Goal: Task Accomplishment & Management: Manage account settings

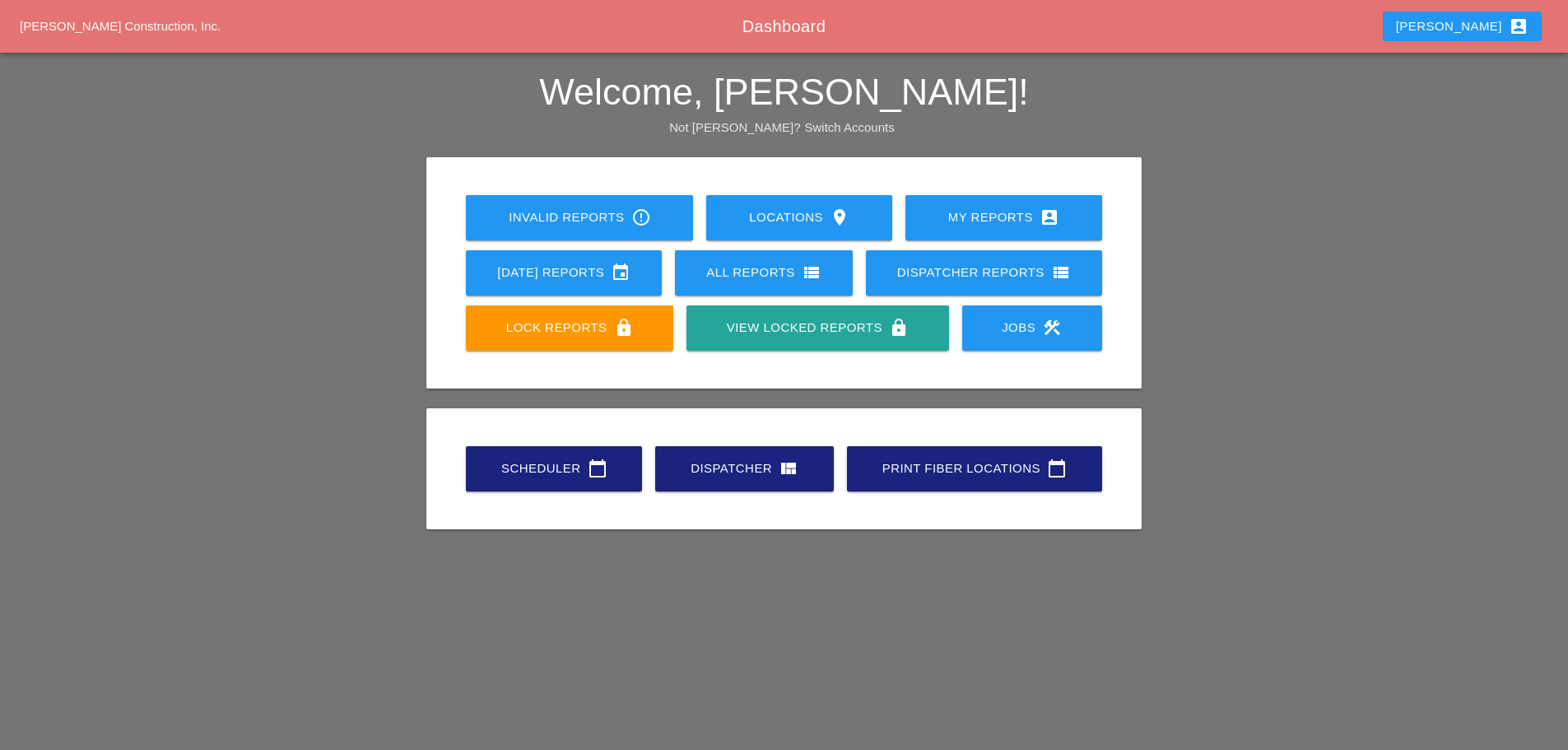
click at [543, 465] on div "Scheduler calendar_today" at bounding box center [554, 469] width 123 height 20
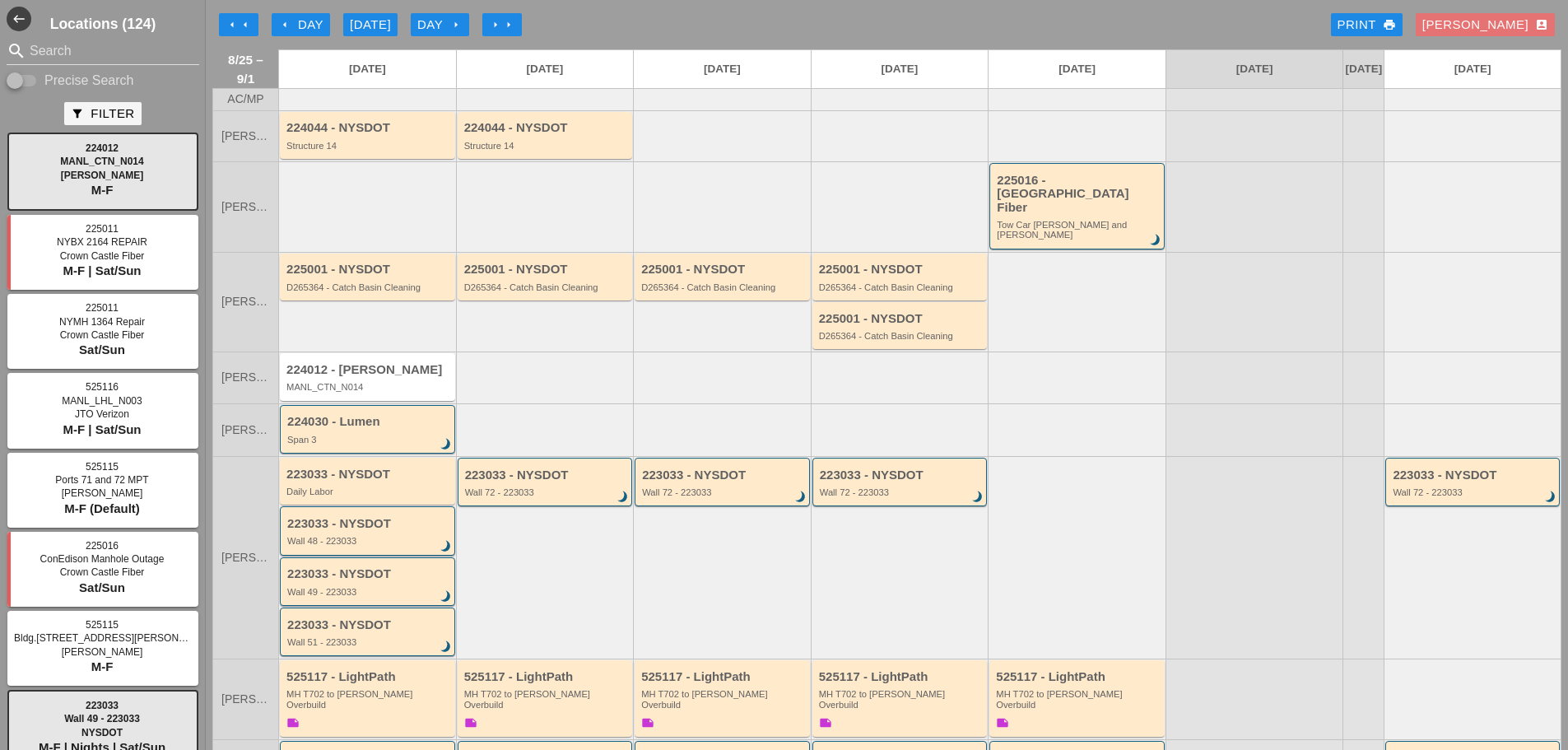
click at [1494, 26] on div "Enrico account_box" at bounding box center [1485, 24] width 126 height 19
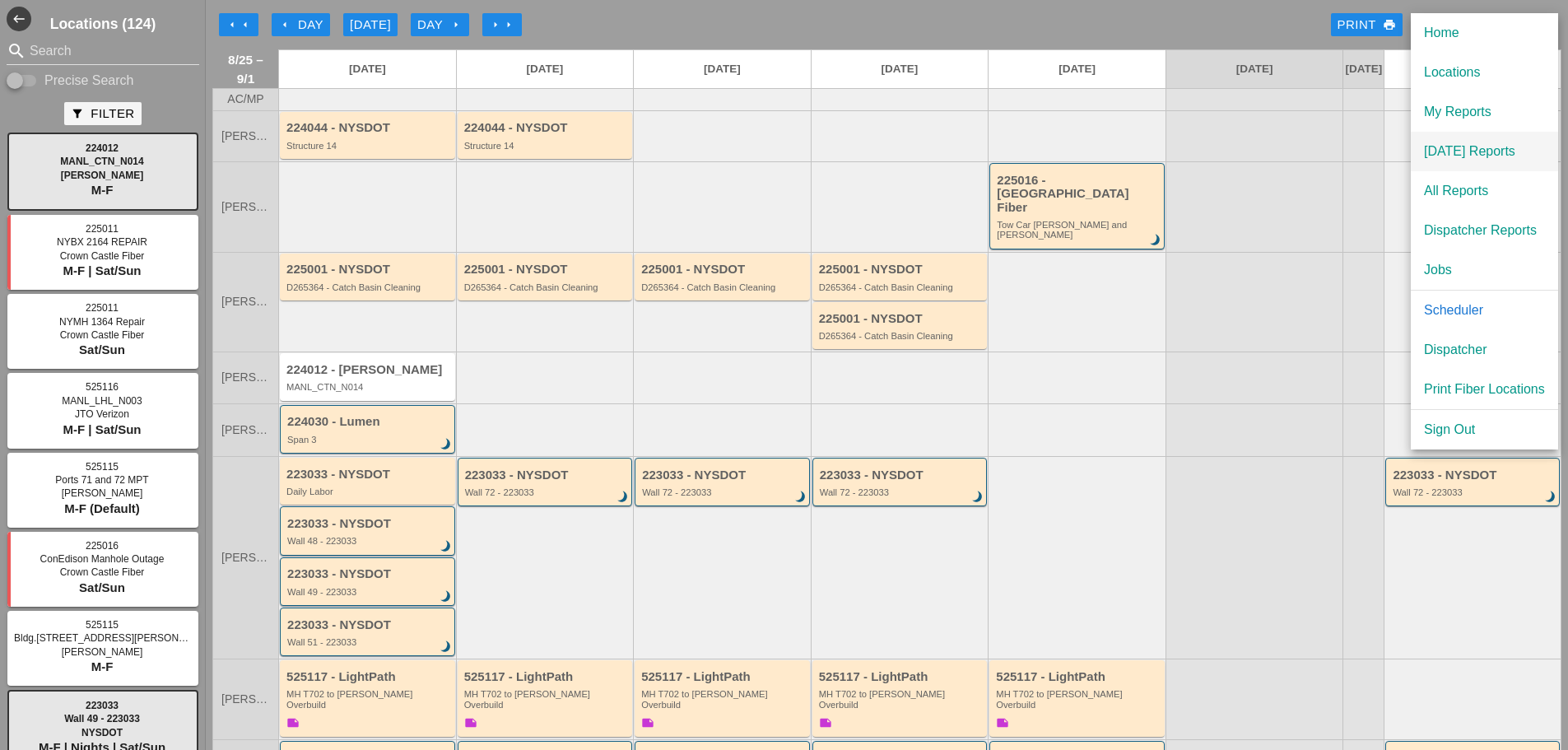
click at [1503, 149] on div "[DATE] Reports" at bounding box center [1485, 151] width 121 height 20
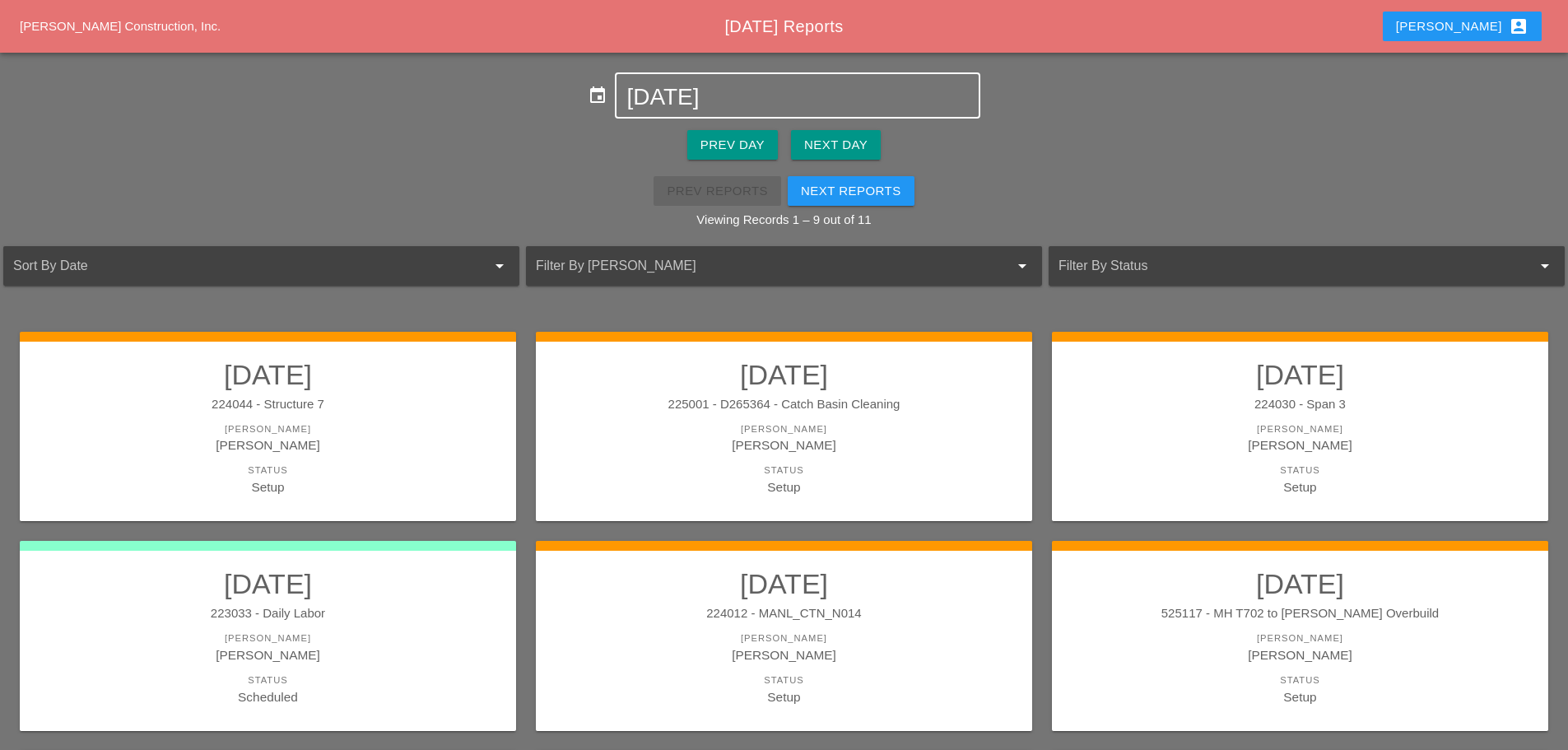
click at [796, 103] on input "08-25-2025" at bounding box center [797, 97] width 342 height 26
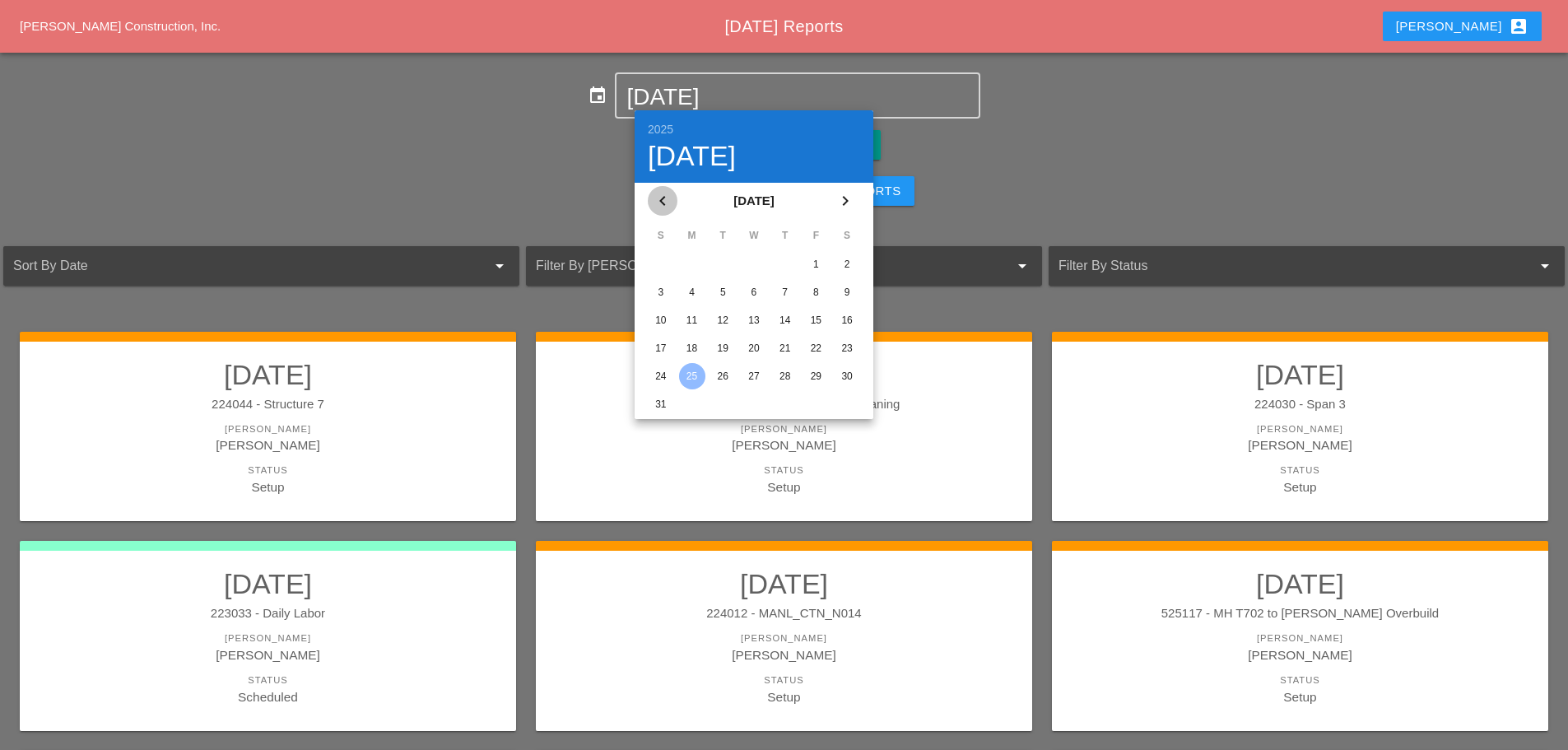
click at [670, 201] on icon "chevron_left" at bounding box center [663, 201] width 20 height 20
click at [847, 317] on div "19" at bounding box center [847, 320] width 26 height 26
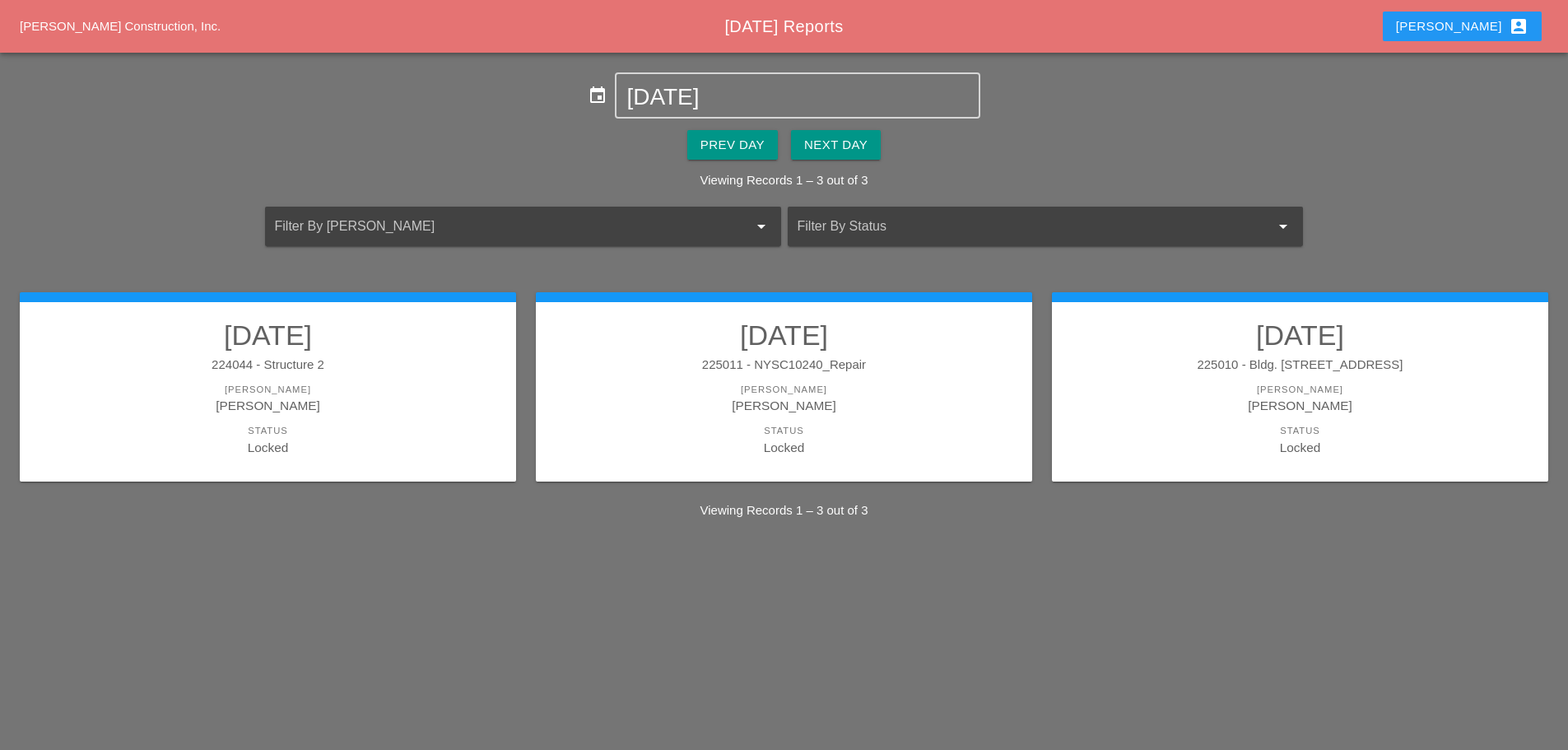
click at [1157, 384] on div "[PERSON_NAME]" at bounding box center [1300, 389] width 463 height 14
click at [702, 91] on input "07-19-2025" at bounding box center [797, 97] width 342 height 26
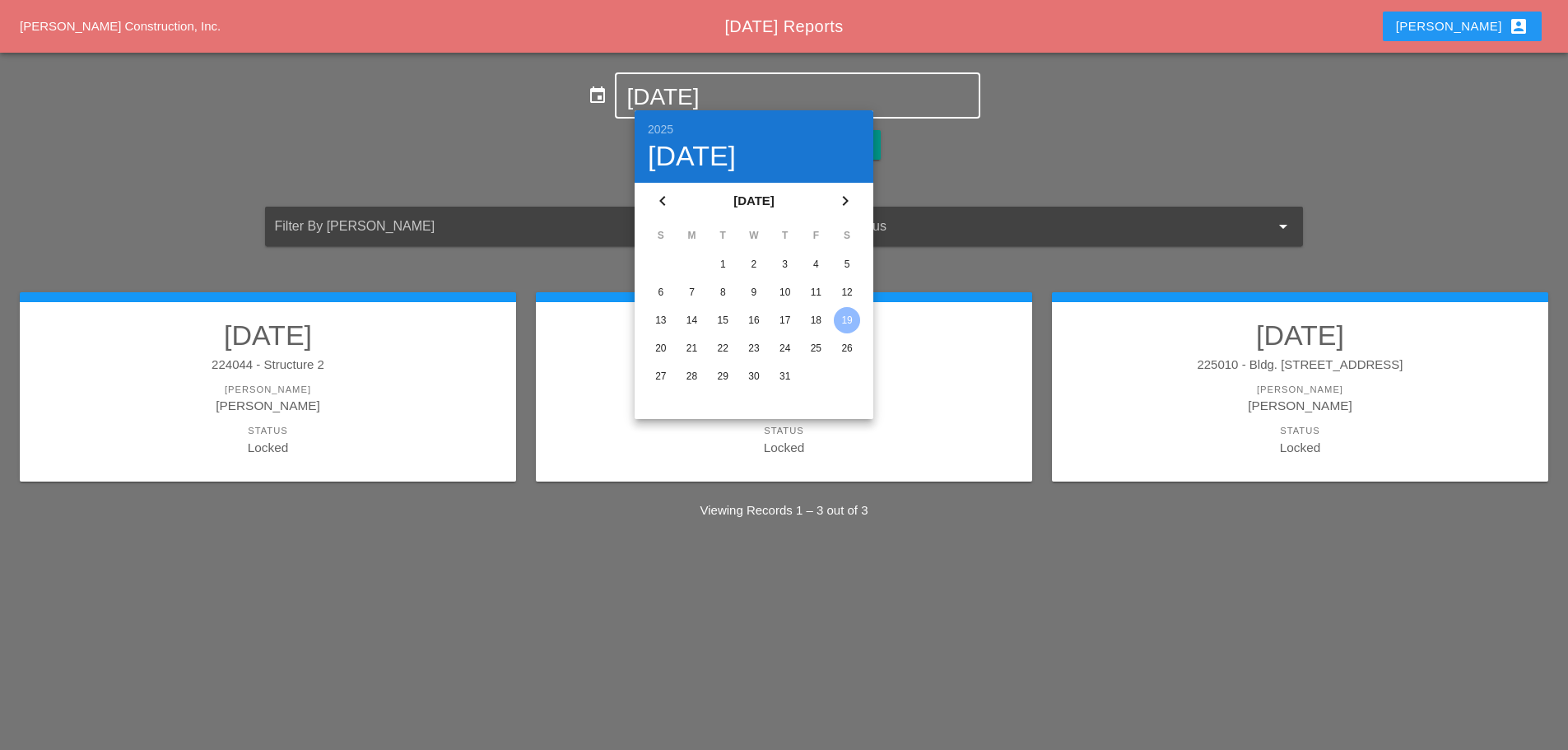
click at [847, 346] on div "26" at bounding box center [847, 348] width 26 height 26
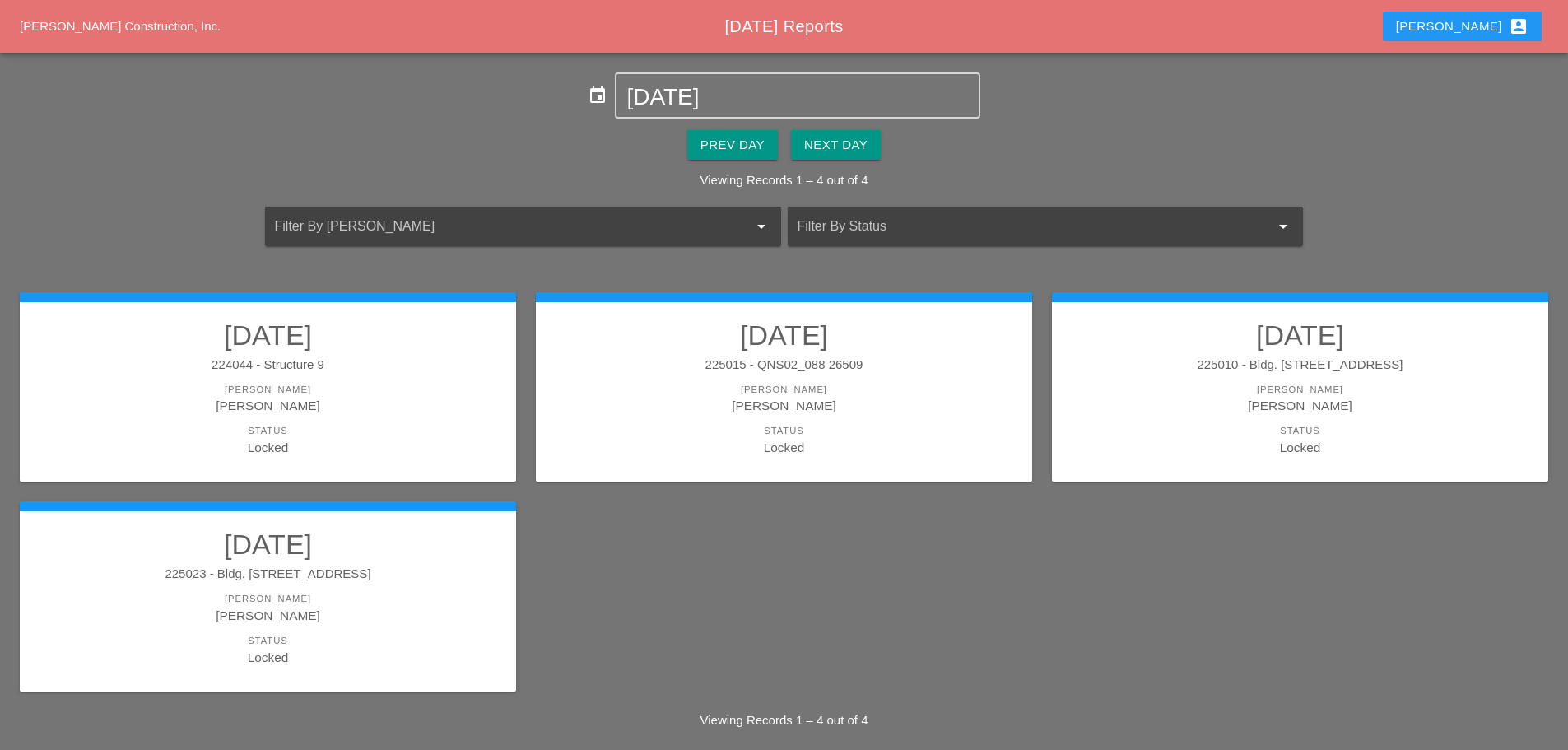
click at [1183, 413] on div "[PERSON_NAME]" at bounding box center [1300, 405] width 463 height 19
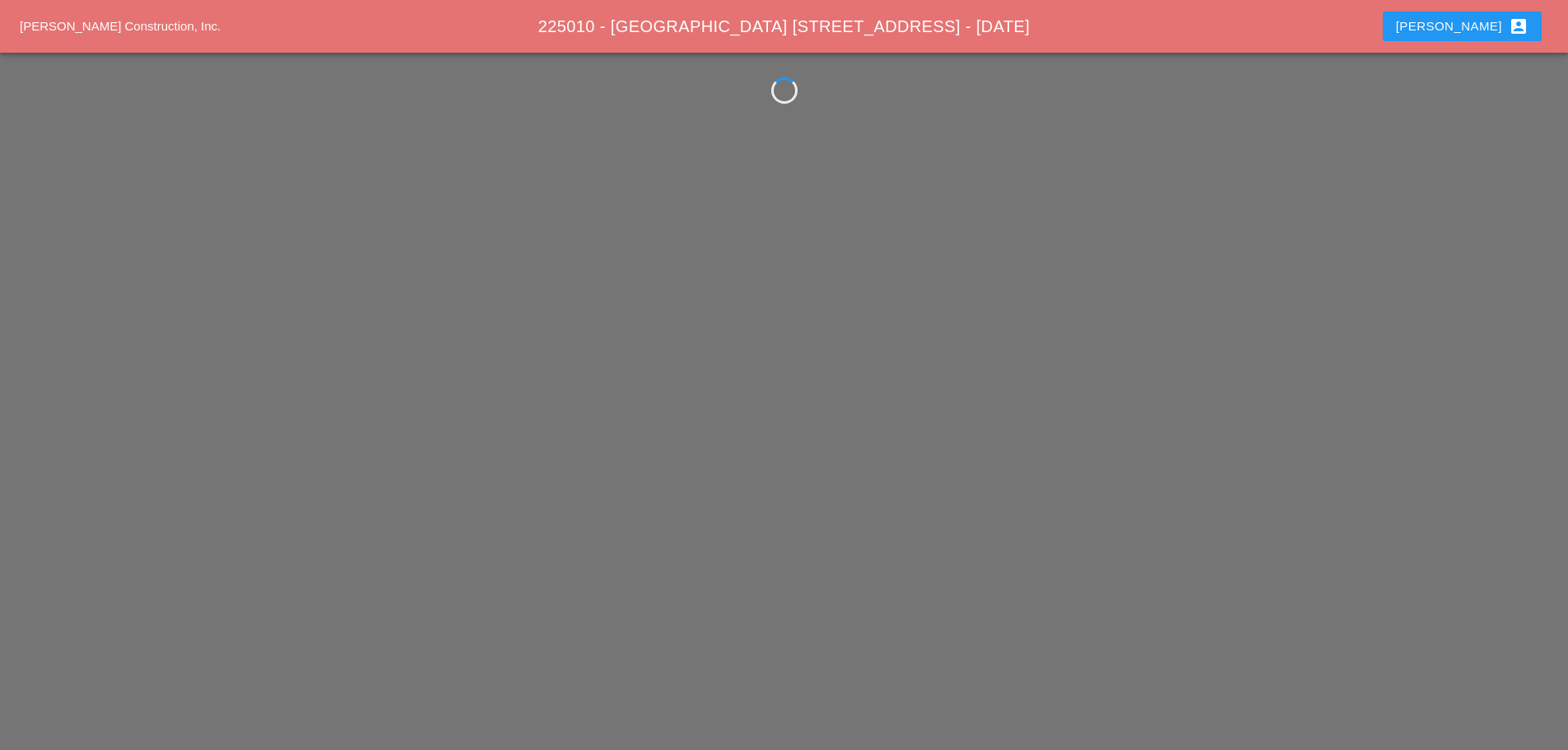
click at [1183, 413] on div "Westmoreland Construction, Inc. 225010 - Bldg. 419 Lafayette Street - 07/19/202…" at bounding box center [784, 375] width 1568 height 750
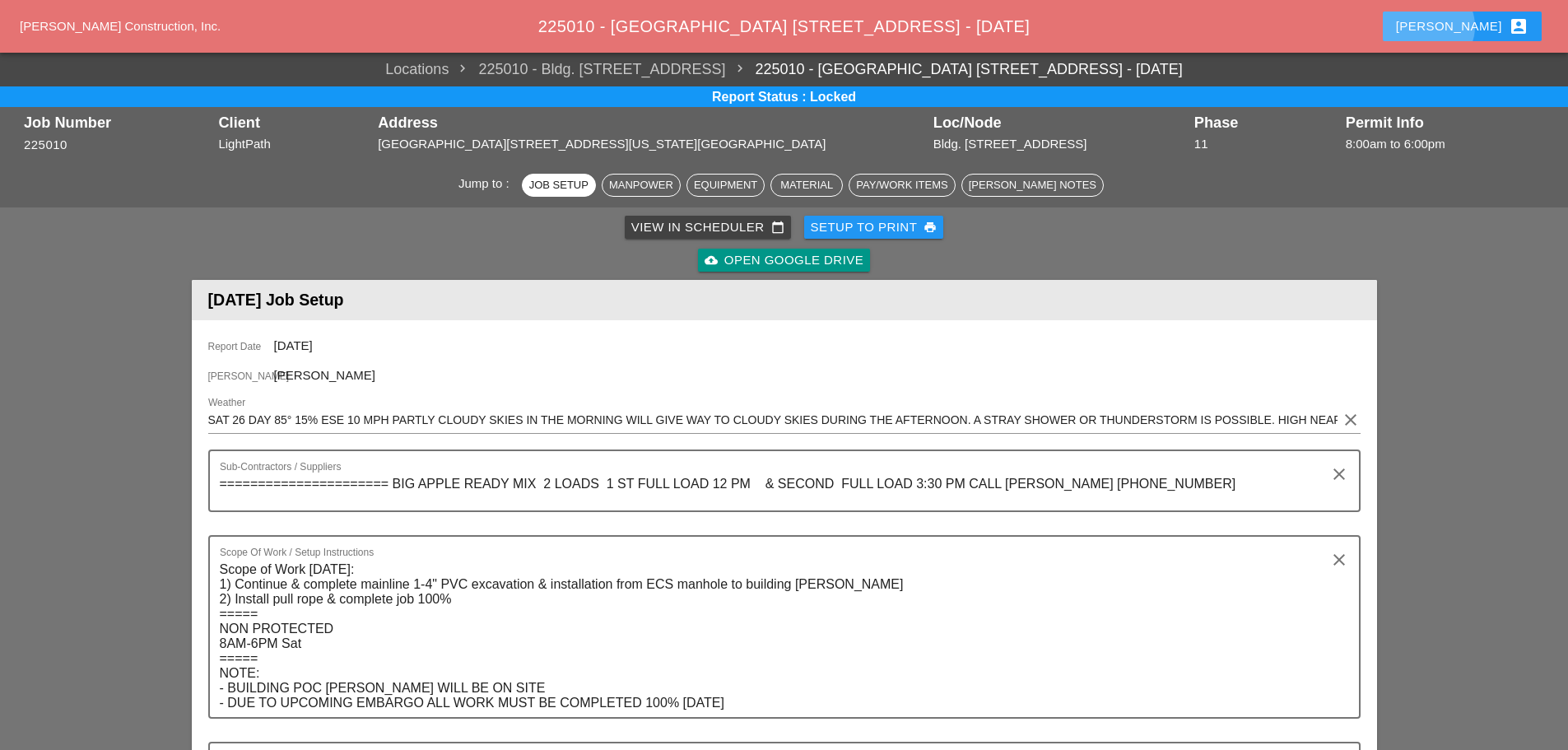
click at [1474, 24] on div "Enrico account_box" at bounding box center [1462, 26] width 132 height 20
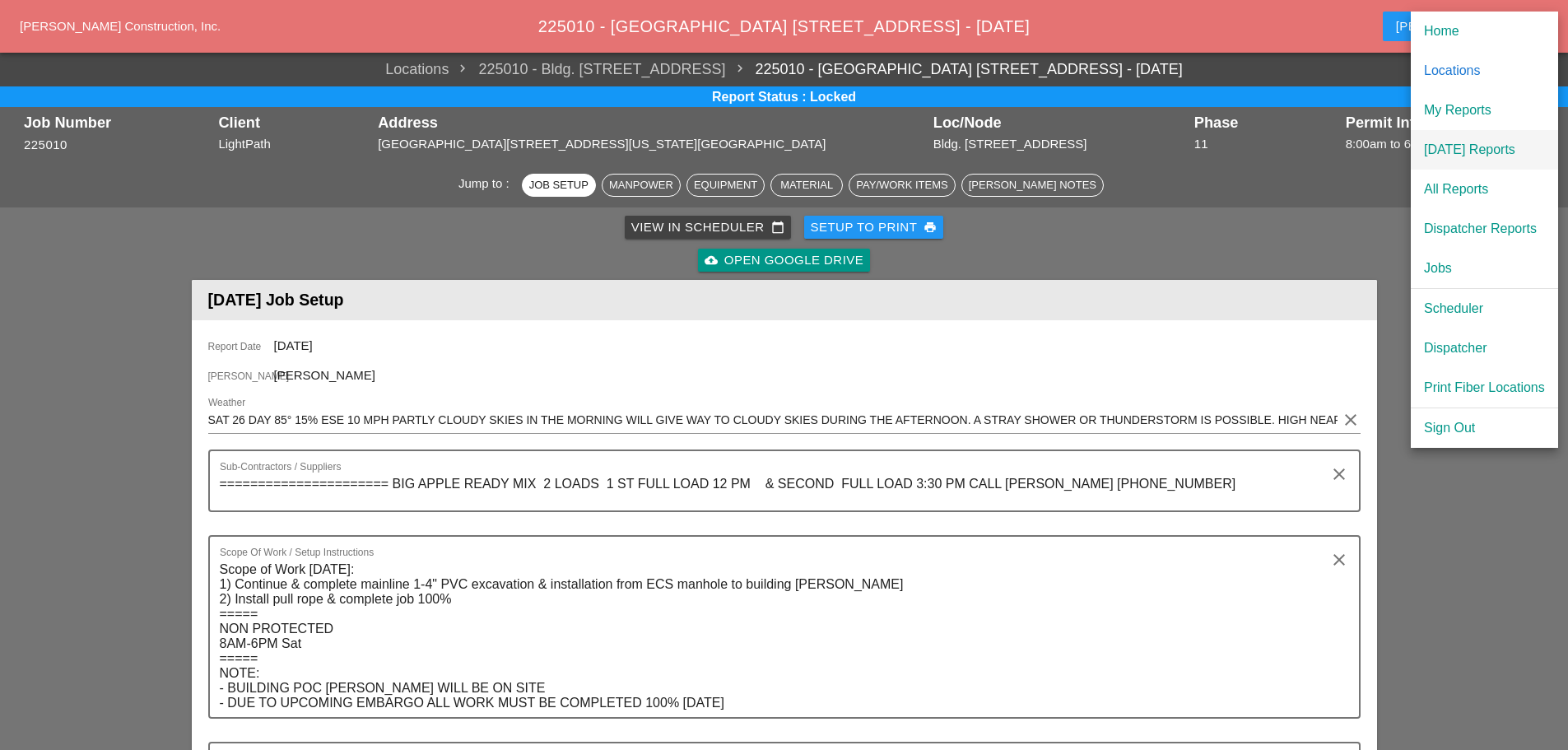
click at [1480, 145] on div "[DATE] Reports" at bounding box center [1485, 150] width 121 height 20
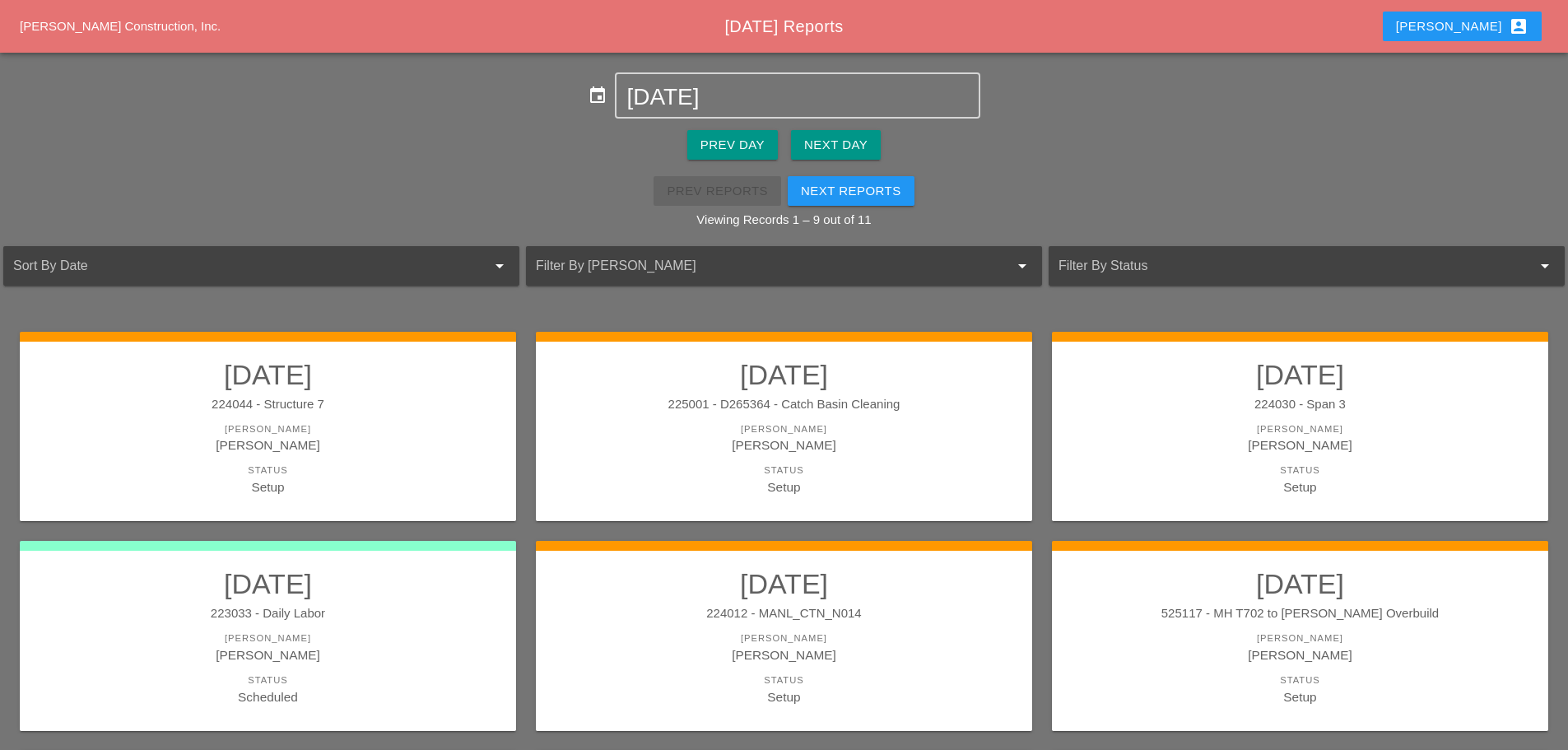
click at [1480, 20] on div "Enrico account_box" at bounding box center [1462, 26] width 132 height 20
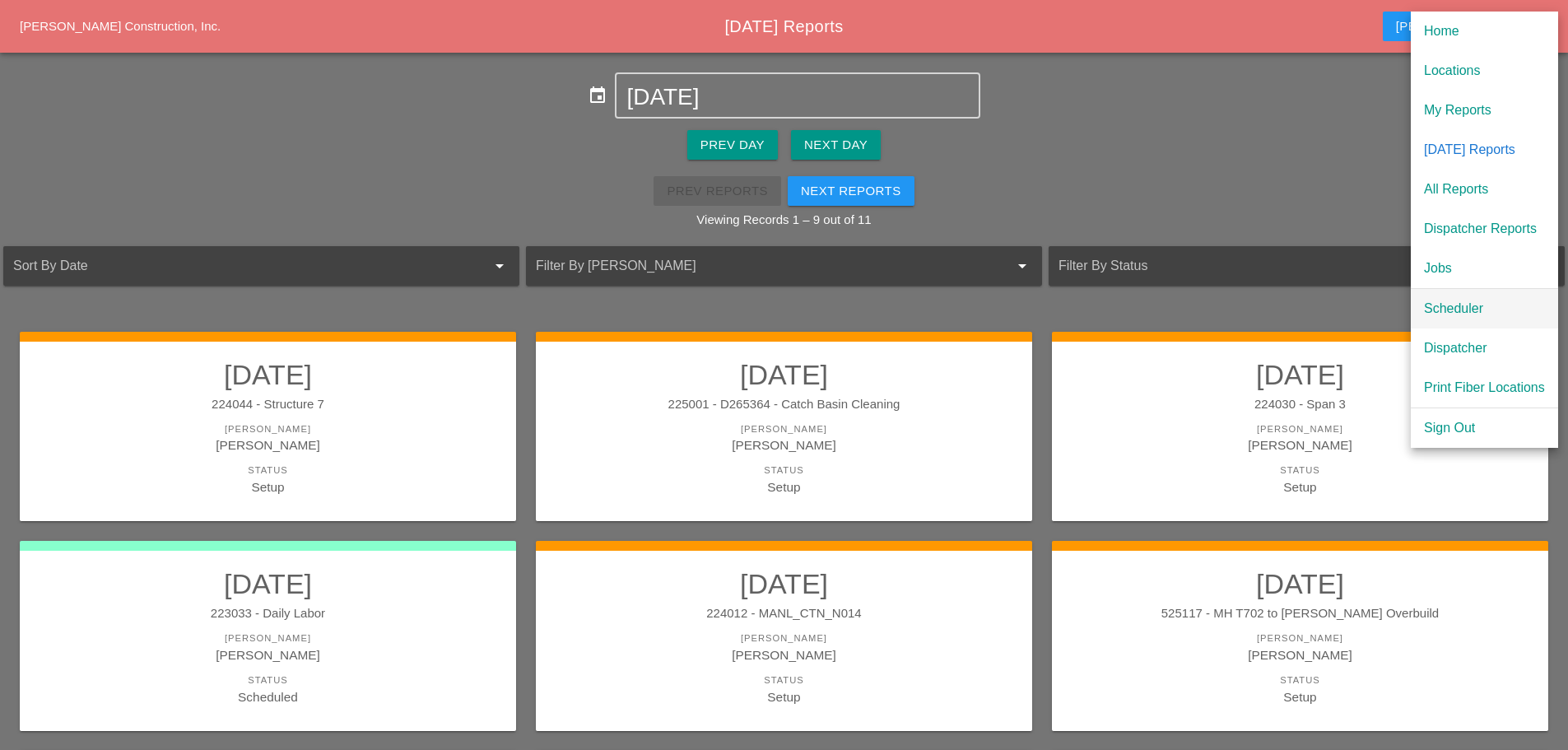
click at [1437, 300] on div "Scheduler" at bounding box center [1485, 309] width 121 height 20
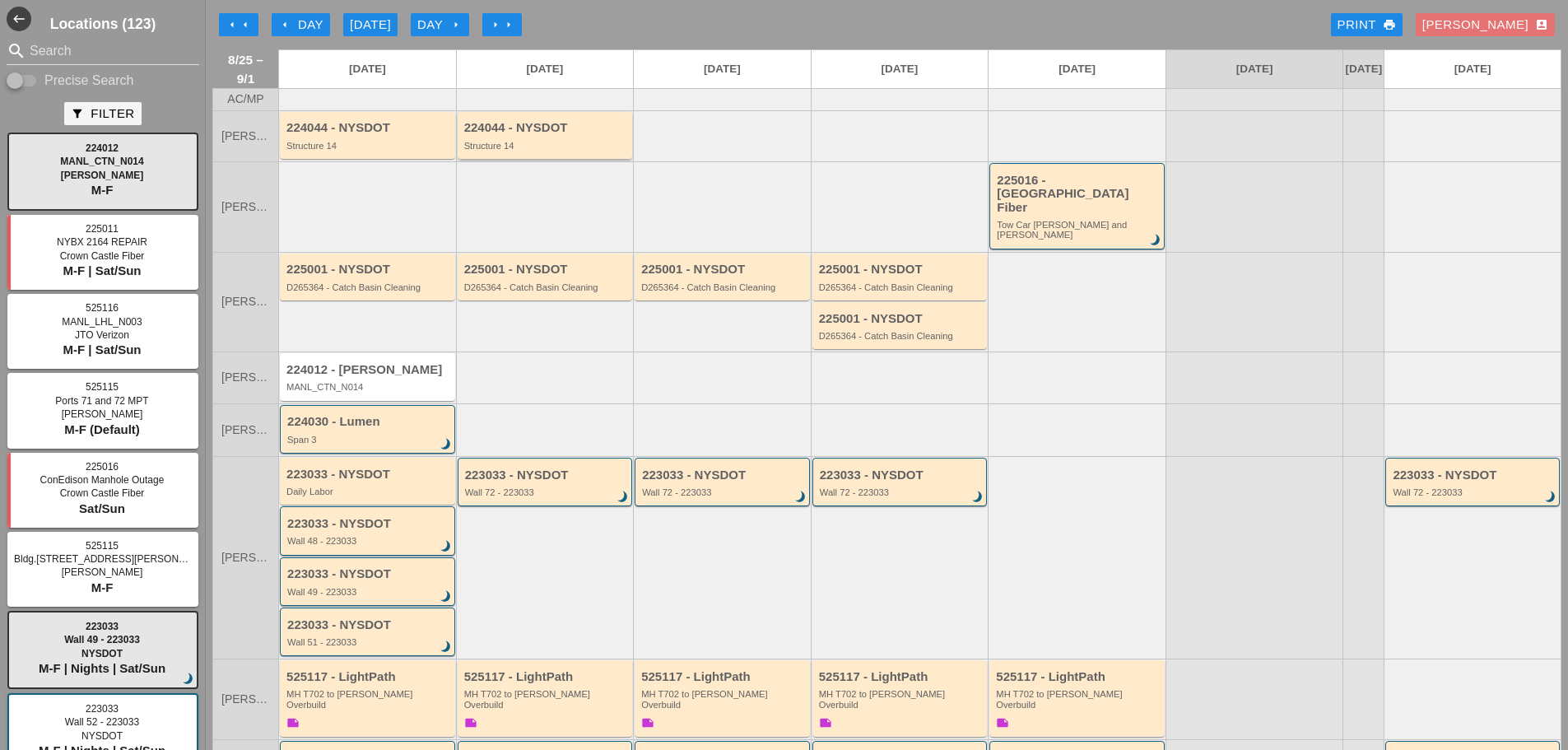
click at [469, 150] on div "224044 - NYSDOT Structure 14" at bounding box center [547, 136] width 165 height 30
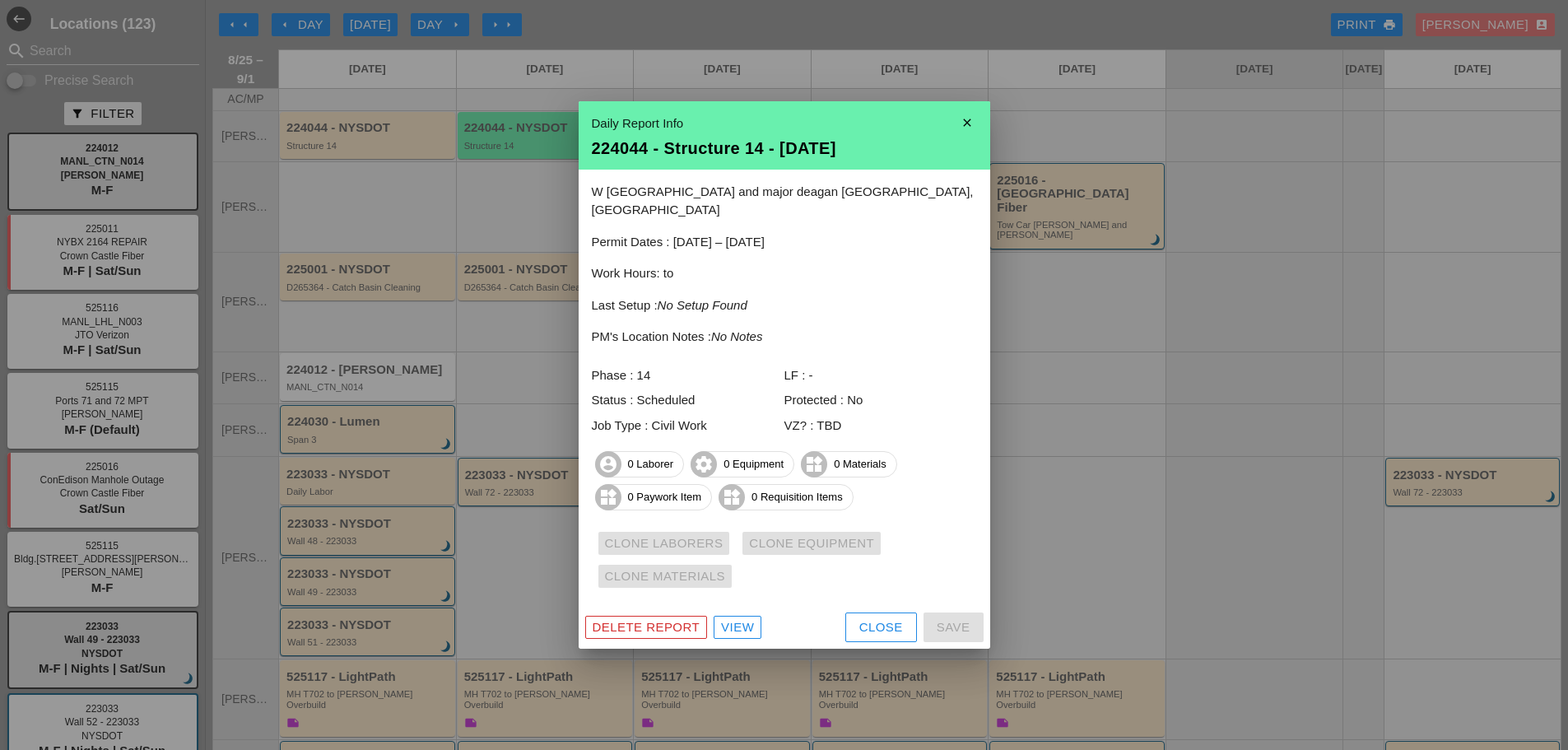
click at [972, 130] on icon "close" at bounding box center [967, 122] width 33 height 33
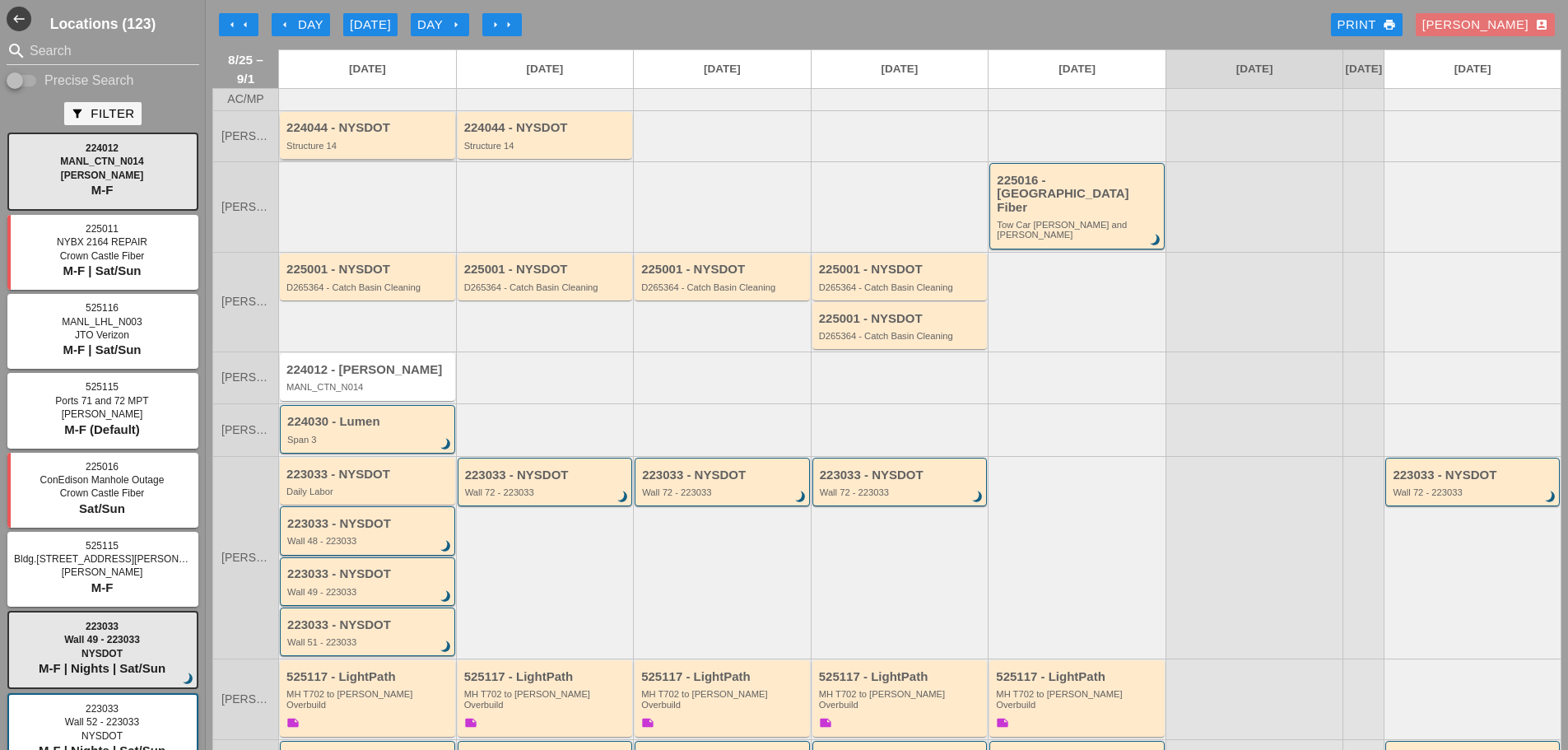
click at [392, 135] on div "224044 - NYSDOT" at bounding box center [369, 128] width 165 height 14
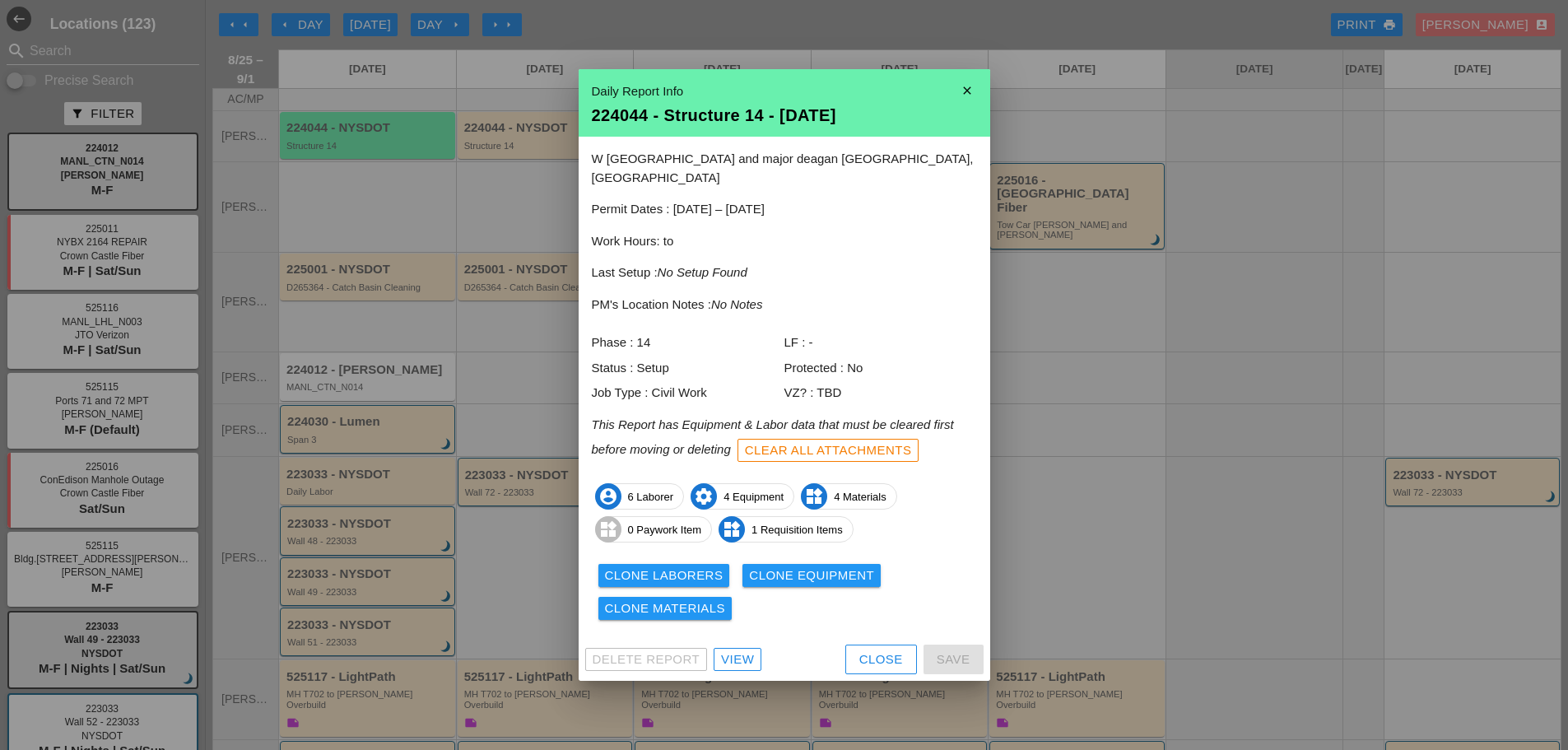
click at [626, 569] on div "Clone Laborers" at bounding box center [664, 576] width 119 height 19
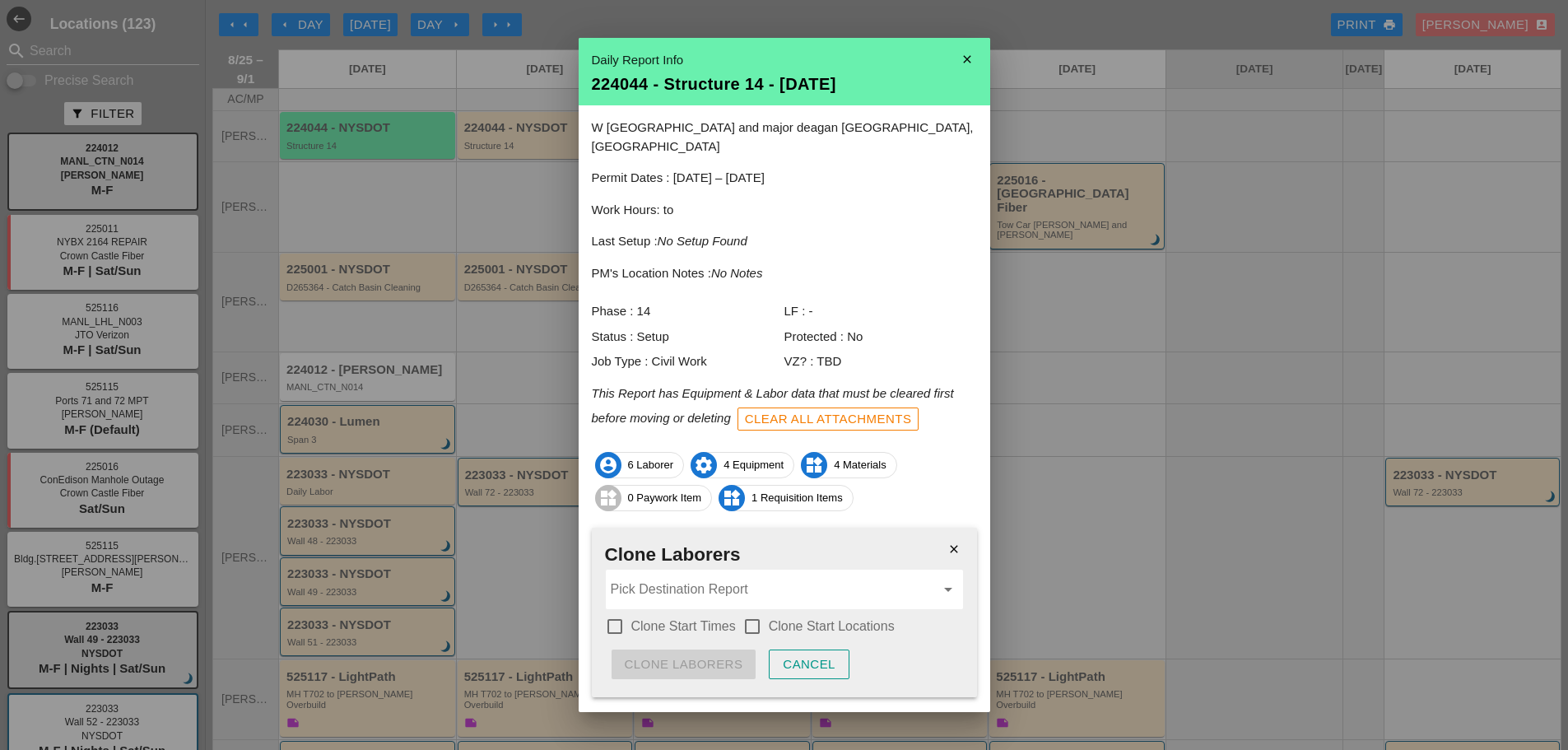
click at [621, 613] on div at bounding box center [615, 627] width 28 height 28
checkbox input "true"
click at [746, 613] on div at bounding box center [752, 627] width 28 height 28
checkbox input "true"
click at [712, 577] on input "Pick Destination Report" at bounding box center [773, 589] width 324 height 26
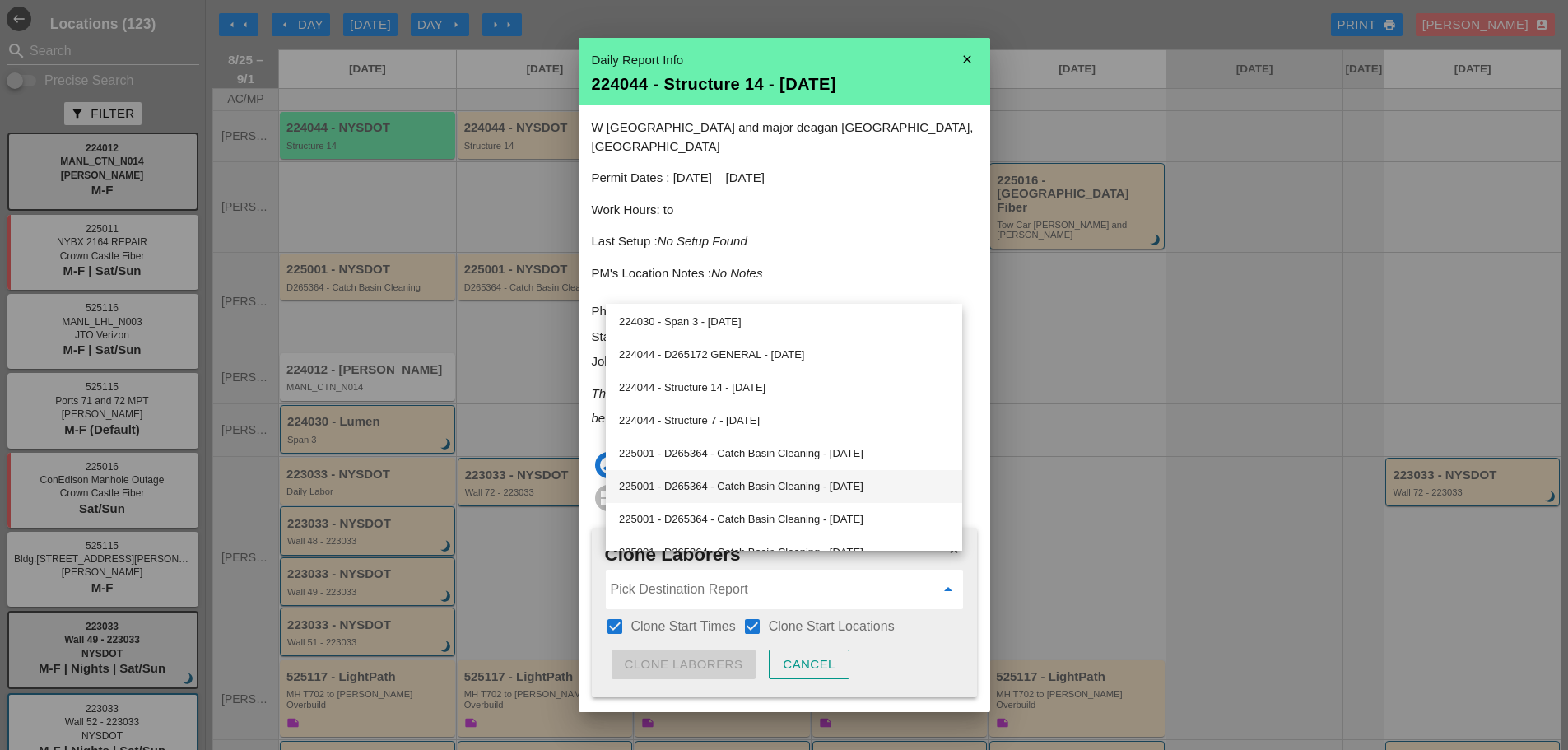
scroll to position [494, 0]
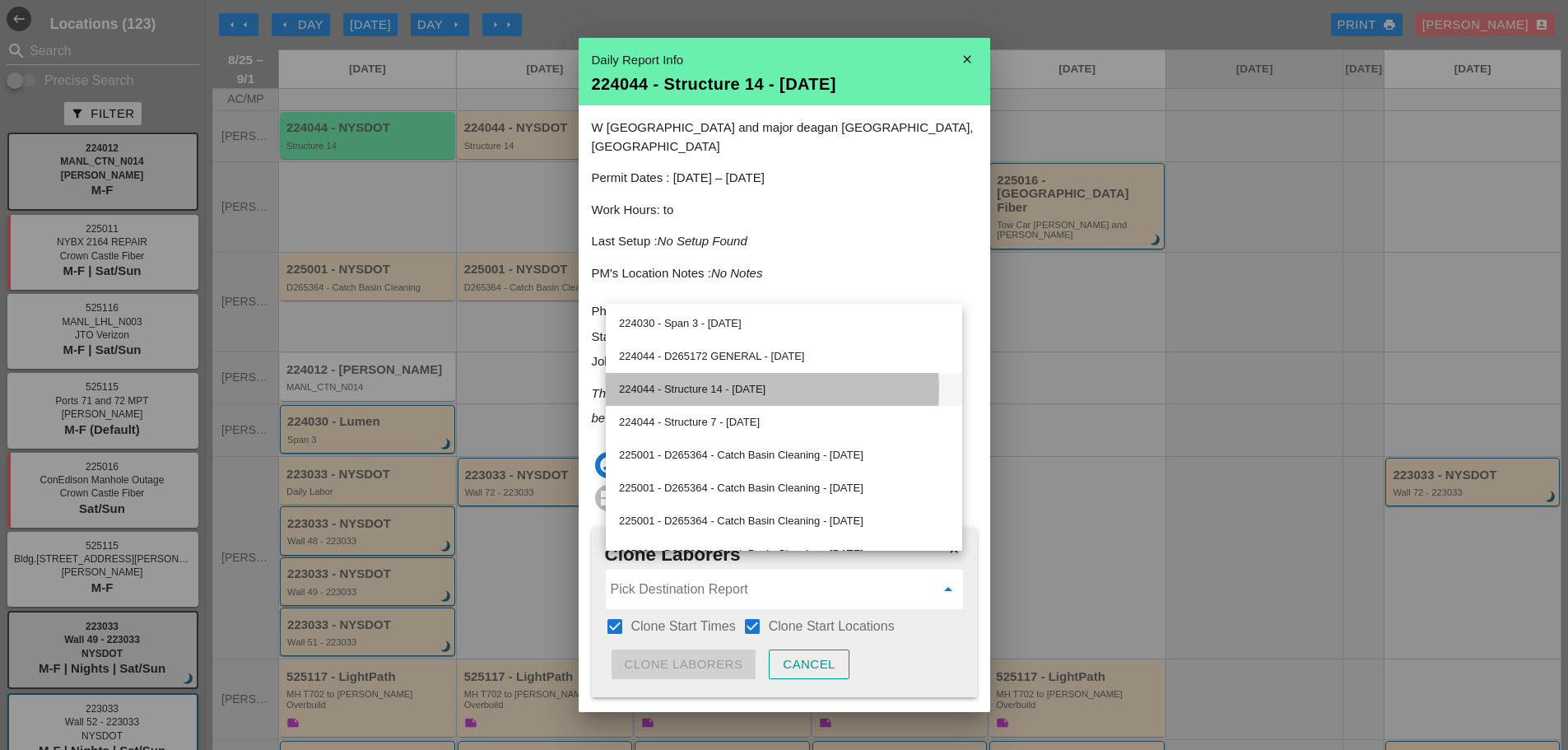
click at [730, 382] on div "224044 - Structure 14 - 08/26/2025" at bounding box center [784, 390] width 330 height 20
type input "224044 - Structure 14 - 08/26/2025"
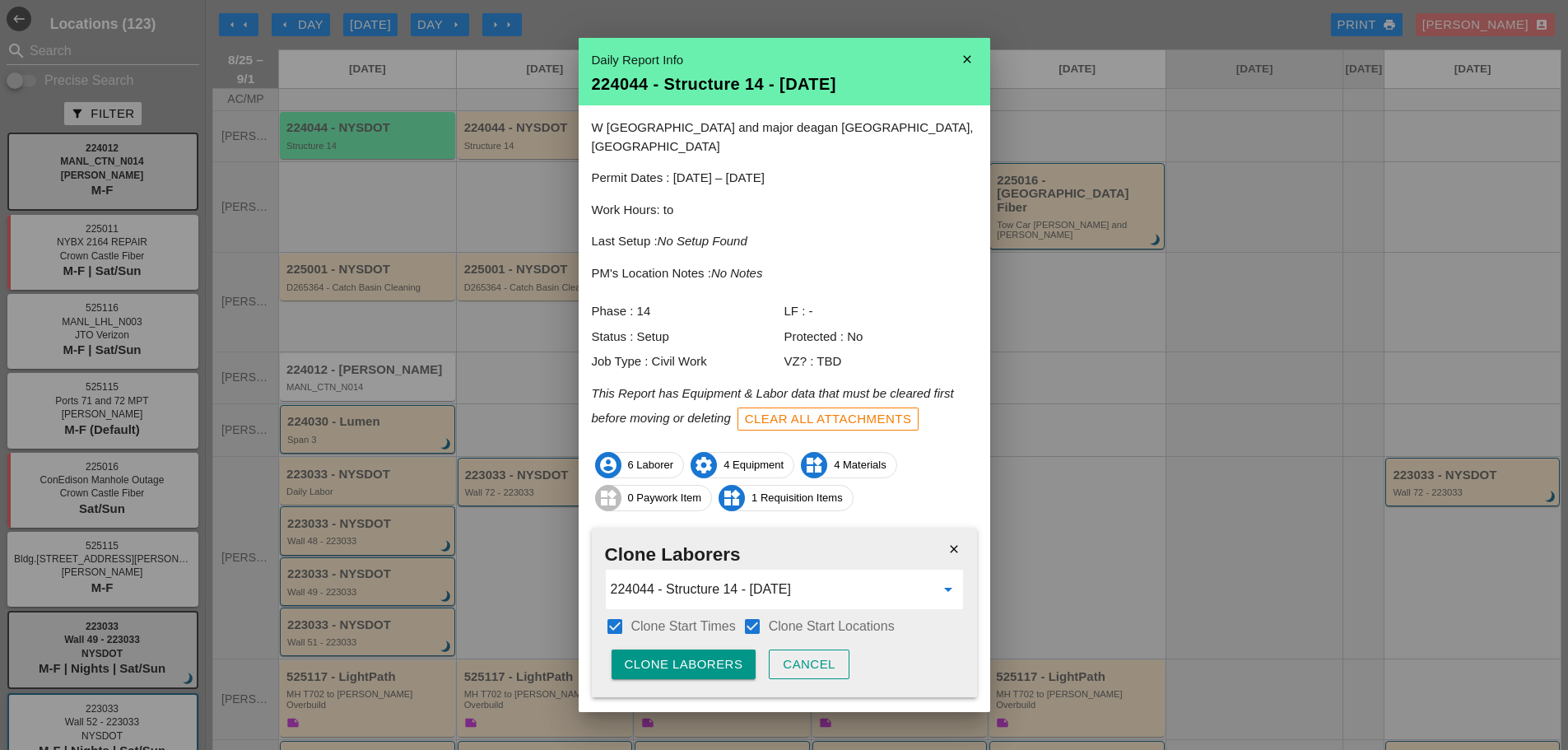
click at [686, 656] on div "Clone Laborers" at bounding box center [683, 665] width 119 height 19
click at [685, 656] on div "Are you sure?" at bounding box center [676, 665] width 104 height 19
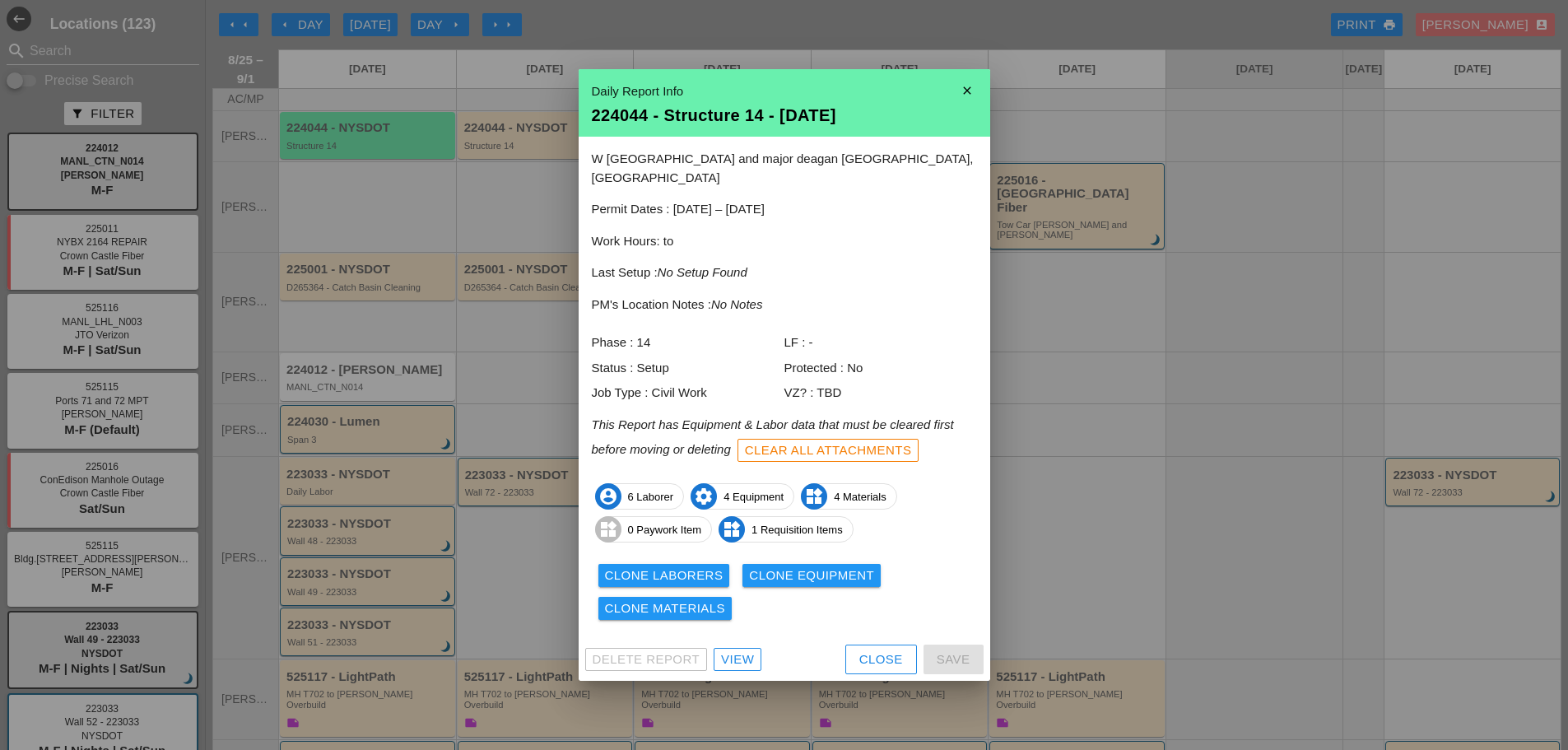
click at [764, 567] on div "Clone Equipment" at bounding box center [811, 576] width 125 height 19
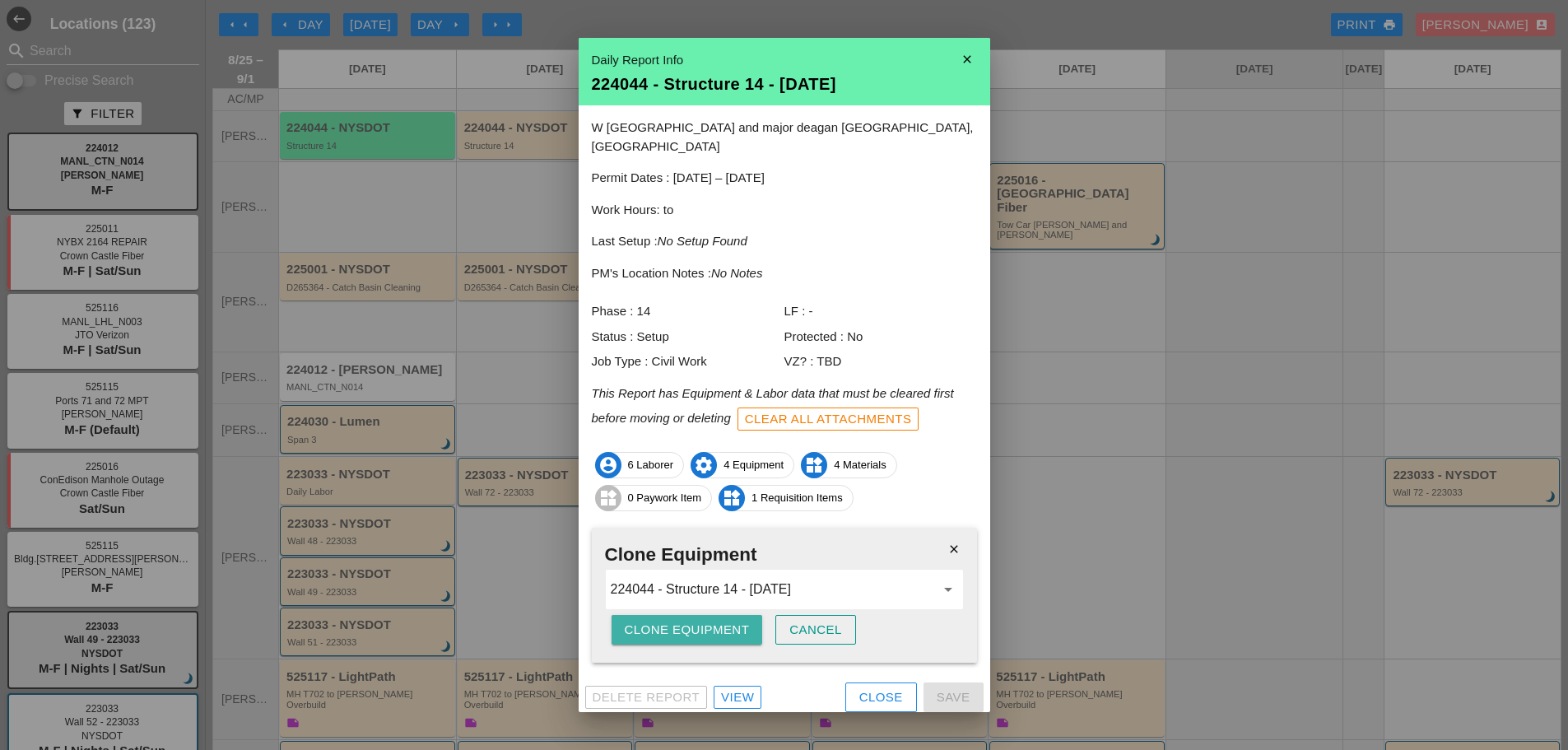
click at [624, 615] on button "Clone Equipment" at bounding box center [687, 629] width 151 height 30
click at [624, 621] on div "Clone Equipment" at bounding box center [687, 630] width 125 height 19
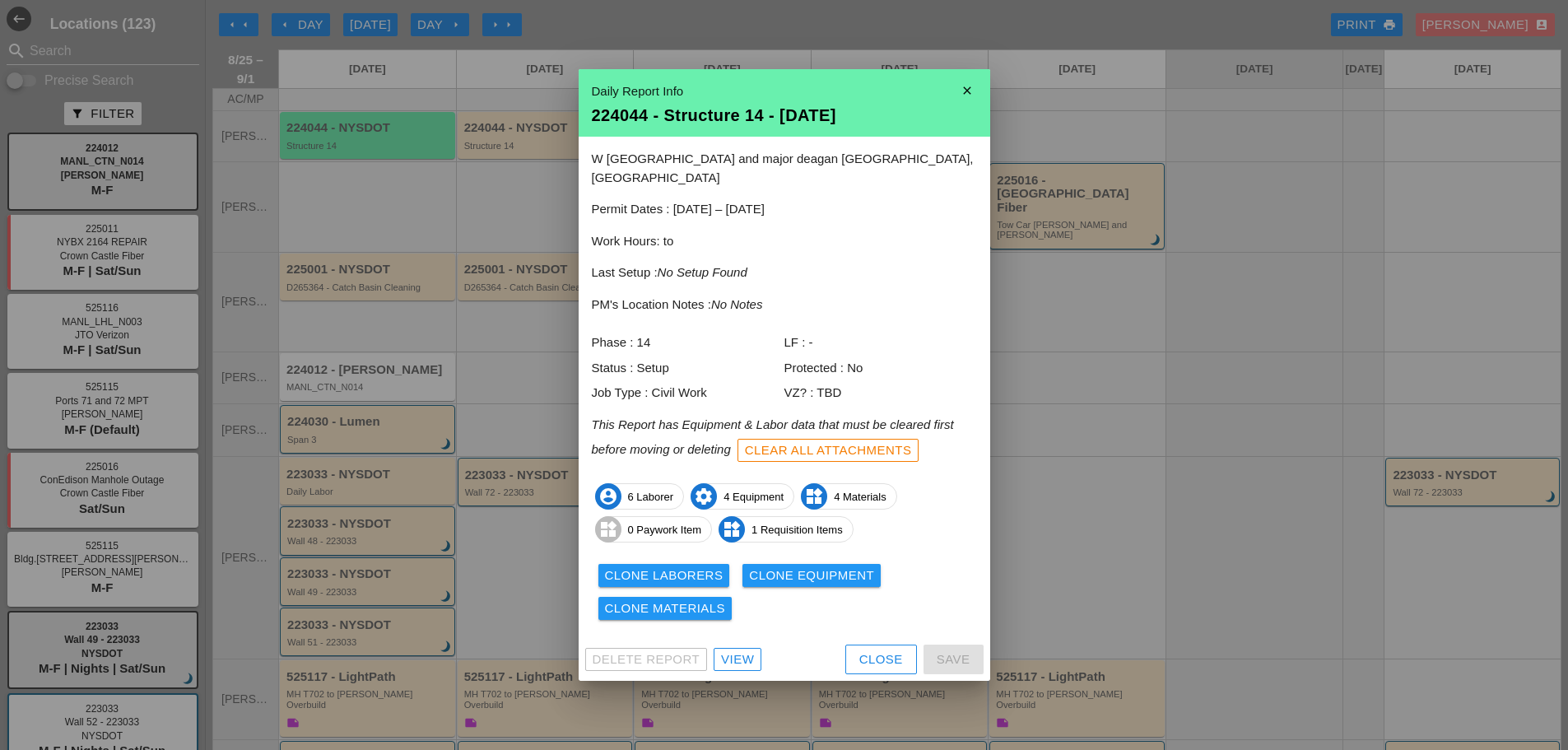
click at [777, 572] on div "Clone Equipment" at bounding box center [811, 576] width 125 height 19
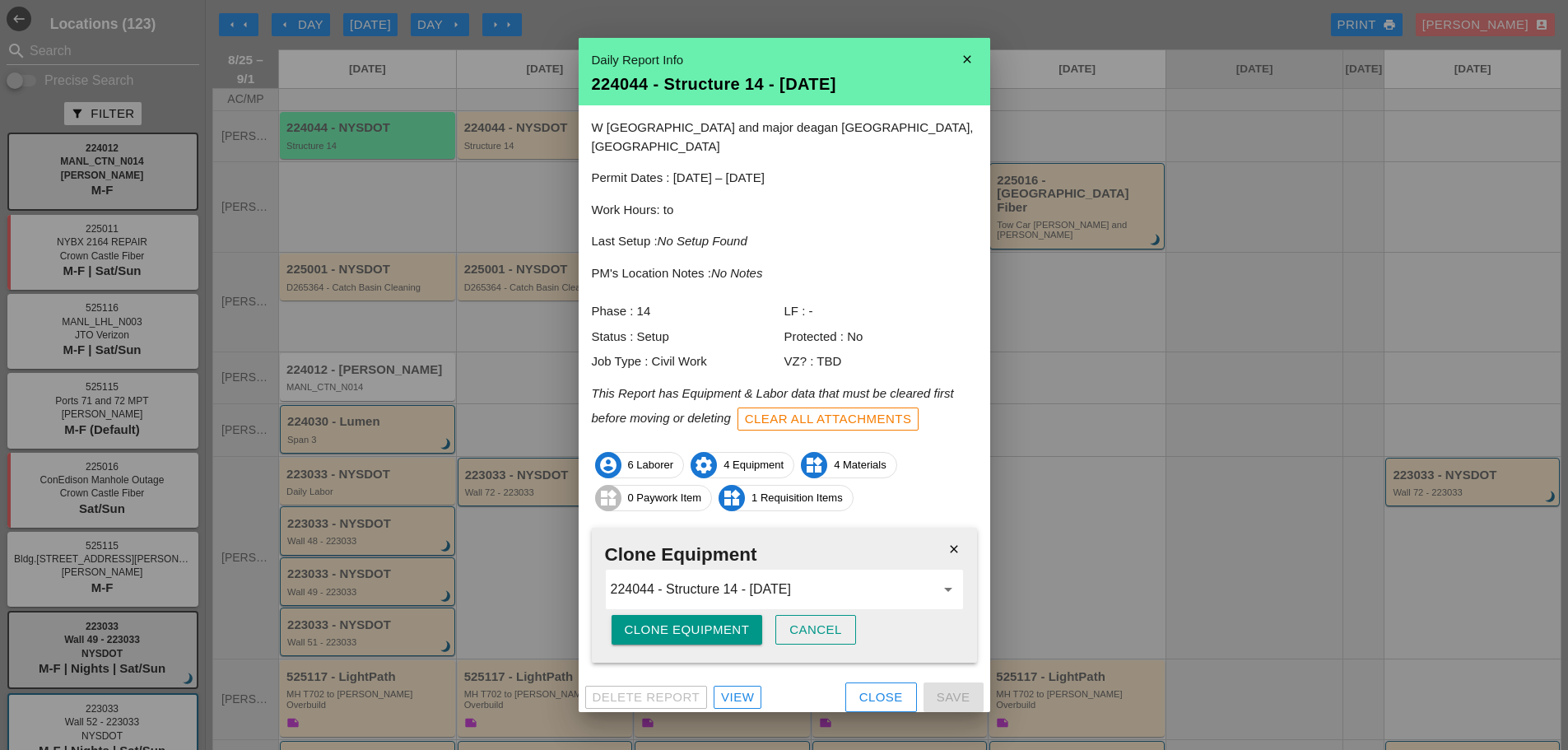
click at [717, 623] on div "Clone Equipment" at bounding box center [687, 630] width 125 height 19
click at [718, 621] on div "Are you sure?" at bounding box center [676, 630] width 104 height 19
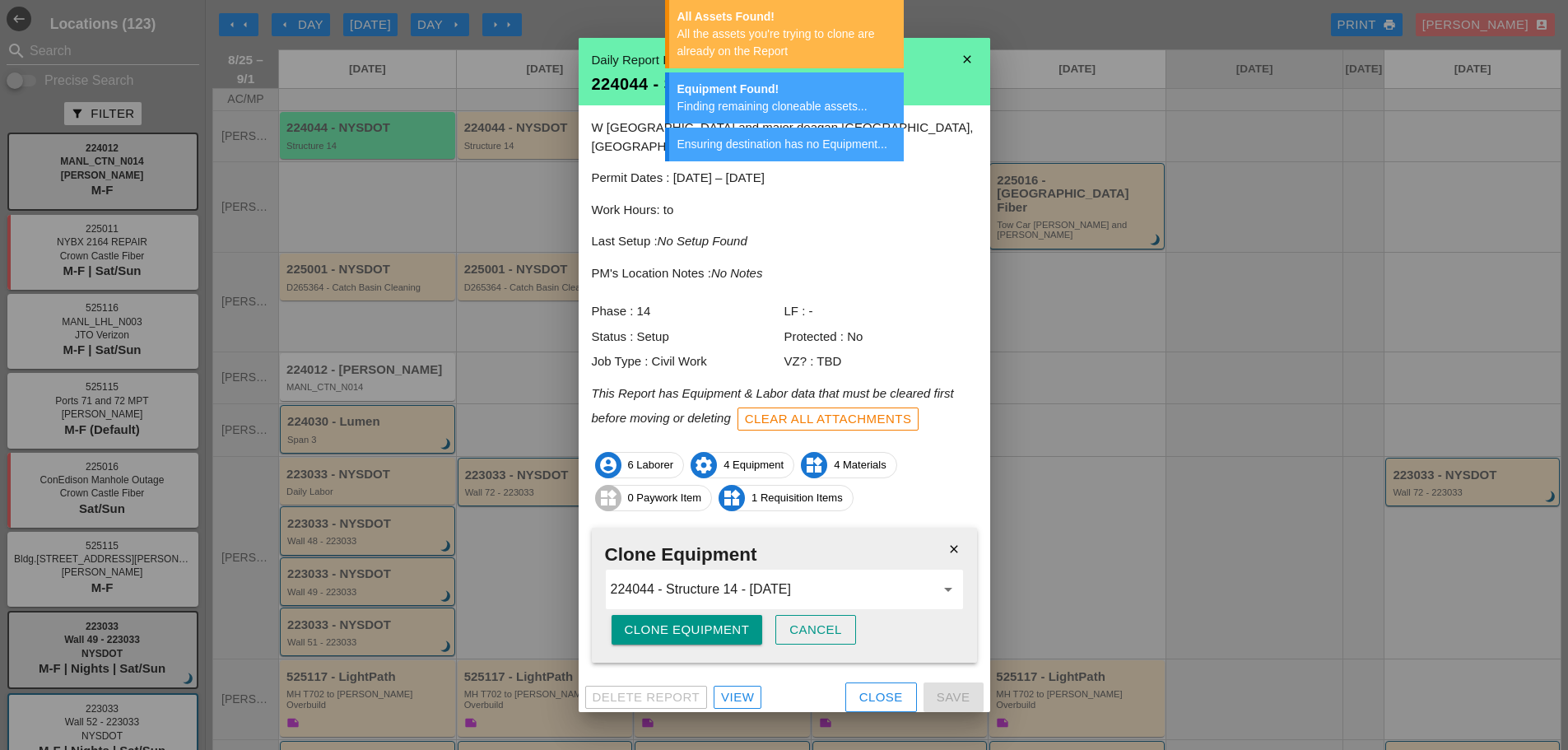
click at [977, 61] on icon "close" at bounding box center [967, 59] width 33 height 33
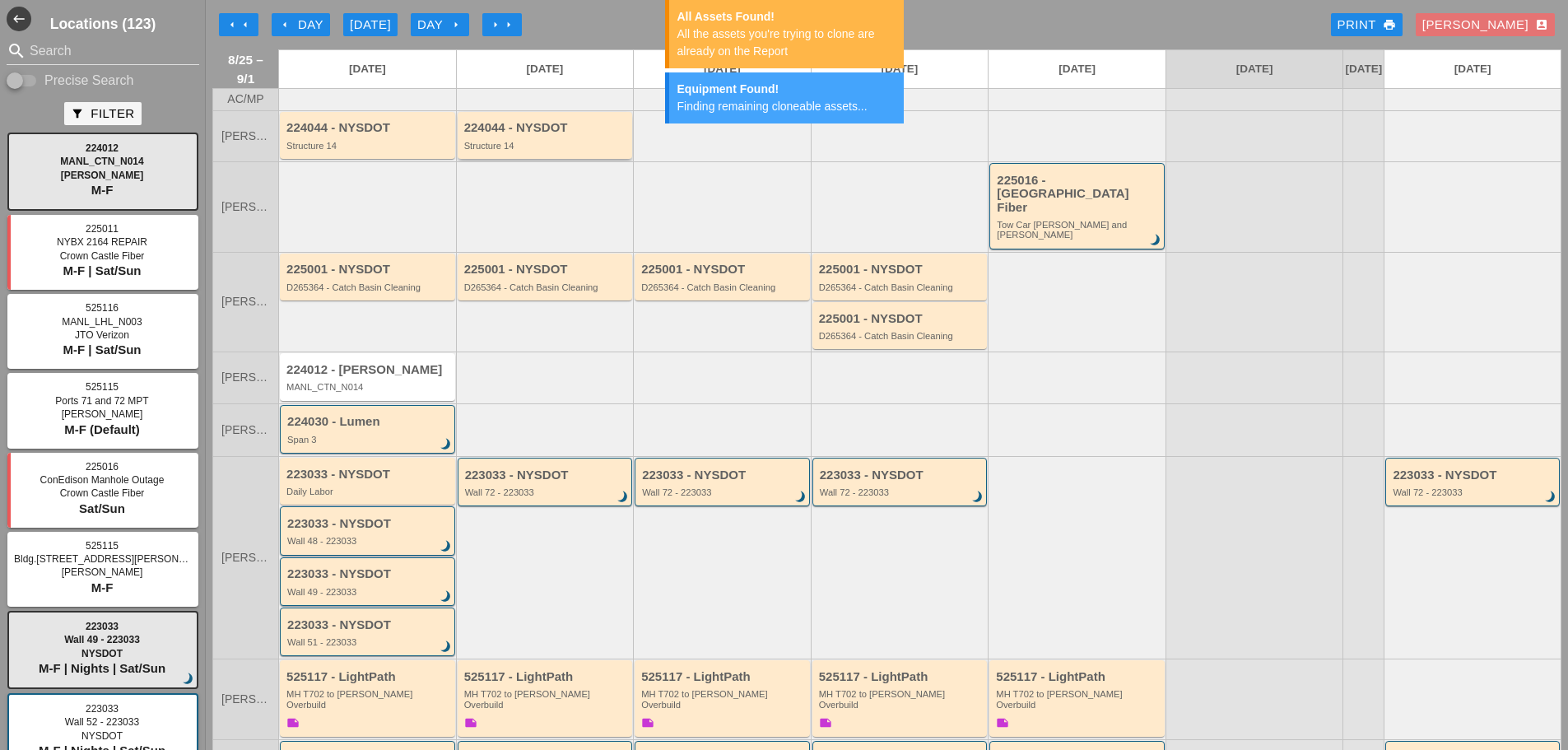
click at [543, 135] on div "224044 - NYSDOT" at bounding box center [547, 128] width 165 height 14
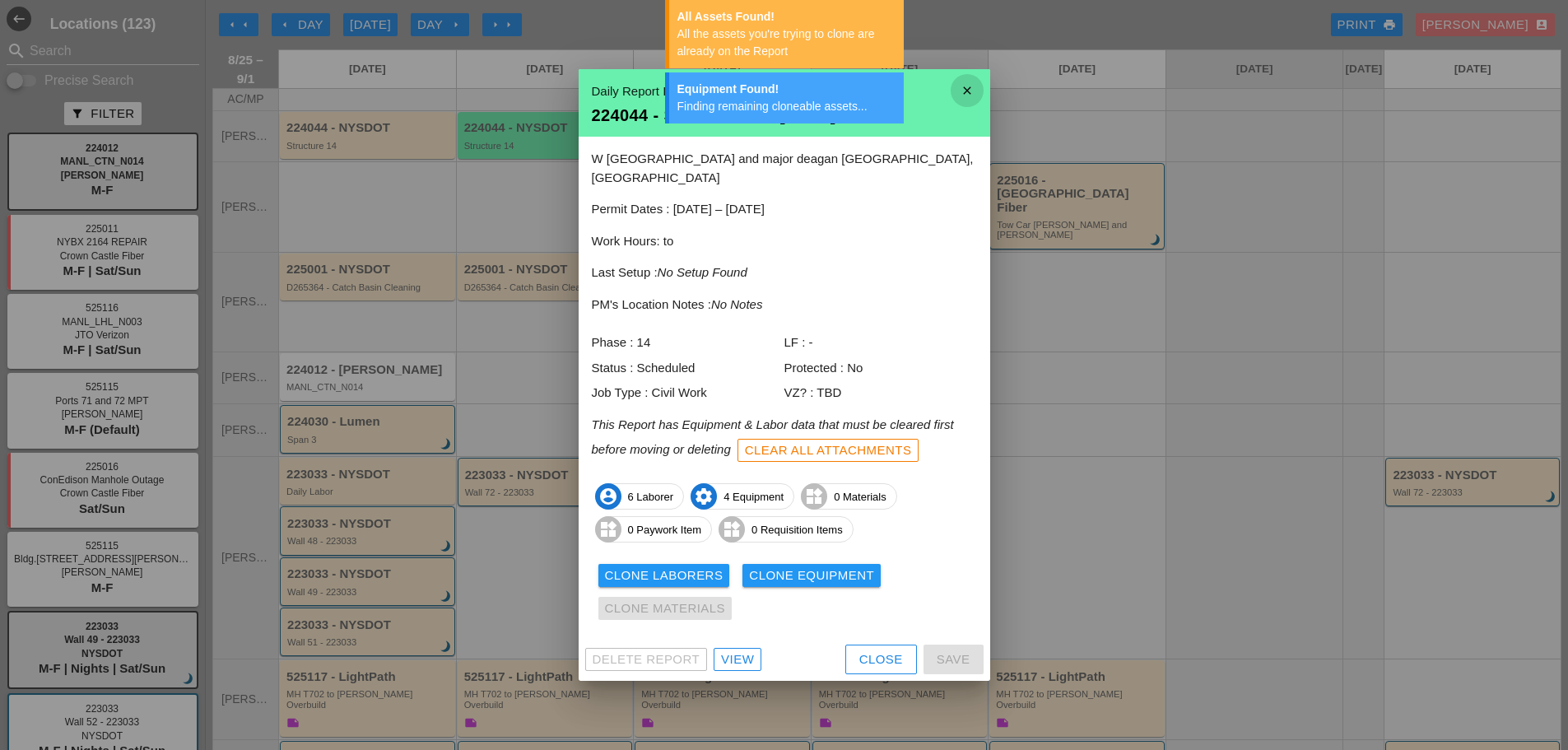
click at [966, 93] on icon "close" at bounding box center [967, 91] width 33 height 33
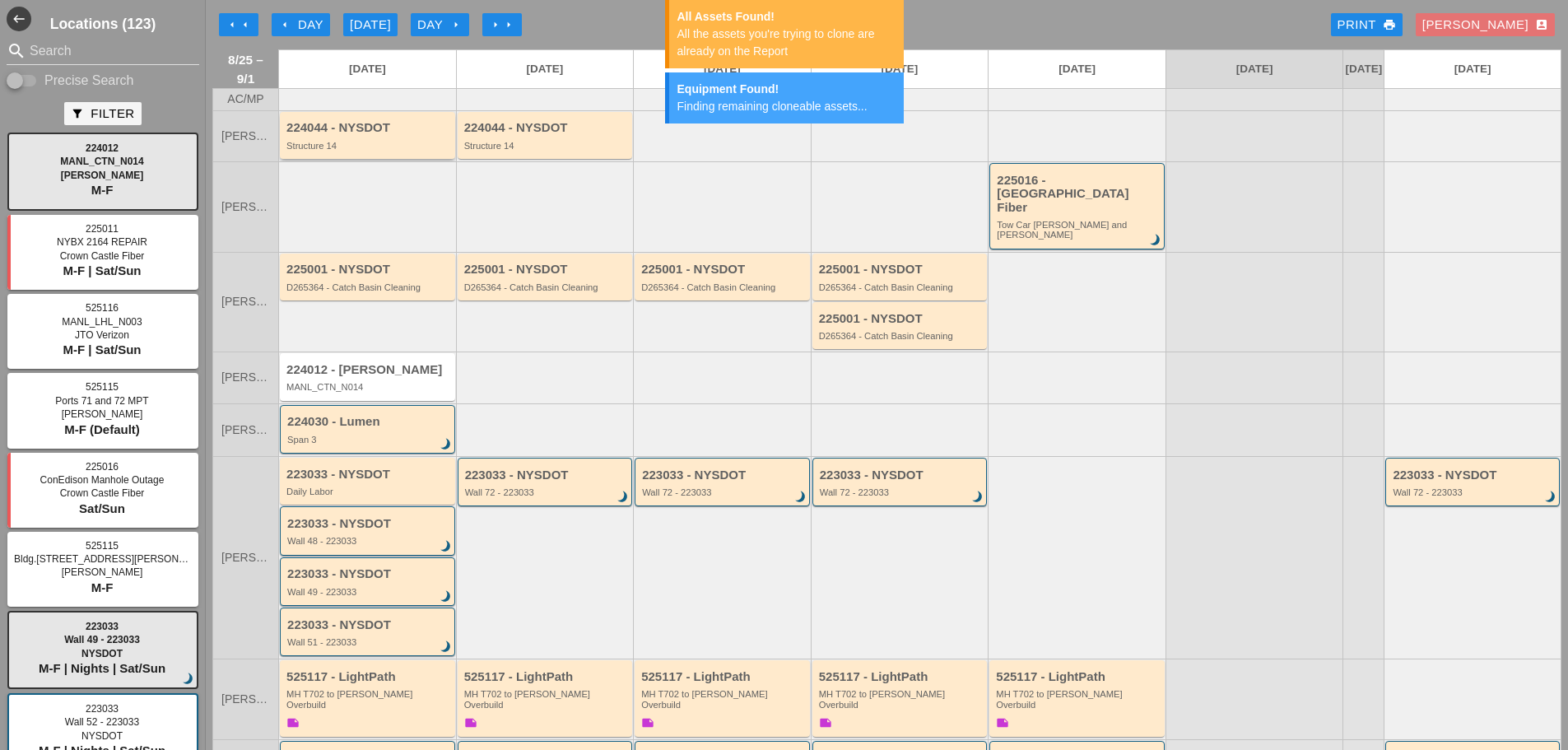
click at [375, 151] on div "Structure 14" at bounding box center [369, 145] width 165 height 10
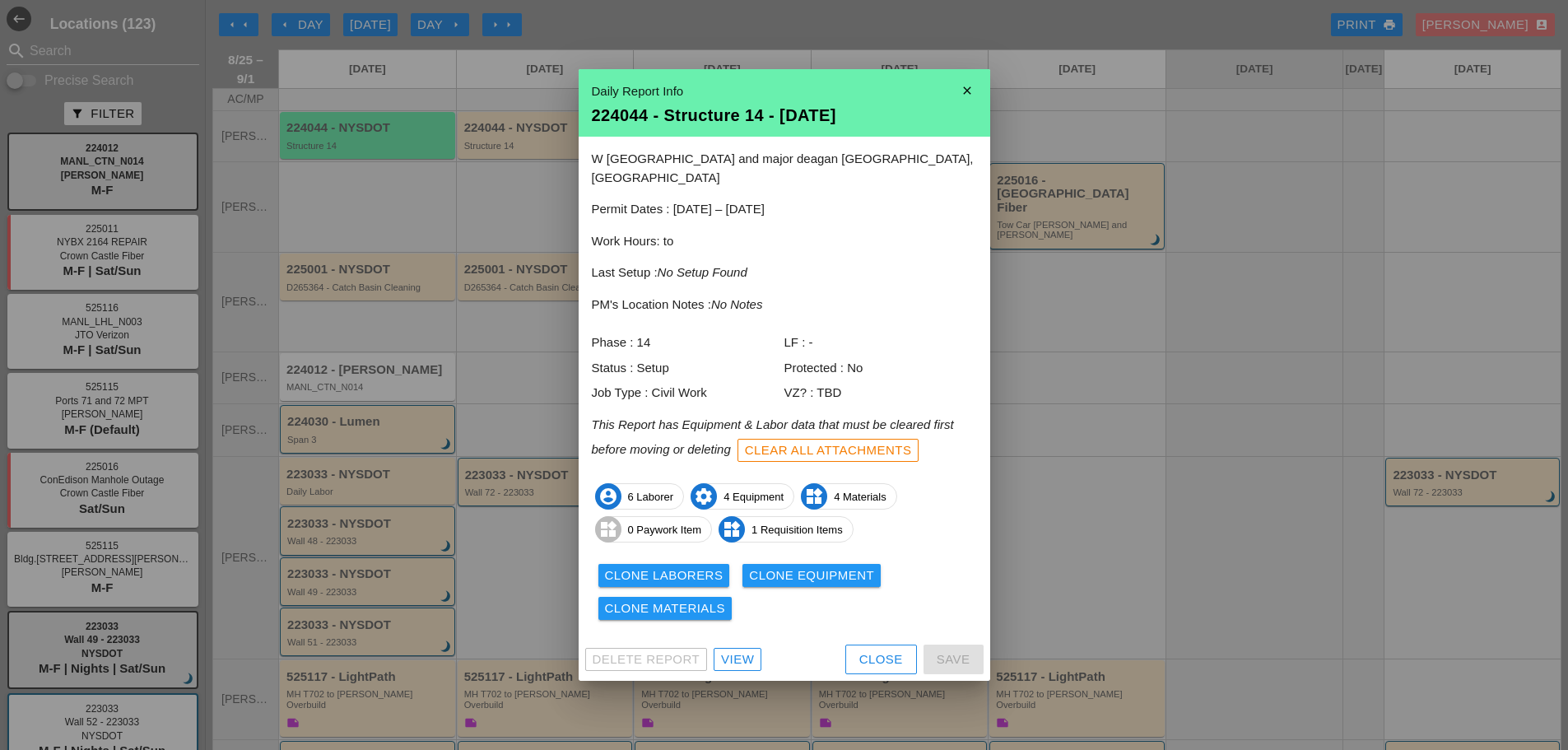
click at [640, 600] on div "Clone Materials" at bounding box center [666, 609] width 121 height 19
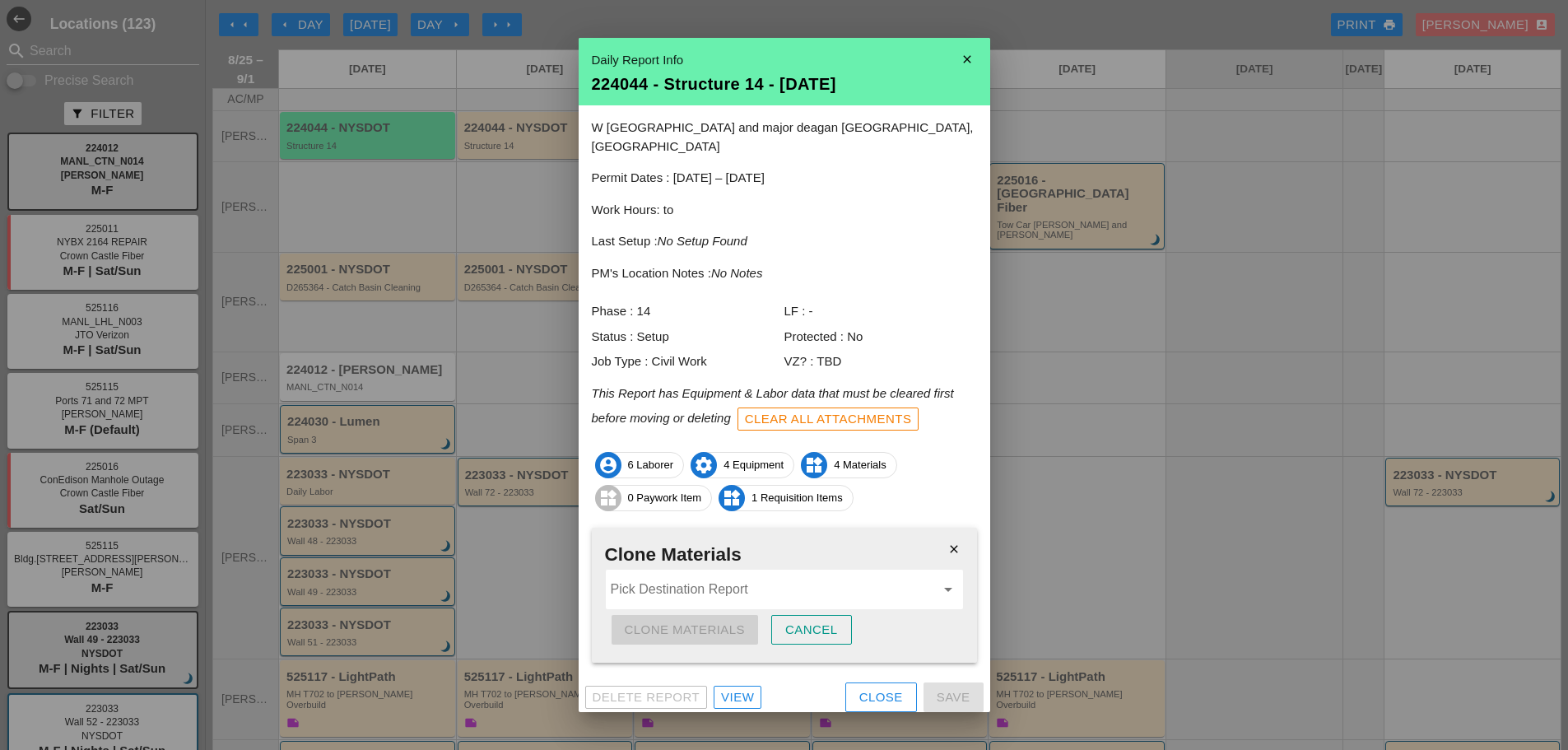
click at [640, 577] on input "Pick Destination Report" at bounding box center [773, 589] width 324 height 26
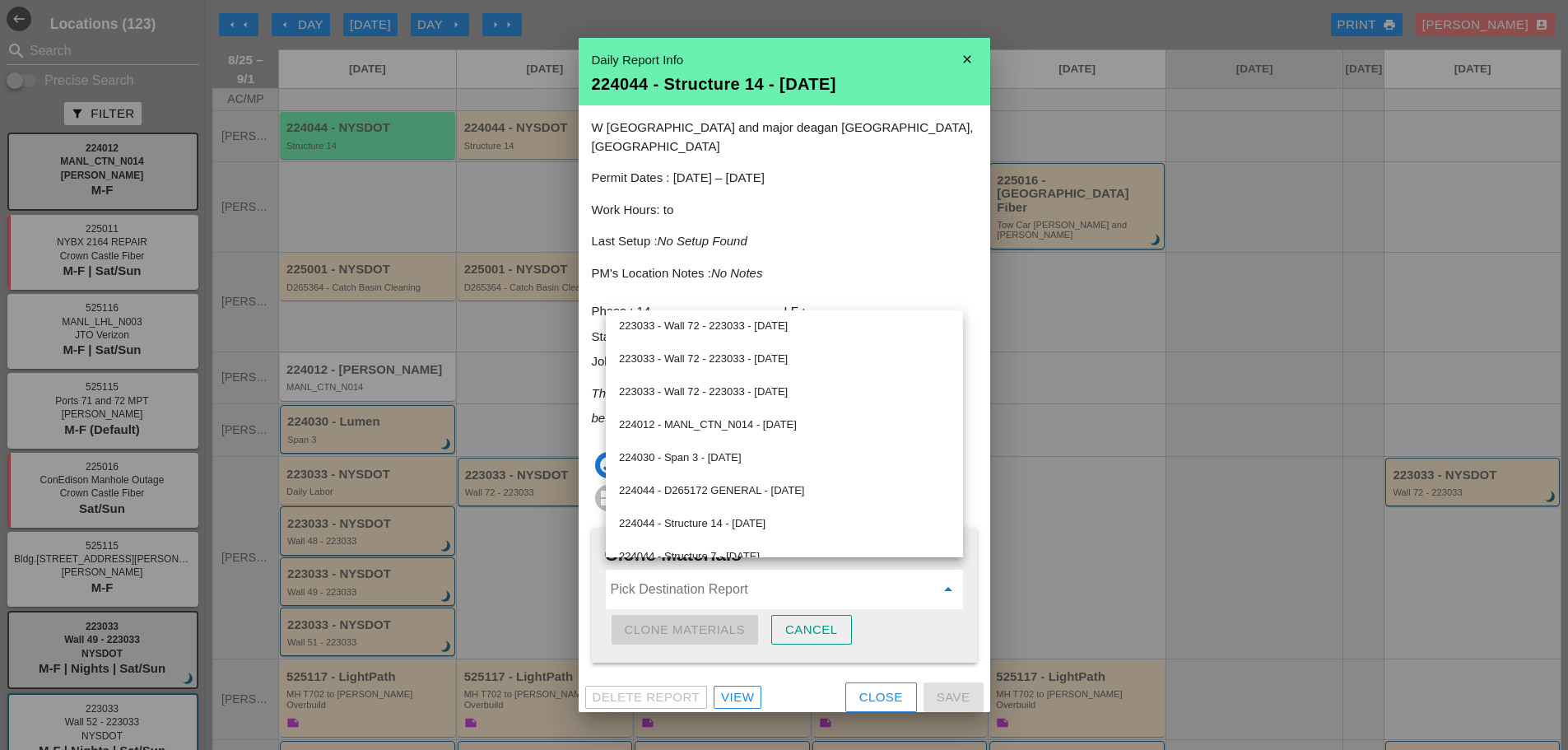
scroll to position [412, 0]
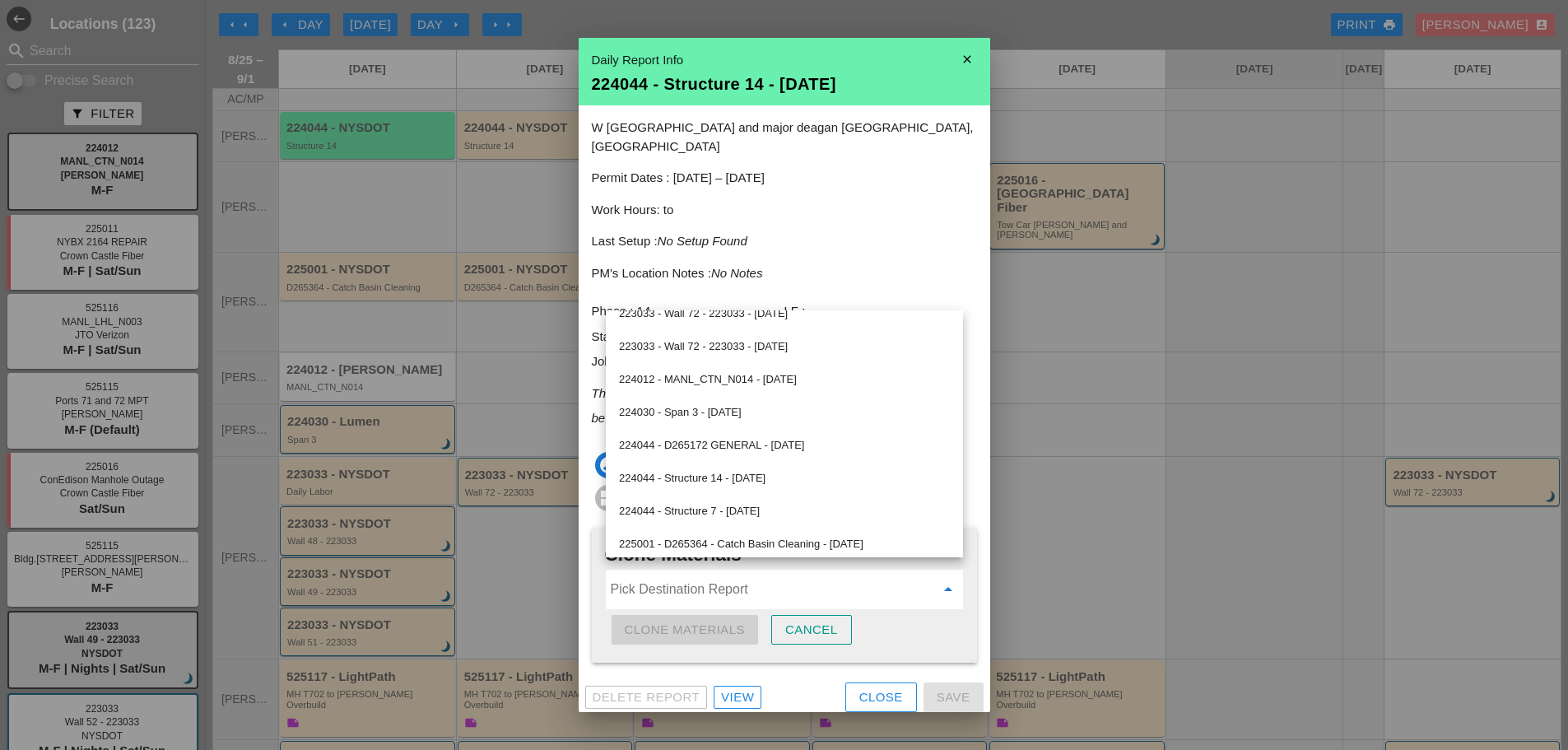
click at [763, 472] on div "224044 - Structure 14 - 08/26/2025" at bounding box center [784, 479] width 331 height 20
type input "224044 - Structure 14 - 08/26/2025"
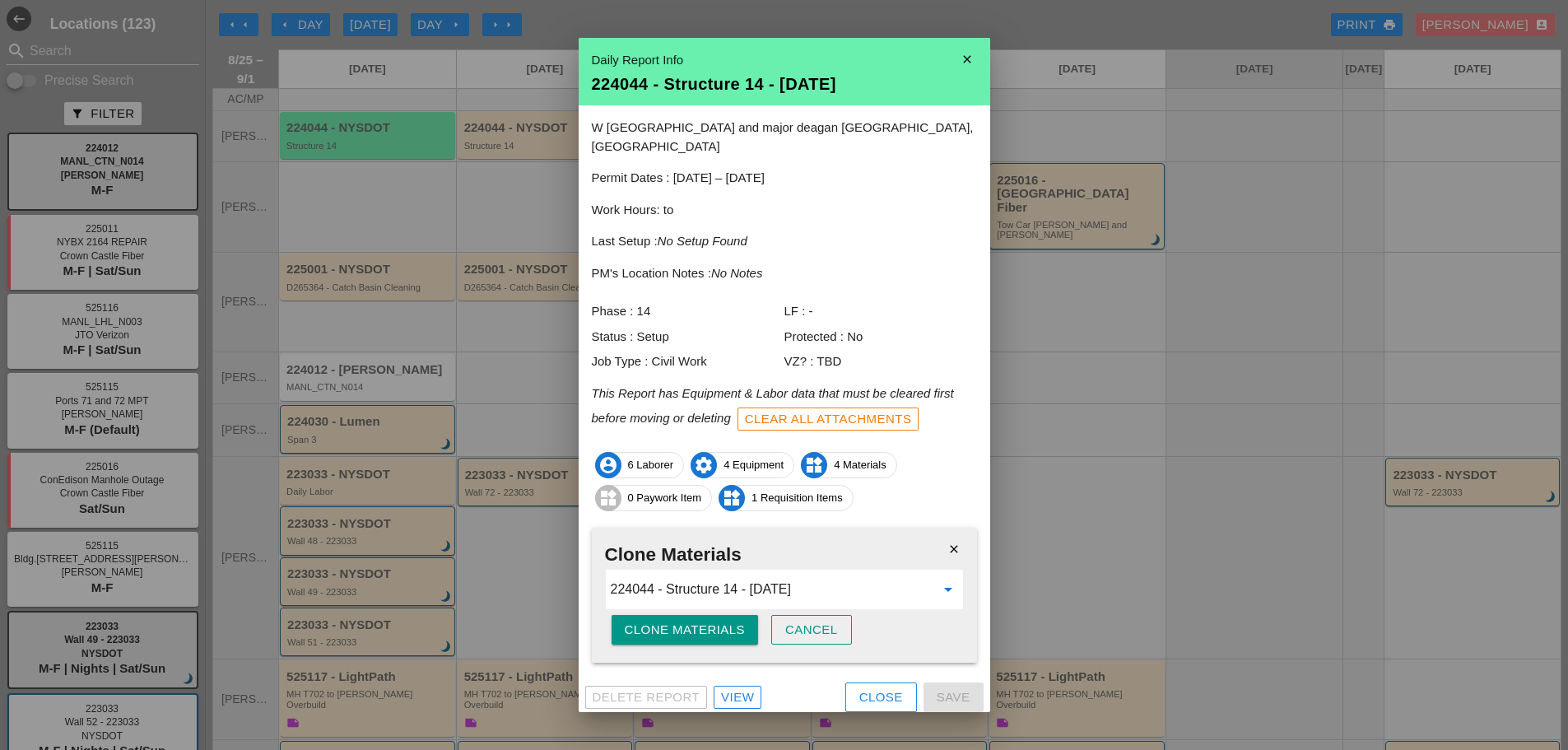
click at [707, 621] on div "Clone Materials" at bounding box center [685, 630] width 121 height 19
click at [710, 621] on div "Are you sure?" at bounding box center [676, 630] width 104 height 19
click at [677, 621] on div "Clone Materials" at bounding box center [685, 630] width 121 height 19
click at [679, 621] on div "Clone Materials" at bounding box center [685, 630] width 121 height 19
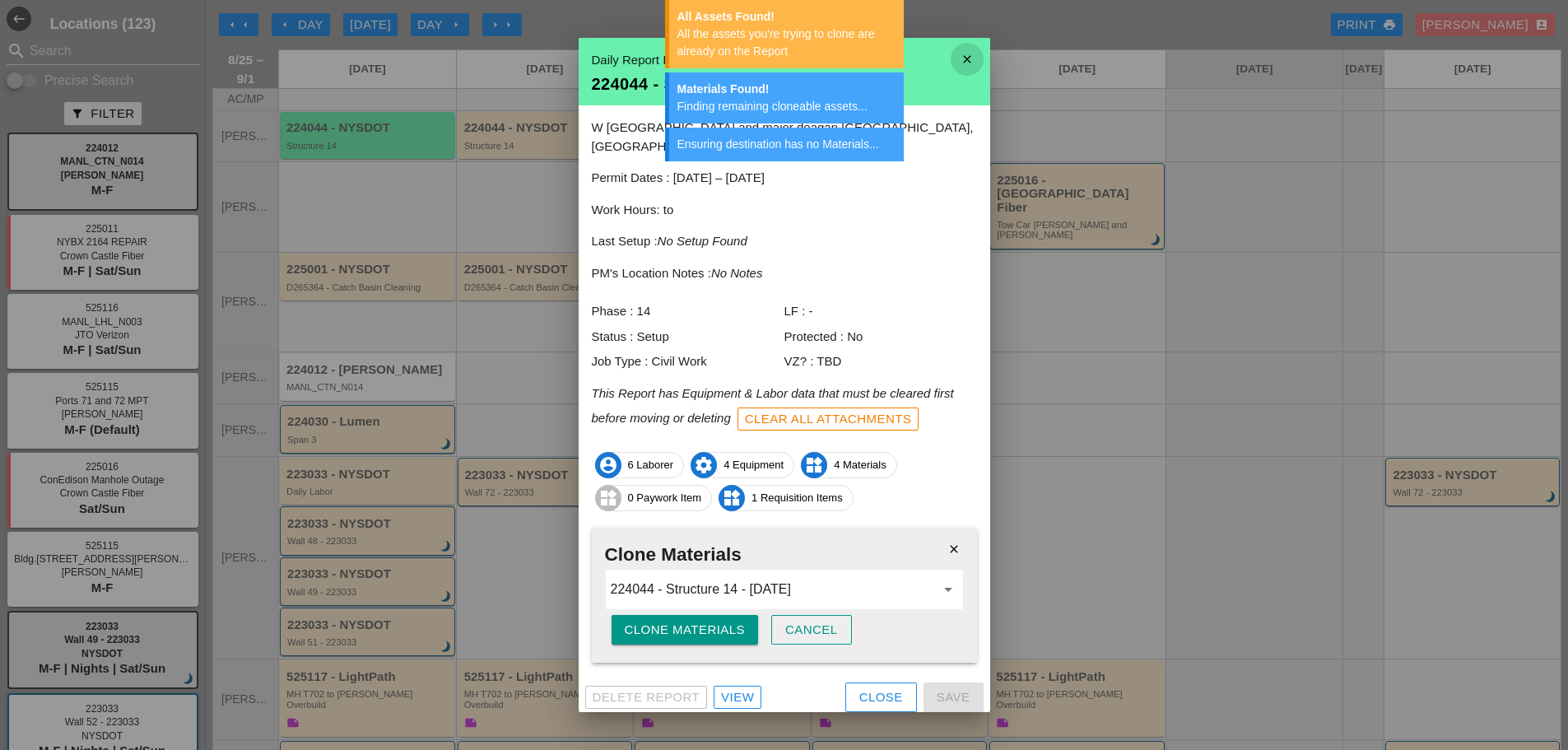
click at [973, 66] on icon "close" at bounding box center [967, 59] width 33 height 33
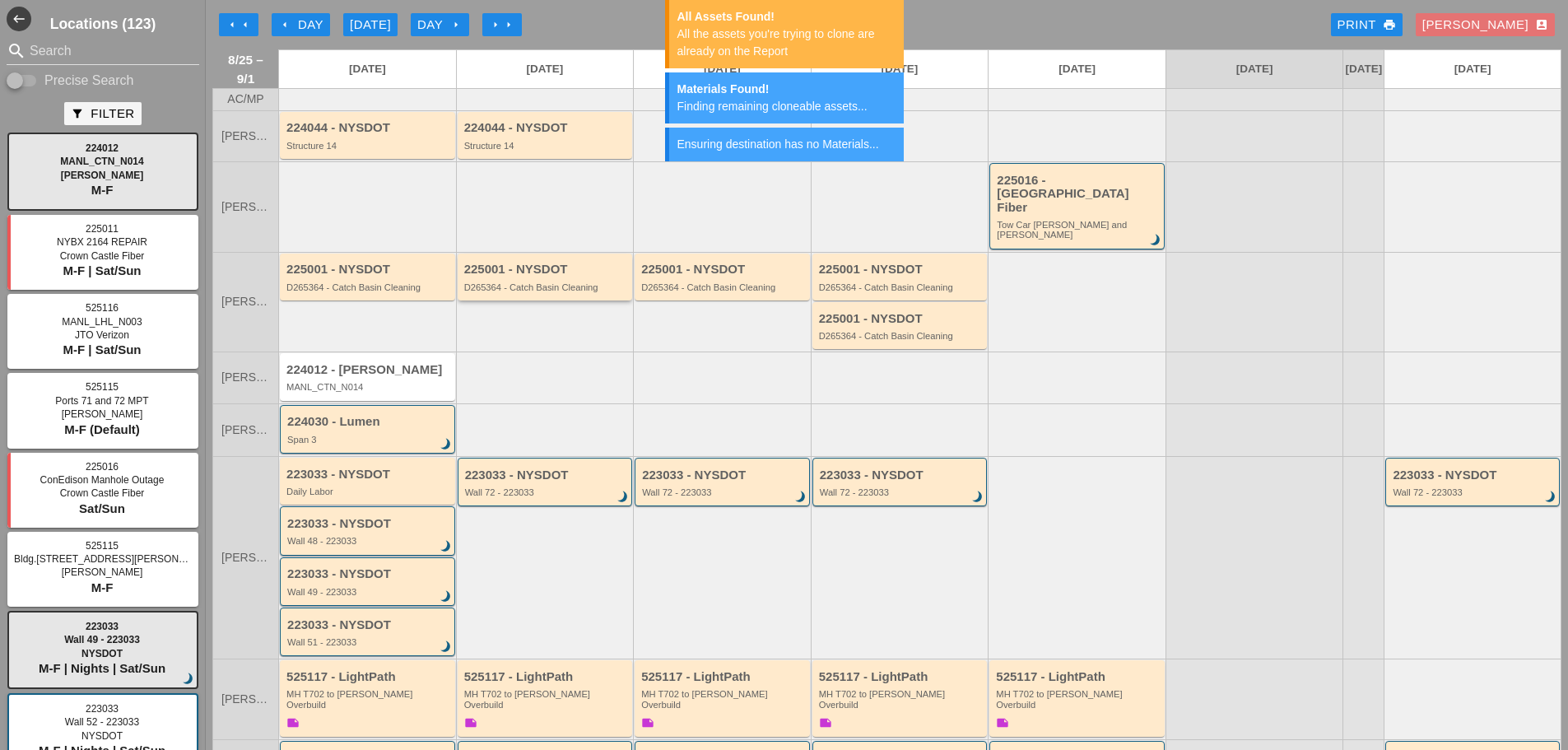
click at [532, 283] on div "D265364 - Catch Basin Cleaning" at bounding box center [547, 287] width 165 height 10
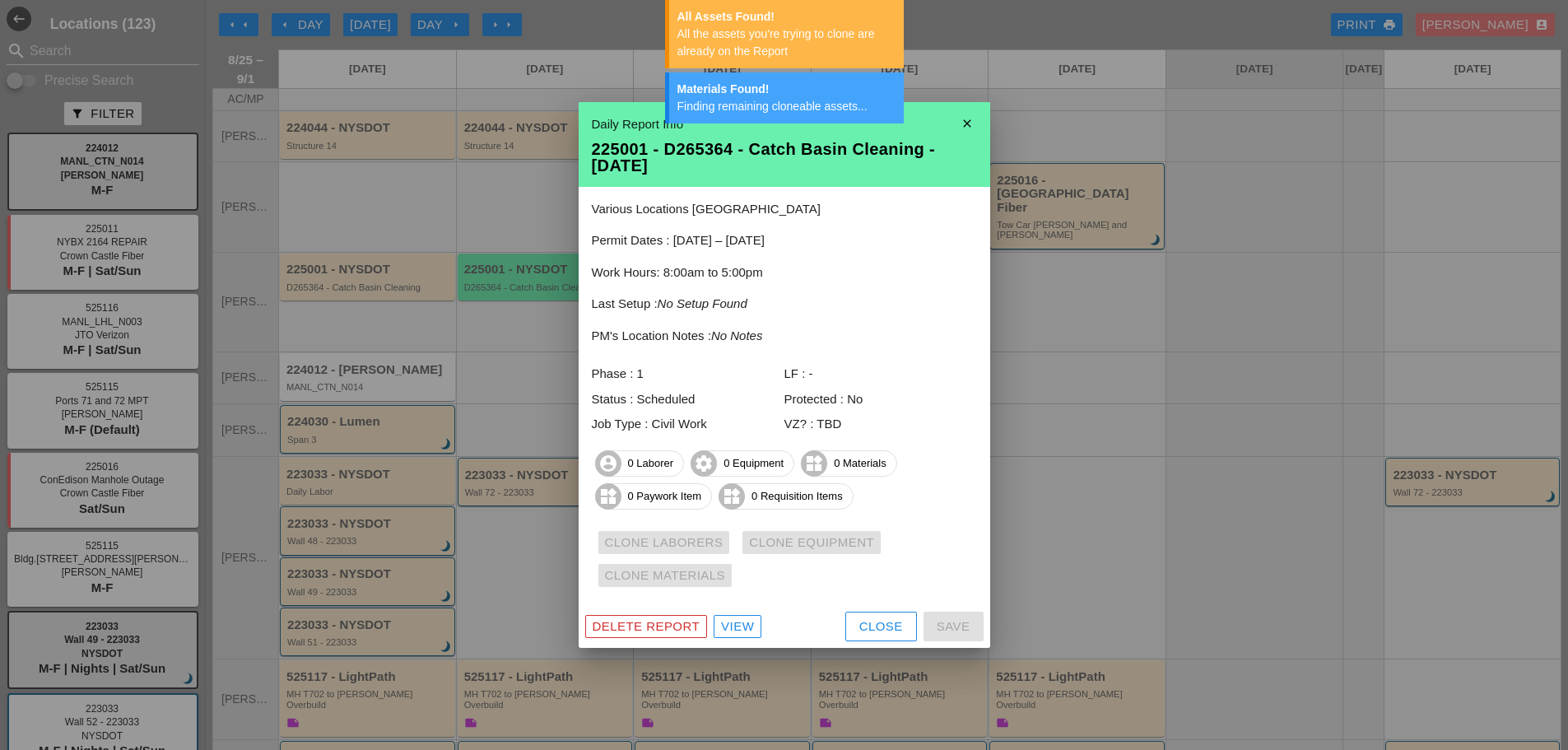
click at [978, 120] on icon "close" at bounding box center [967, 123] width 33 height 33
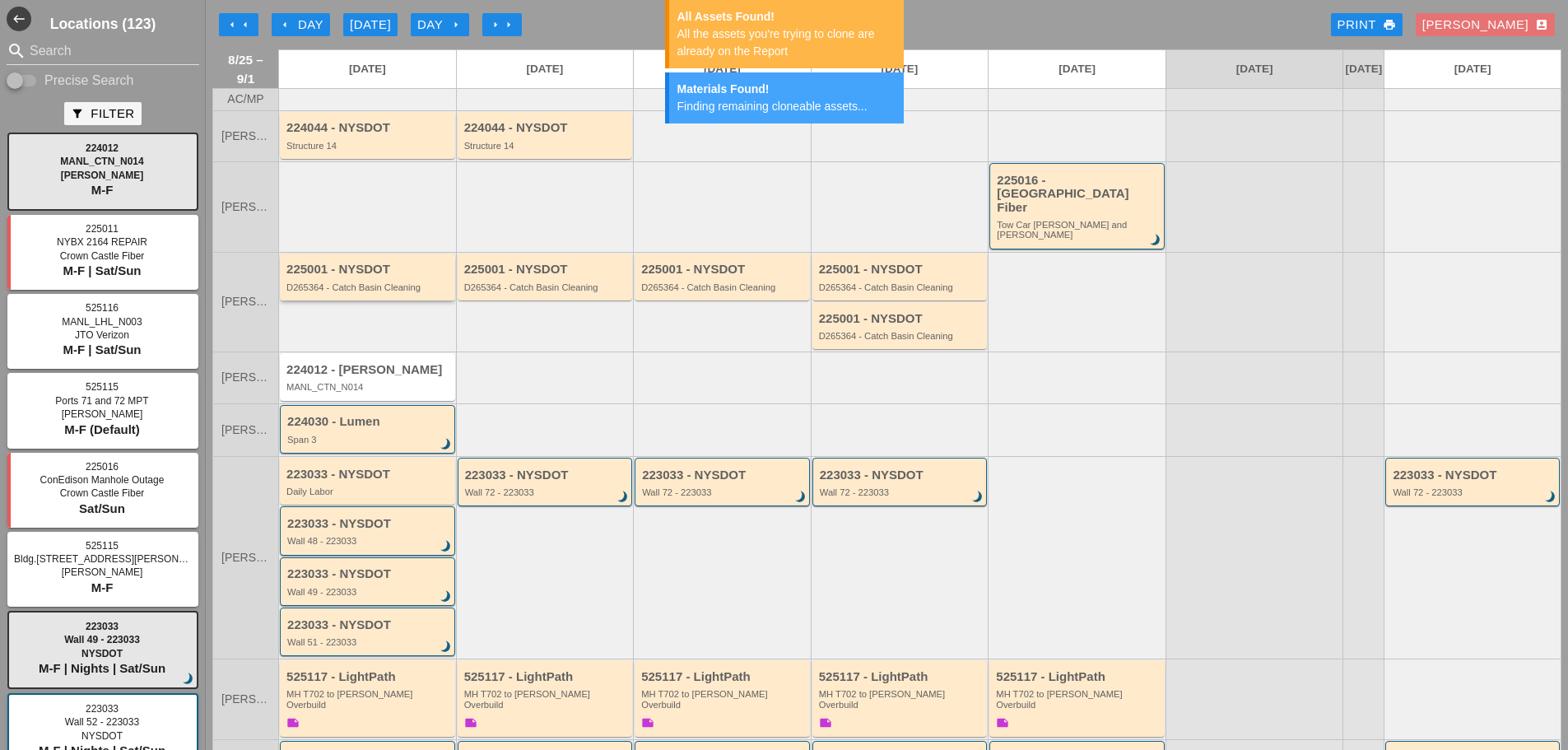
click at [372, 283] on div "D265364 - Catch Basin Cleaning" at bounding box center [369, 287] width 165 height 10
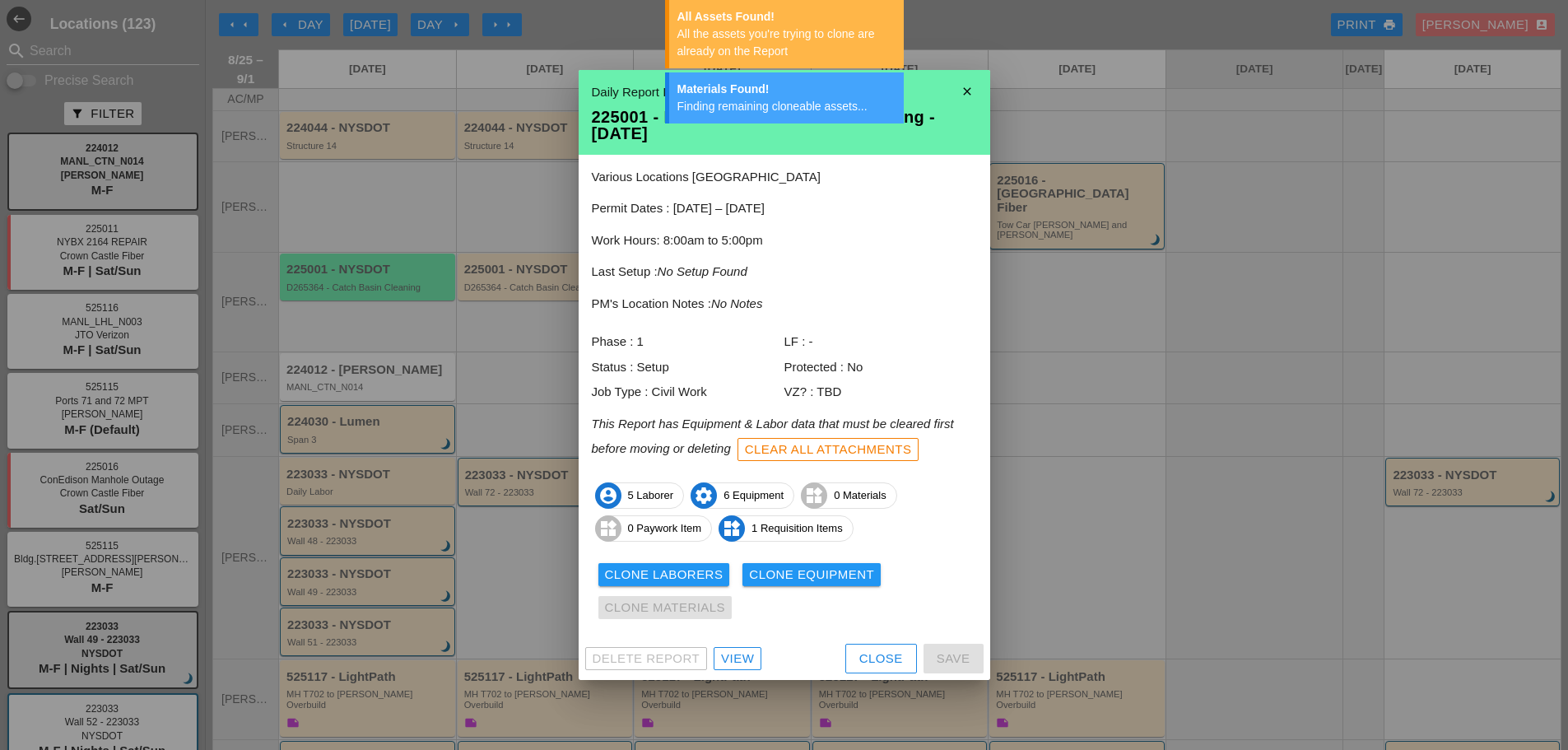
click at [682, 566] on div "Clone Laborers" at bounding box center [664, 575] width 119 height 19
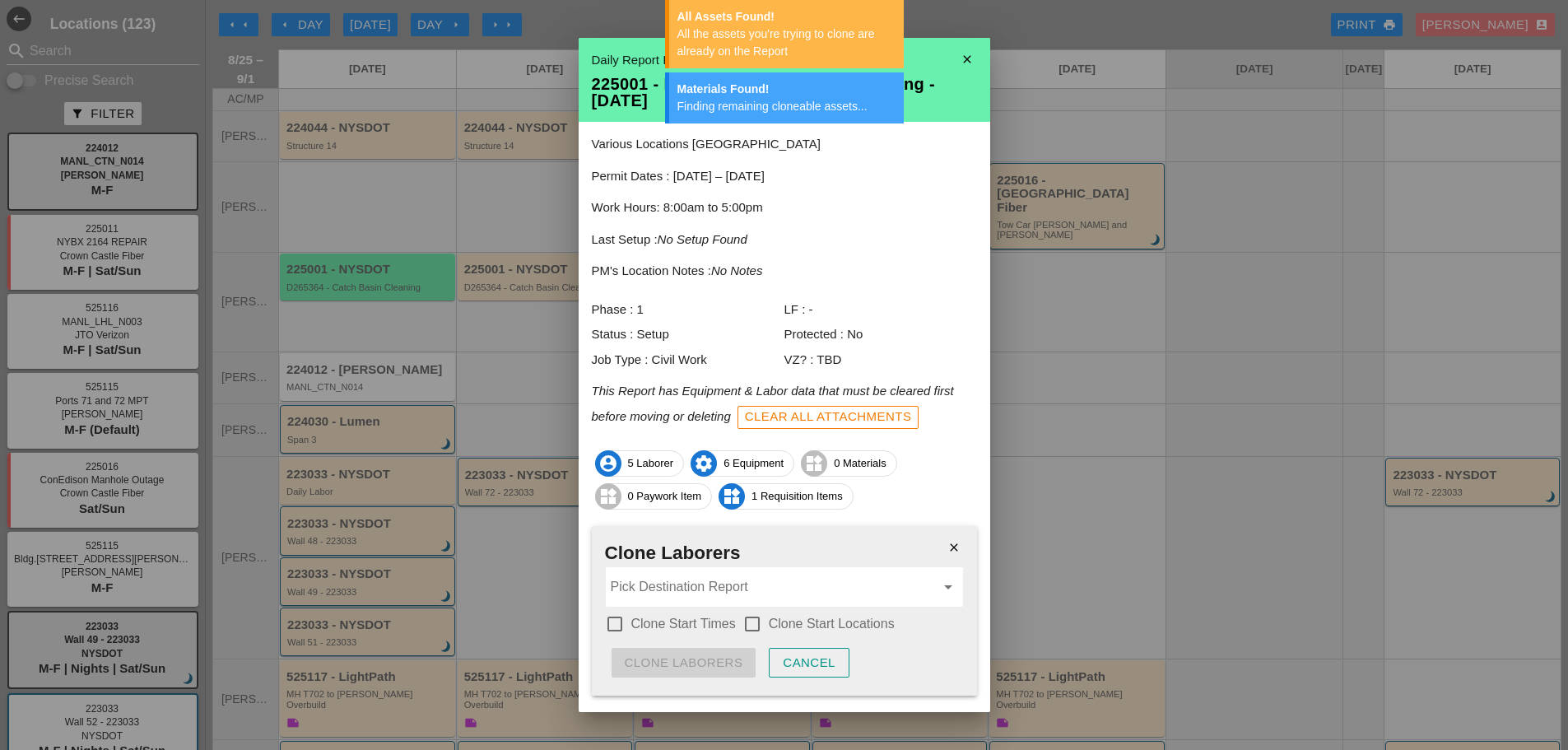
click at [620, 615] on div at bounding box center [615, 624] width 28 height 28
checkbox input "true"
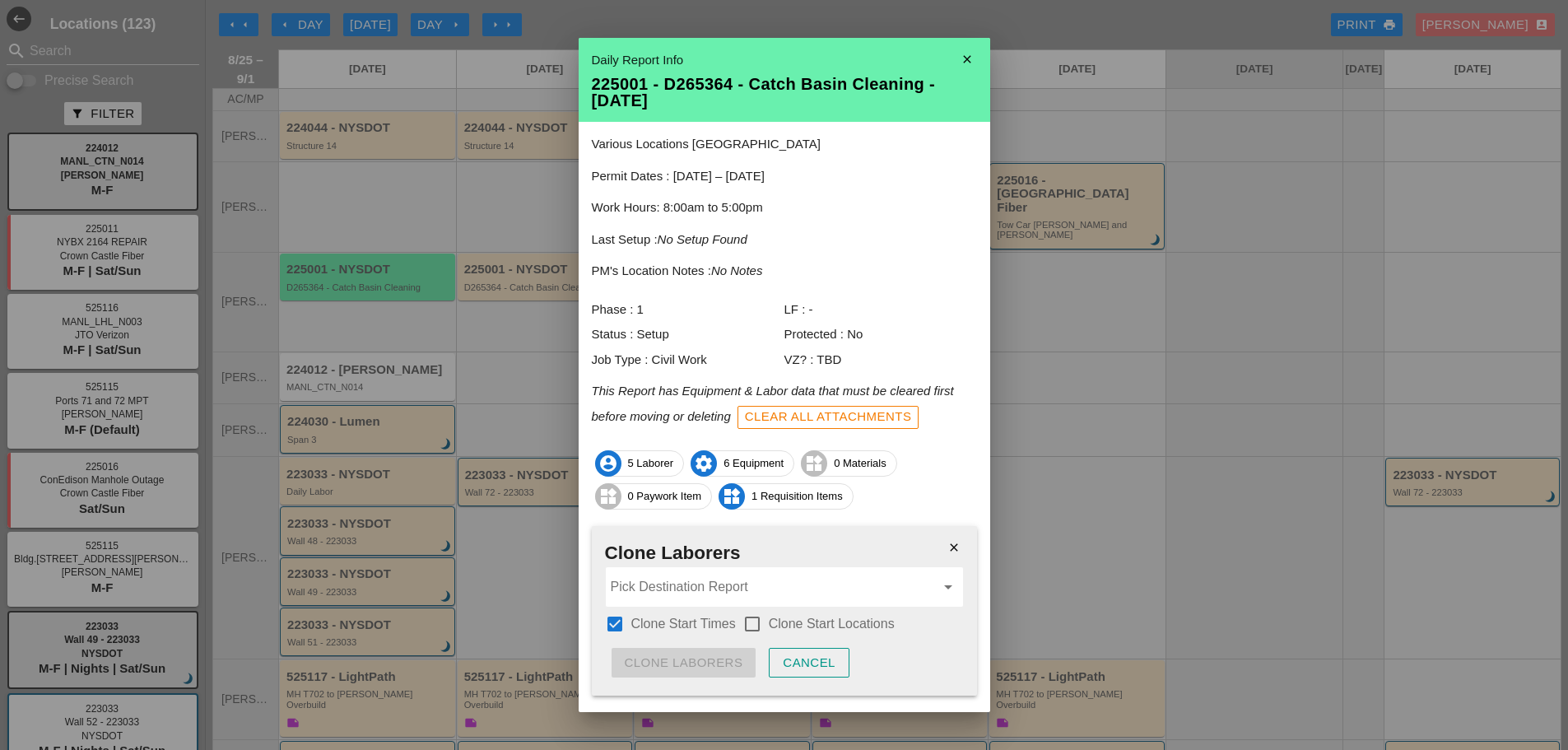
drag, startPoint x: 758, startPoint y: 626, endPoint x: 735, endPoint y: 616, distance: 25.1
click at [758, 625] on div at bounding box center [752, 624] width 28 height 28
checkbox input "true"
click at [722, 597] on input "Pick Destination Report" at bounding box center [773, 587] width 324 height 26
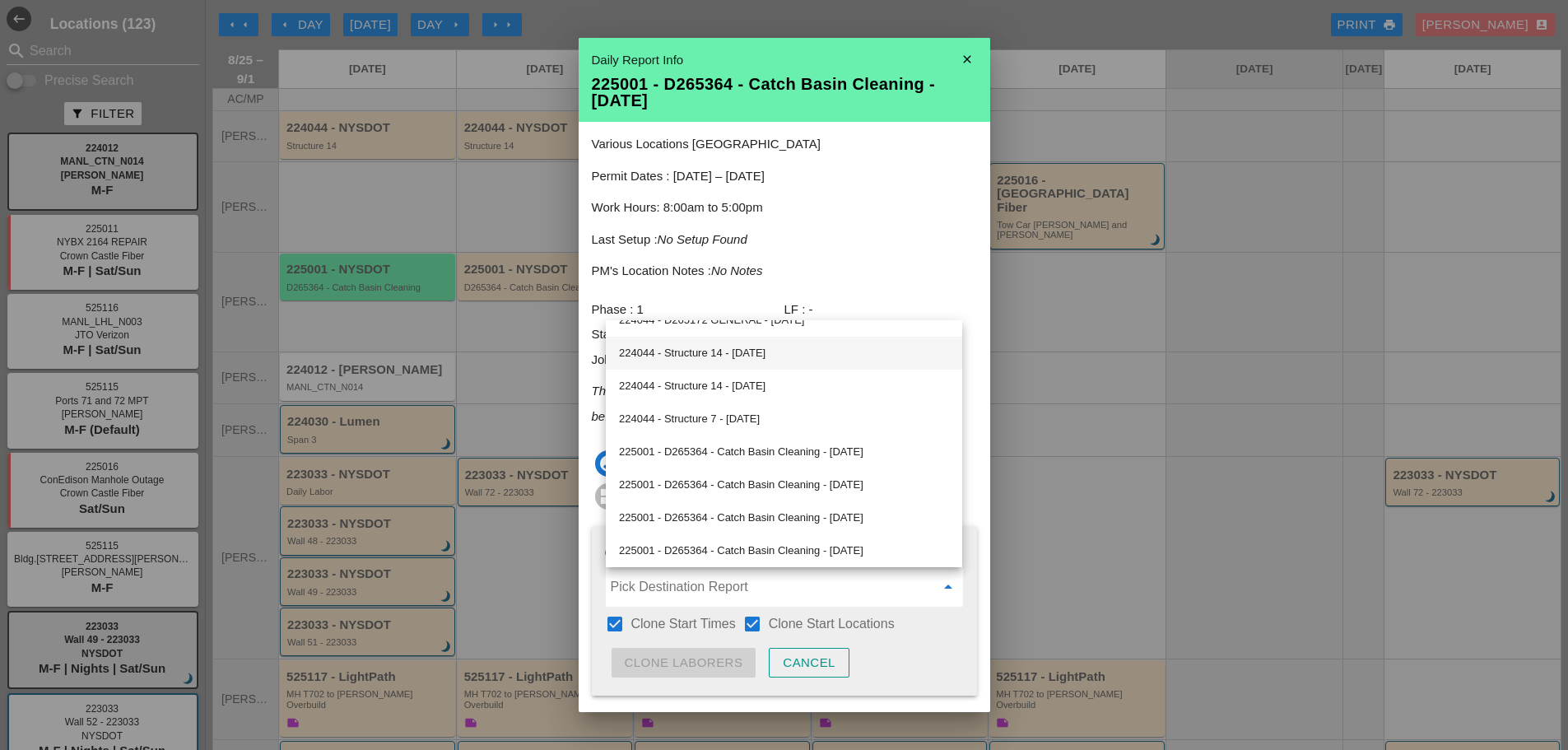
scroll to position [577, 0]
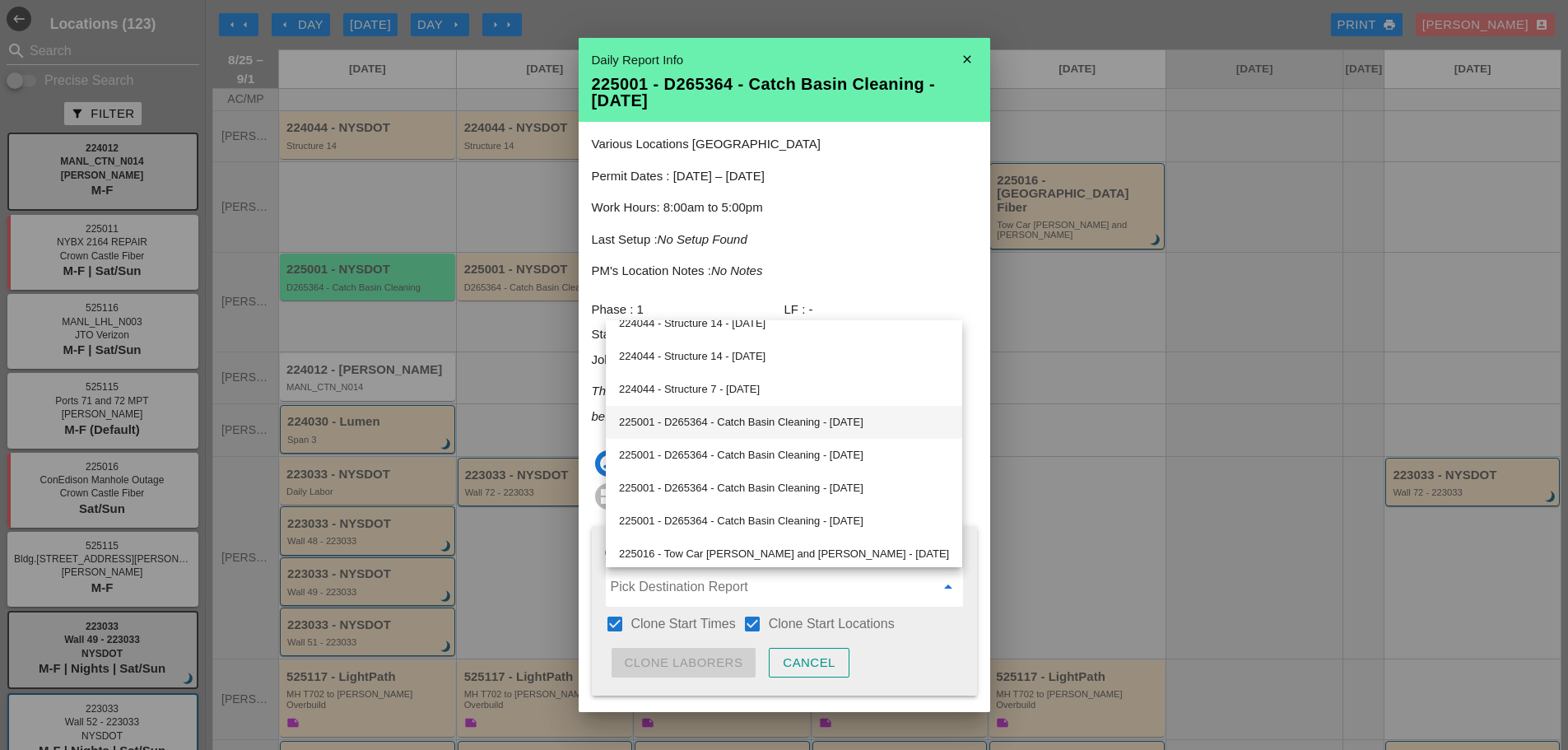
click at [763, 423] on div "225001 - D265364 - Catch Basin Cleaning - 08/26/2025" at bounding box center [784, 423] width 330 height 20
type input "225001 - D265364 - Catch Basin Cleaning - 08/26/2025"
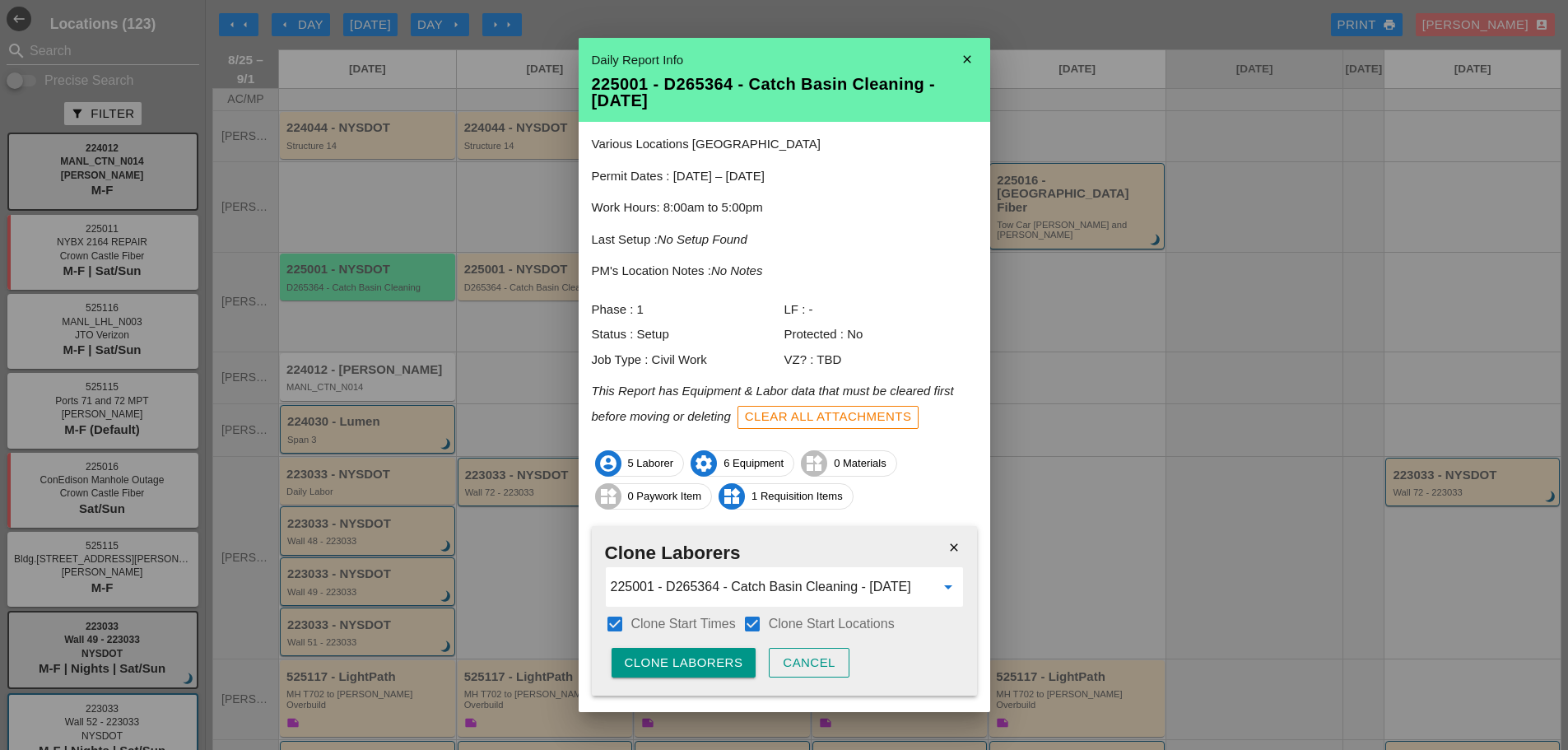
click at [690, 668] on div "Clone Laborers" at bounding box center [683, 663] width 119 height 19
click at [691, 667] on div "Are you sure?" at bounding box center [676, 663] width 104 height 19
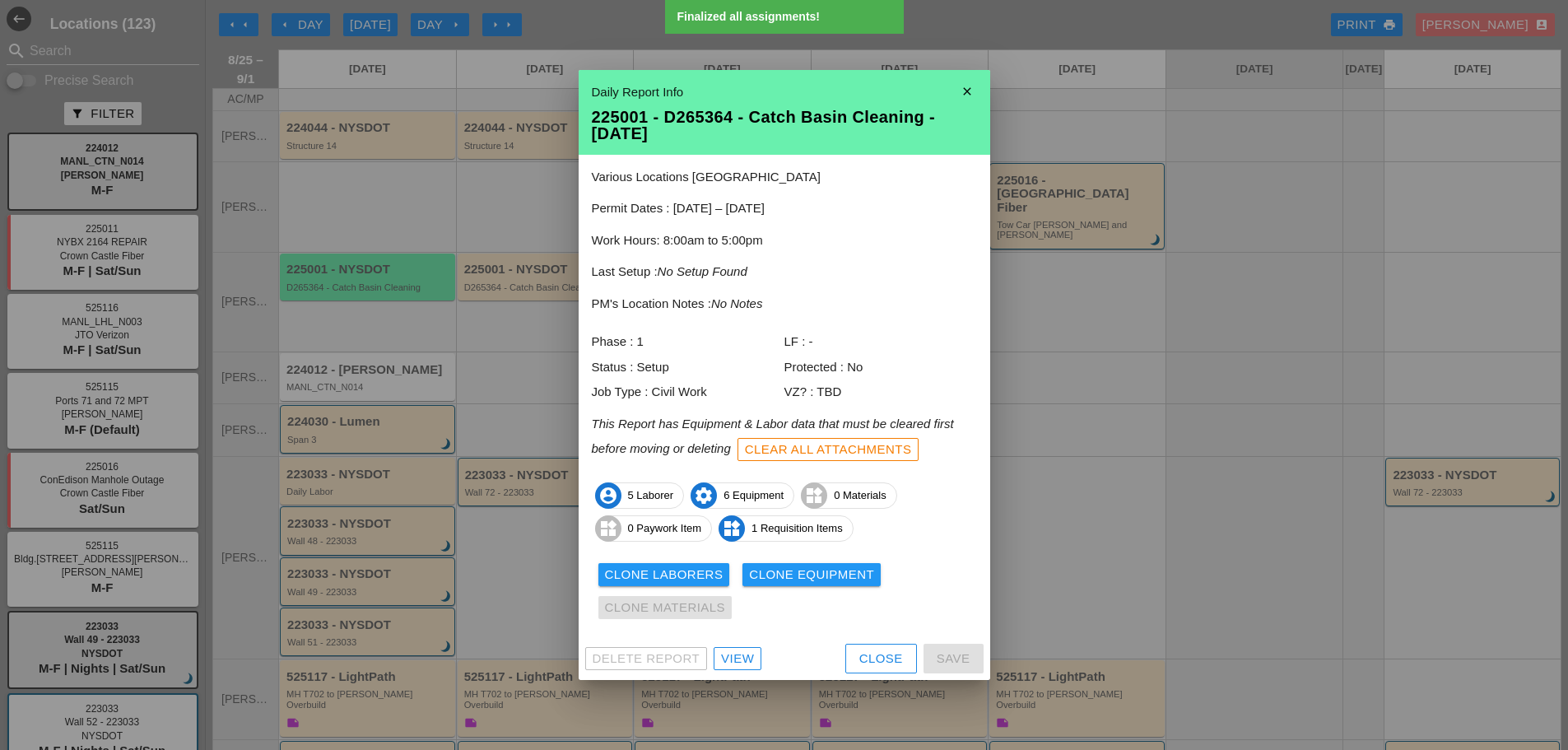
click at [810, 570] on div "Clone Equipment" at bounding box center [811, 575] width 125 height 19
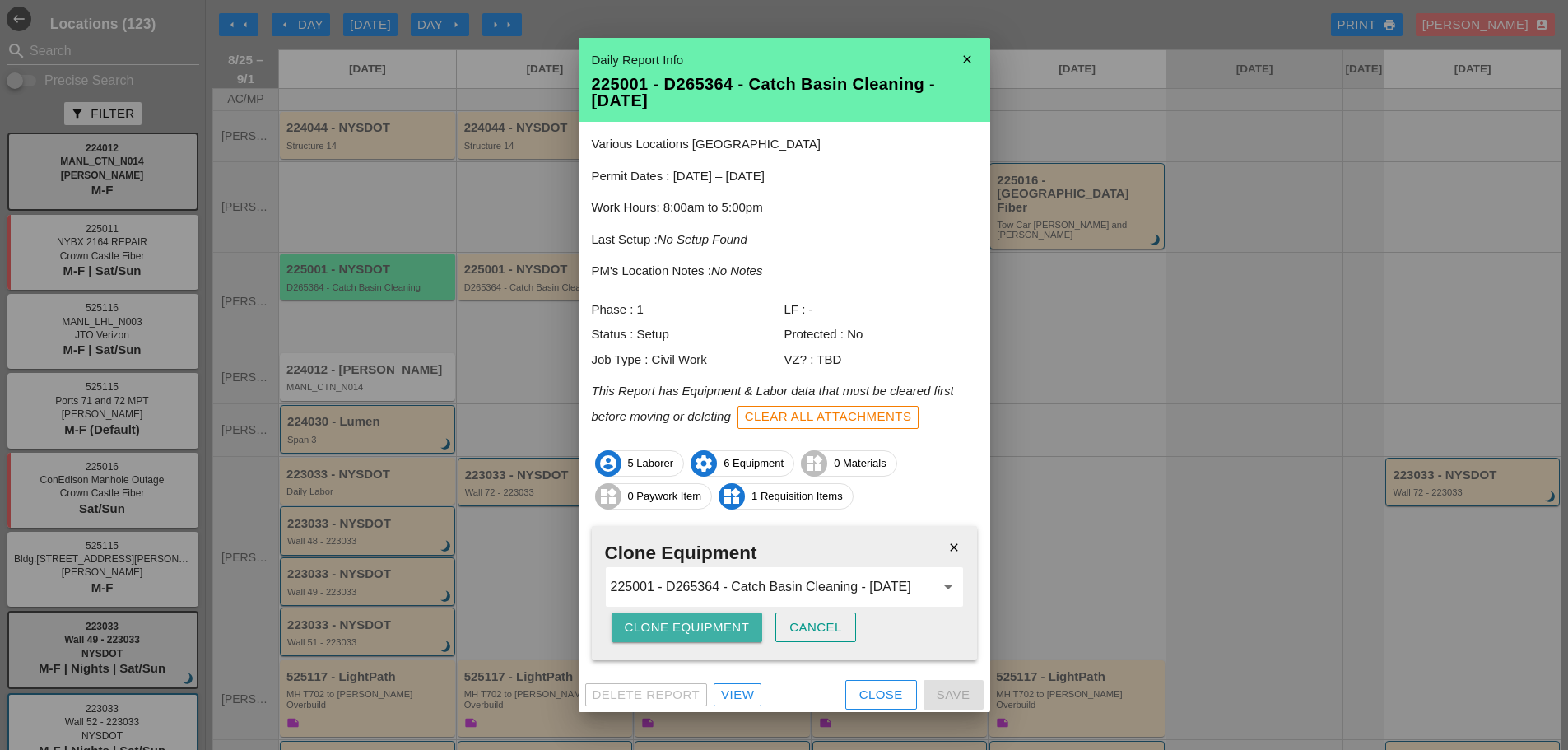
click at [695, 631] on div "Clone Equipment" at bounding box center [687, 628] width 125 height 19
click at [697, 631] on div "Clone Equipment" at bounding box center [687, 628] width 125 height 19
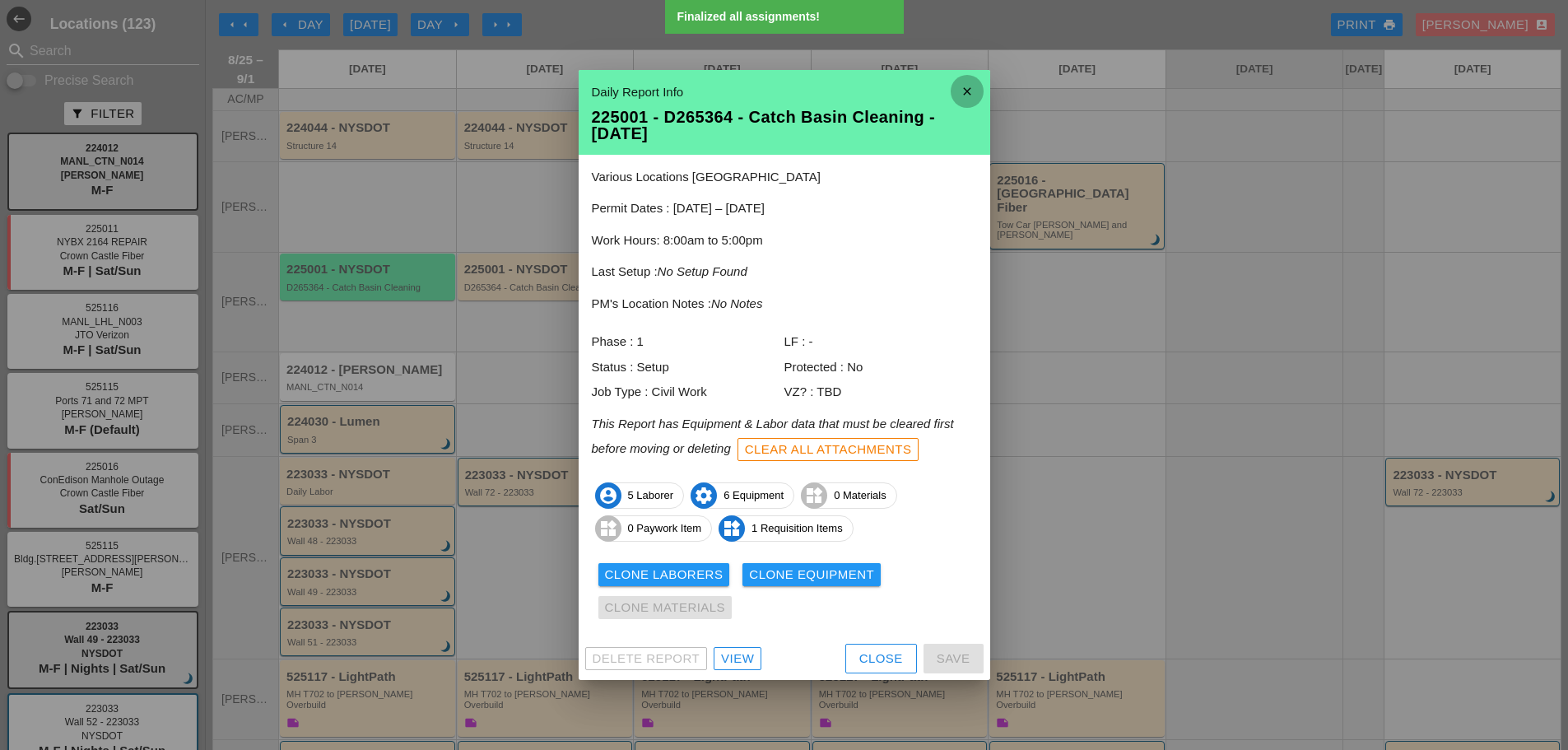
click at [977, 92] on icon "close" at bounding box center [967, 92] width 33 height 33
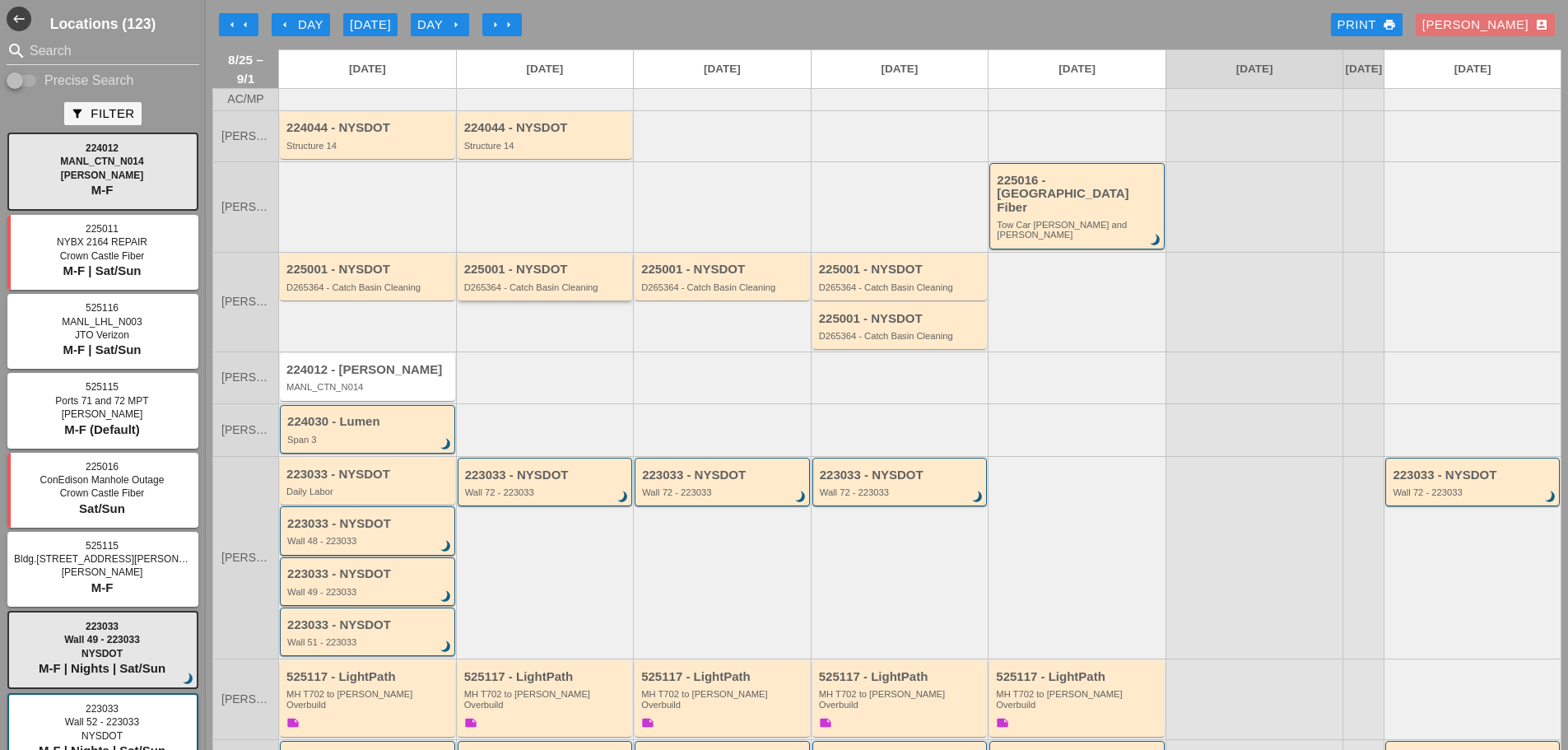
click at [586, 283] on div "D265364 - Catch Basin Cleaning" at bounding box center [547, 287] width 165 height 10
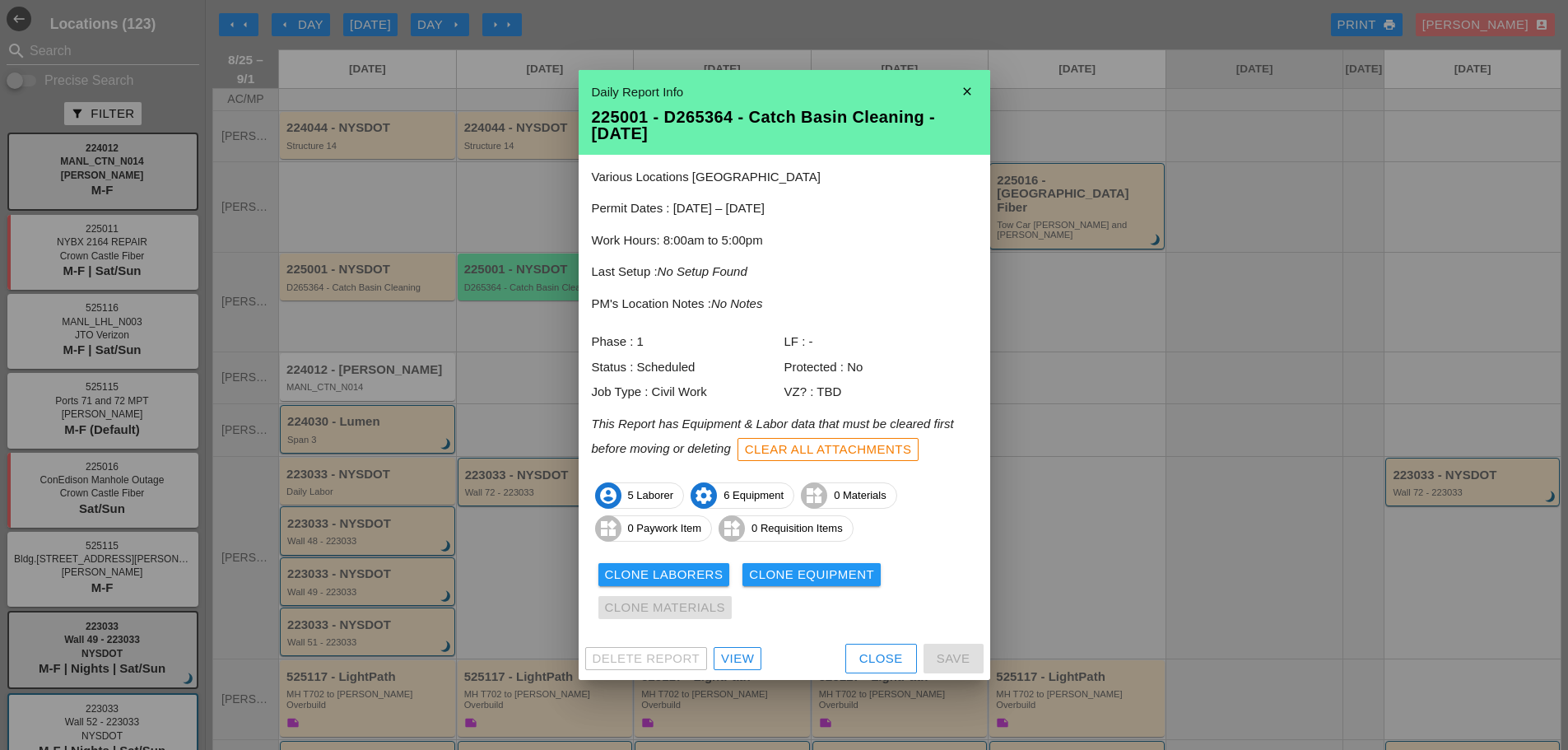
click at [965, 93] on icon "close" at bounding box center [967, 92] width 33 height 33
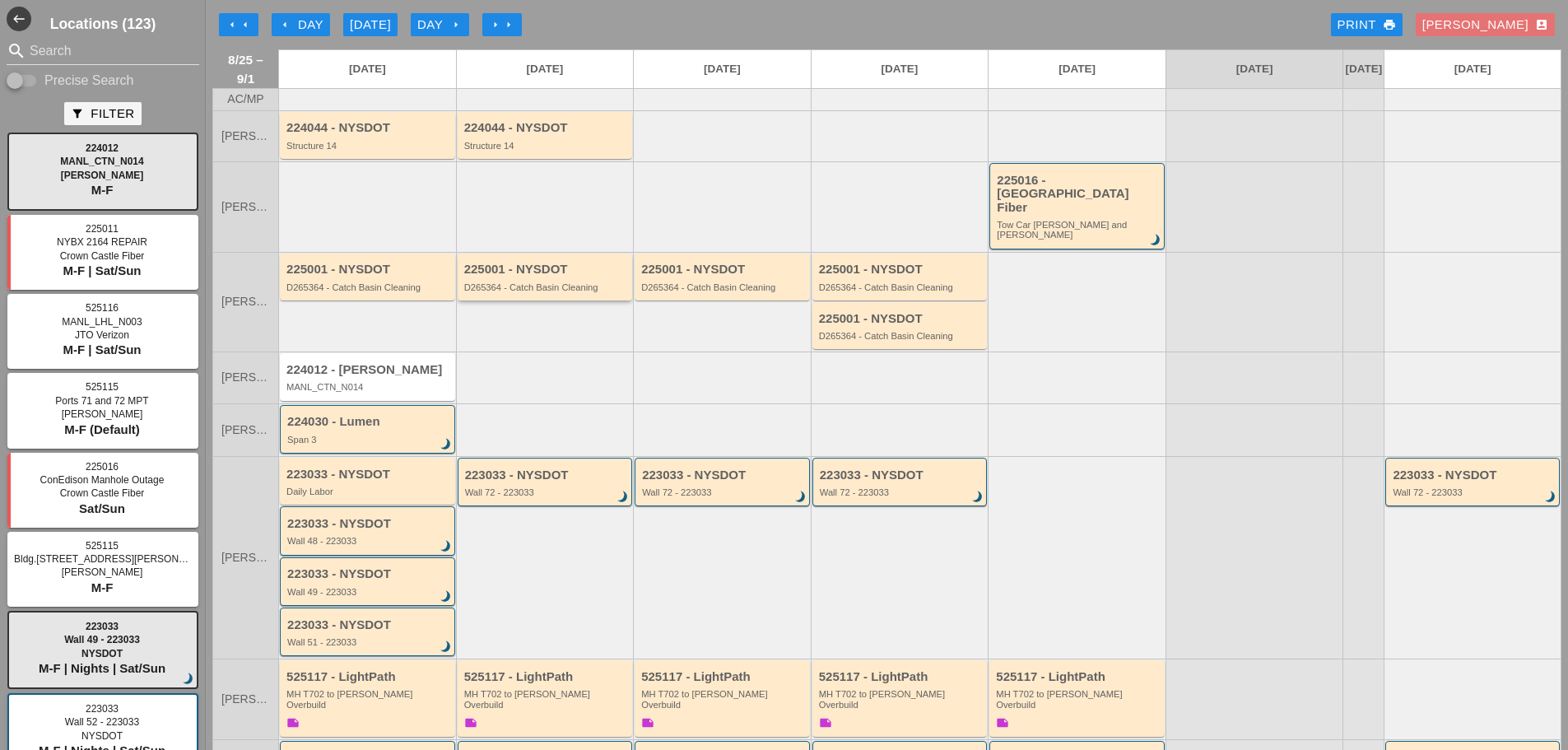
click at [518, 265] on div "225001 - NYSDOT D265364 - Catch Basin Cleaning" at bounding box center [547, 278] width 165 height 30
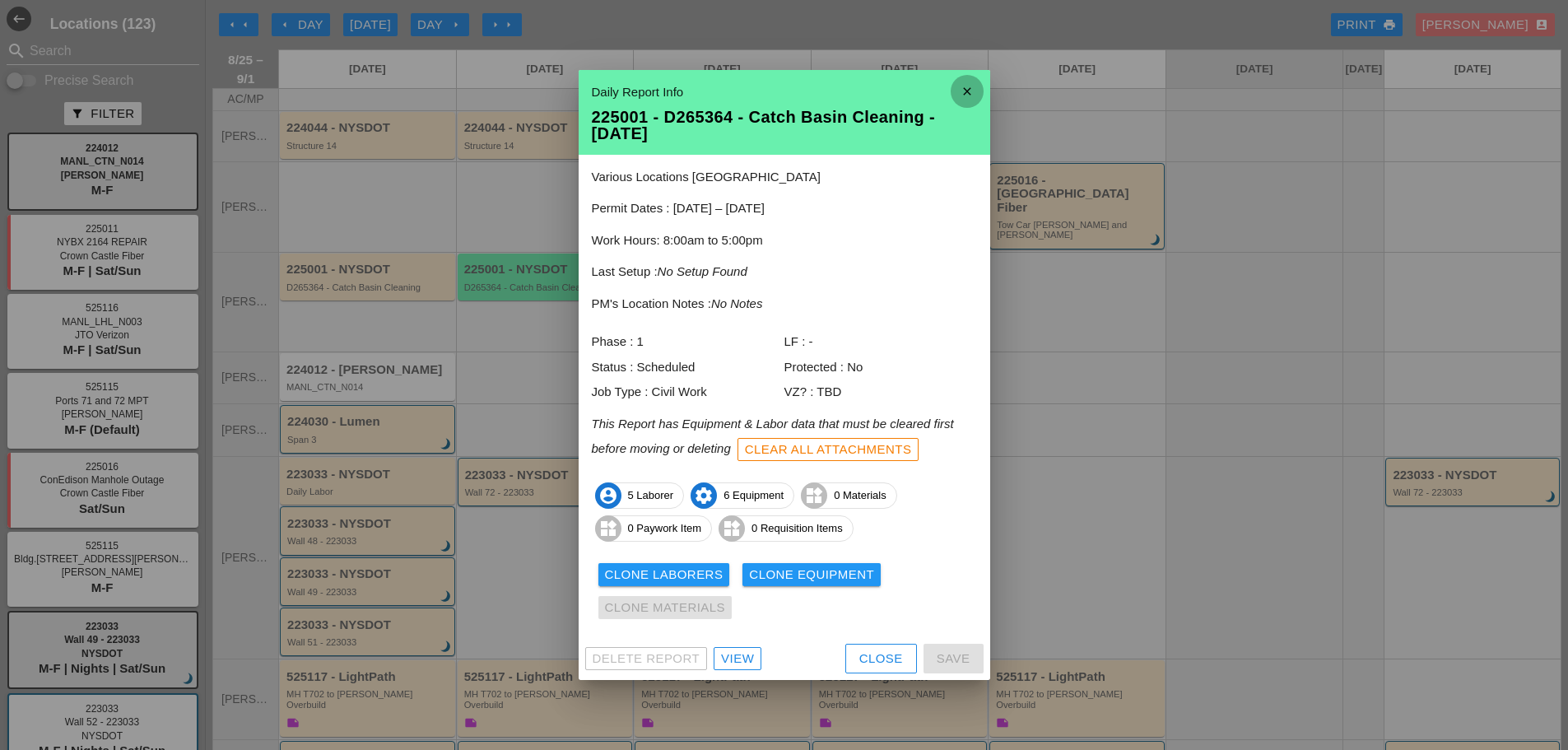
click at [976, 87] on icon "close" at bounding box center [967, 92] width 33 height 33
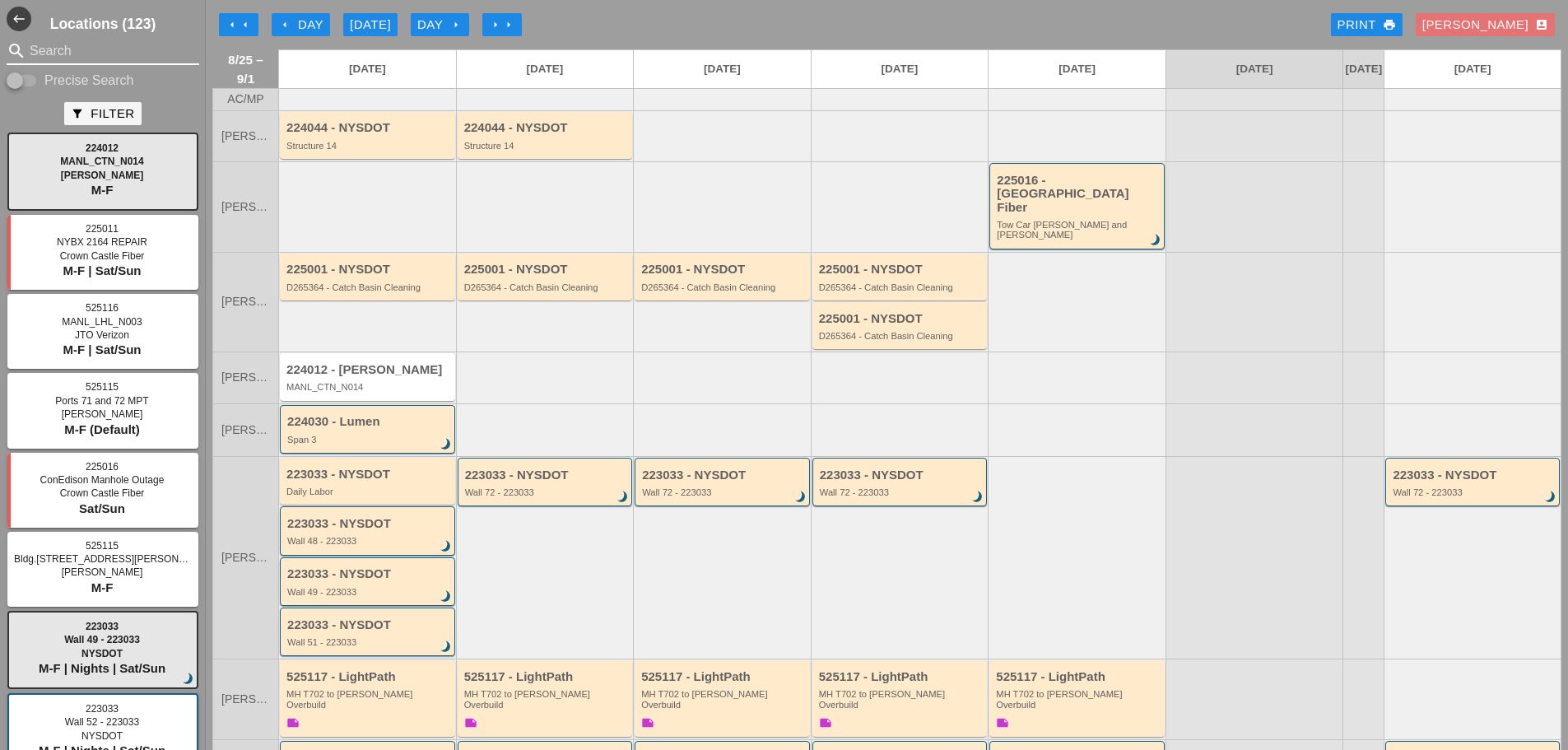
click at [102, 56] on input "Search" at bounding box center [103, 51] width 147 height 26
click at [533, 266] on div "225001 - NYSDOT D265364 - Catch Basin Cleaning" at bounding box center [547, 278] width 165 height 30
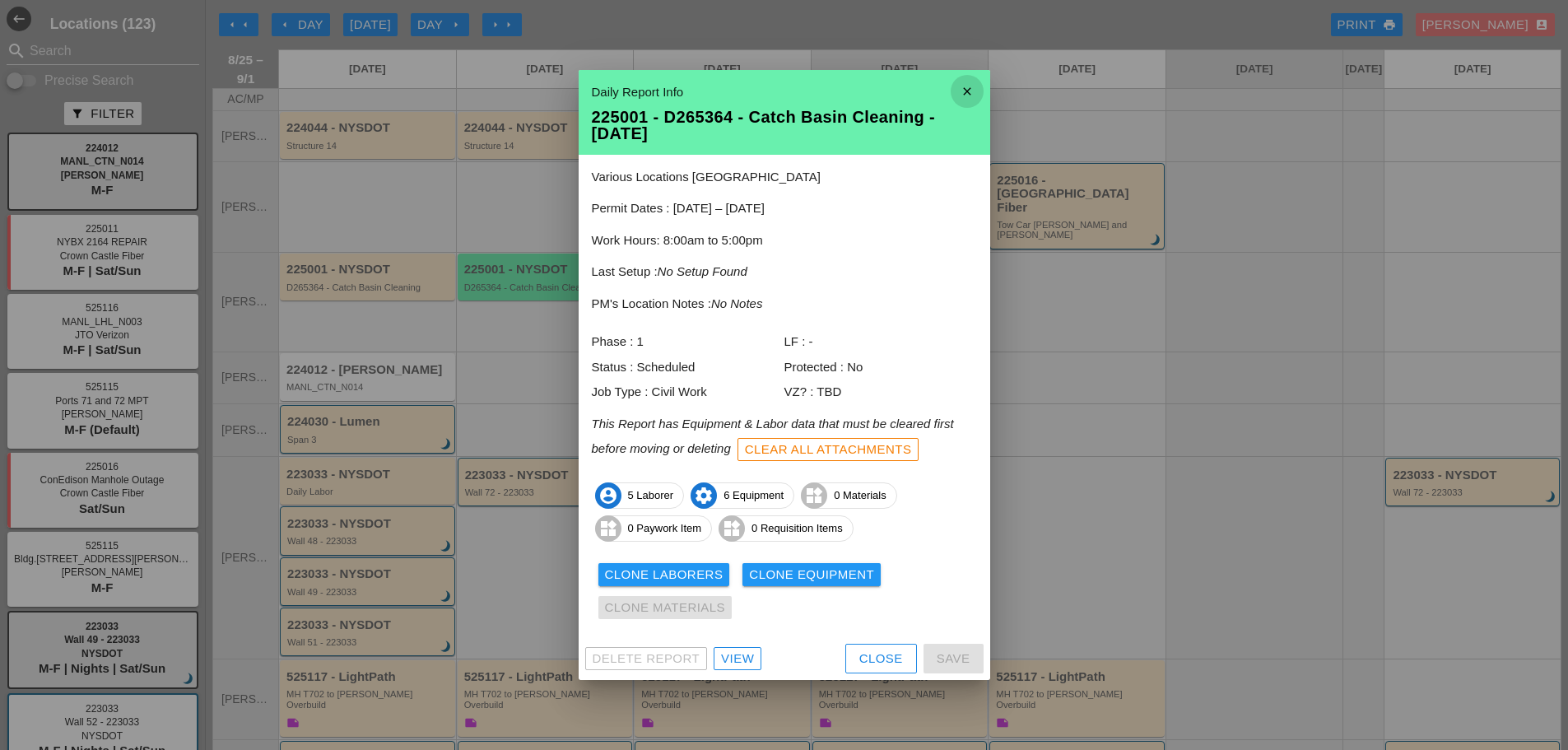
click at [964, 91] on icon "close" at bounding box center [967, 92] width 33 height 33
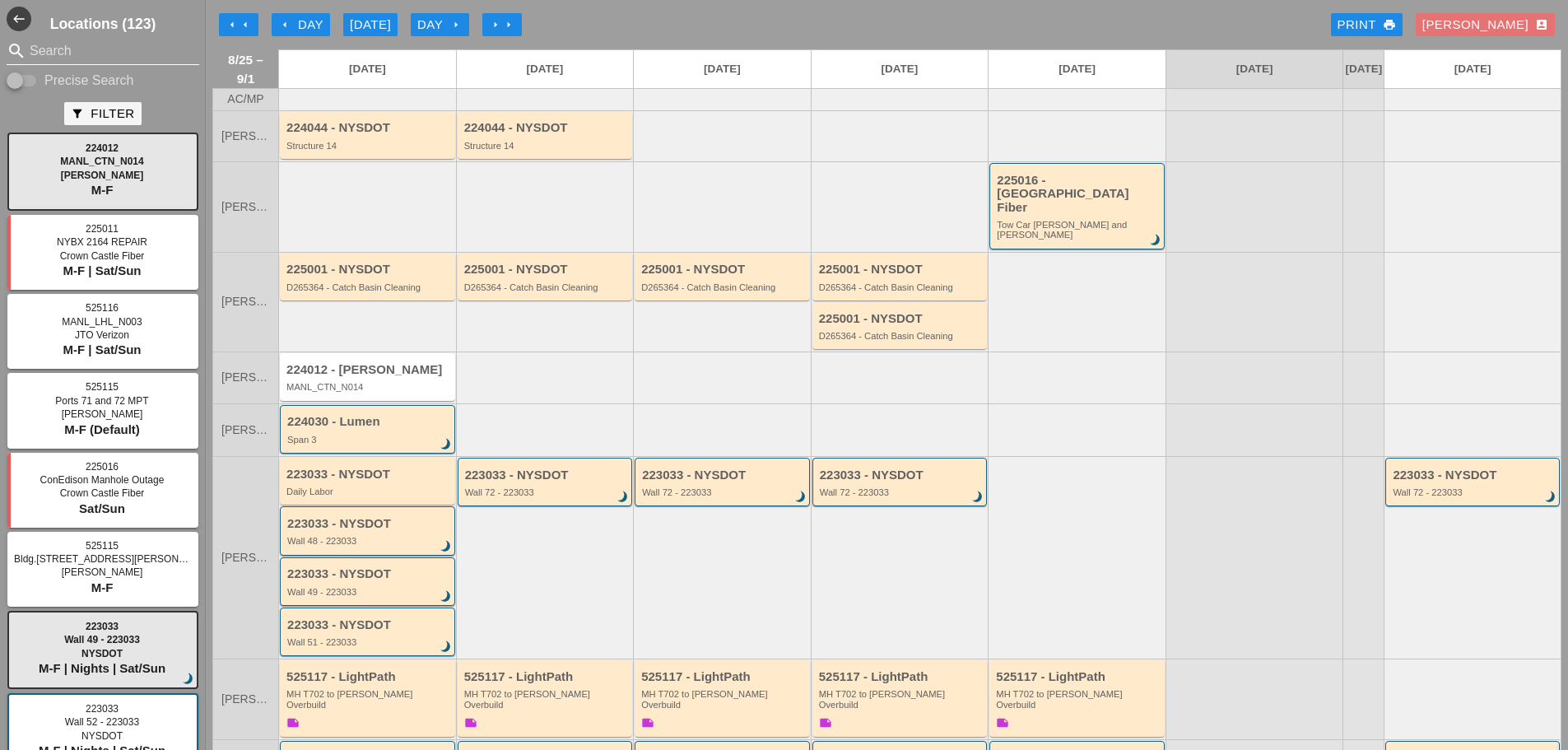
click at [58, 54] on input "Search" at bounding box center [103, 51] width 147 height 26
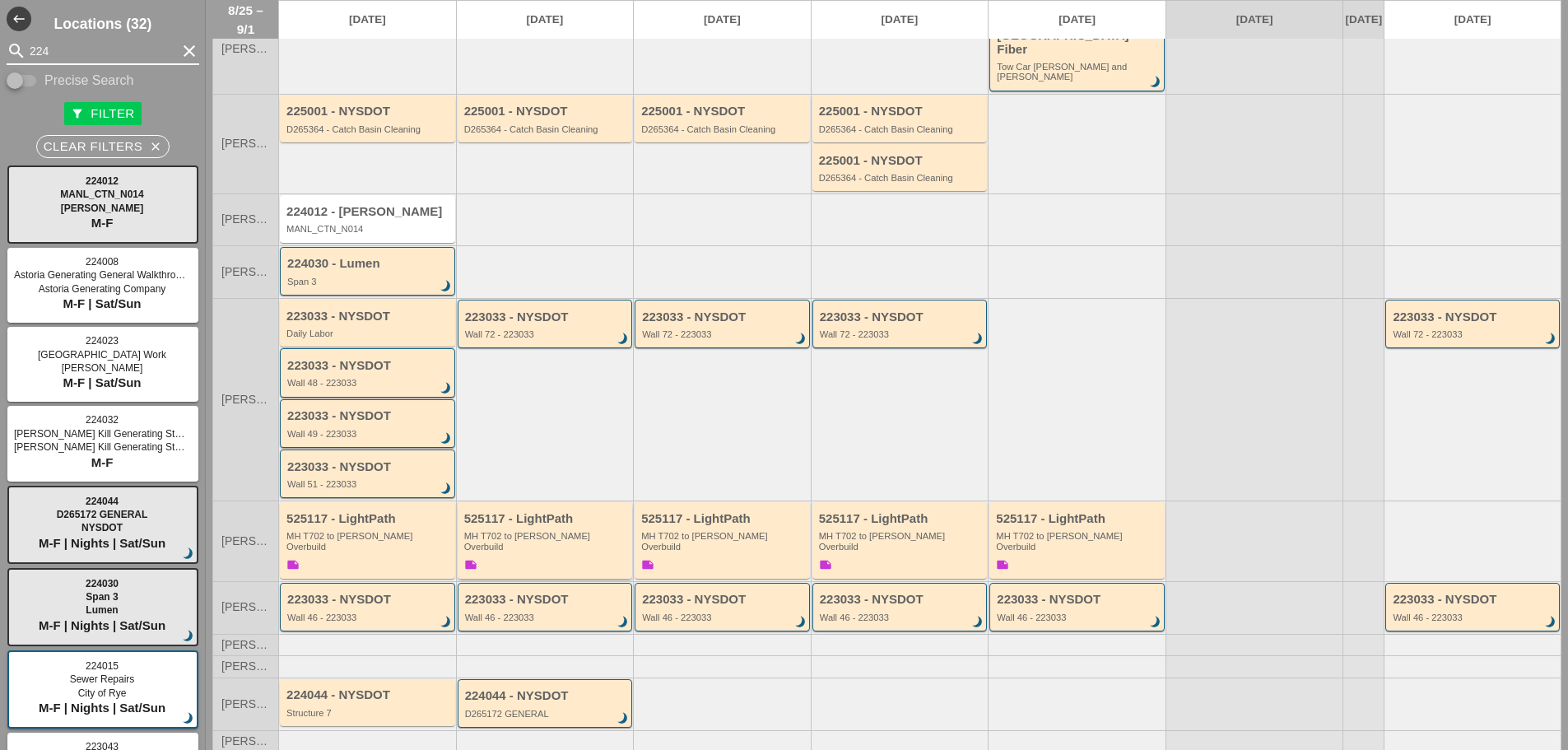
scroll to position [165, 0]
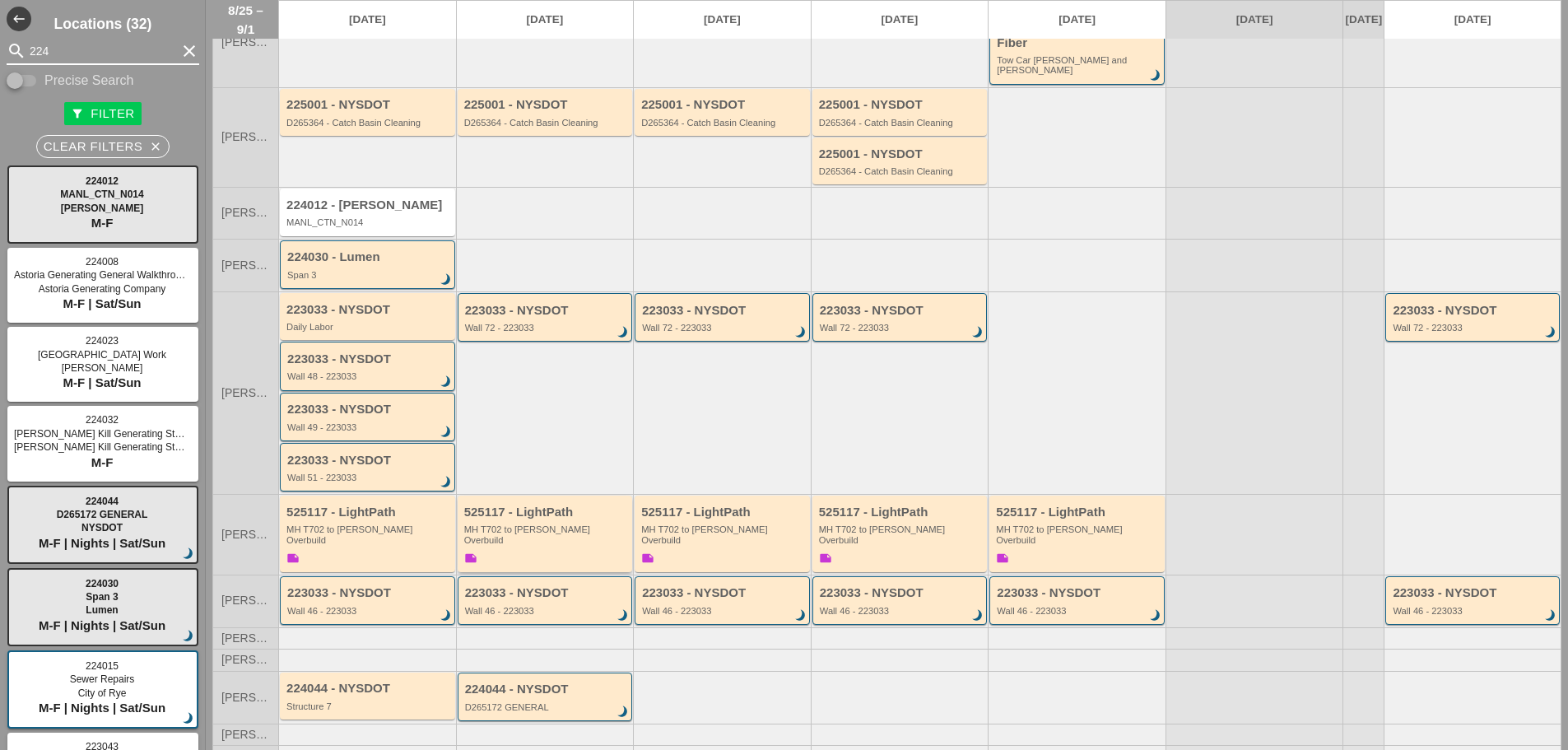
click at [543, 506] on div "525117 - LightPath" at bounding box center [547, 512] width 165 height 14
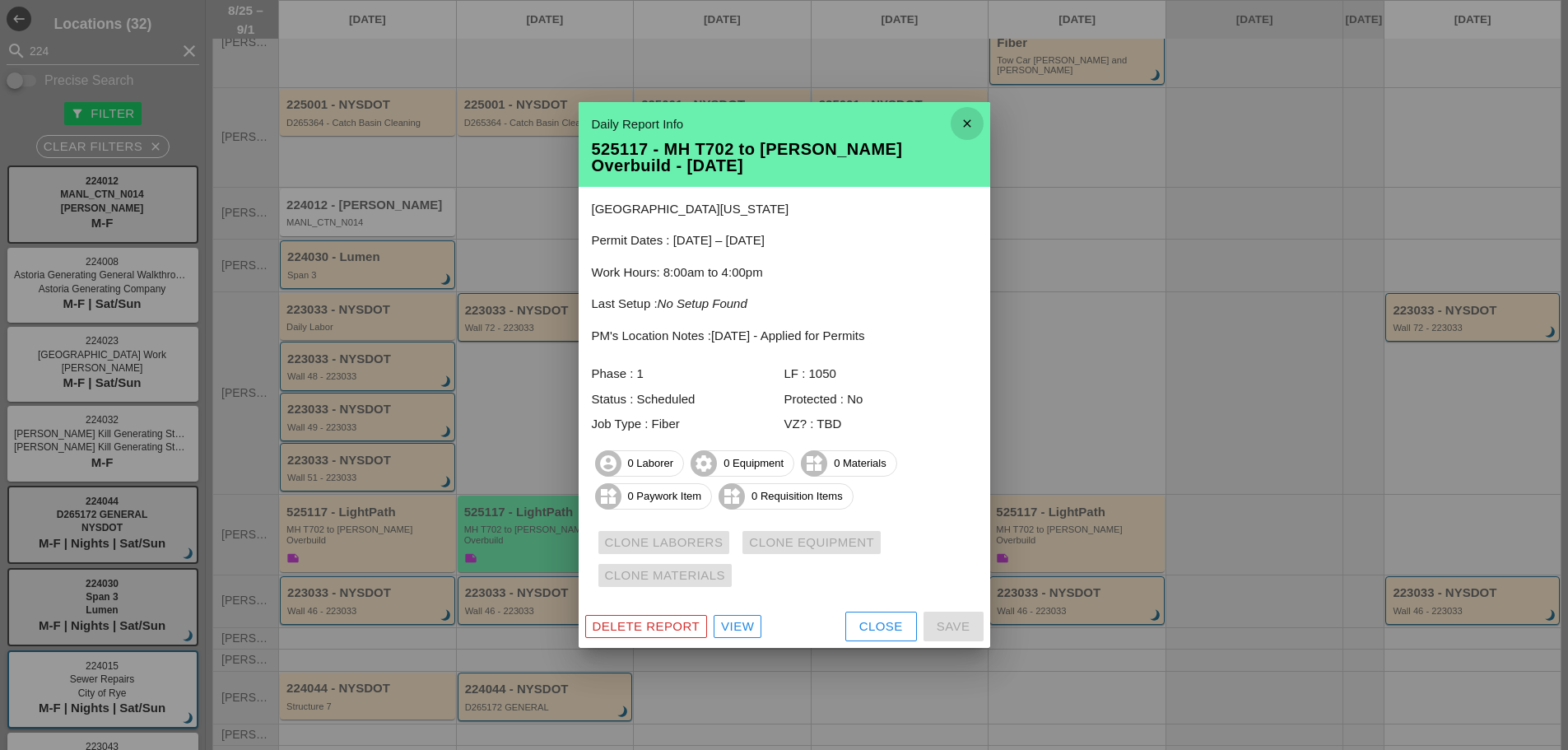
click at [973, 116] on icon "close" at bounding box center [967, 123] width 33 height 33
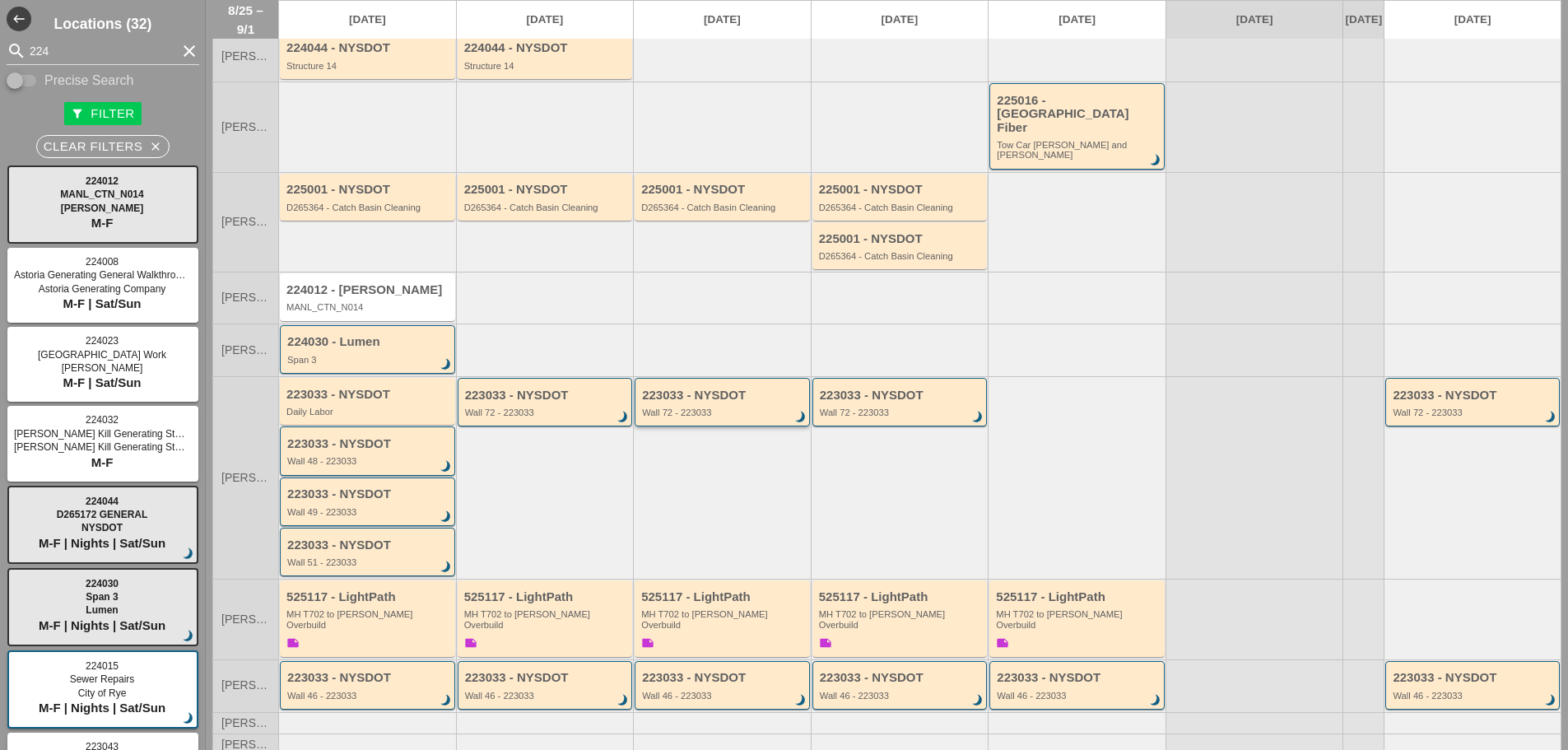
scroll to position [0, 0]
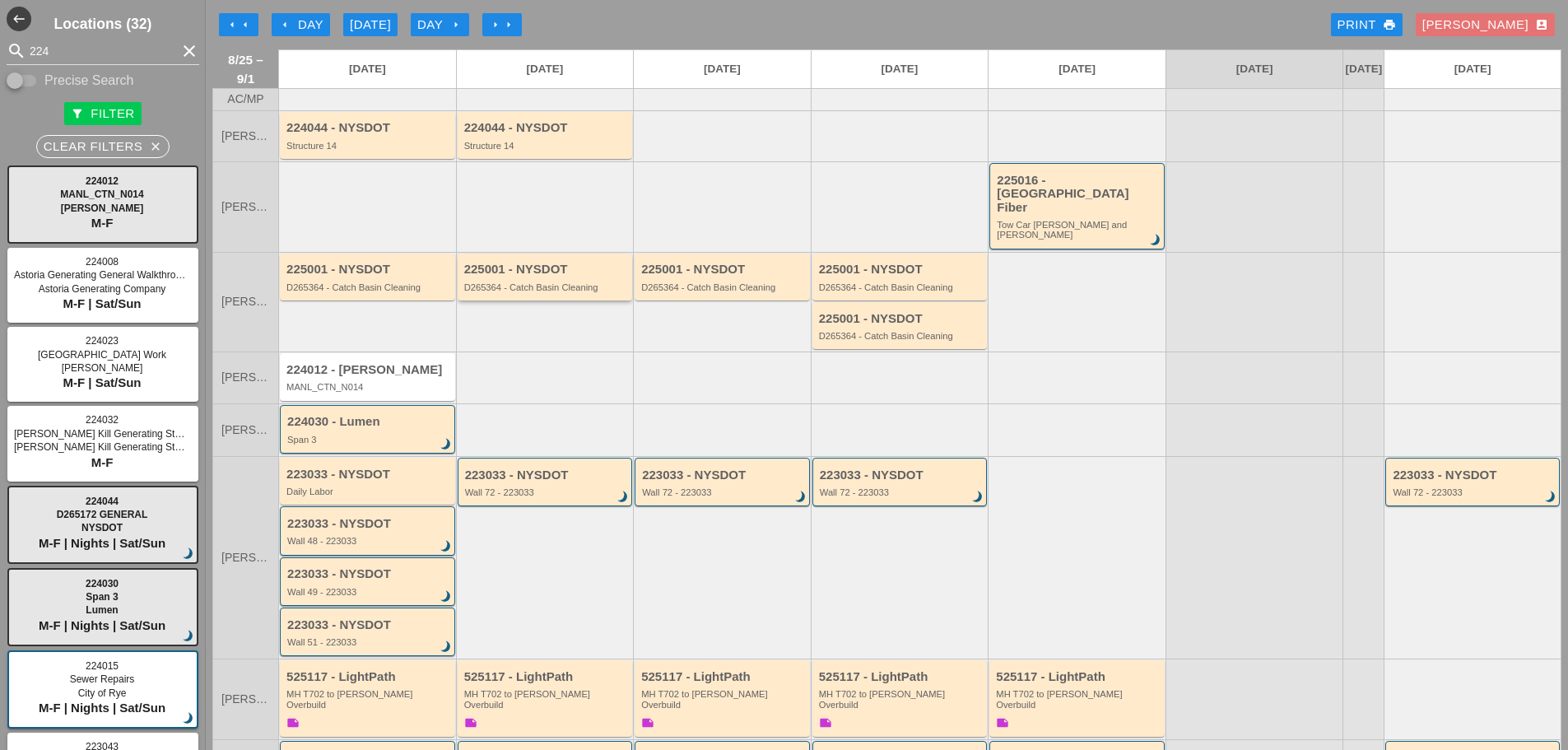
click at [557, 264] on div "225001 - NYSDOT" at bounding box center [547, 269] width 165 height 14
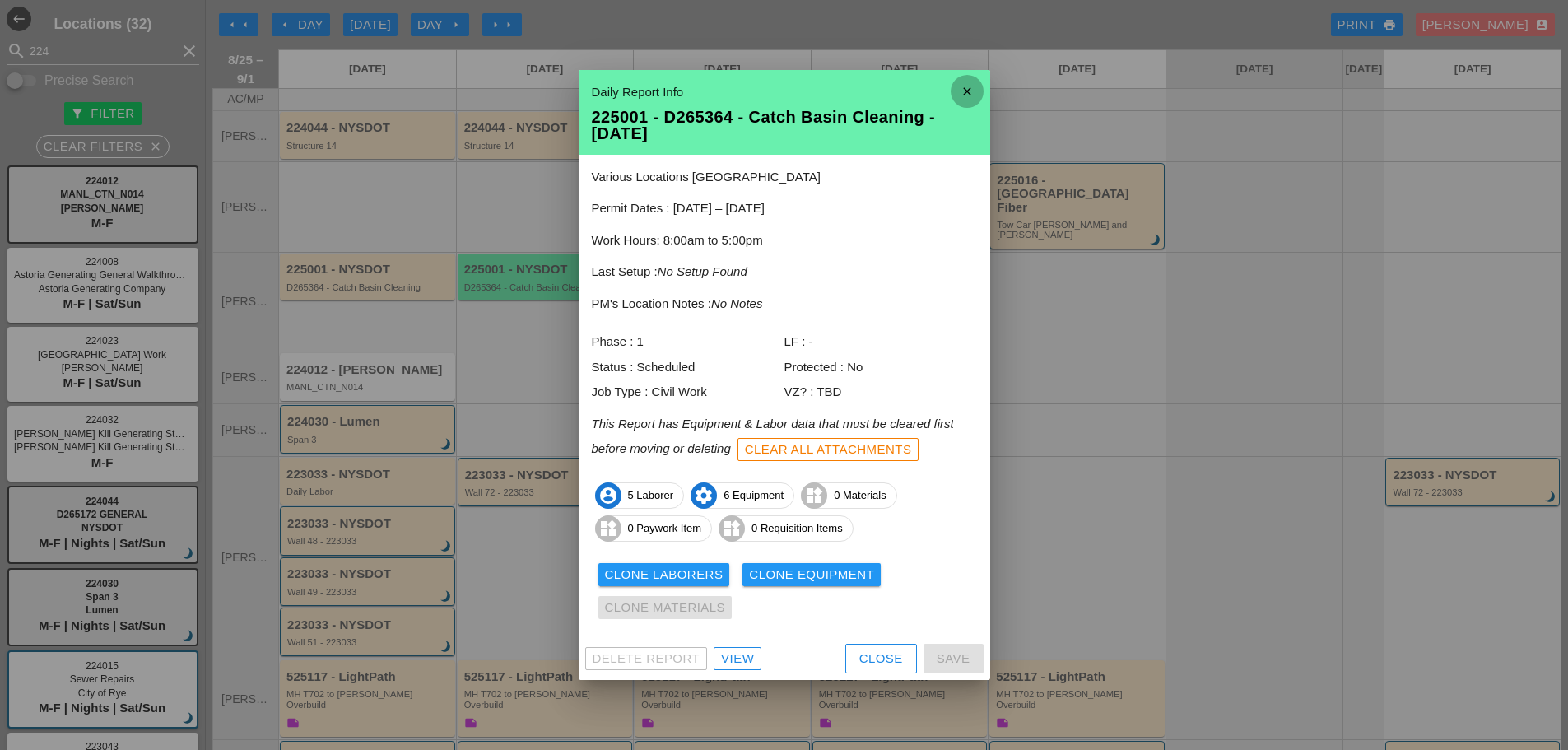
click at [967, 89] on icon "close" at bounding box center [967, 92] width 33 height 33
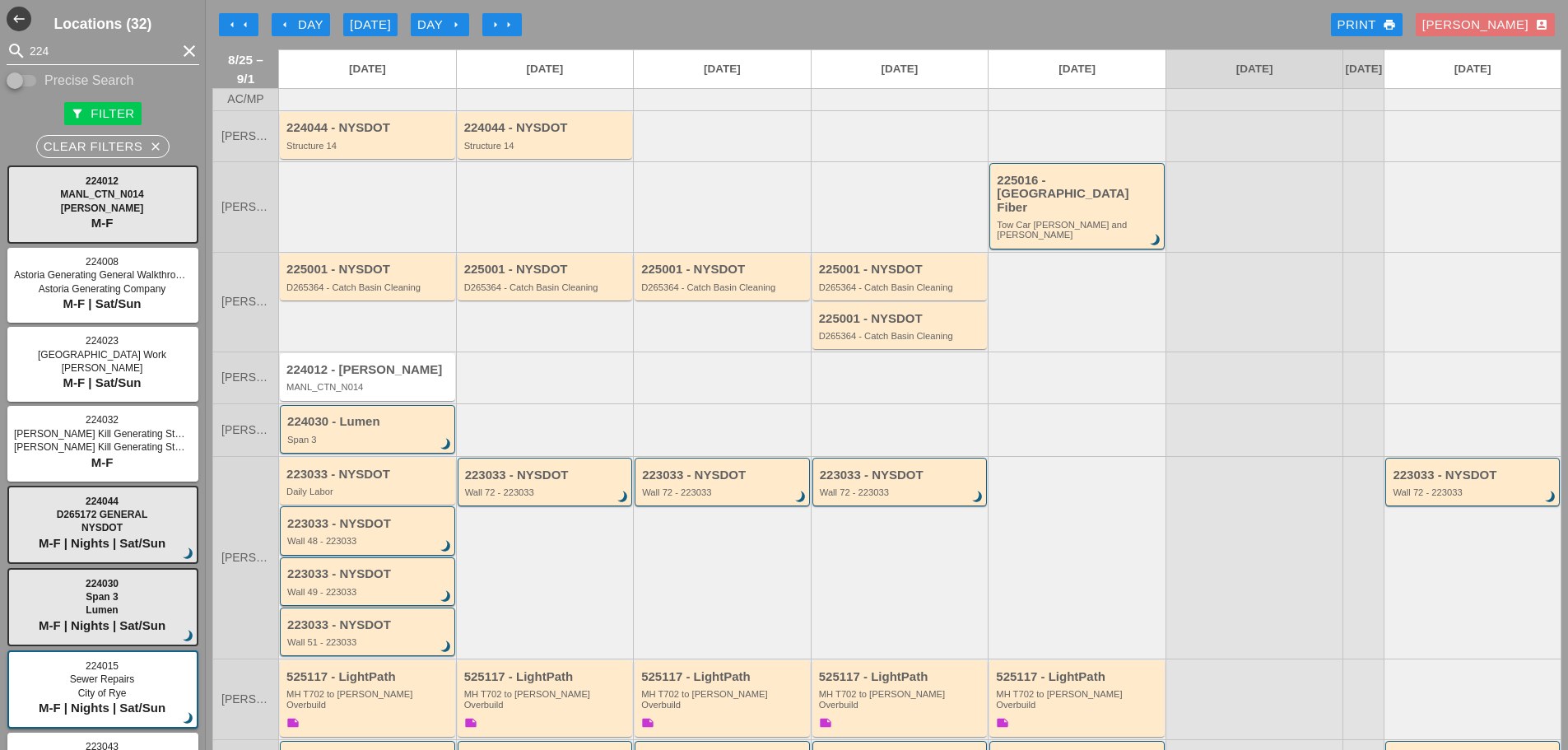
click at [62, 50] on input "224" at bounding box center [103, 51] width 147 height 26
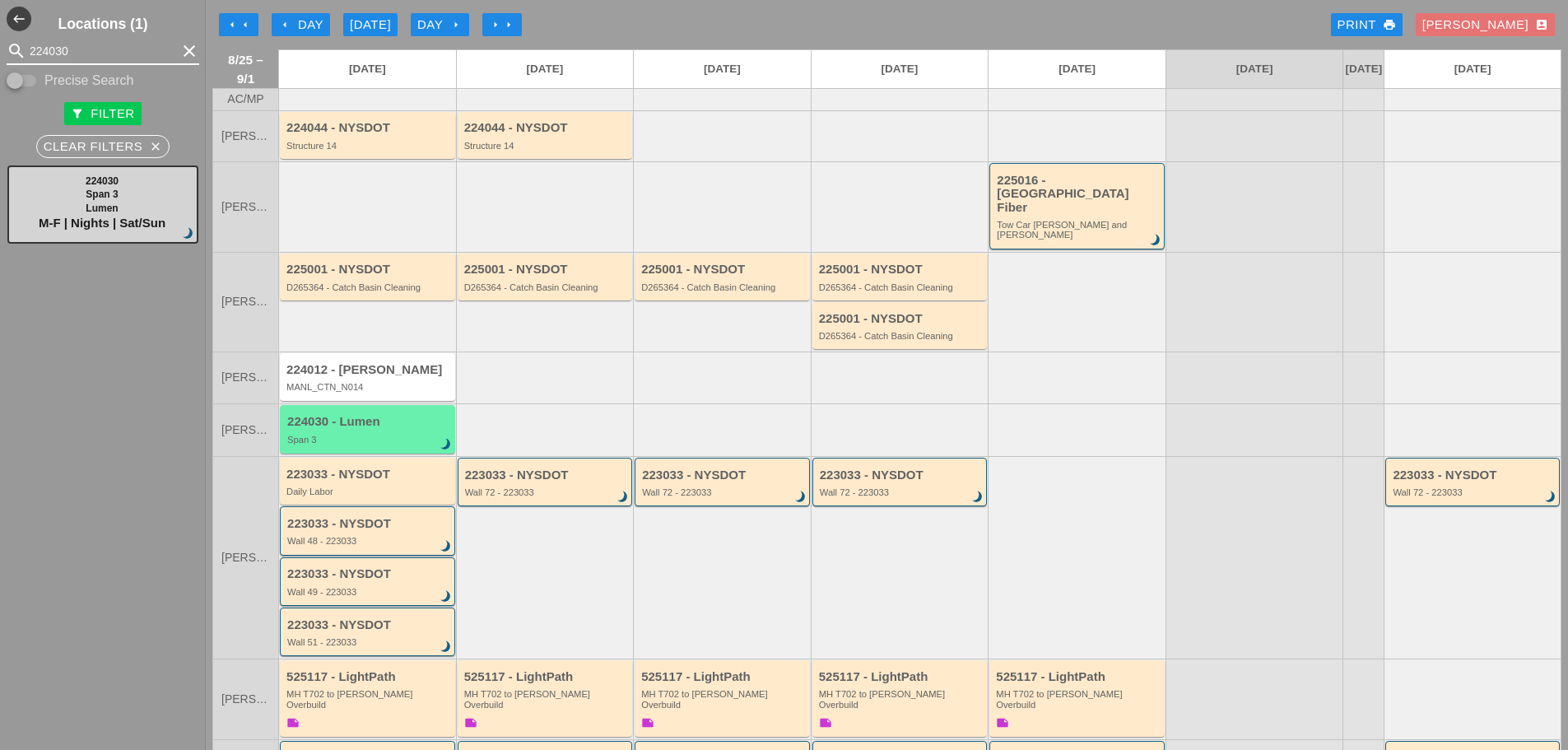
type input "224030"
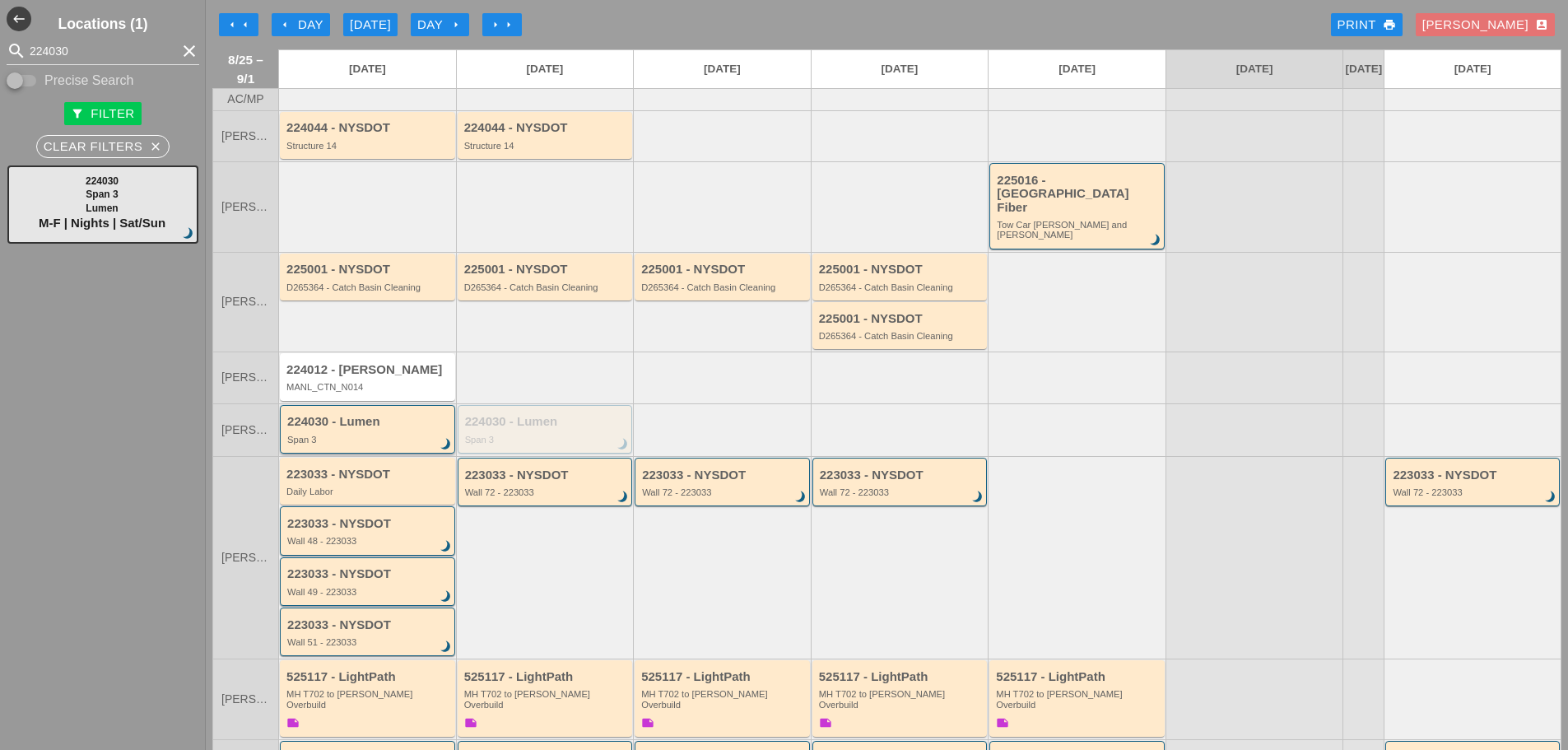
click at [363, 437] on div "224030 - Lumen Span 3 brightness_3" at bounding box center [367, 430] width 175 height 49
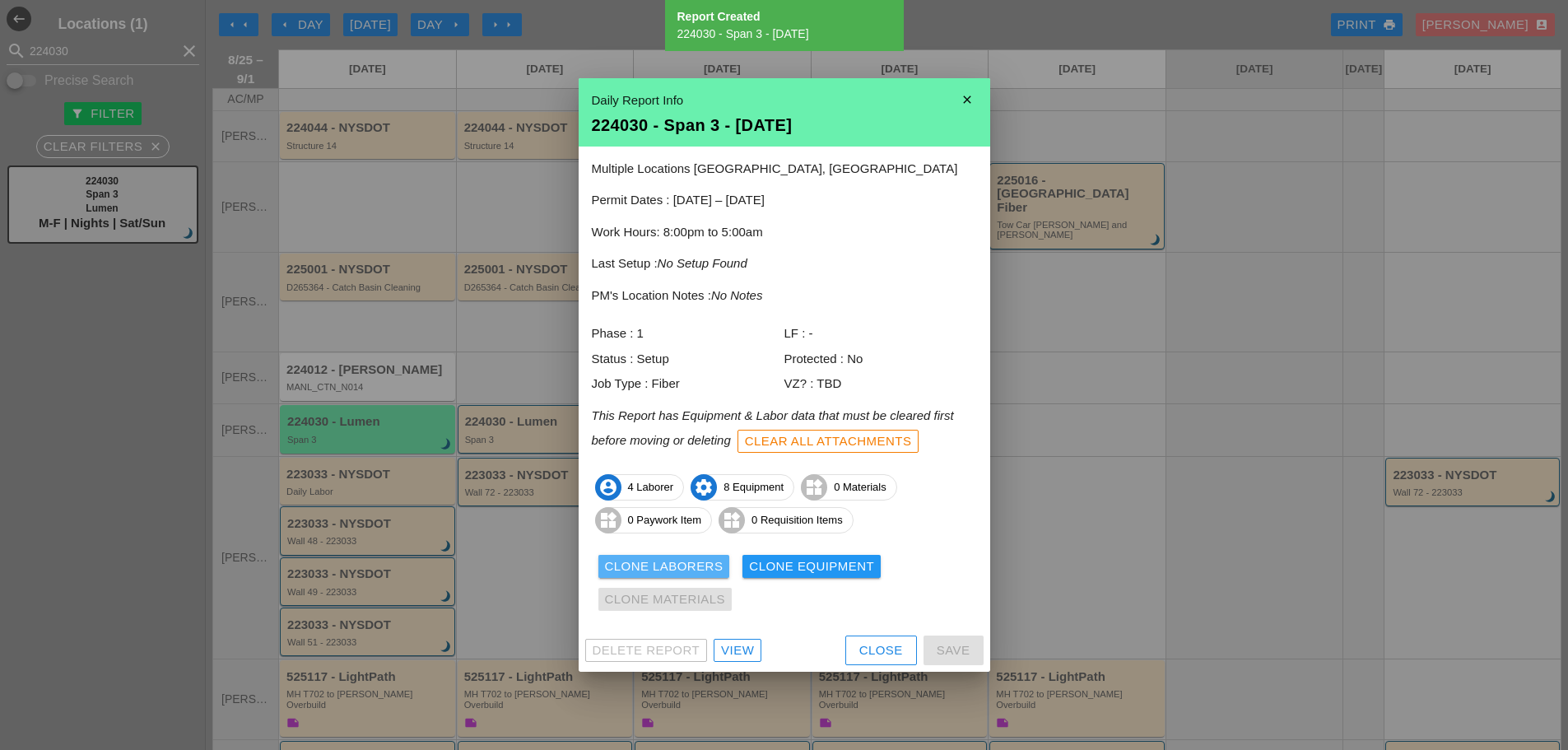
click at [668, 562] on div "Clone Laborers" at bounding box center [664, 567] width 119 height 19
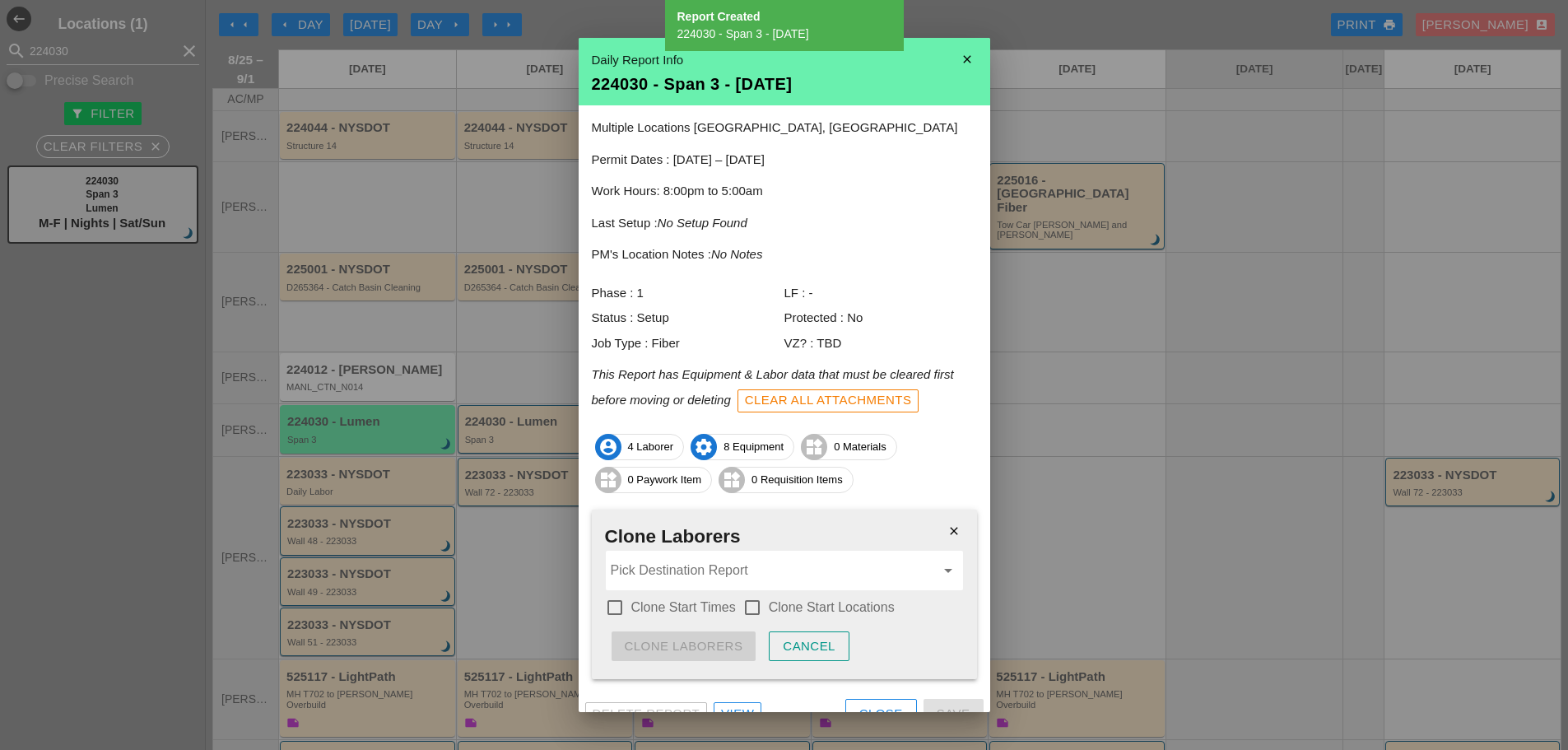
drag, startPoint x: 615, startPoint y: 609, endPoint x: 636, endPoint y: 604, distance: 21.6
click at [616, 609] on div at bounding box center [615, 608] width 28 height 28
checkbox input "true"
click at [757, 606] on div at bounding box center [752, 608] width 28 height 28
checkbox input "true"
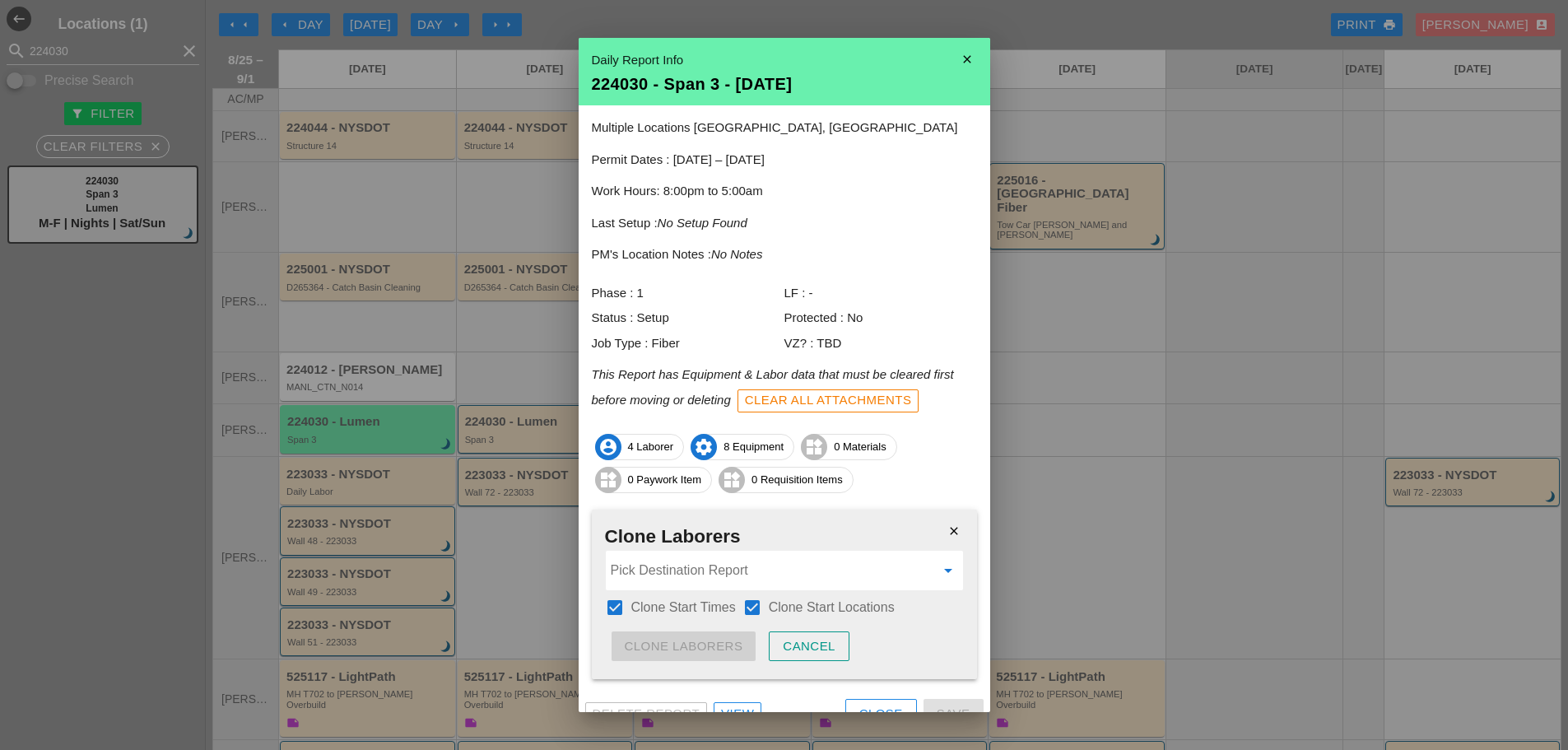
click at [722, 569] on input "Pick Destination Report" at bounding box center [773, 570] width 324 height 26
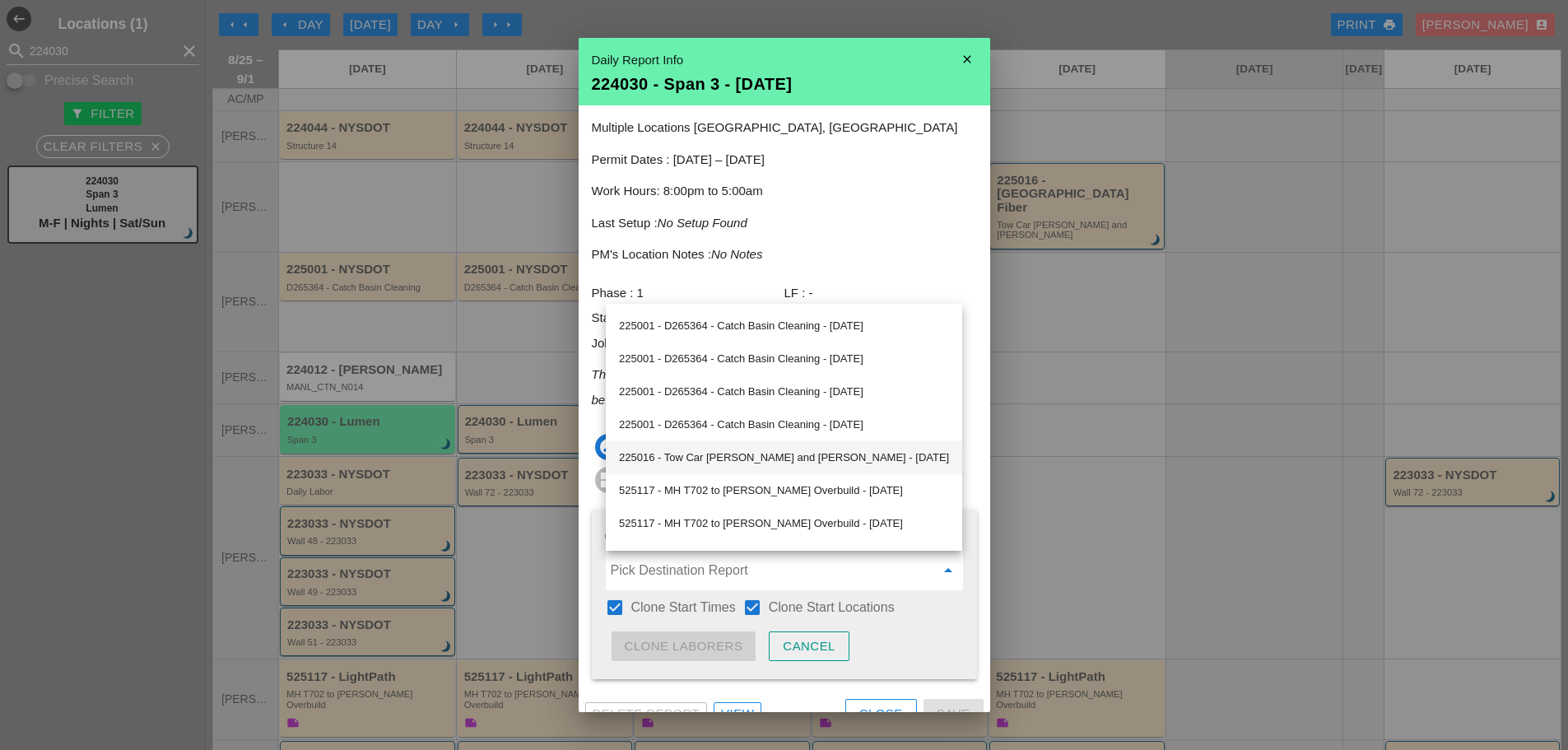
scroll to position [781, 0]
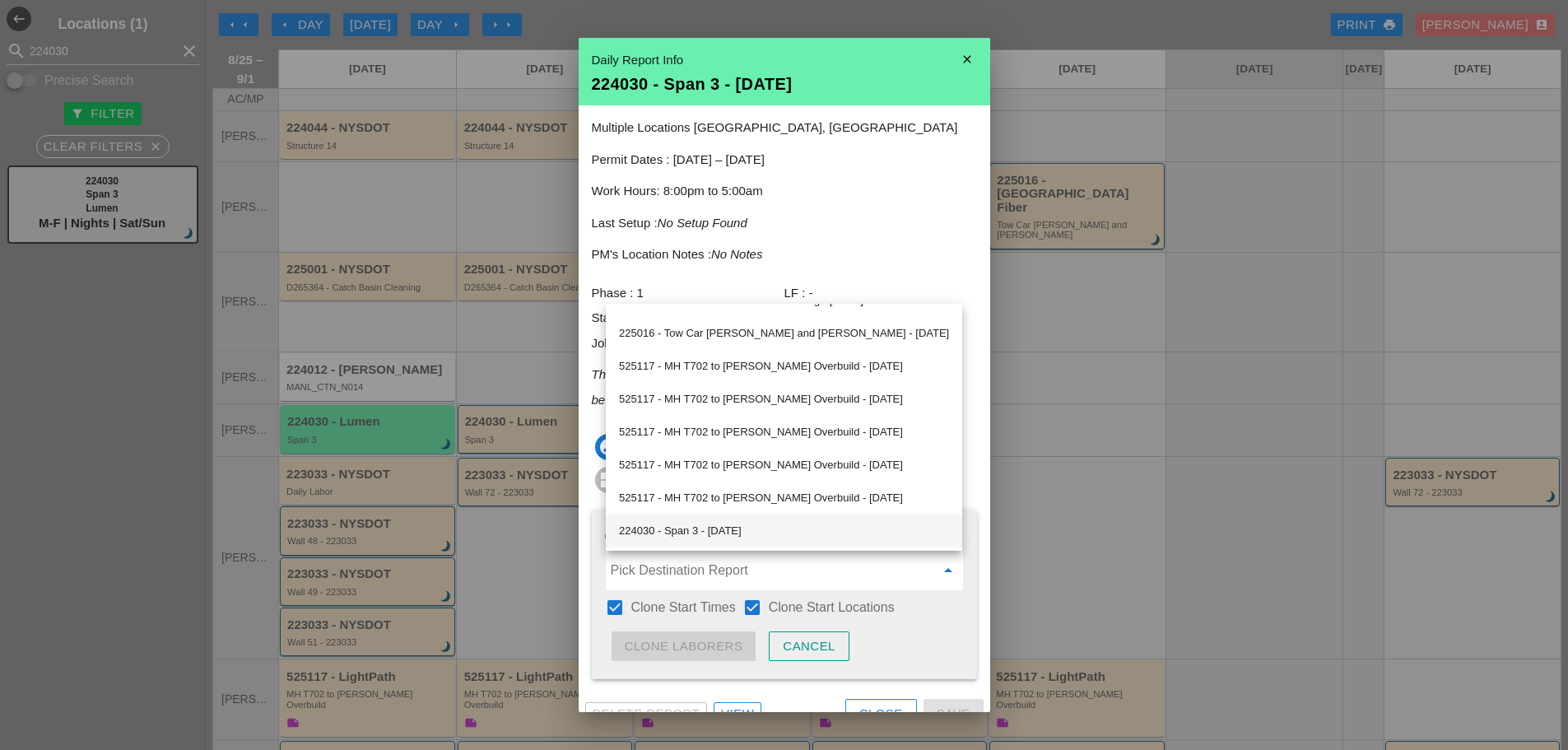
click at [743, 531] on div "224030 - Span 3 - 08/26/2025" at bounding box center [784, 531] width 330 height 20
type input "224030 - Span 3 - 08/26/2025"
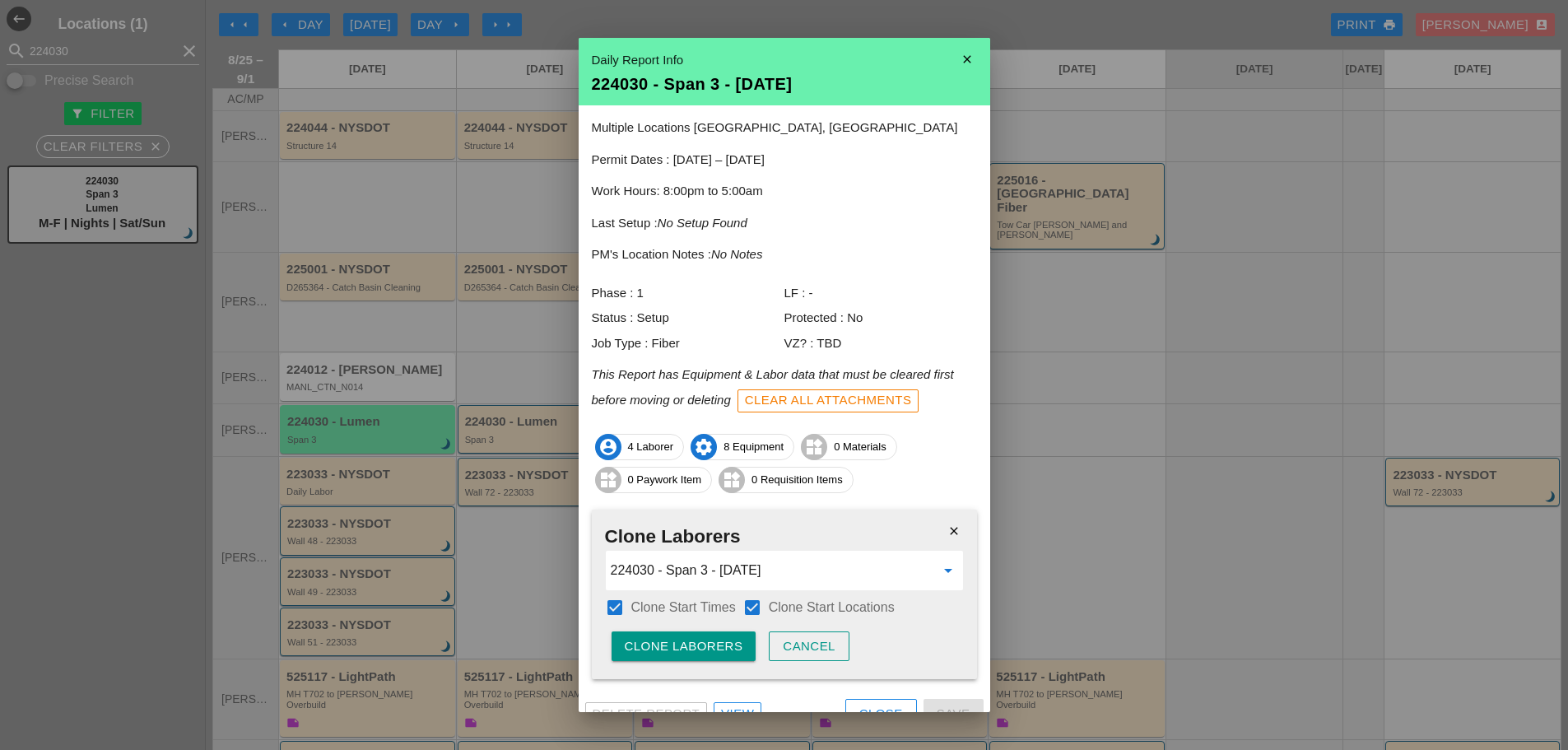
click at [689, 650] on div "Clone Laborers" at bounding box center [683, 647] width 119 height 19
click at [692, 648] on div "Are you sure?" at bounding box center [676, 647] width 104 height 19
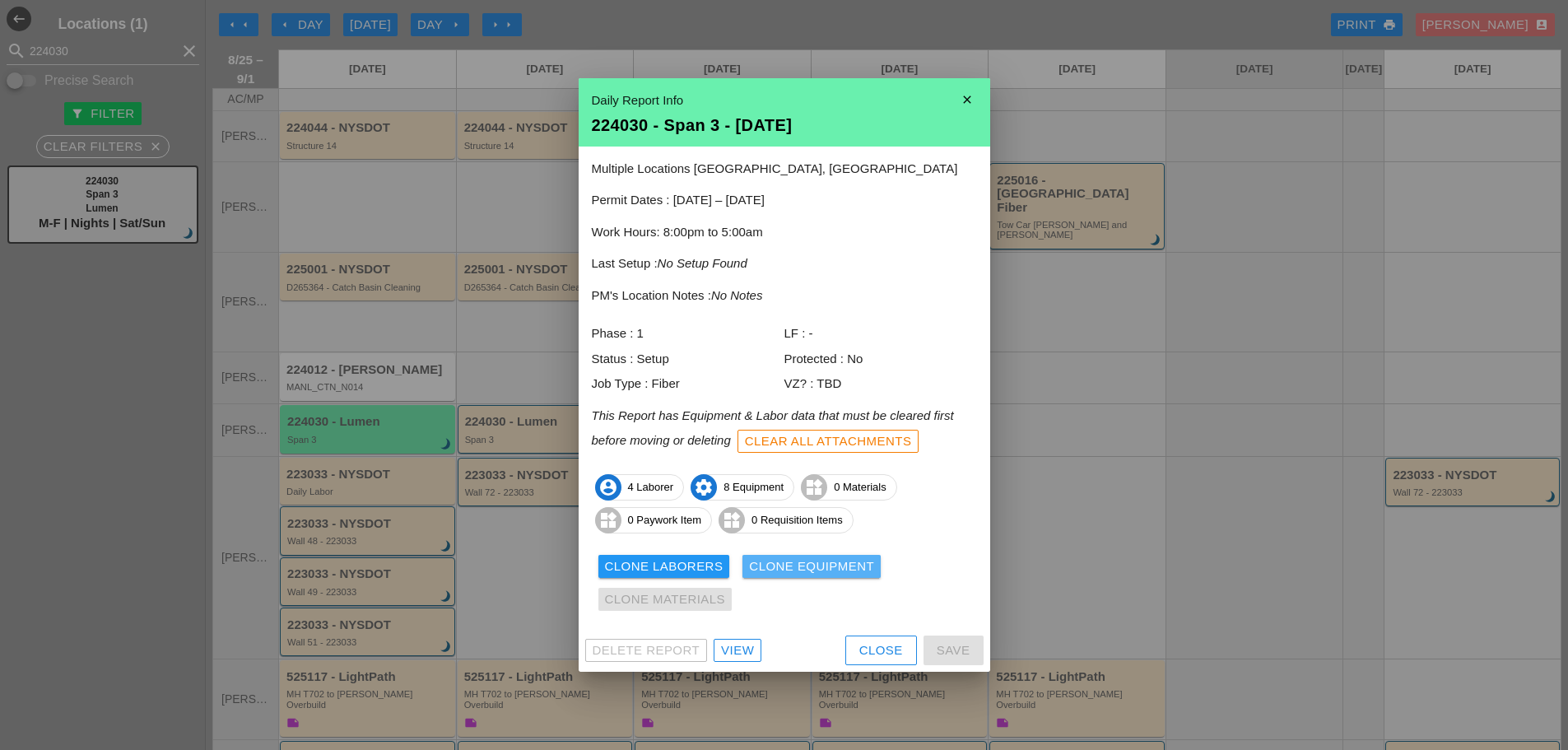
click at [764, 570] on div "Clone Equipment" at bounding box center [811, 567] width 125 height 19
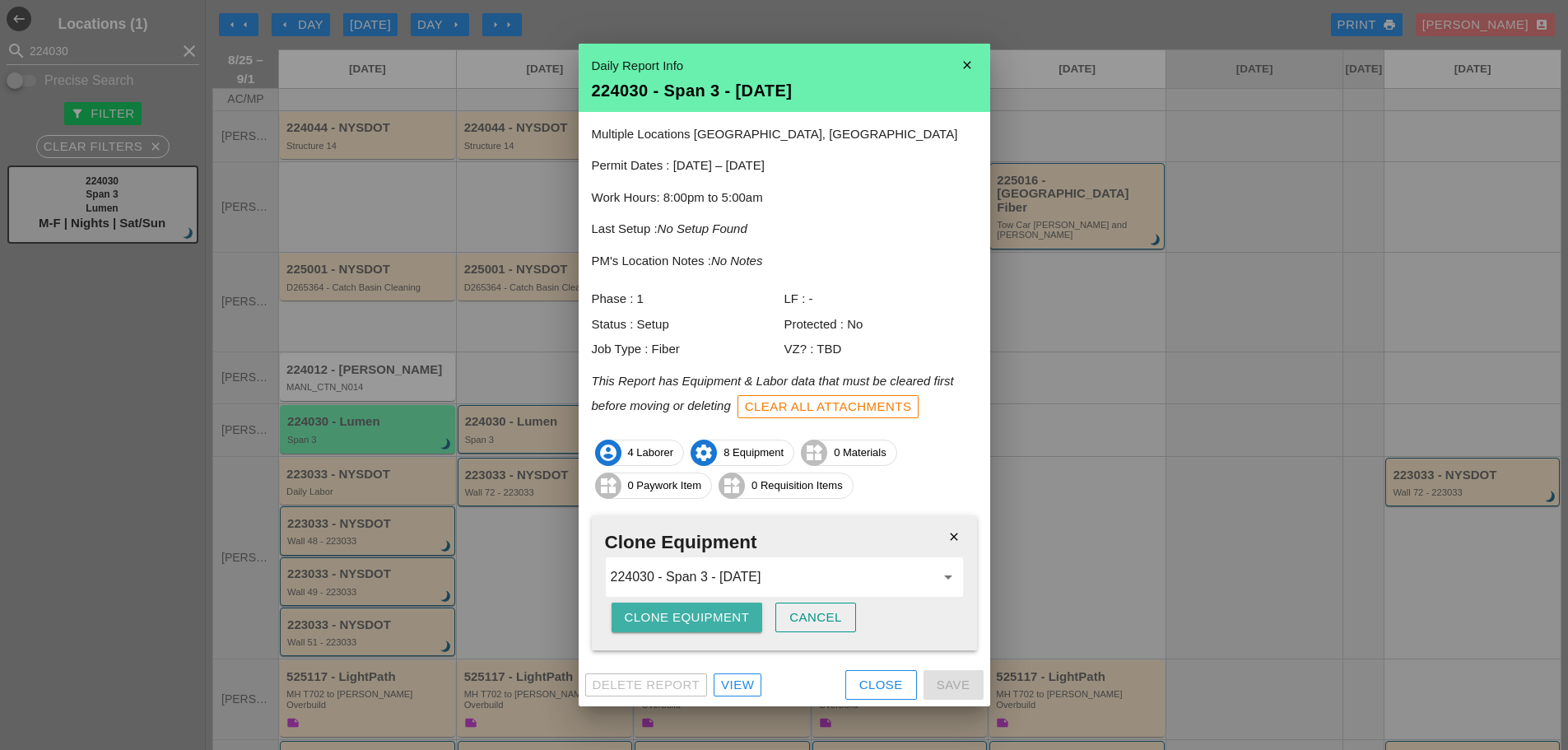
click at [686, 621] on div "Clone Equipment" at bounding box center [687, 618] width 125 height 19
click at [687, 619] on div "Are you sure?" at bounding box center [676, 618] width 104 height 19
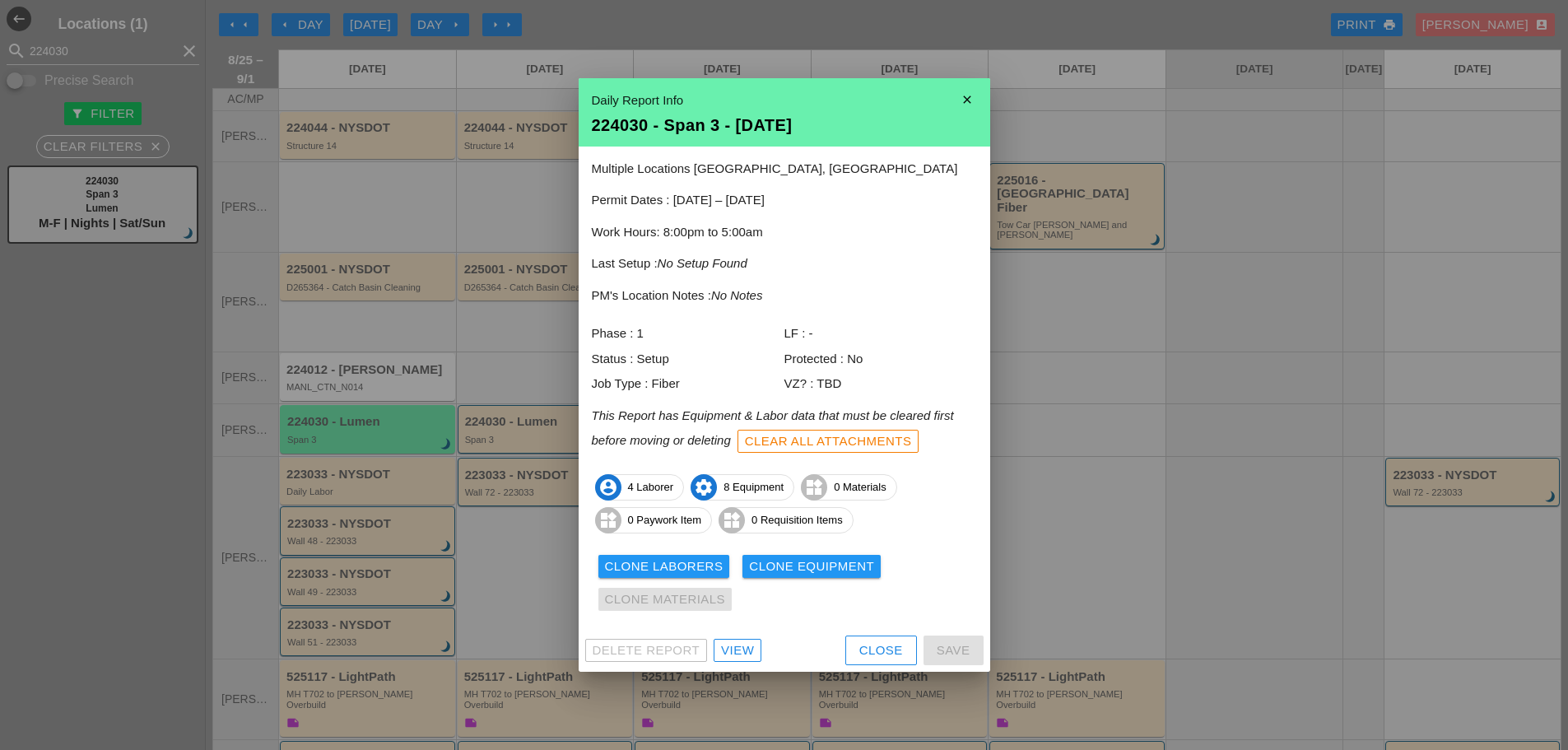
click at [973, 93] on icon "close" at bounding box center [967, 100] width 33 height 33
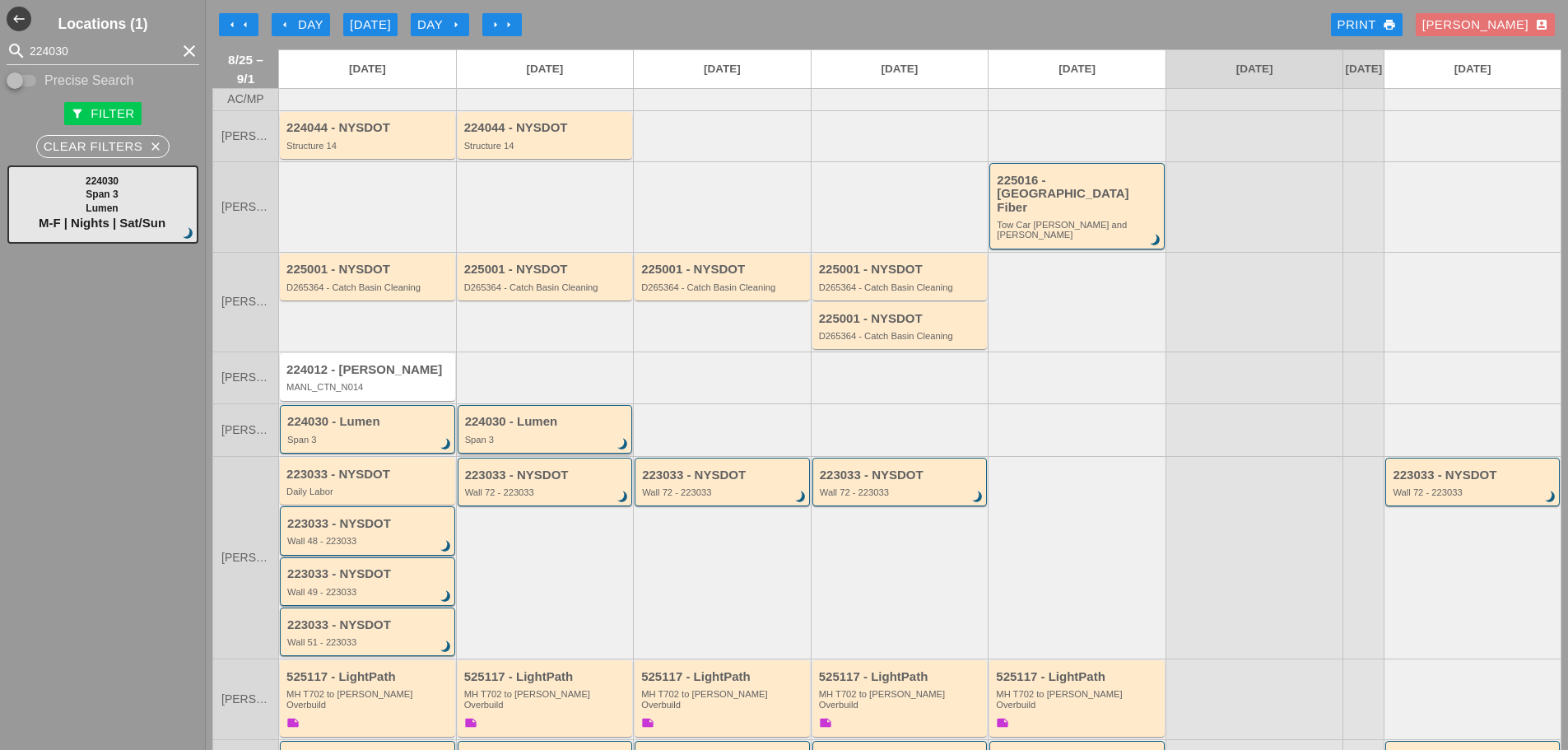
click at [563, 435] on div "Span 3" at bounding box center [547, 440] width 163 height 10
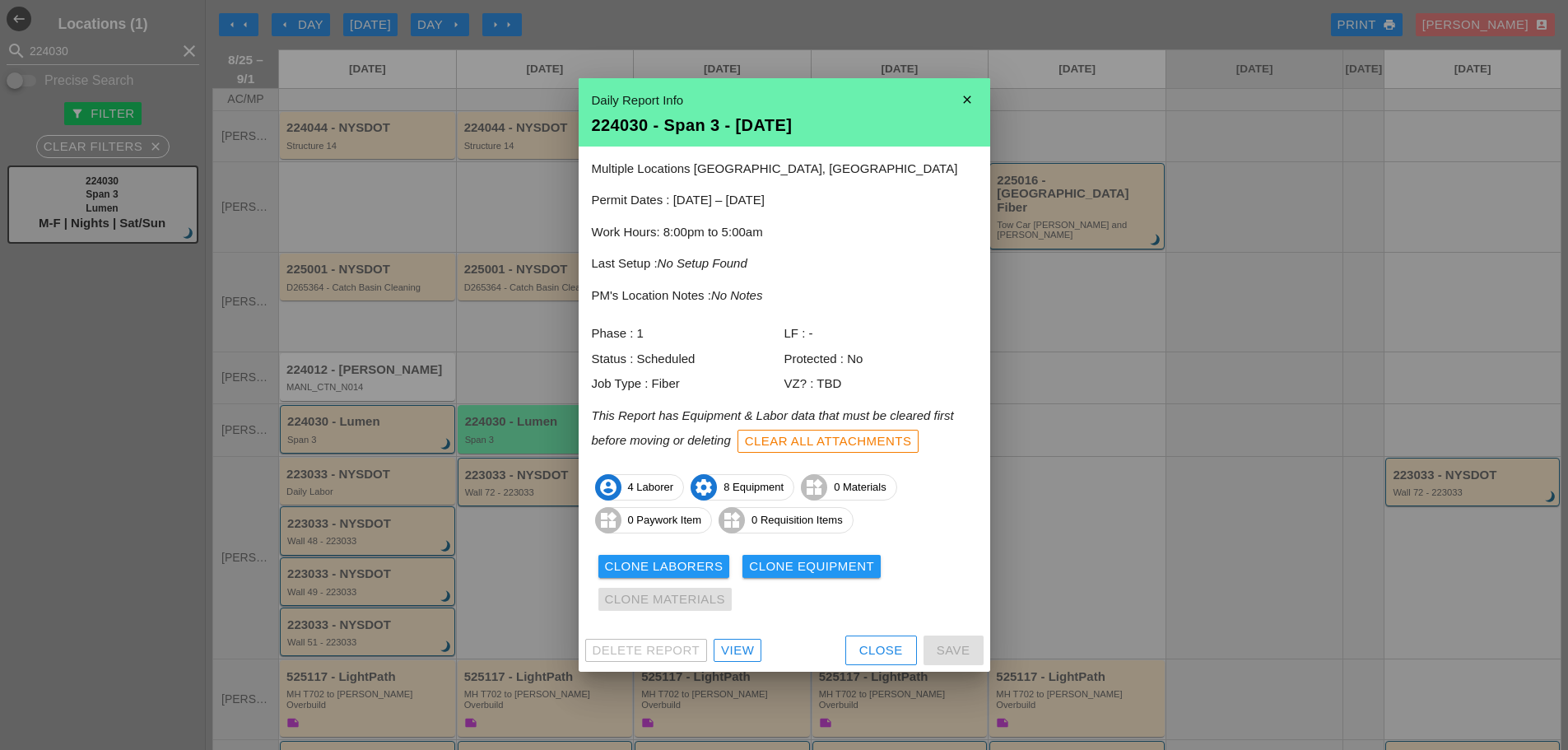
click at [969, 94] on icon "close" at bounding box center [967, 100] width 33 height 33
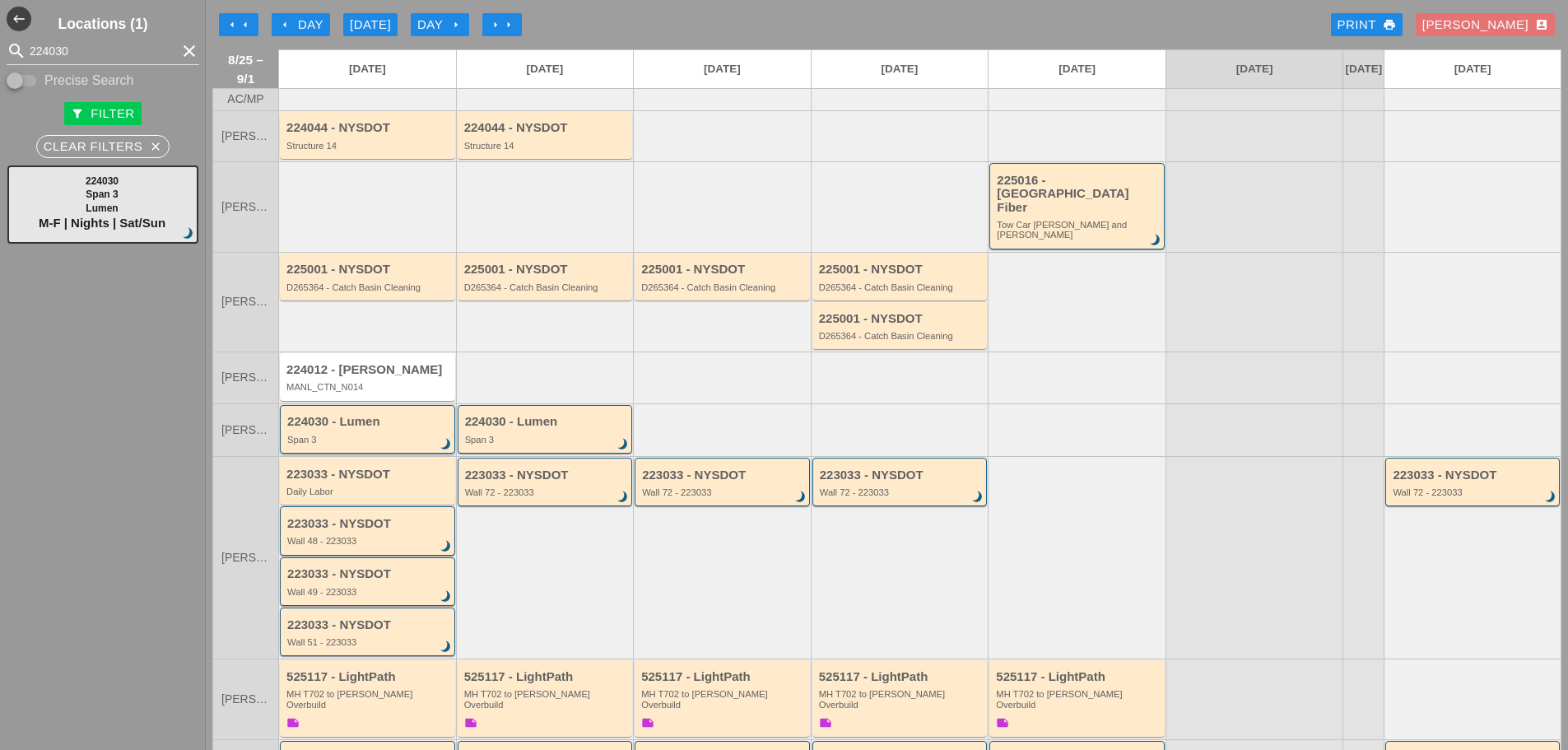
click at [326, 417] on div "224030 - Lumen Span 3 brightness_3" at bounding box center [369, 430] width 163 height 30
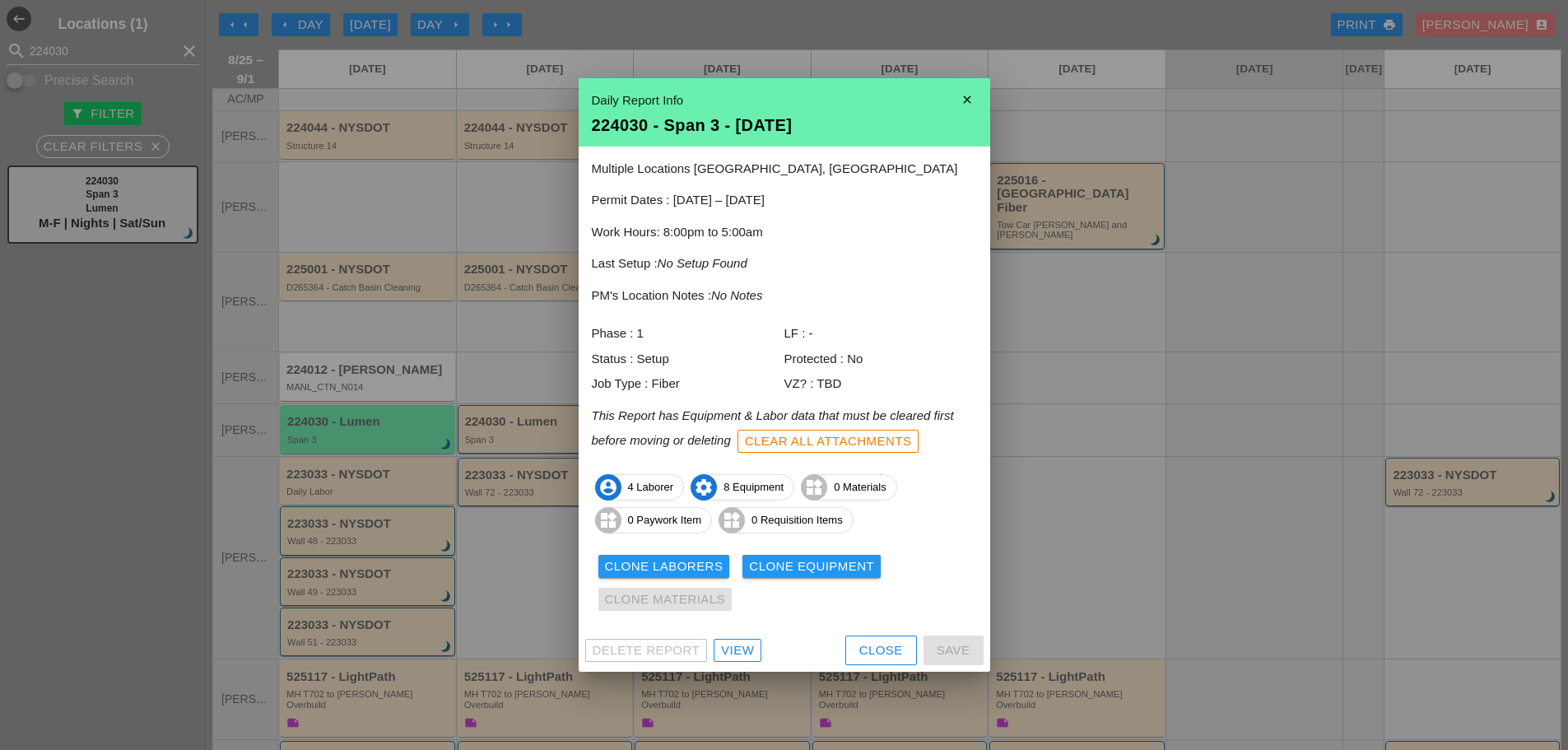
click at [973, 101] on icon "close" at bounding box center [967, 100] width 33 height 33
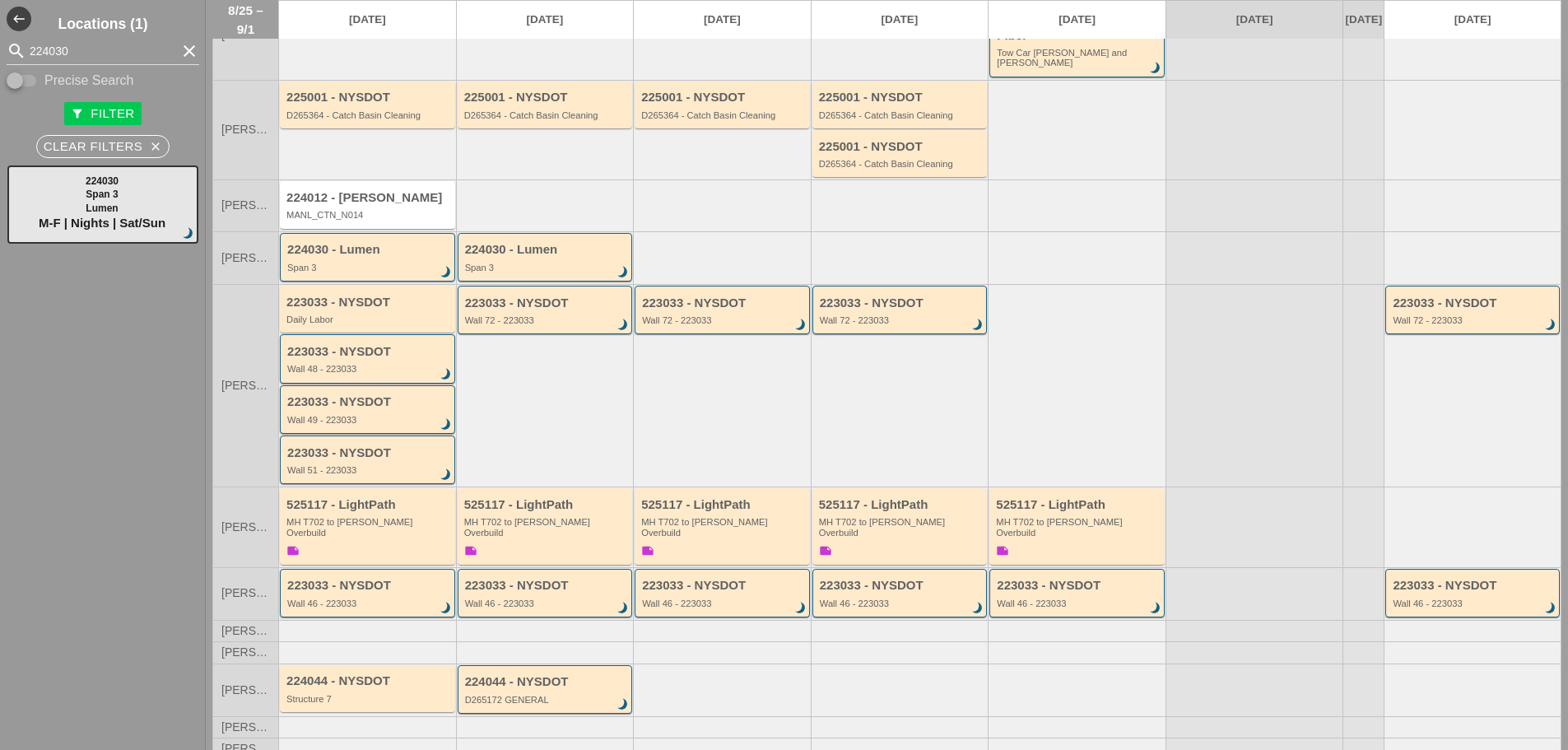
scroll to position [181, 0]
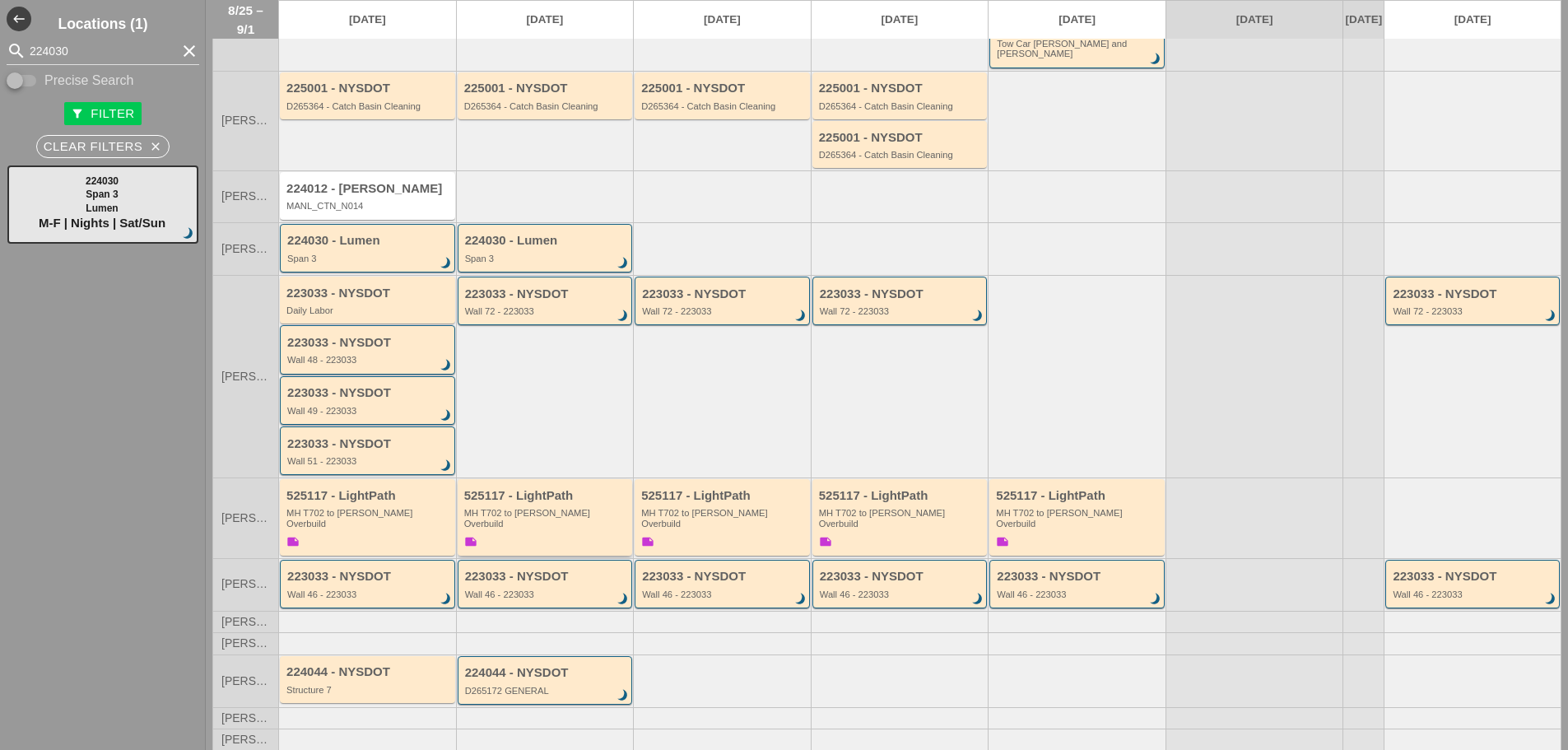
click at [507, 516] on div "525117 - LightPath MH T702 to Boldyn MH Overbuild note" at bounding box center [547, 520] width 165 height 62
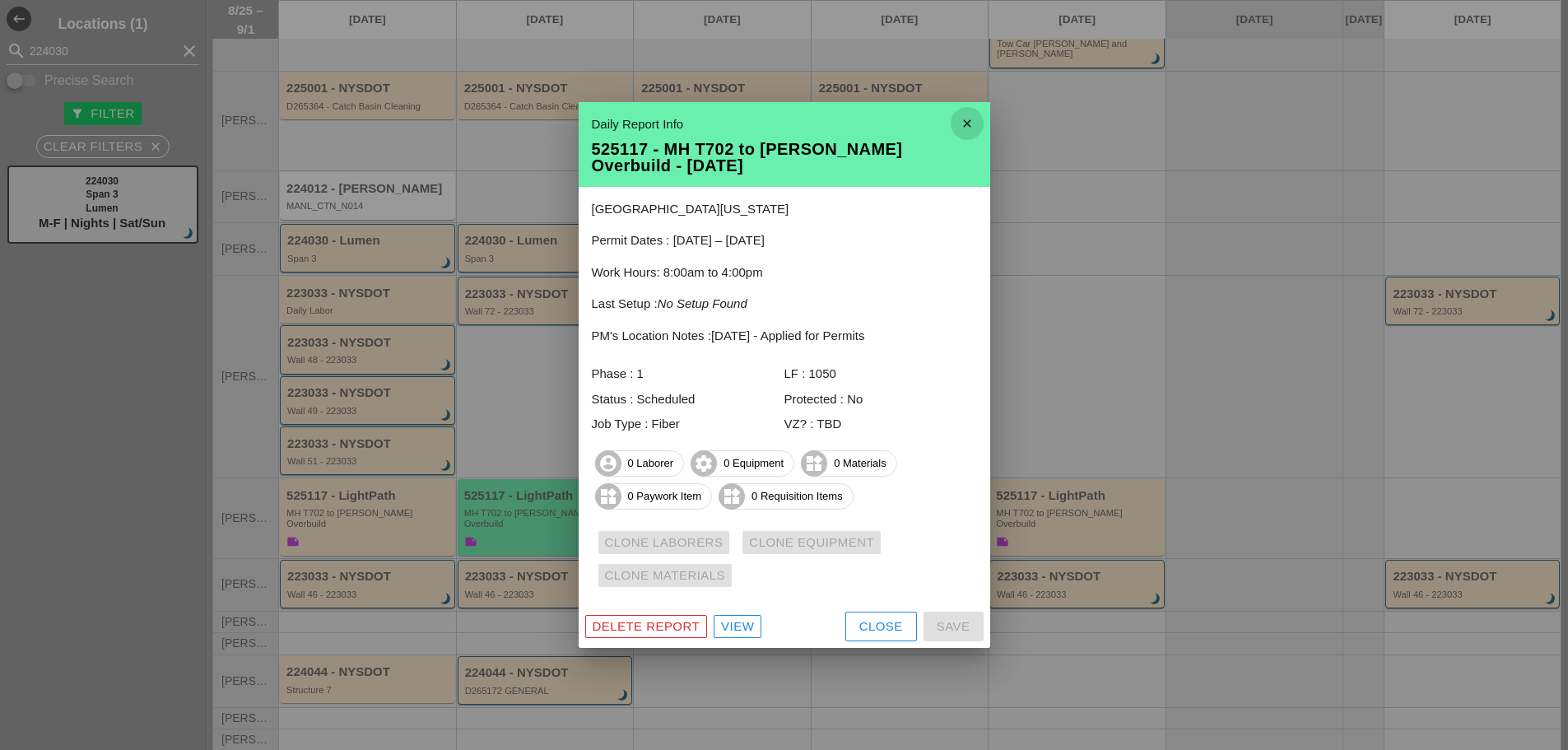
click at [973, 117] on icon "close" at bounding box center [967, 123] width 33 height 33
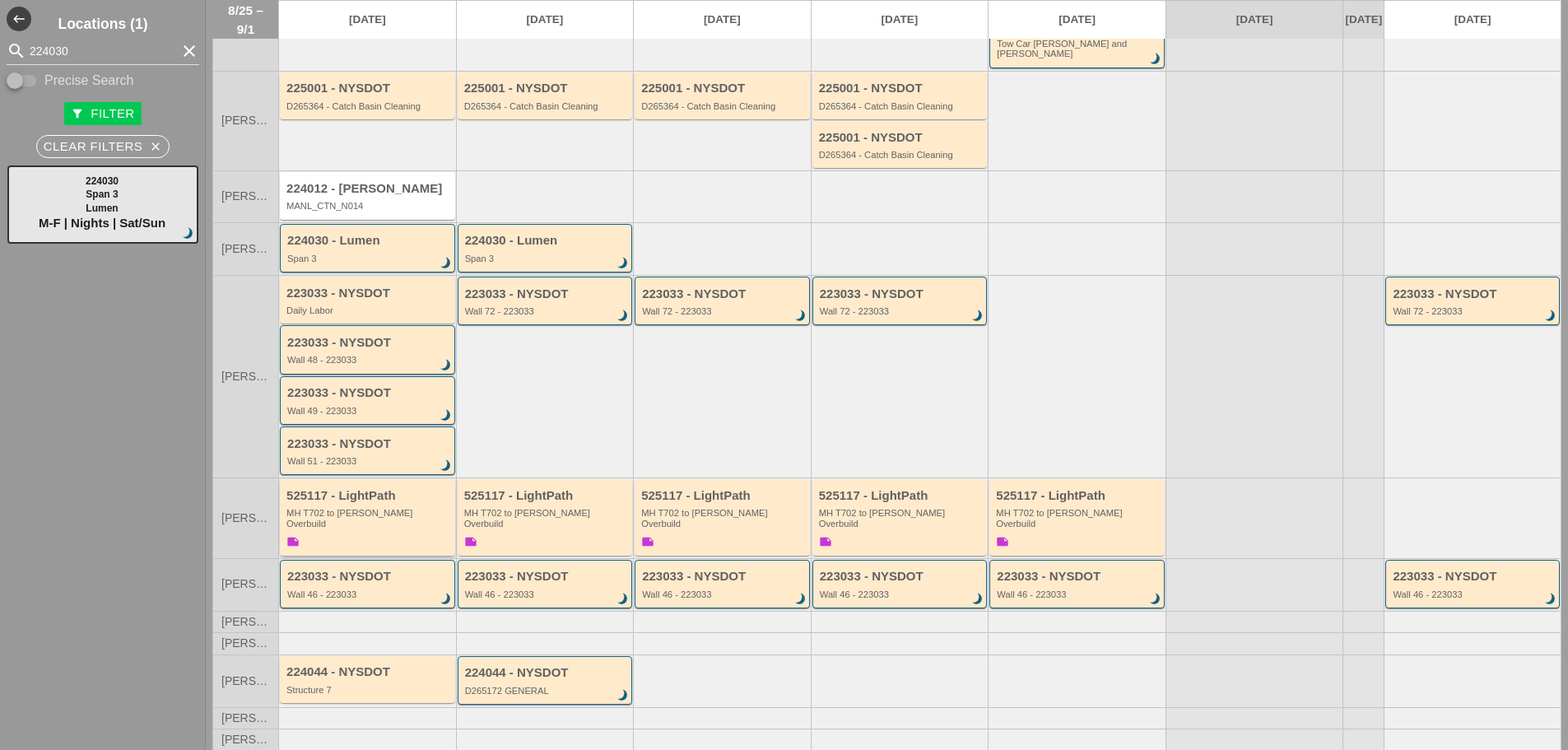
click at [358, 508] on div "MH T702 to [PERSON_NAME] Overbuild" at bounding box center [369, 518] width 165 height 21
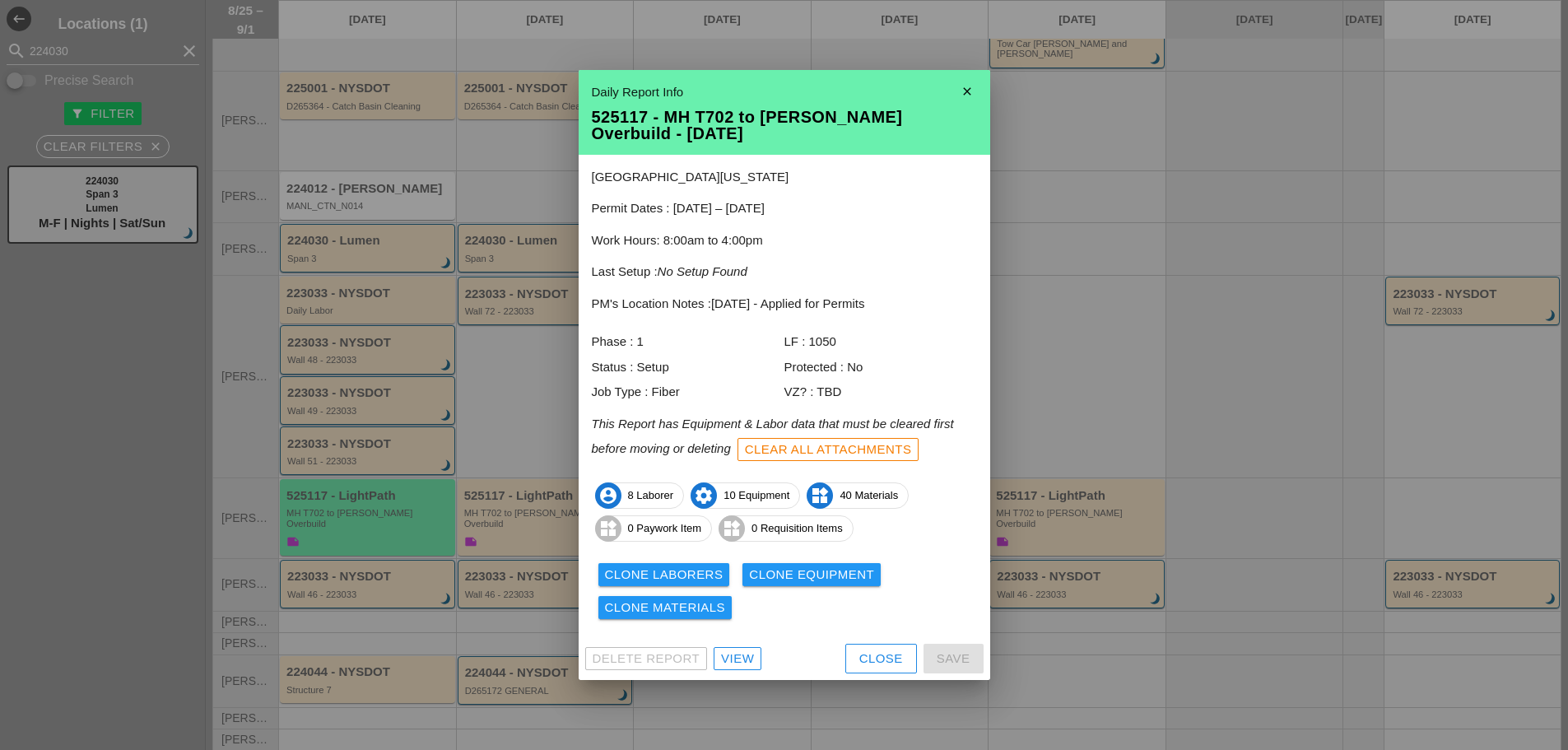
click at [644, 571] on div "Clone Laborers" at bounding box center [664, 575] width 119 height 19
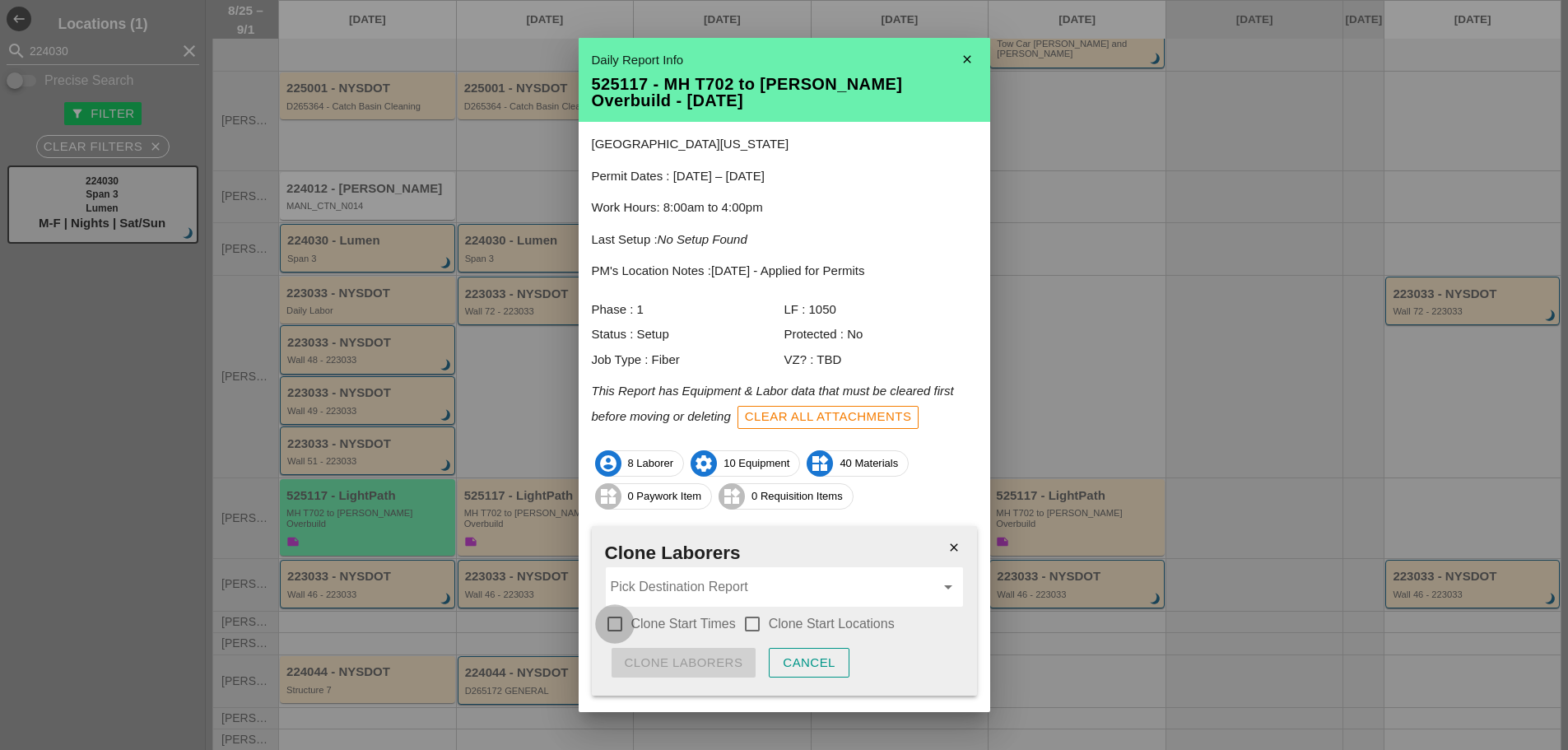
click at [619, 622] on div at bounding box center [615, 624] width 28 height 28
checkbox input "true"
click at [750, 620] on div at bounding box center [752, 624] width 28 height 28
checkbox input "true"
click at [693, 594] on input "Pick Destination Report" at bounding box center [773, 587] width 324 height 26
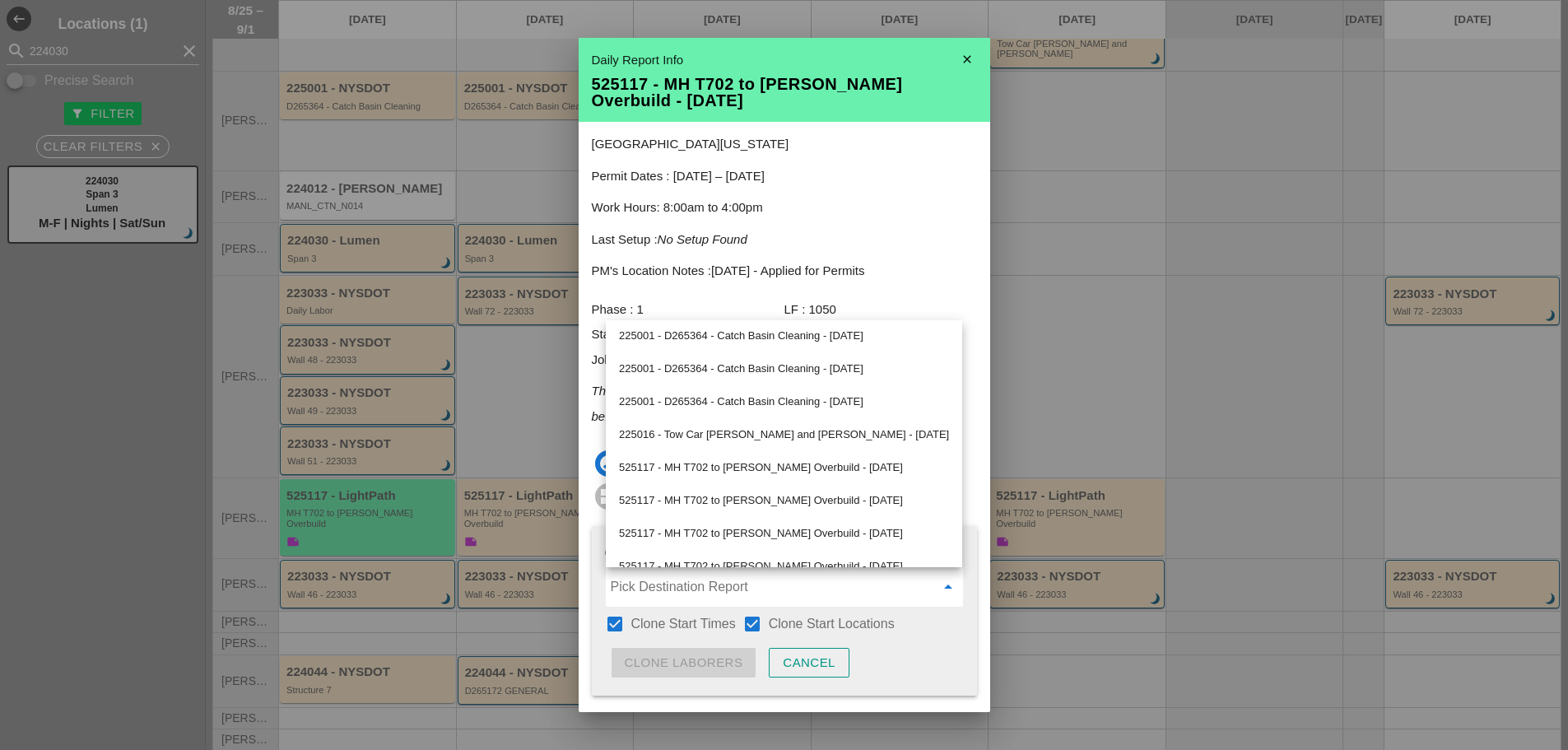
scroll to position [741, 0]
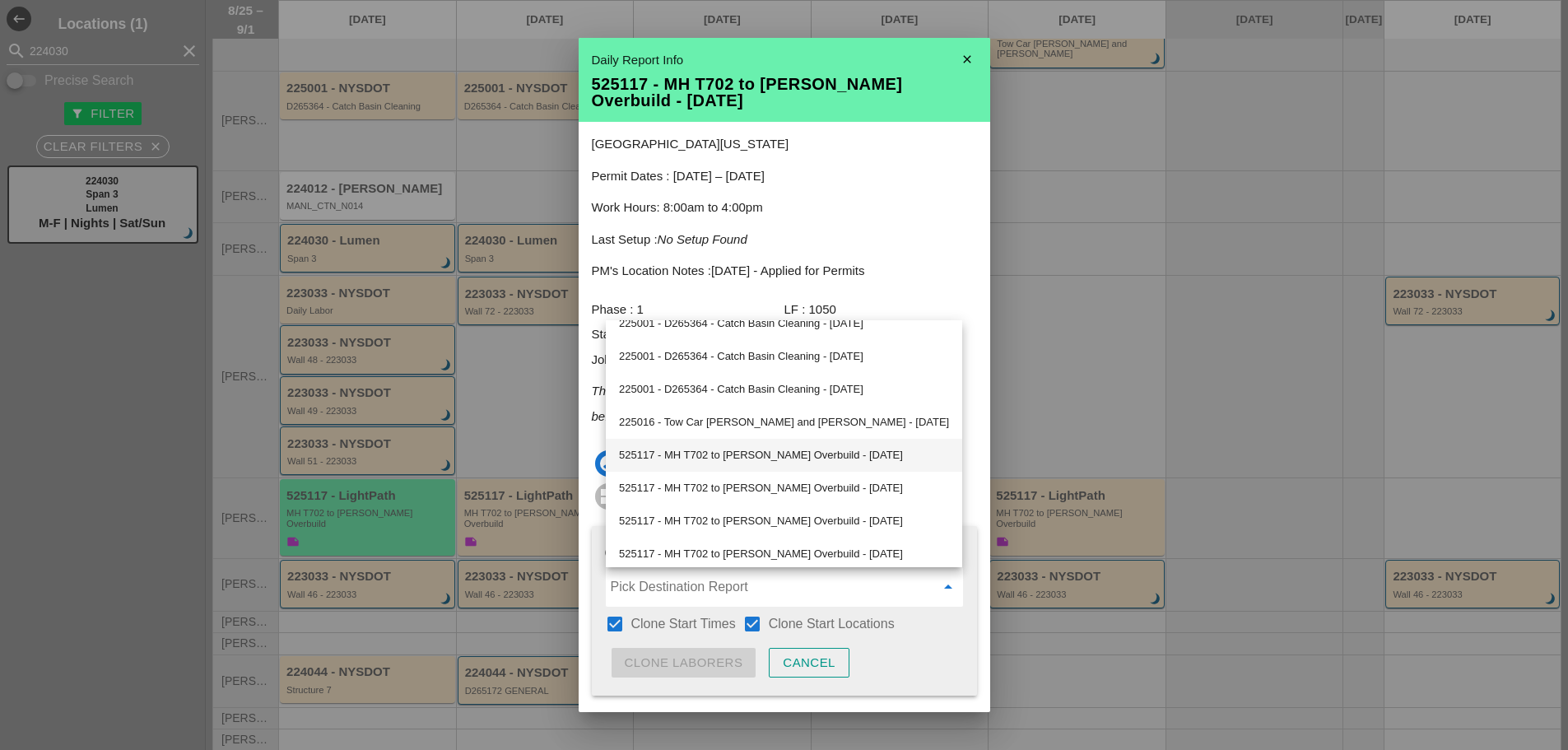
click at [735, 460] on div "525117 - MH T702 to Boldyn MH Overbuild - 08/26/2025" at bounding box center [784, 455] width 330 height 20
type input "525117 - MH T702 to Boldyn MH Overbuild - 08/26/2025"
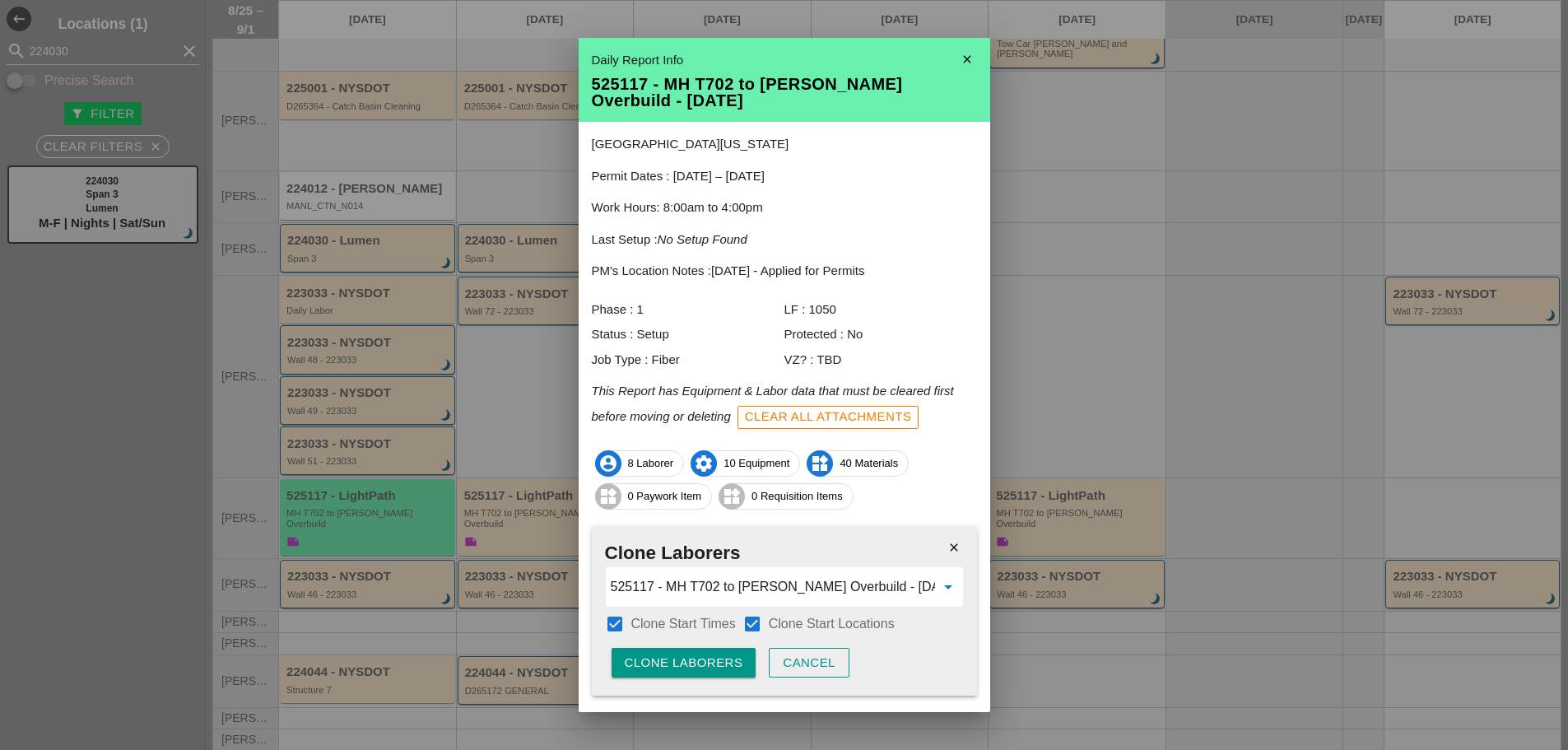
click at [704, 660] on div "Clone Laborers" at bounding box center [683, 663] width 119 height 19
click at [707, 657] on div "Are you sure?" at bounding box center [676, 663] width 104 height 19
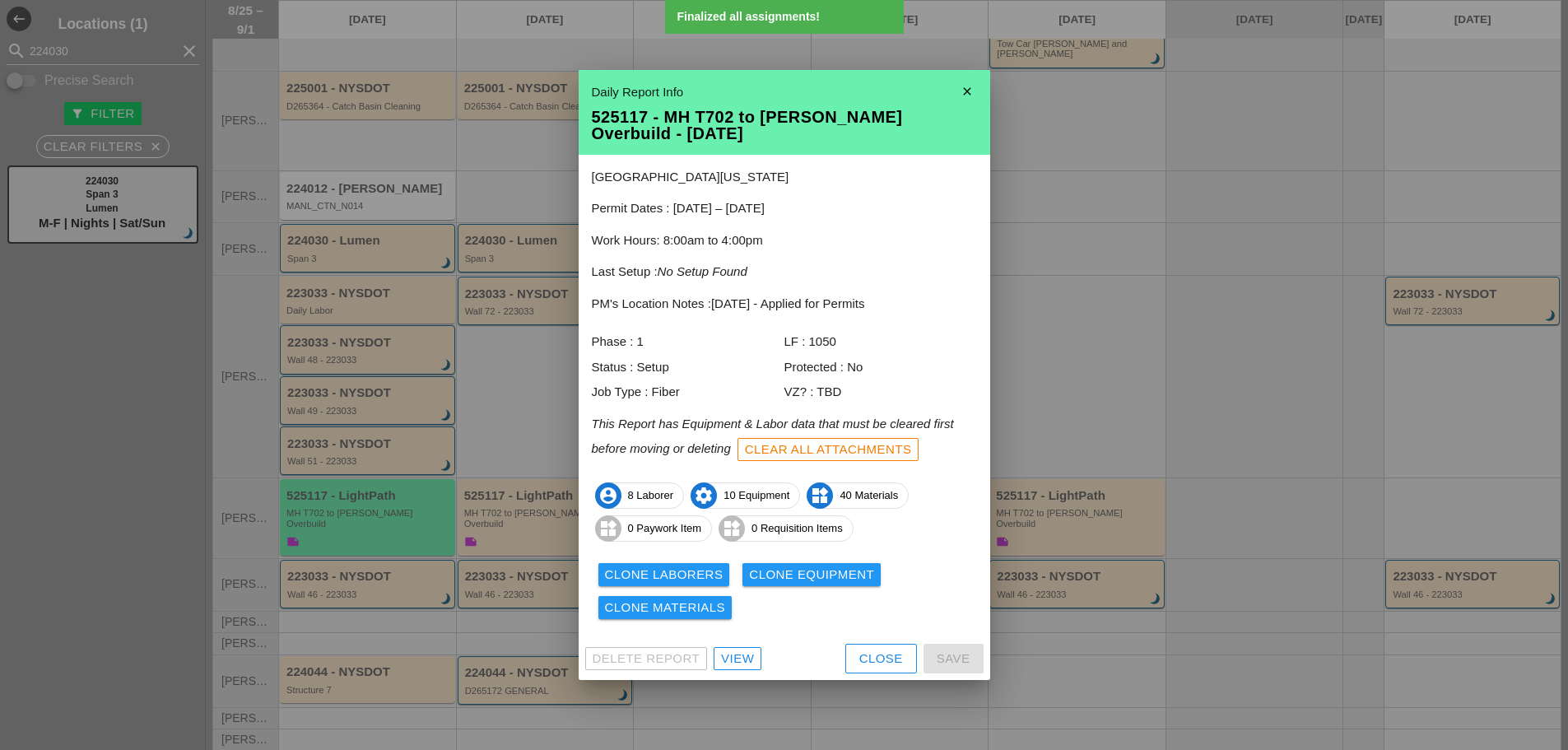
click at [752, 571] on div "Clone Equipment" at bounding box center [811, 575] width 125 height 19
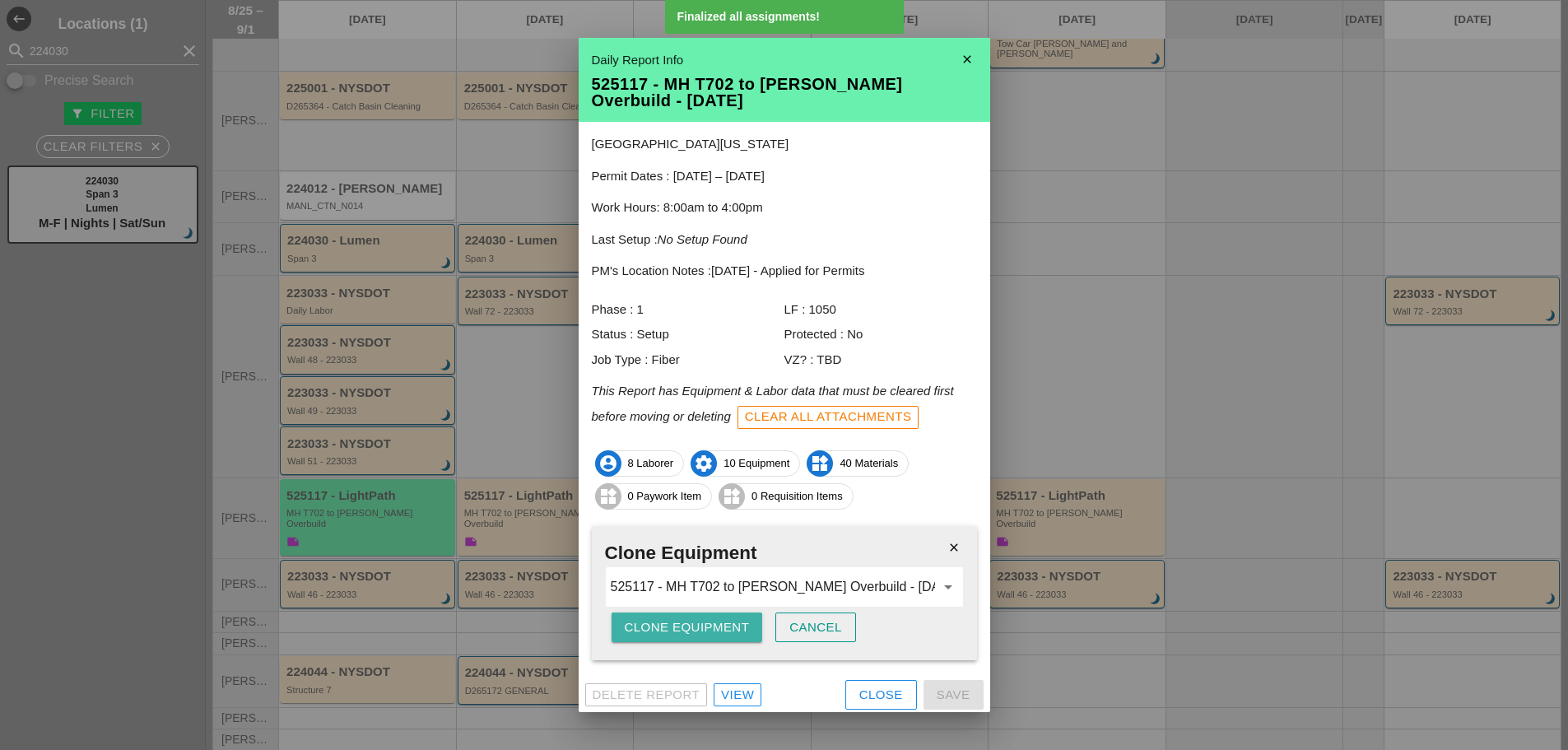
click at [667, 622] on div "Clone Equipment" at bounding box center [687, 628] width 125 height 19
click at [666, 619] on div "Clone Equipment" at bounding box center [687, 628] width 125 height 19
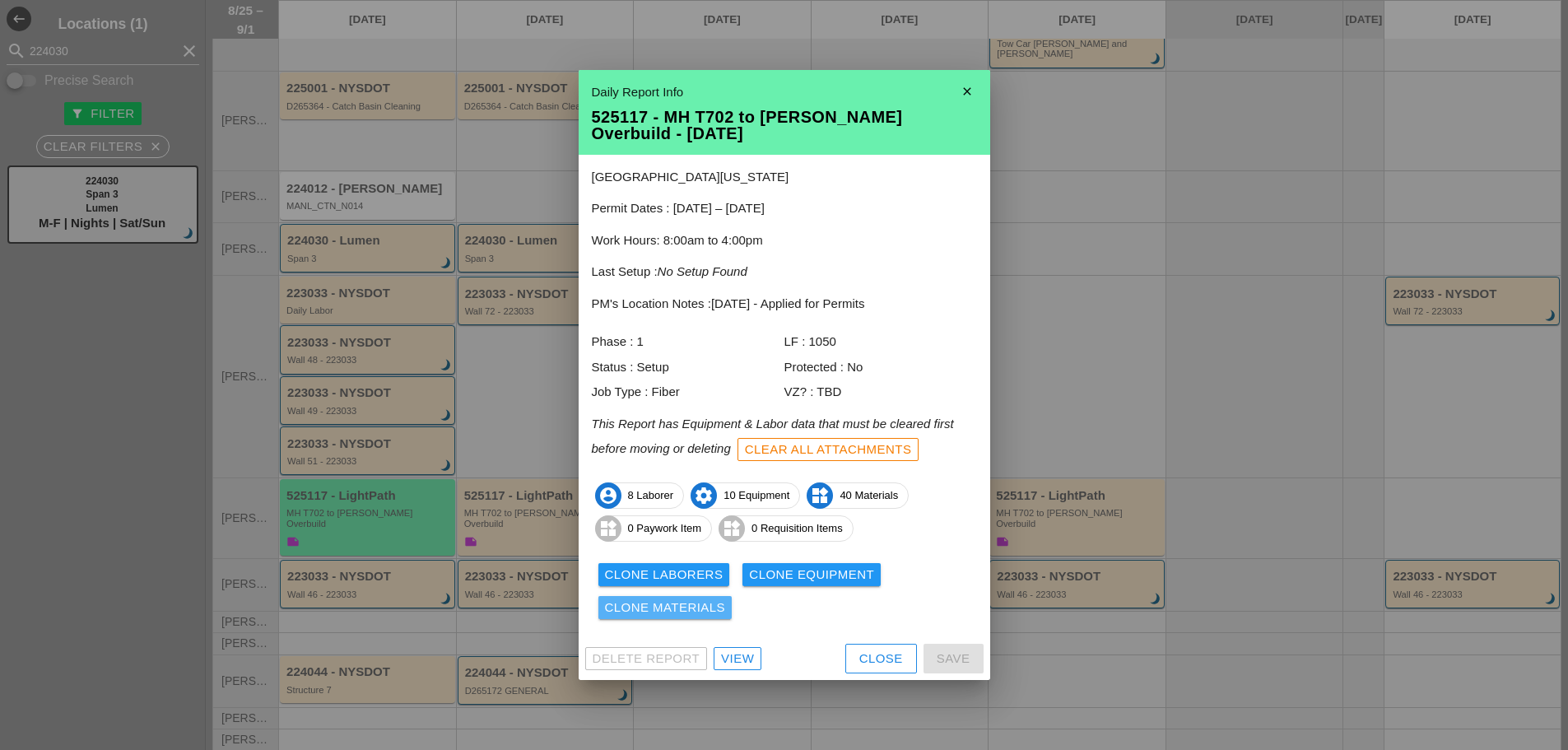
click at [698, 607] on div "Clone Materials" at bounding box center [666, 608] width 121 height 19
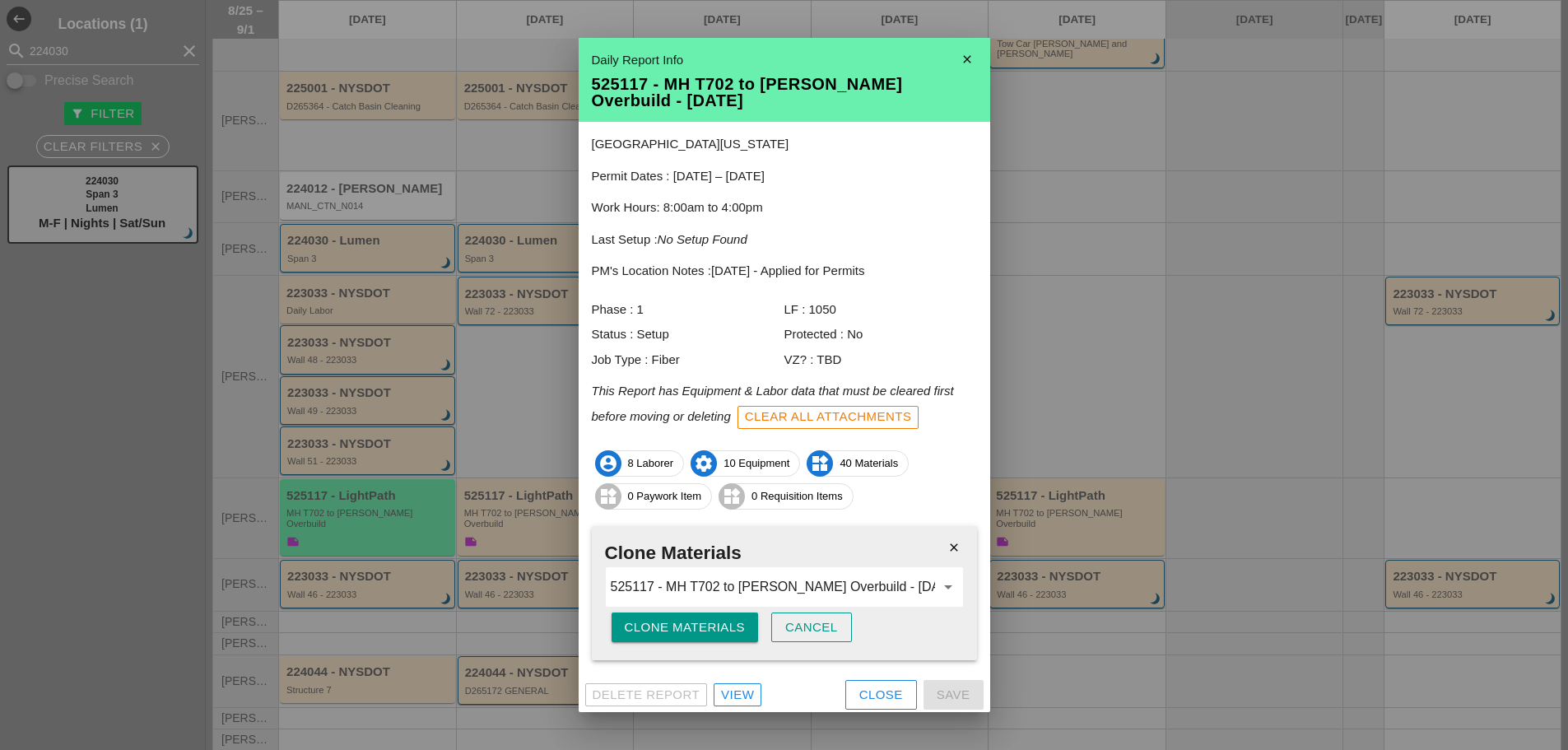
click at [689, 619] on div "Clone Materials" at bounding box center [685, 628] width 121 height 19
click at [952, 51] on icon "close" at bounding box center [967, 59] width 33 height 33
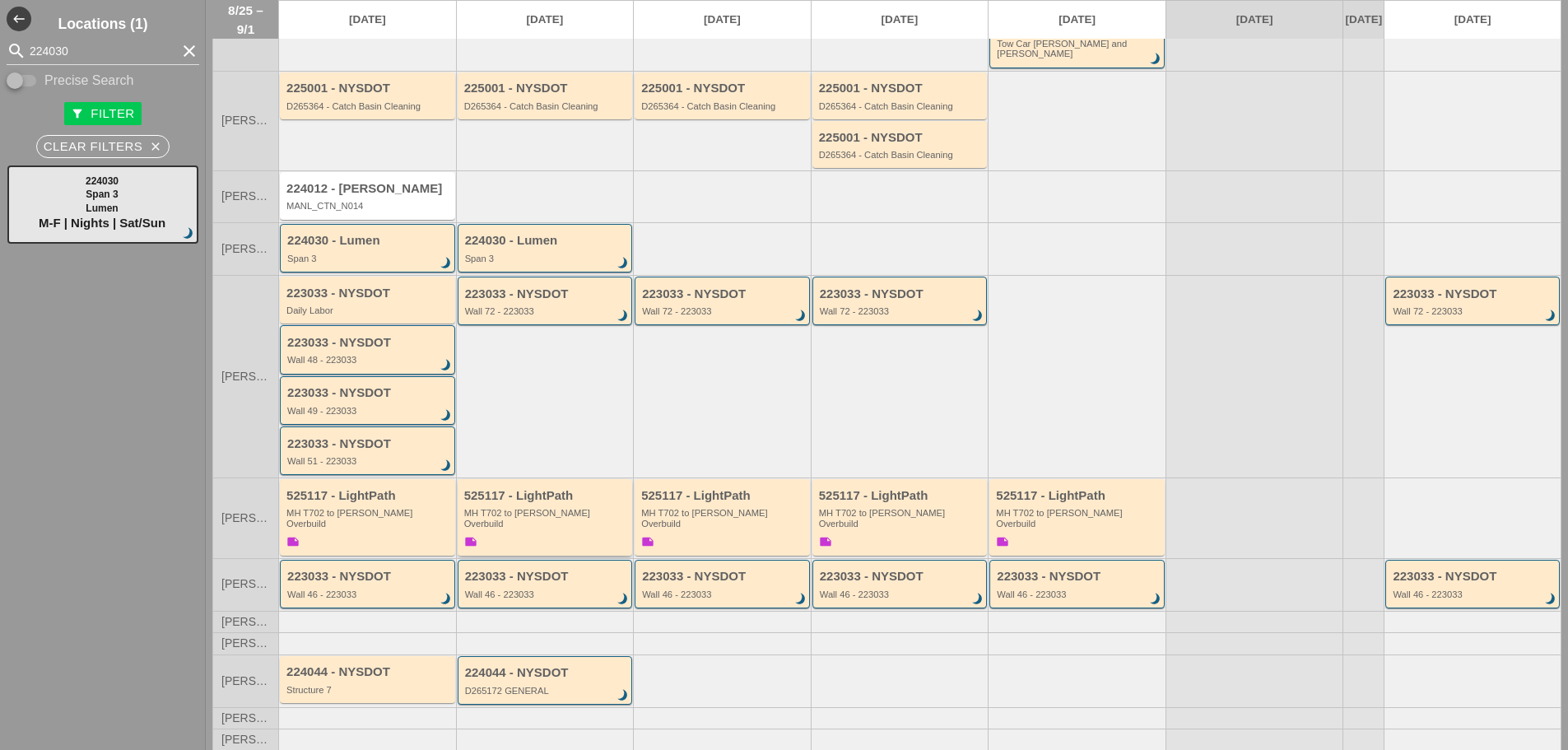
click at [569, 510] on div "525117 - LightPath MH T702 to Boldyn MH Overbuild note" at bounding box center [547, 520] width 165 height 62
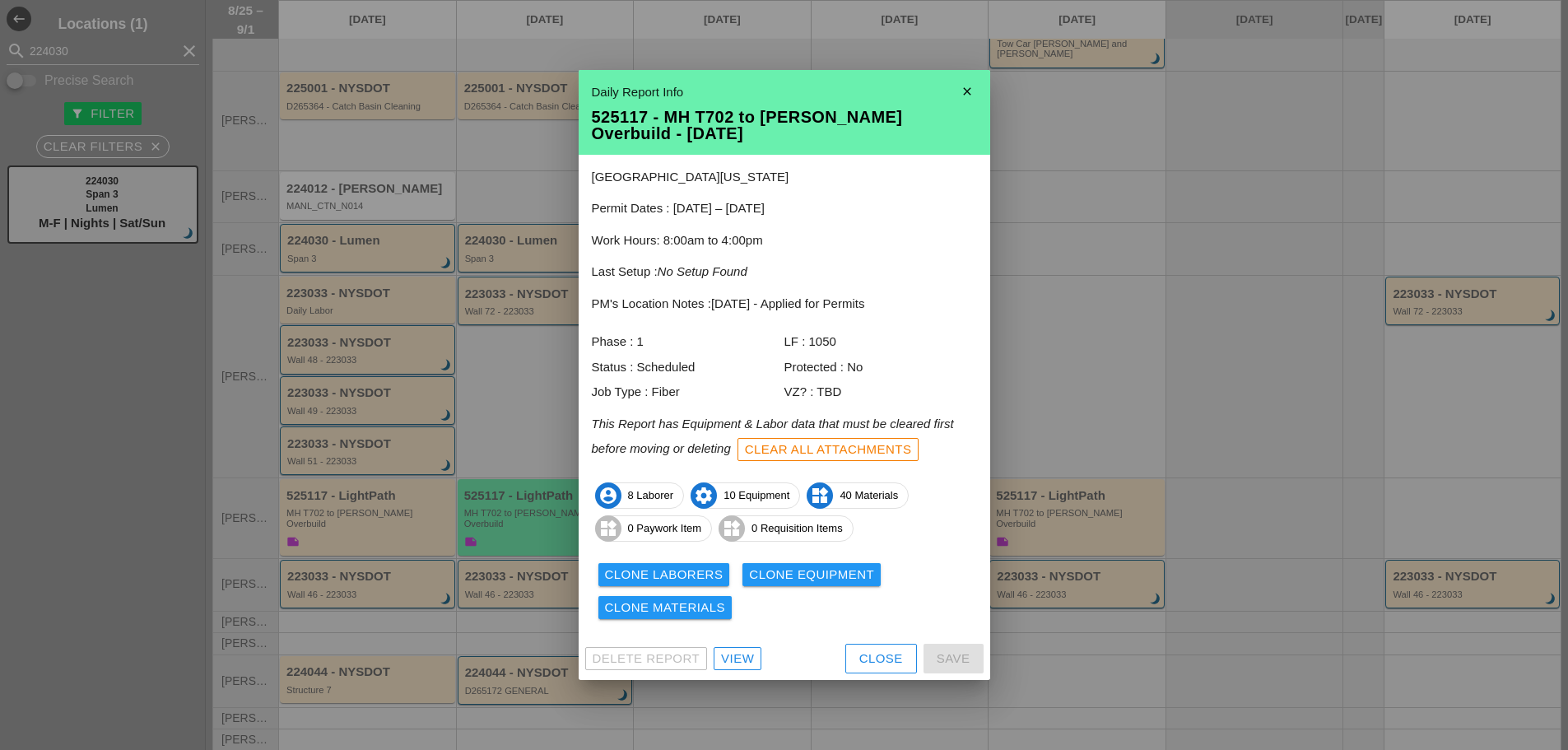
click at [976, 83] on icon "close" at bounding box center [967, 92] width 33 height 33
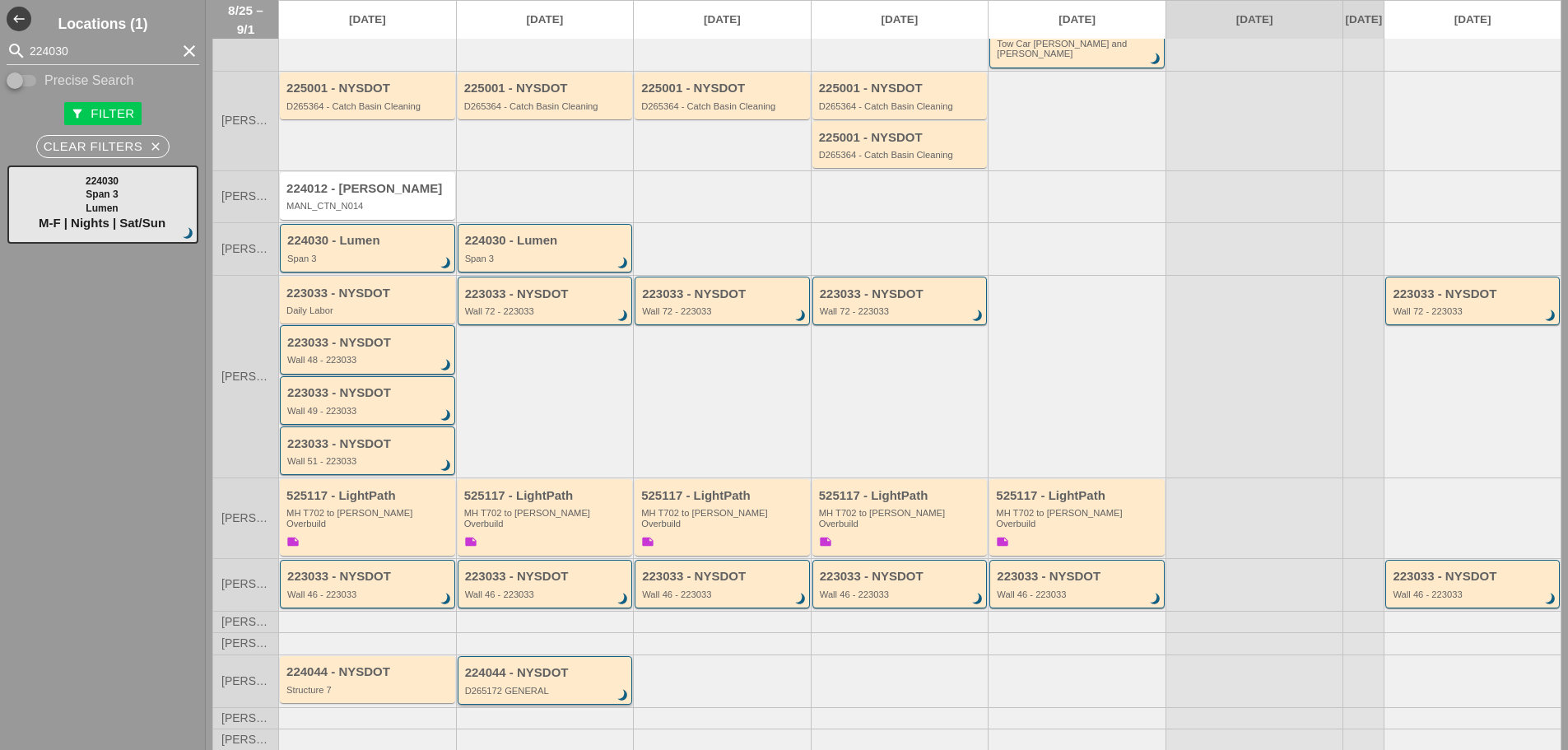
click at [610, 687] on div "D265172 GENERAL" at bounding box center [547, 691] width 163 height 10
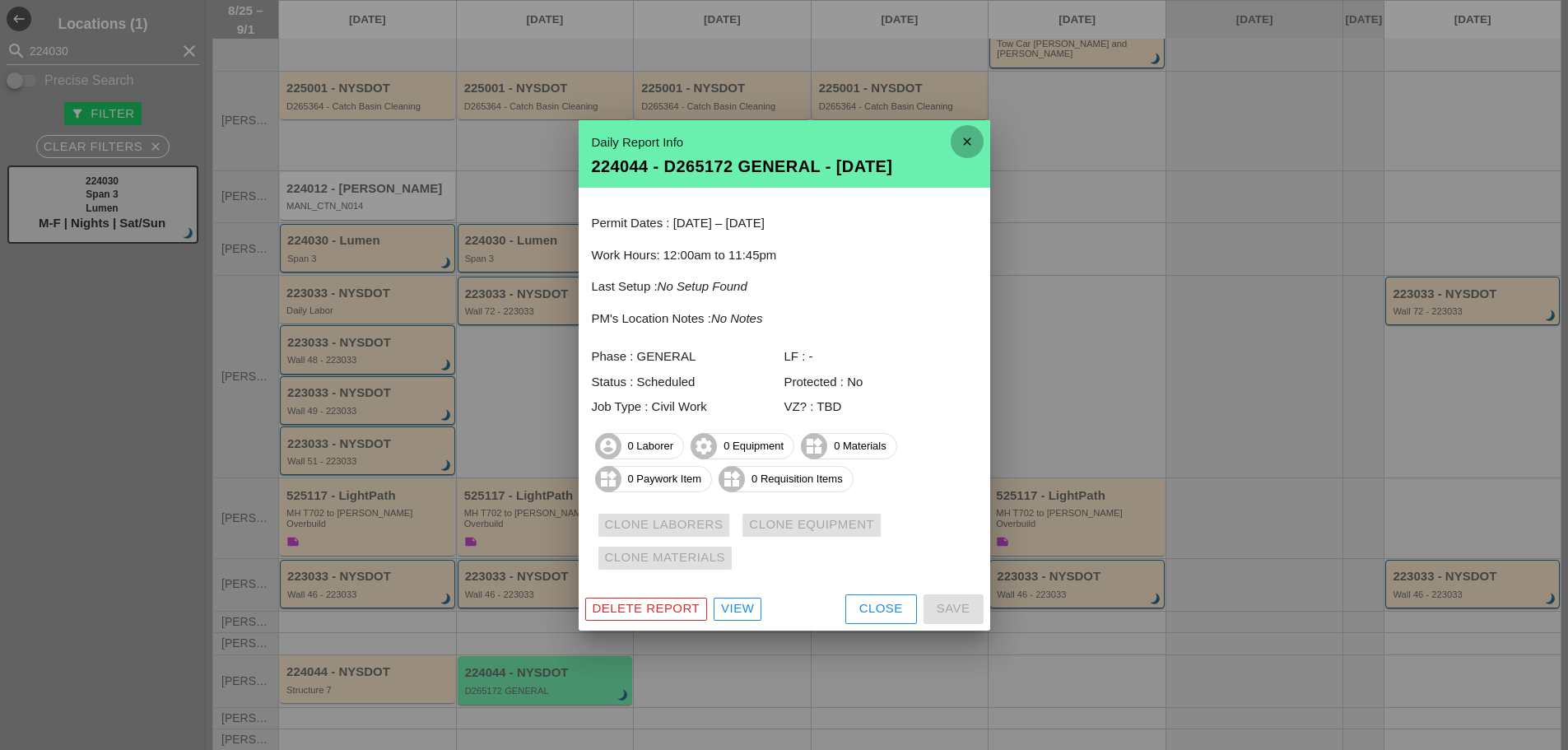
click at [974, 148] on icon "close" at bounding box center [967, 141] width 33 height 33
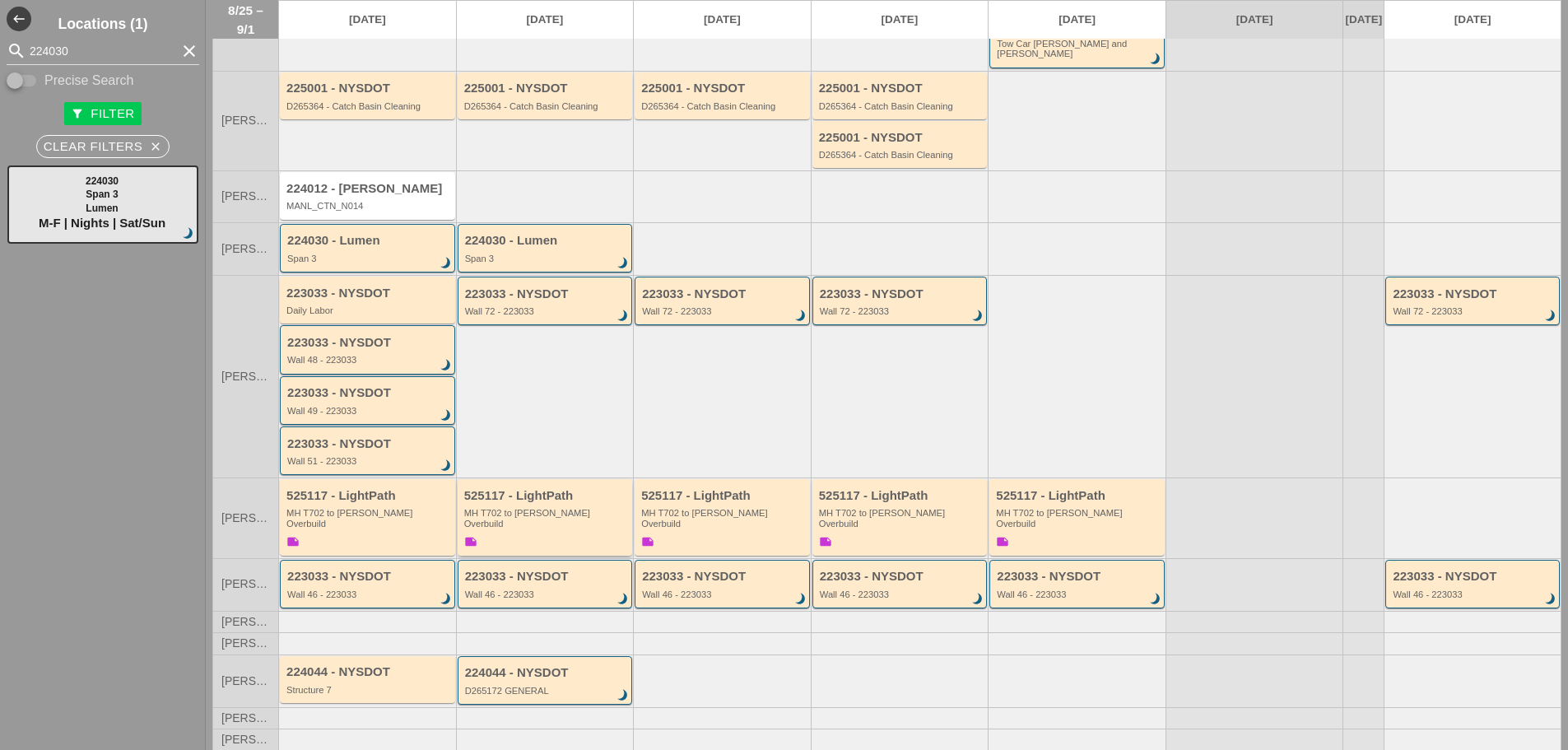
click at [529, 508] on div "MH T702 to [PERSON_NAME] Overbuild" at bounding box center [547, 518] width 165 height 21
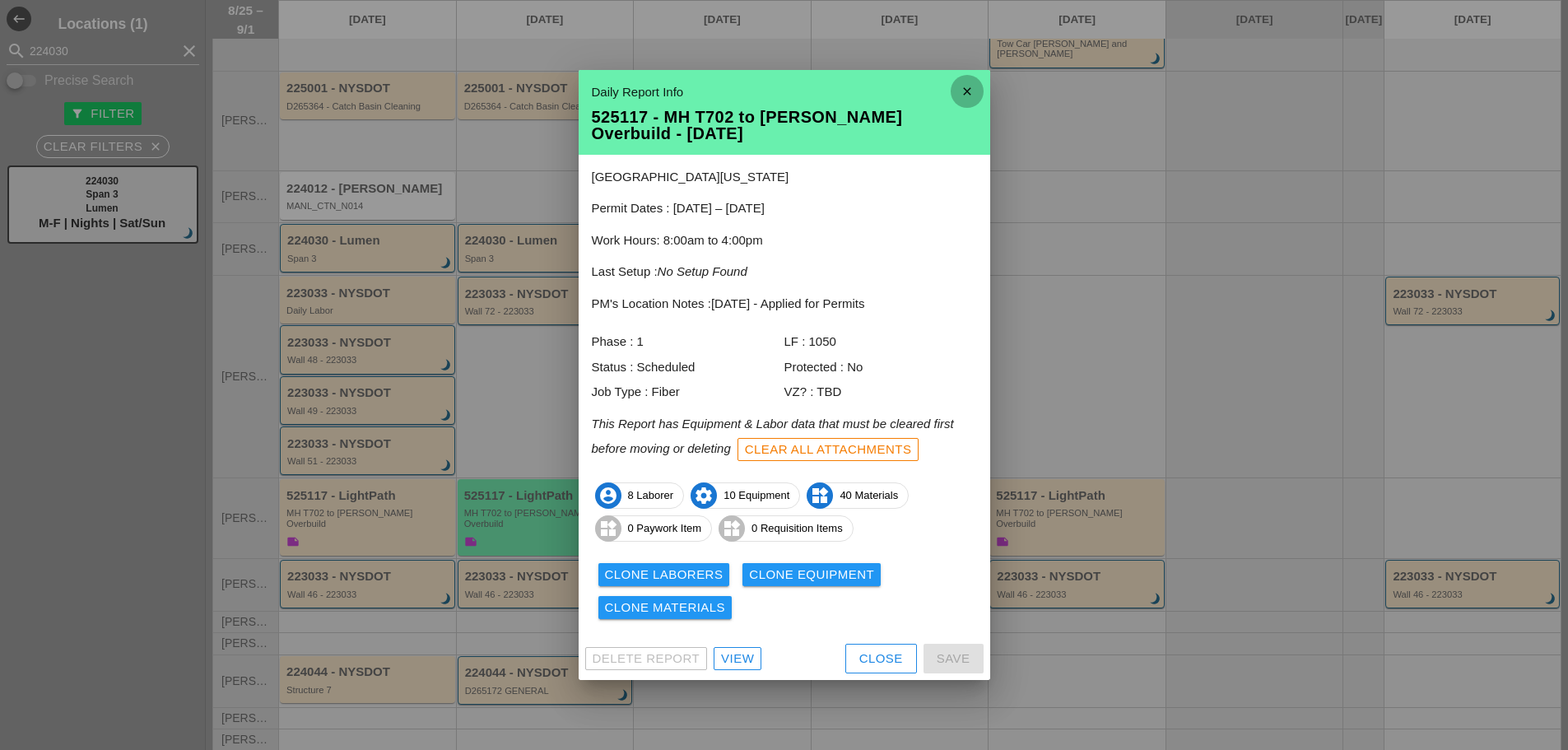
click at [973, 93] on icon "close" at bounding box center [967, 92] width 33 height 33
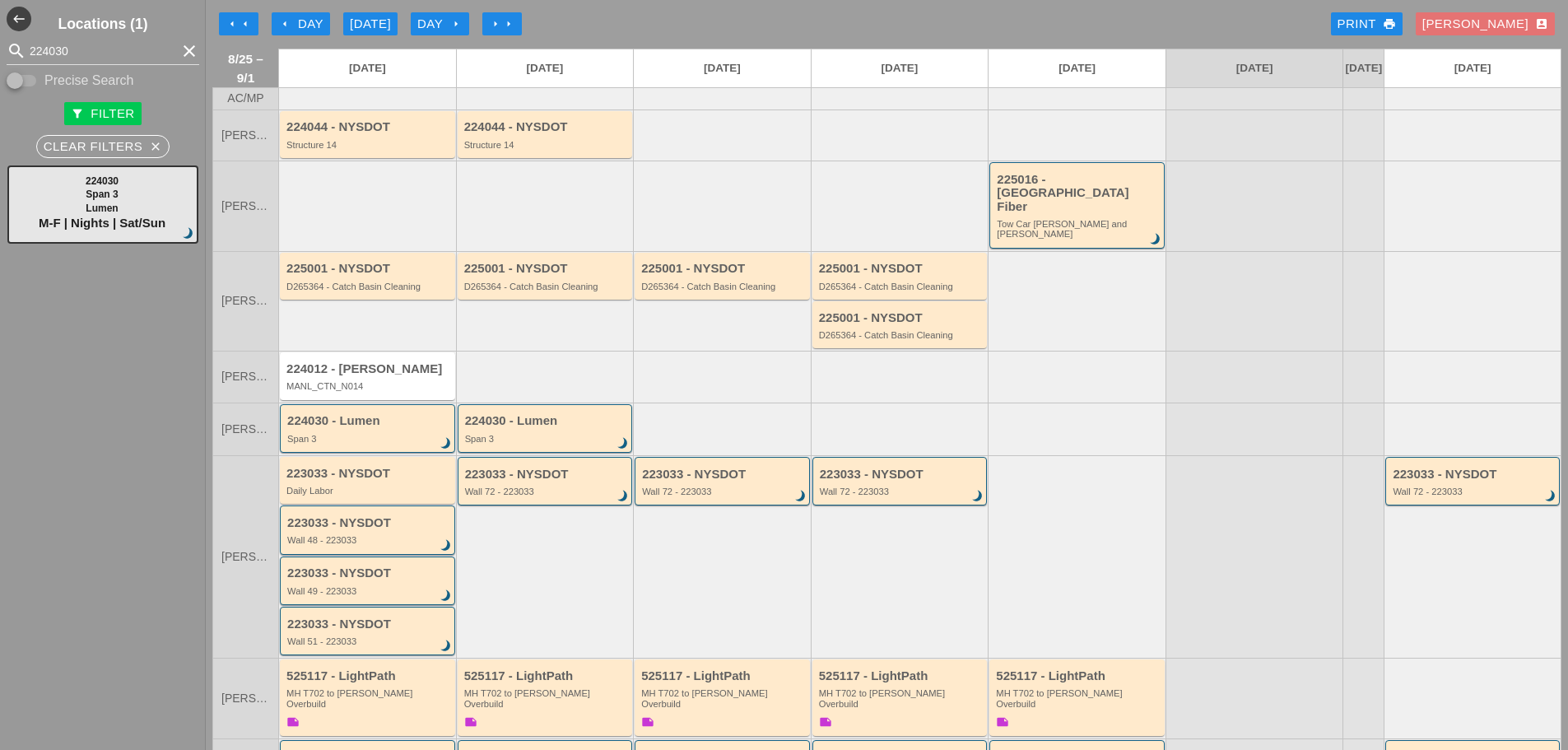
scroll to position [0, 0]
click at [557, 435] on div "Span 3" at bounding box center [547, 440] width 163 height 10
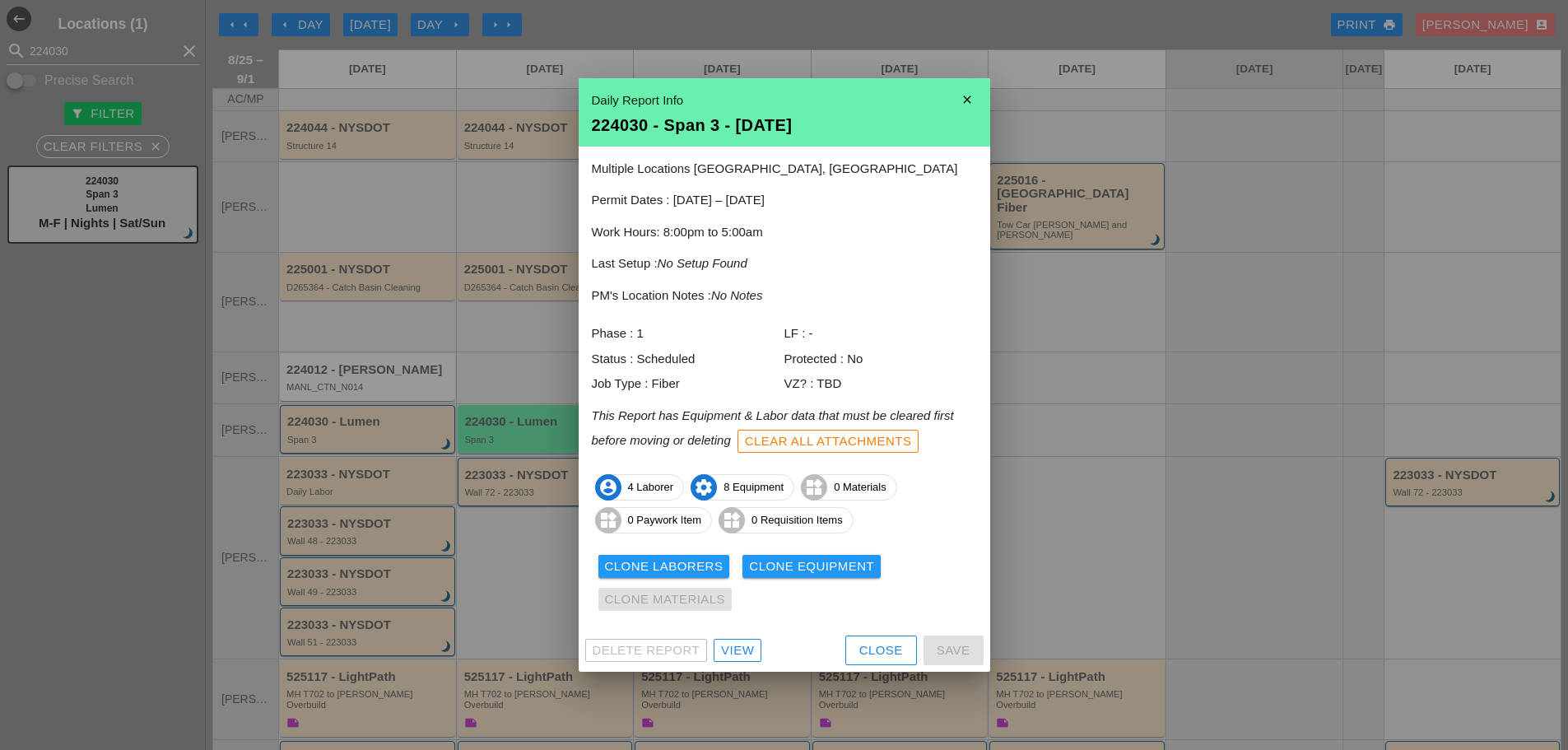
click at [959, 93] on icon "close" at bounding box center [967, 100] width 33 height 33
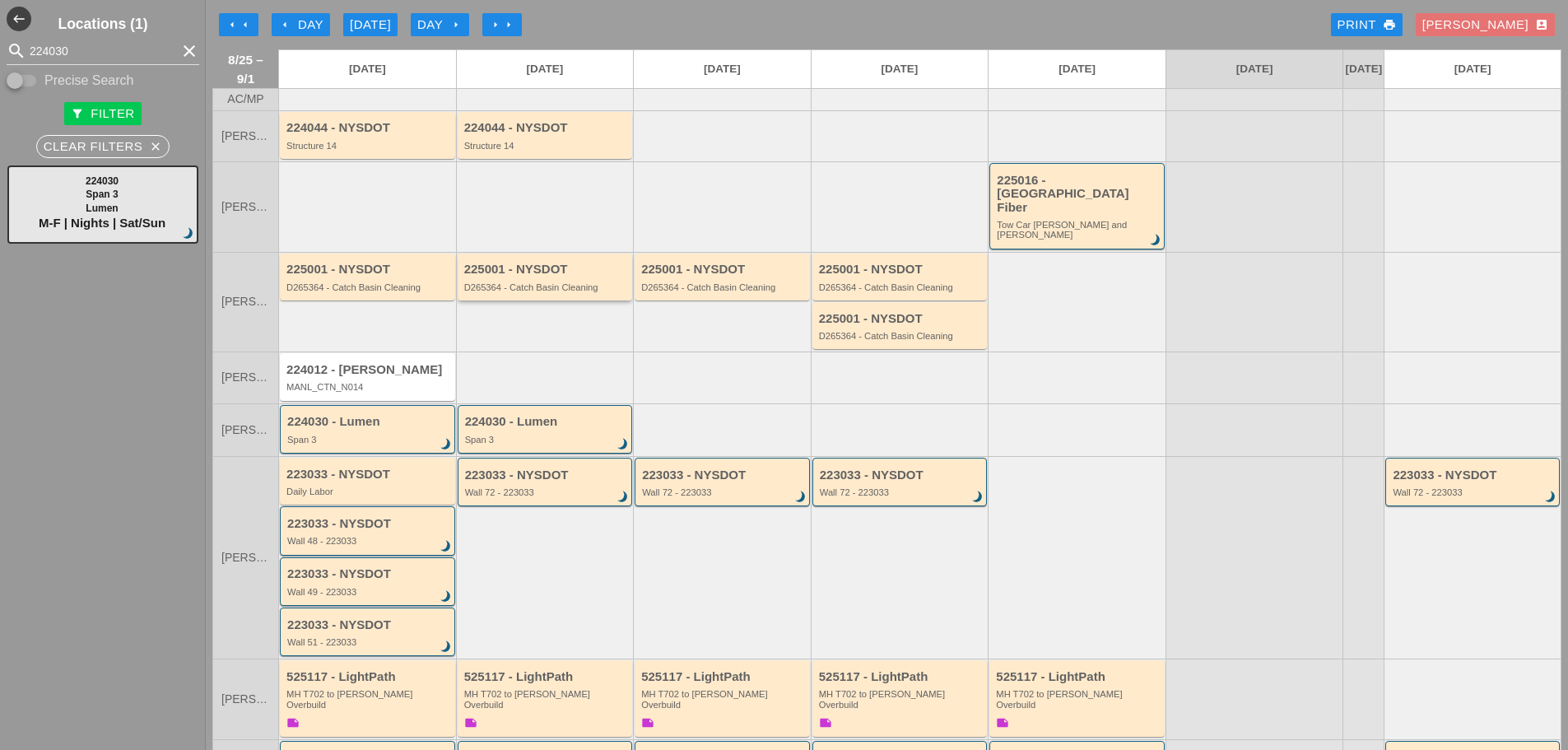
click at [525, 284] on div "225001 - NYSDOT D265364 - Catch Basin Cleaning" at bounding box center [545, 278] width 175 height 47
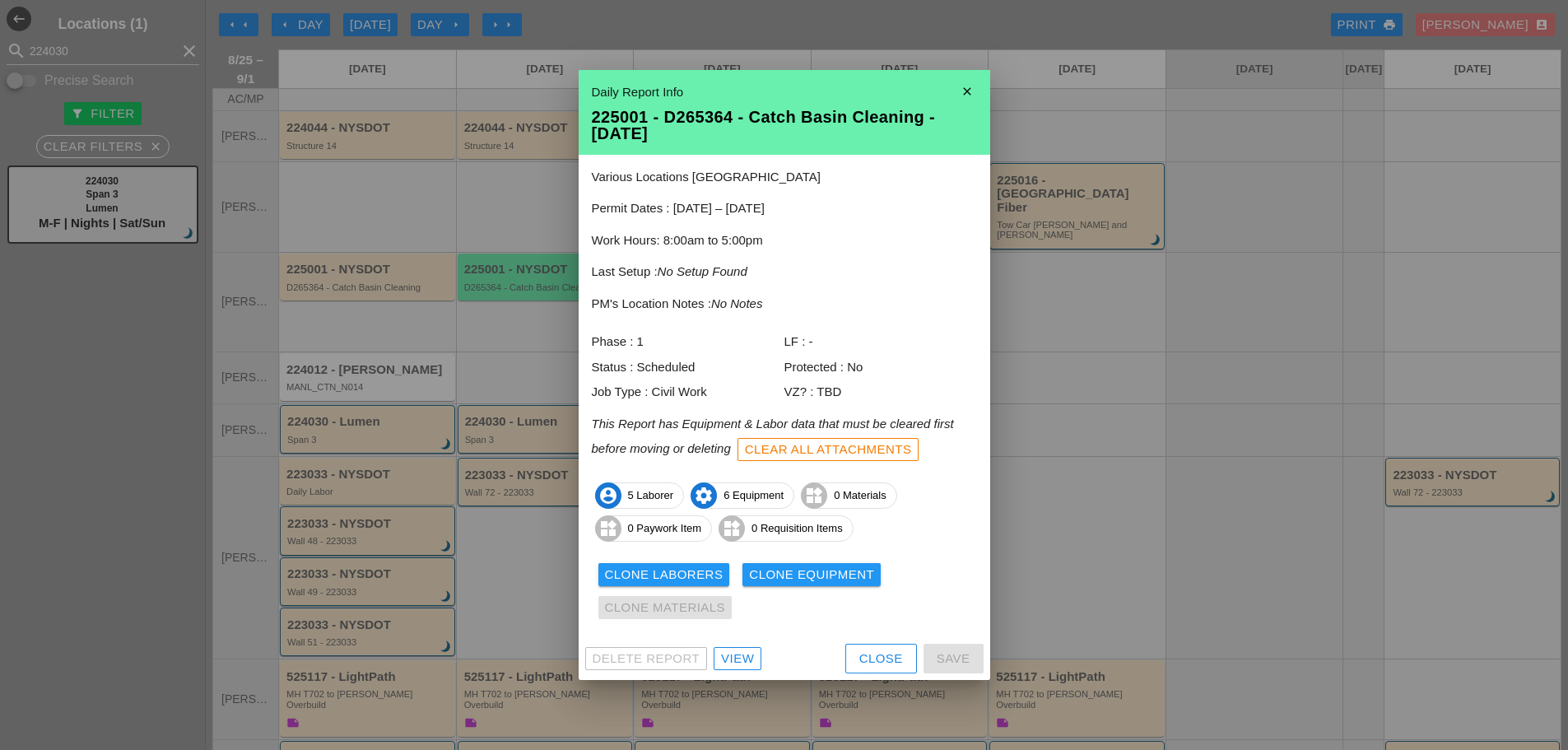
click at [740, 663] on div "View" at bounding box center [738, 659] width 33 height 19
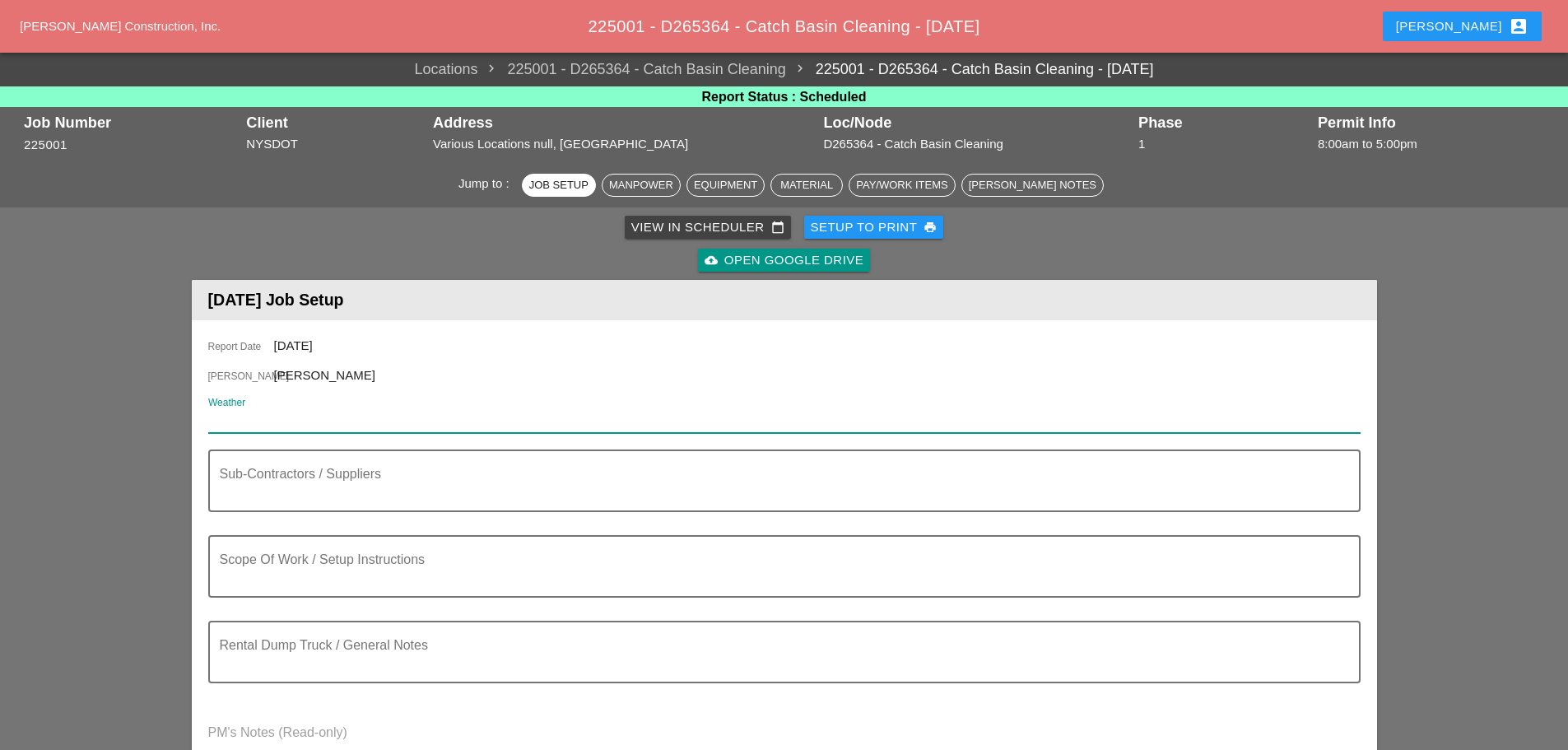
paste input "Tue 26 Day 81° 4% WNW 11 mph Generally sunny despite a few afternoon clouds. Hi…"
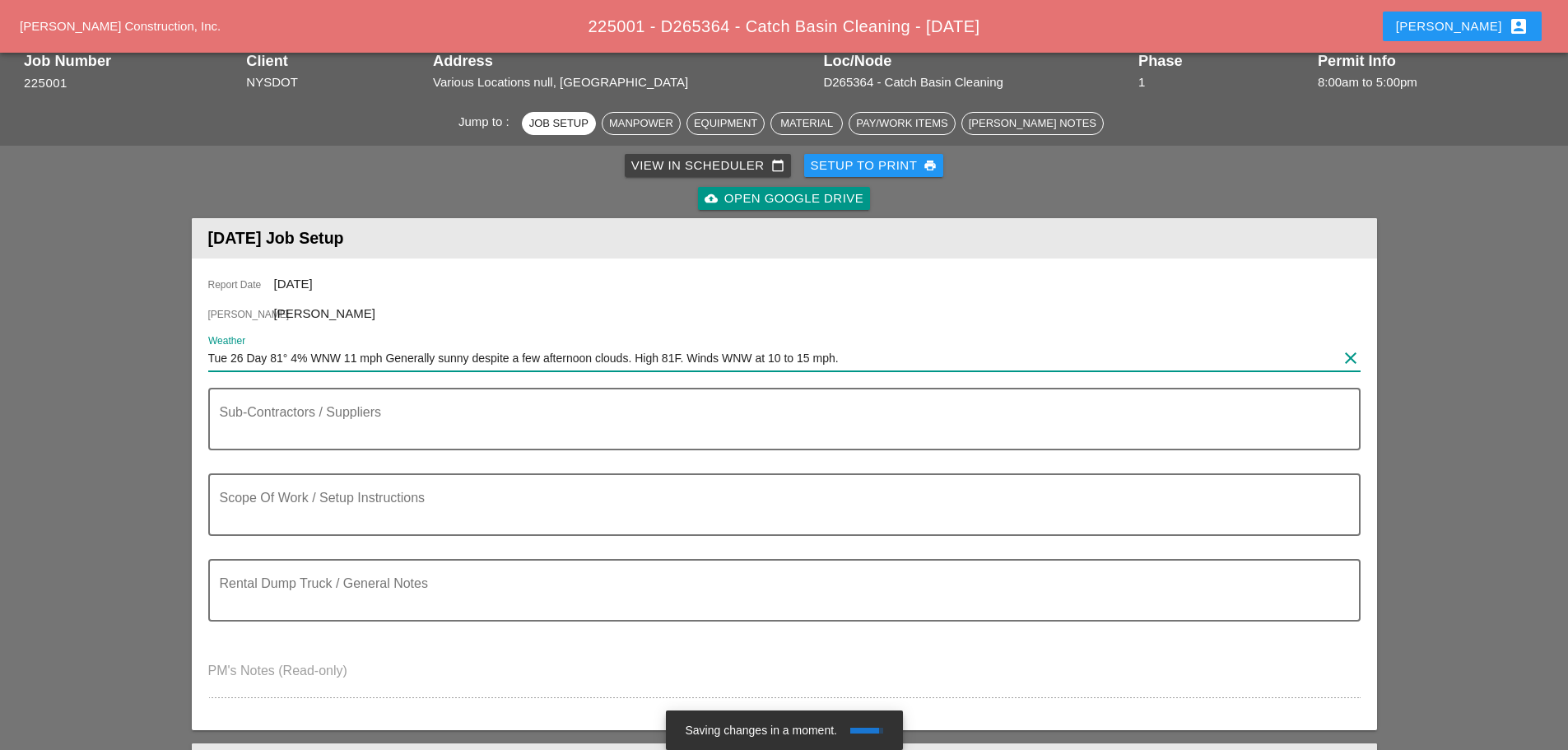
scroll to position [247, 0]
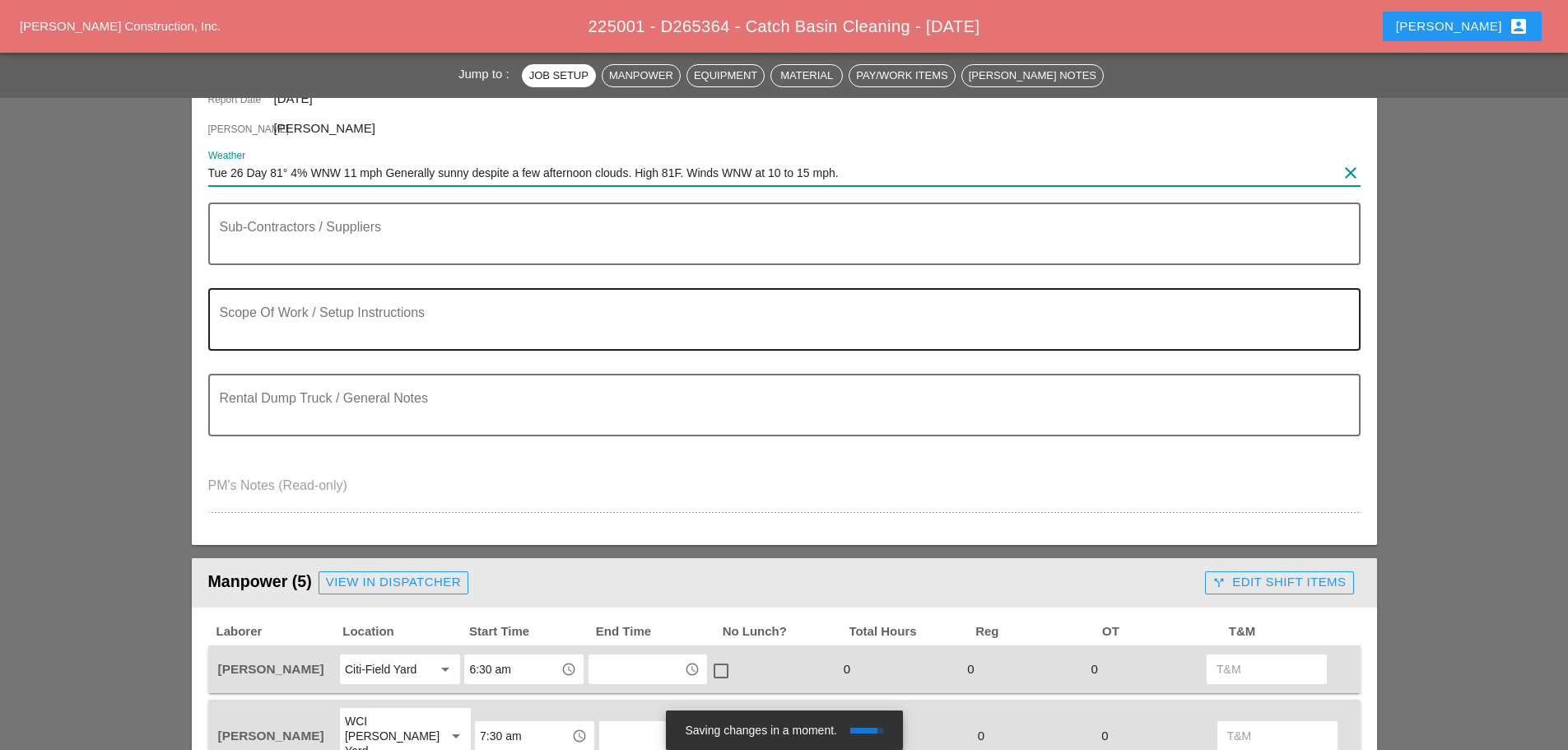
type input "Tue 26 Day 81° 4% WNW 11 mph Generally sunny despite a few afternoon clouds. Hi…"
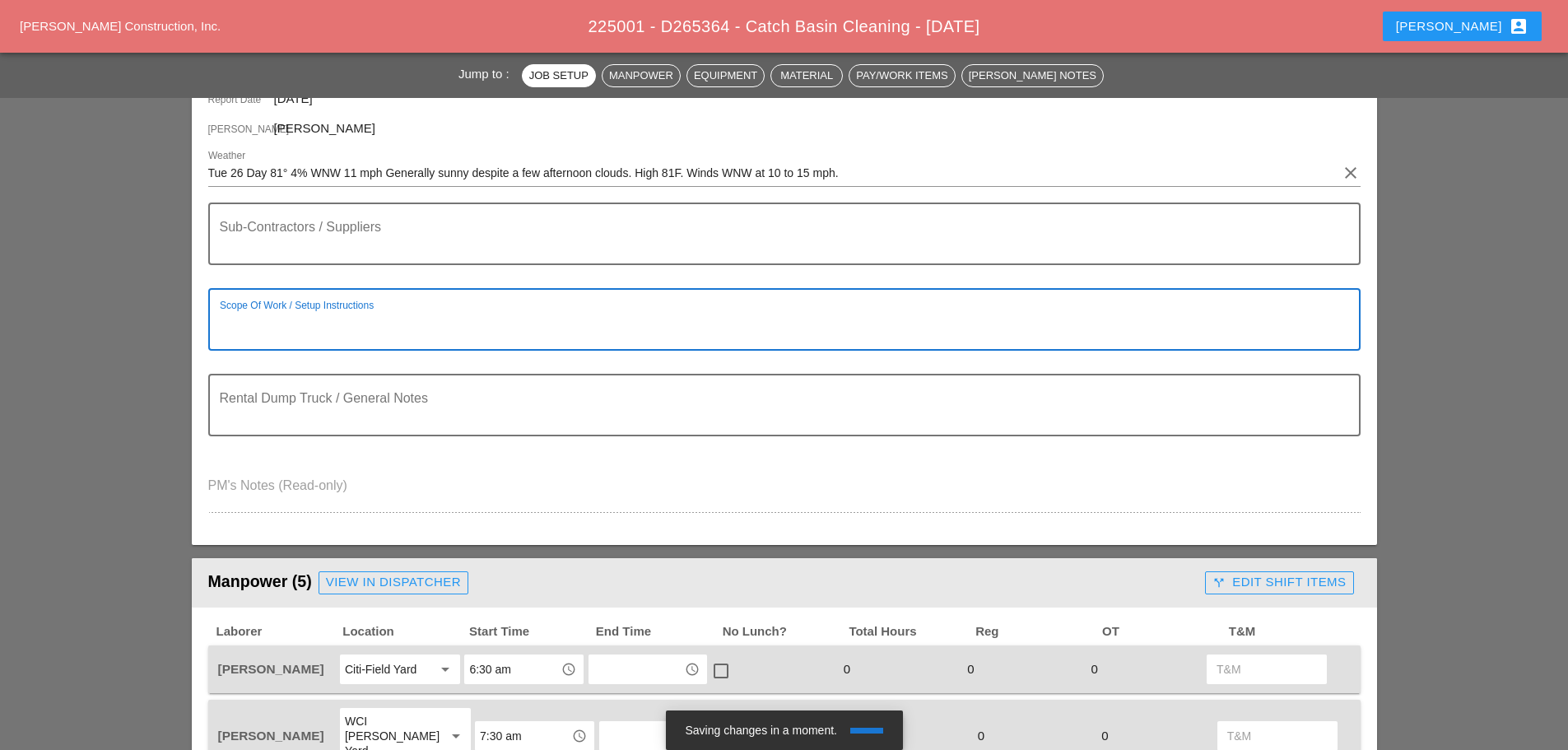
click at [236, 318] on textarea "Scope Of Work / Setup Instructions" at bounding box center [778, 329] width 1117 height 40
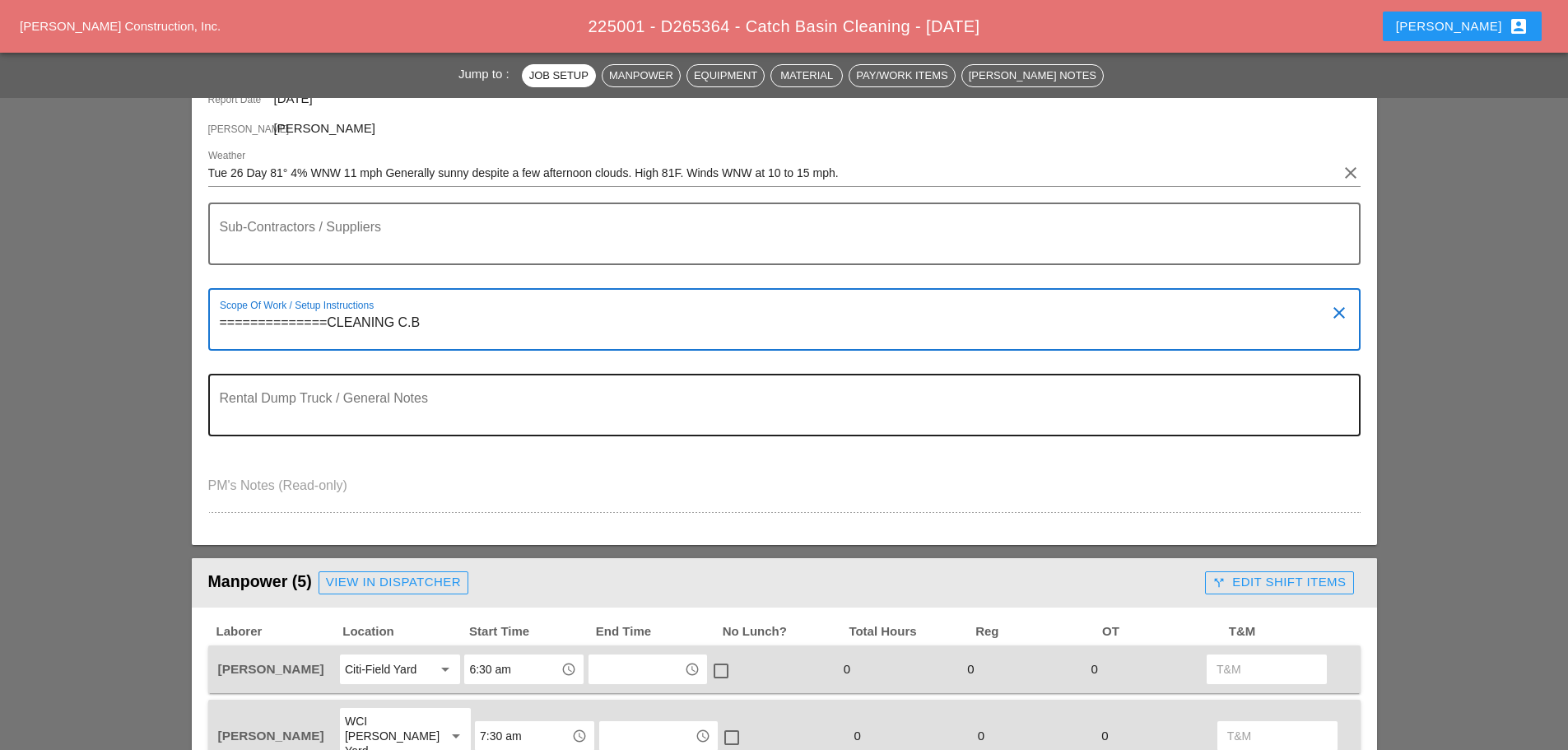
type textarea "==============CLEANING C.B"
click at [220, 426] on textarea "Rental Dump Truck / General Notes" at bounding box center [778, 415] width 1117 height 40
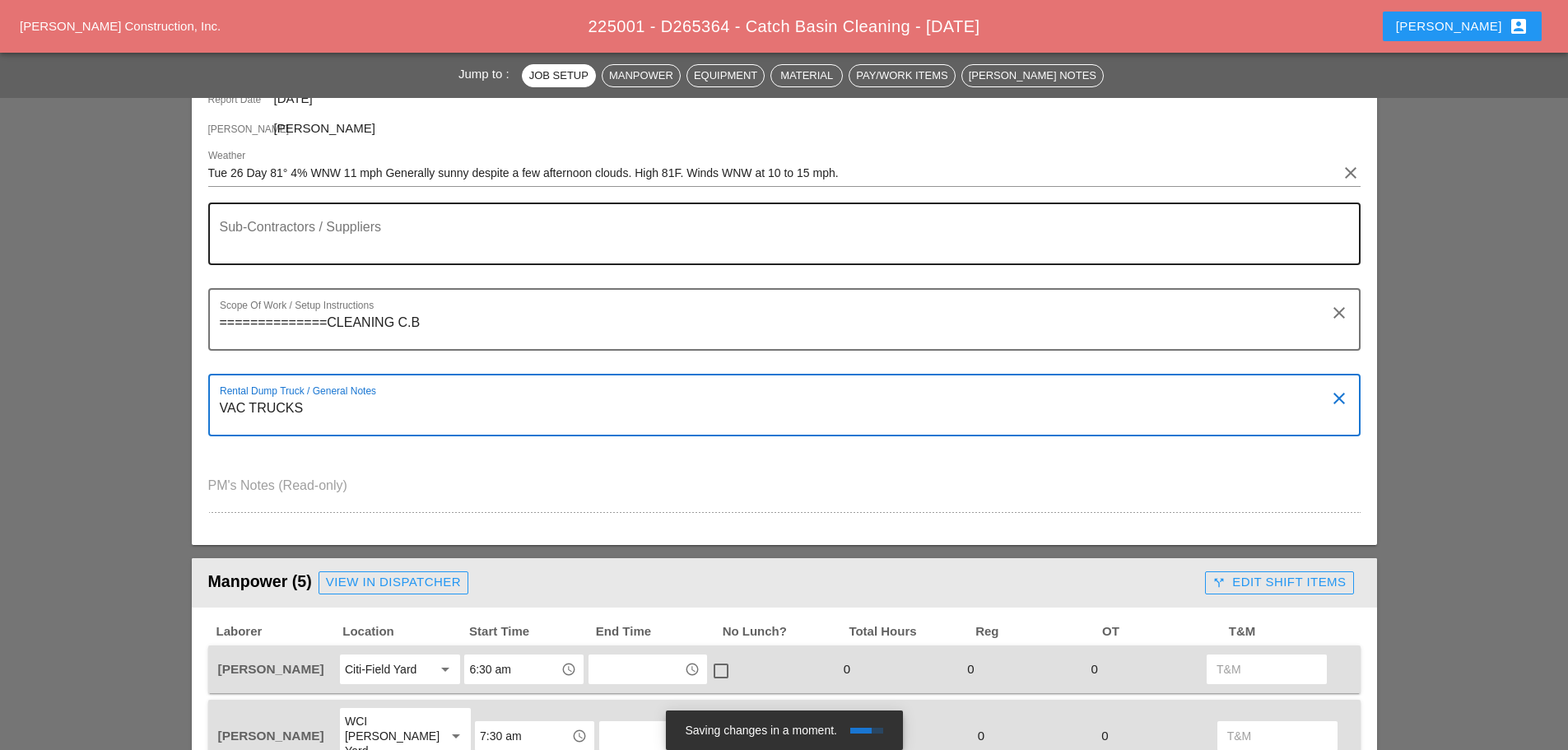
type textarea "VAC TRUCKS"
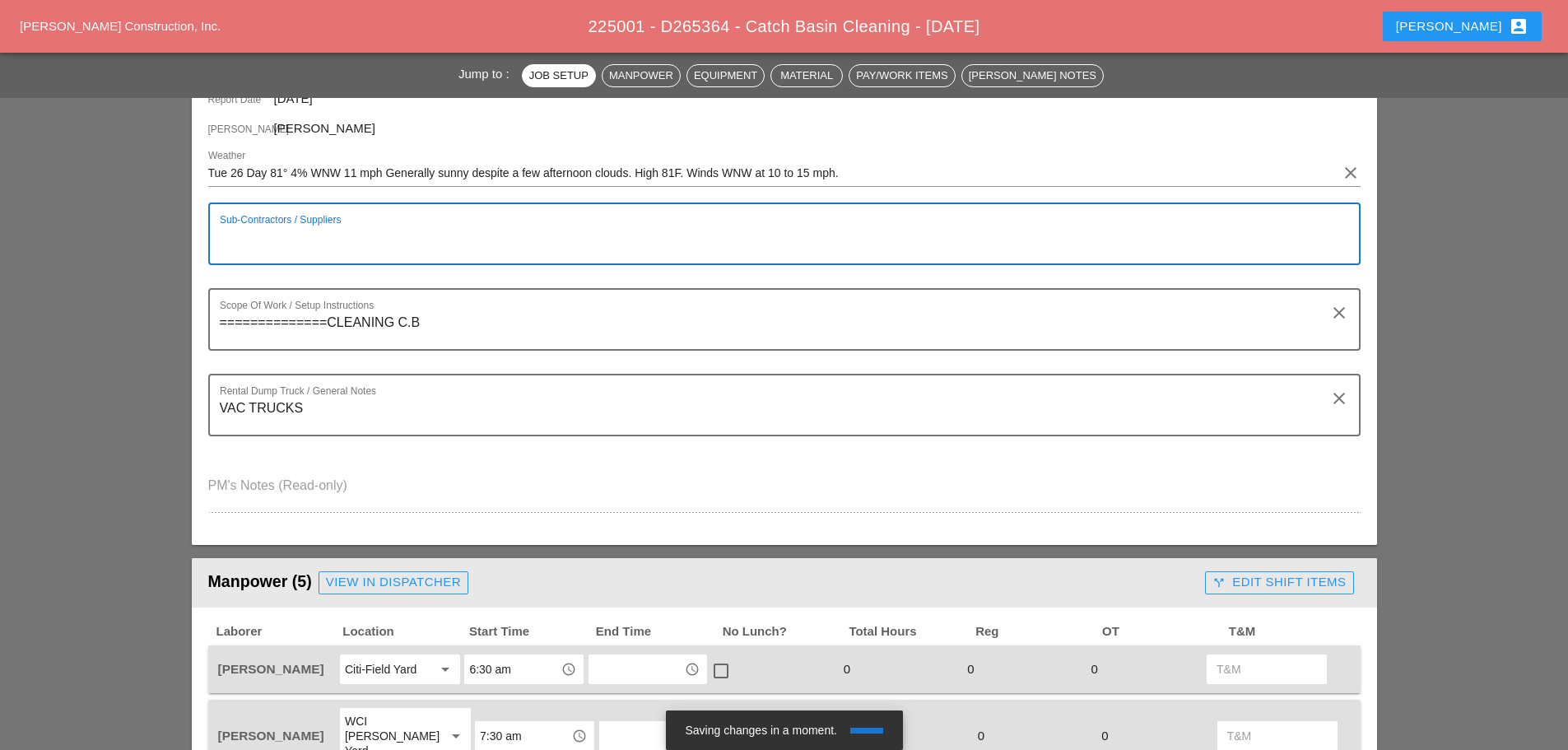
click at [367, 237] on textarea "Sub-Contractors / Suppliers" at bounding box center [778, 244] width 1117 height 40
click at [618, 234] on textarea "=================== TWO NU IMAGE TRAILERS 1. 6:30 2. 7 AM" at bounding box center [778, 244] width 1117 height 40
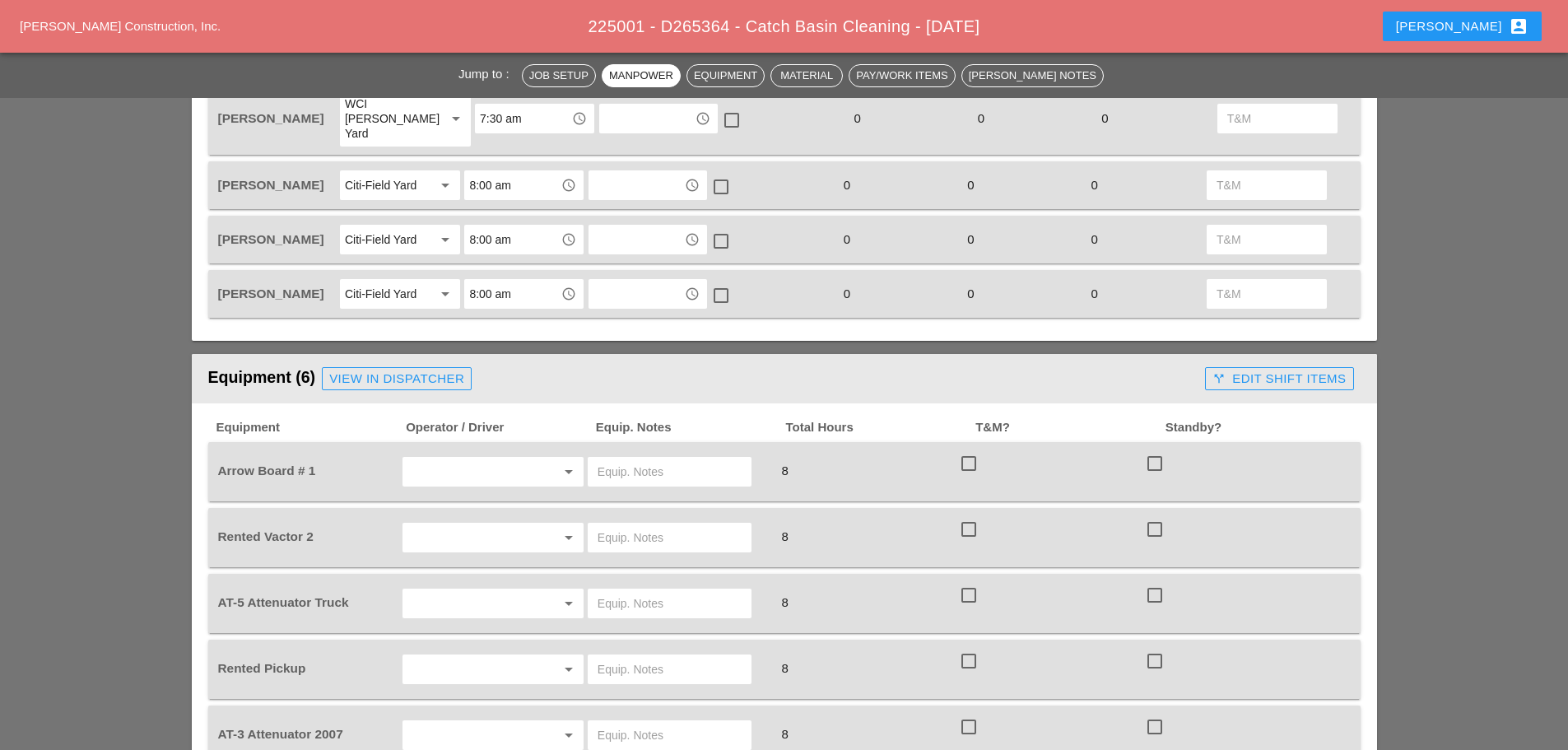
scroll to position [906, 0]
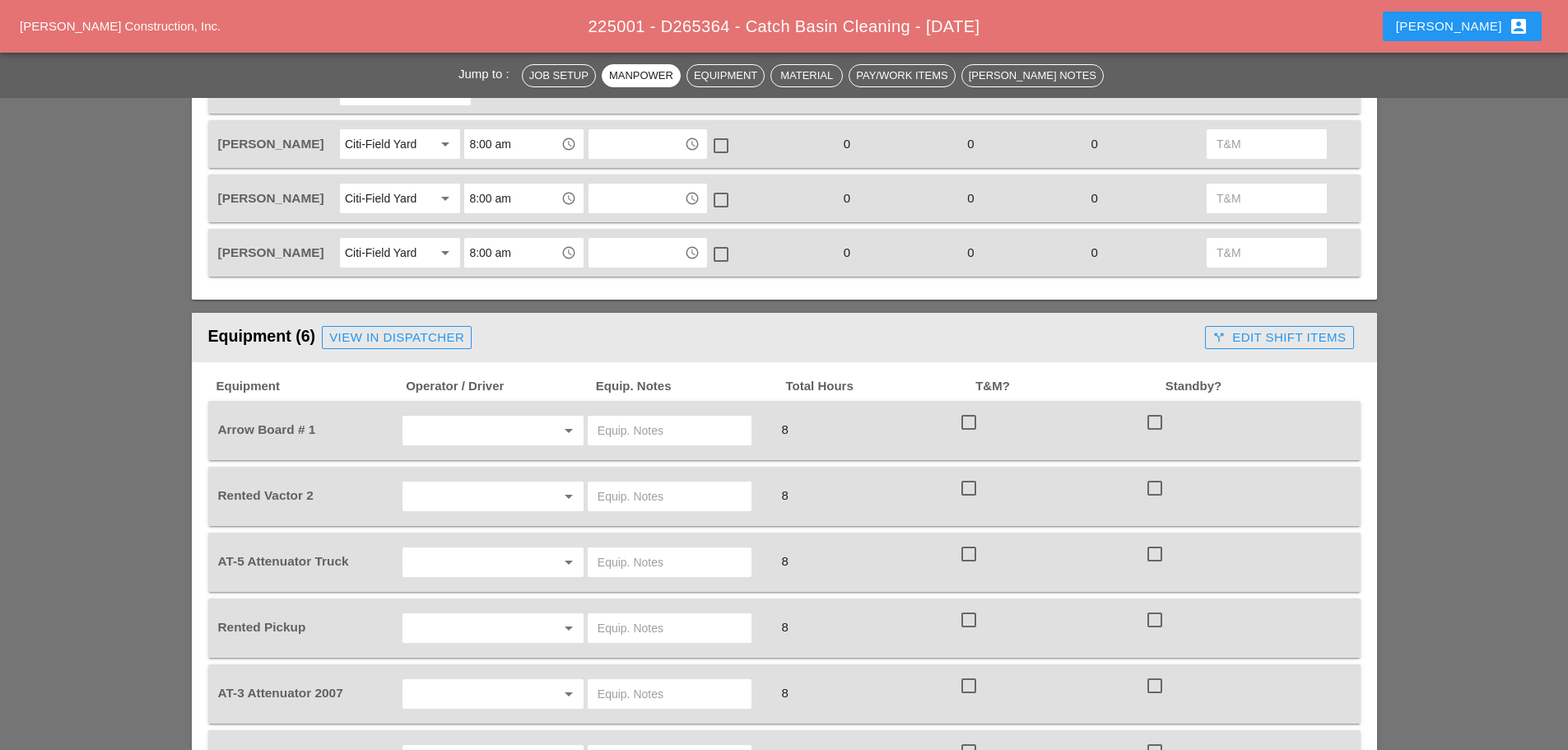
type textarea "=================== TWO NU IMAGE TRAILERS 1. 6:30 2. 7 AM"
click at [461, 417] on input "text" at bounding box center [470, 430] width 125 height 26
click at [672, 483] on input "text" at bounding box center [669, 496] width 144 height 26
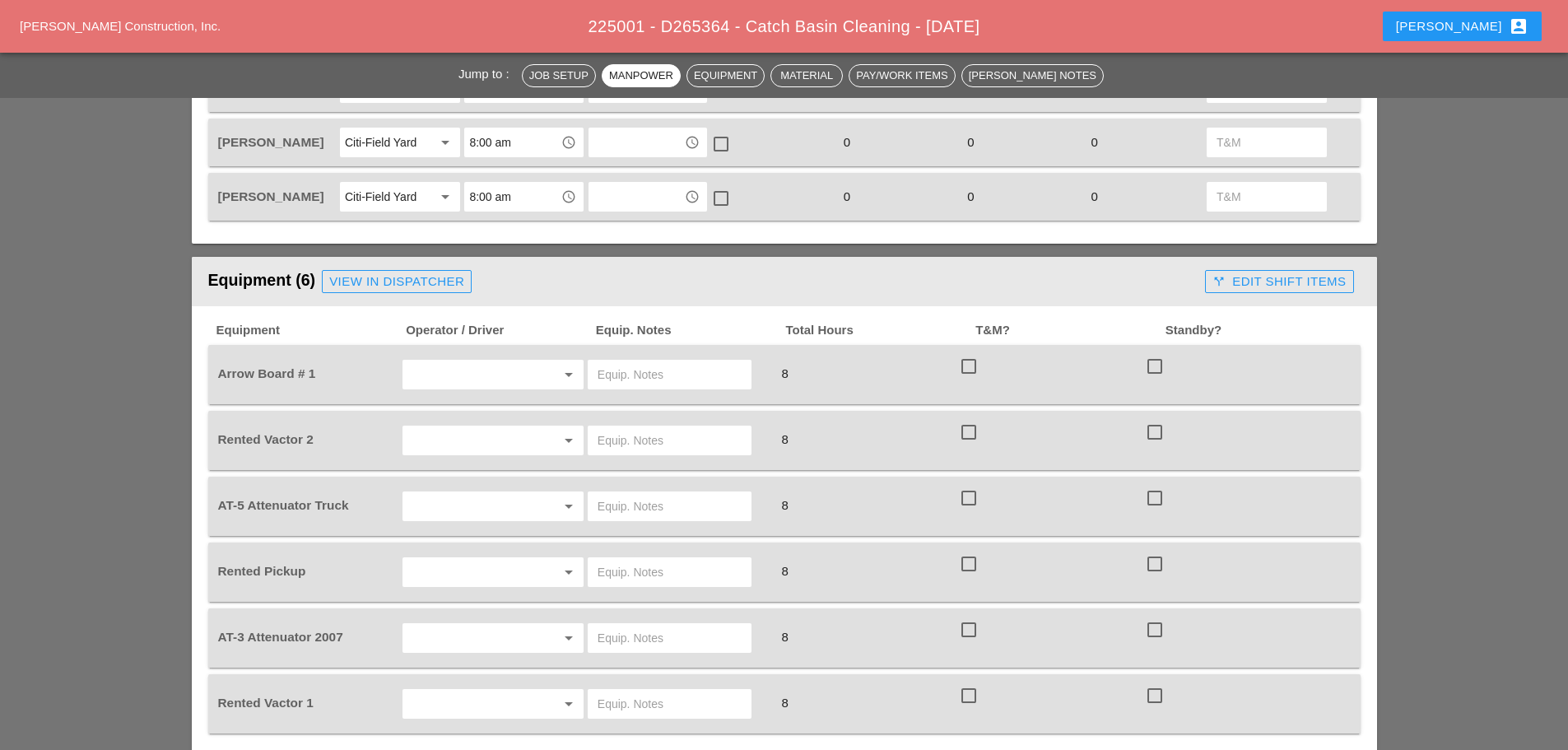
scroll to position [1071, 0]
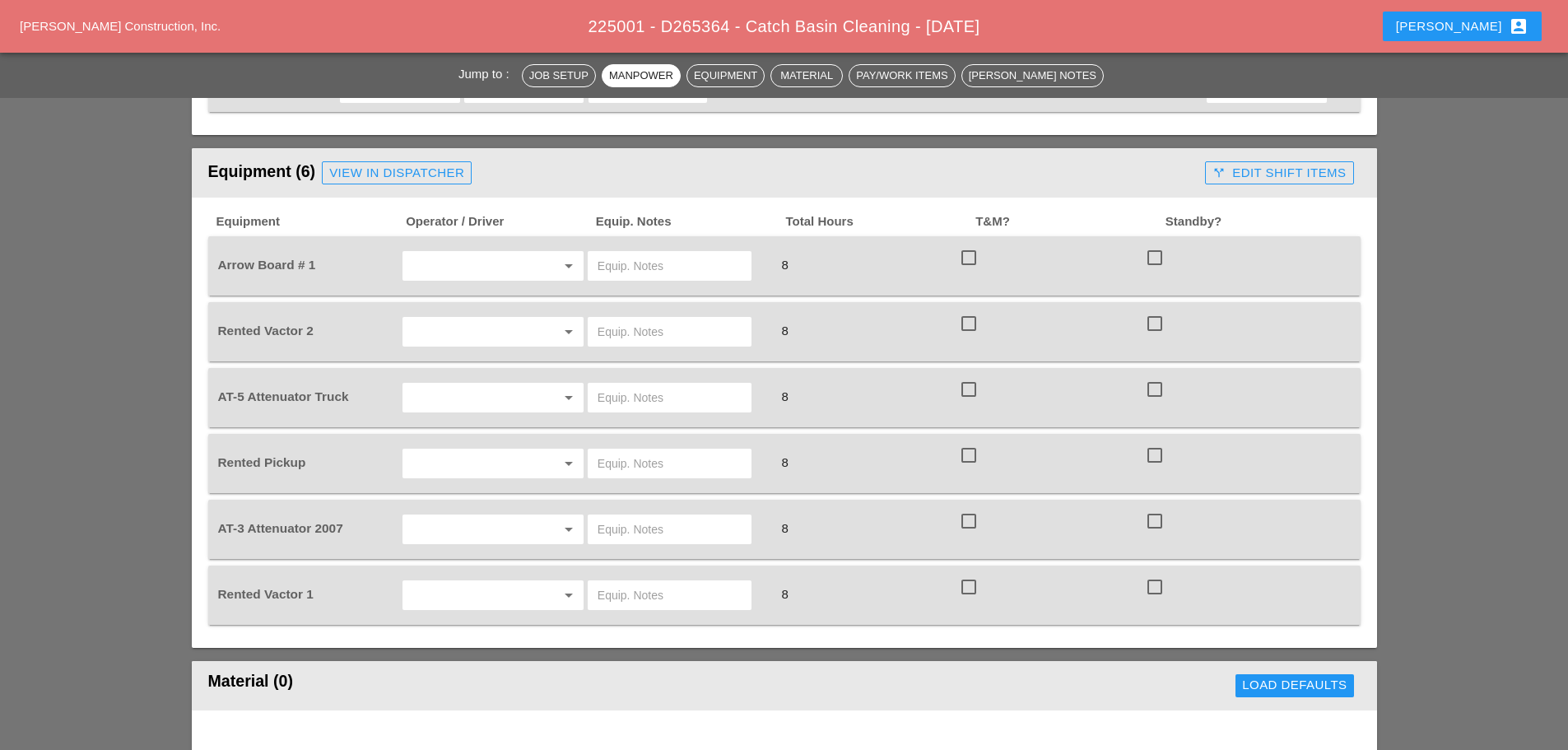
click at [458, 385] on input "text" at bounding box center [470, 397] width 125 height 26
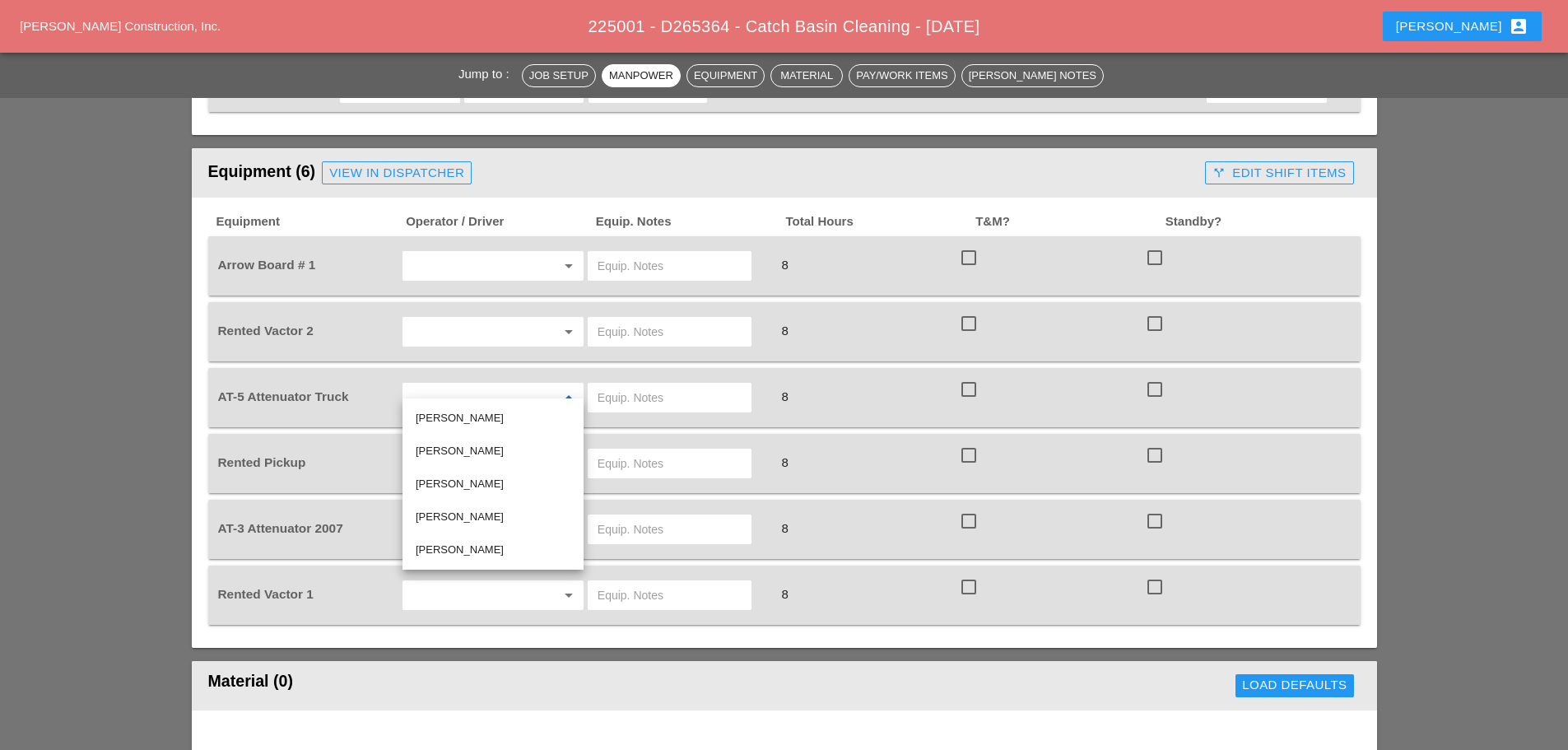
click at [510, 582] on input "text" at bounding box center [470, 595] width 125 height 26
click at [489, 534] on div "[PERSON_NAME]" at bounding box center [493, 546] width 155 height 33
type input "[PERSON_NAME]"
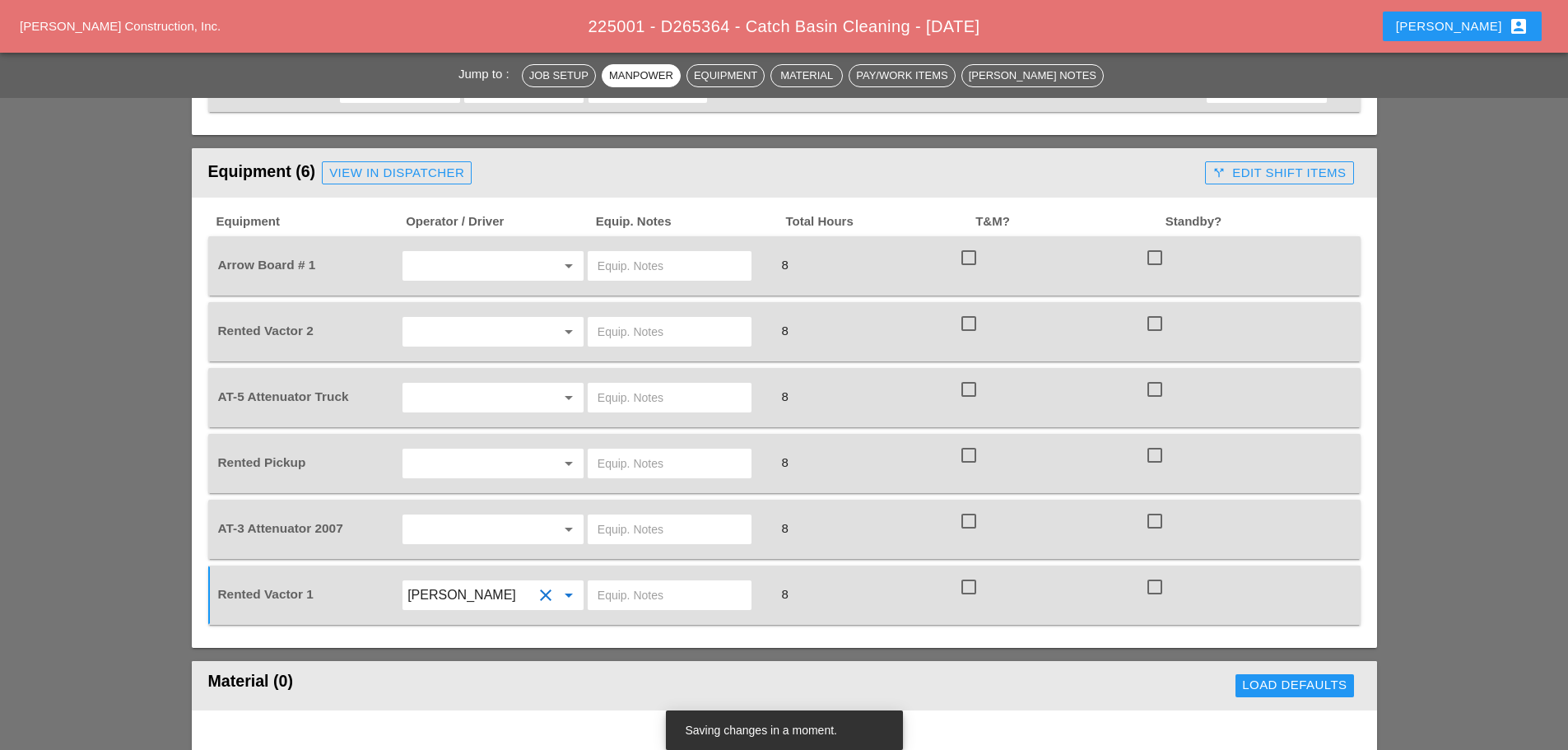
click at [478, 516] on input "text" at bounding box center [470, 529] width 125 height 26
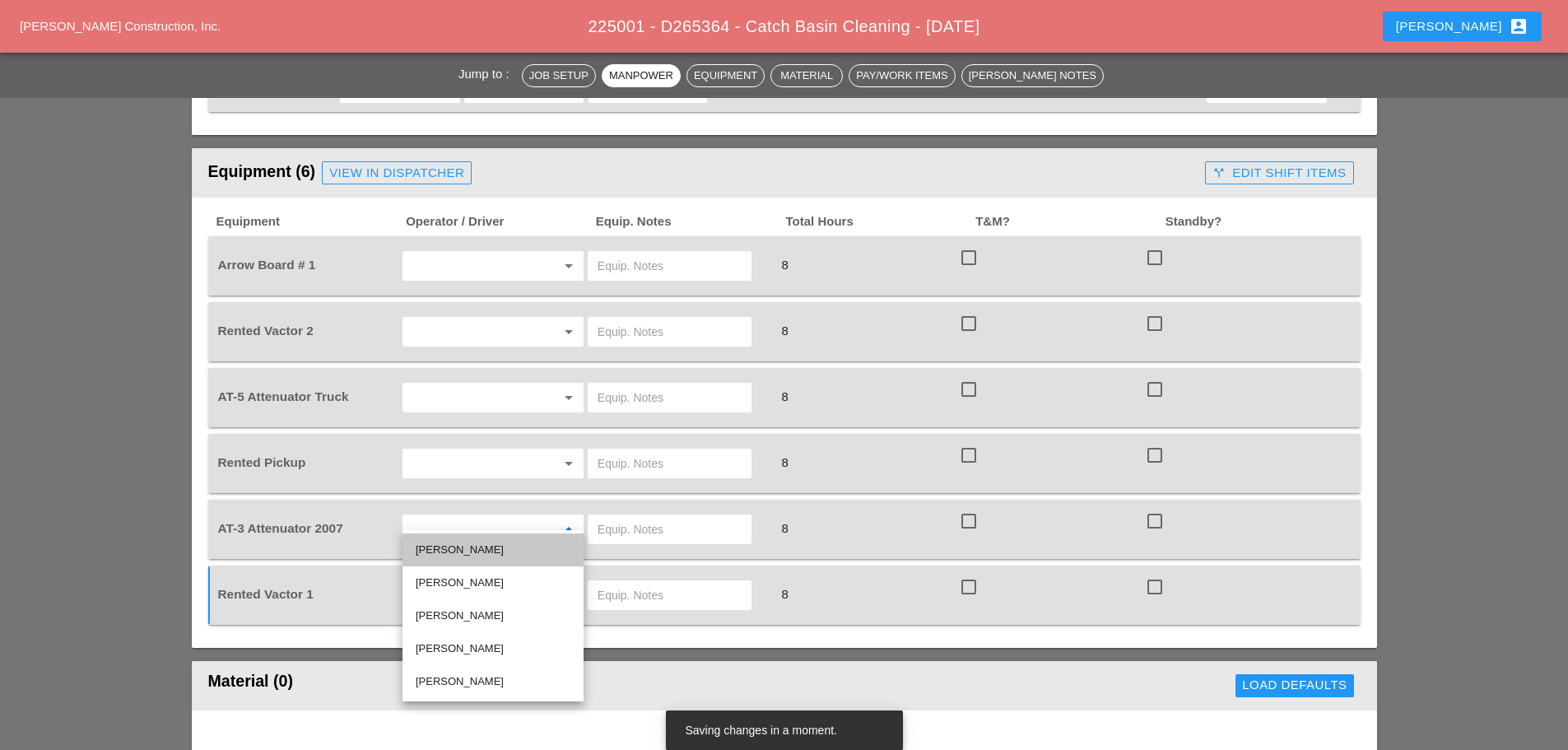
drag, startPoint x: 459, startPoint y: 541, endPoint x: 473, endPoint y: 521, distance: 24.4
click at [459, 543] on div "[PERSON_NAME]" at bounding box center [493, 550] width 155 height 20
type input "[PERSON_NAME]"
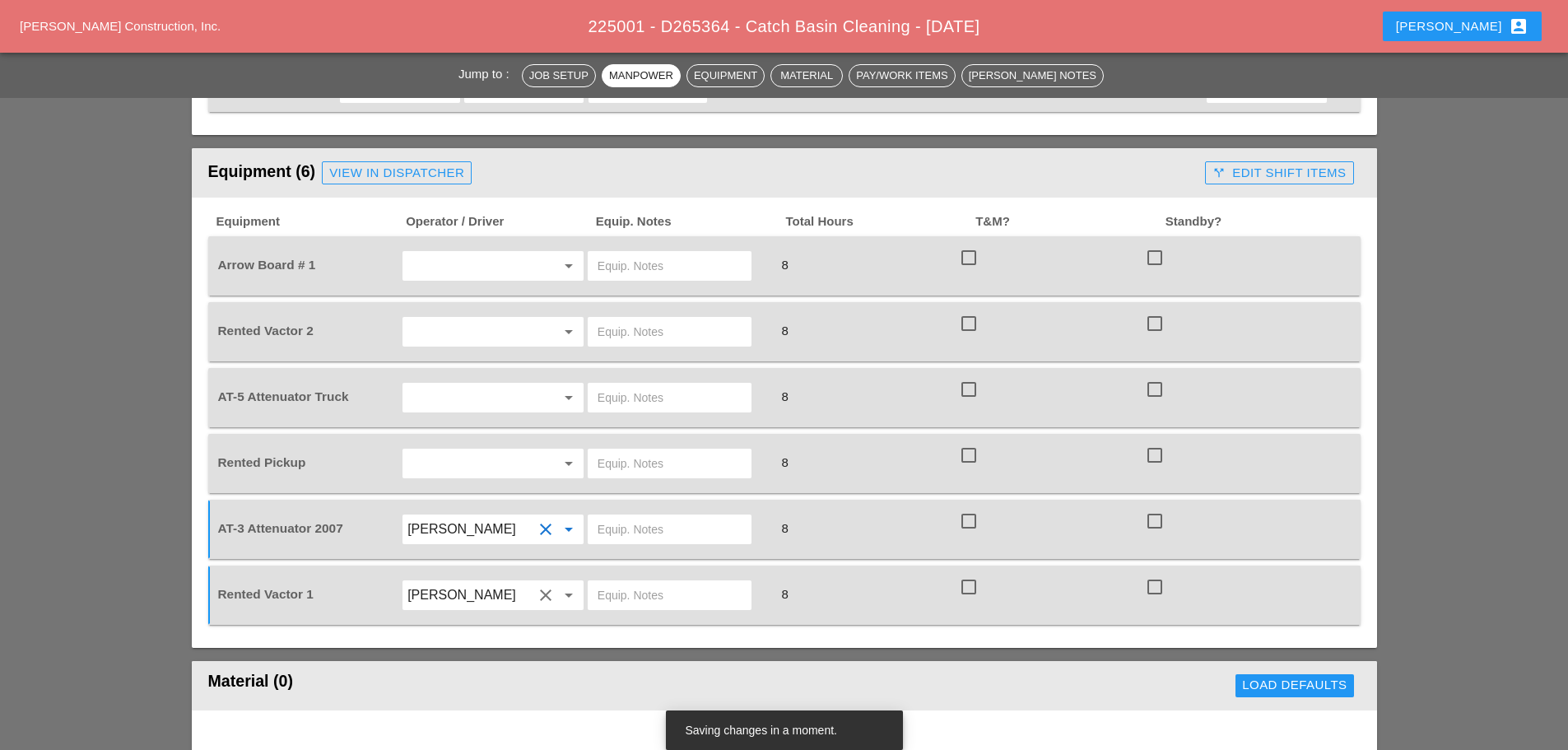
click at [461, 451] on input "text" at bounding box center [470, 463] width 125 height 26
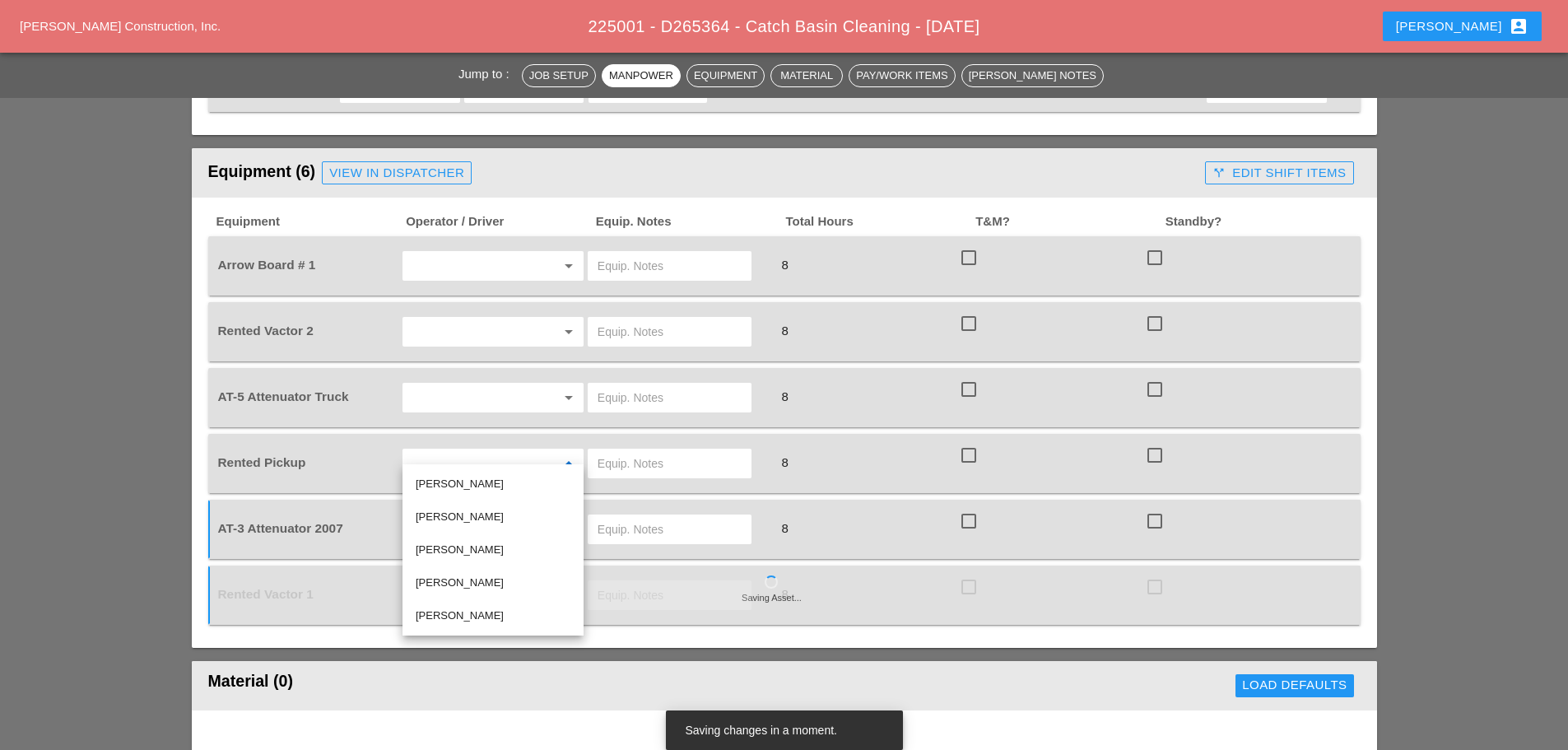
click at [1484, 356] on div "Jump to : Job Setup Manpower Equipment Material Pay/Work Items Foreman's Notes …" at bounding box center [784, 662] width 1568 height 3141
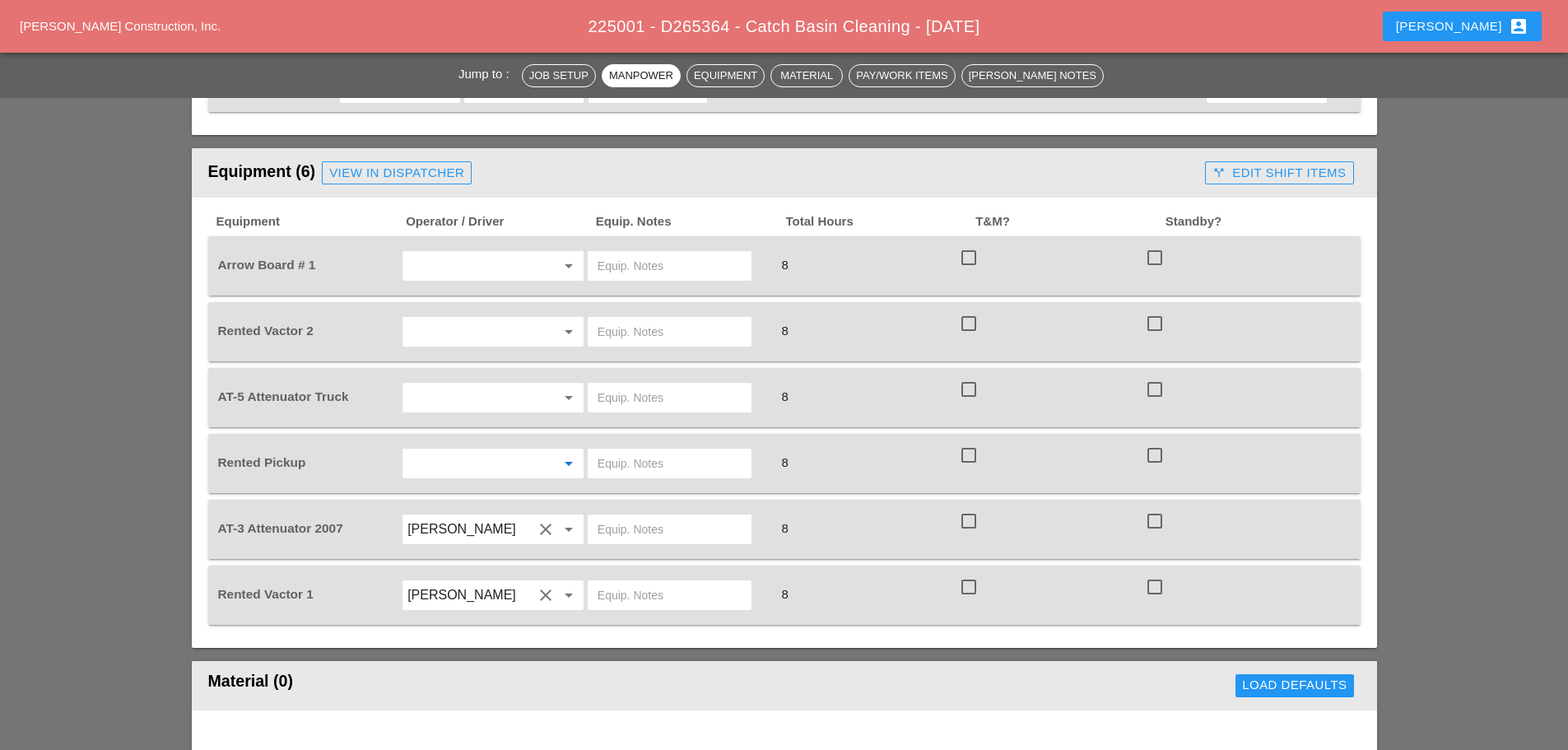
click at [419, 451] on input "text" at bounding box center [470, 463] width 125 height 26
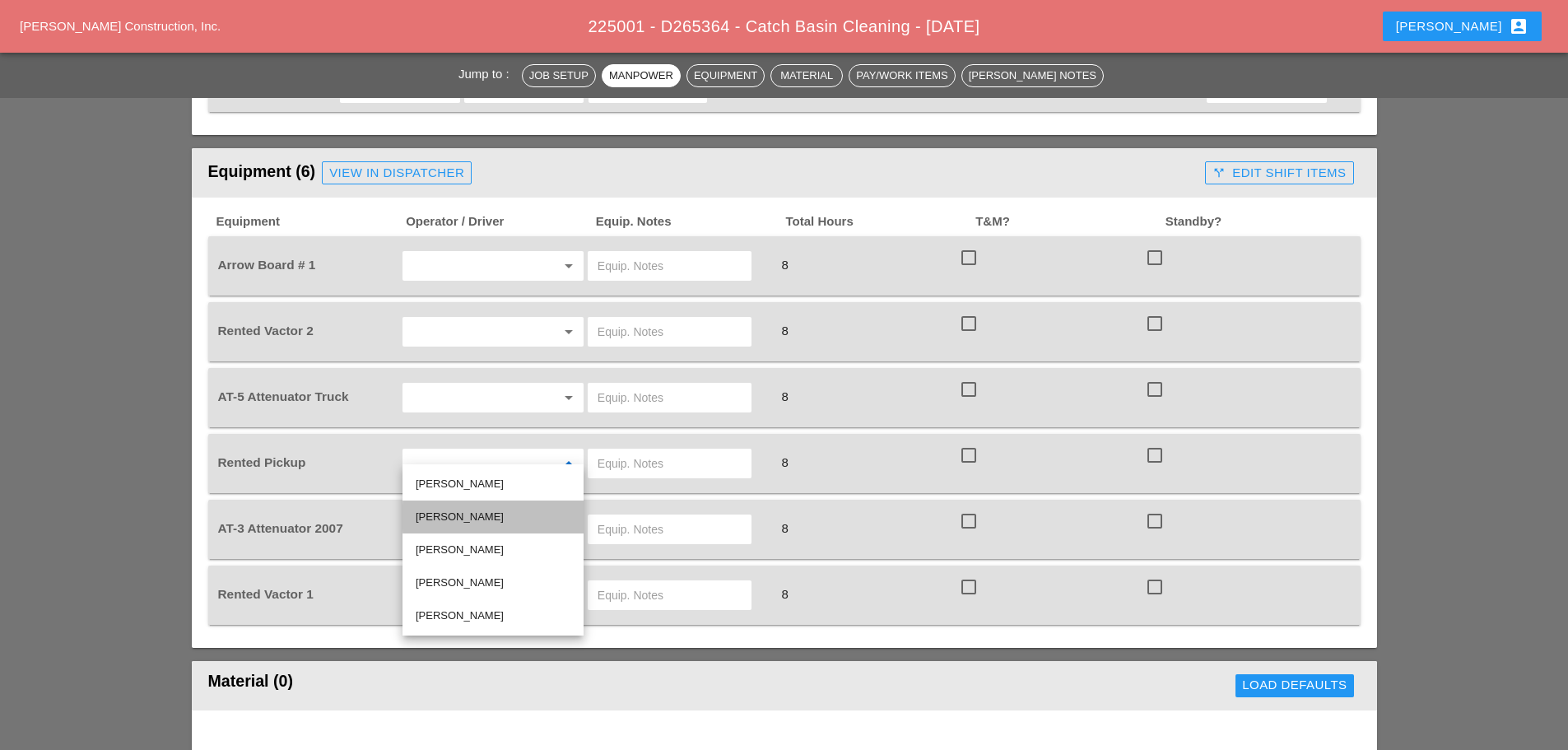
click at [478, 520] on div "[PERSON_NAME]" at bounding box center [493, 517] width 155 height 20
type input "[PERSON_NAME]"
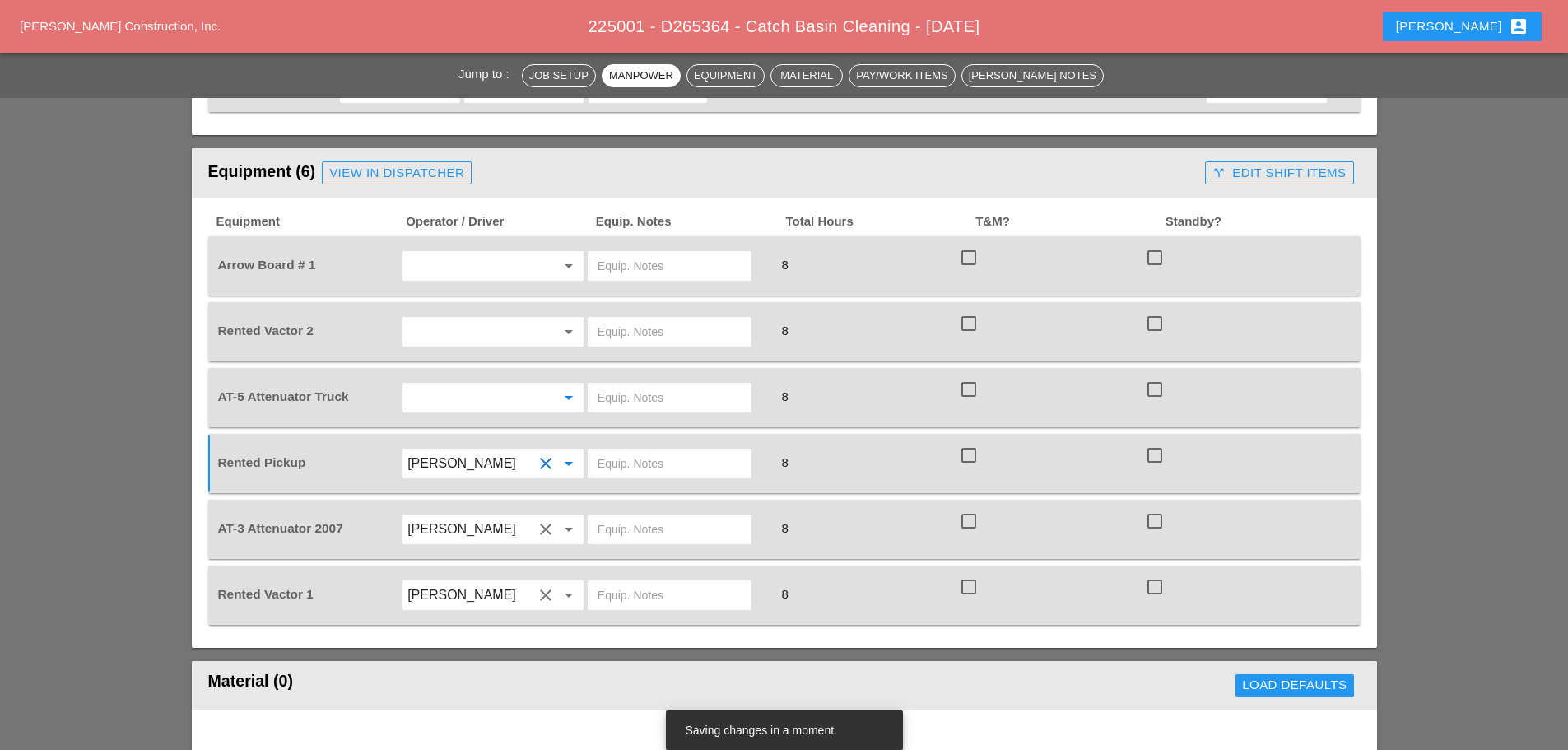
click at [450, 385] on input "text" at bounding box center [470, 397] width 125 height 26
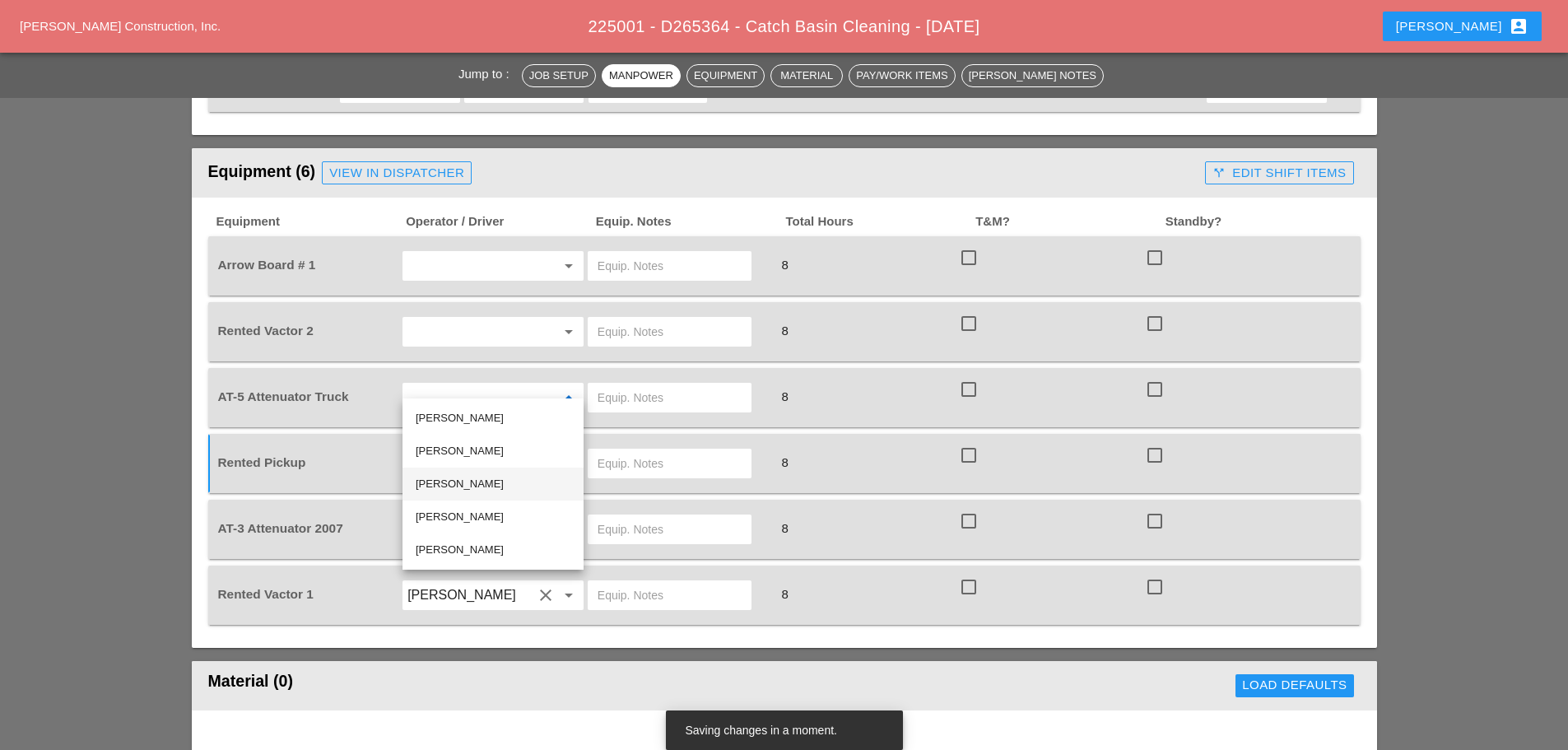
click at [479, 482] on div "[PERSON_NAME]" at bounding box center [493, 484] width 155 height 20
type input "[PERSON_NAME]"
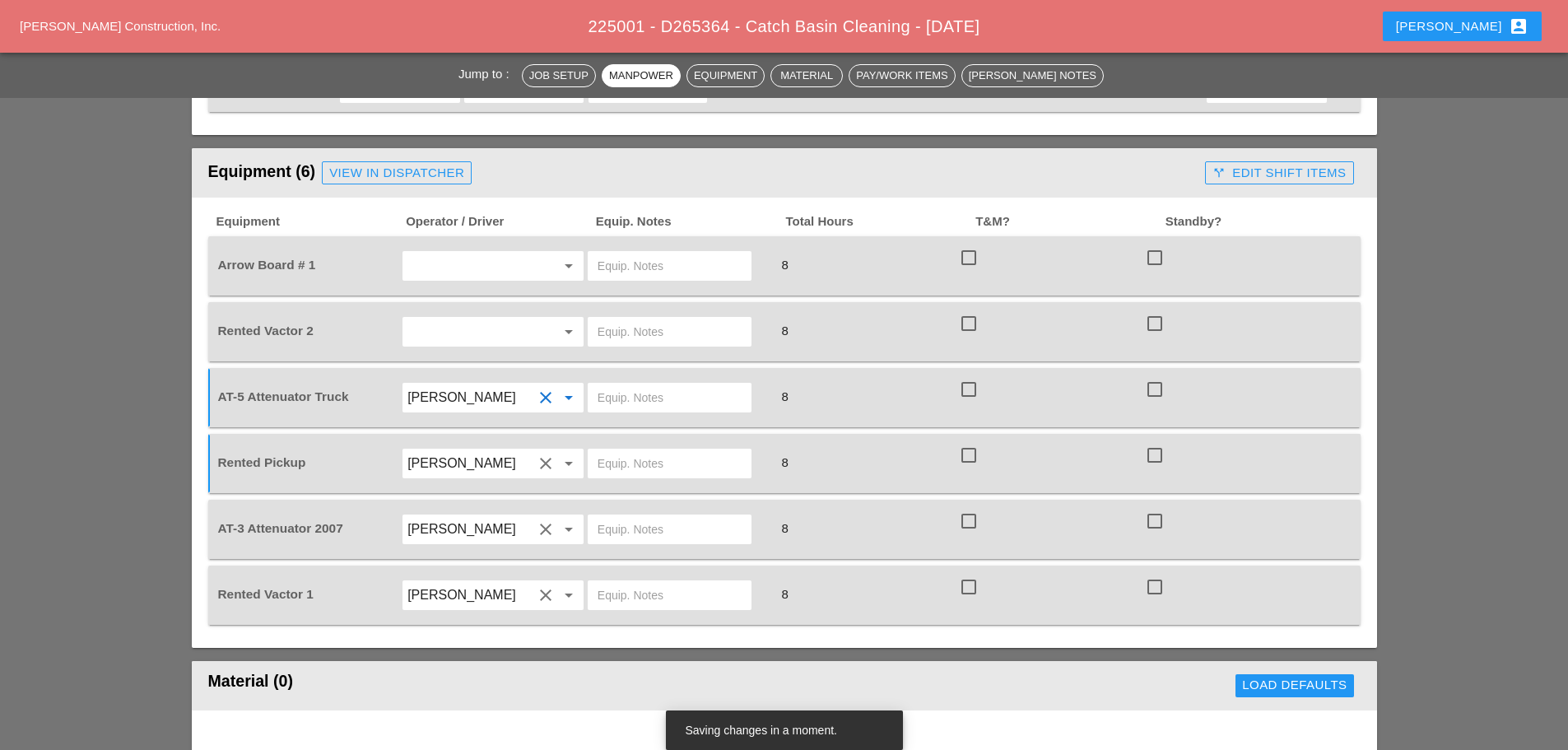
click at [472, 322] on input "text" at bounding box center [470, 331] width 125 height 26
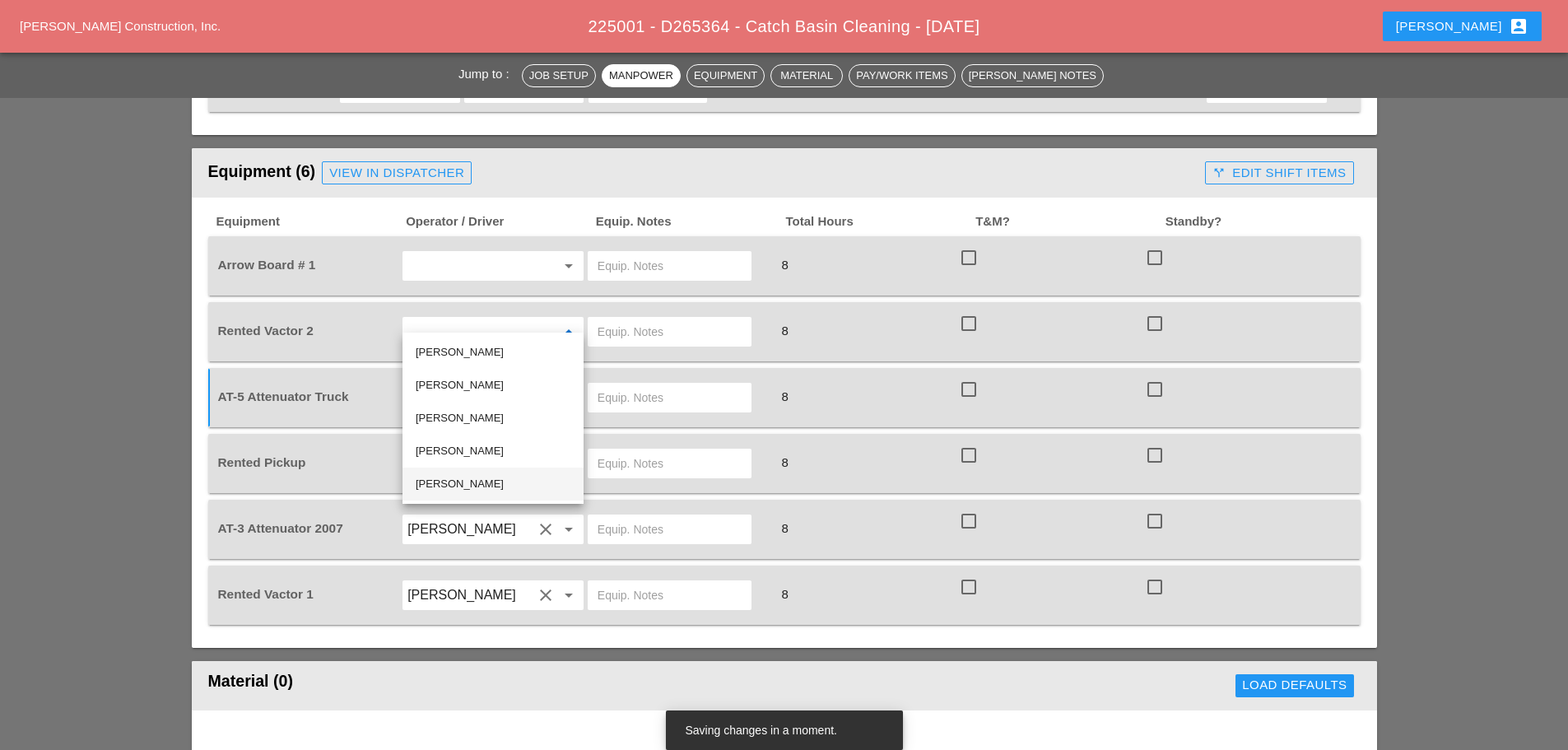
click at [465, 492] on div "[PERSON_NAME]" at bounding box center [493, 484] width 155 height 20
type input "[PERSON_NAME]"
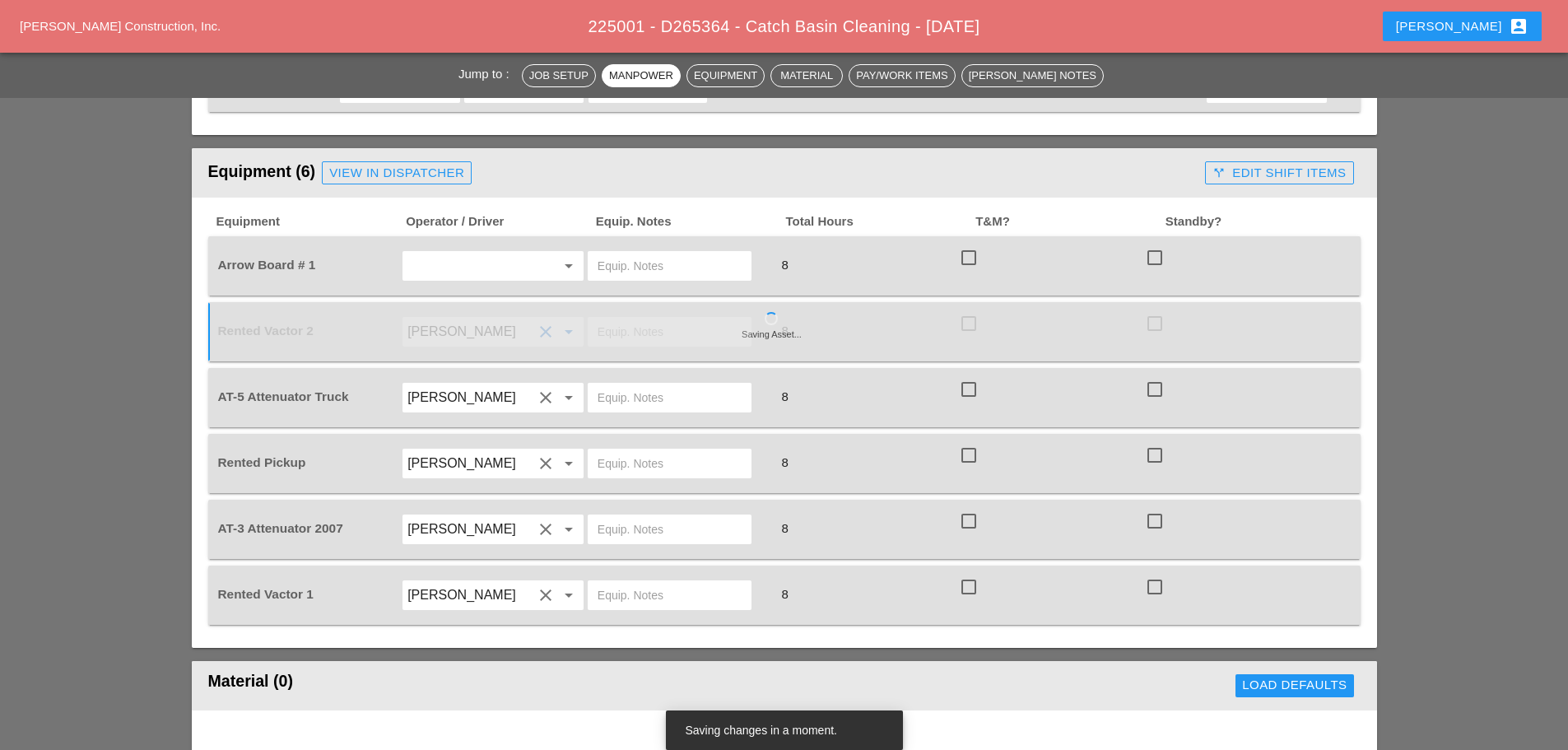
click at [516, 256] on input "text" at bounding box center [470, 266] width 125 height 26
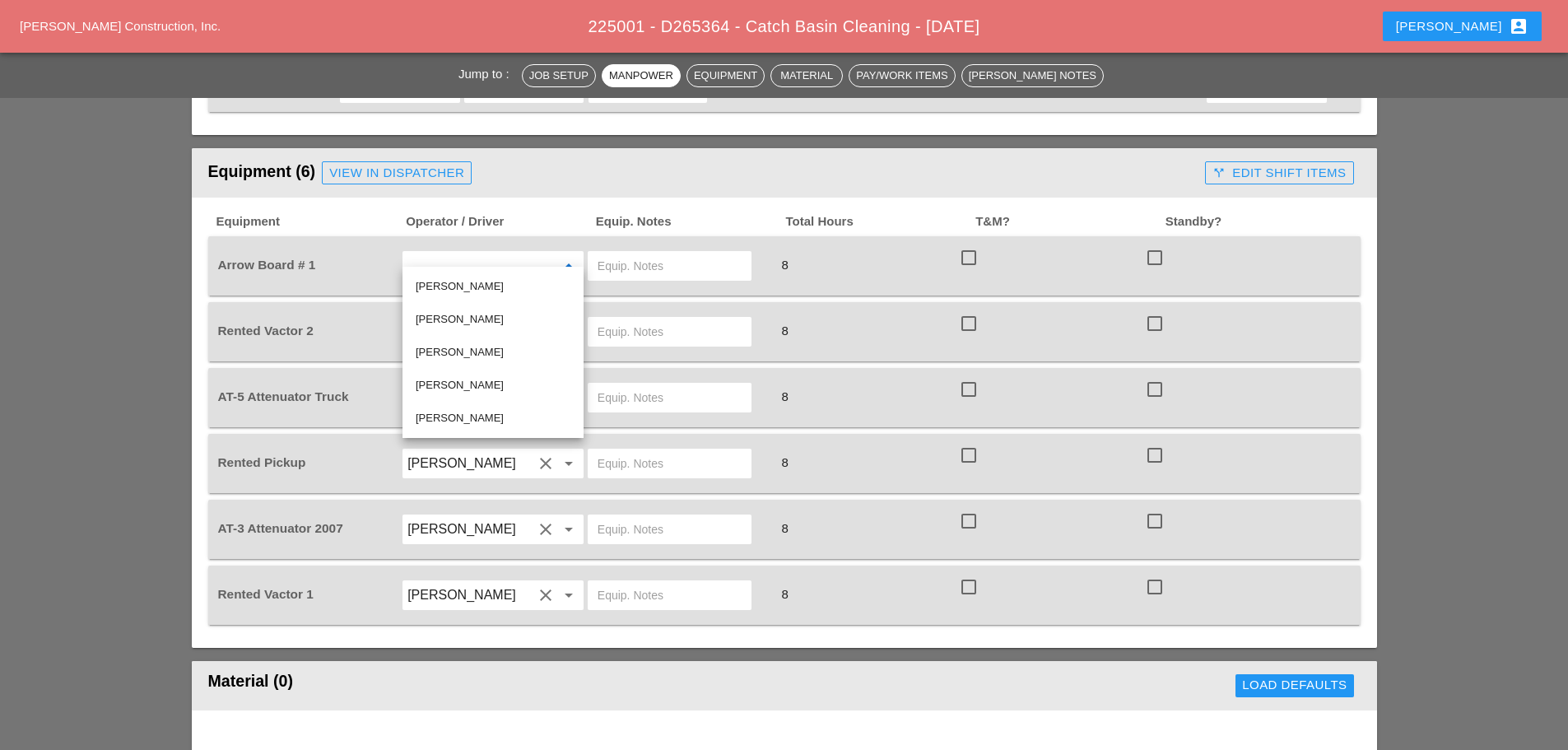
drag, startPoint x: 494, startPoint y: 313, endPoint x: 631, endPoint y: 250, distance: 150.8
click at [495, 311] on div "[PERSON_NAME]" at bounding box center [493, 319] width 155 height 20
type input "[PERSON_NAME]"
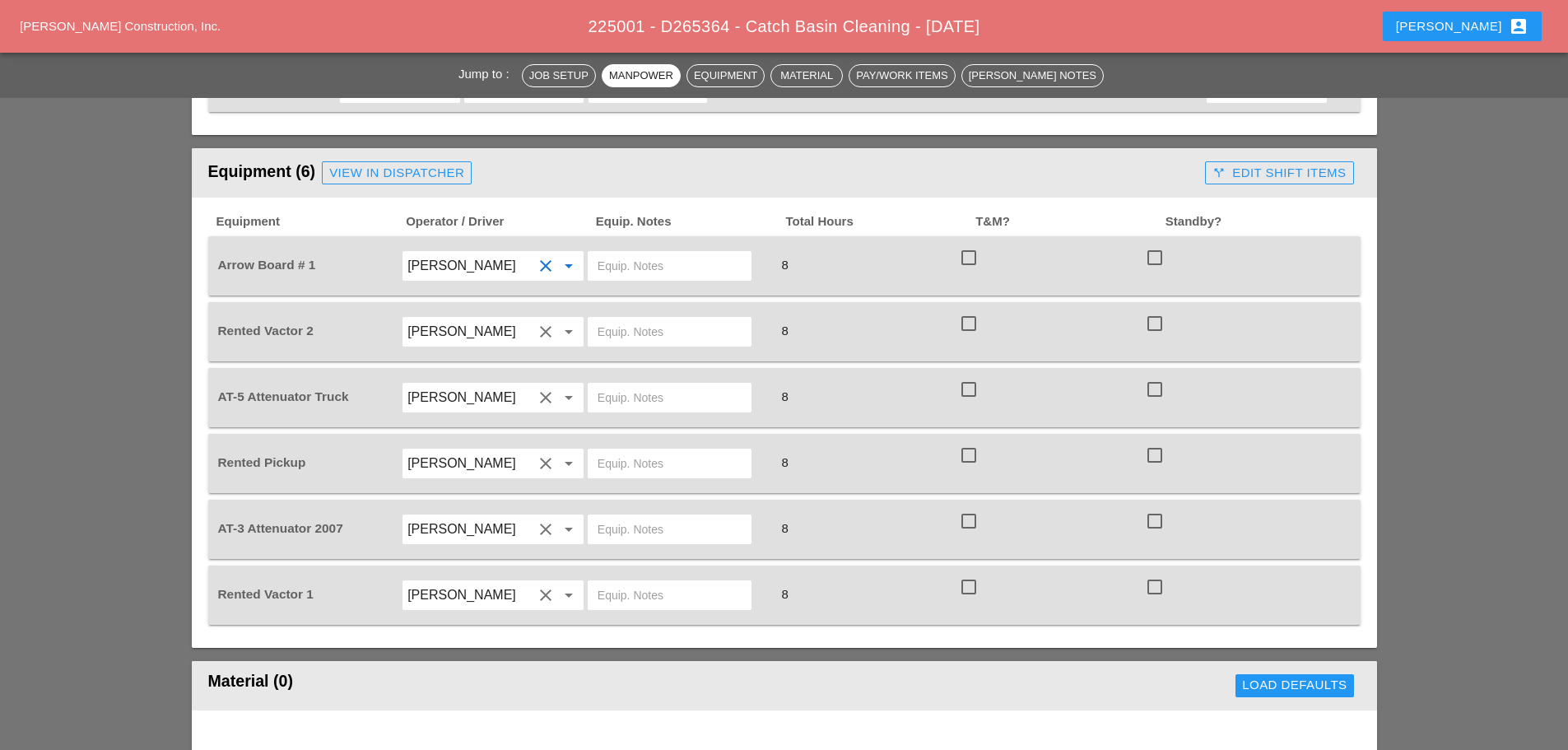
click at [636, 253] on input "text" at bounding box center [669, 266] width 144 height 26
type input "CITI FIELD"
click at [615, 327] on input "text" at bounding box center [669, 331] width 144 height 26
type input "CITY FIELD"
click at [676, 385] on input "text" at bounding box center [669, 397] width 144 height 26
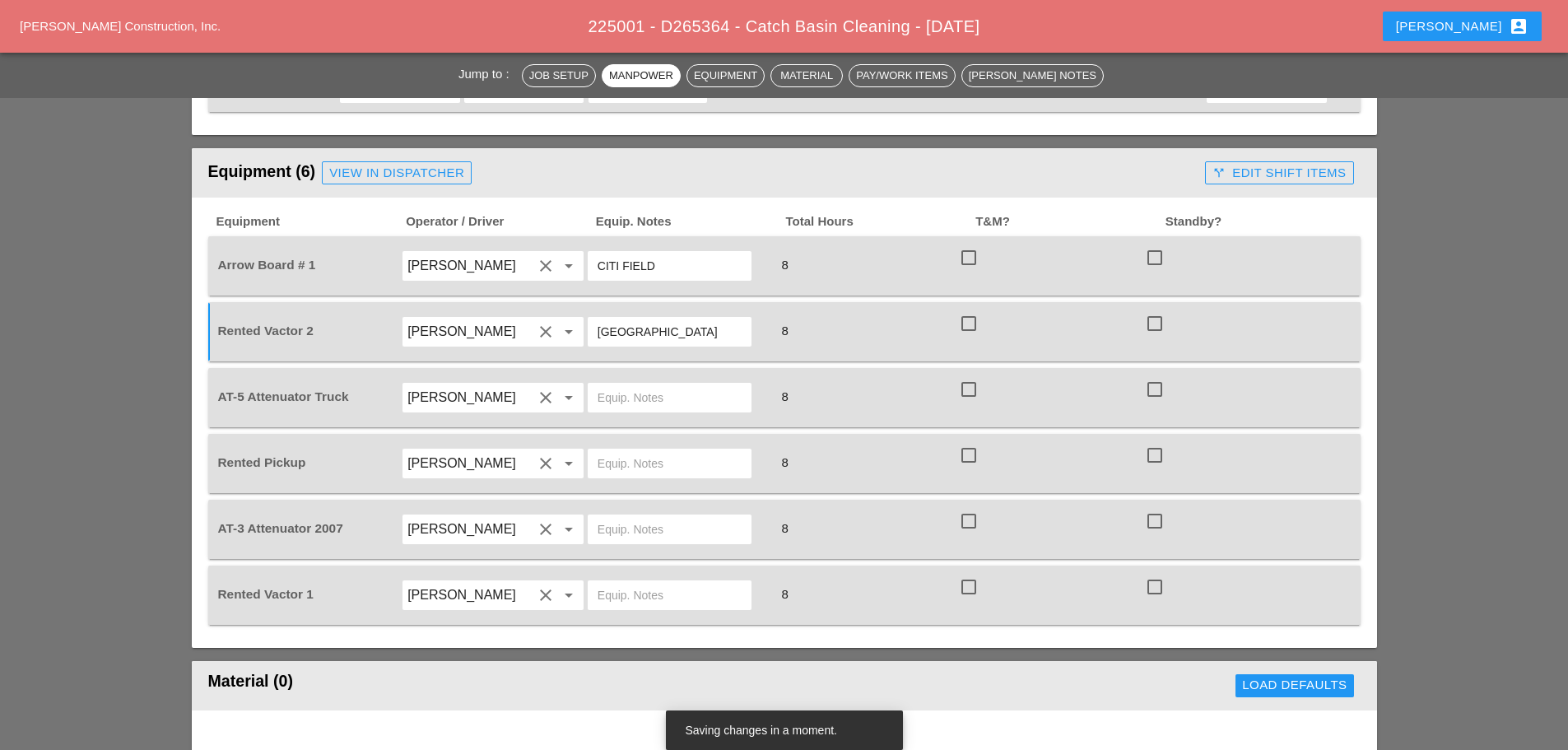
click at [660, 451] on input "text" at bounding box center [669, 463] width 144 height 26
click at [651, 515] on div at bounding box center [669, 530] width 164 height 30
type input "BRUCKNER YARD"
click at [695, 588] on input "text" at bounding box center [669, 595] width 144 height 26
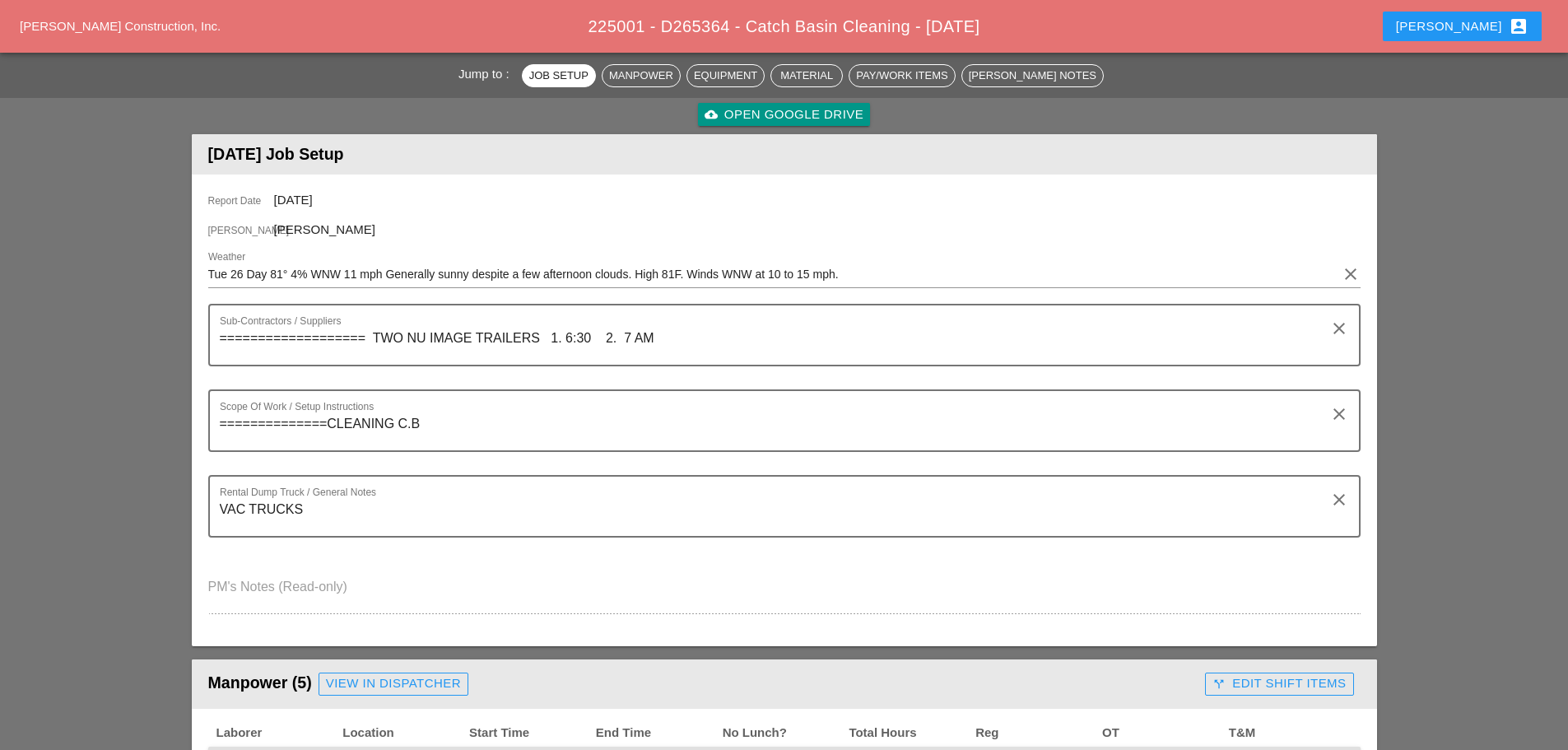
scroll to position [0, 0]
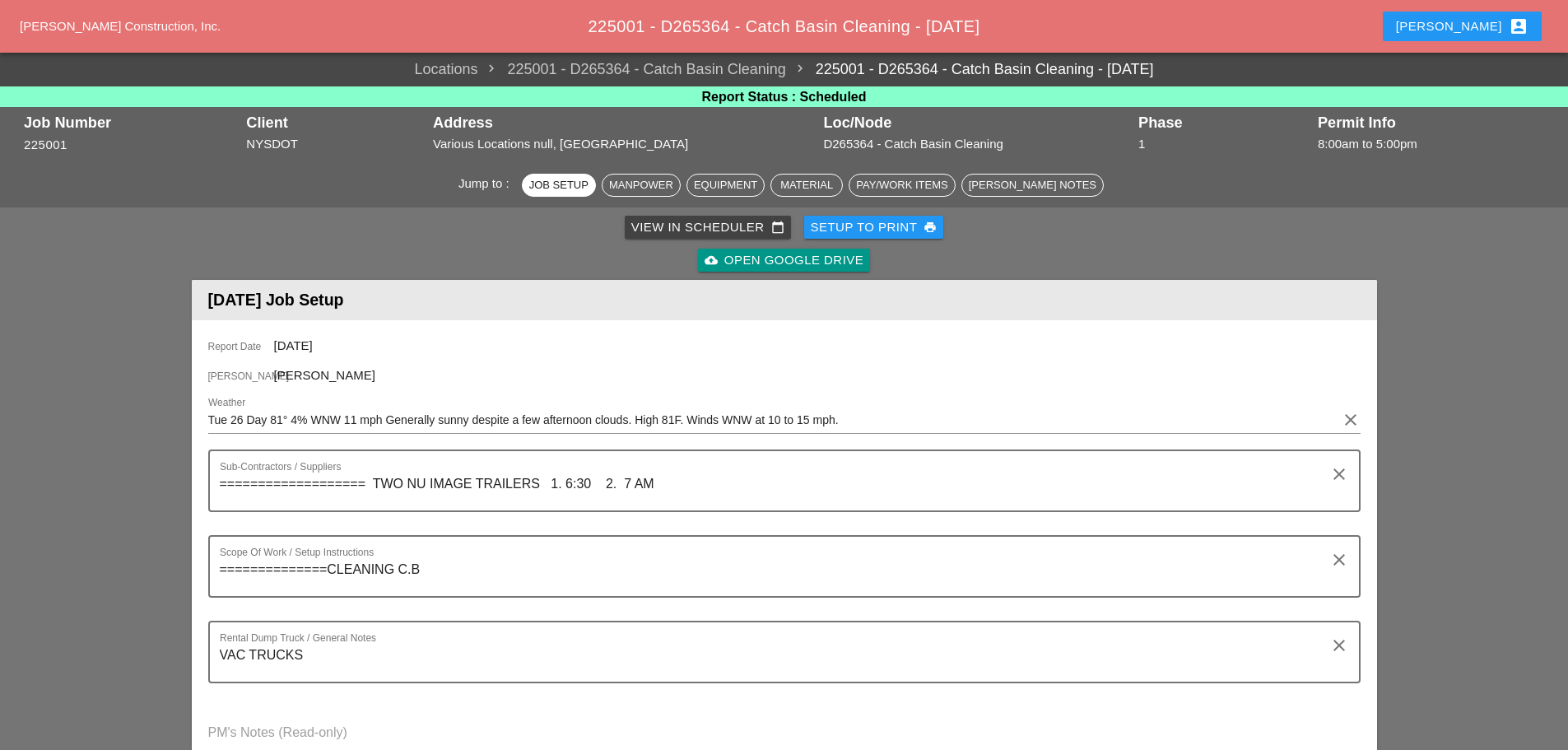
type input "CITY FIELD"
click at [842, 224] on div "Setup to Print print" at bounding box center [875, 228] width 127 height 19
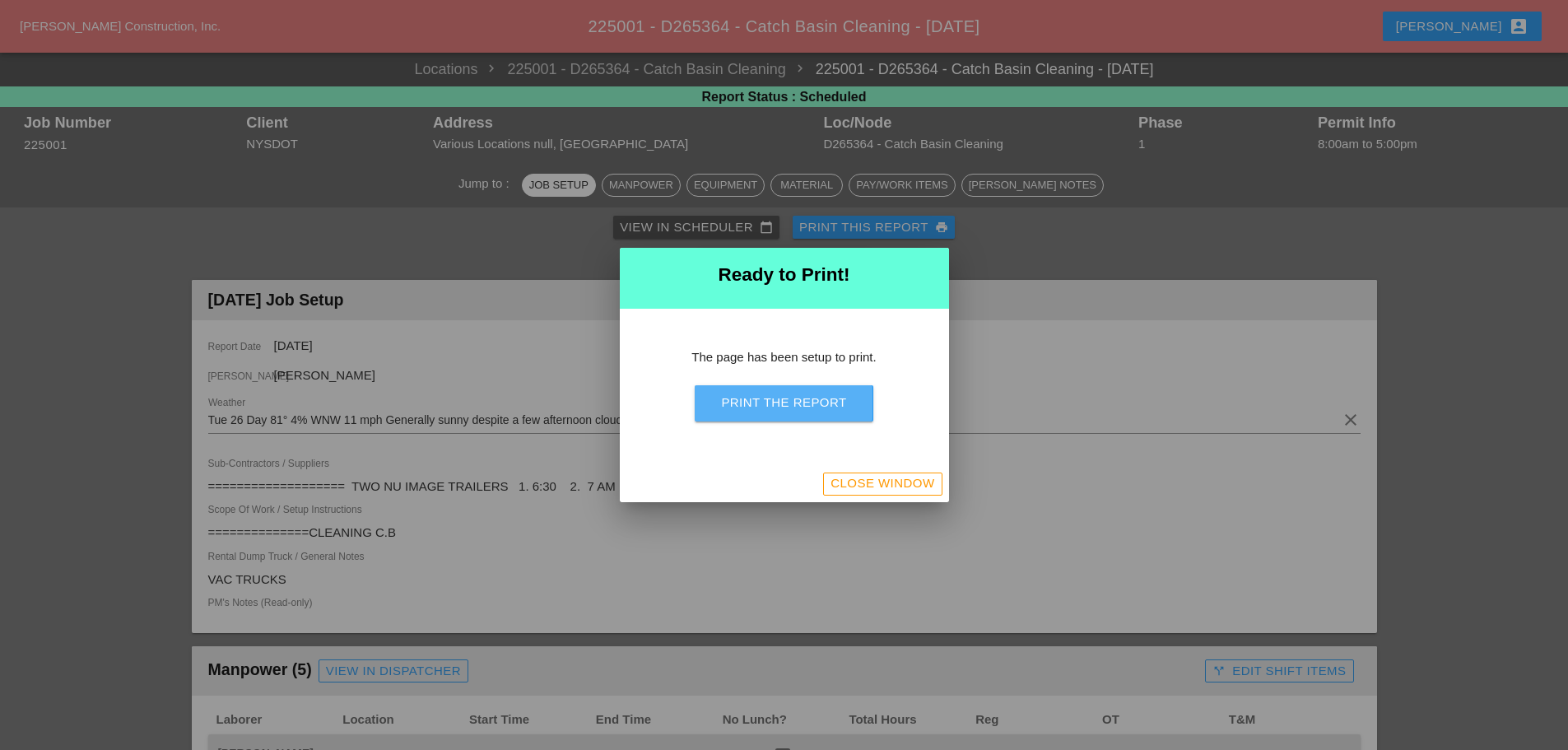
click at [787, 399] on div "Print the Report" at bounding box center [784, 403] width 125 height 19
click at [875, 489] on div "Close Window" at bounding box center [882, 483] width 103 height 19
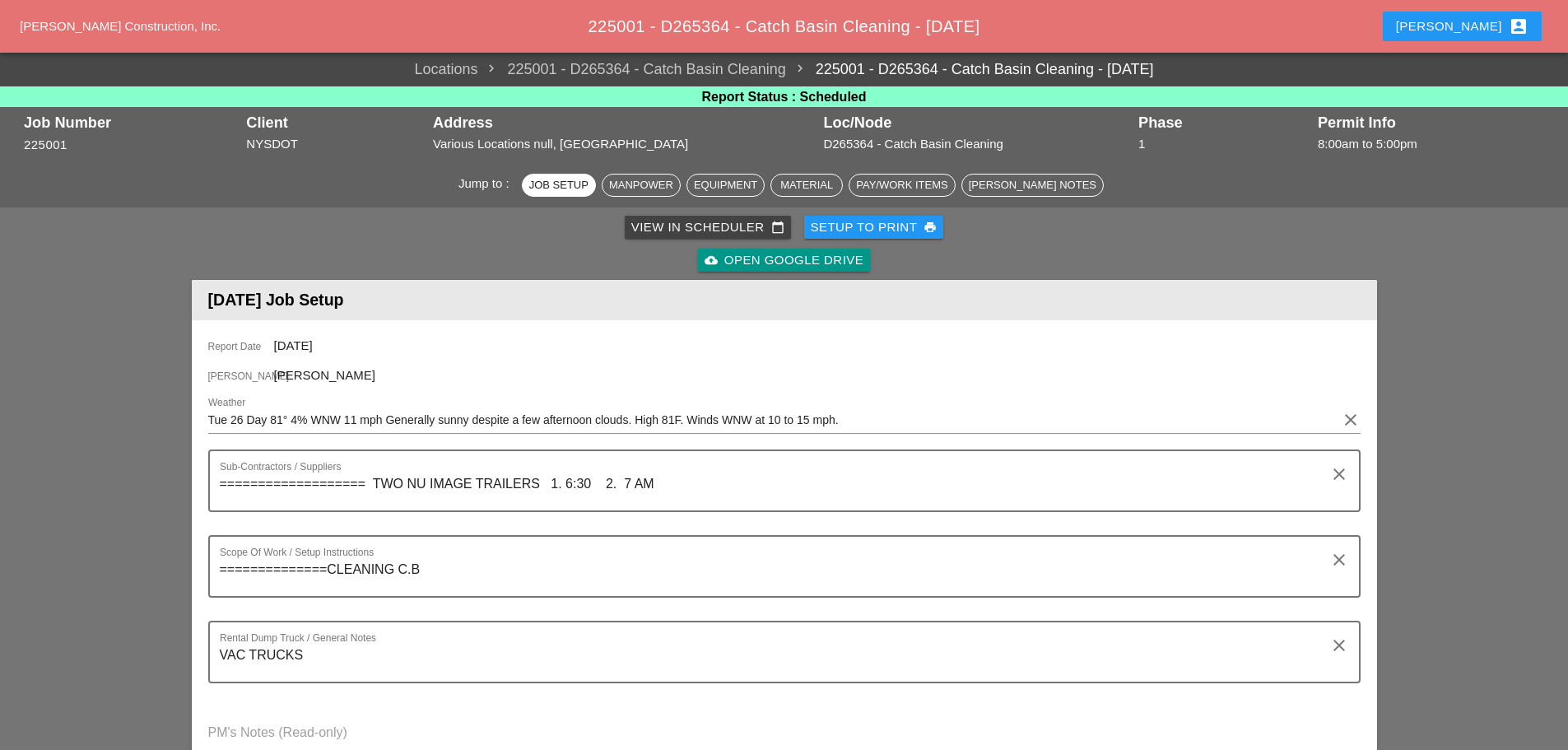
click at [1485, 25] on div "Enrico account_box" at bounding box center [1462, 26] width 132 height 20
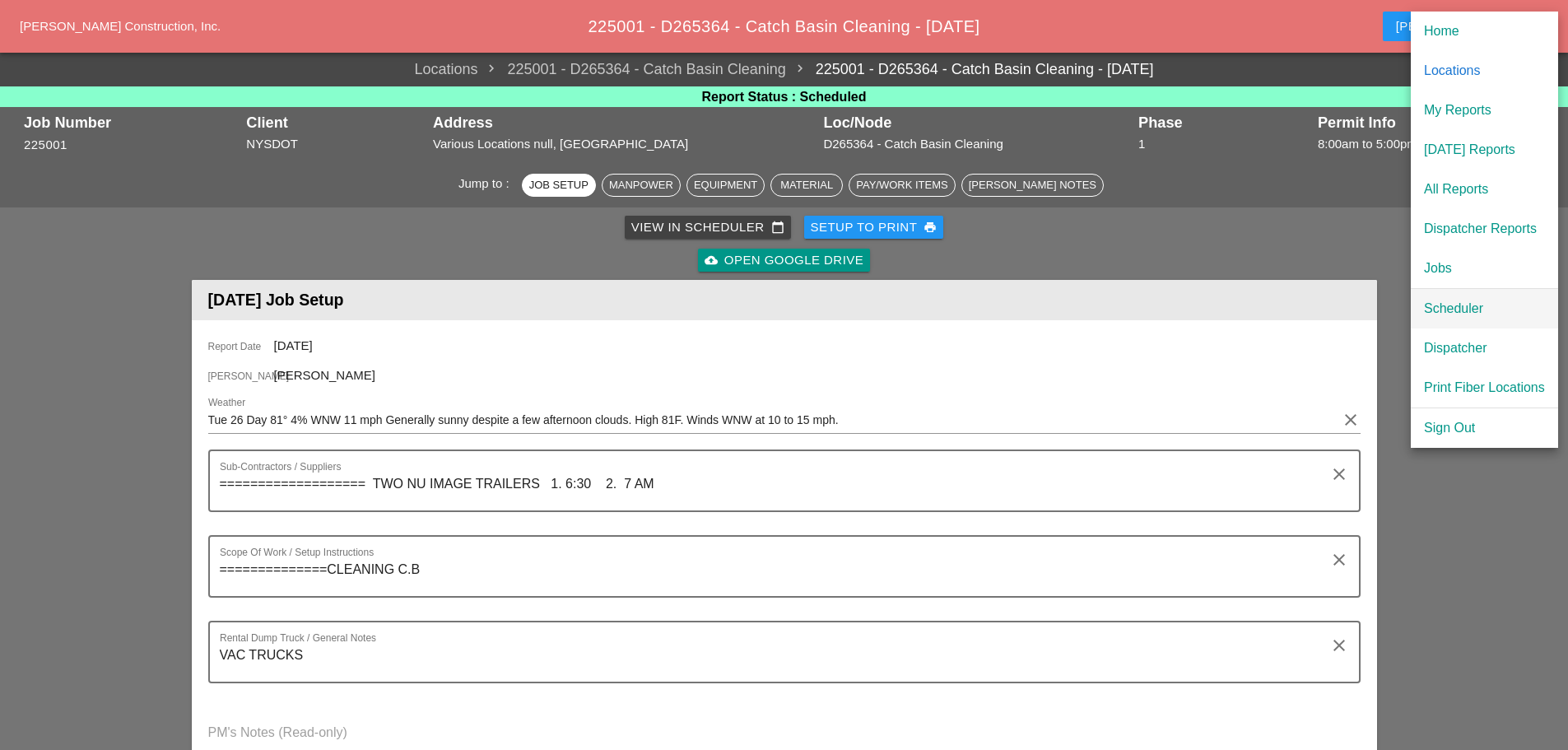
click at [1463, 300] on div "Scheduler" at bounding box center [1485, 309] width 121 height 20
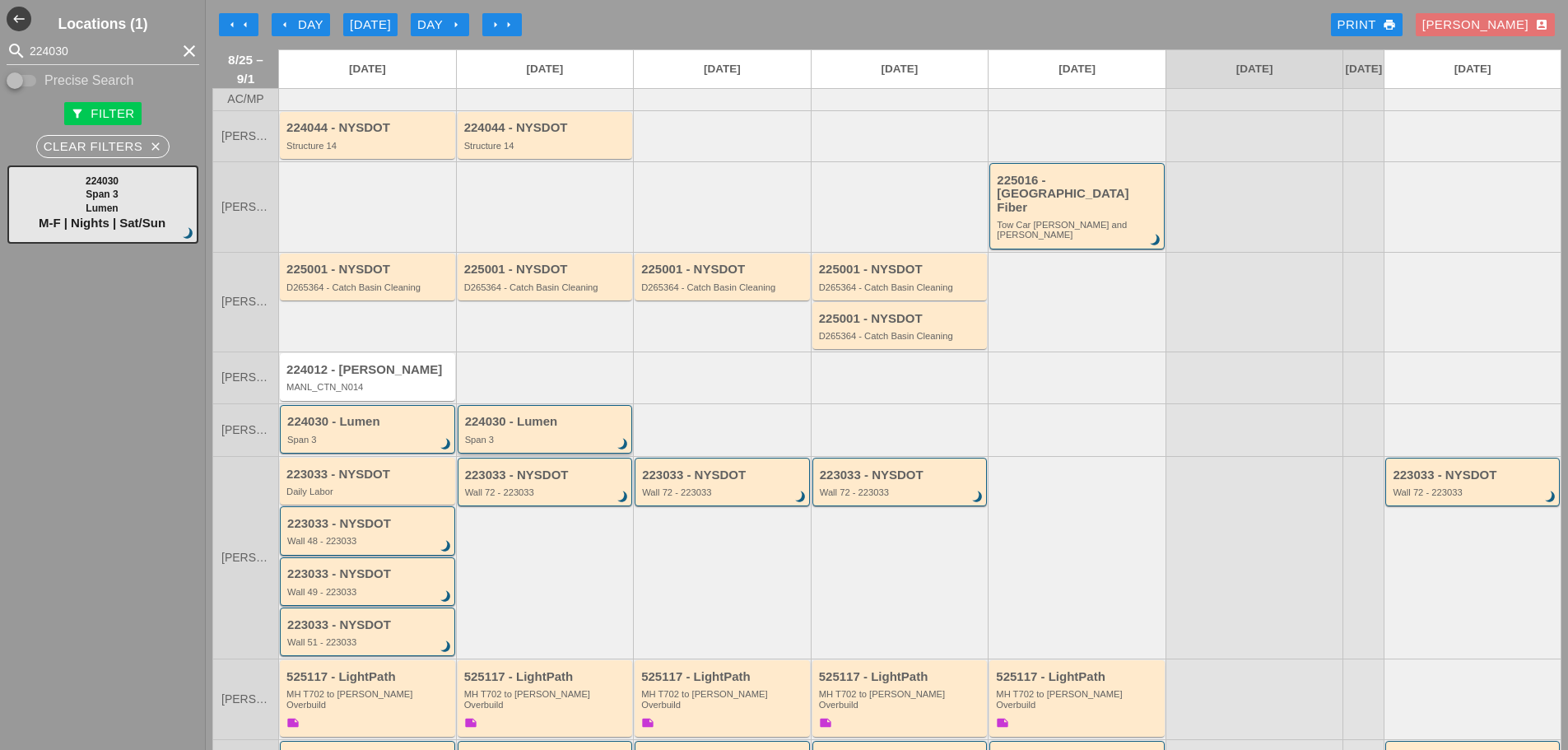
click at [526, 417] on div "224030 - Lumen Span 3 brightness_3" at bounding box center [547, 430] width 163 height 30
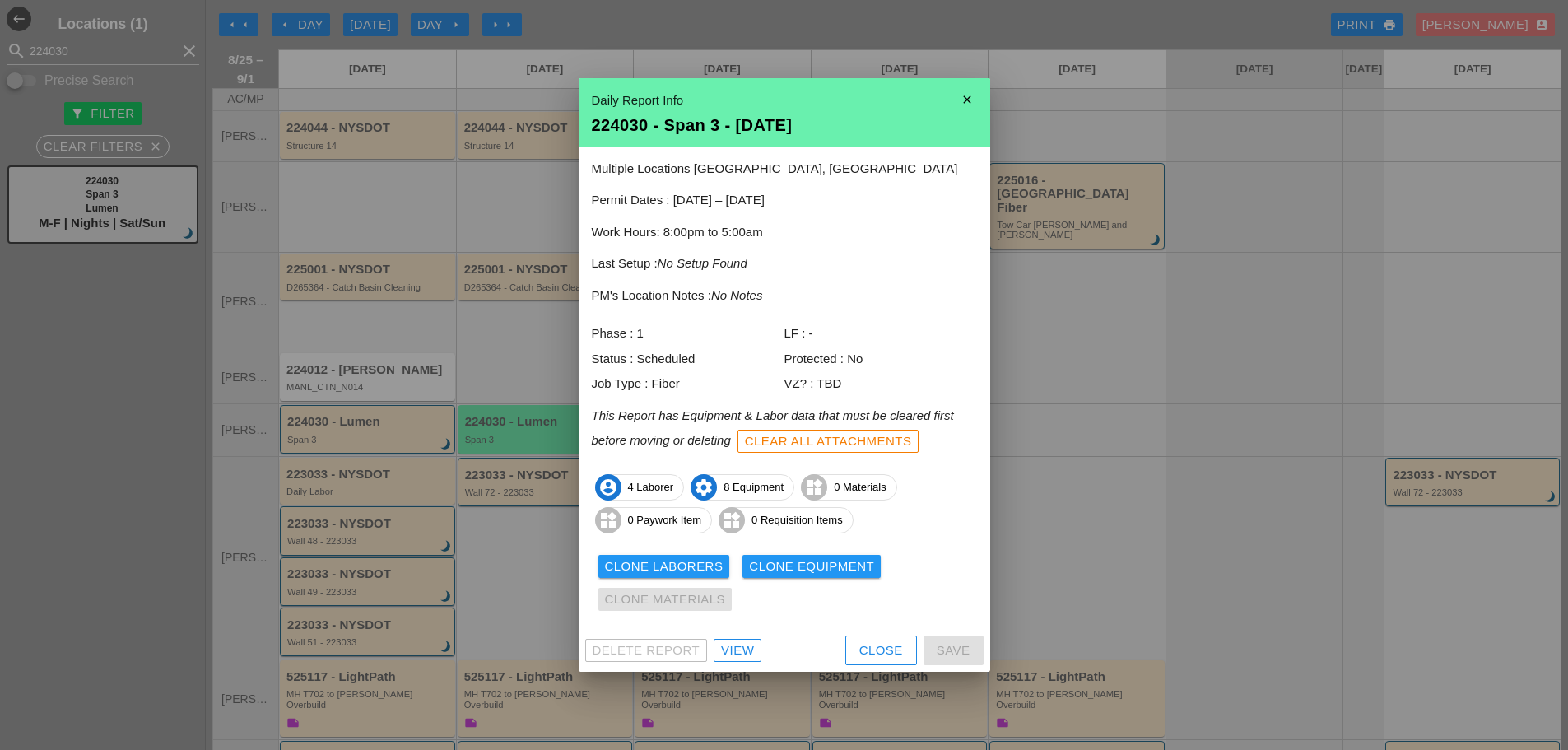
click at [737, 650] on div "View" at bounding box center [738, 650] width 33 height 19
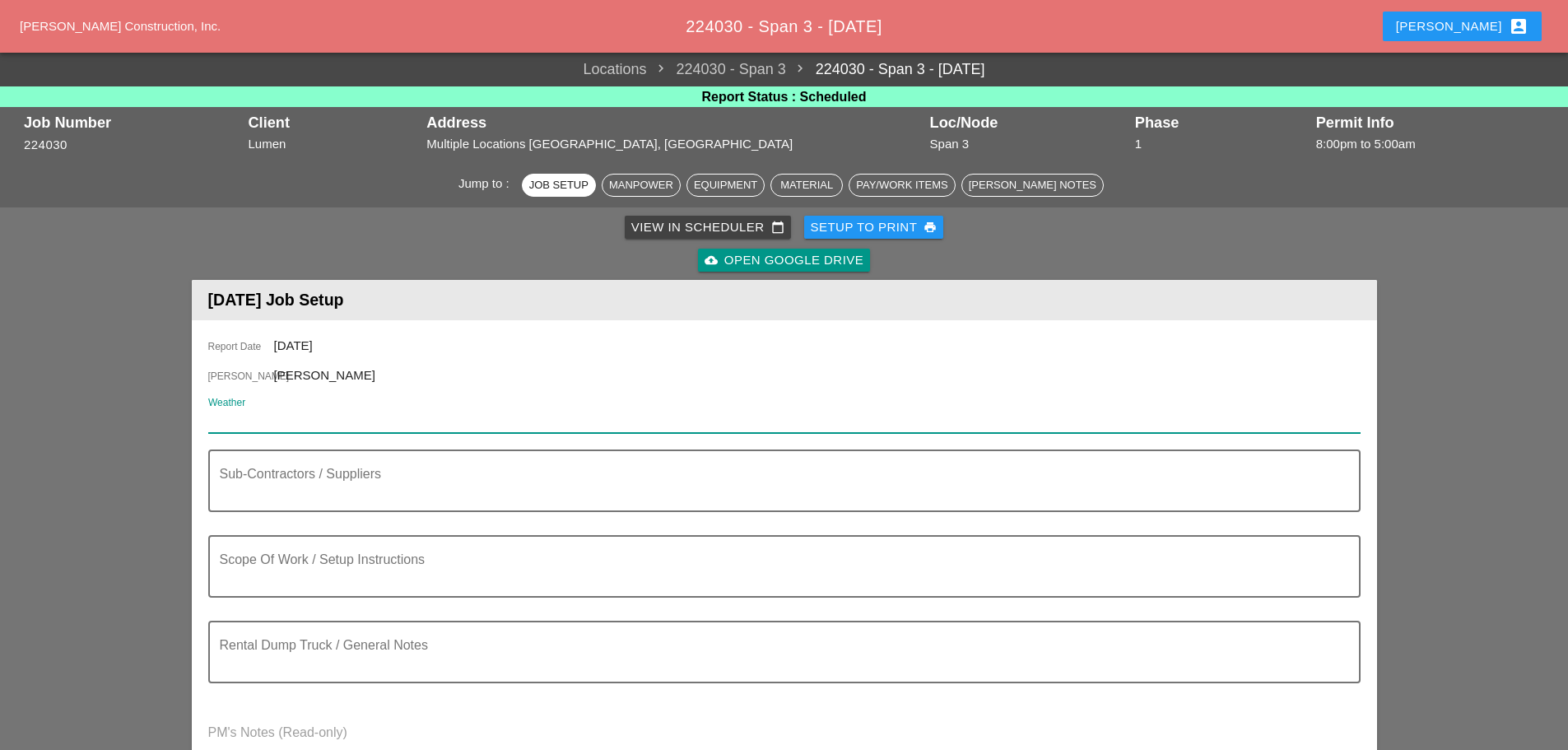
paste input "Tue 26 Day 81° 4% WNW 11 mph Generally sunny despite a few afternoon clouds. Hi…"
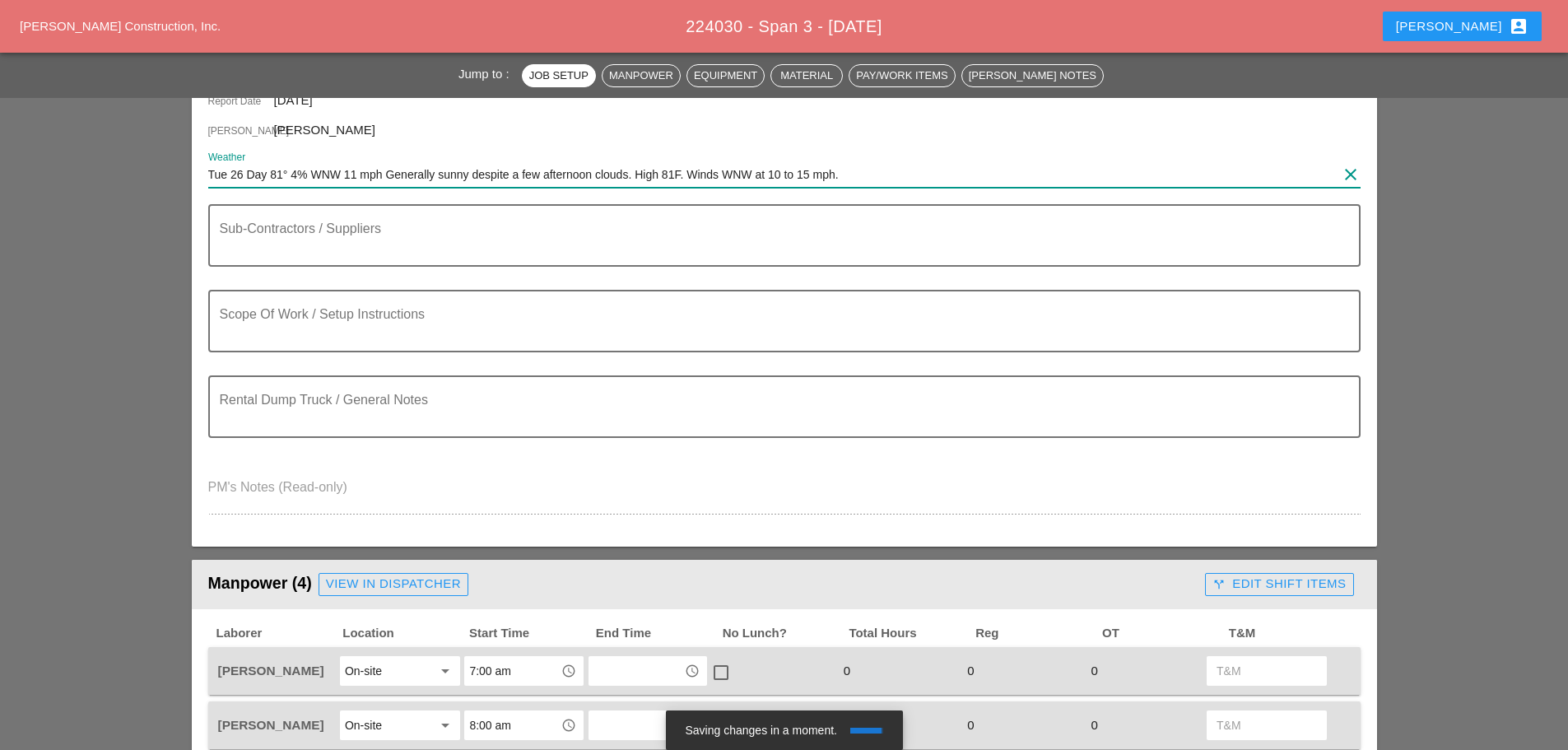
scroll to position [247, 0]
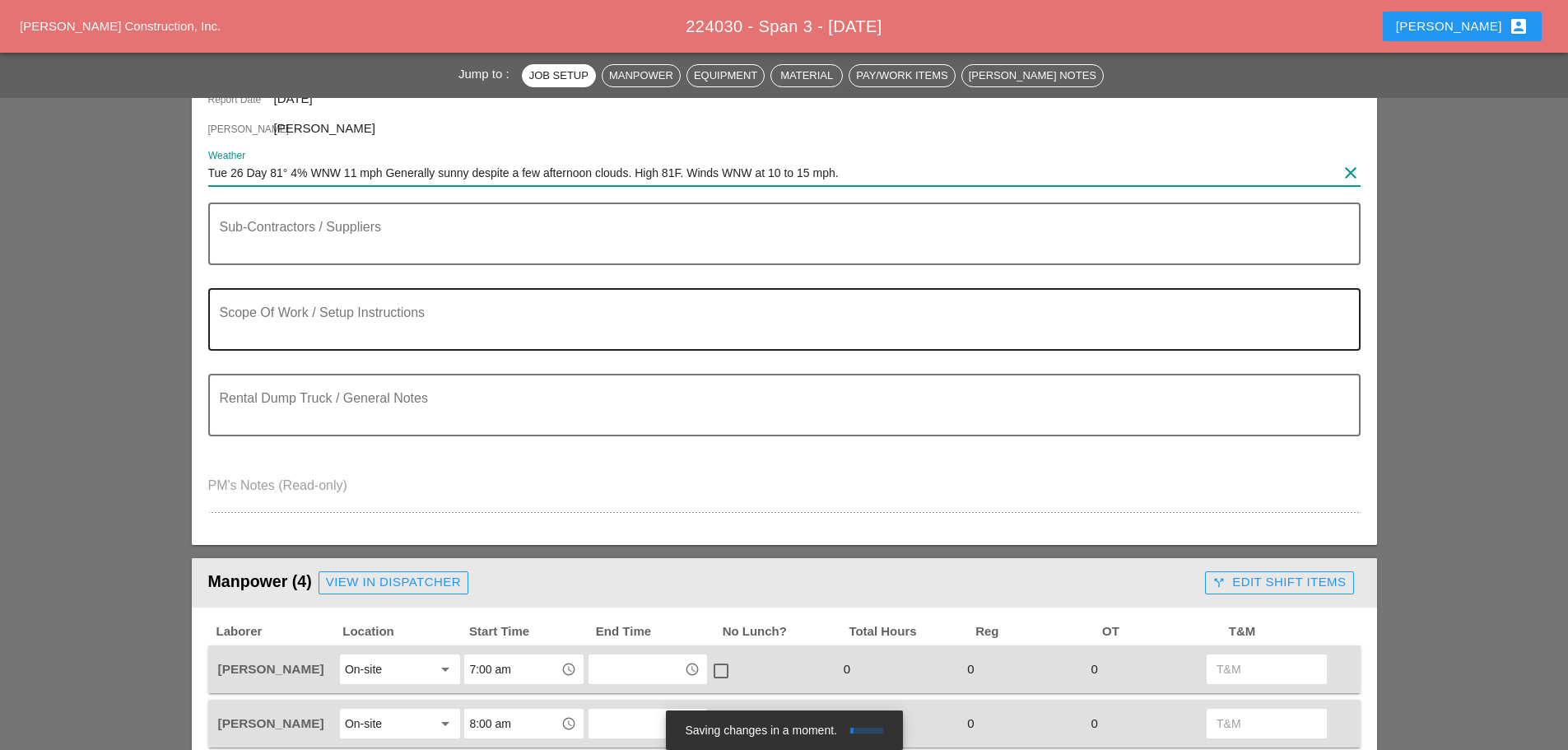
type input "Tue 26 Day 81° 4% WNW 11 mph Generally sunny despite a few afternoon clouds. Hi…"
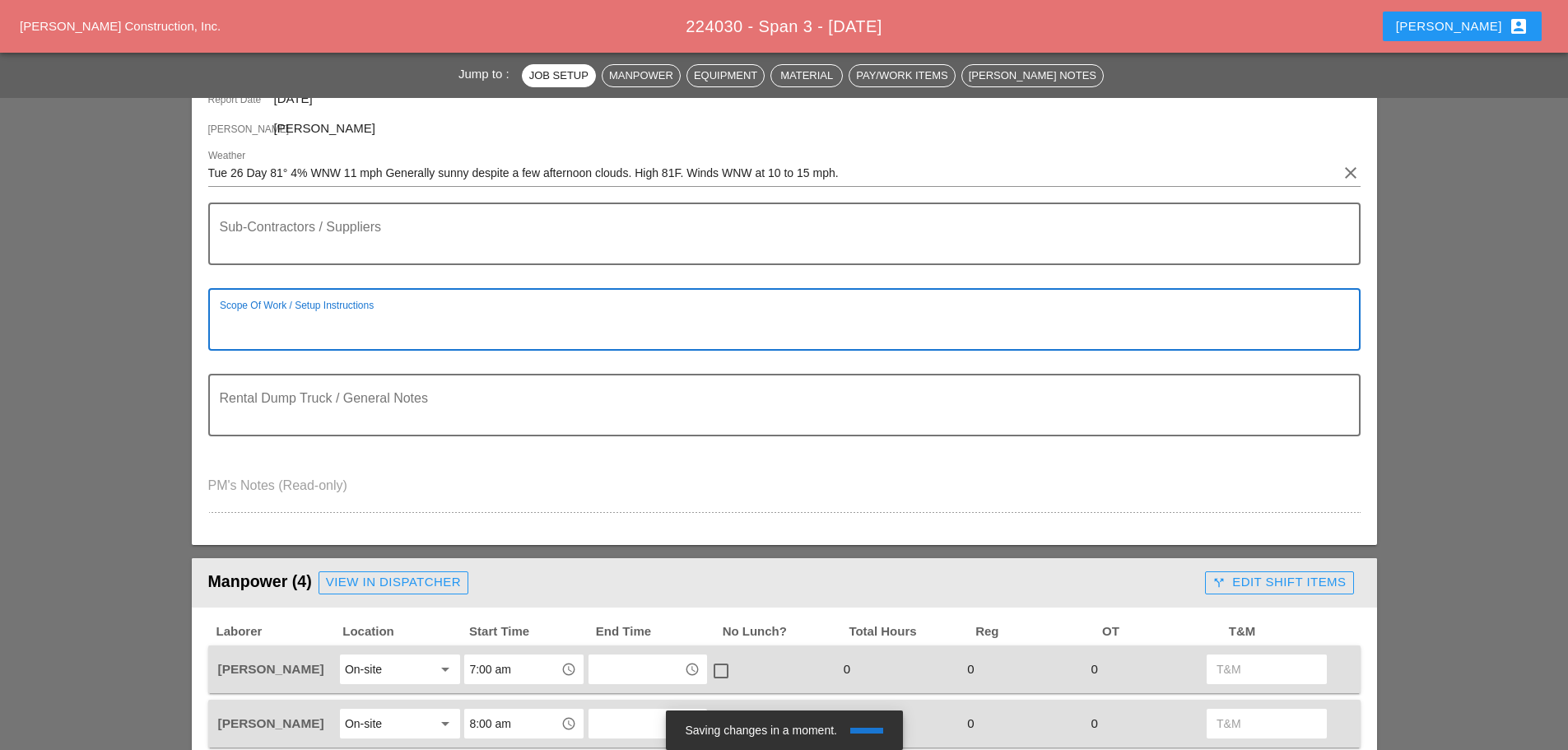
click at [397, 326] on textarea "Scope Of Work / Setup Instructions" at bounding box center [778, 329] width 1117 height 40
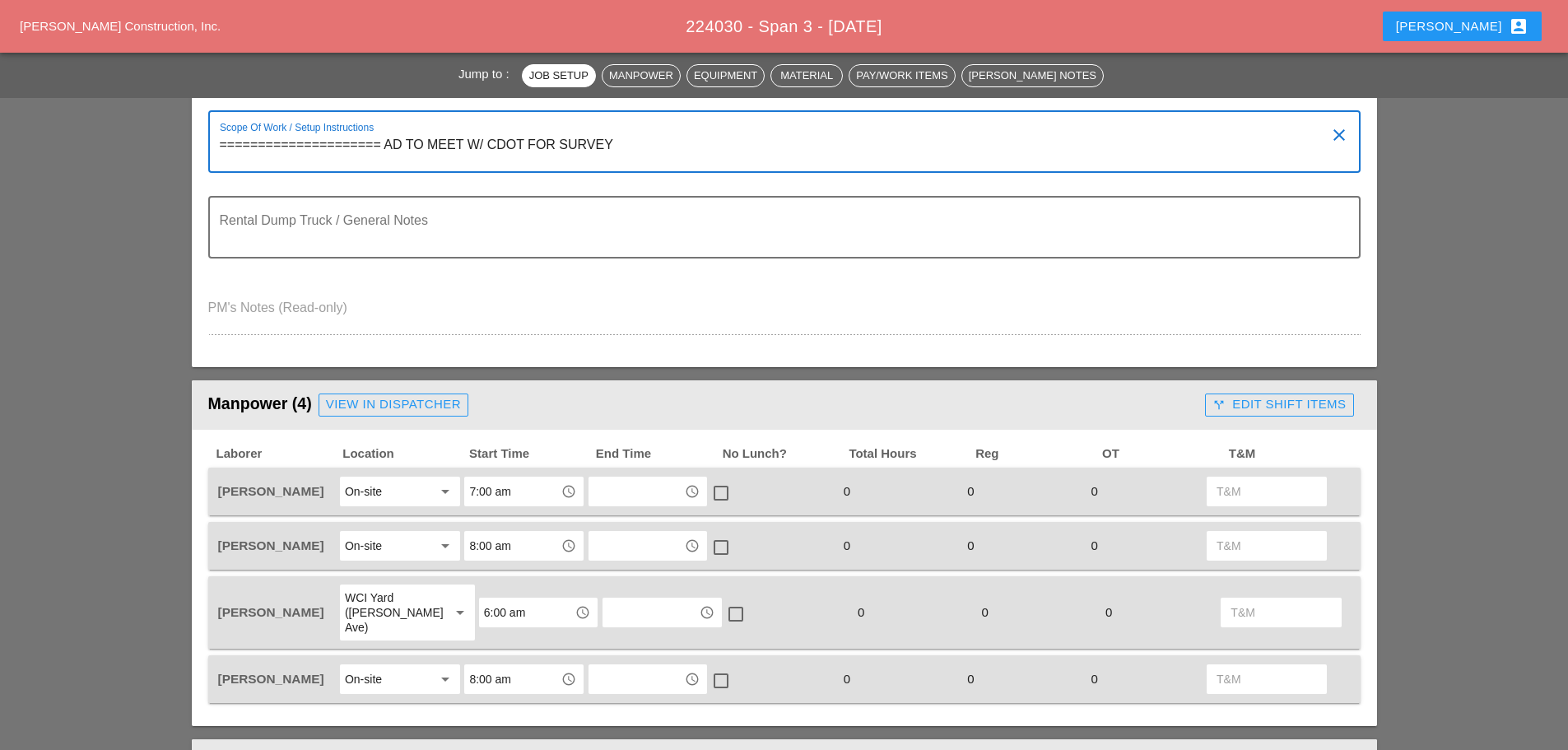
scroll to position [412, 0]
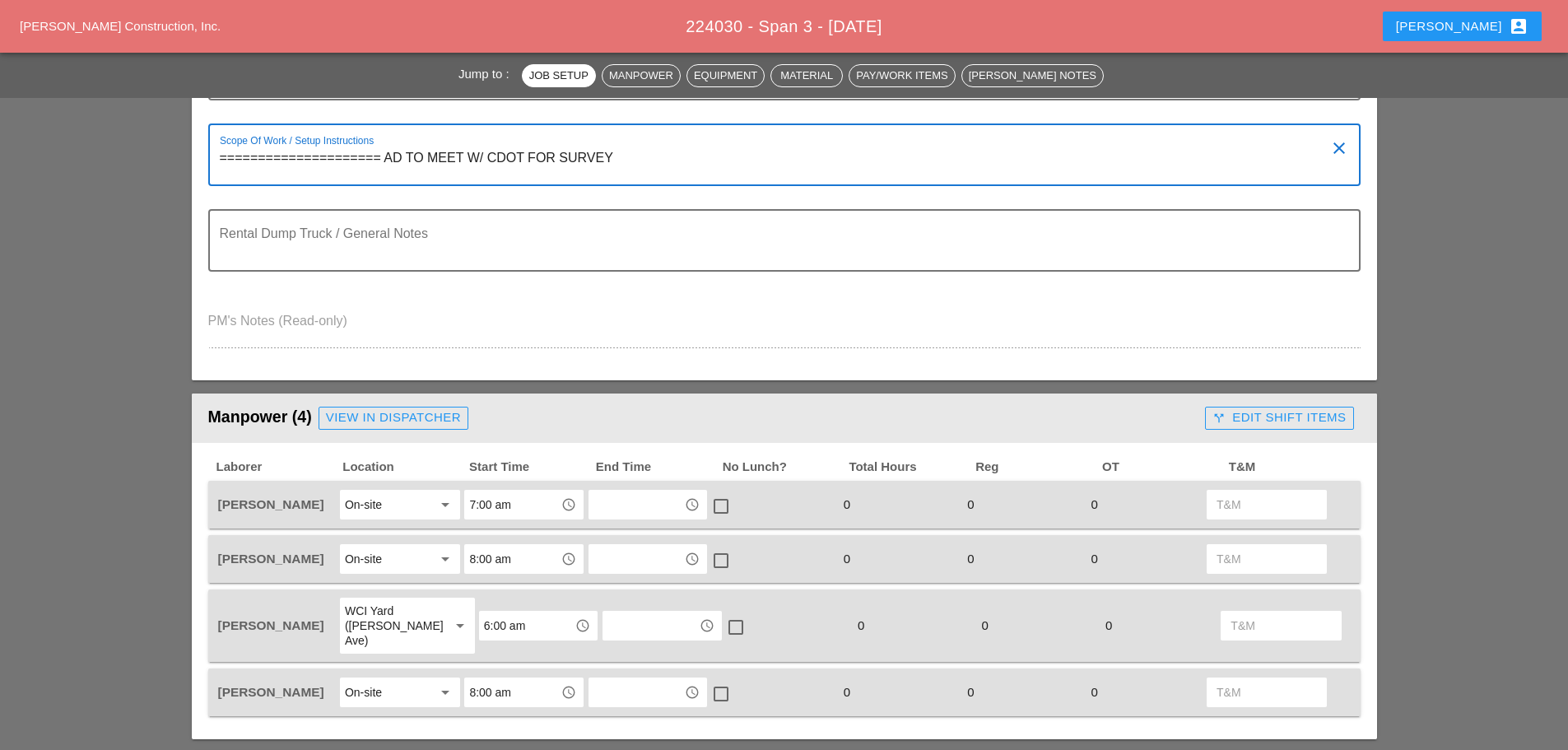
type textarea "===================== AD TO MEET W/ CDOT FOR SURVEY"
click at [430, 419] on div "View in Dispatcher" at bounding box center [393, 417] width 135 height 19
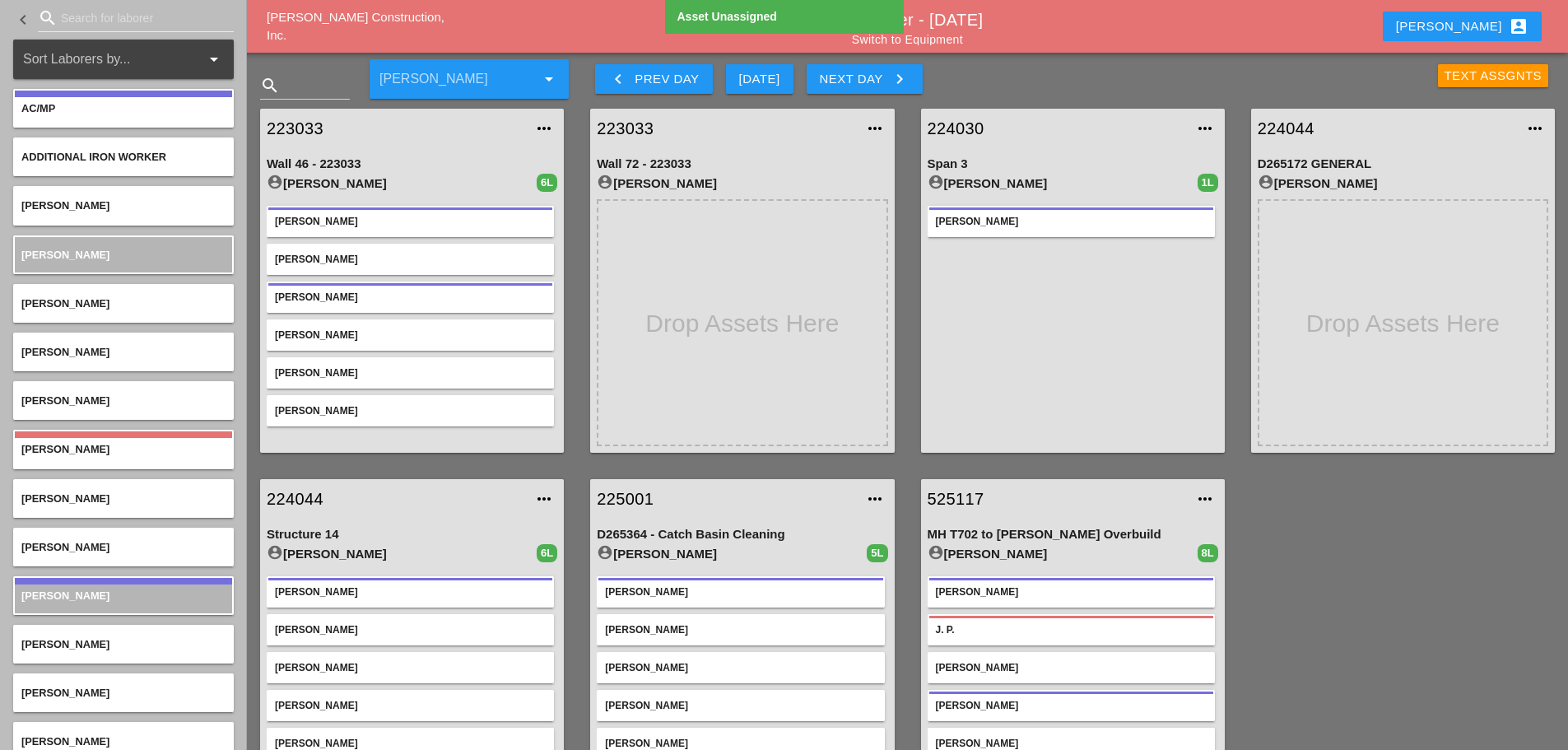
click at [940, 47] on div "Westmoreland Construction, Inc. Dispatcher - 08/26/2025 Switch to Equipment Enr…" at bounding box center [907, 26] width 1321 height 53
click at [944, 35] on link "Switch to Equipment" at bounding box center [907, 39] width 111 height 14
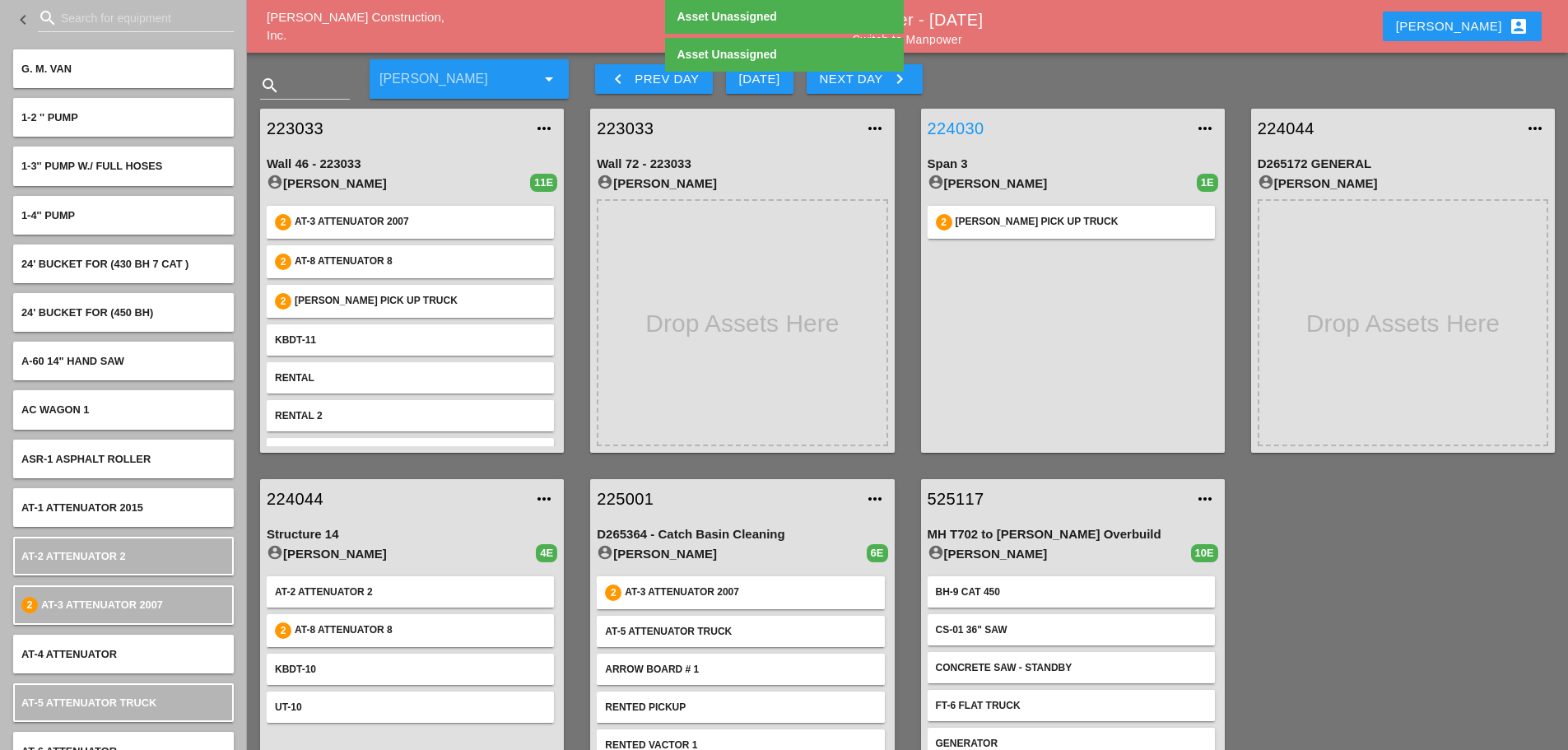
click at [969, 123] on link "224030" at bounding box center [1057, 128] width 257 height 24
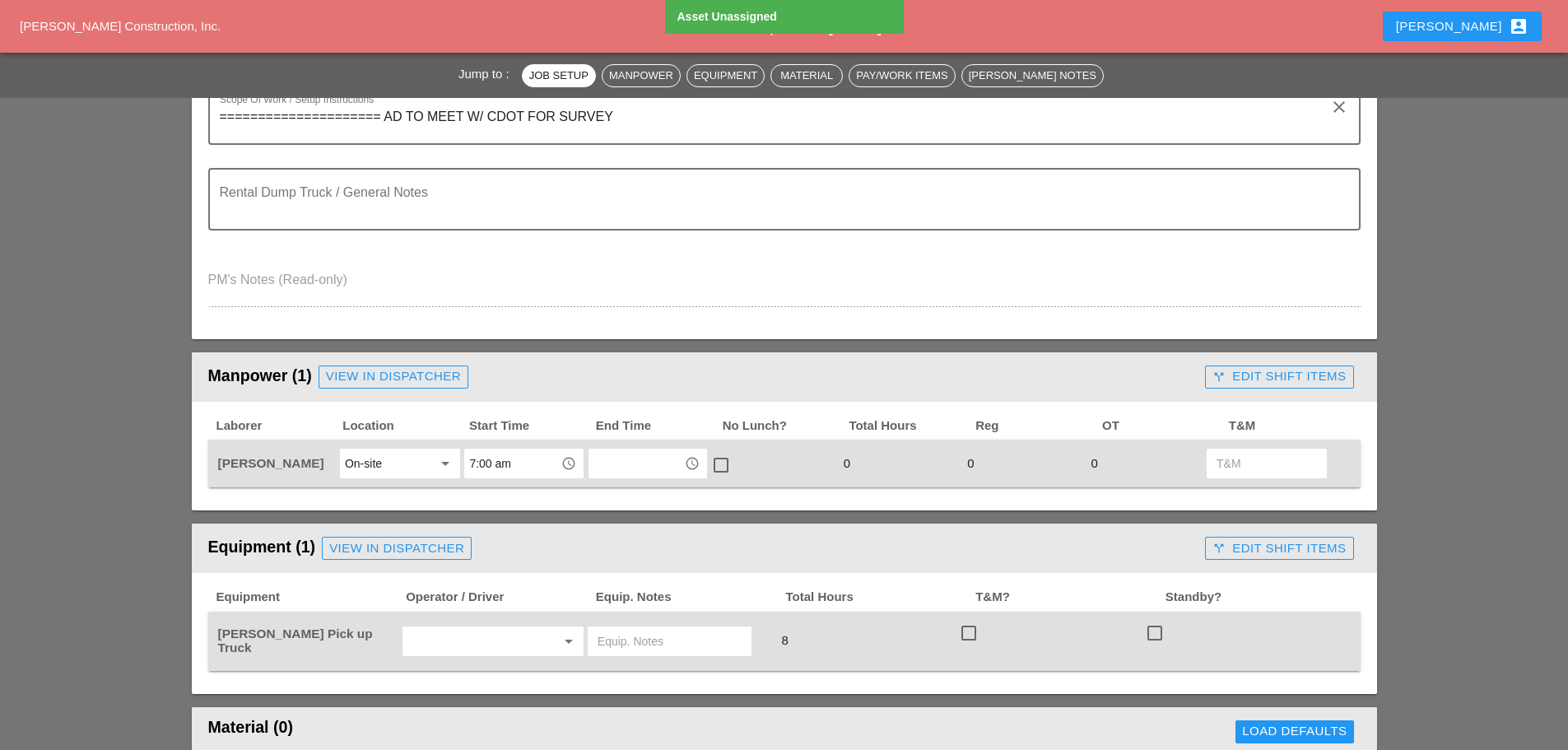
scroll to position [494, 0]
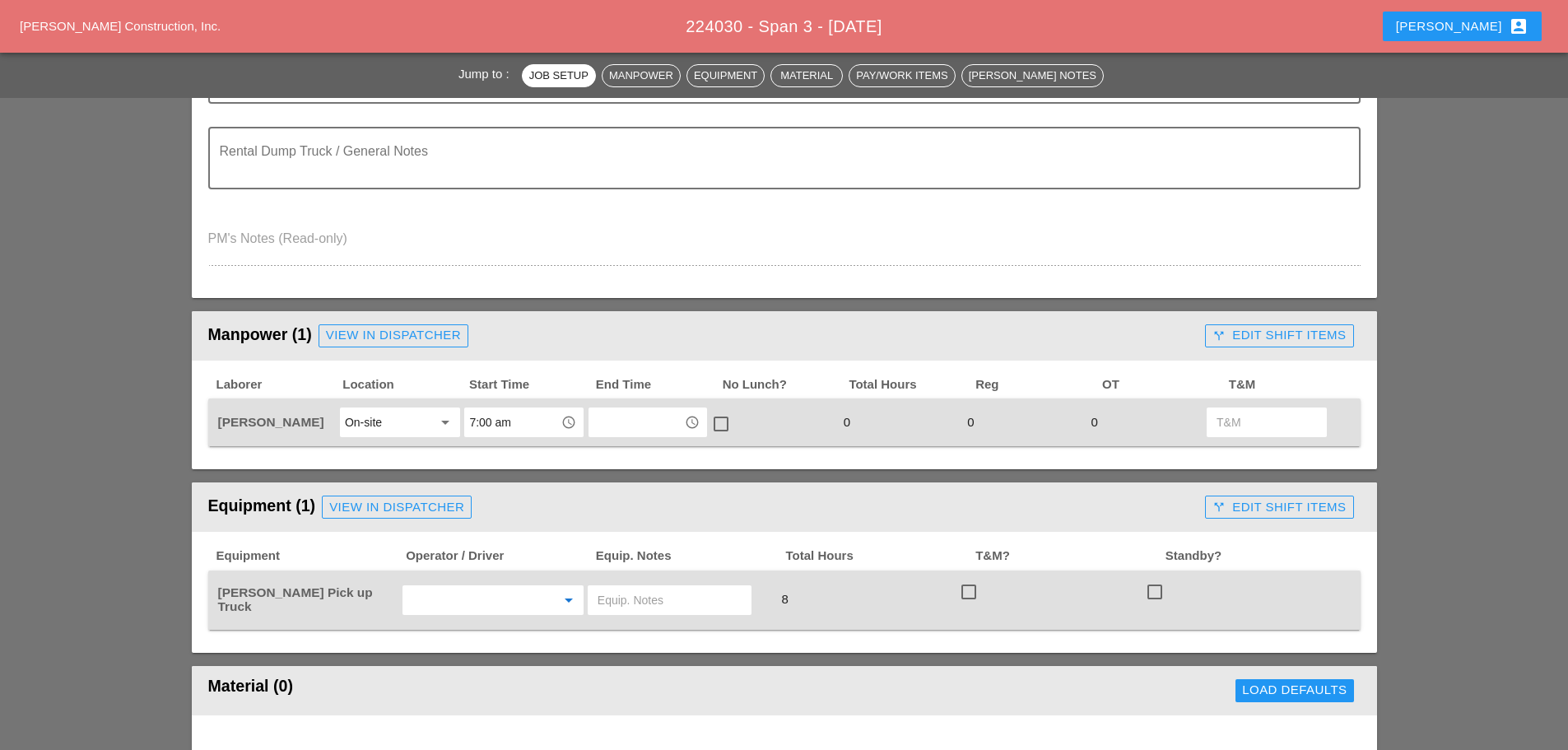
click at [497, 595] on input "text" at bounding box center [470, 600] width 125 height 26
click at [452, 633] on div "[PERSON_NAME]" at bounding box center [493, 636] width 155 height 20
type input "[PERSON_NAME]"
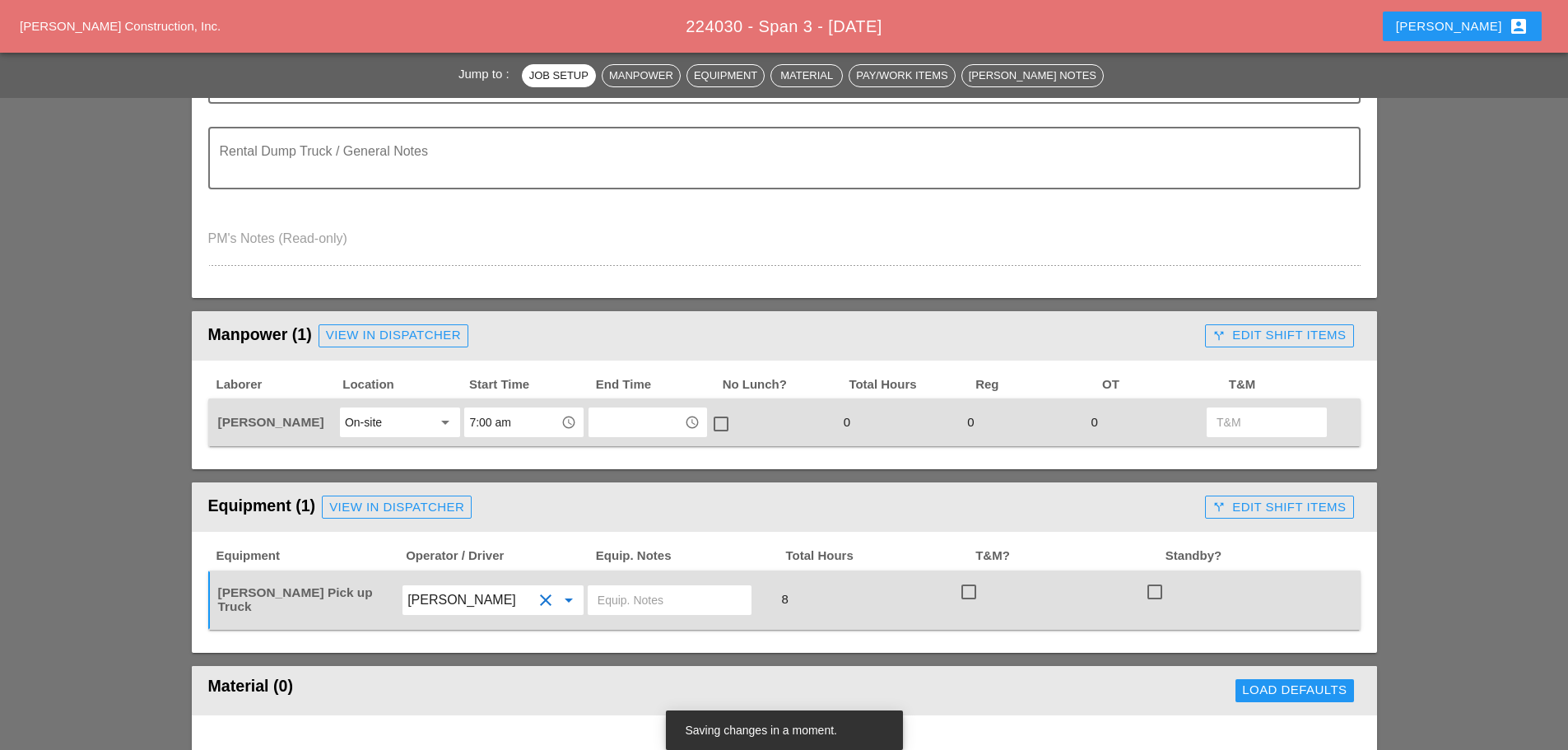
click at [634, 592] on input "text" at bounding box center [669, 600] width 144 height 26
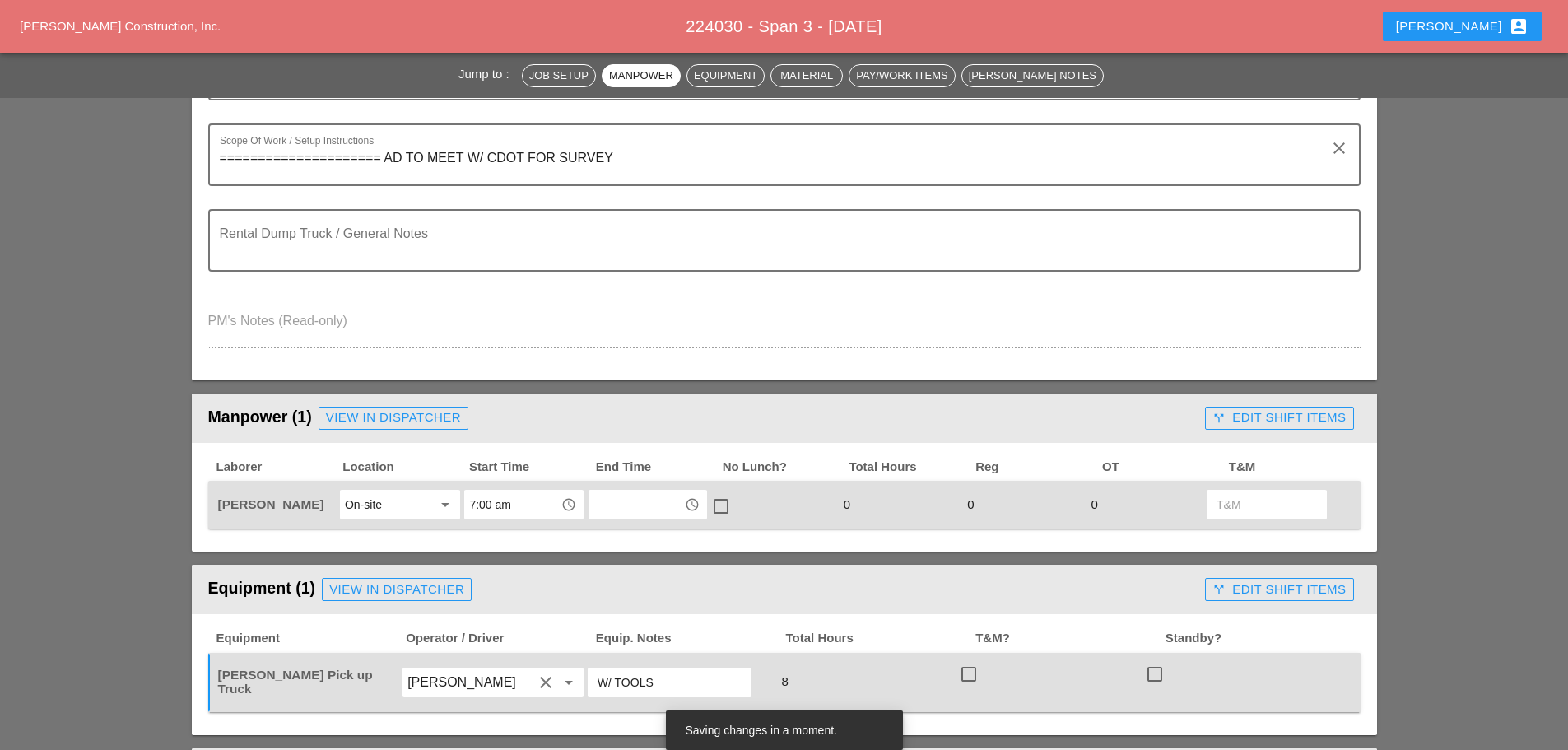
scroll to position [0, 0]
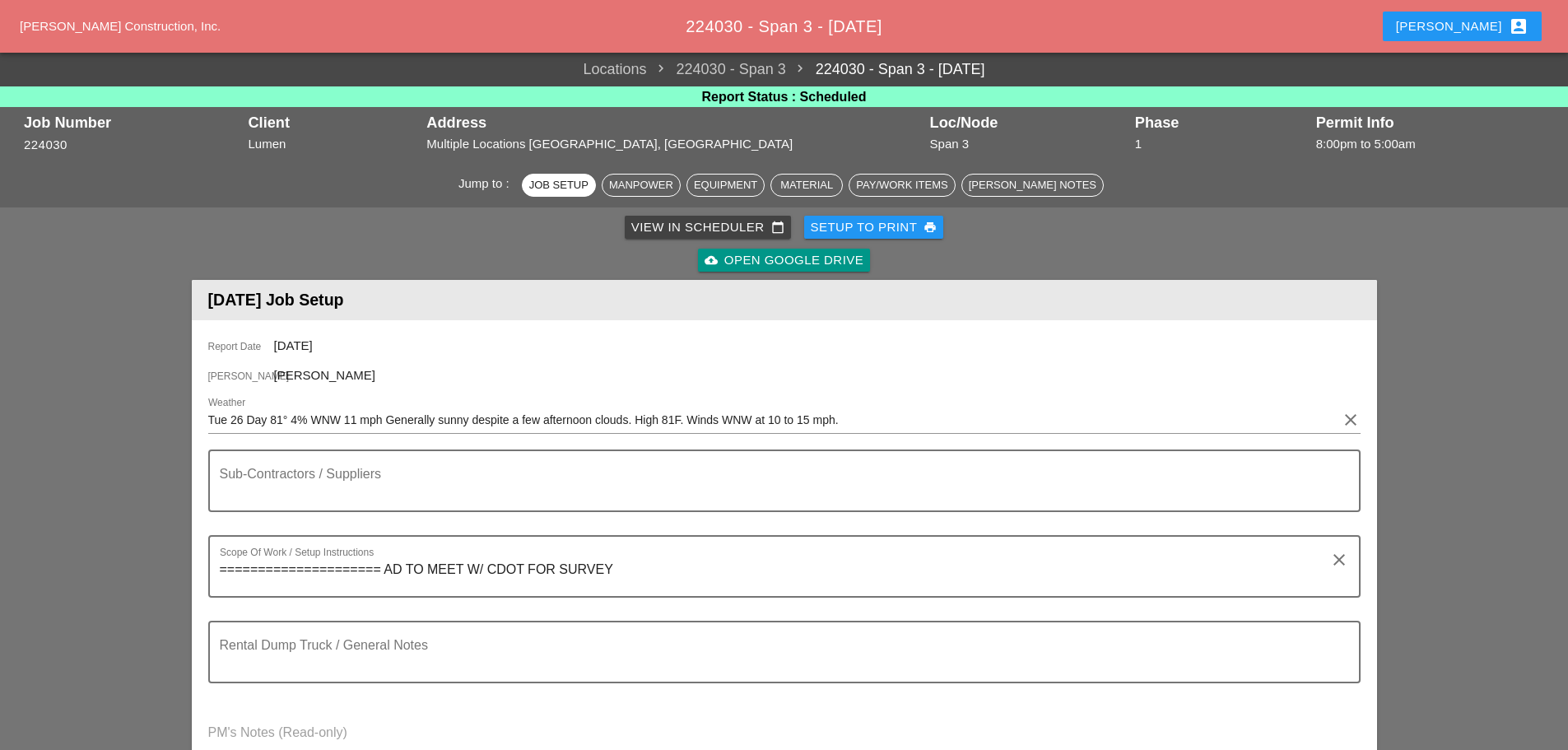
type input "W/ TOOLS"
click at [847, 229] on div "Setup to Print print" at bounding box center [875, 228] width 127 height 19
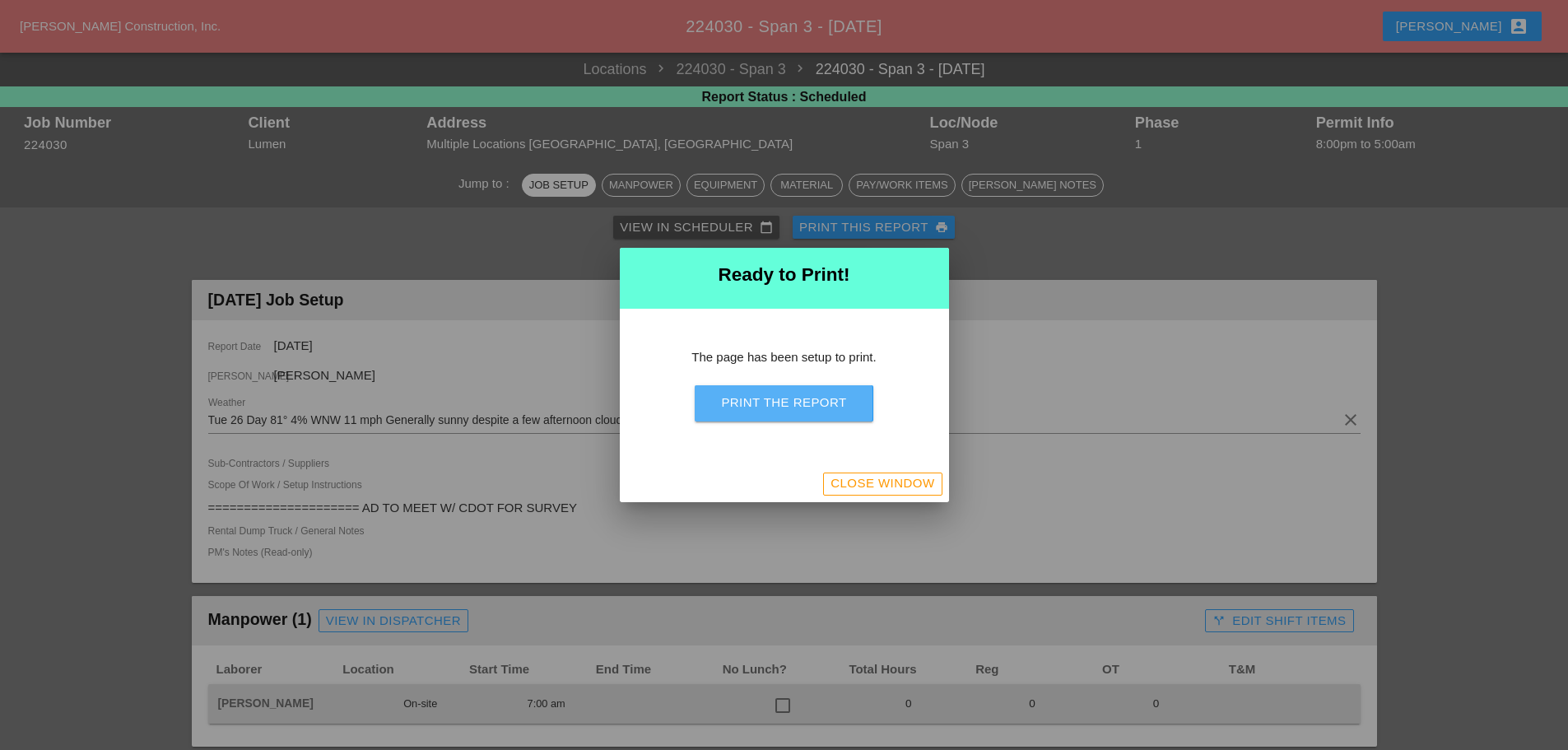
click at [757, 404] on div "Print the Report" at bounding box center [784, 403] width 125 height 19
click at [883, 483] on div "Close Window" at bounding box center [882, 483] width 103 height 19
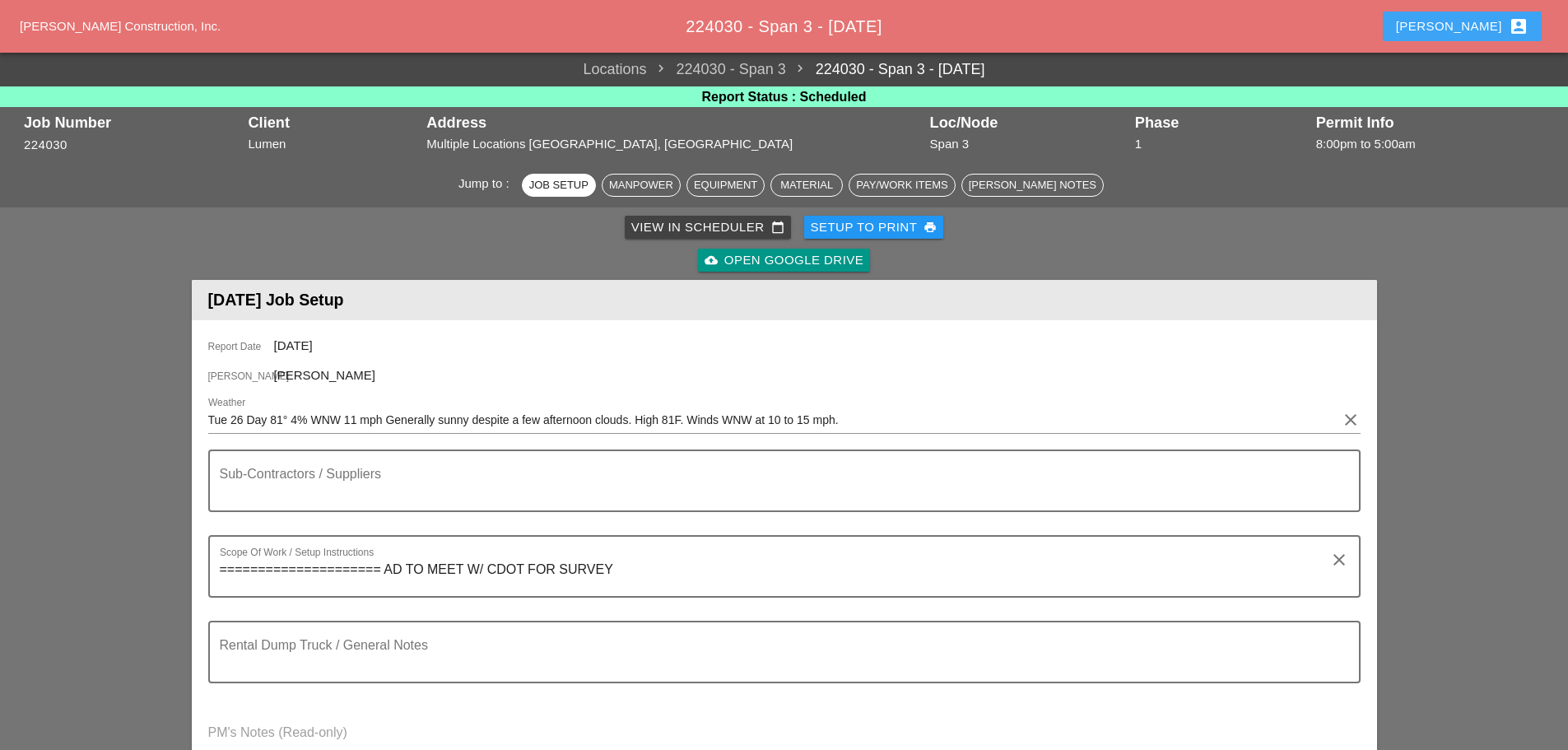
click at [1491, 18] on div "Enrico account_box" at bounding box center [1462, 26] width 132 height 20
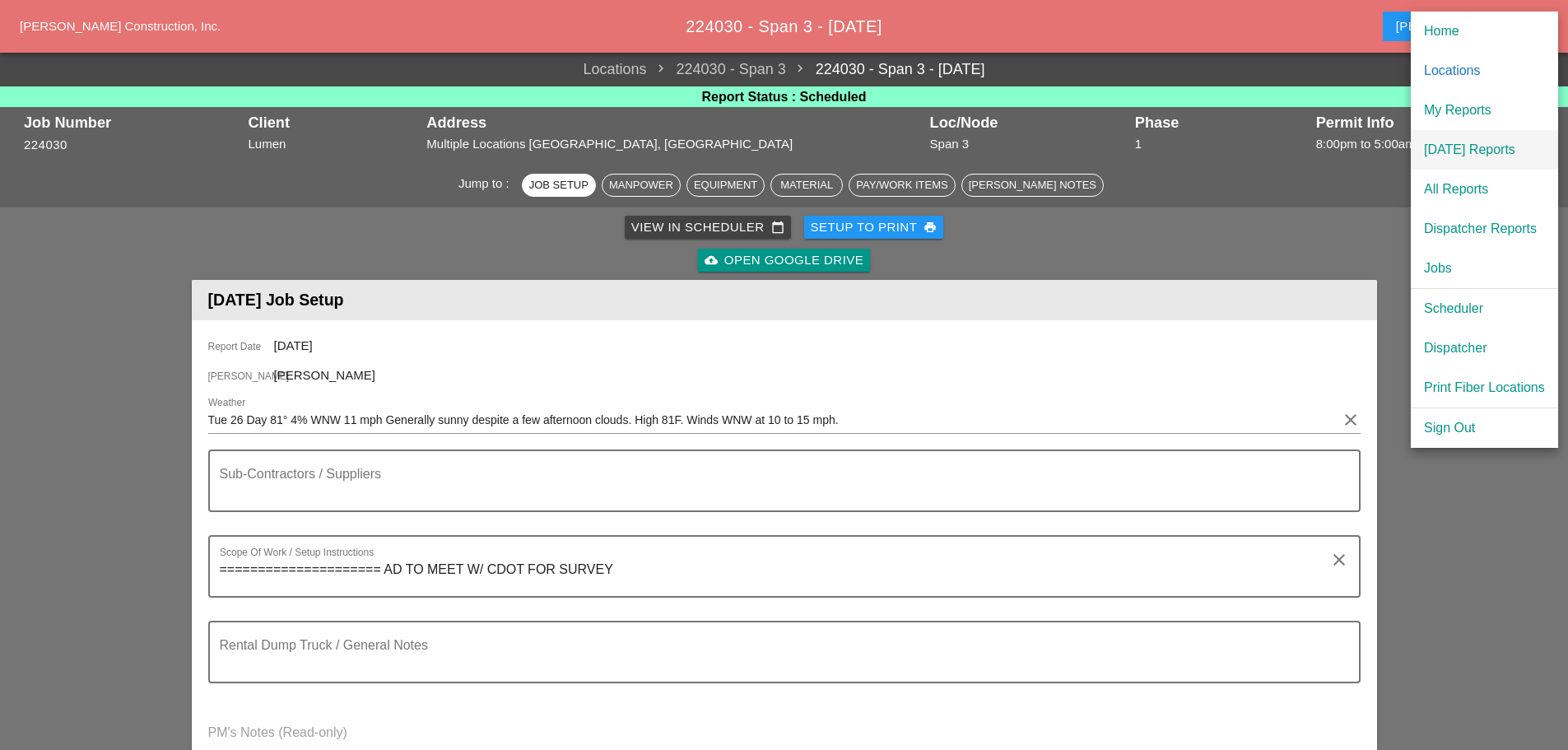
click at [1478, 151] on div "[DATE] Reports" at bounding box center [1485, 150] width 121 height 20
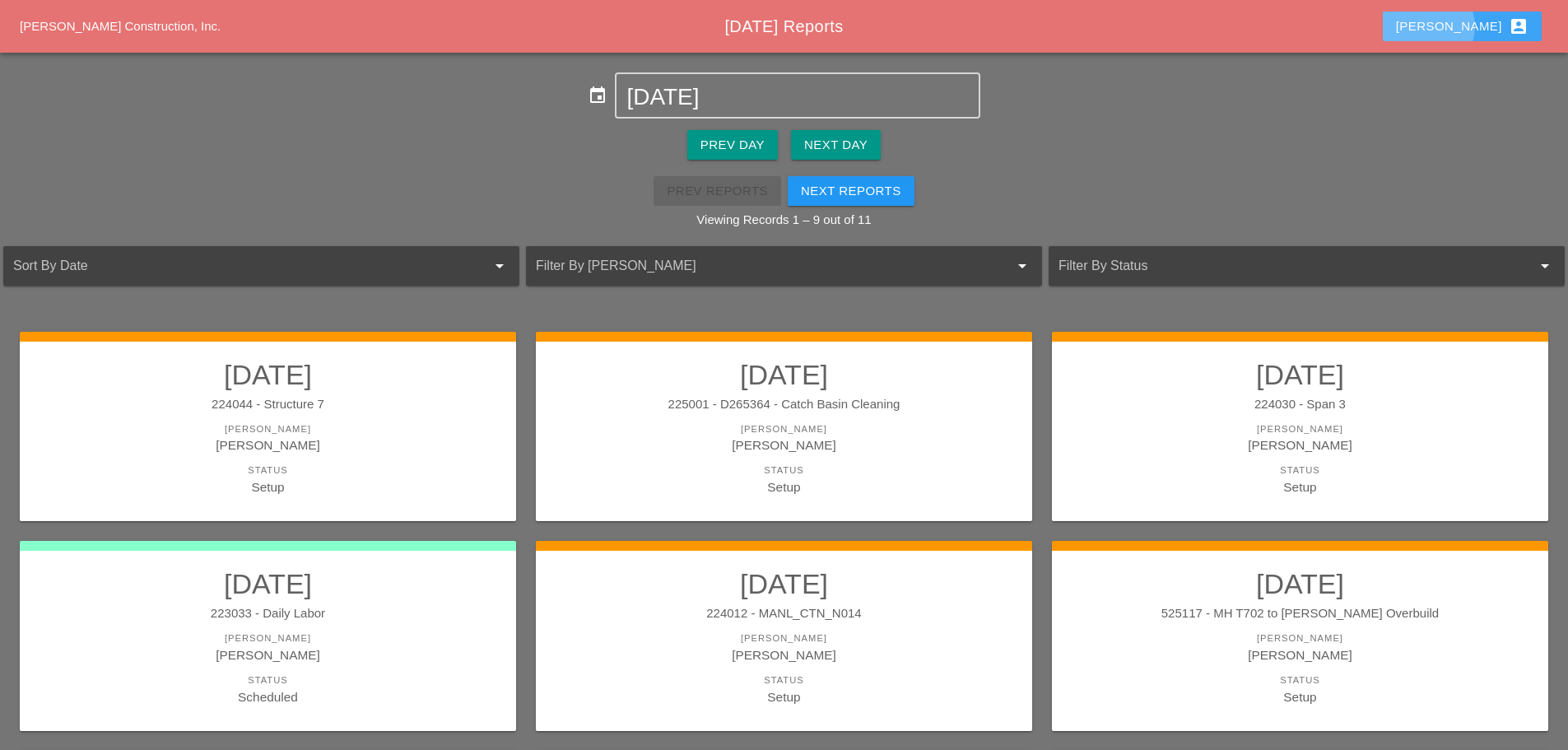
click at [1495, 29] on div "Enrico account_box" at bounding box center [1462, 26] width 132 height 20
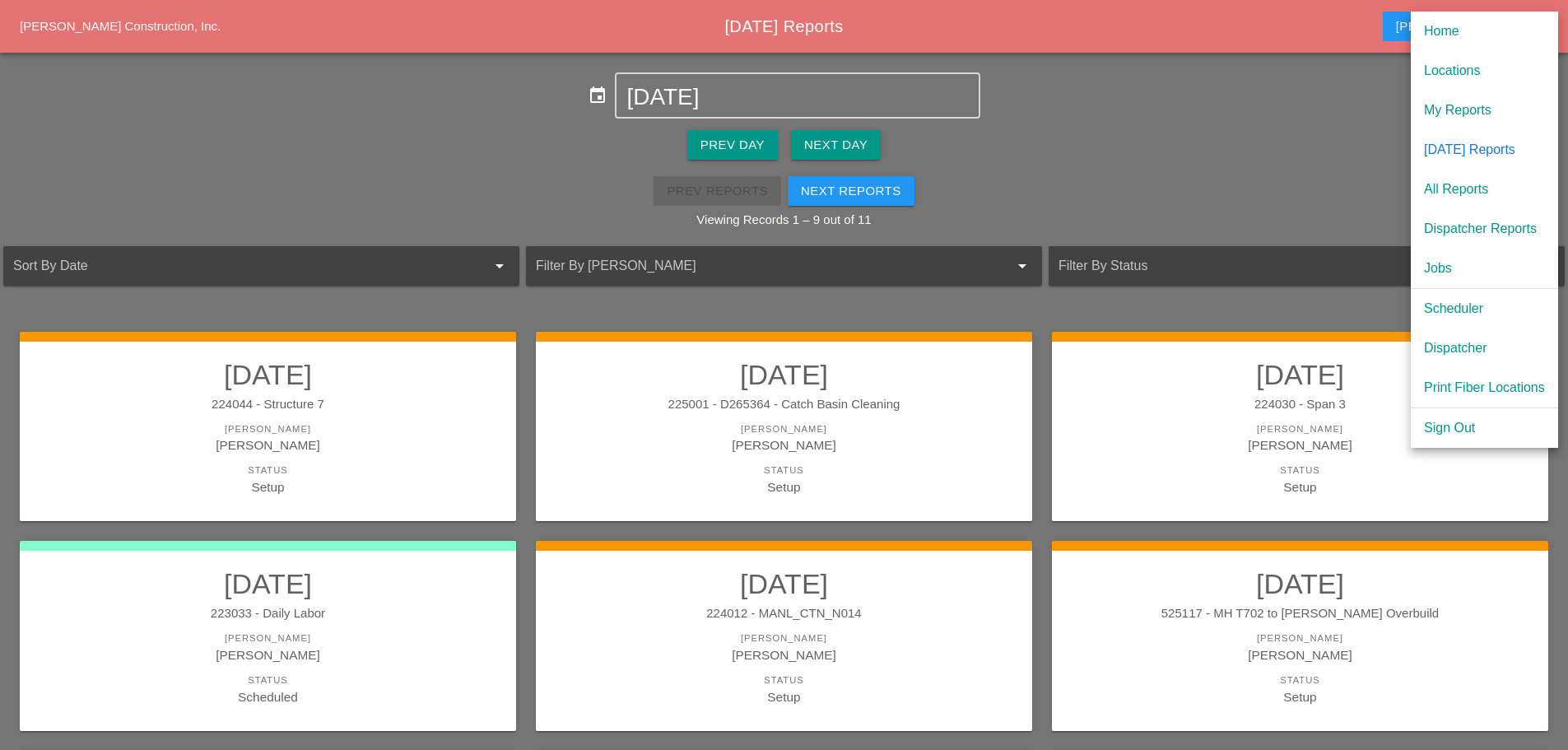
click at [1483, 142] on div "[DATE] Reports" at bounding box center [1485, 150] width 121 height 20
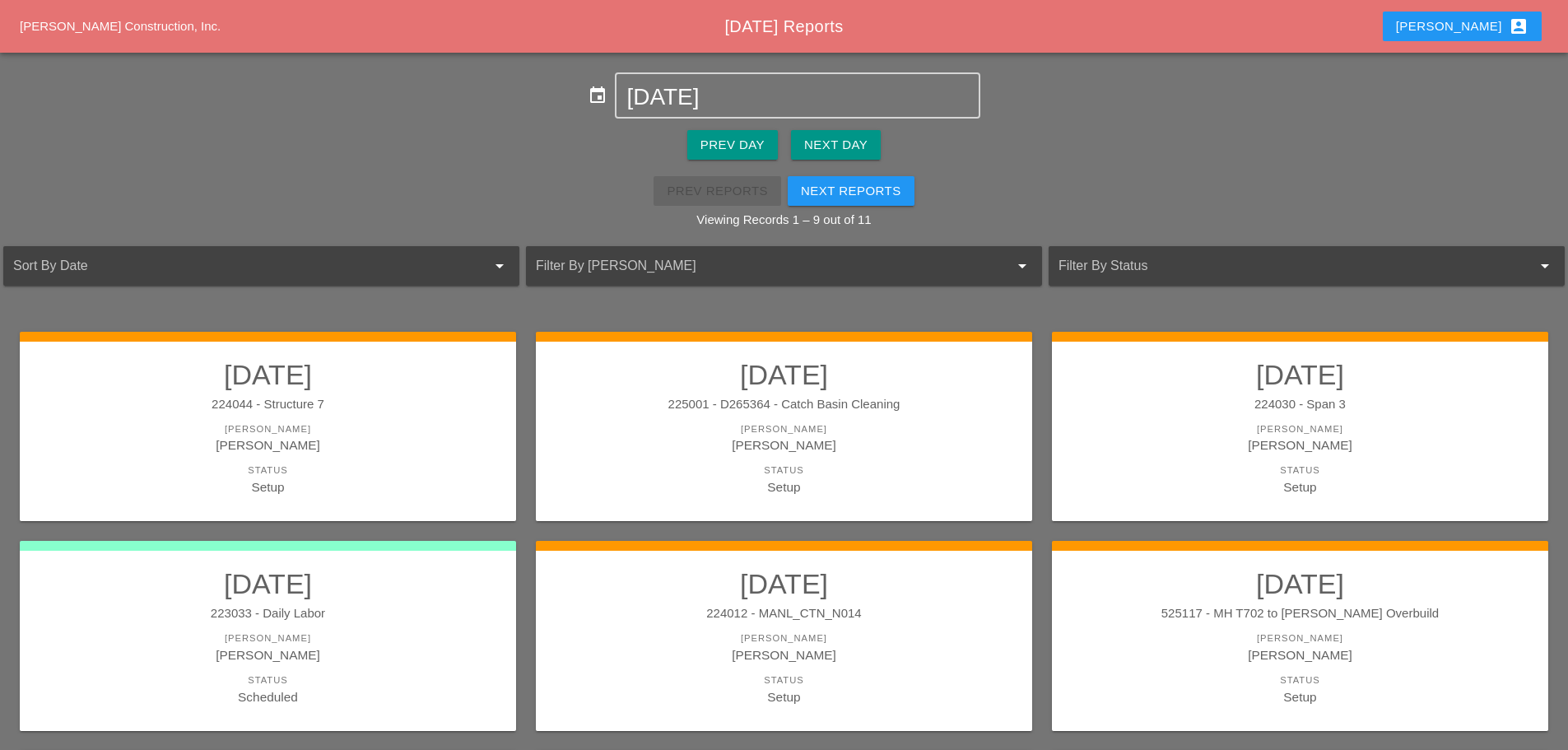
click at [827, 152] on div "Next Day" at bounding box center [836, 145] width 63 height 19
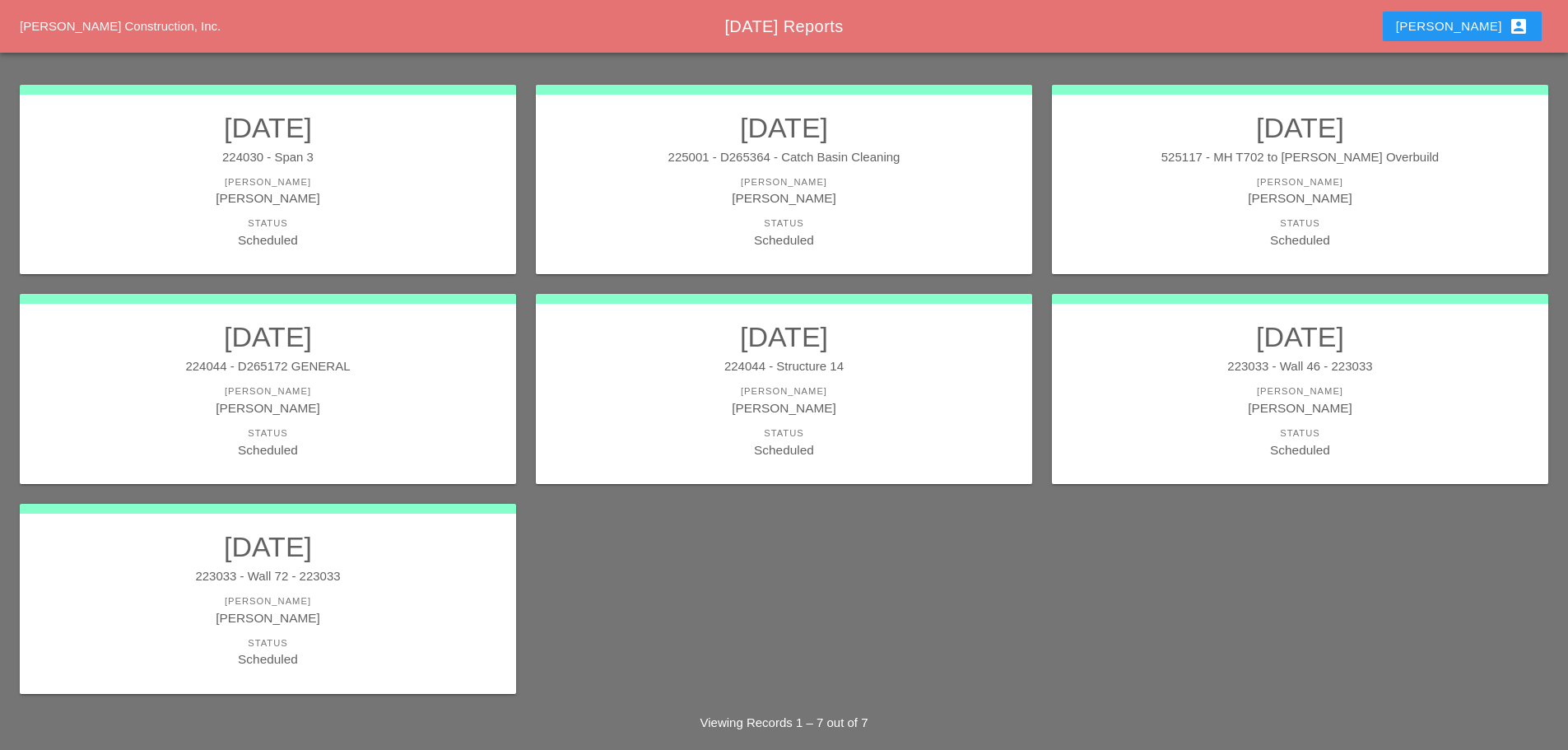
scroll to position [222, 0]
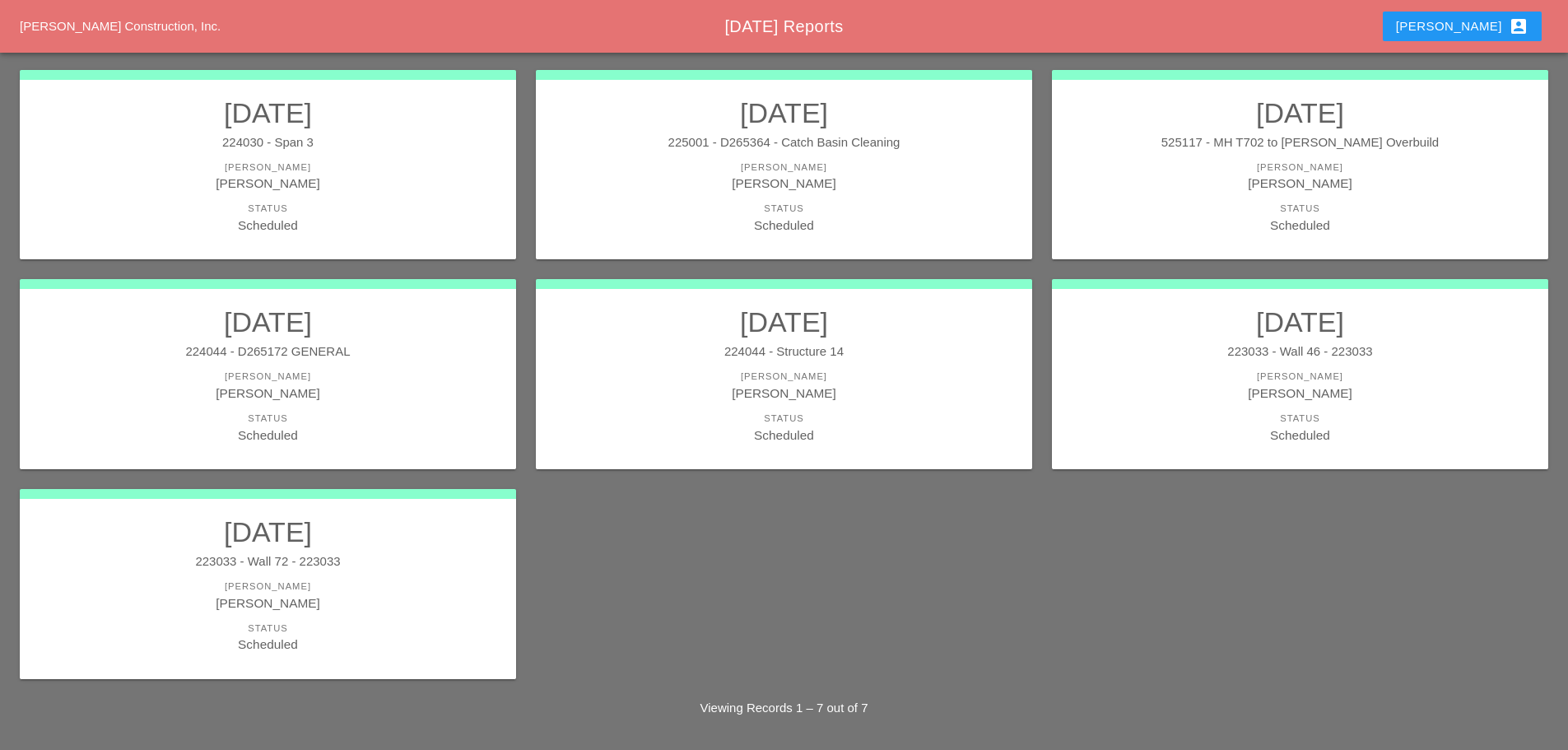
click at [911, 375] on div "[PERSON_NAME]" at bounding box center [783, 376] width 463 height 14
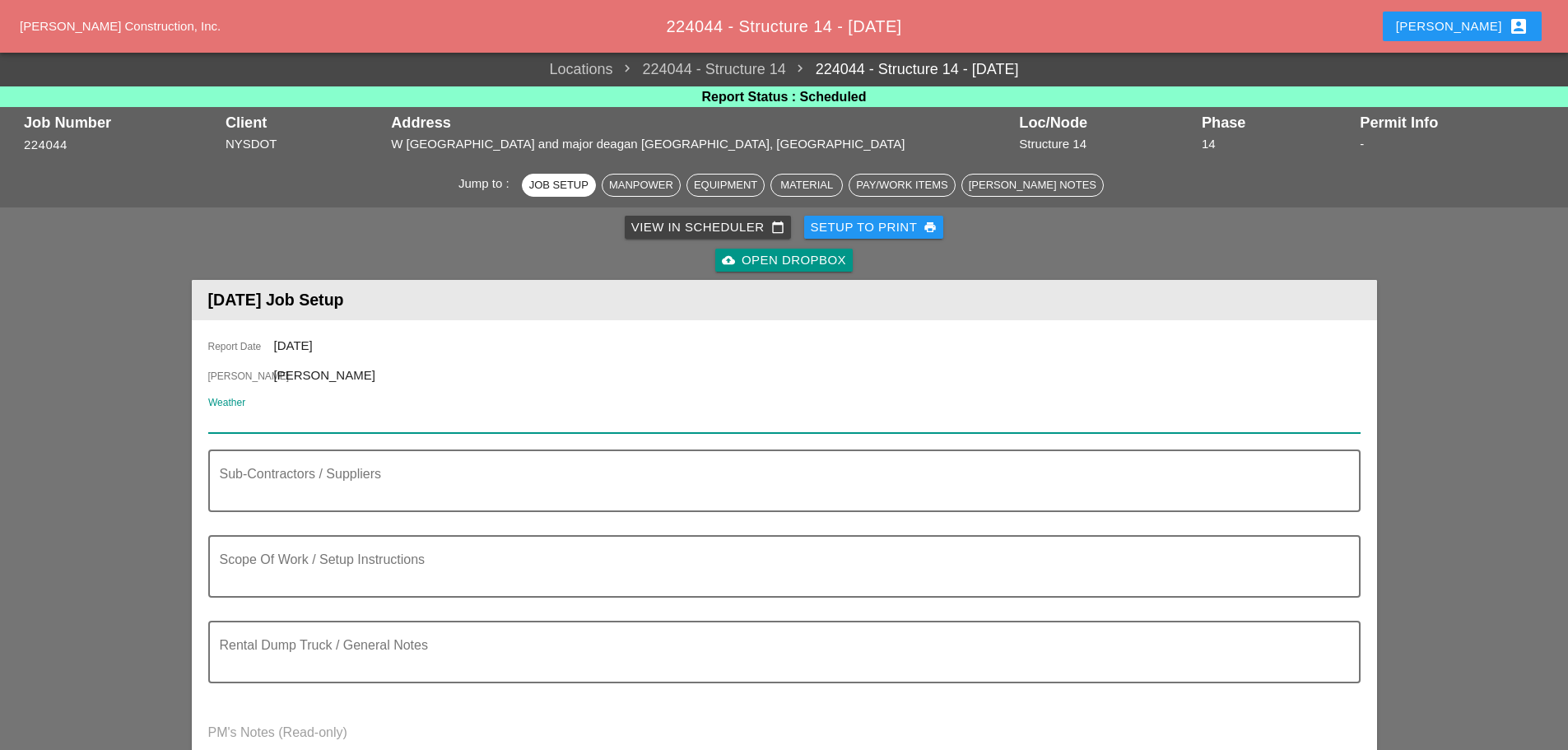
paste input "Tue 26 Day 81° 4% WNW 11 mph Generally sunny despite a few afternoon clouds. Hi…"
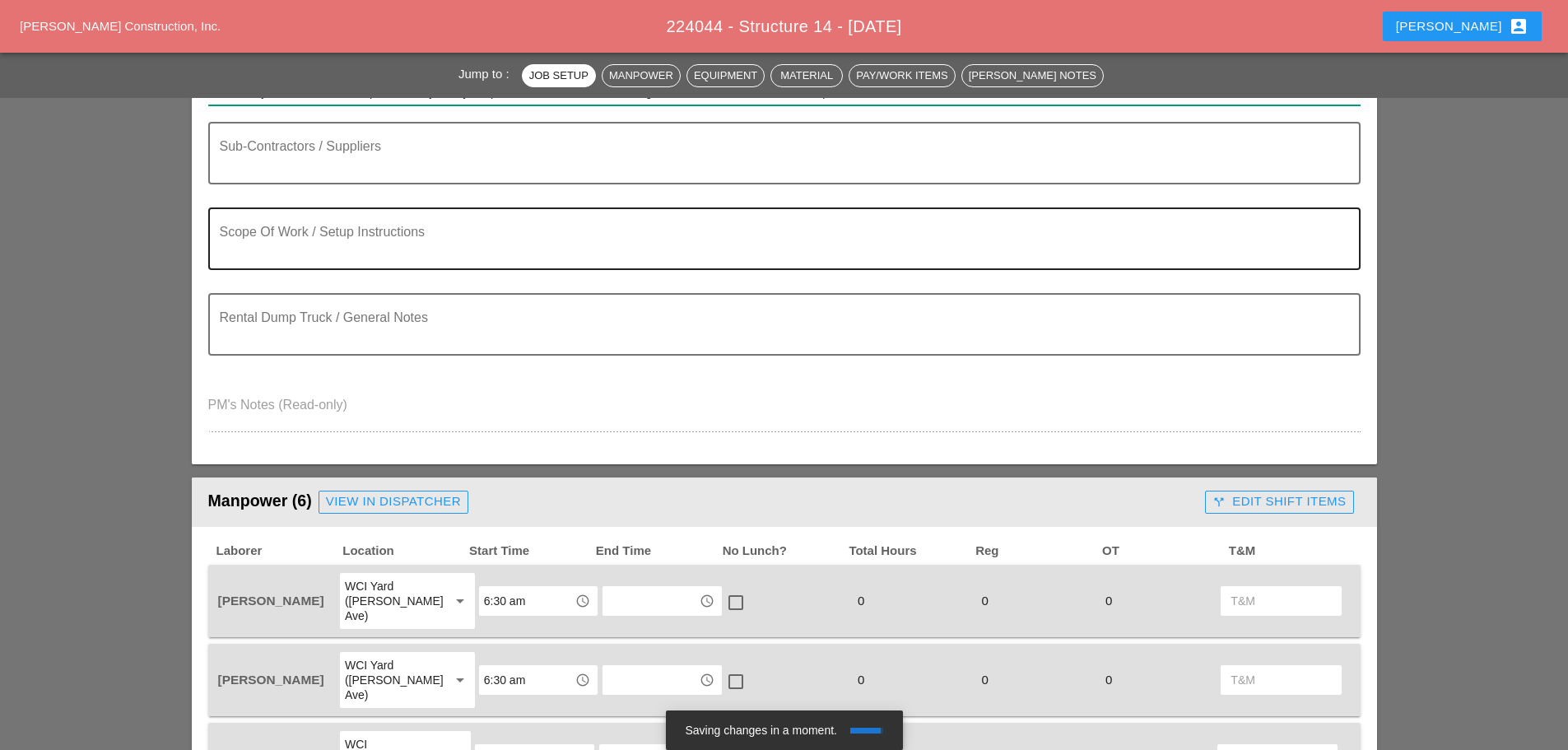
scroll to position [329, 0]
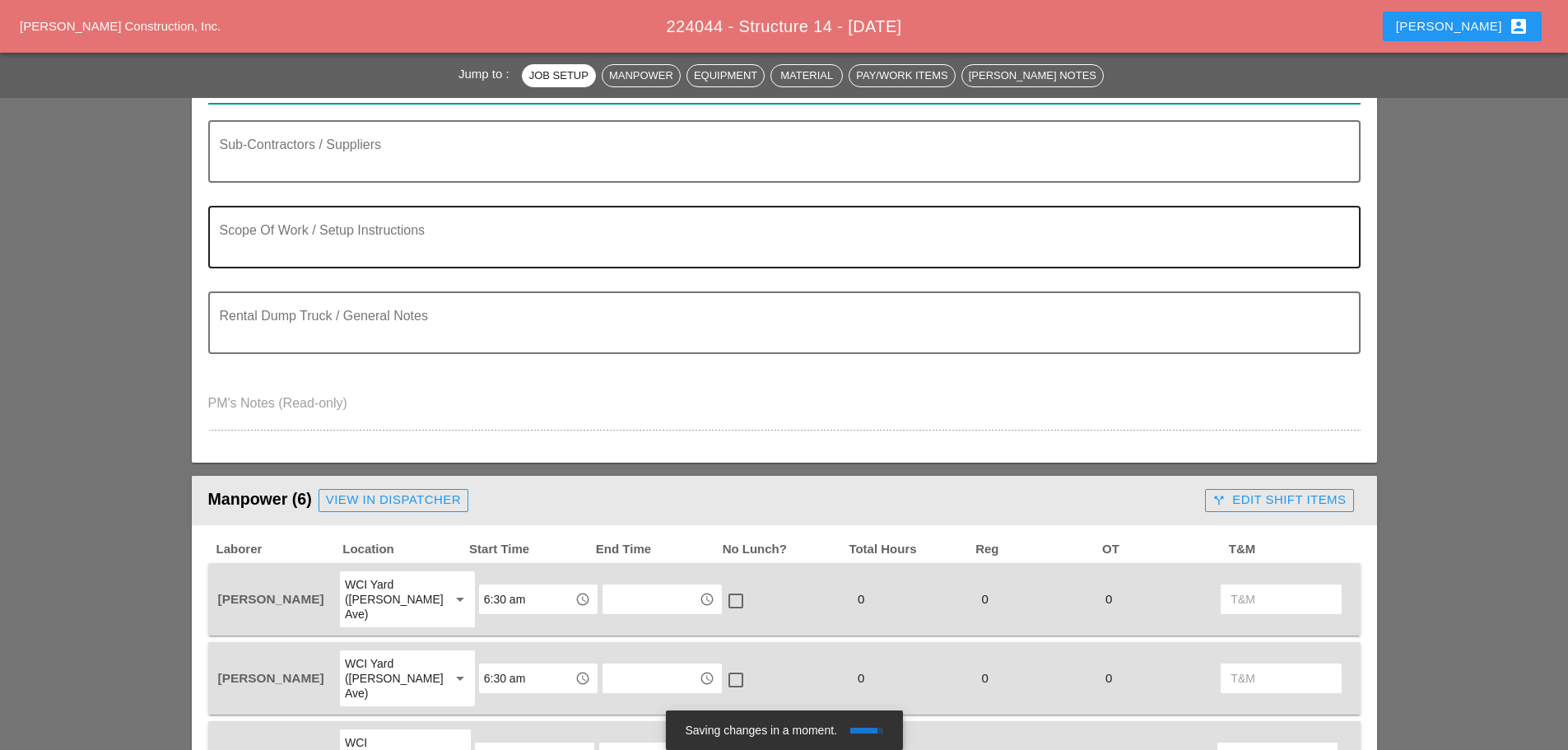
type input "Tue 26 Day 81° 4% WNW 11 mph Generally sunny despite a few afternoon clouds. Hi…"
click at [305, 241] on textarea "Scope Of Work / Setup Instructions" at bounding box center [778, 248] width 1117 height 40
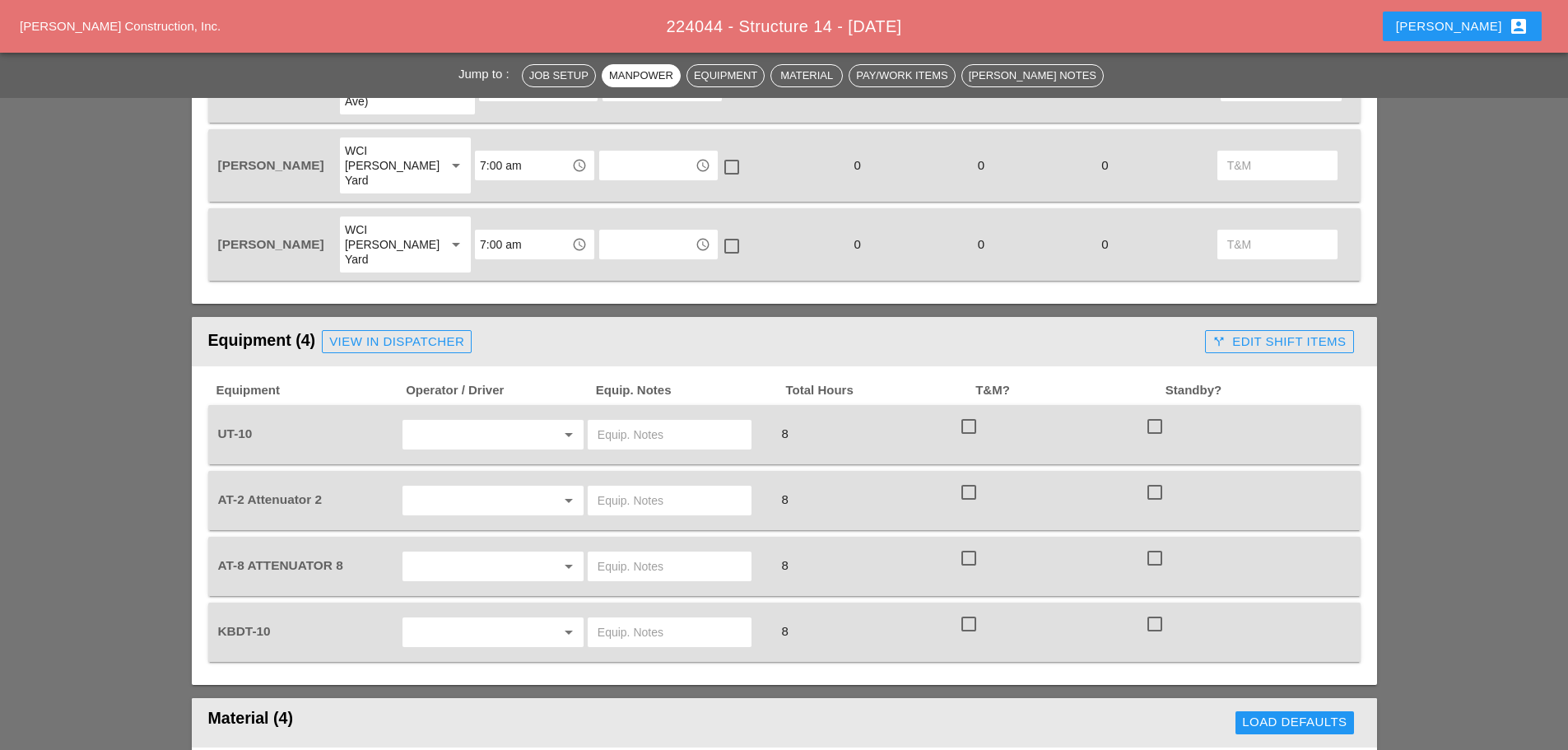
scroll to position [1153, 0]
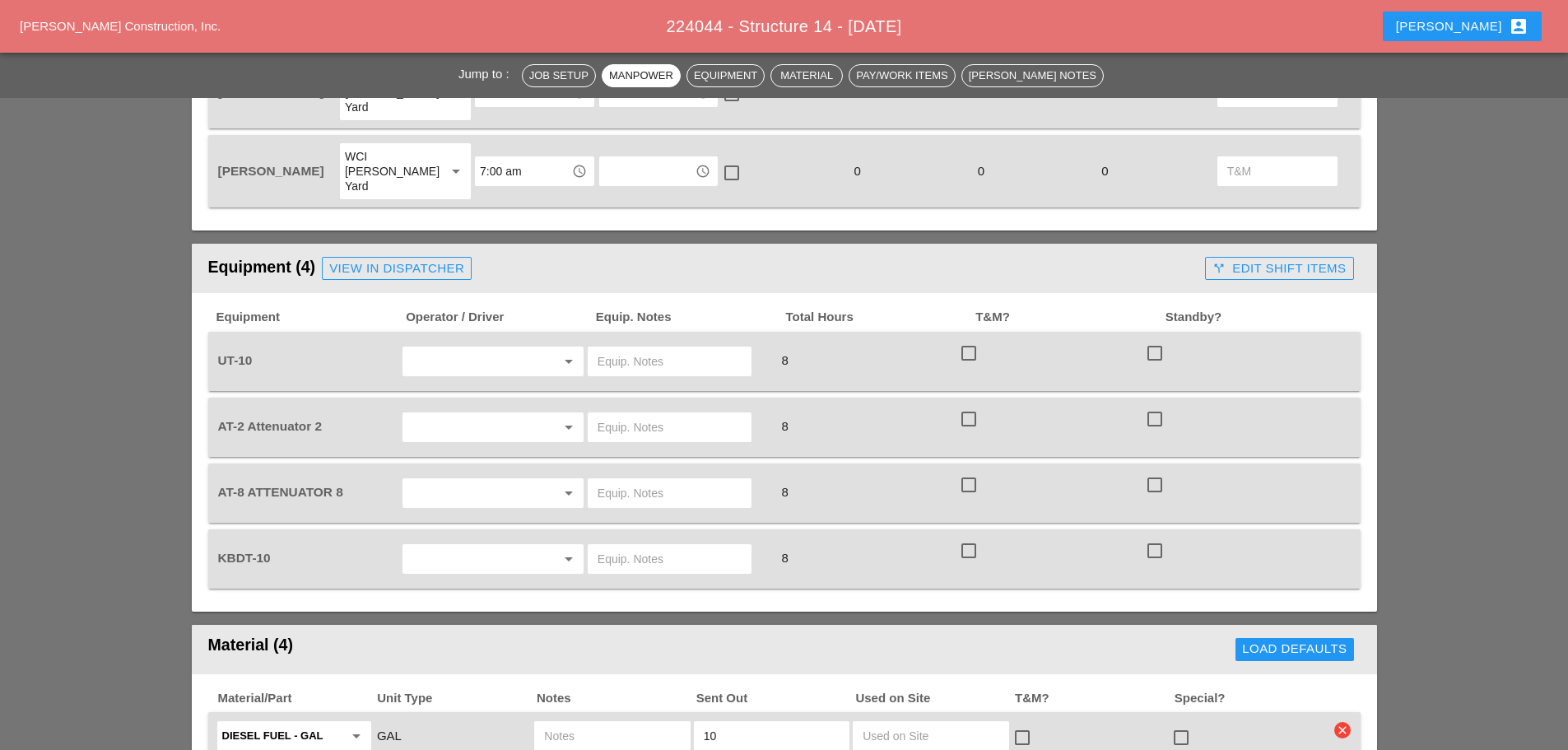
click at [438, 348] on input "text" at bounding box center [470, 361] width 125 height 26
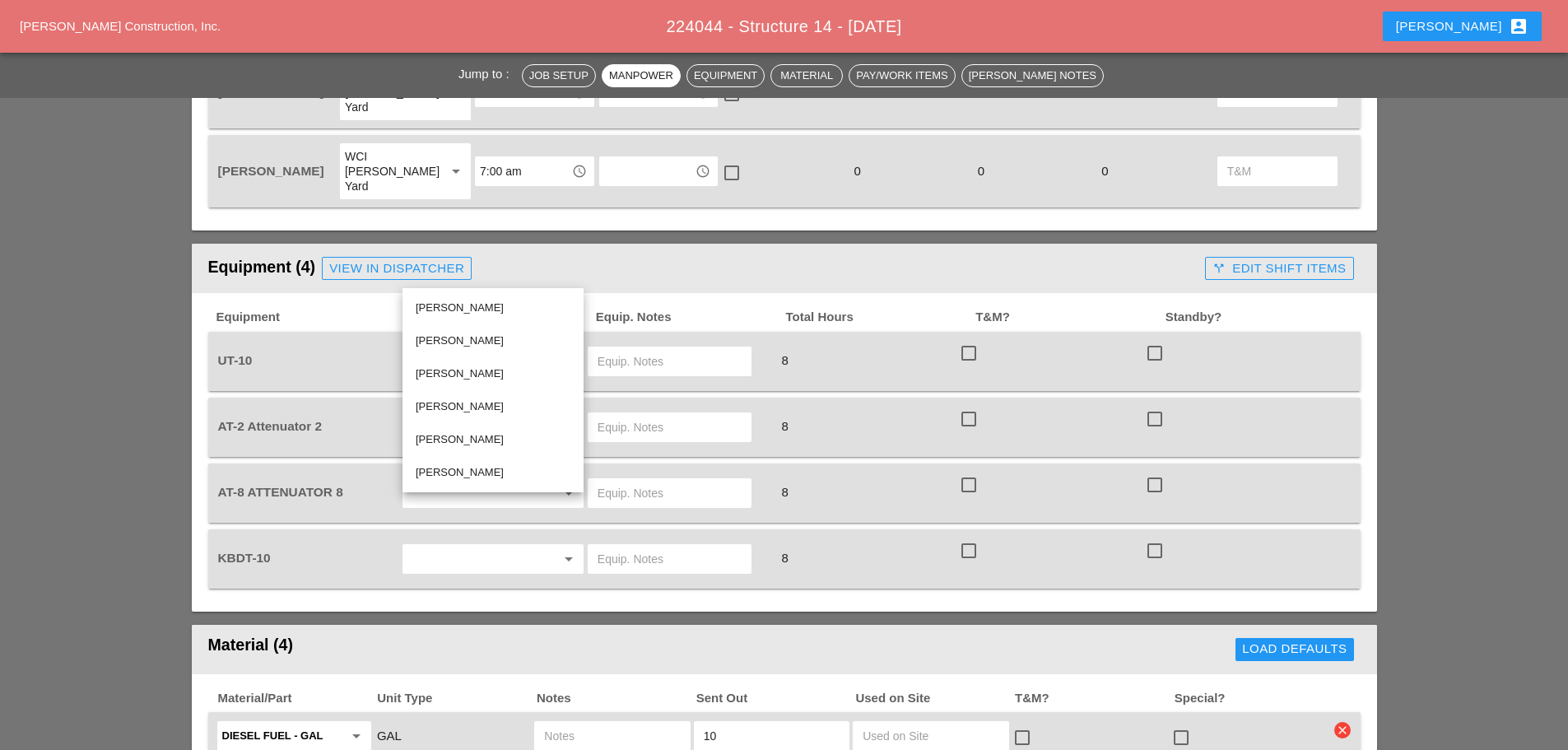
click at [460, 336] on div "[PERSON_NAME]" at bounding box center [493, 341] width 155 height 20
type input "[PERSON_NAME]"
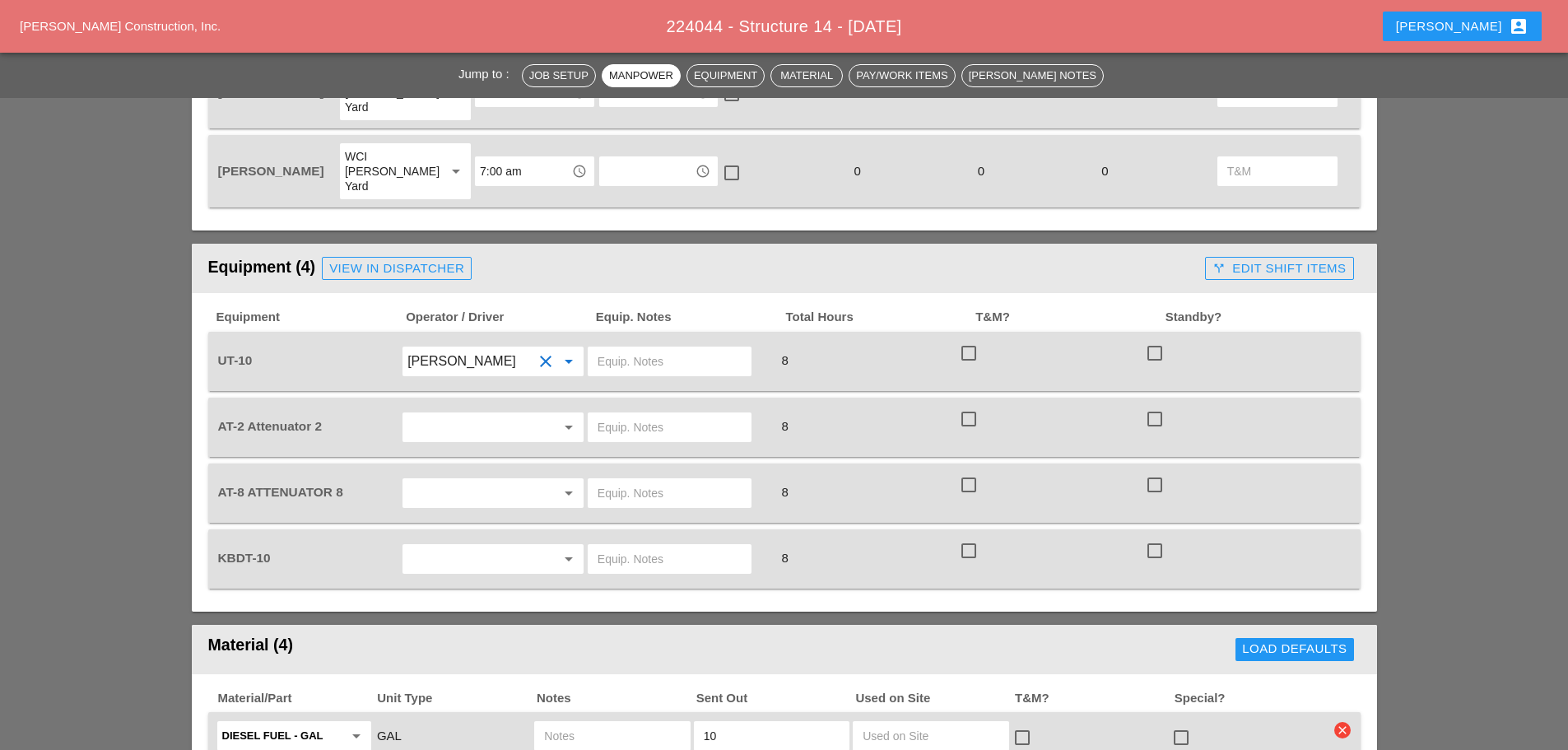
click at [464, 414] on input "text" at bounding box center [470, 427] width 125 height 26
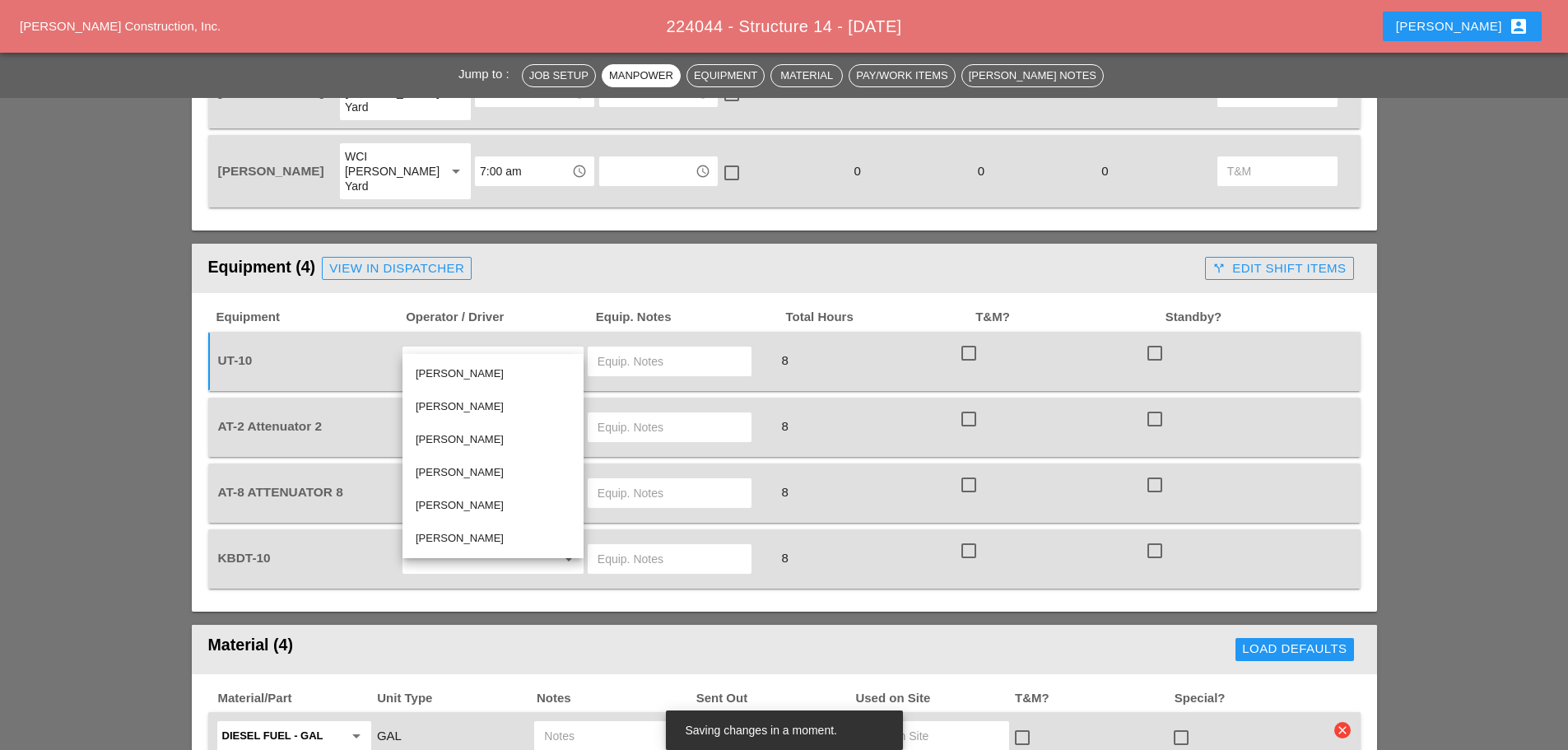
click at [470, 534] on div "[PERSON_NAME]" at bounding box center [493, 539] width 155 height 20
type input "[PERSON_NAME]"
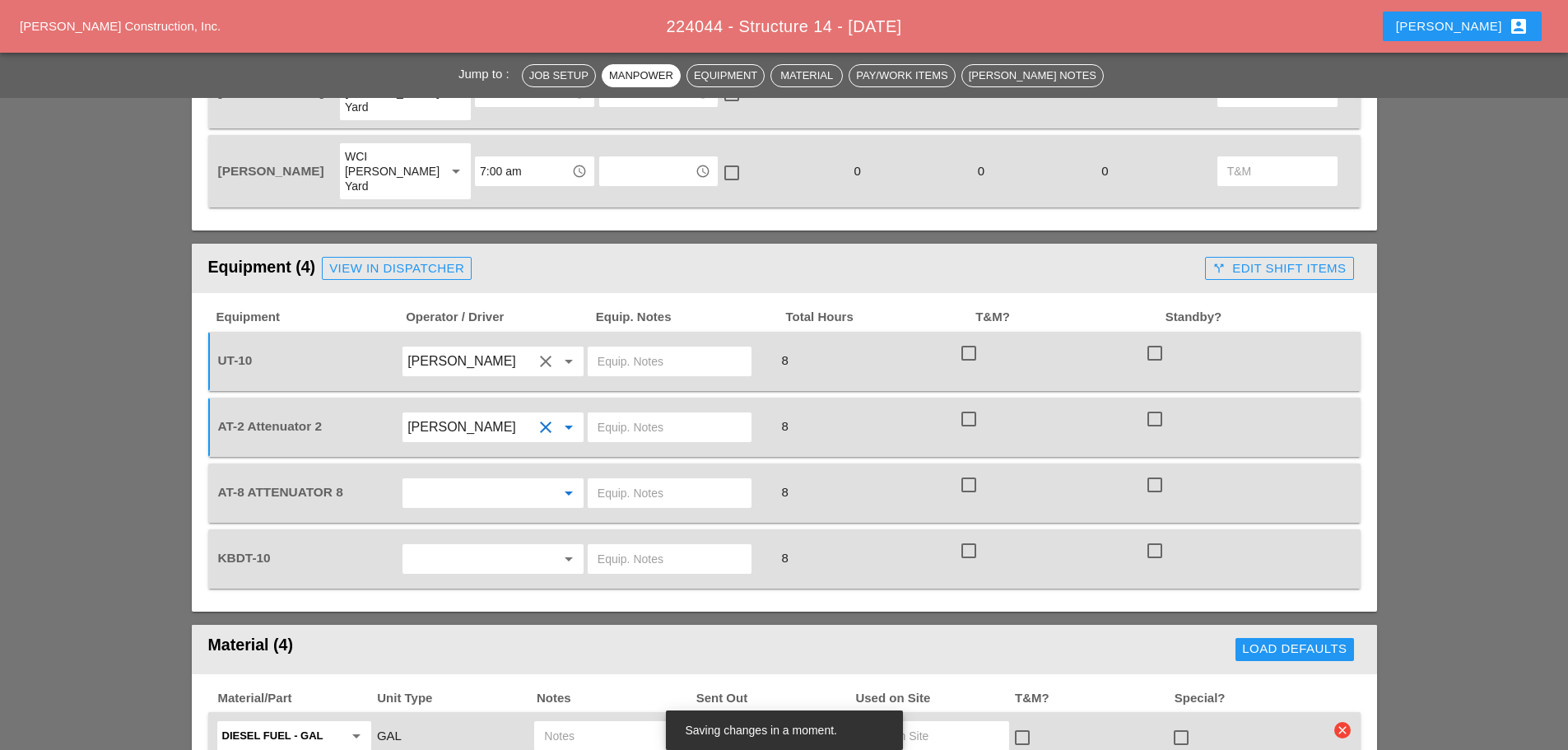
click at [481, 480] on input "text" at bounding box center [470, 492] width 125 height 26
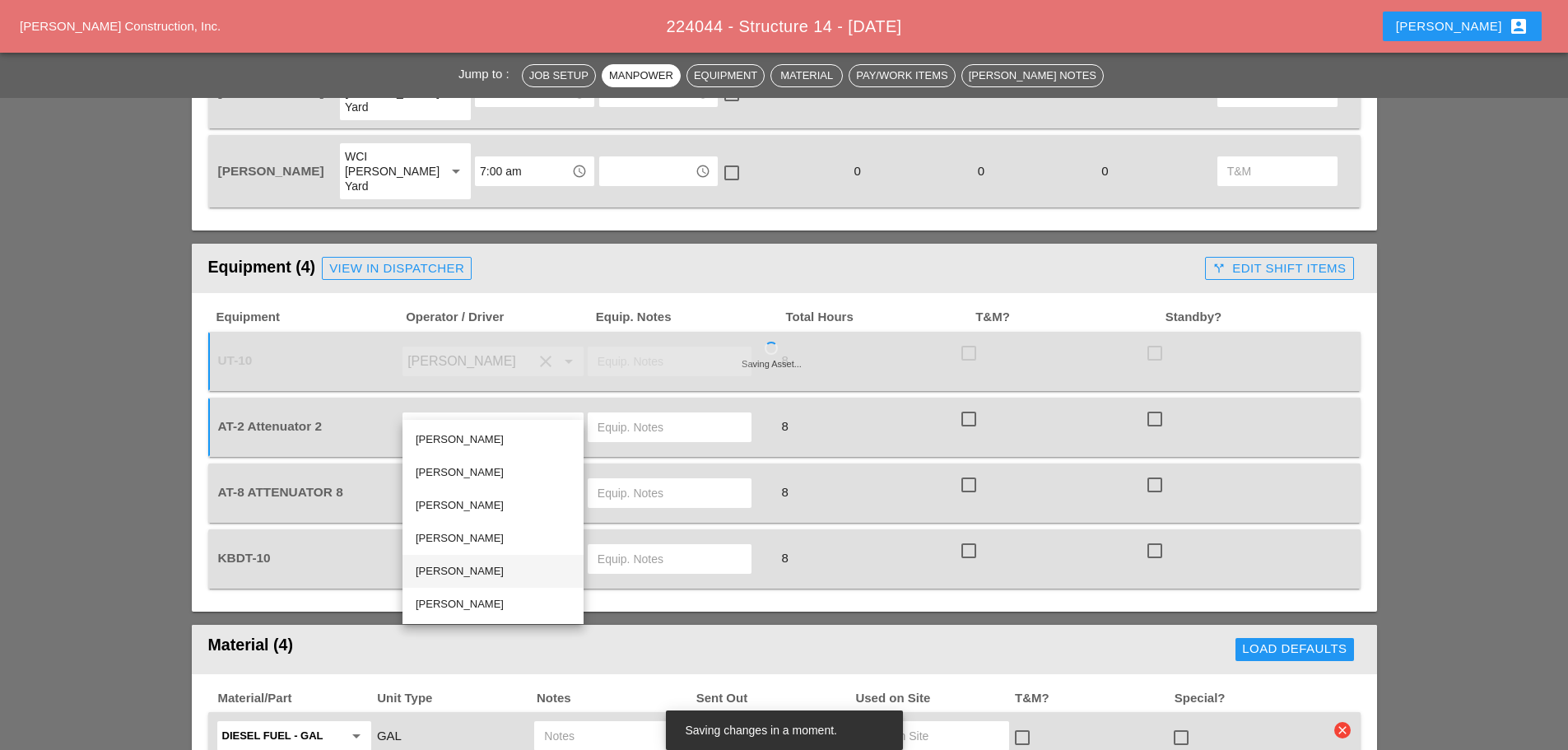
click at [466, 571] on div "[PERSON_NAME]" at bounding box center [493, 571] width 155 height 20
type input "[PERSON_NAME]"
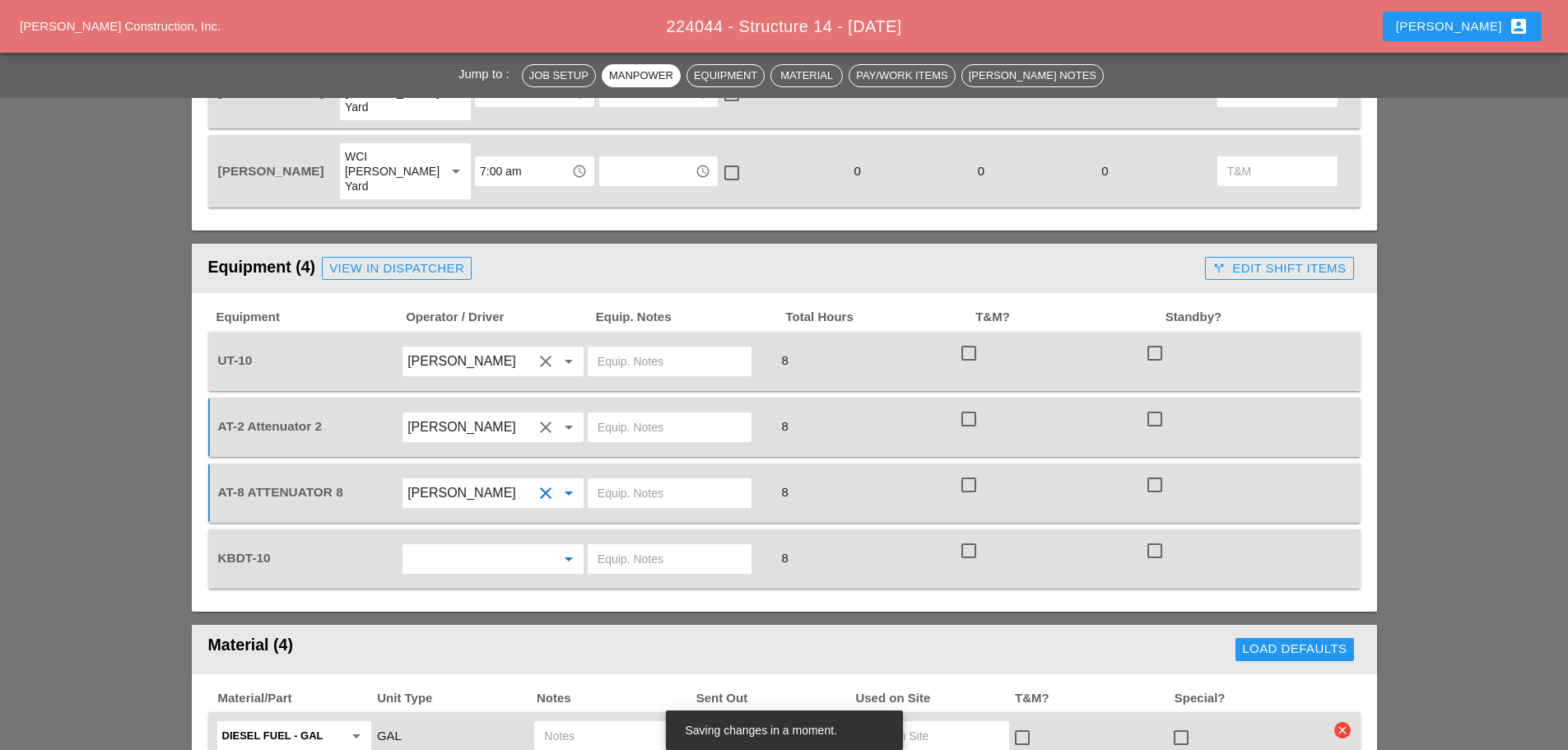
click at [450, 546] on input "text" at bounding box center [470, 559] width 125 height 26
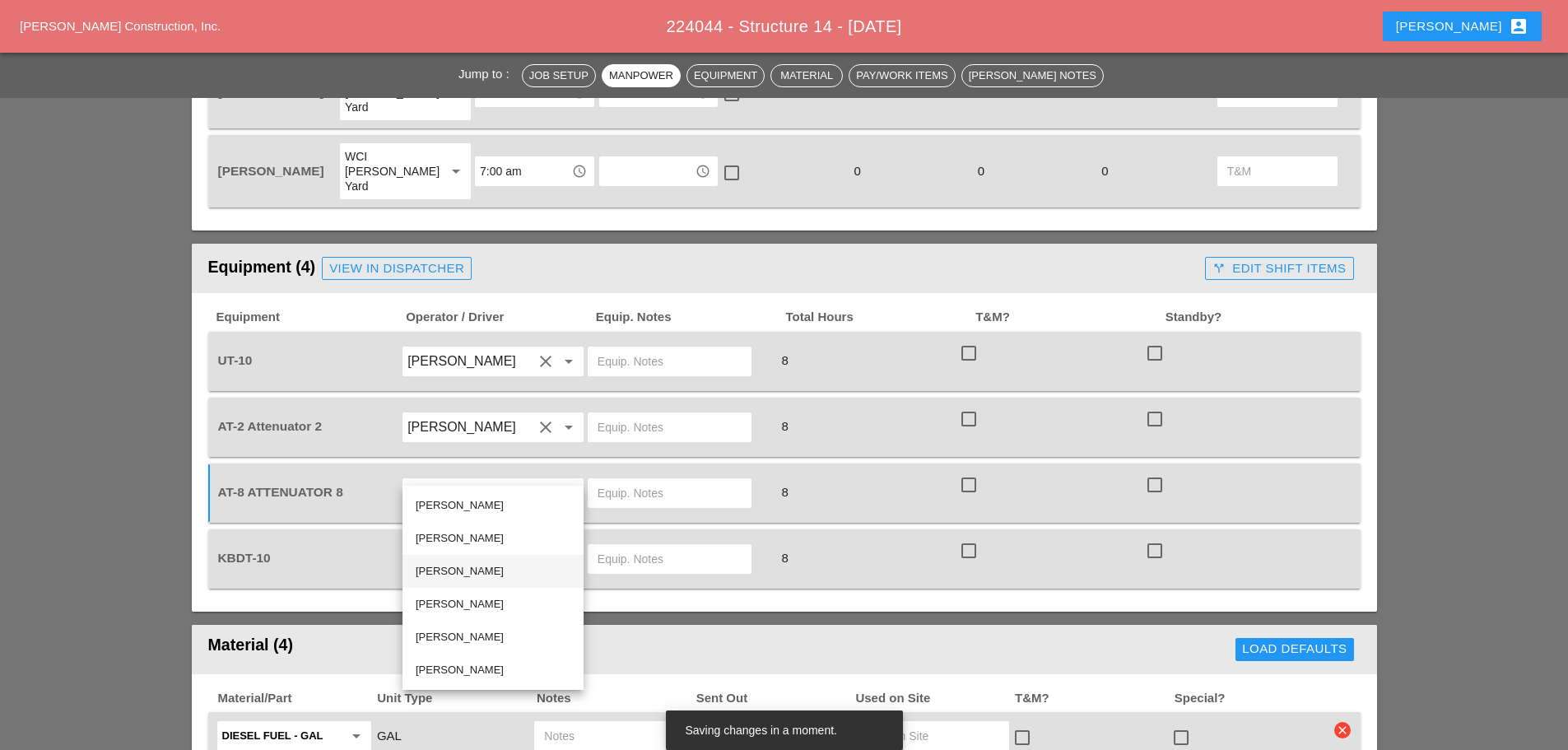
click at [461, 570] on div "[PERSON_NAME]" at bounding box center [493, 571] width 155 height 20
type input "[PERSON_NAME]"
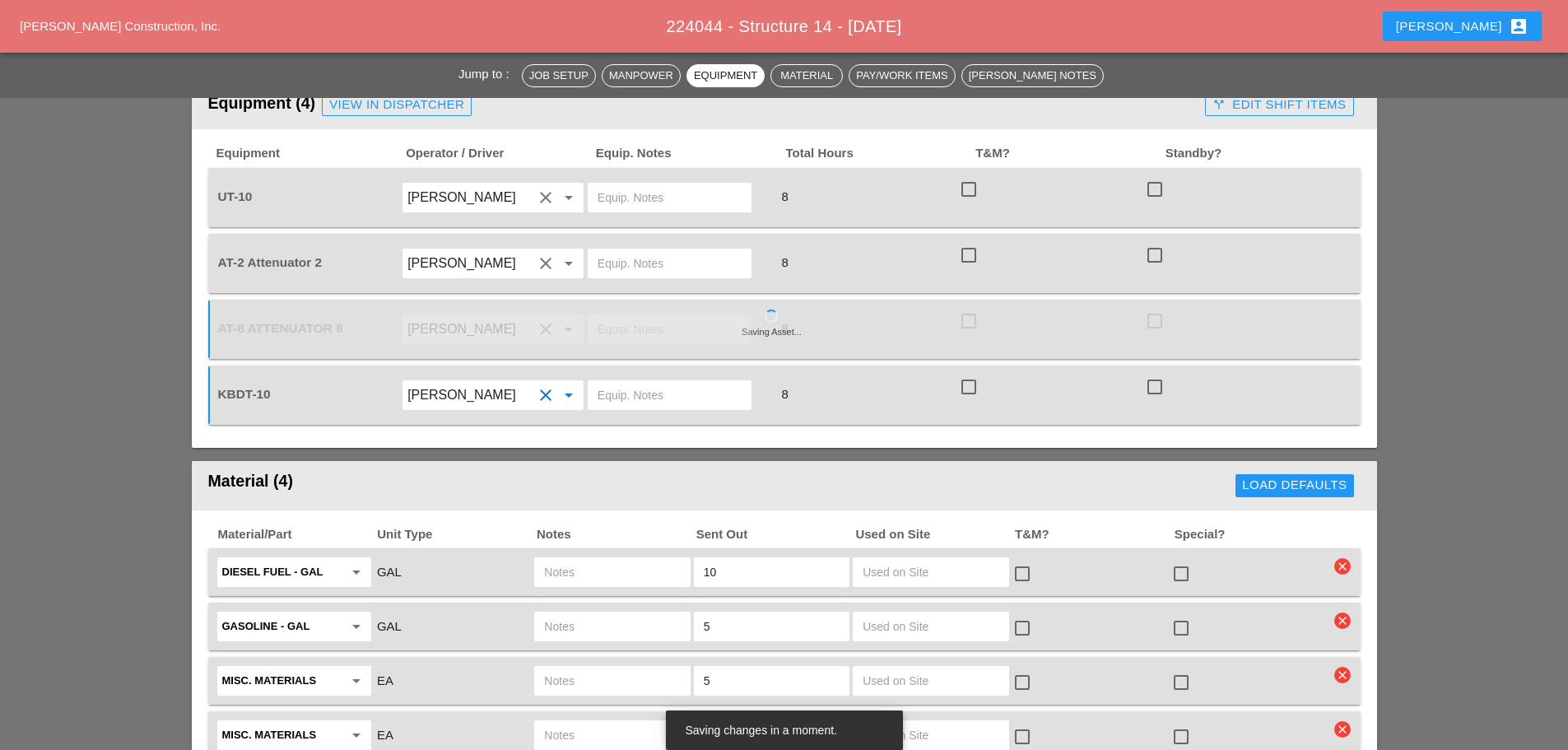
scroll to position [1318, 0]
click at [738, 667] on input "5" at bounding box center [772, 680] width 136 height 26
click at [594, 667] on input "text" at bounding box center [612, 680] width 136 height 26
type input "3X10"
click at [750, 667] on input "text" at bounding box center [772, 680] width 136 height 26
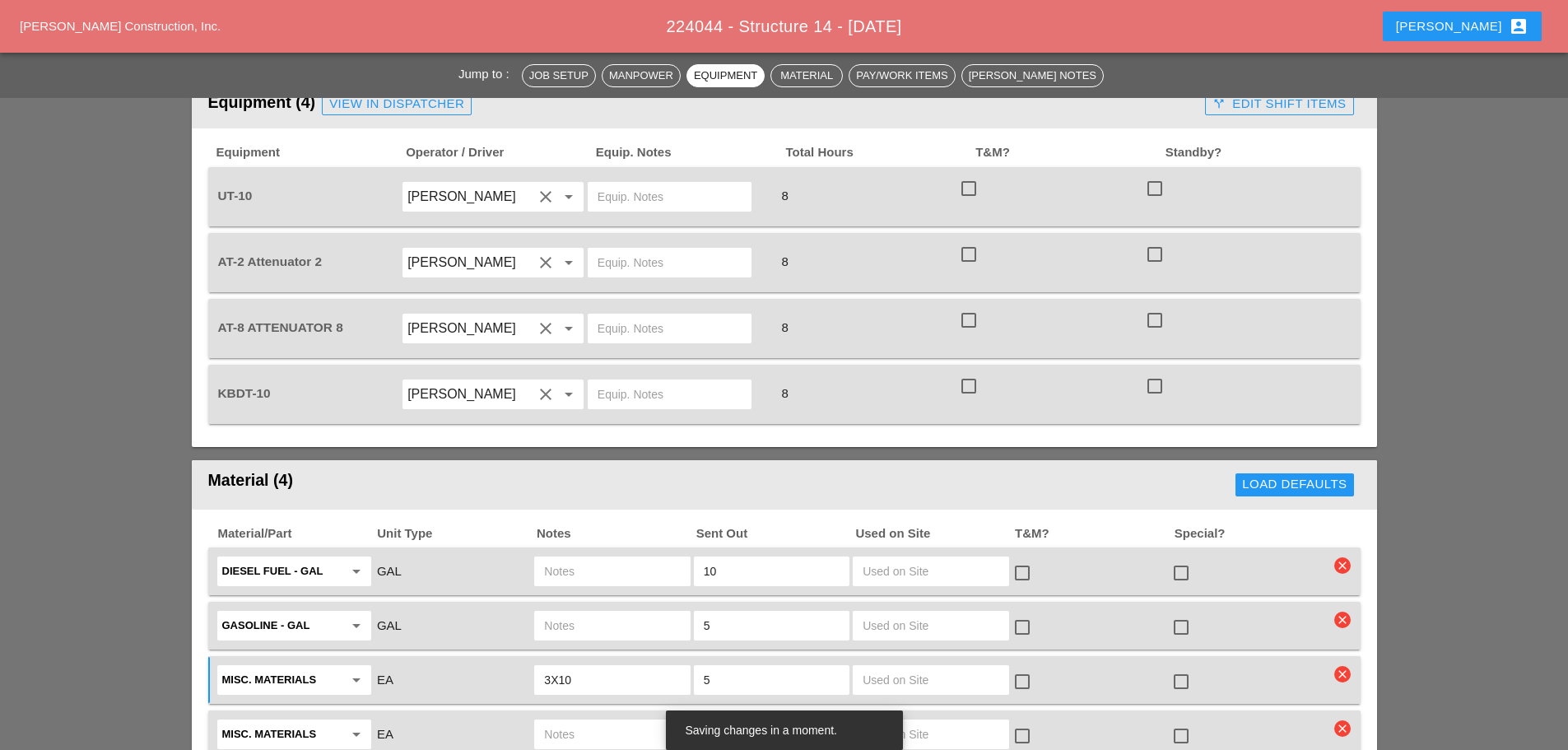
type input "5"
click at [1180, 668] on div at bounding box center [1181, 682] width 28 height 28
checkbox input "true"
drag, startPoint x: 1184, startPoint y: 537, endPoint x: 1188, endPoint y: 499, distance: 38.2
click at [1184, 614] on div at bounding box center [1181, 628] width 28 height 28
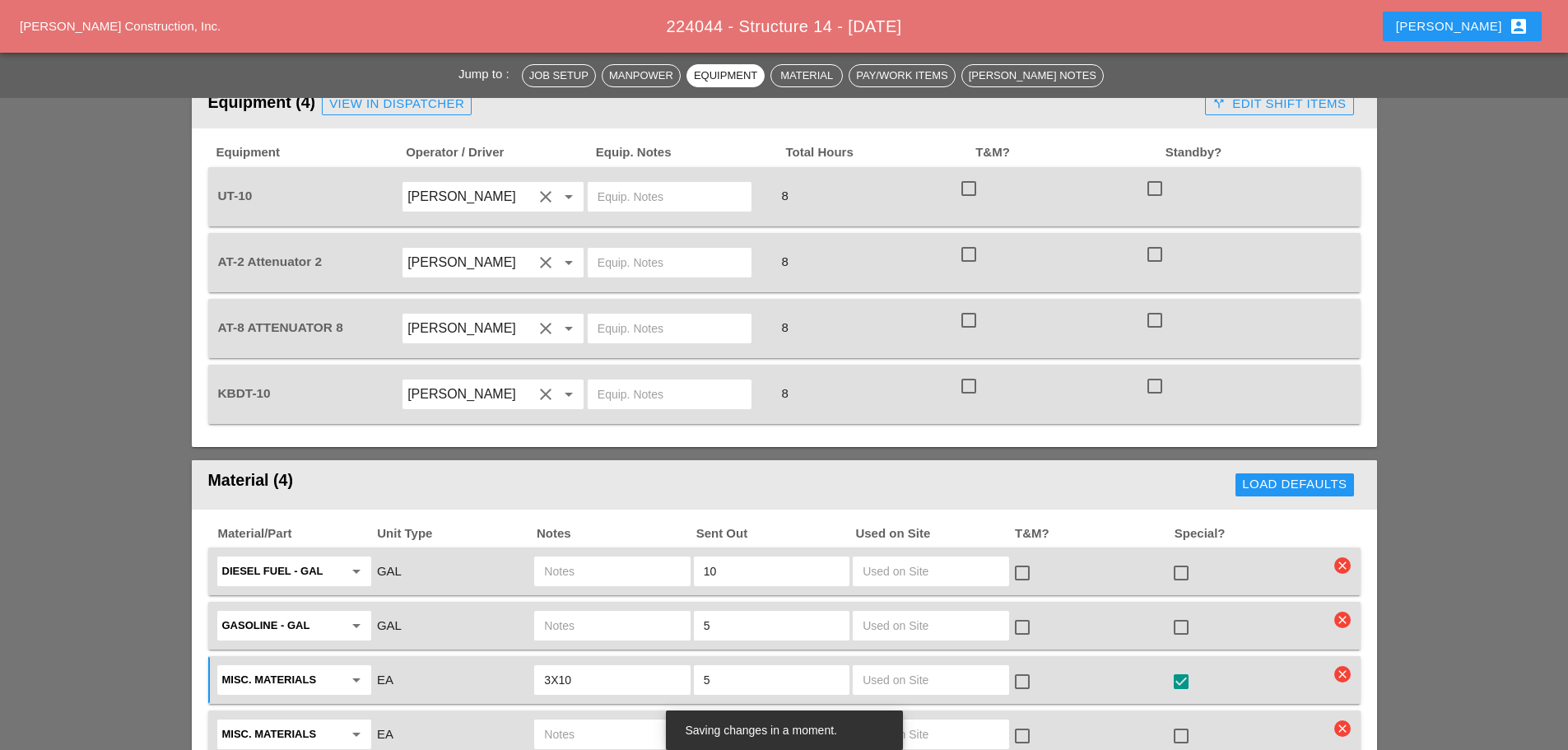
checkbox input "true"
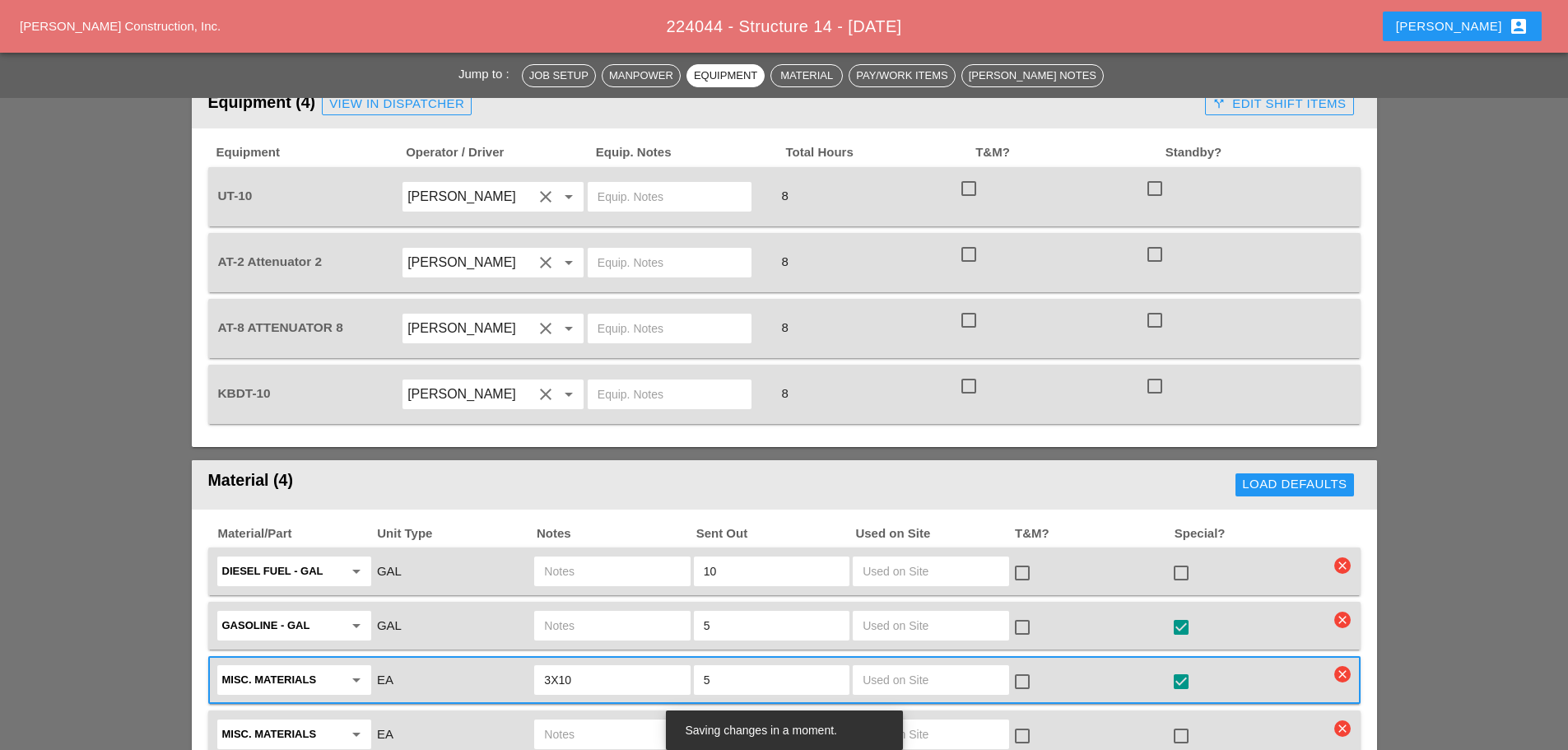
click at [1190, 554] on div "check_box_outline_blank" at bounding box center [1249, 571] width 159 height 34
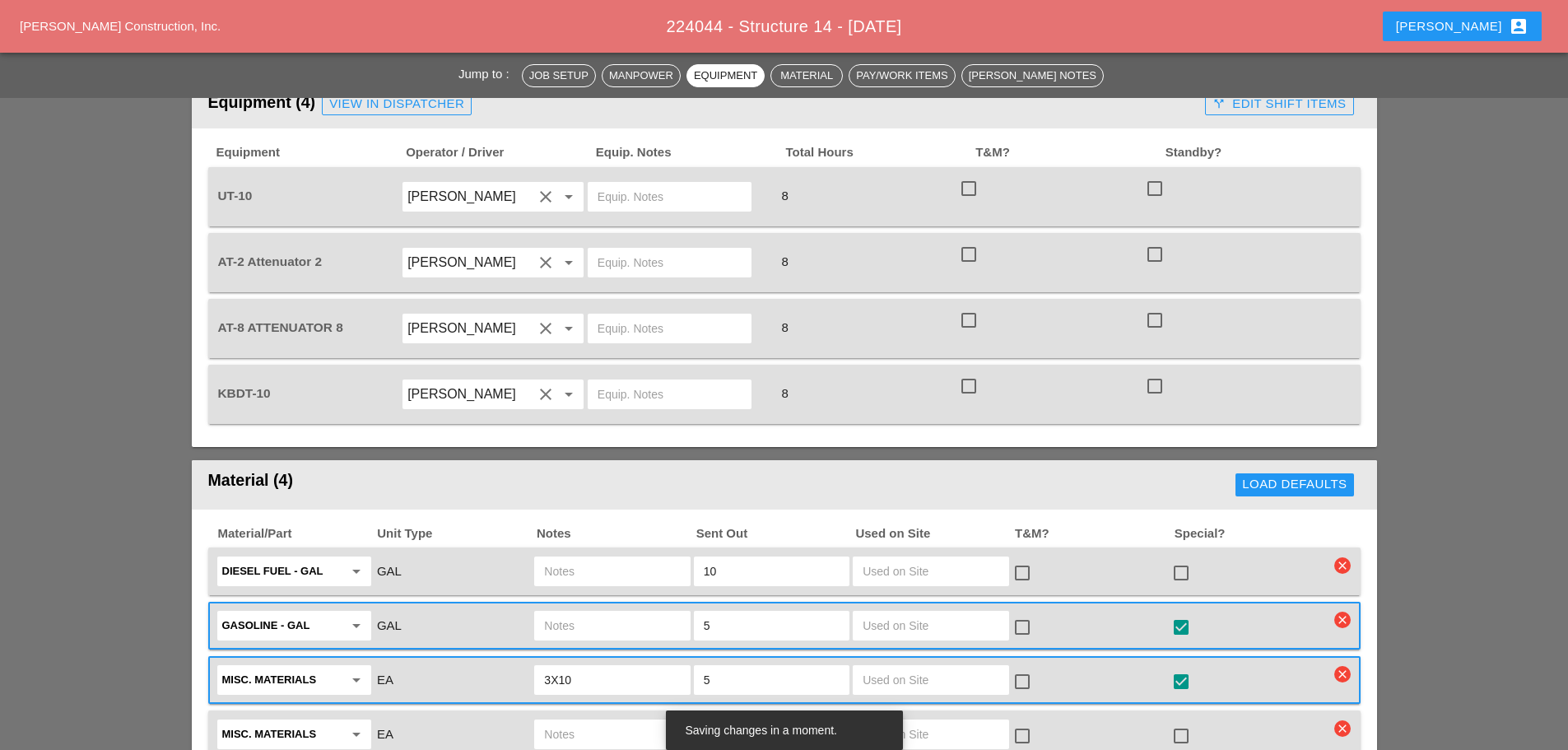
click at [1179, 560] on div at bounding box center [1181, 573] width 28 height 28
checkbox input "true"
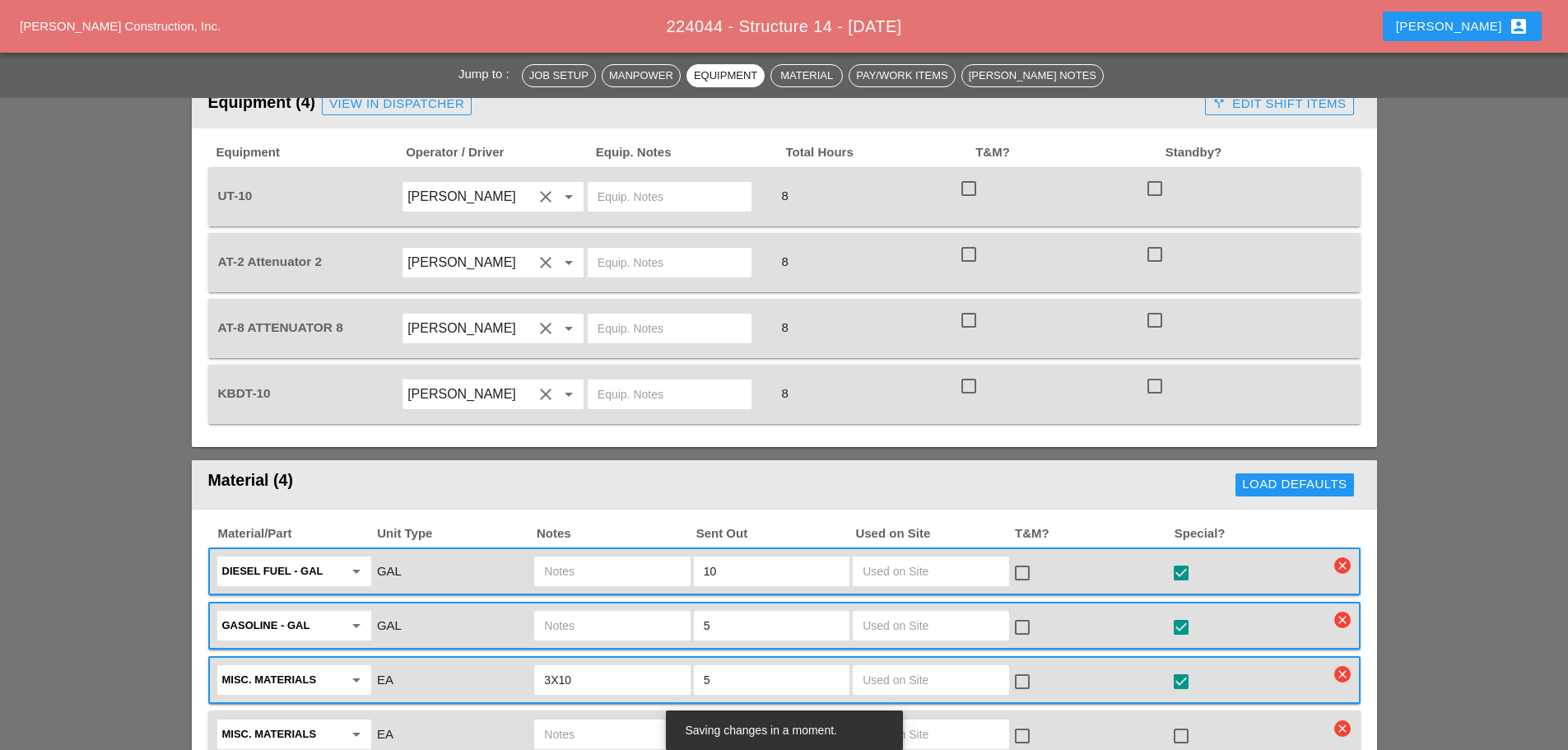
click at [580, 722] on input "text" at bounding box center [612, 735] width 136 height 26
click at [556, 722] on input "4 REBAR" at bounding box center [612, 735] width 136 height 26
type input "4 OF #5 REBAR"
click at [742, 722] on input "text" at bounding box center [772, 735] width 136 height 26
type input "4"
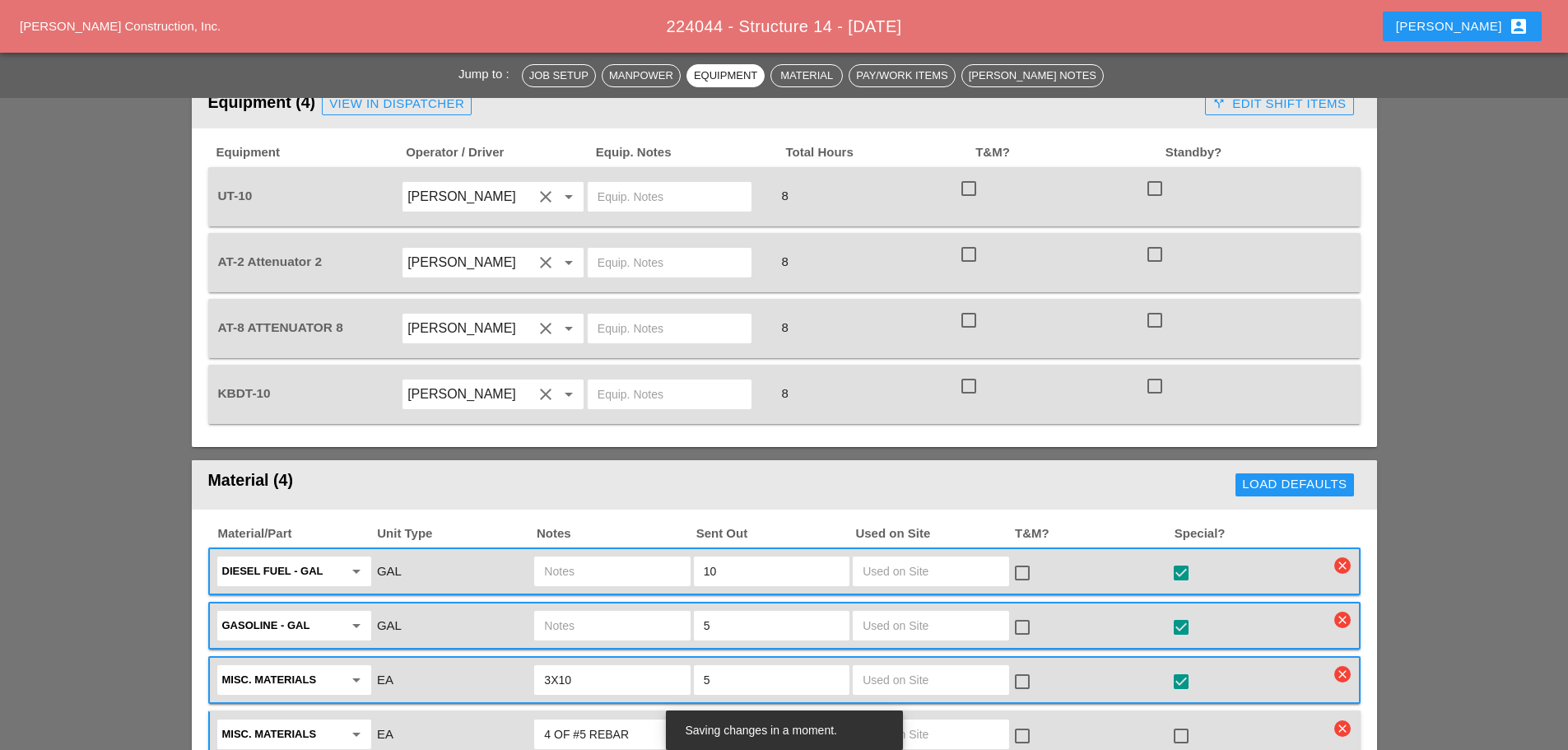
click at [1185, 722] on div at bounding box center [1181, 735] width 28 height 28
checkbox input "true"
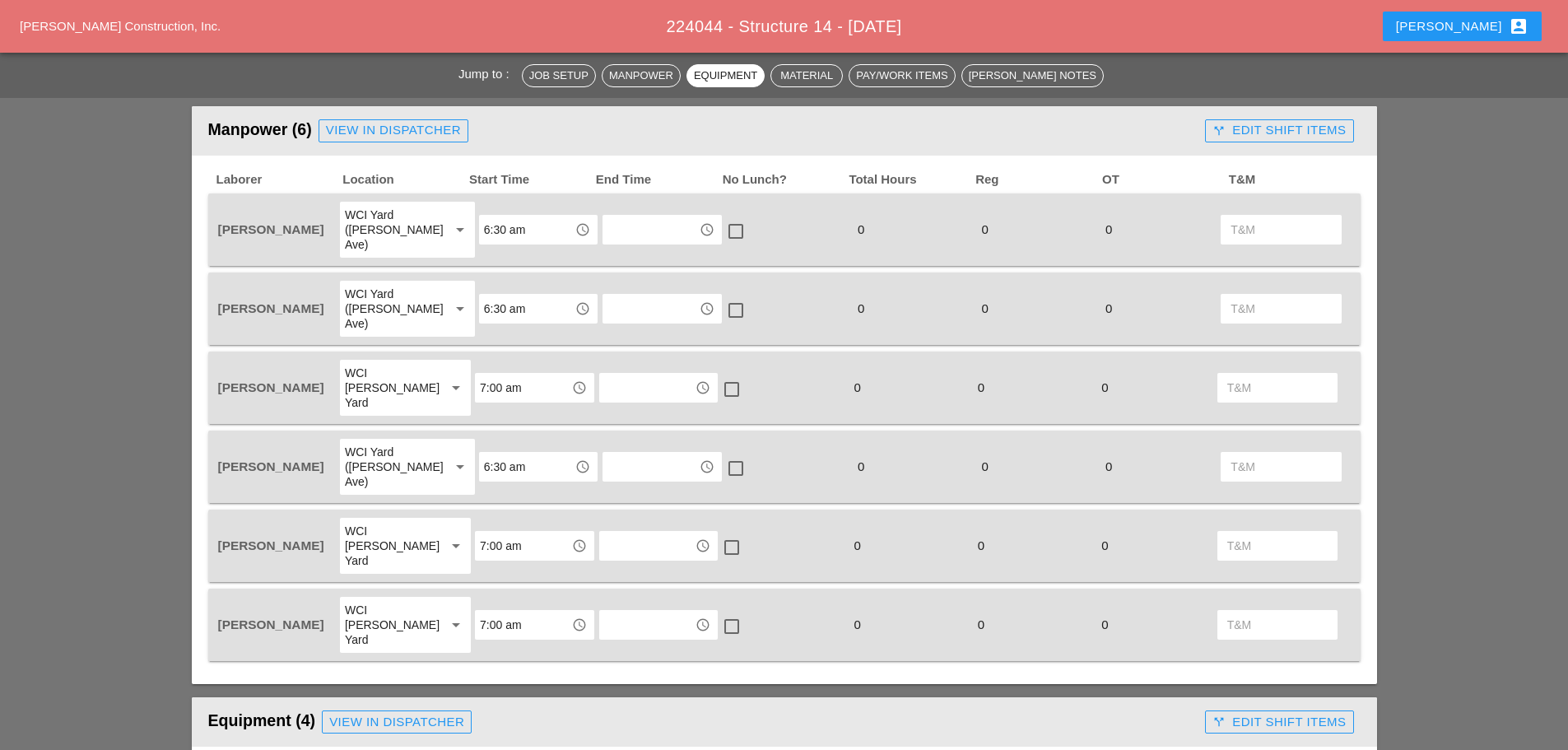
scroll to position [989, 0]
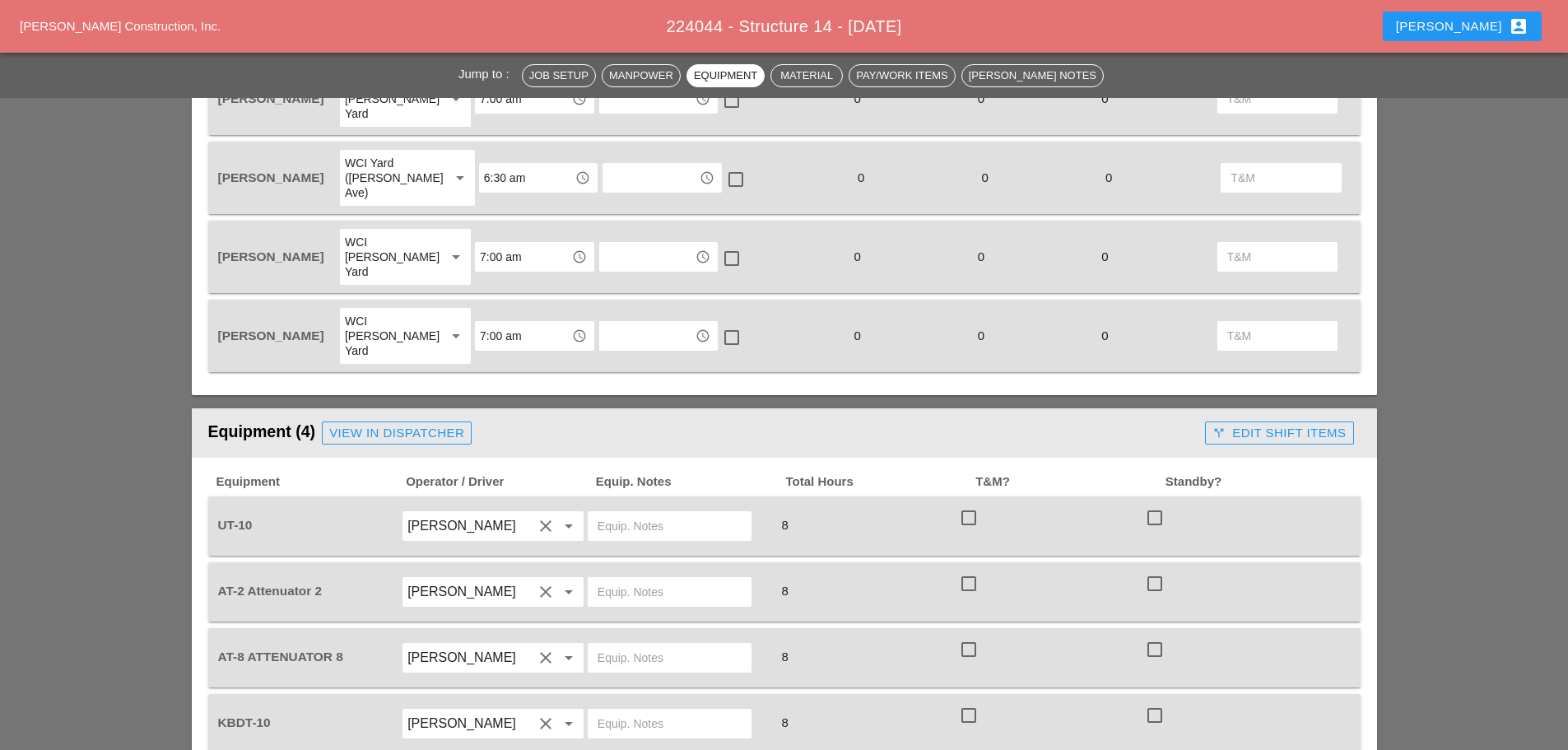
drag, startPoint x: 641, startPoint y: 632, endPoint x: 632, endPoint y: 630, distance: 9.2
click at [637, 711] on input "text" at bounding box center [669, 724] width 144 height 26
type input "W/ MATERIALS"
click at [619, 513] on input "text" at bounding box center [669, 526] width 144 height 26
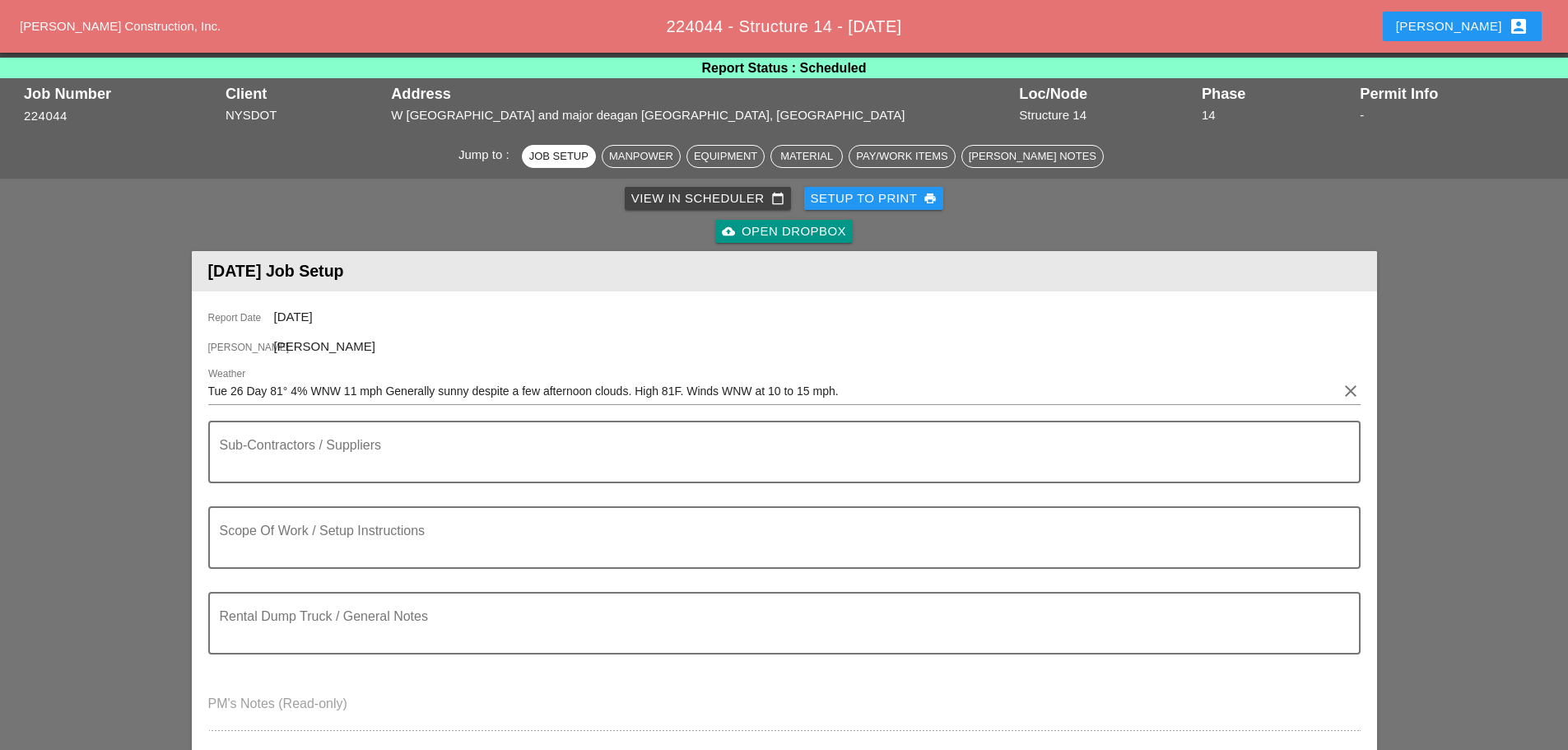
scroll to position [0, 0]
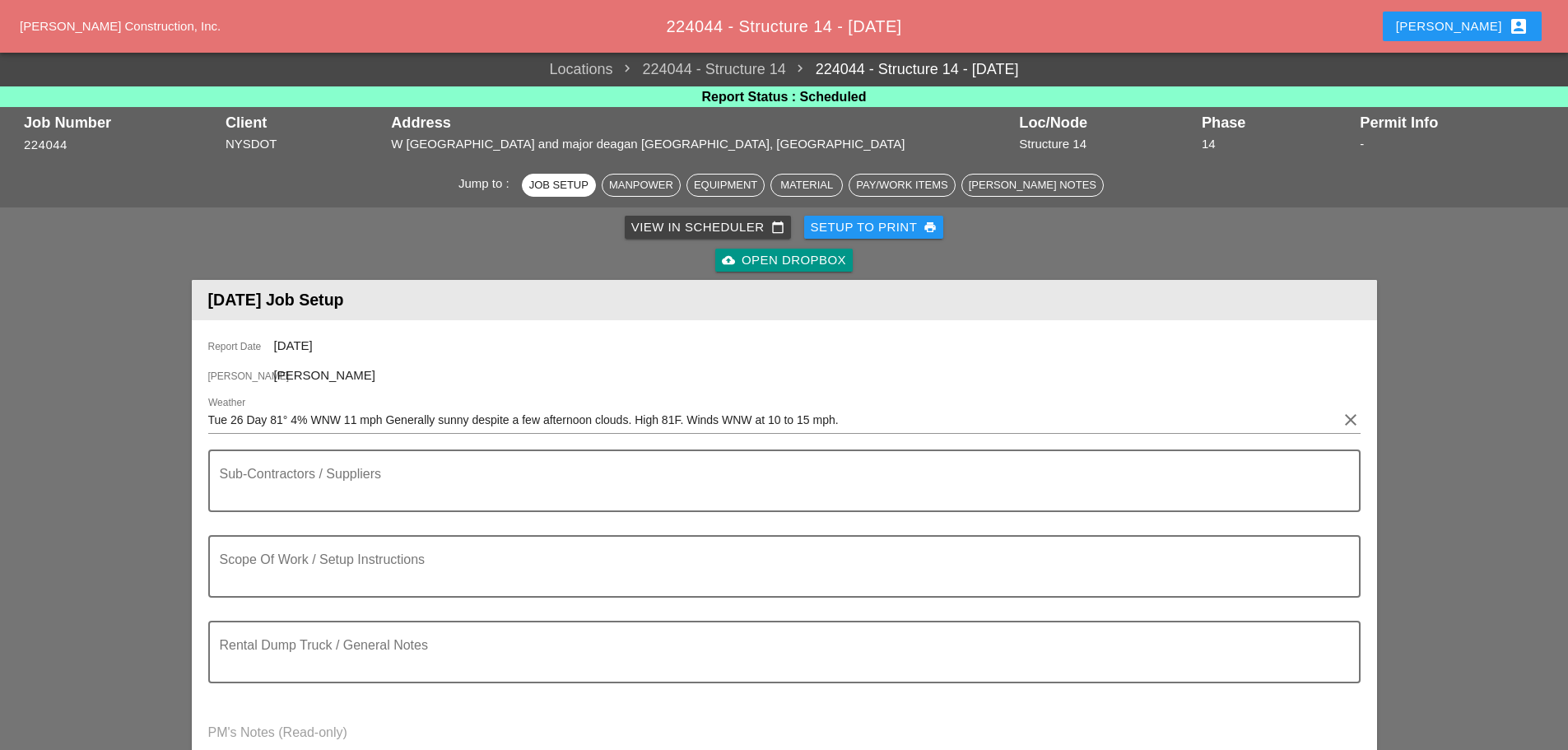
type input "W/ TOOLS"
click at [859, 224] on div "Setup to Print print" at bounding box center [875, 228] width 127 height 19
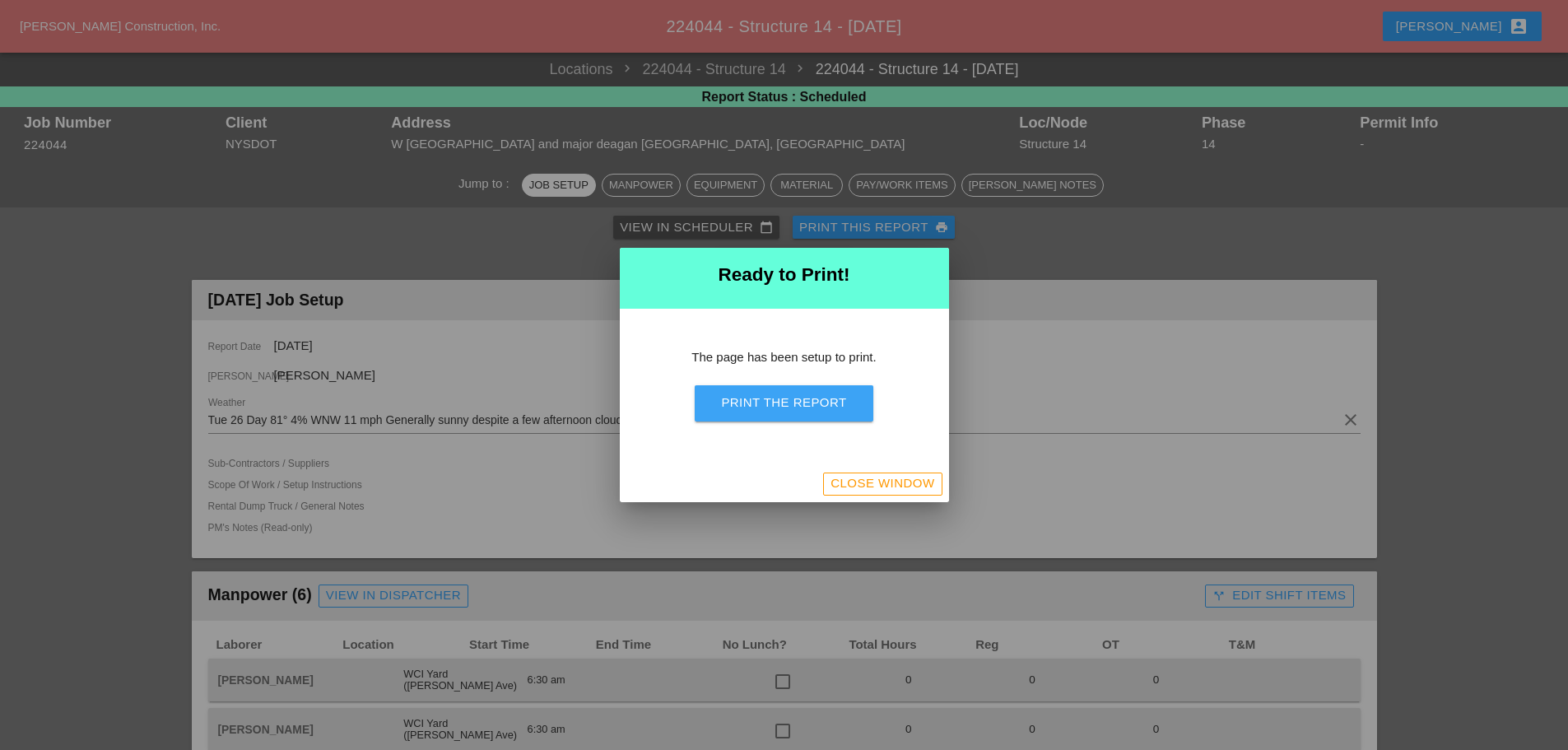
drag, startPoint x: 840, startPoint y: 396, endPoint x: 1195, endPoint y: 638, distance: 429.6
click at [840, 395] on div "Print the Report" at bounding box center [784, 403] width 125 height 19
click at [895, 489] on div "Close Window" at bounding box center [882, 483] width 103 height 19
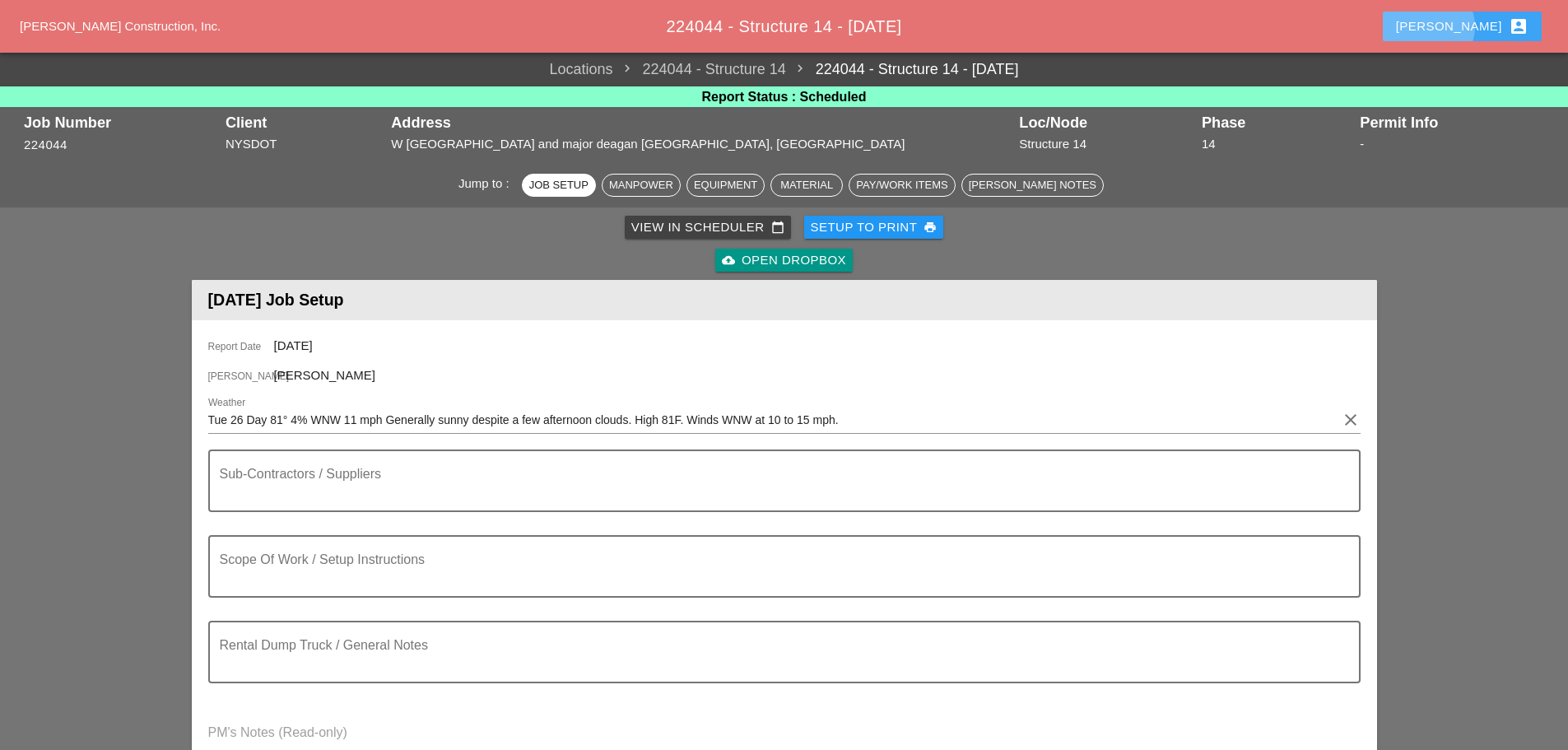
click at [1466, 28] on div "Enrico account_box" at bounding box center [1462, 26] width 132 height 20
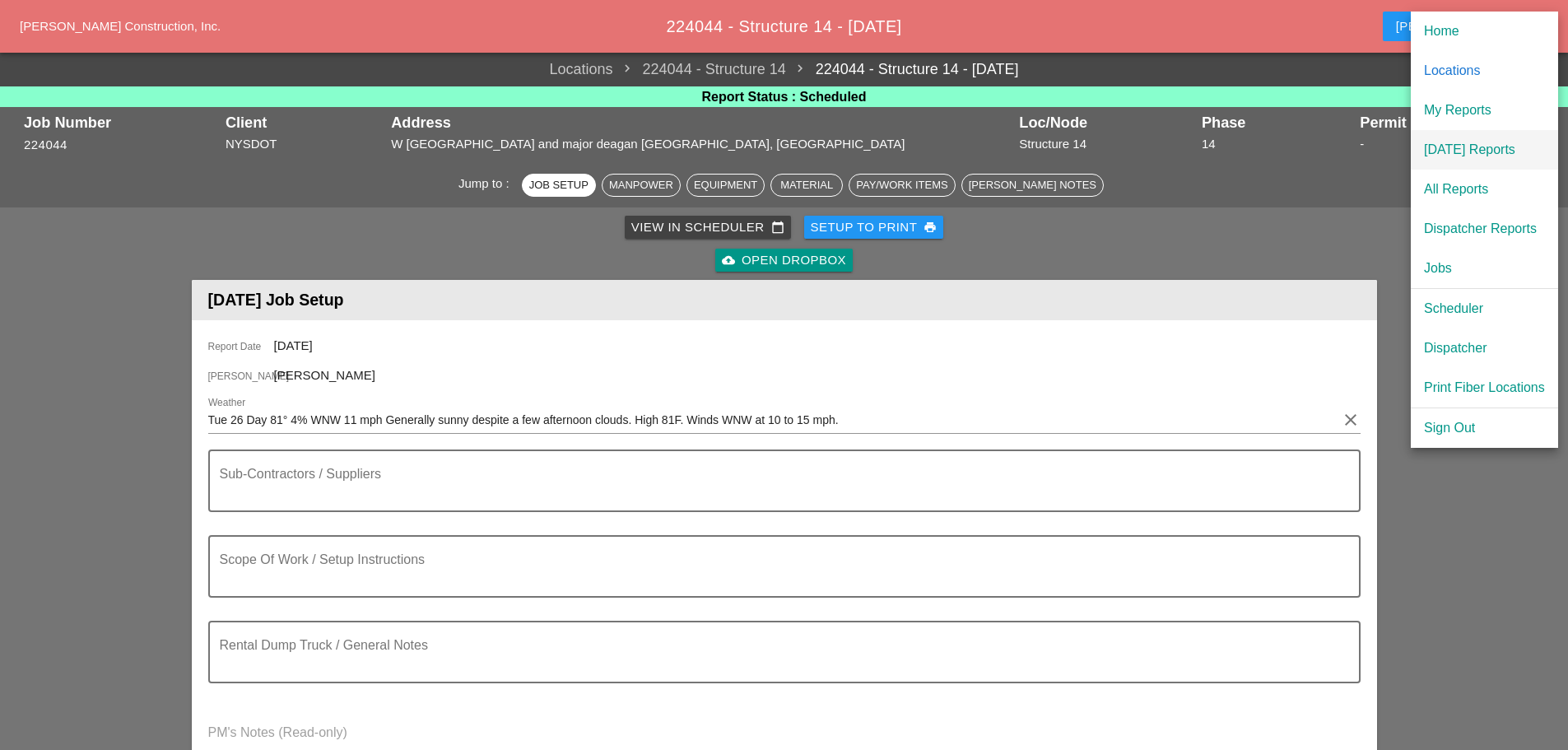
click at [1487, 153] on div "[DATE] Reports" at bounding box center [1485, 150] width 121 height 20
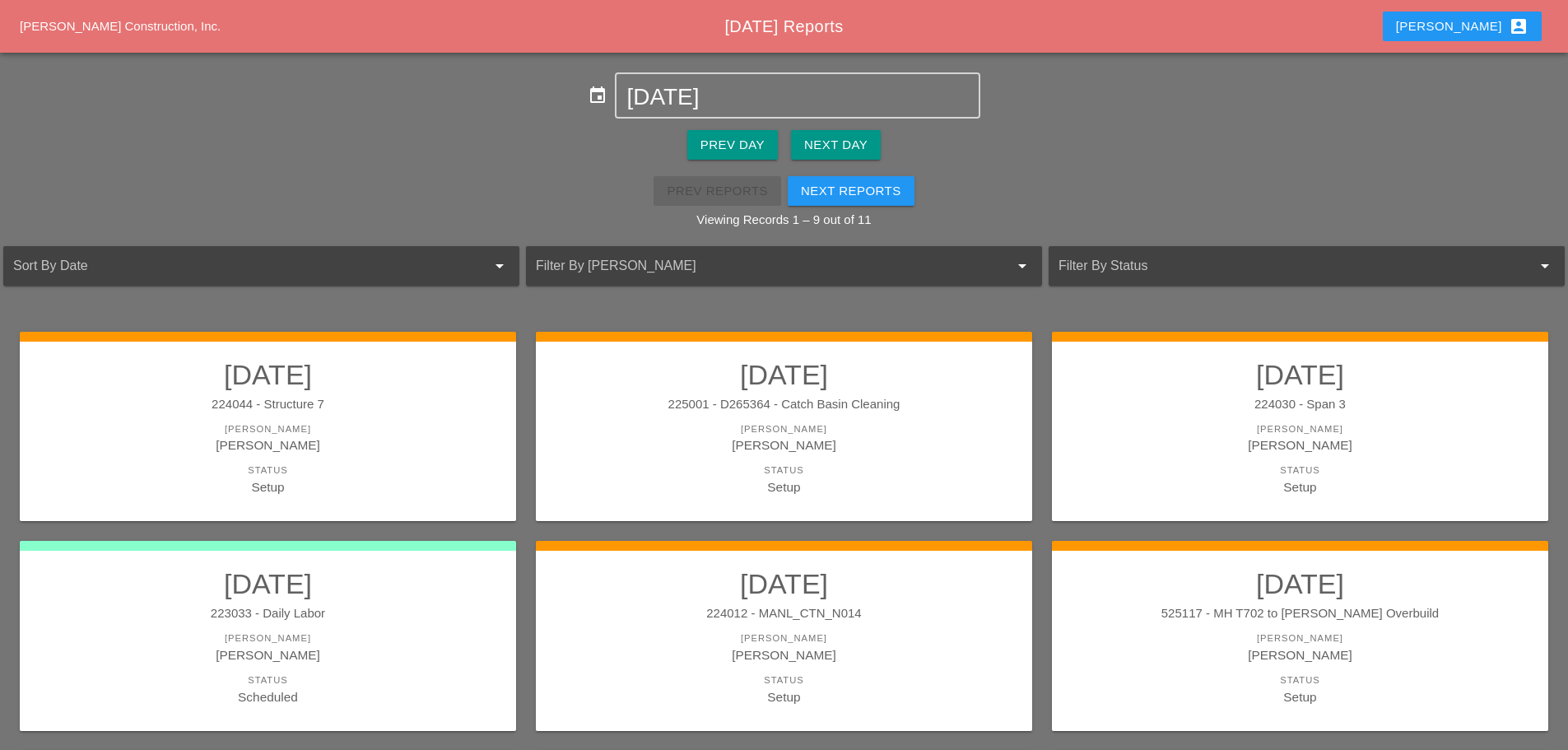
click at [841, 141] on div "Next Day" at bounding box center [836, 145] width 63 height 19
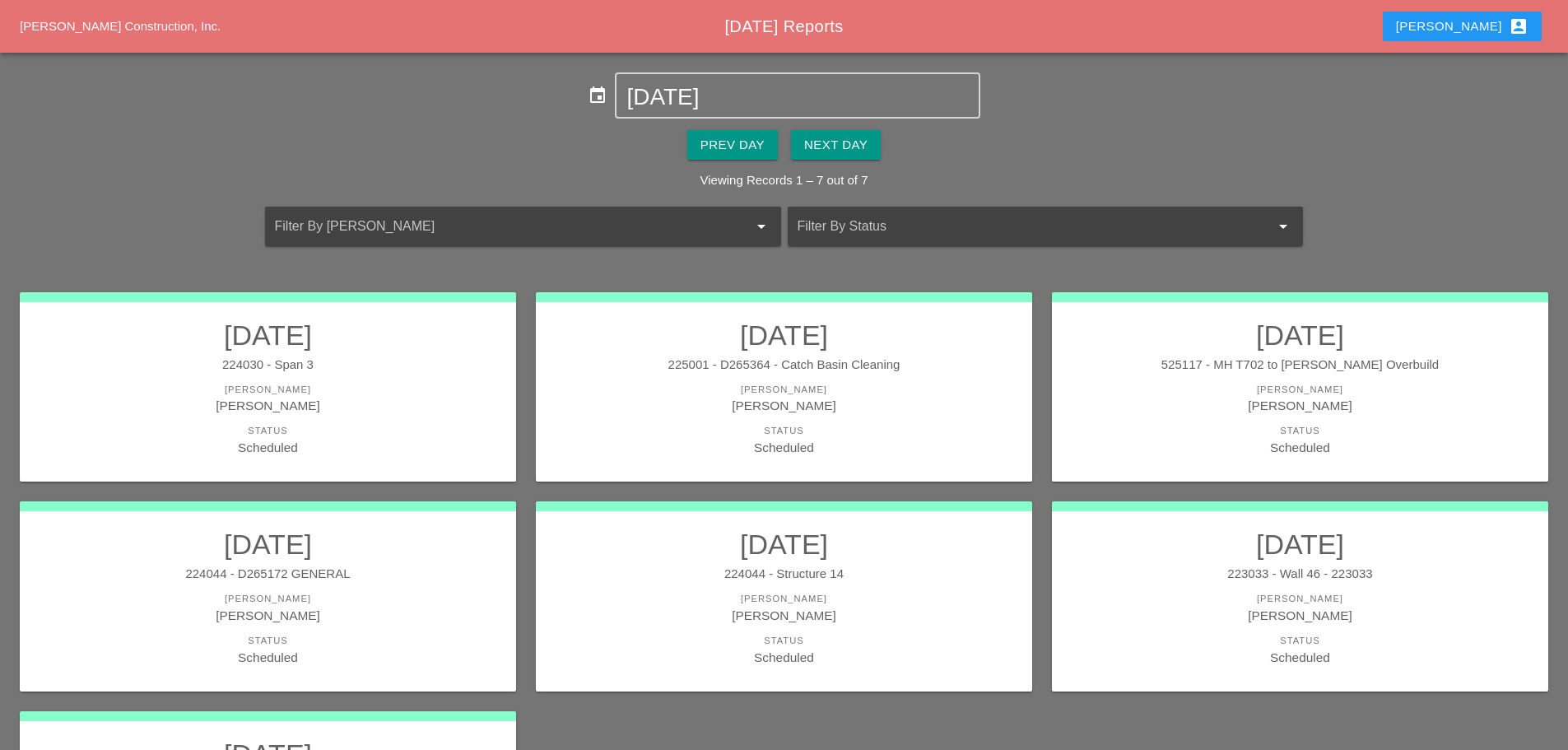
click at [1150, 433] on div "Status" at bounding box center [1300, 431] width 463 height 14
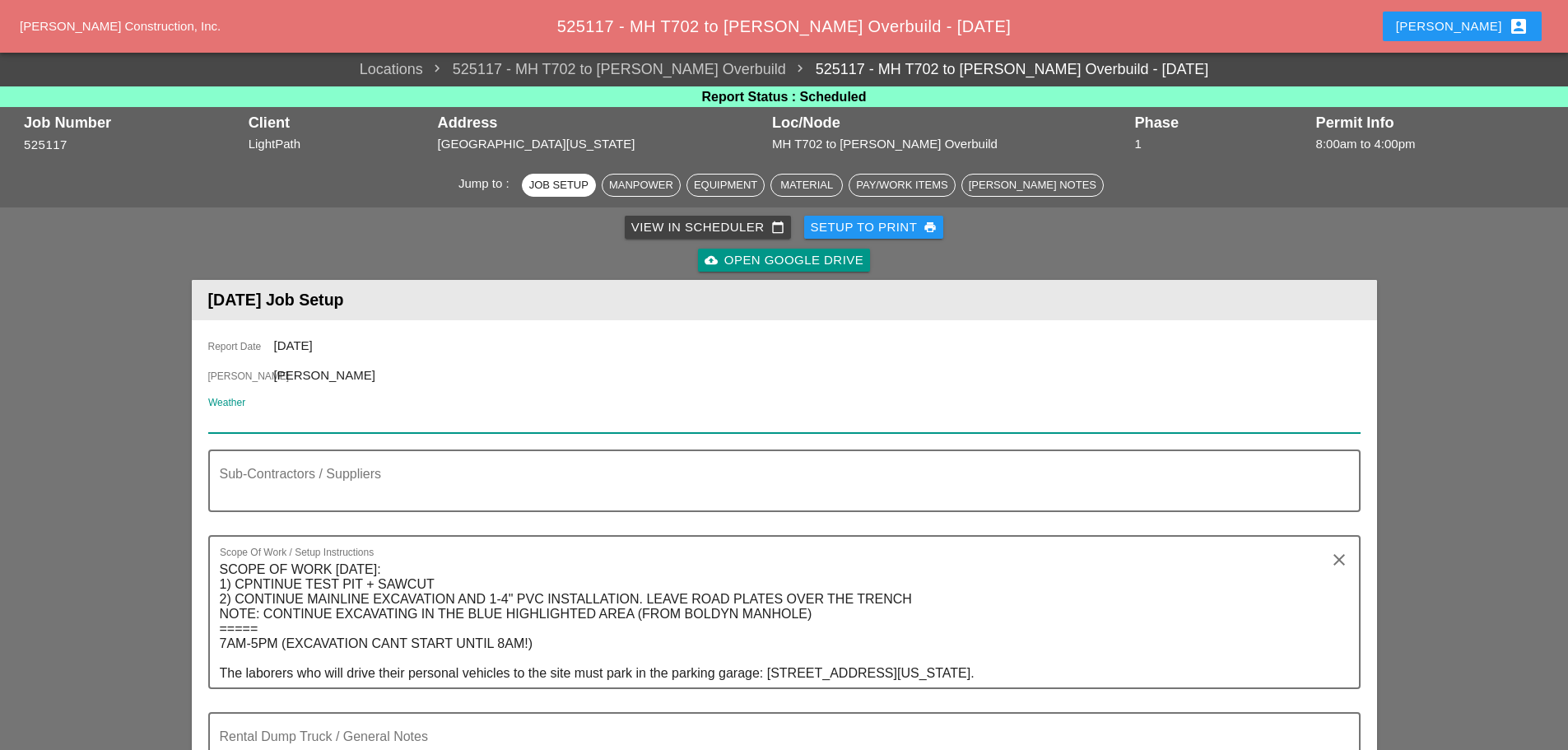
paste input "Tue 26 Day 81° 4% WNW 11 mph Generally sunny despite a few afternoon clouds. Hi…"
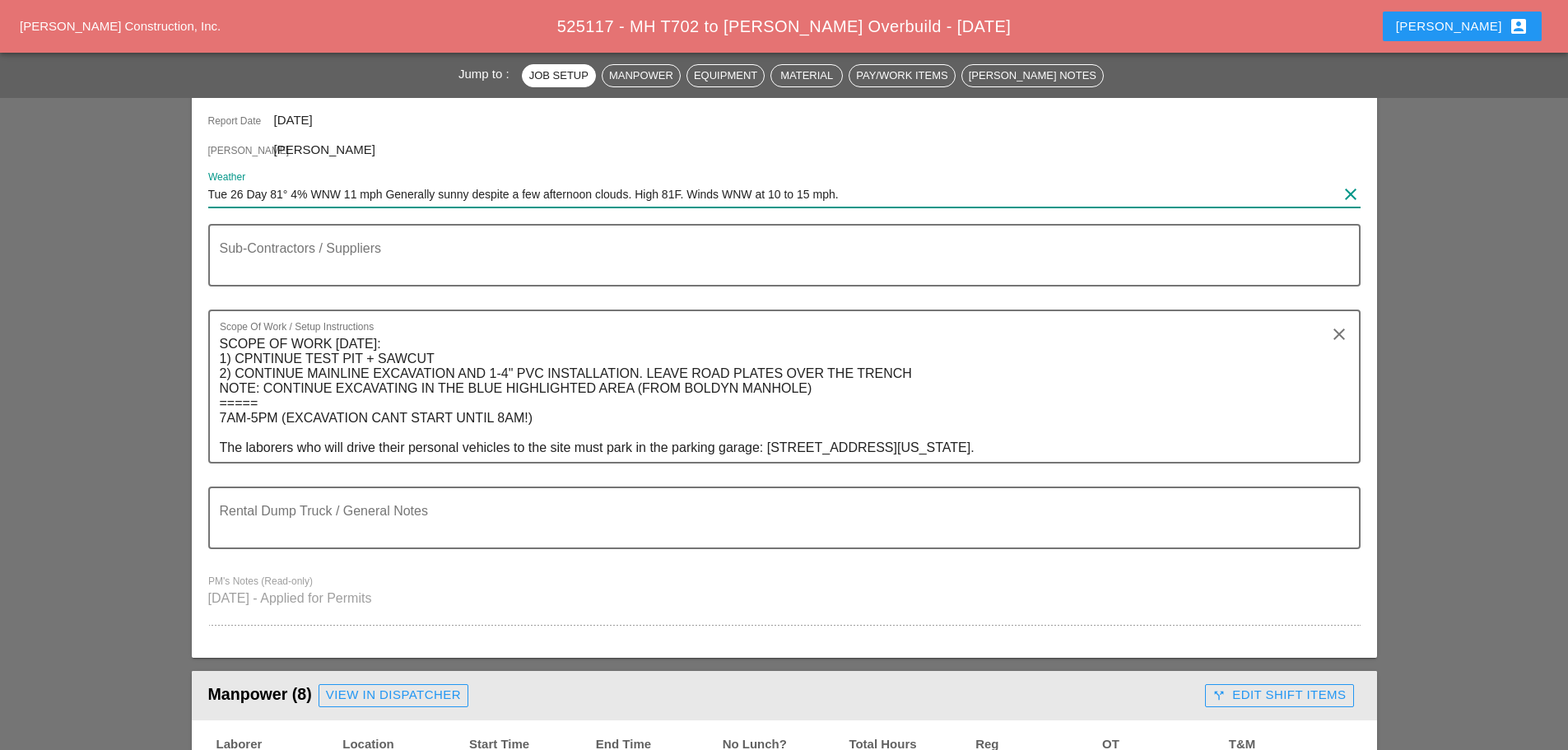
scroll to position [247, 0]
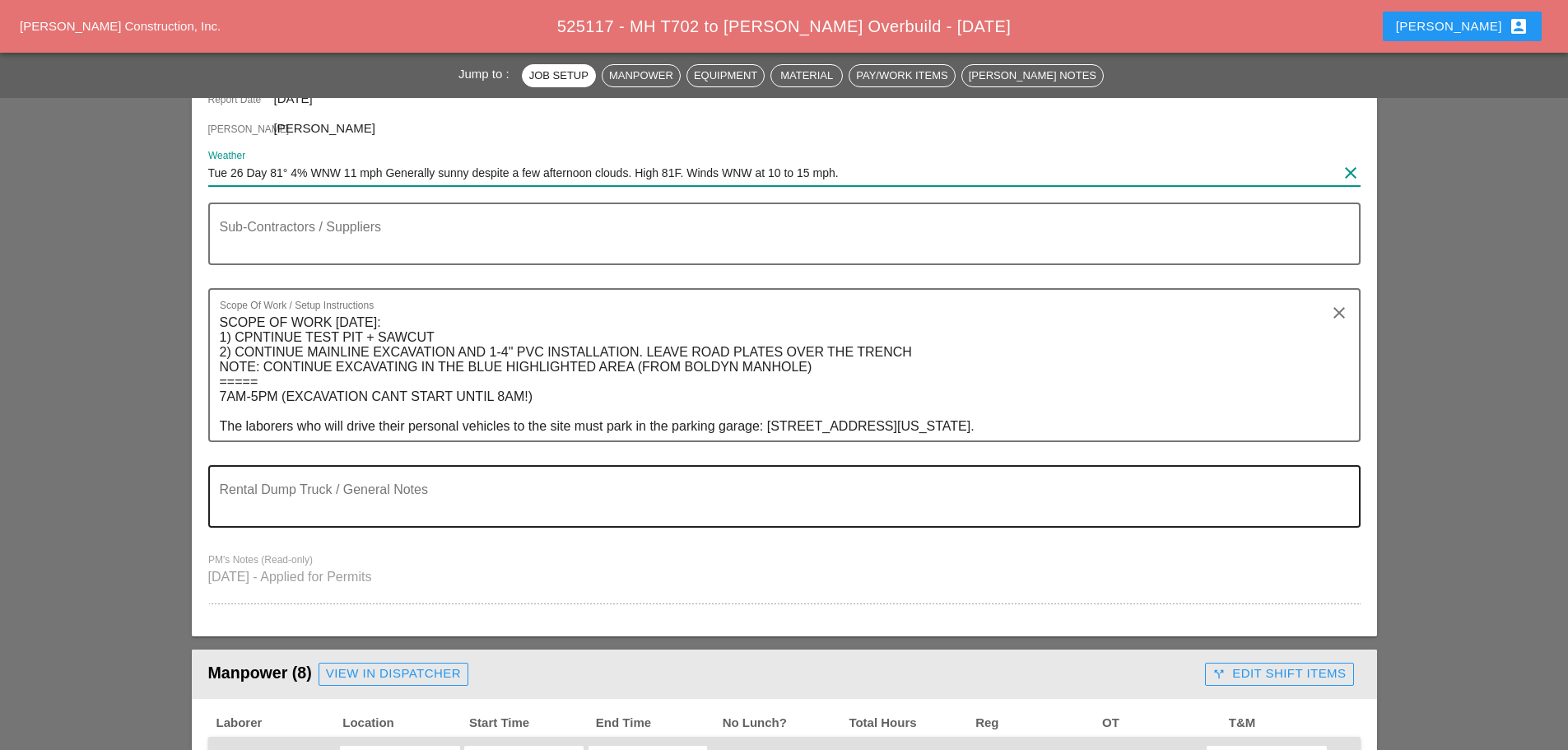
type input "Tue 26 Day 81° 4% WNW 11 mph Generally sunny despite a few afternoon clouds. Hi…"
click at [277, 498] on textarea "Rental Dump Truck / General Notes" at bounding box center [778, 507] width 1117 height 40
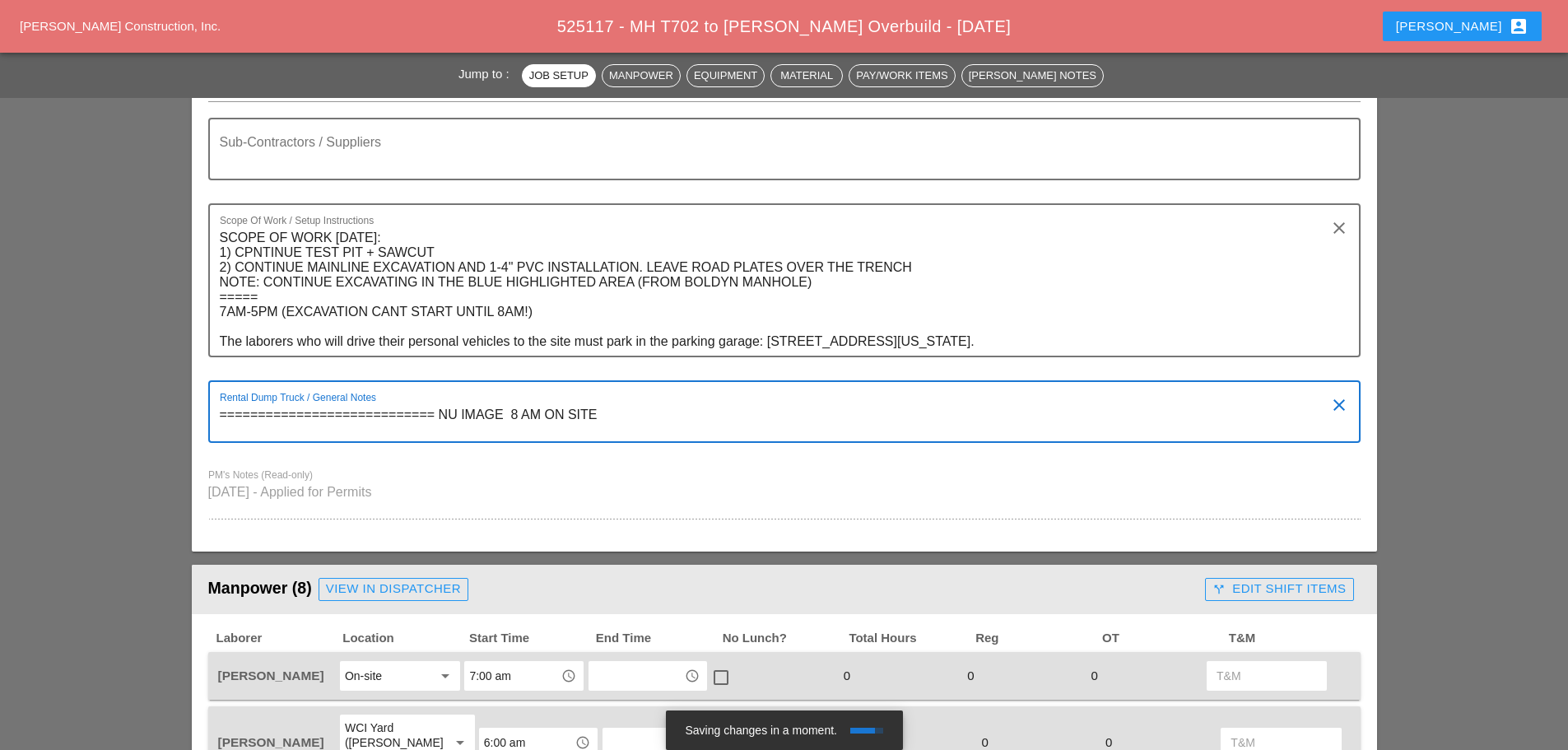
scroll to position [577, 0]
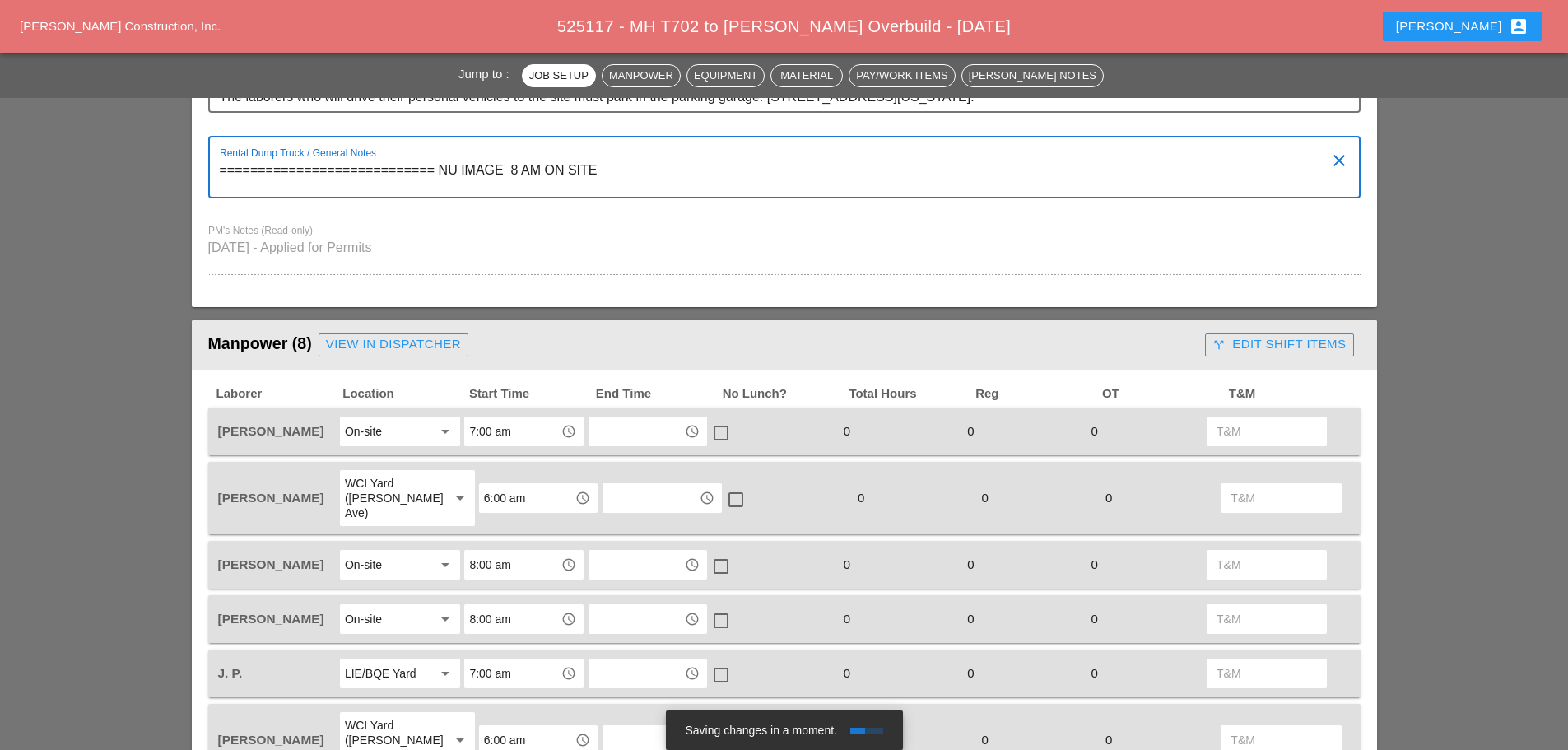
type textarea "============================ NU IMAGE 8 AM ON SITE"
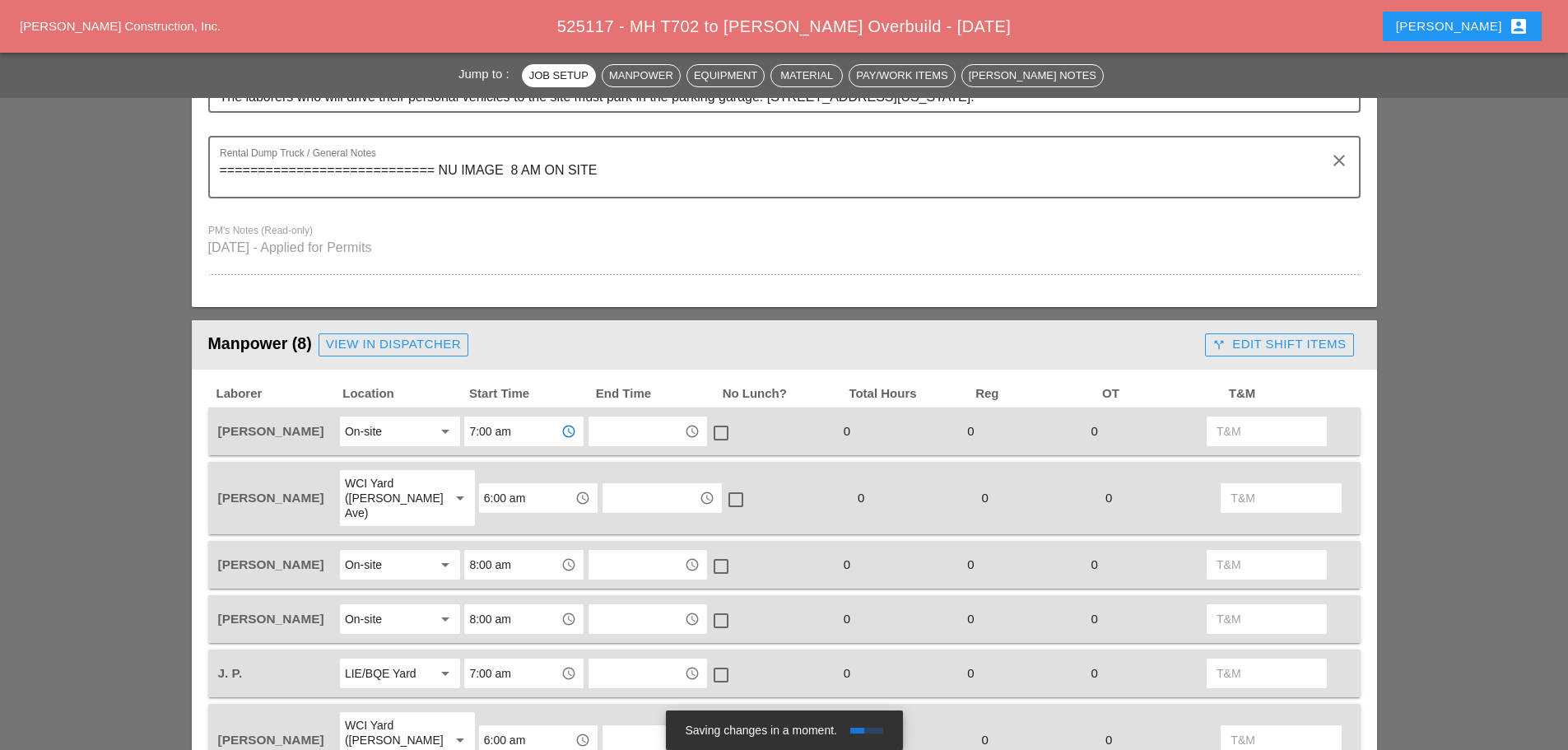
click at [499, 426] on input "7:00 am" at bounding box center [512, 431] width 85 height 26
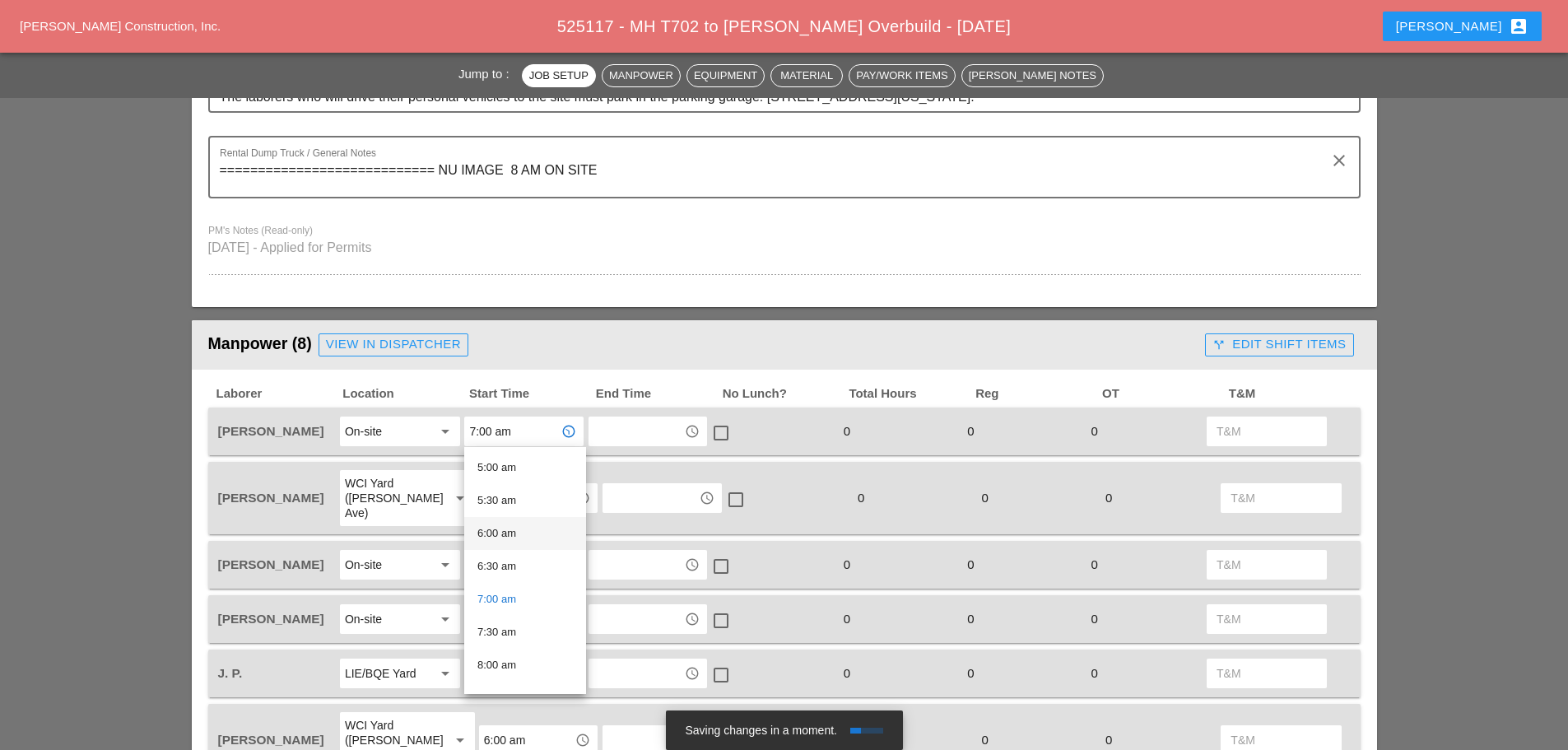
scroll to position [329, 0]
click at [510, 626] on div "7:30 am" at bounding box center [525, 632] width 95 height 20
type input "7:30 am"
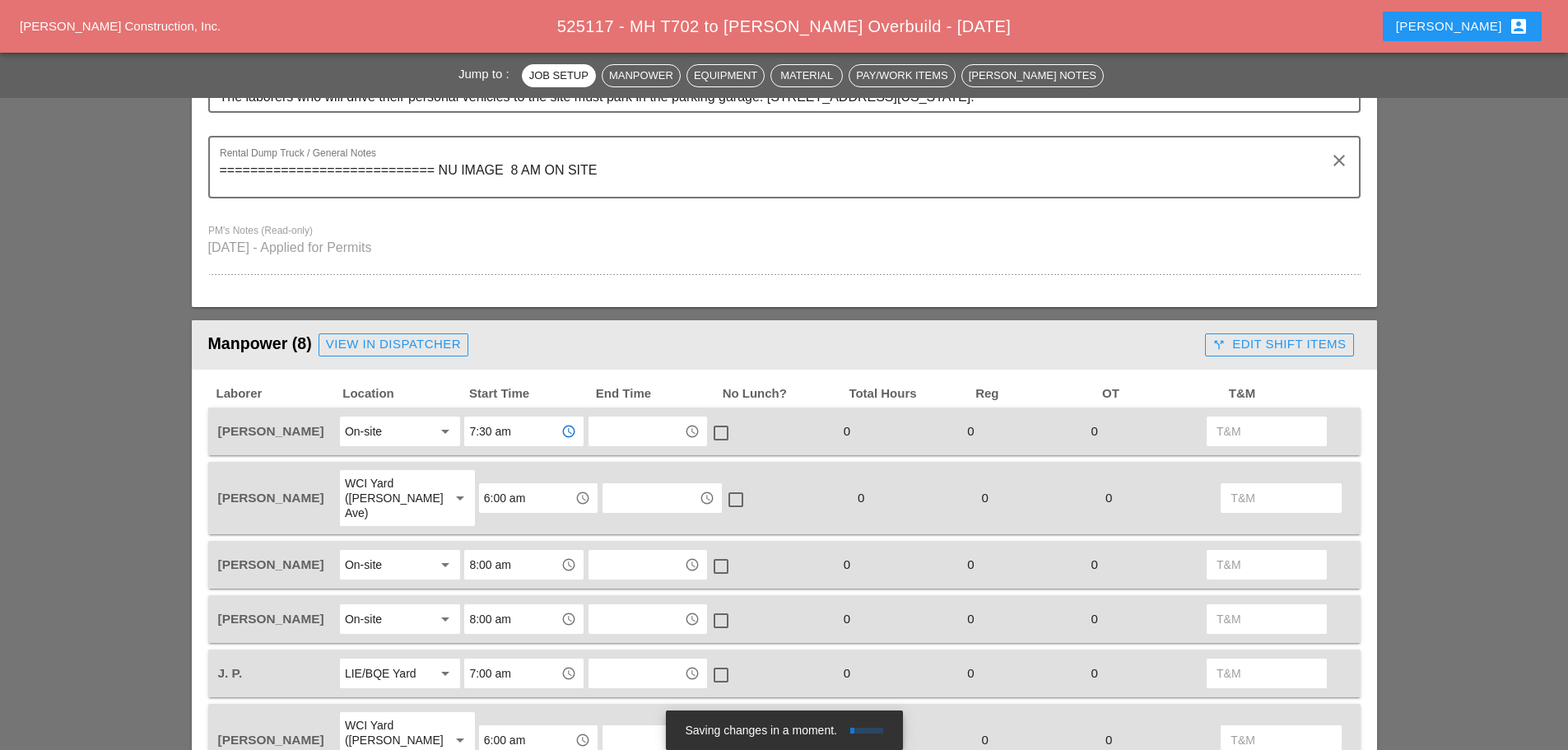
click at [390, 486] on div "WCI Yard (Provost Ave)" at bounding box center [391, 498] width 92 height 44
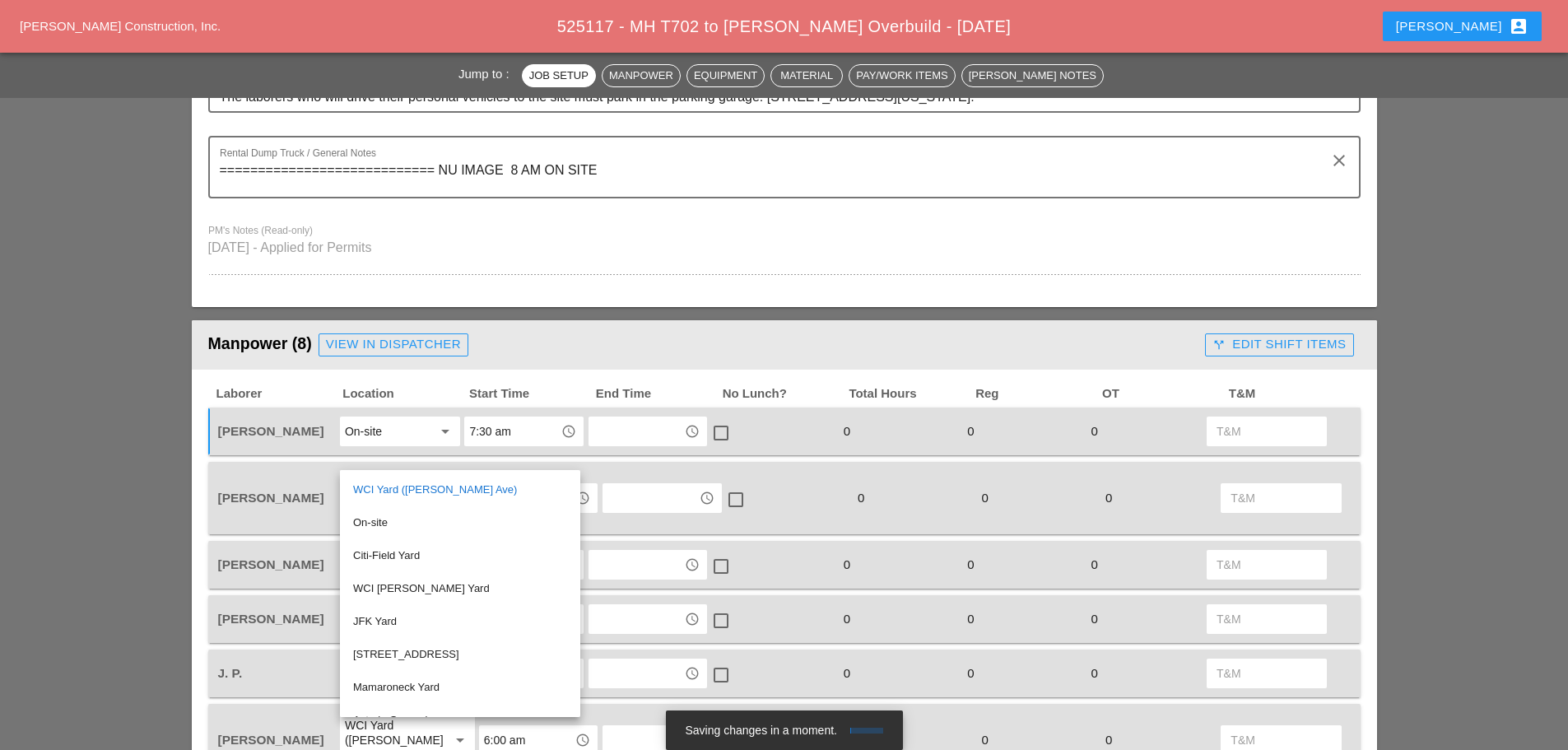
drag, startPoint x: 386, startPoint y: 518, endPoint x: 416, endPoint y: 511, distance: 30.8
click at [387, 518] on div "On-site" at bounding box center [460, 523] width 214 height 20
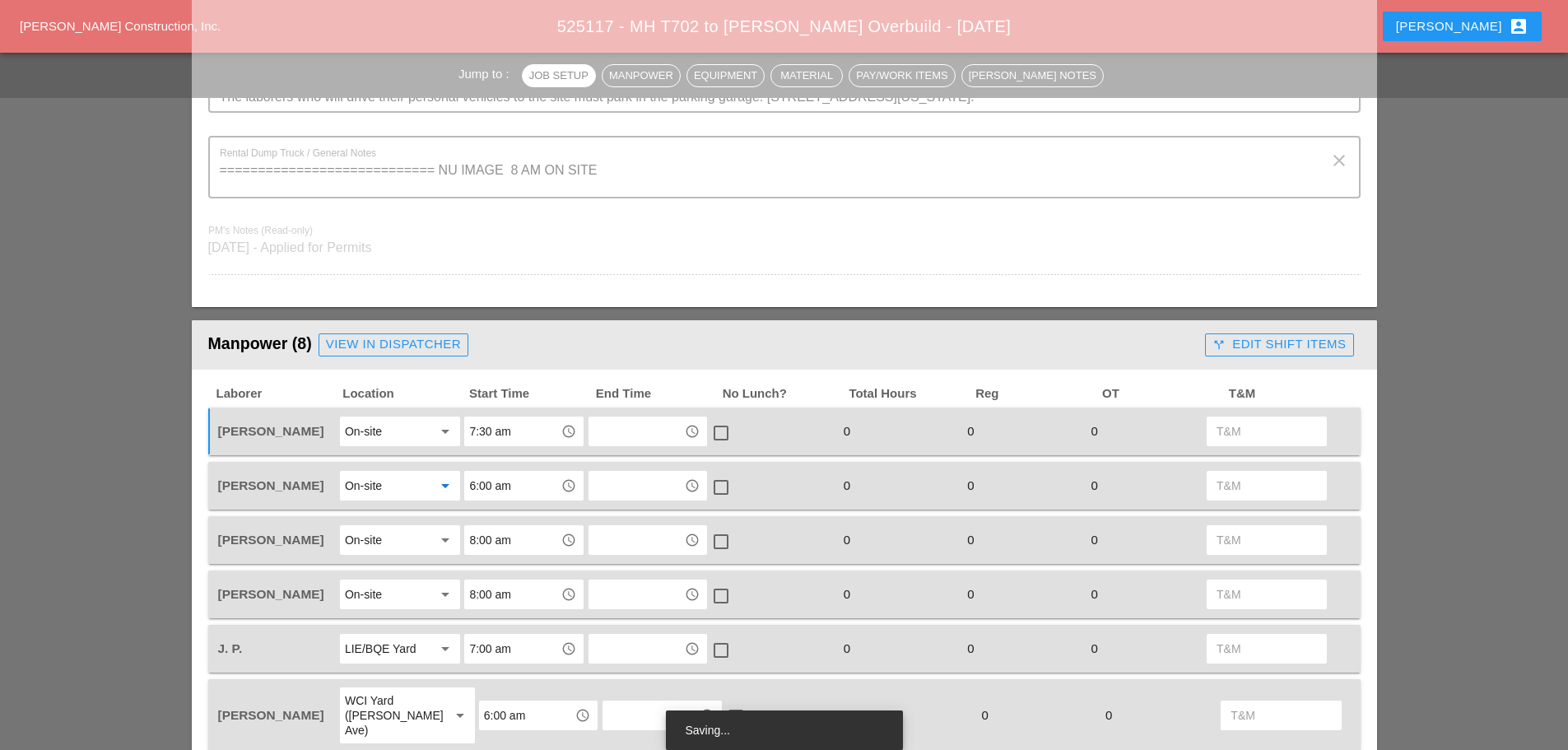
click at [516, 485] on input "6:00 am" at bounding box center [512, 485] width 85 height 26
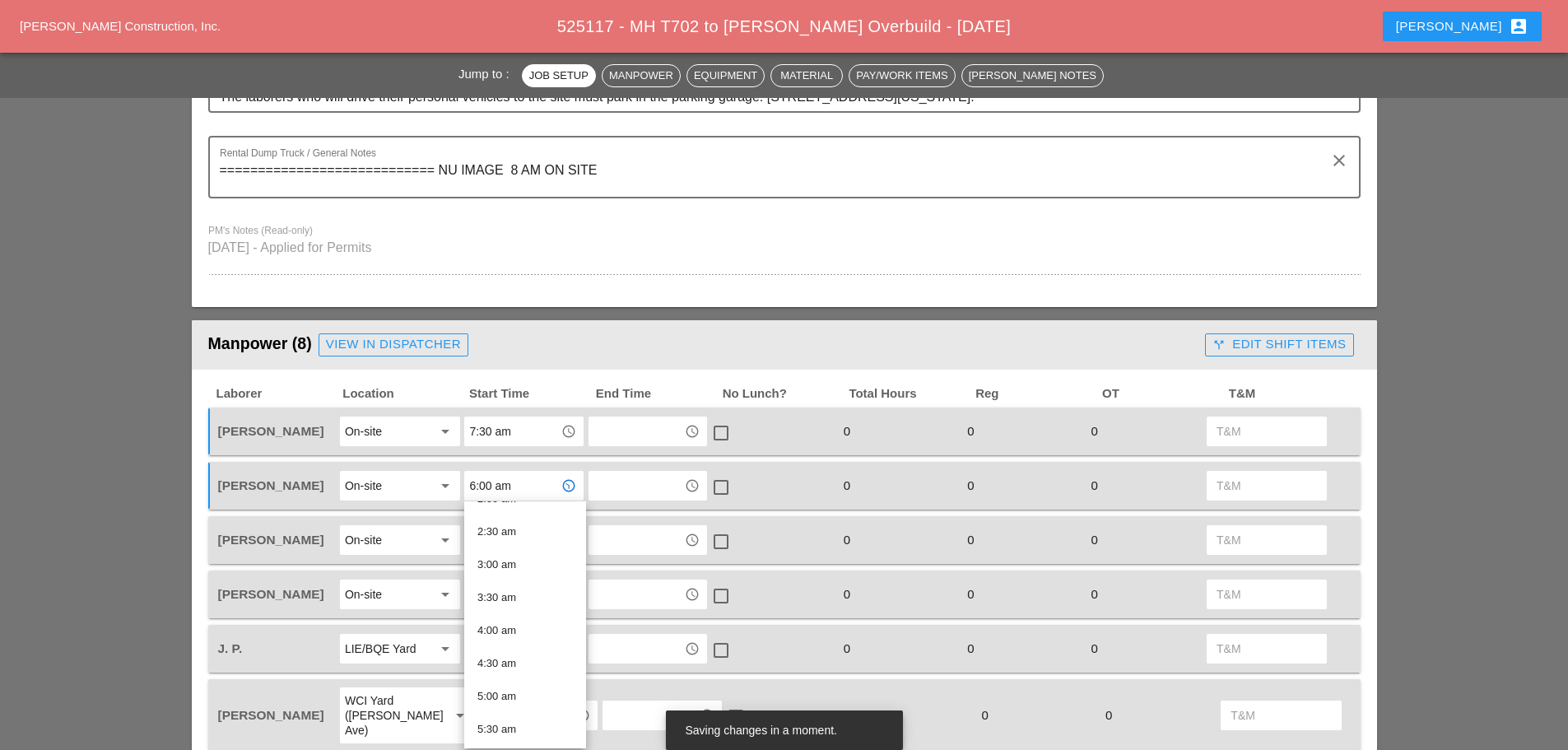
scroll to position [412, 0]
click at [509, 638] on div "8:00 am" at bounding box center [525, 637] width 95 height 20
type input "8:00 am"
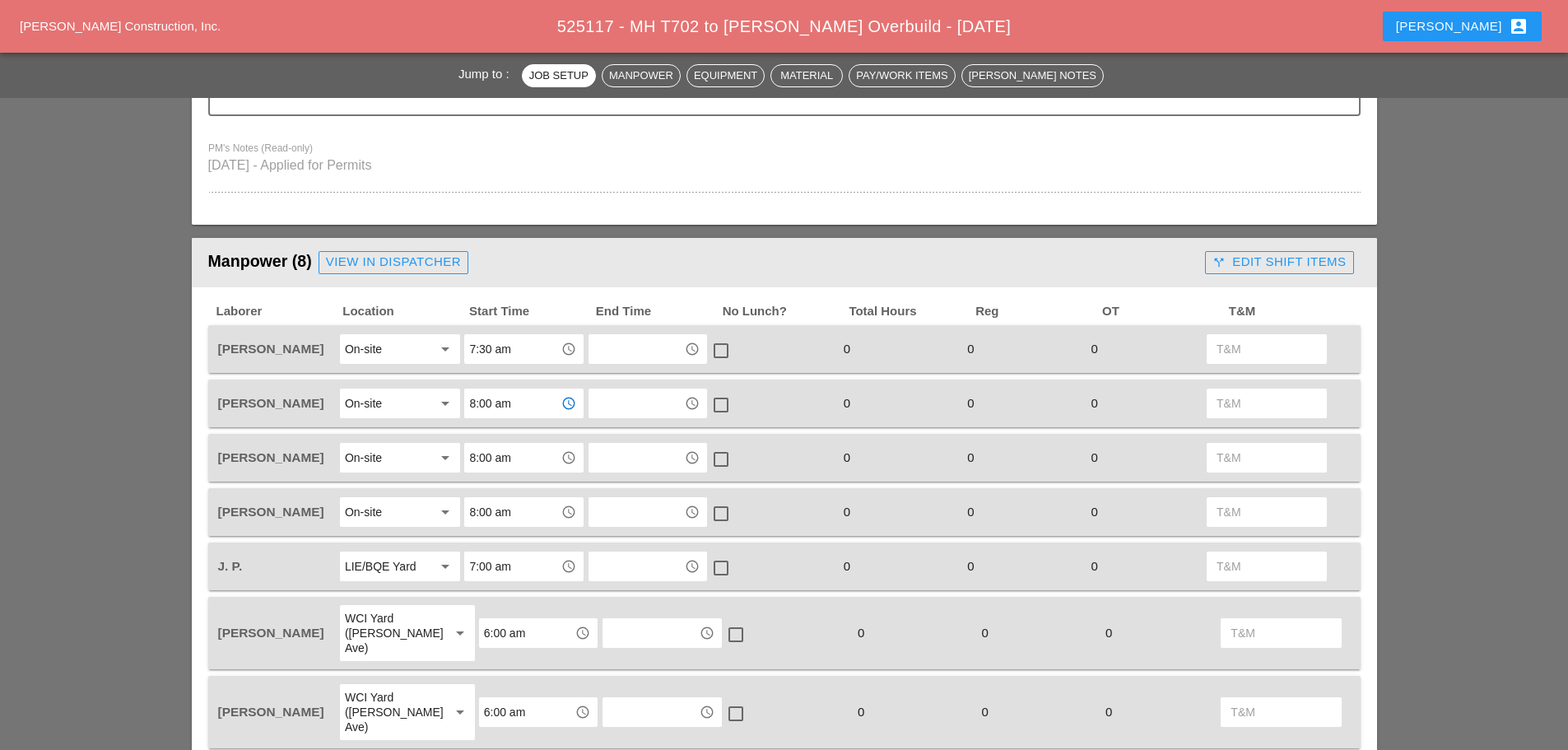
scroll to position [741, 0]
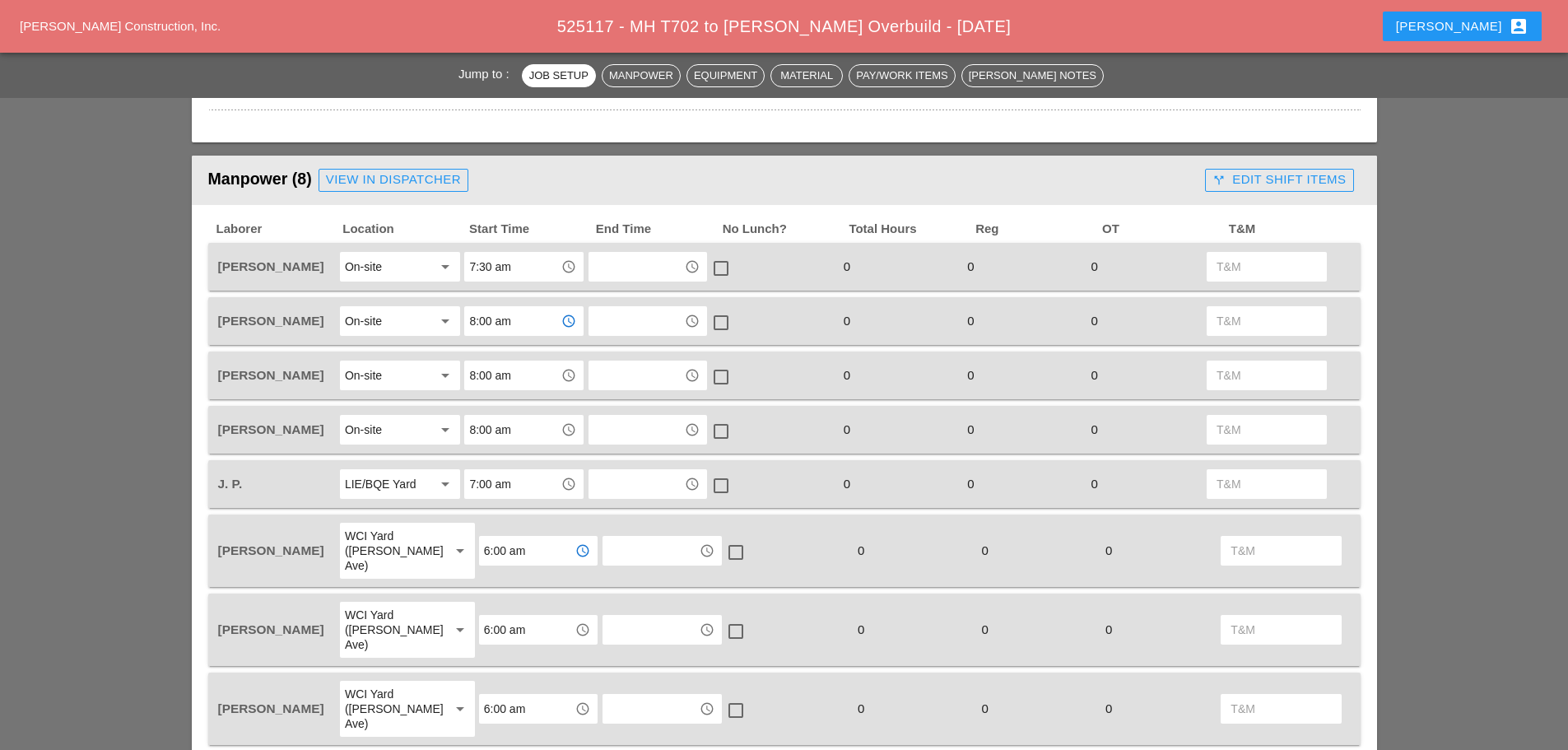
click at [502, 540] on input "6:00 am" at bounding box center [527, 550] width 85 height 26
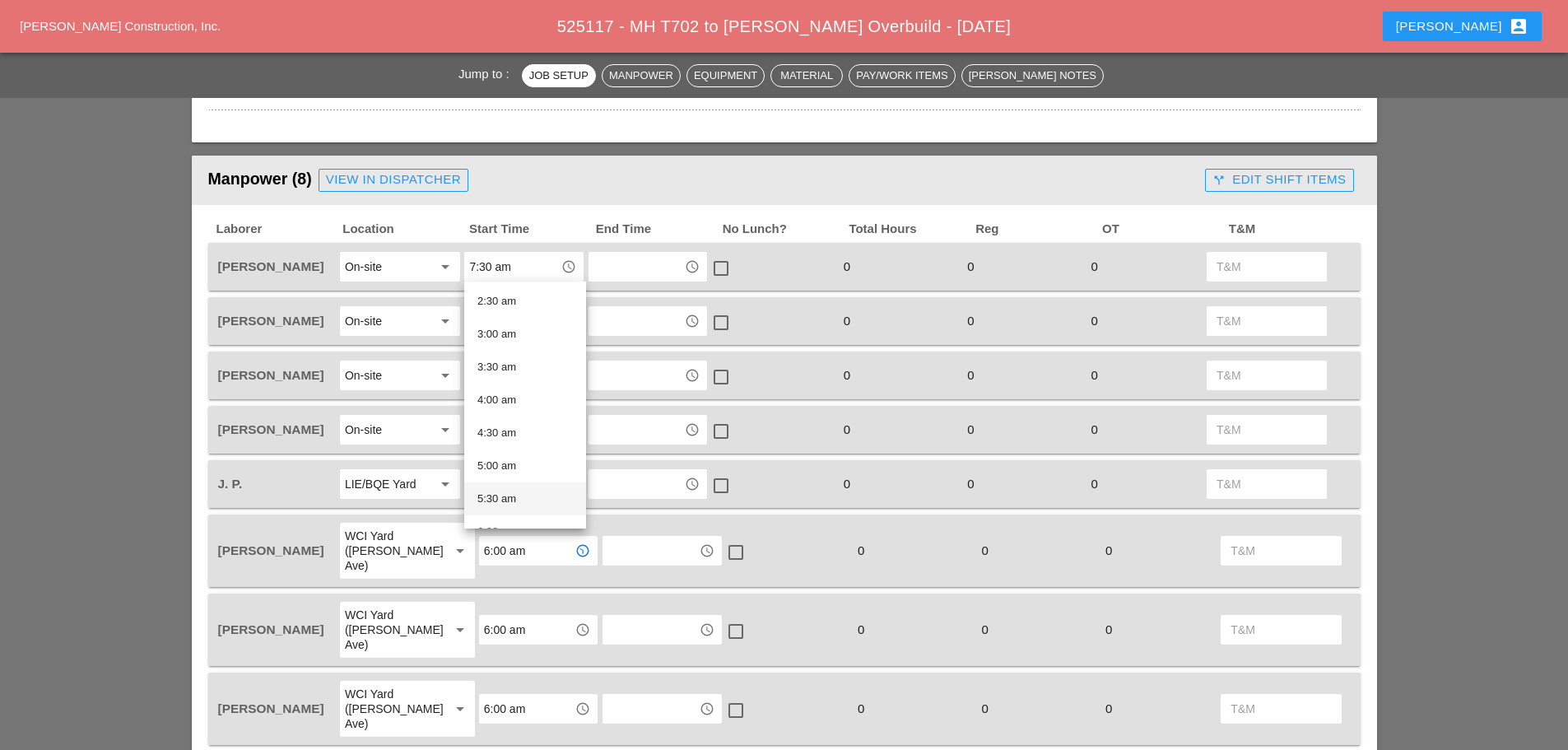
scroll to position [247, 0]
click at [516, 482] on div "6:30 am" at bounding box center [525, 482] width 95 height 20
type input "6:30 am"
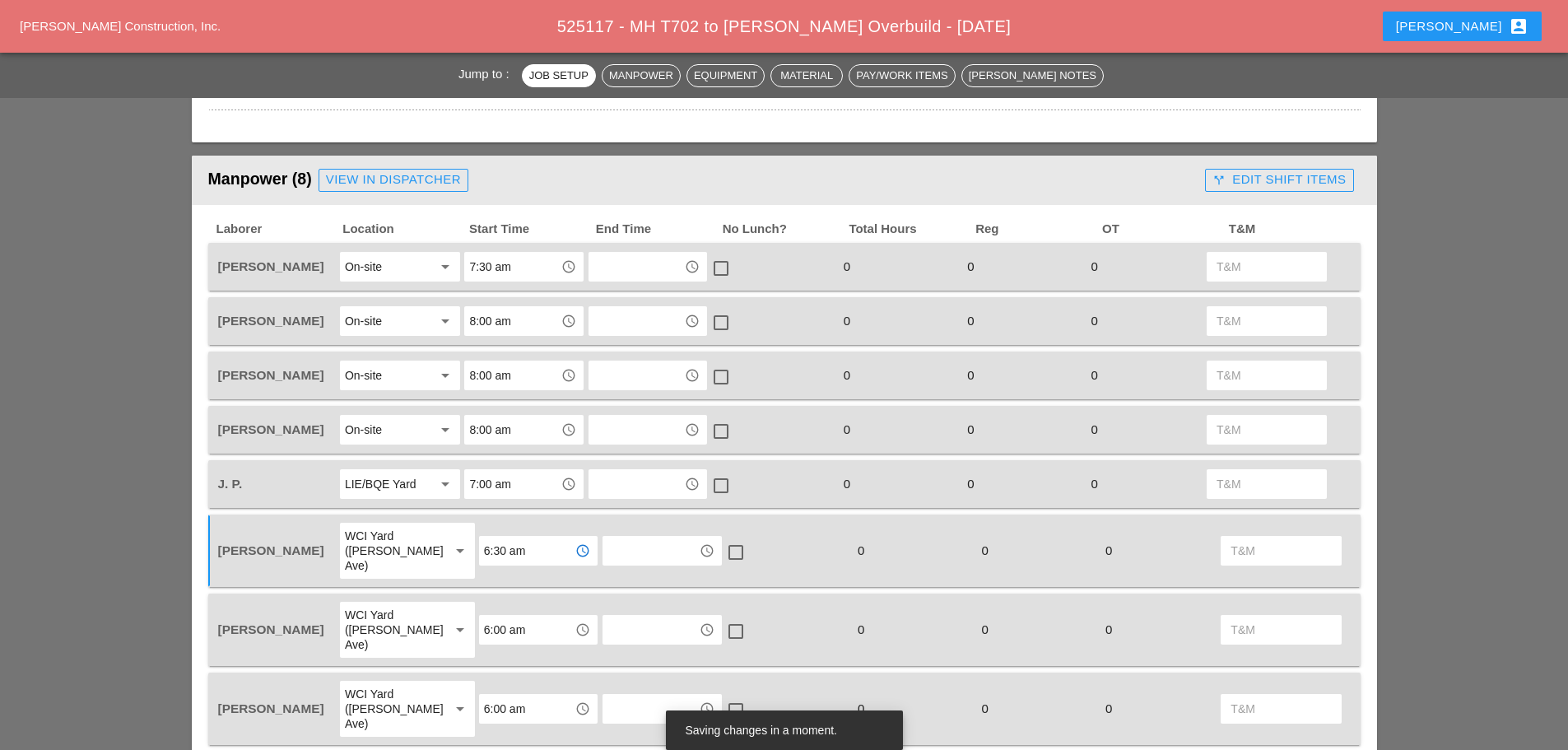
click at [405, 608] on div "WCI Yard (Provost Ave)" at bounding box center [391, 629] width 92 height 44
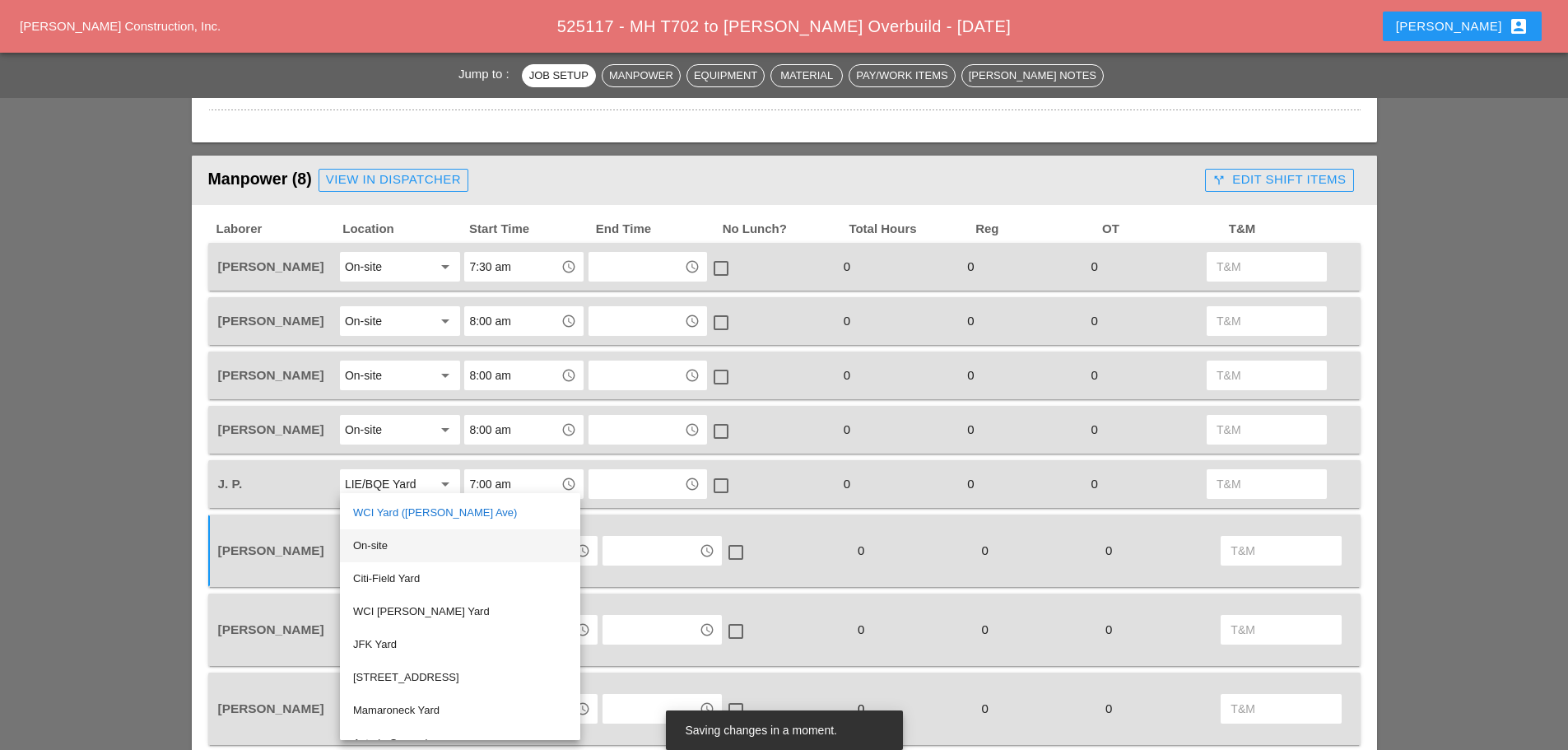
click at [380, 542] on div "On-site" at bounding box center [460, 546] width 214 height 20
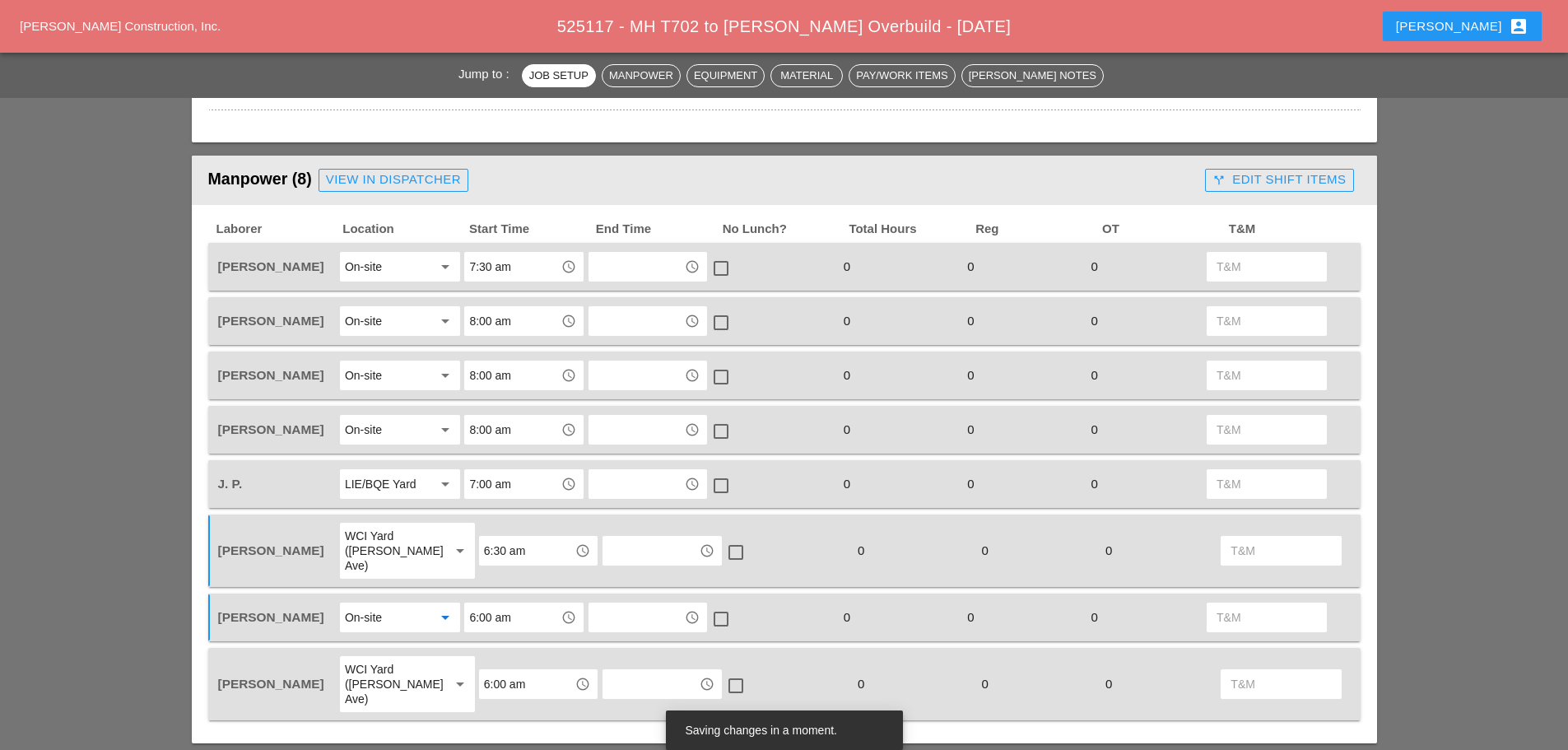
click at [517, 613] on input "6:00 am" at bounding box center [512, 618] width 85 height 26
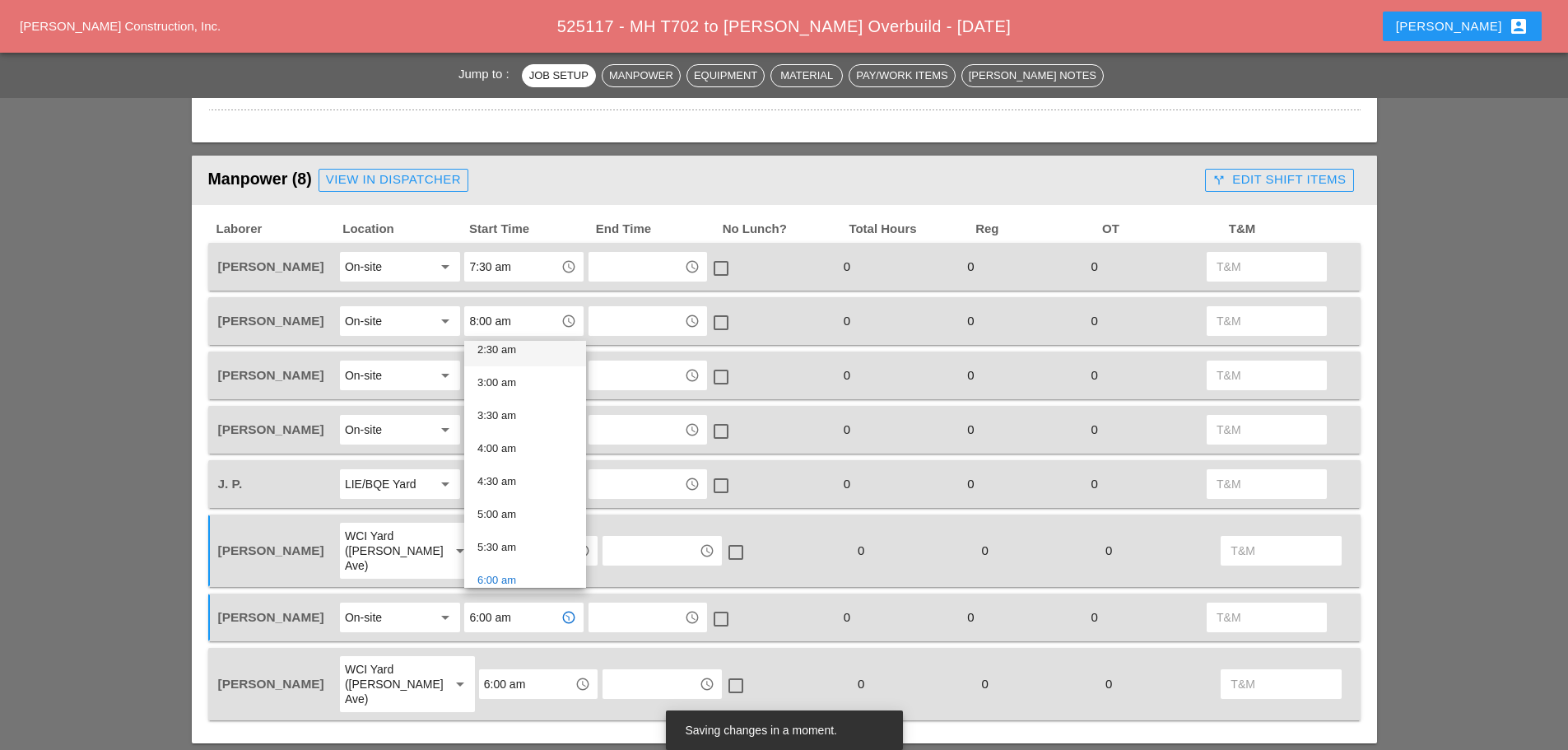
scroll to position [412, 0]
click at [507, 472] on div "8:00 am" at bounding box center [525, 476] width 95 height 20
type input "8:00 am"
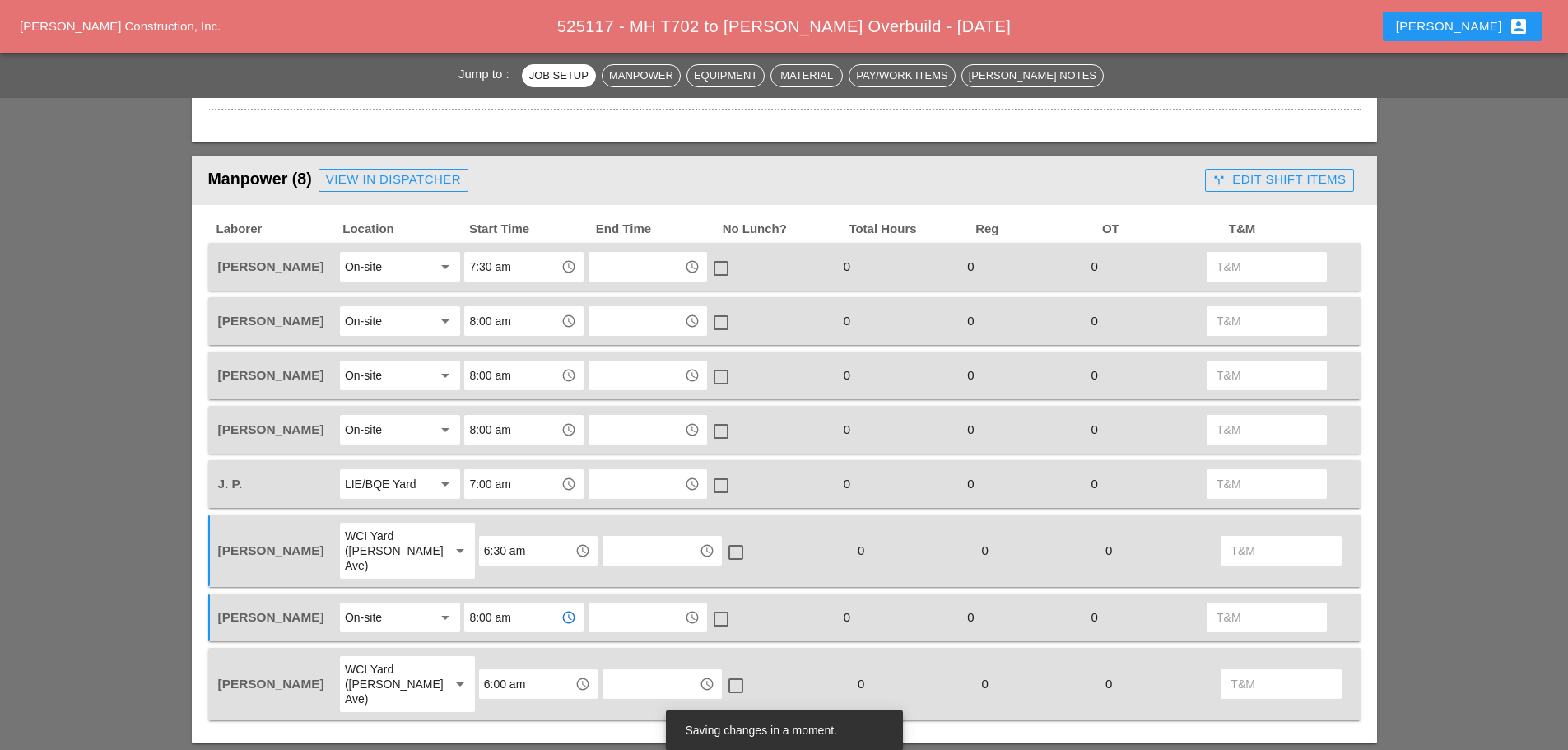
click at [508, 671] on input "6:00 am" at bounding box center [527, 684] width 85 height 26
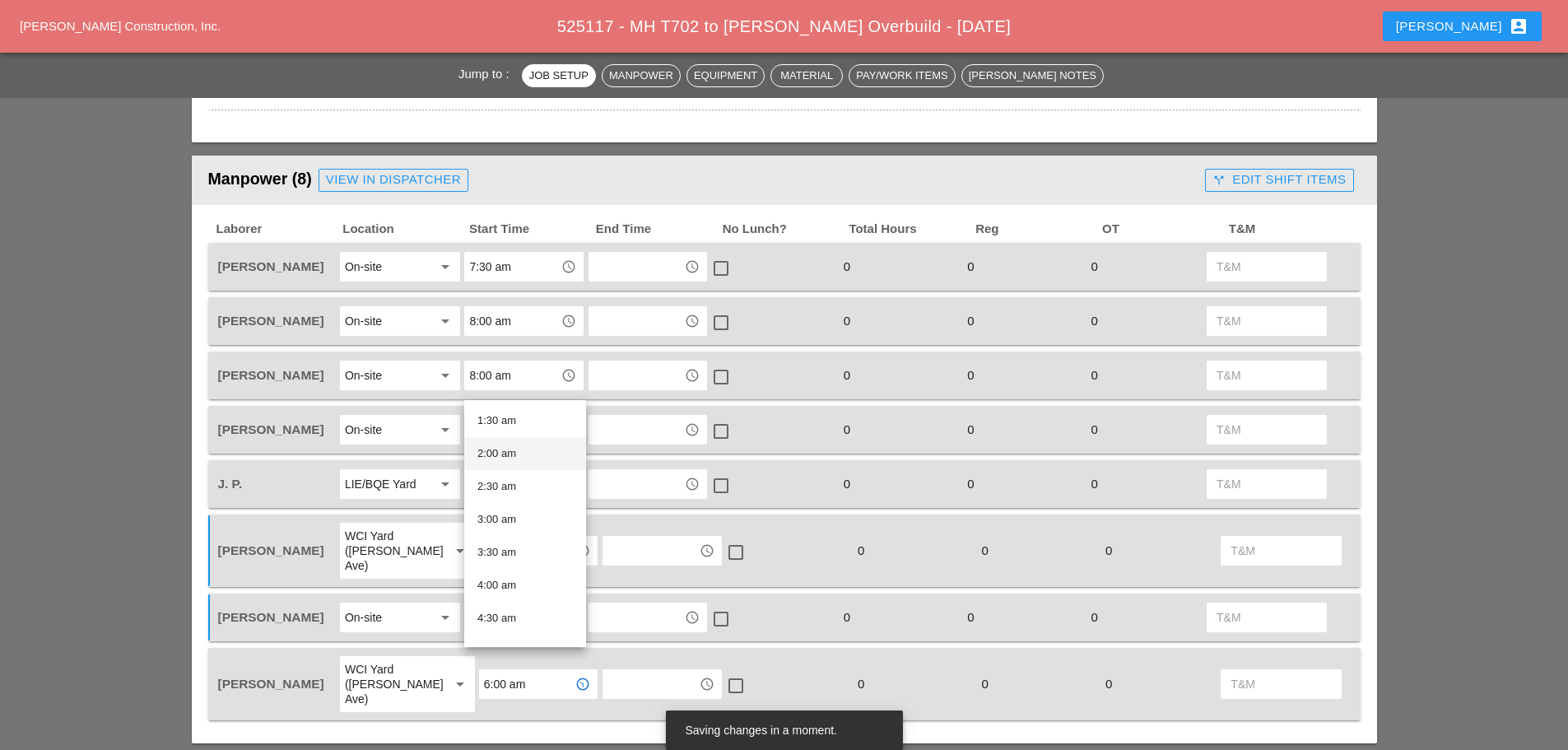
scroll to position [329, 0]
click at [513, 512] on div "6:30 am" at bounding box center [525, 519] width 95 height 20
type input "6:30 am"
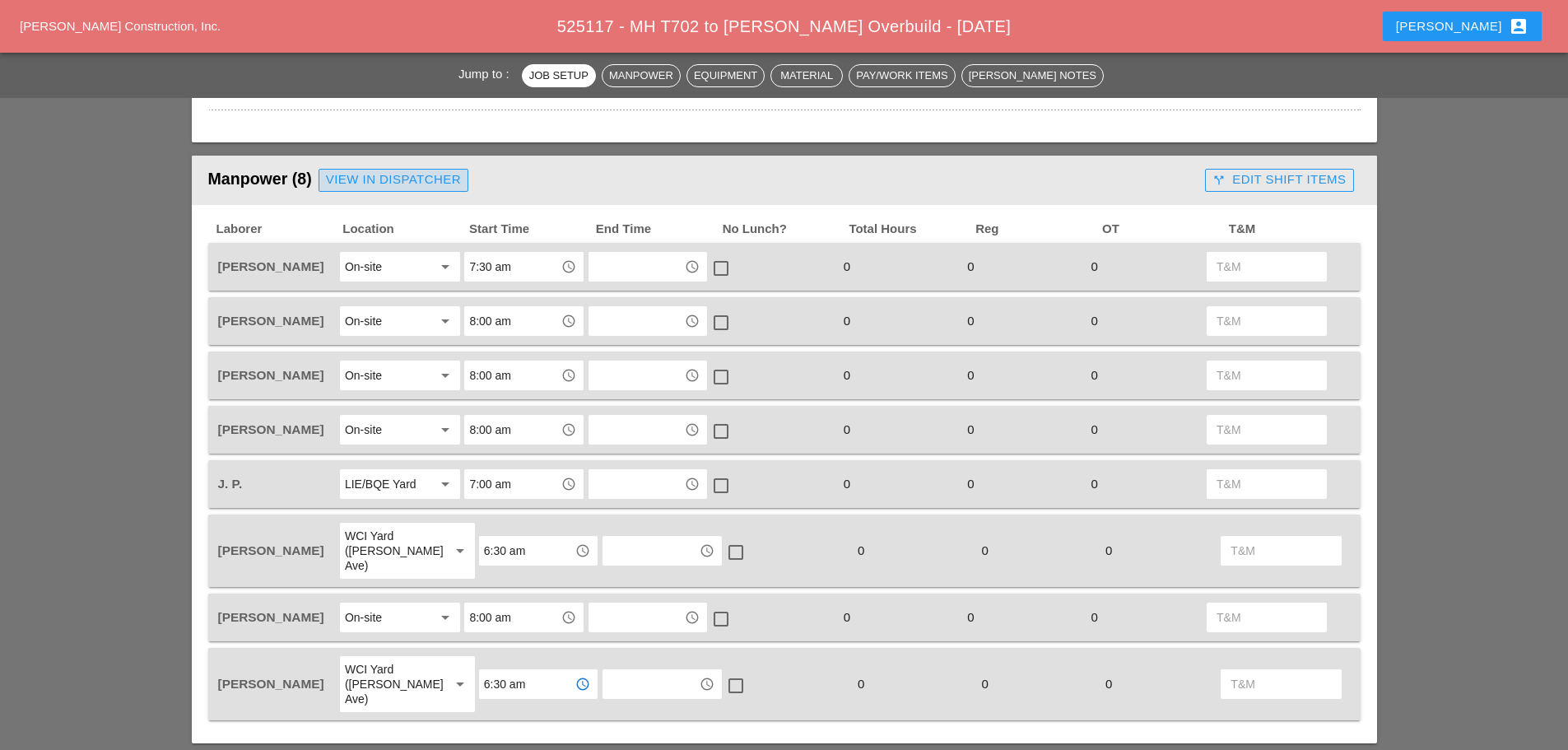
click at [397, 181] on div "View in Dispatcher" at bounding box center [393, 180] width 135 height 19
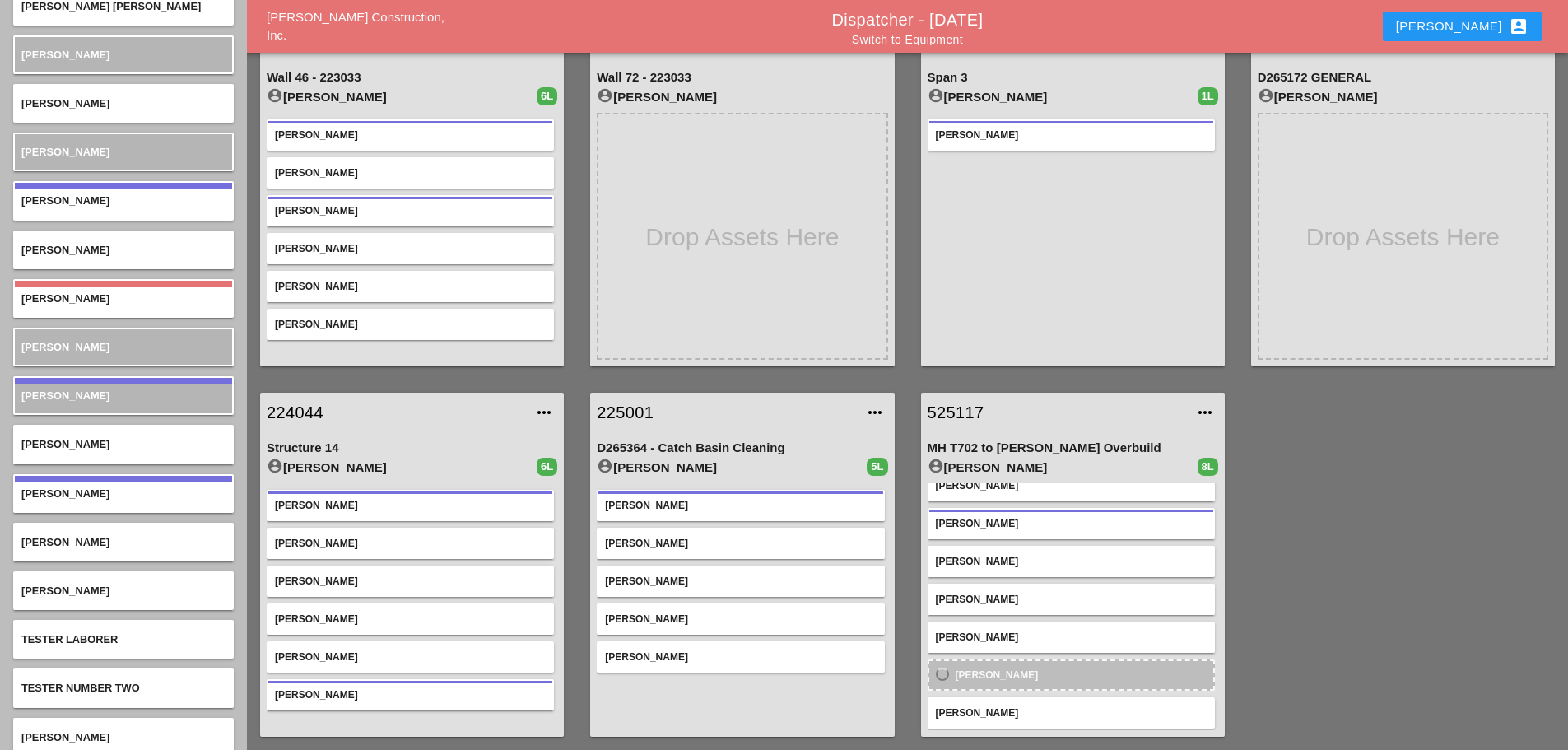
scroll to position [63, 0]
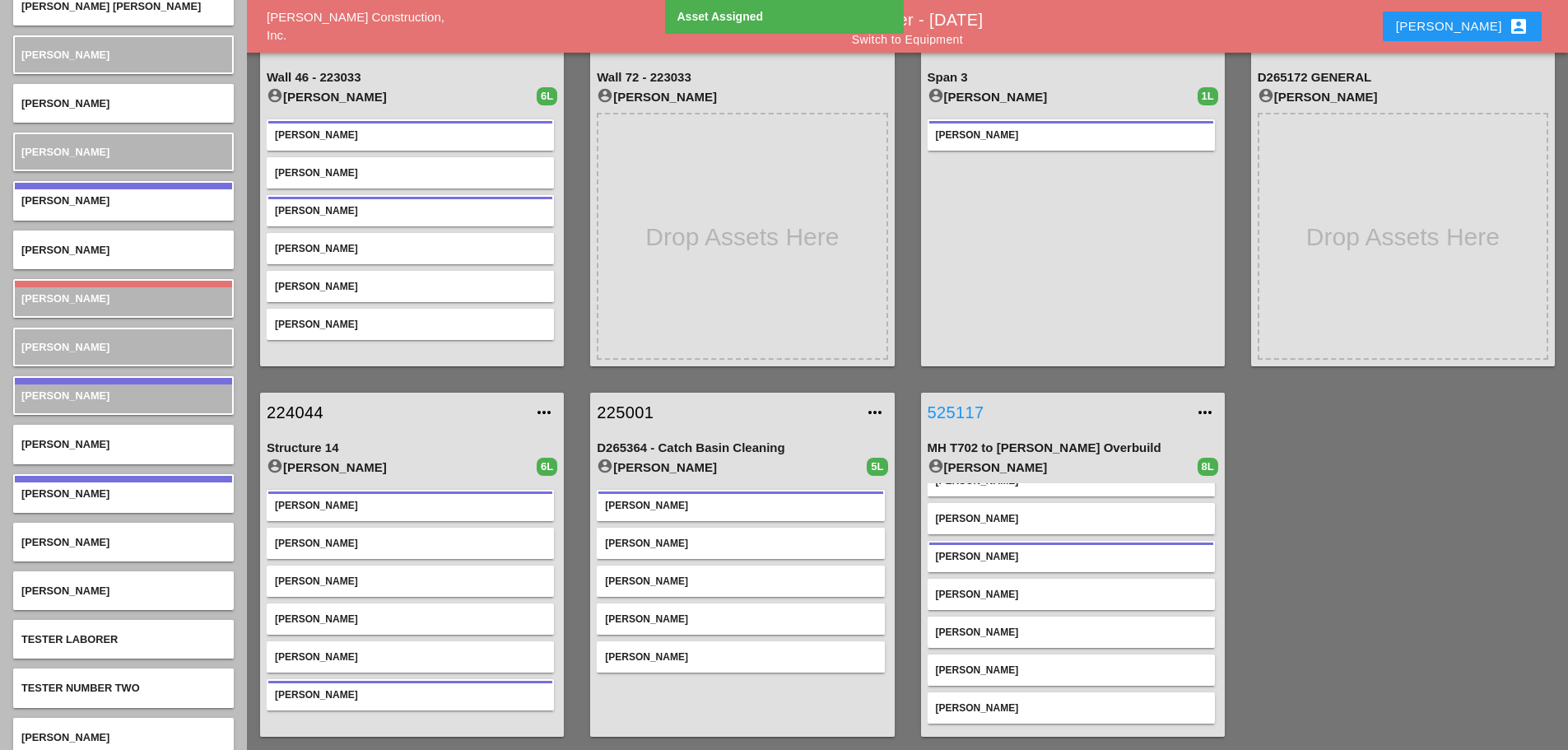
click at [956, 411] on link "525117" at bounding box center [1057, 412] width 257 height 24
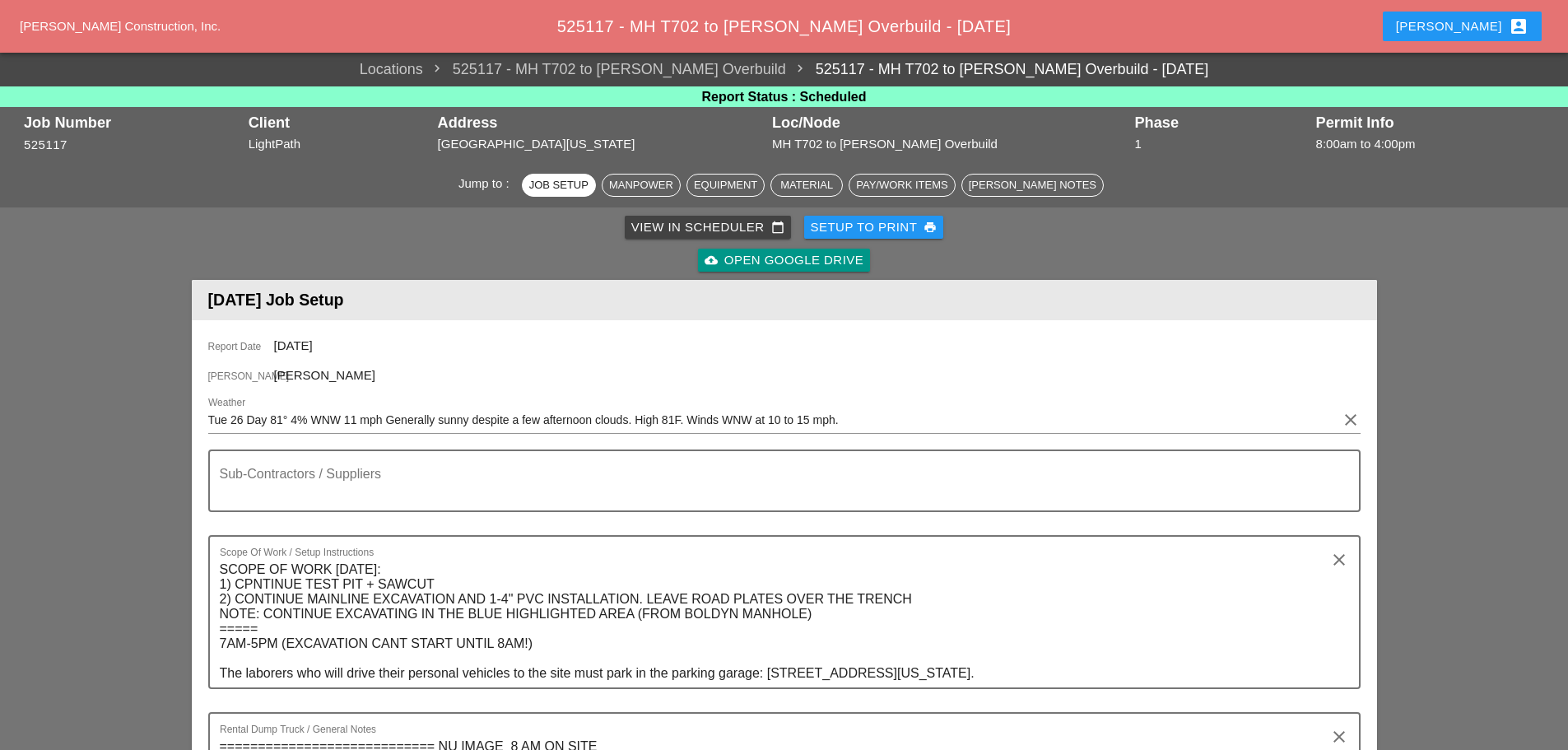
scroll to position [577, 0]
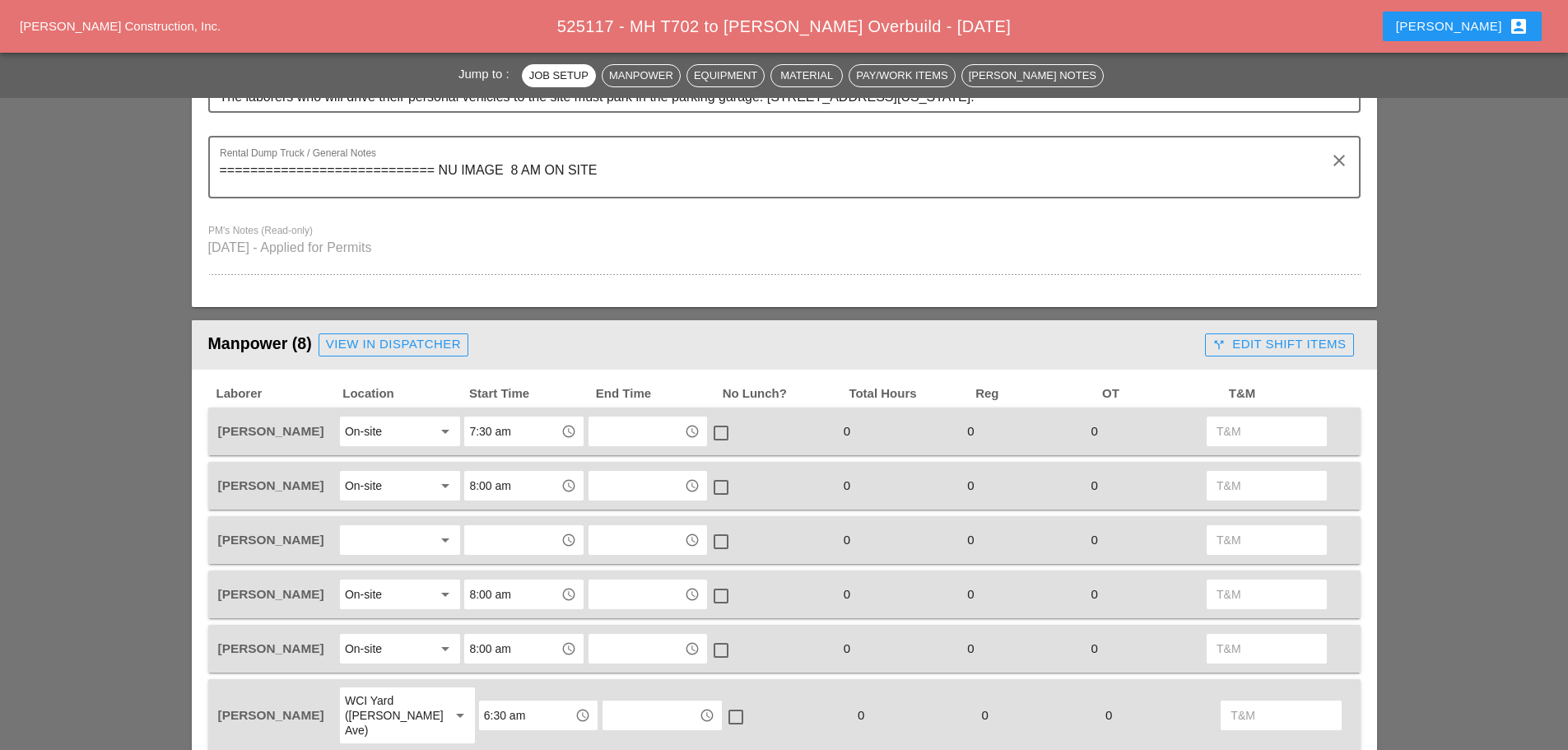
click at [388, 533] on div at bounding box center [389, 540] width 87 height 26
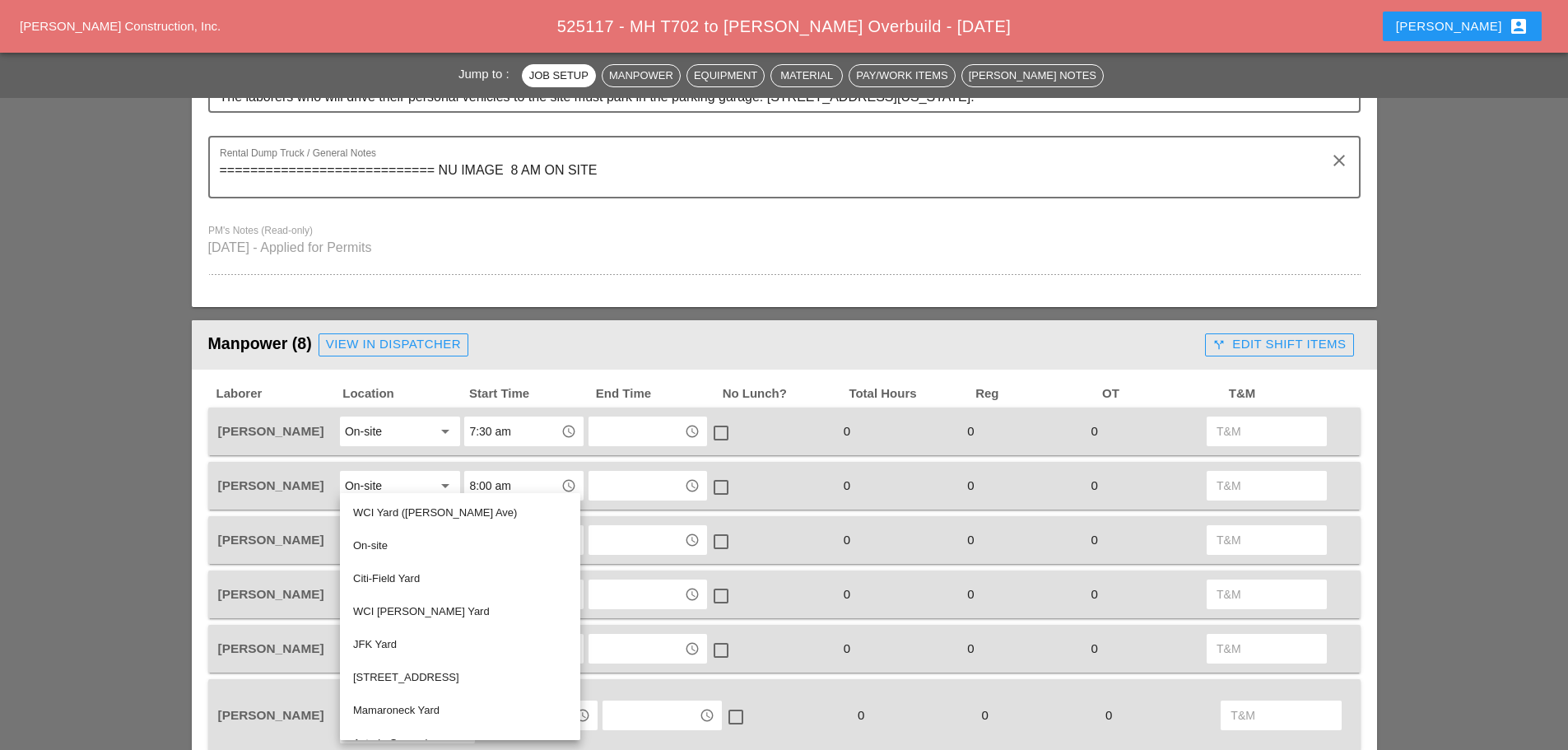
drag, startPoint x: 390, startPoint y: 532, endPoint x: 419, endPoint y: 525, distance: 29.8
click at [390, 531] on div "On-site" at bounding box center [460, 546] width 214 height 33
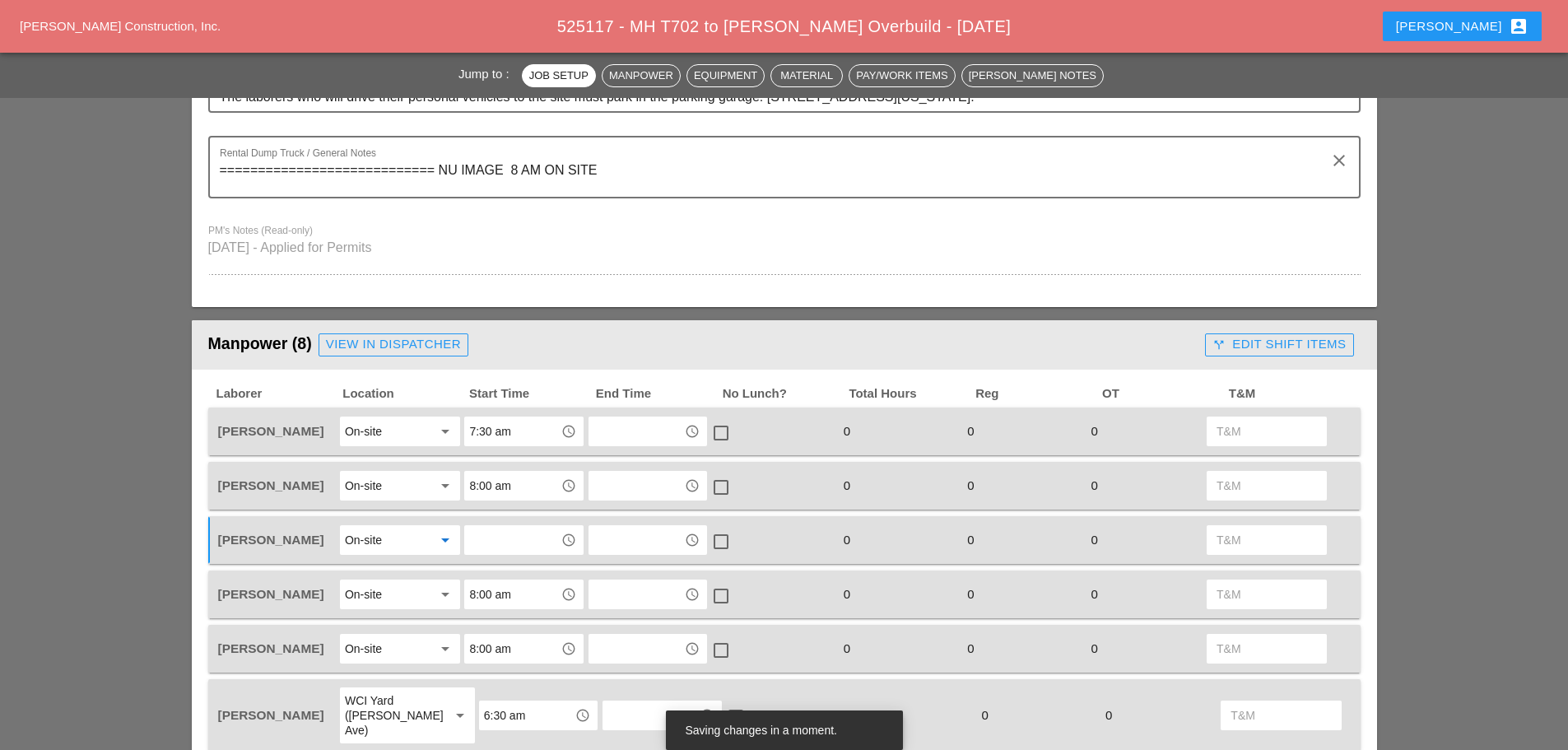
click at [534, 551] on input "text" at bounding box center [512, 540] width 85 height 26
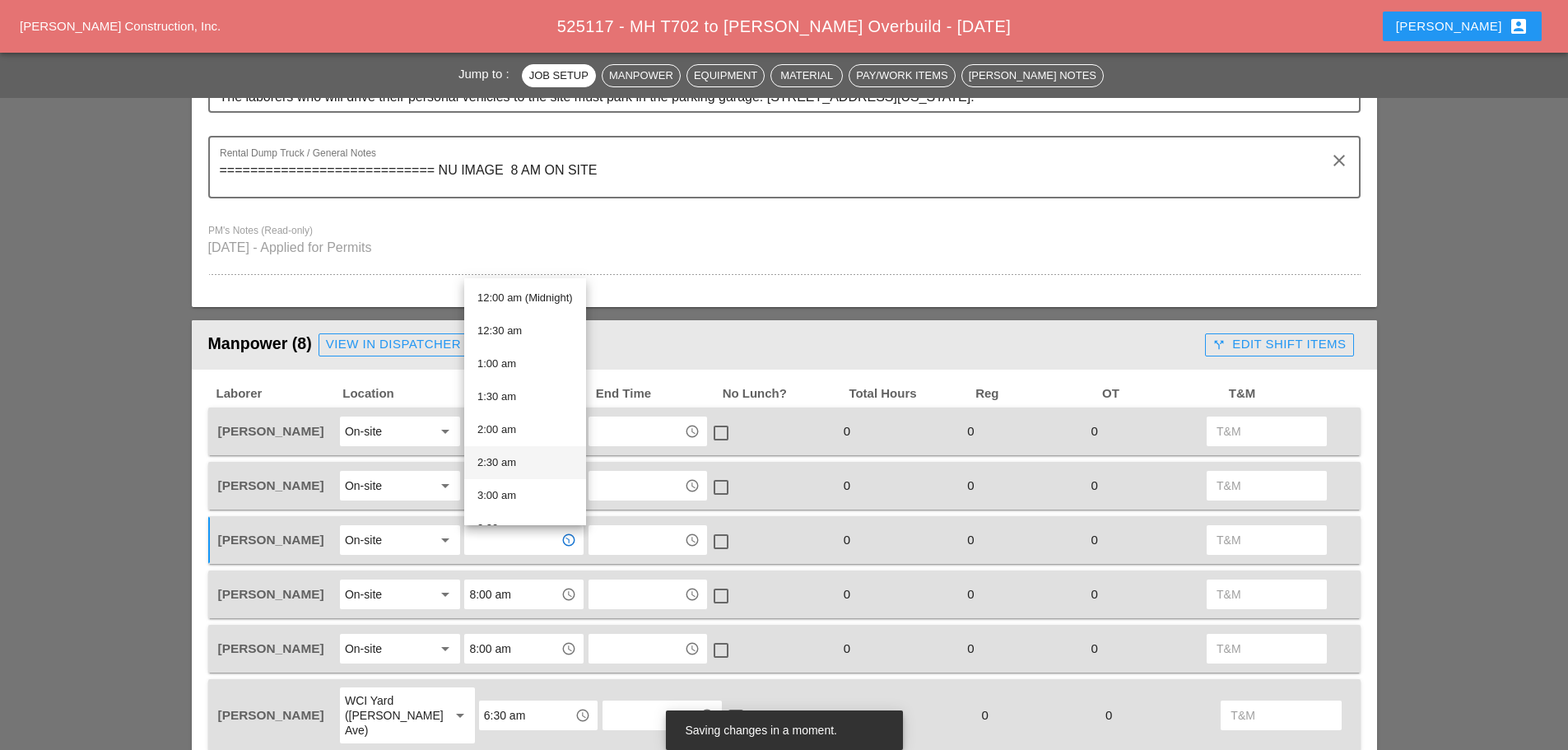
scroll to position [418, 0]
click at [491, 404] on div "8:00 am" at bounding box center [525, 407] width 95 height 20
type input "8:00 am"
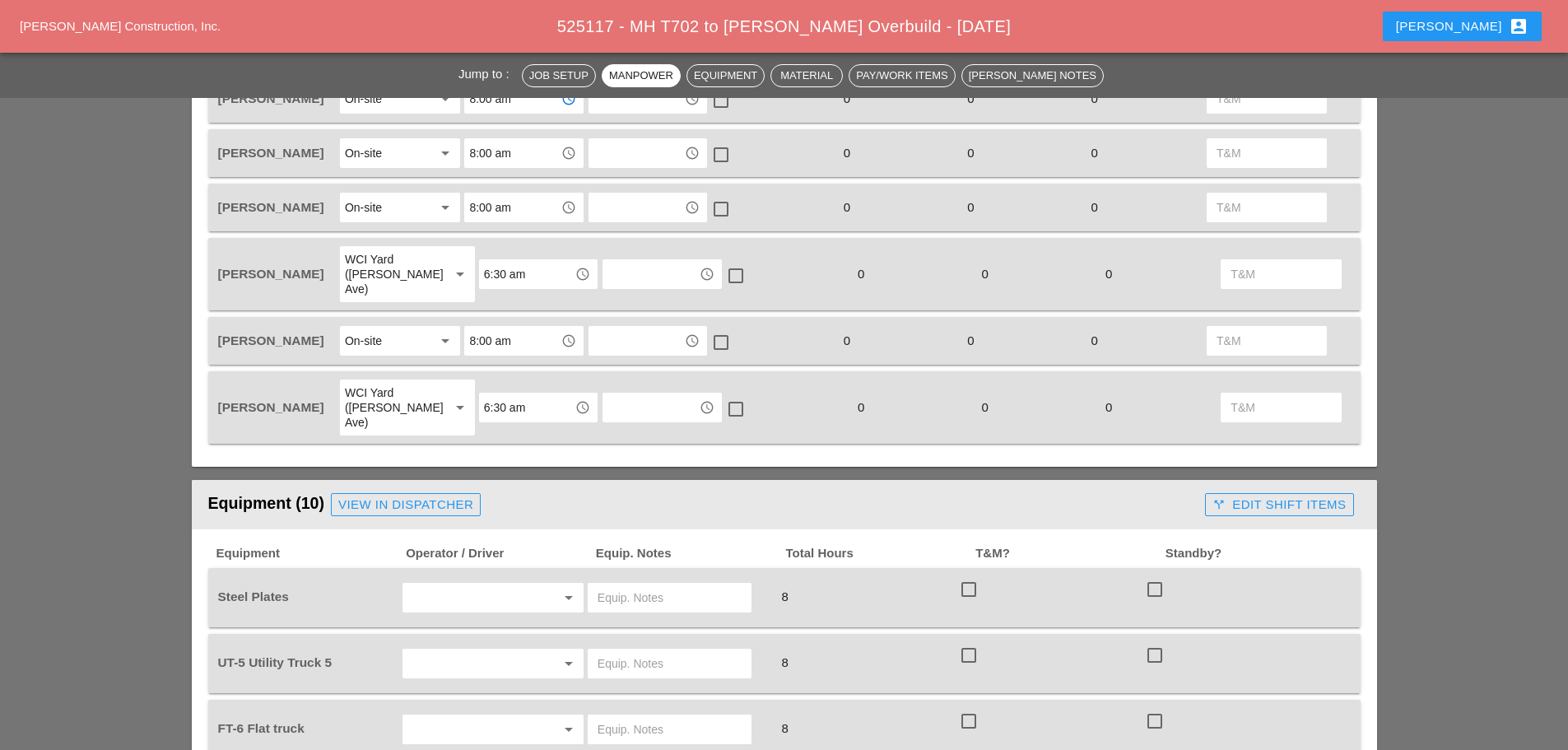
scroll to position [1071, 0]
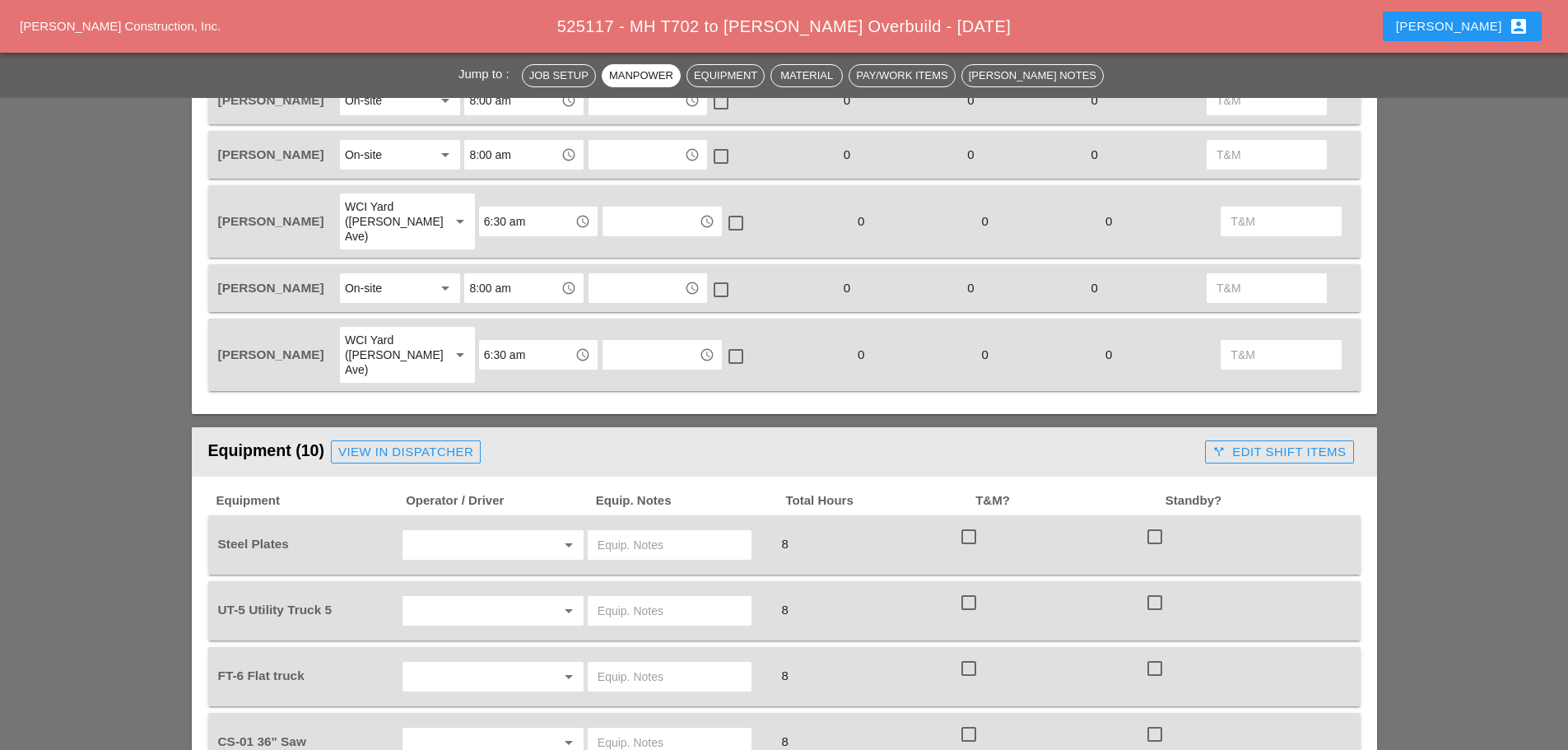
click at [460, 532] on input "text" at bounding box center [470, 545] width 125 height 26
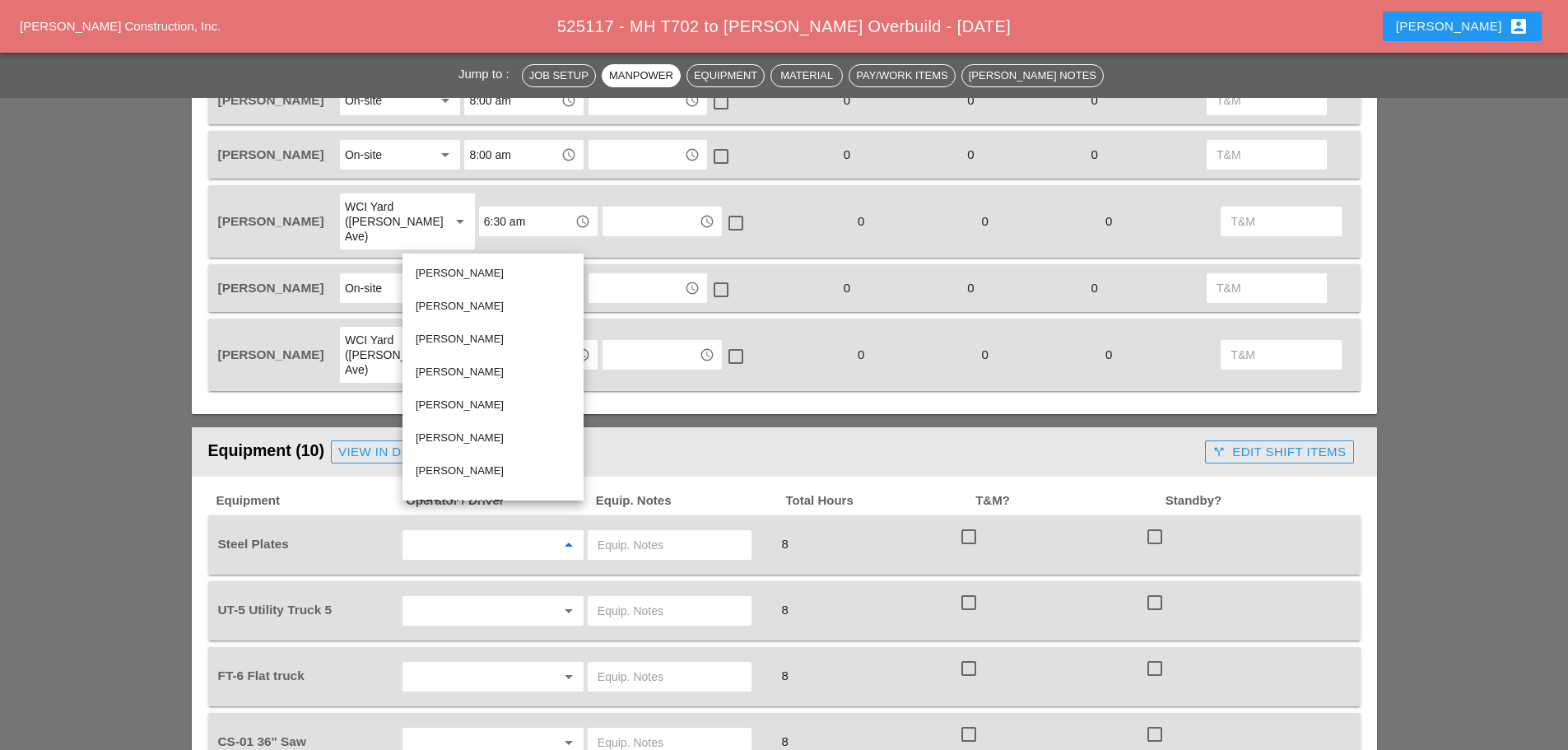
click at [456, 335] on div "[PERSON_NAME]" at bounding box center [493, 339] width 155 height 20
type input "[PERSON_NAME]"
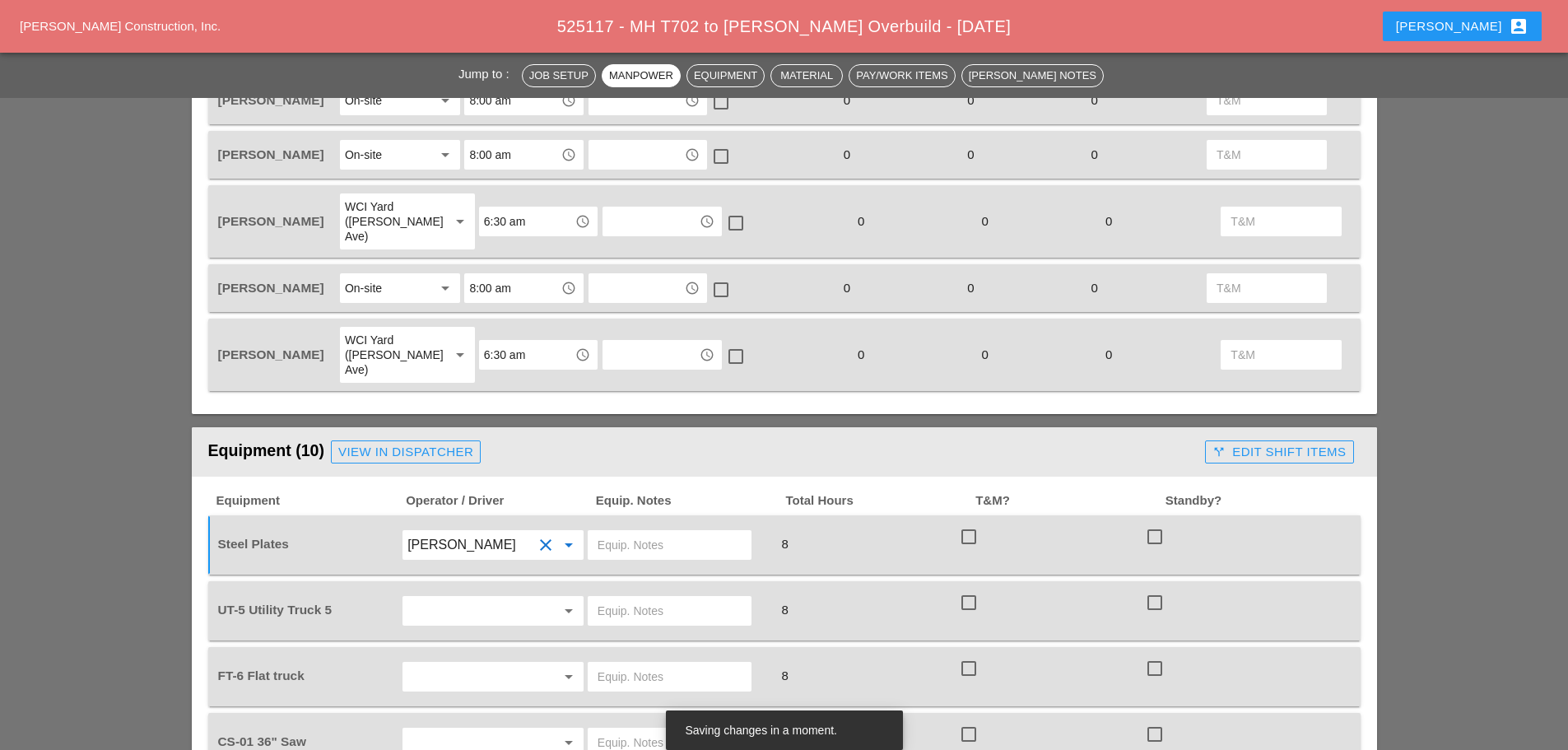
click at [635, 532] on input "text" at bounding box center [669, 545] width 144 height 26
type input "ON SITE"
click at [452, 598] on input "text" at bounding box center [470, 610] width 125 height 26
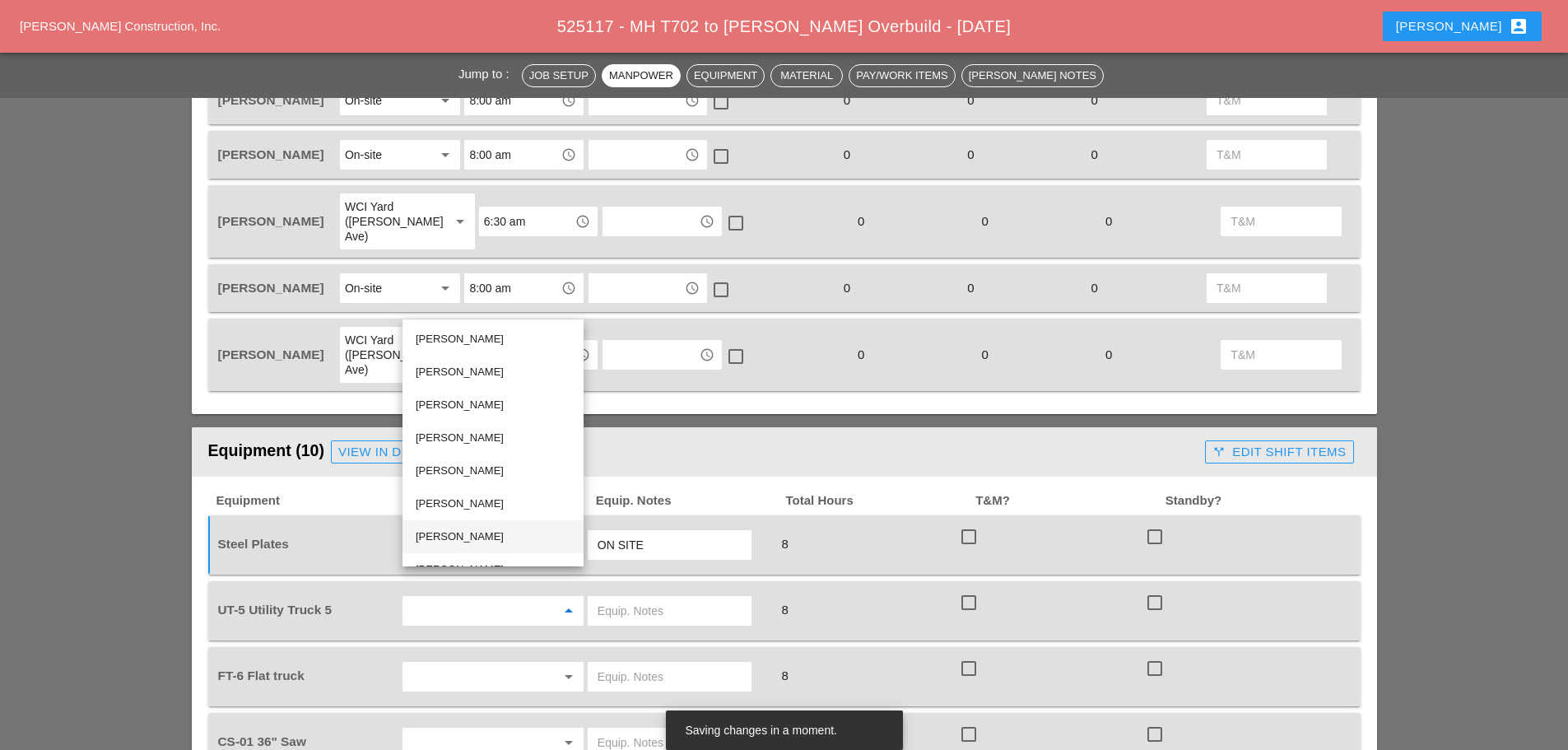
scroll to position [23, 0]
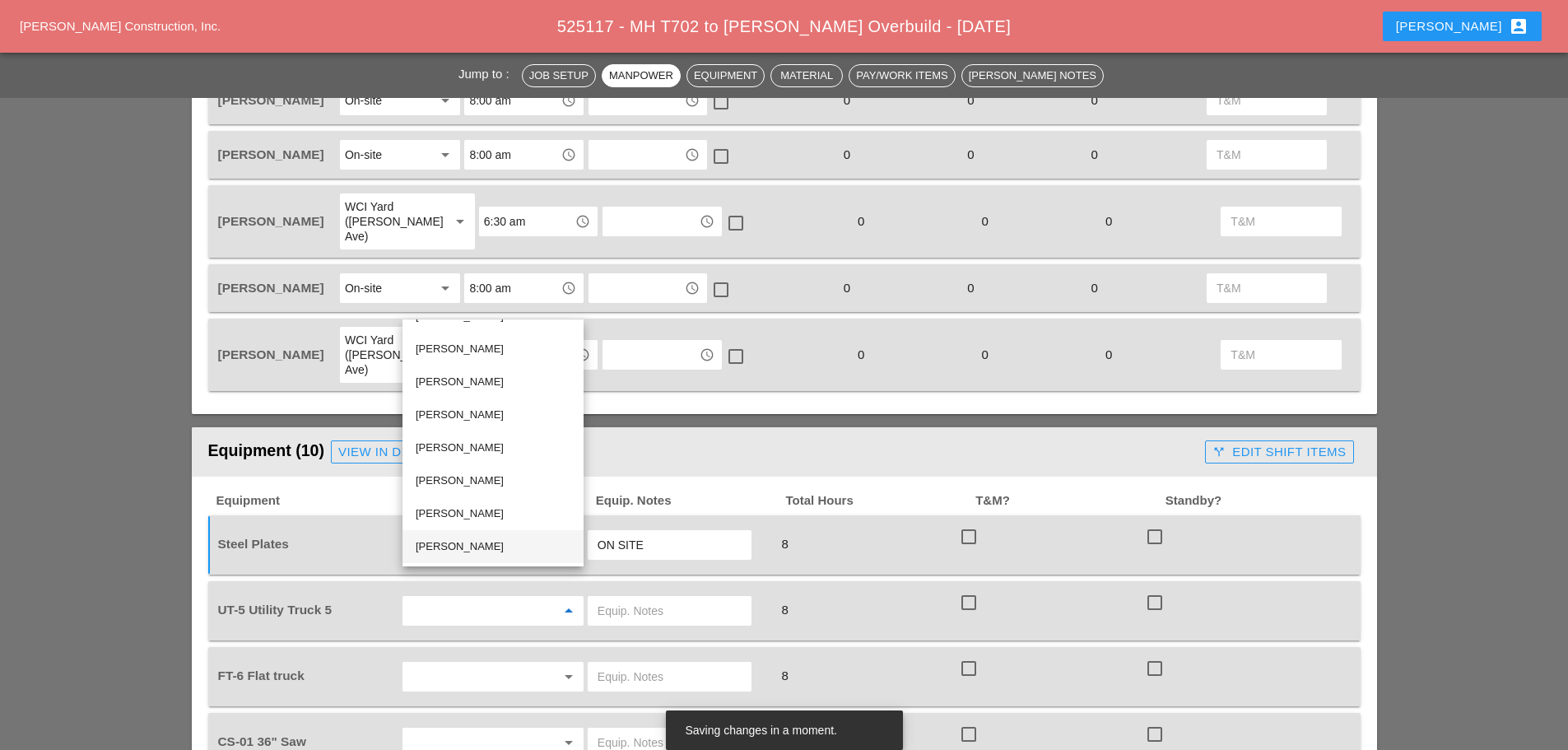
click at [475, 550] on div "[PERSON_NAME]" at bounding box center [493, 547] width 155 height 20
type input "[PERSON_NAME]"
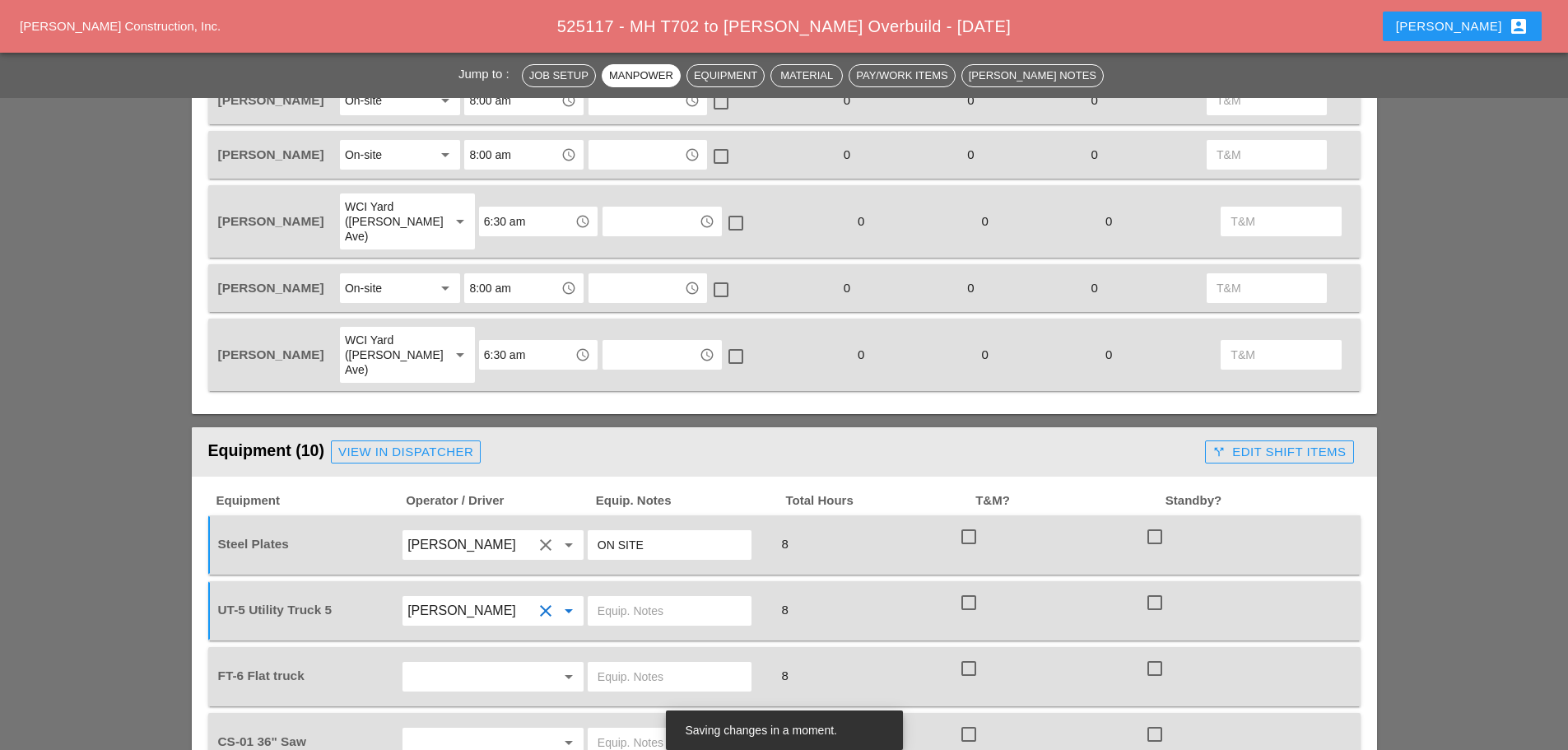
click at [641, 598] on input "text" at bounding box center [669, 610] width 144 height 26
type input "W/ CONCRETE SAW"
click at [624, 664] on input "text" at bounding box center [669, 677] width 144 height 26
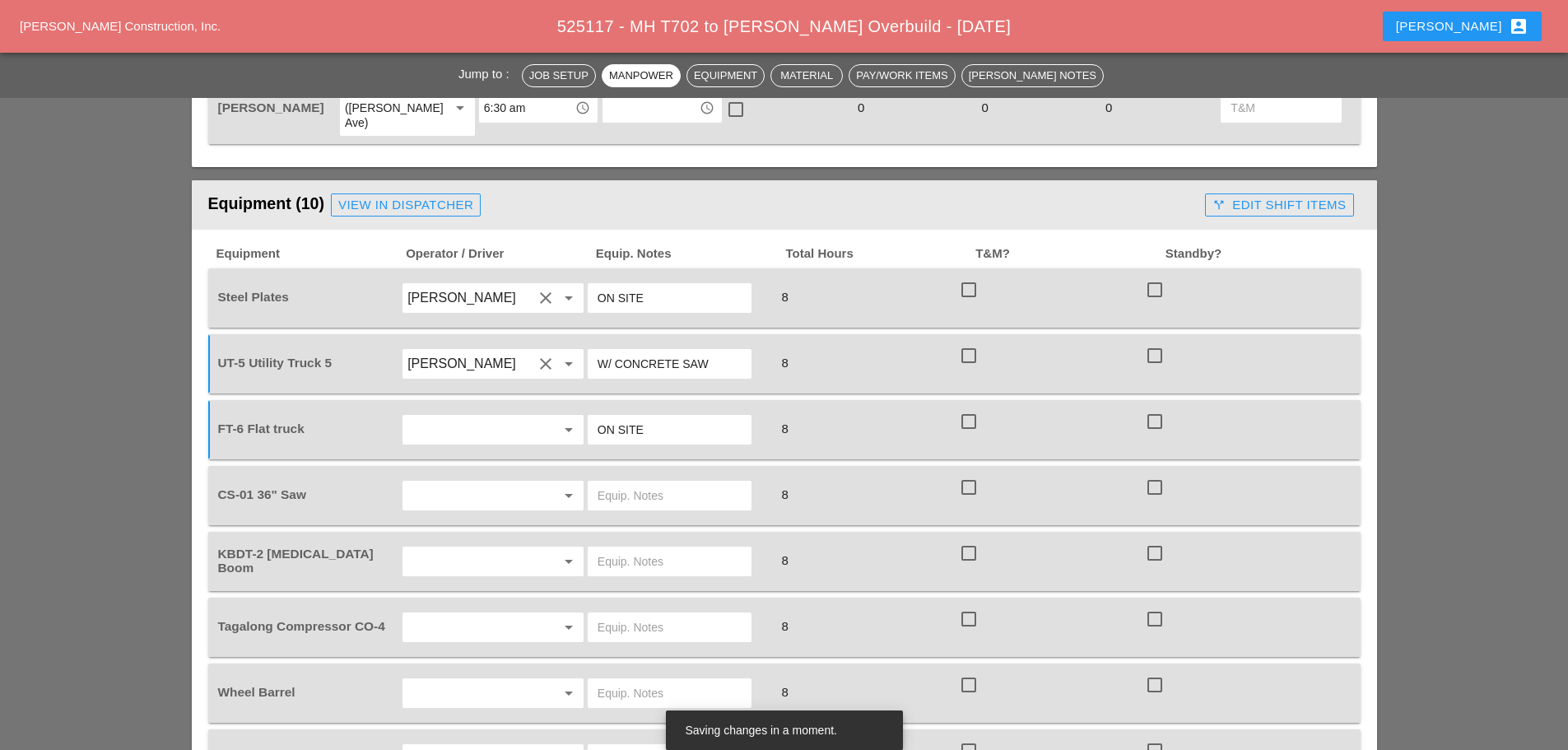
type input "ON SITE"
click at [522, 482] on input "text" at bounding box center [470, 495] width 125 height 26
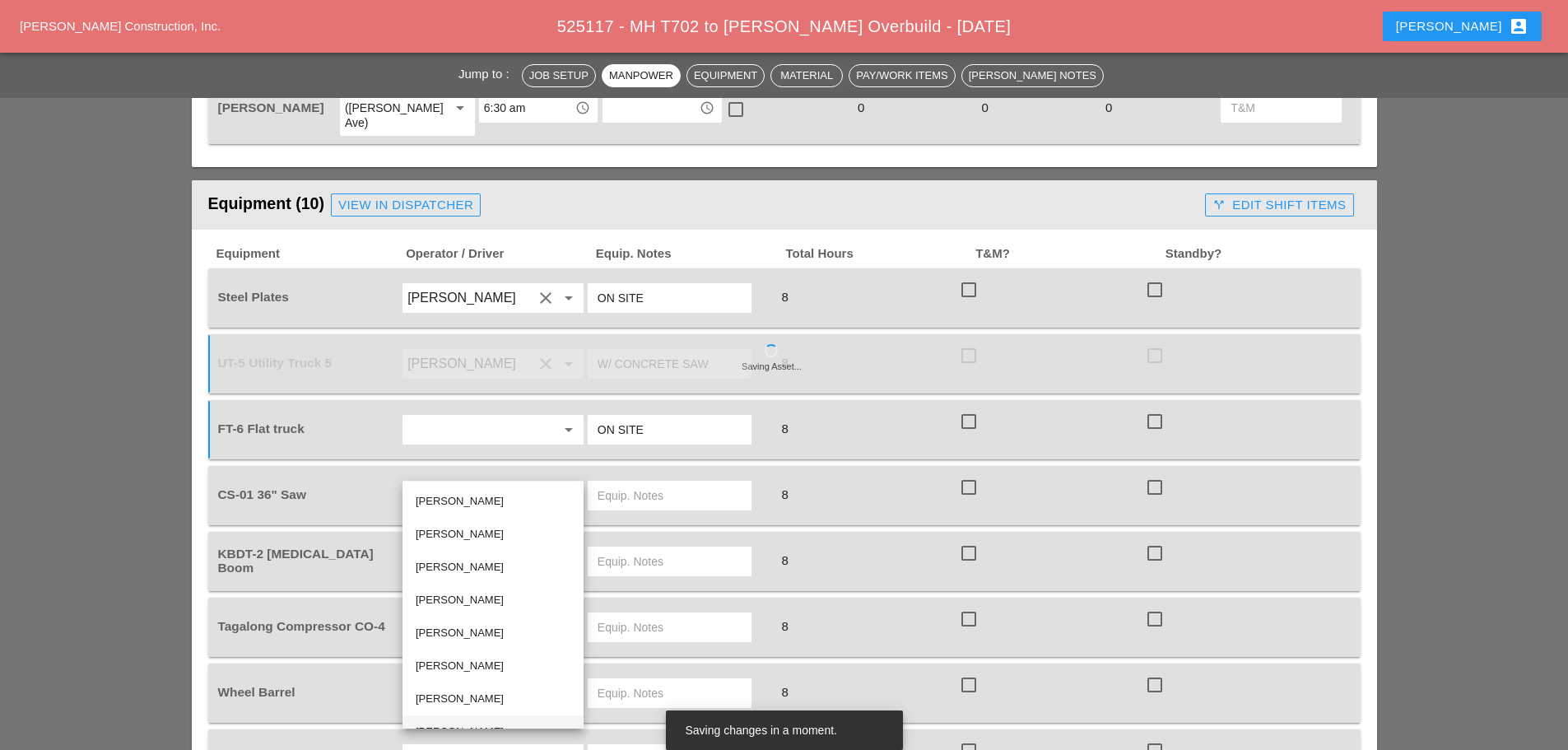
scroll to position [23, 0]
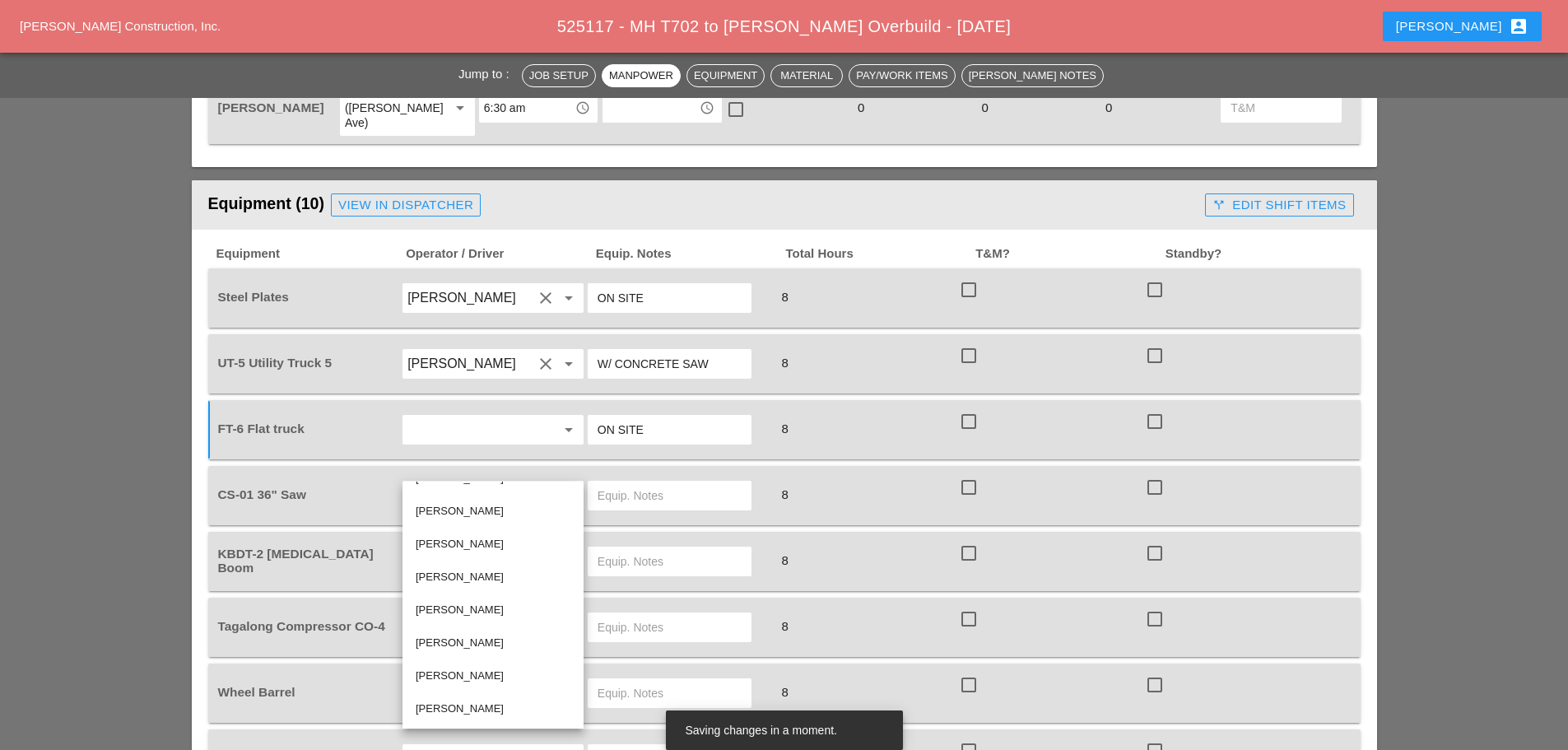
click at [479, 701] on div "[PERSON_NAME]" at bounding box center [493, 709] width 155 height 20
type input "[PERSON_NAME]"
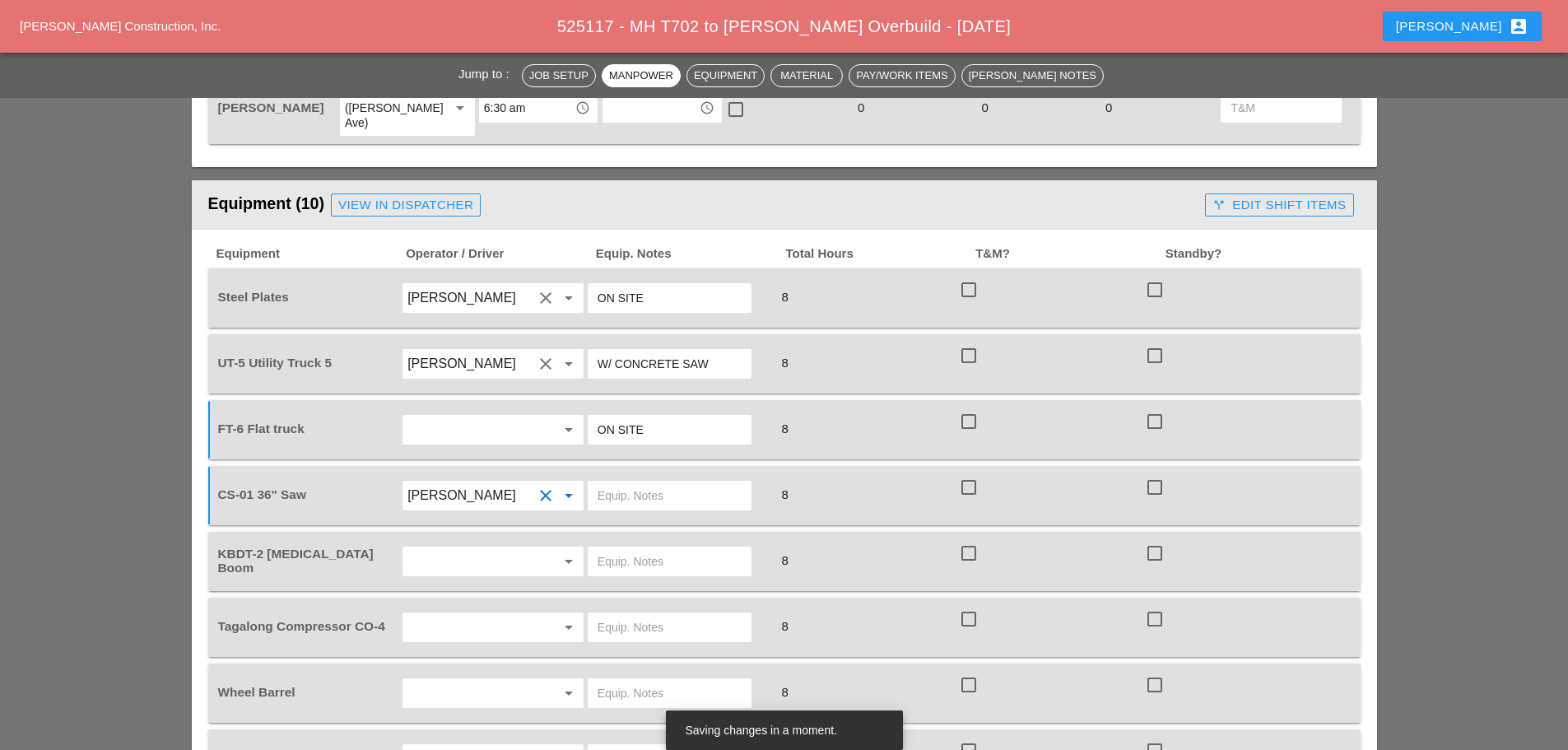
click at [664, 482] on input "text" at bounding box center [669, 495] width 144 height 26
type input "FULL SETUP"
click at [521, 549] on input "text" at bounding box center [470, 561] width 125 height 26
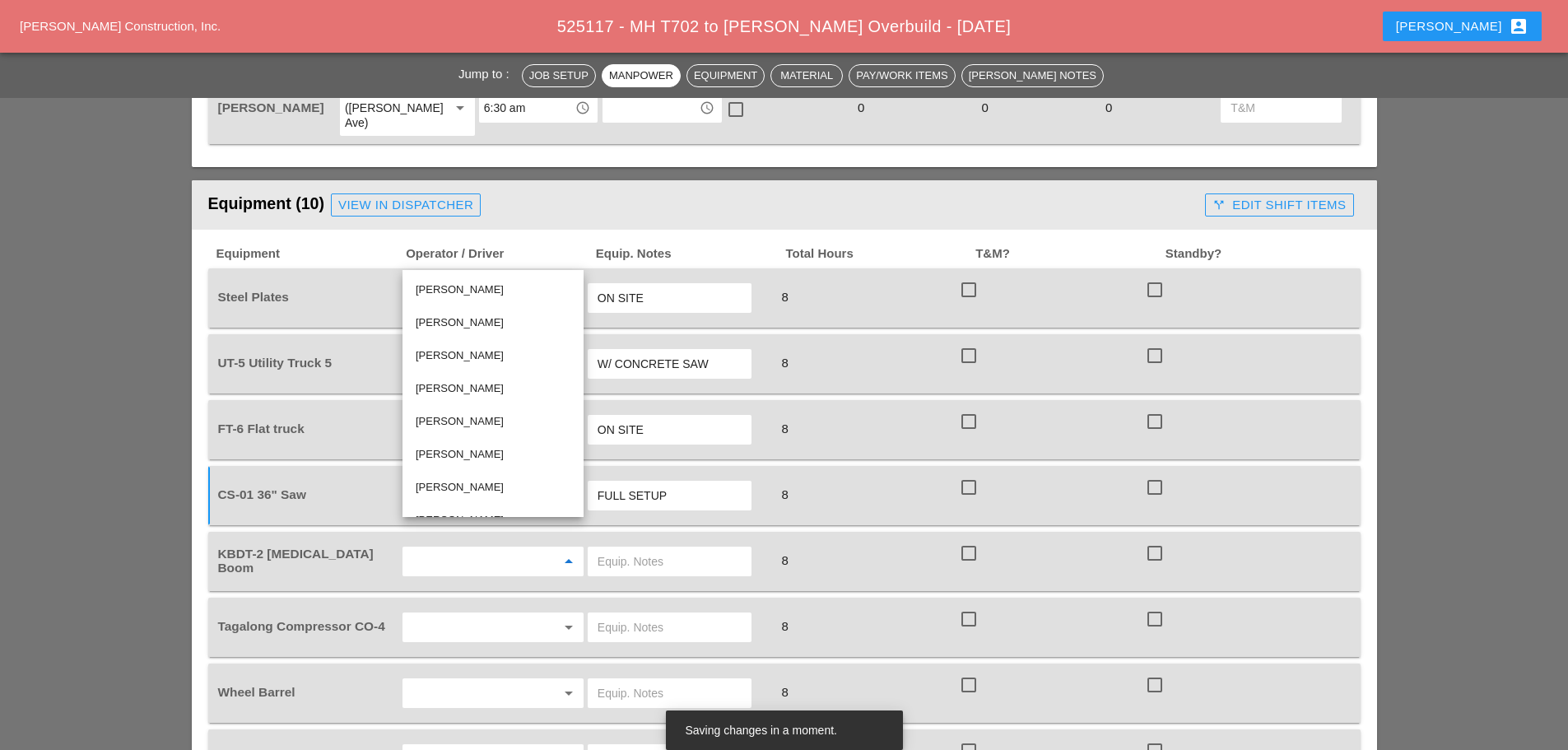
click at [472, 443] on div "[PERSON_NAME]" at bounding box center [493, 454] width 155 height 33
type input "[PERSON_NAME]"
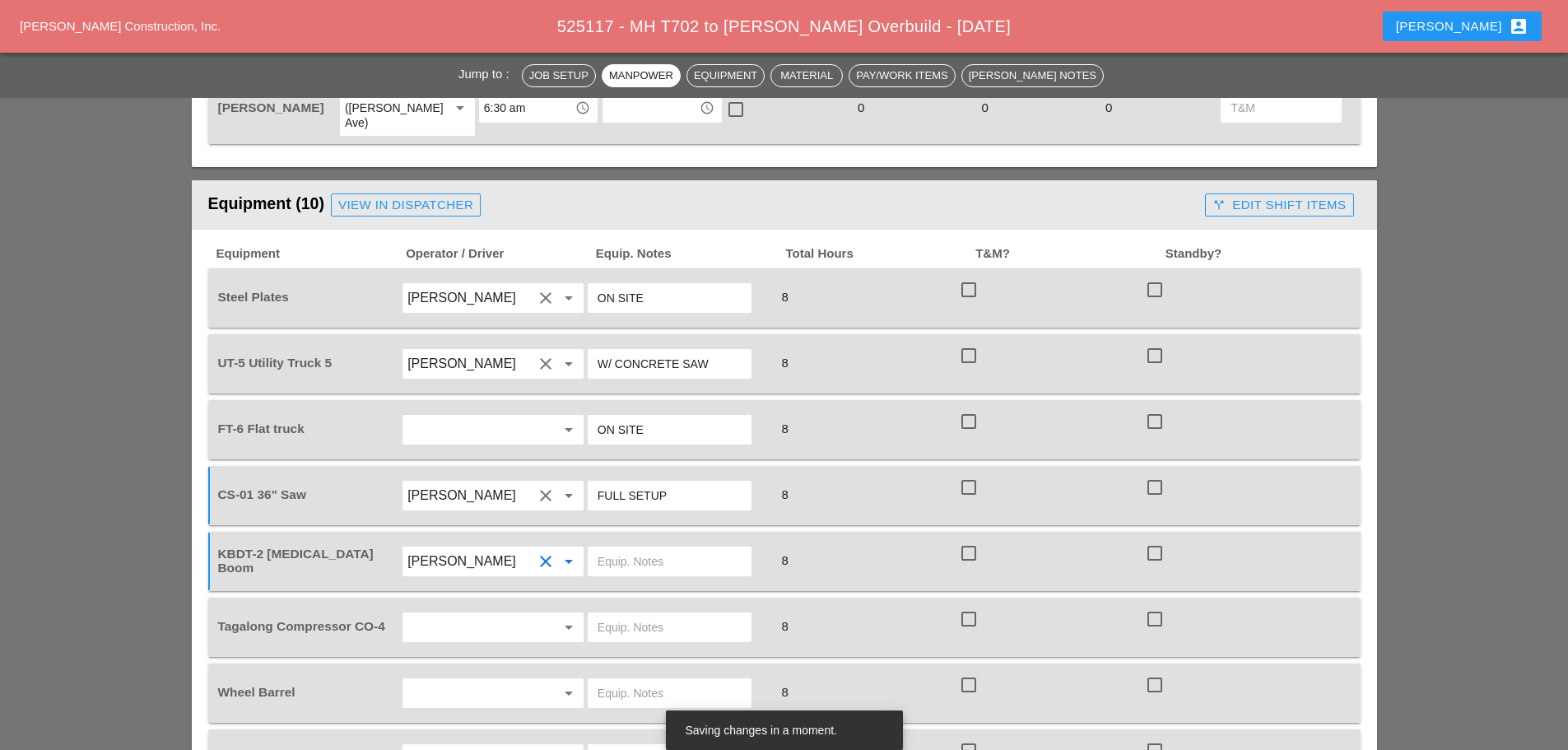
click at [648, 549] on input "text" at bounding box center [669, 561] width 144 height 26
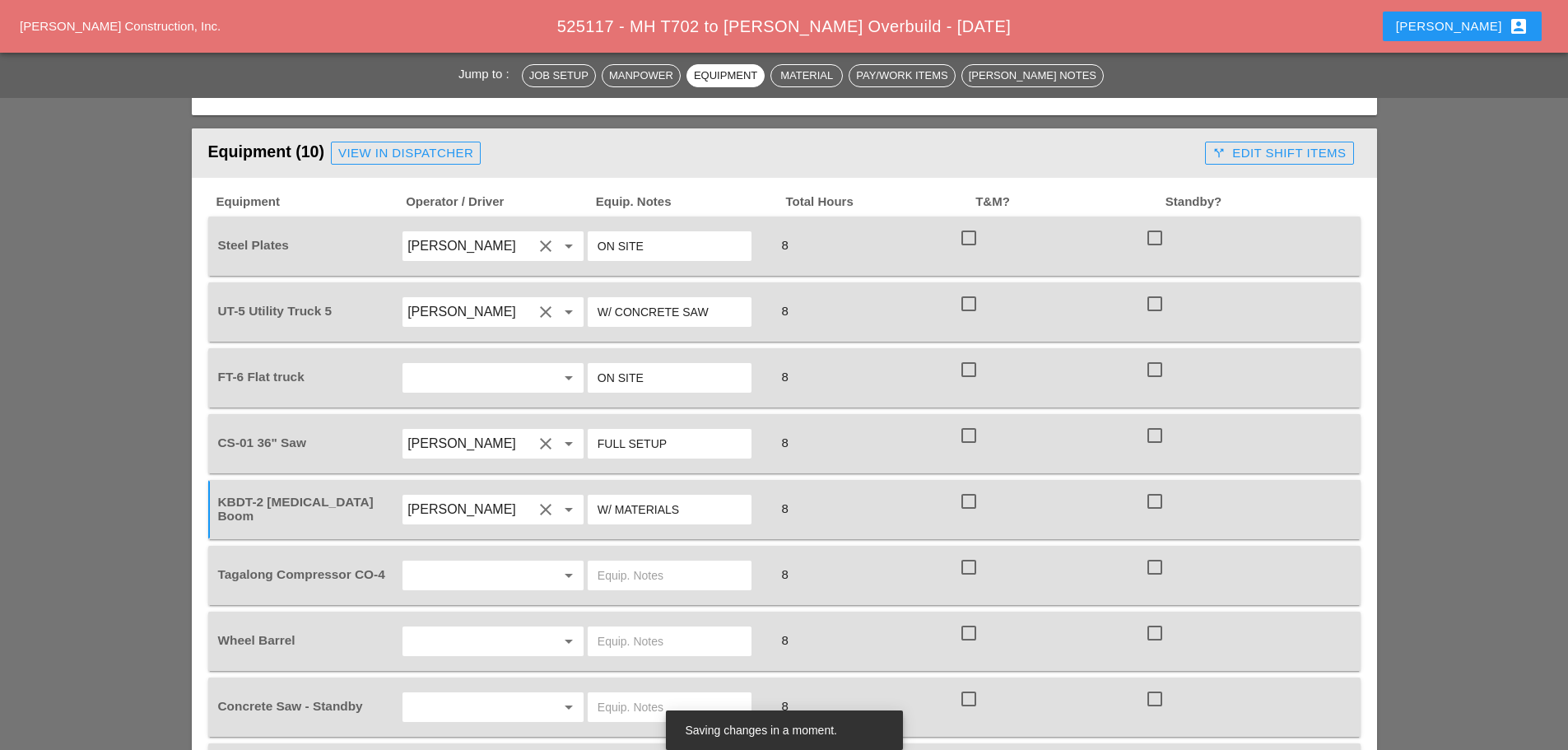
scroll to position [1565, 0]
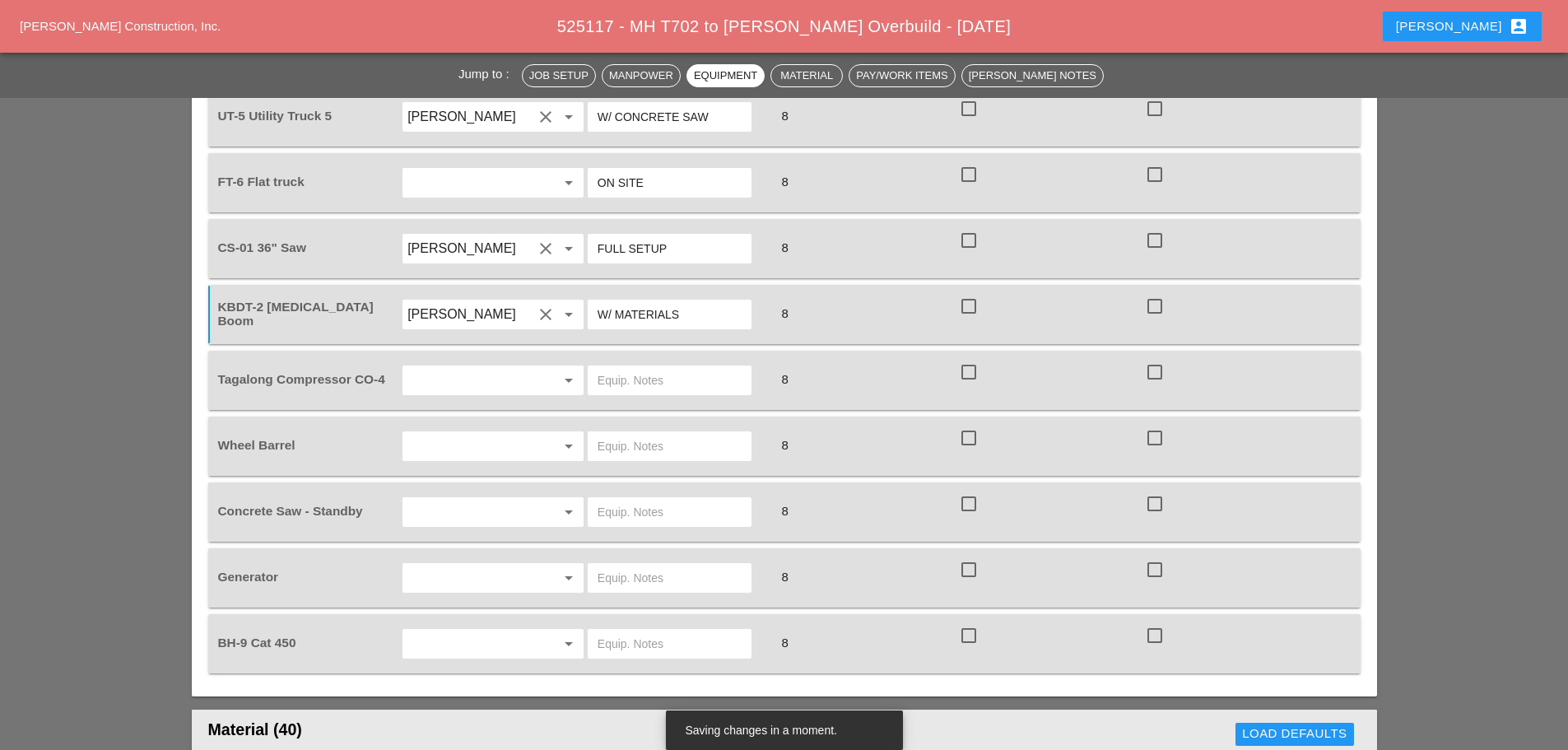
type input "W/ MATERIALS"
click at [677, 367] on input "text" at bounding box center [669, 380] width 144 height 26
type input "ON SITE"
drag, startPoint x: 642, startPoint y: 421, endPoint x: 644, endPoint y: 405, distance: 16.1
click at [642, 433] on input "text" at bounding box center [669, 446] width 144 height 26
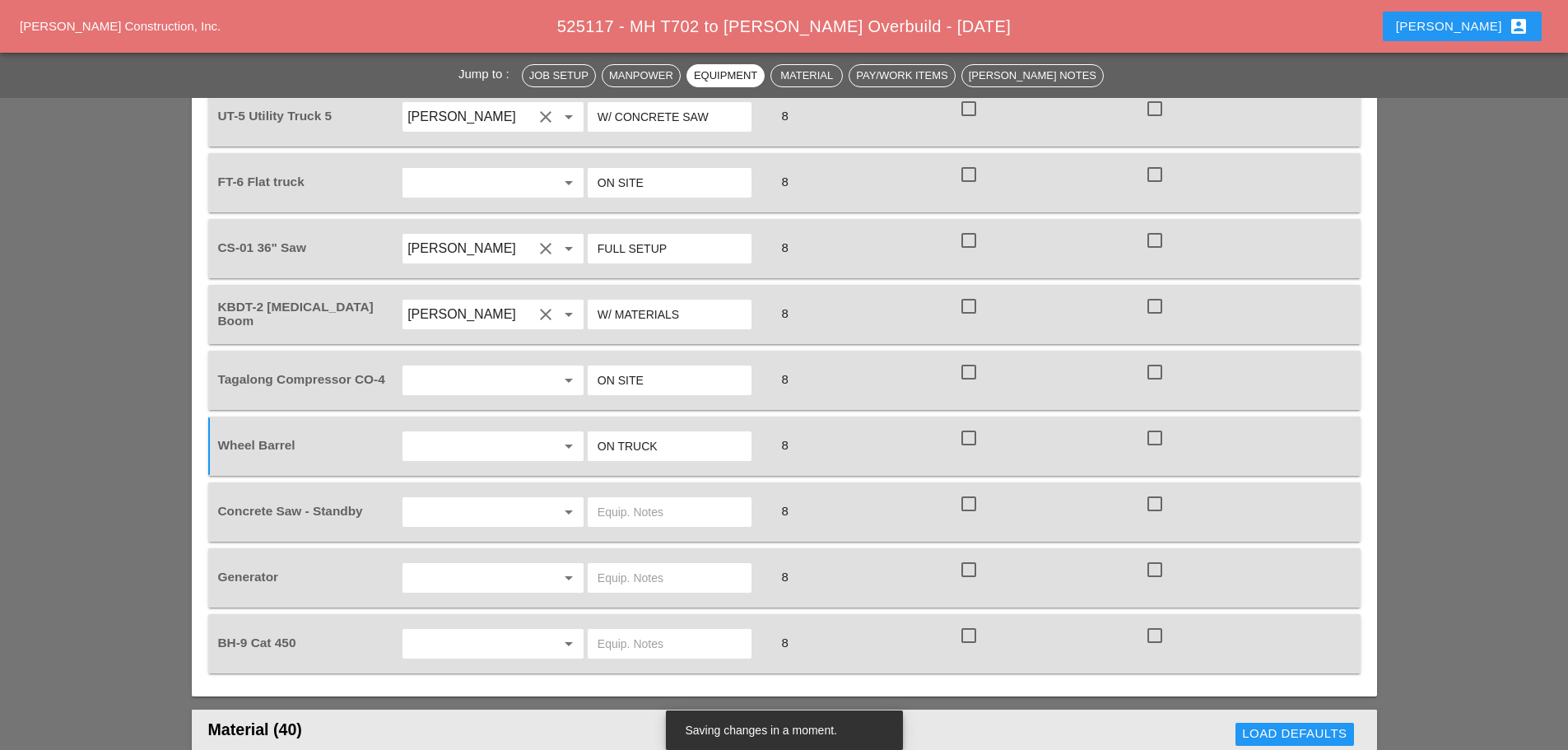
type input "ON TRUCK"
click at [613, 499] on input "text" at bounding box center [669, 511] width 144 height 26
type input "FULL SETUP"
click at [632, 565] on input "text" at bounding box center [669, 578] width 144 height 26
type input "ON TRUCK"
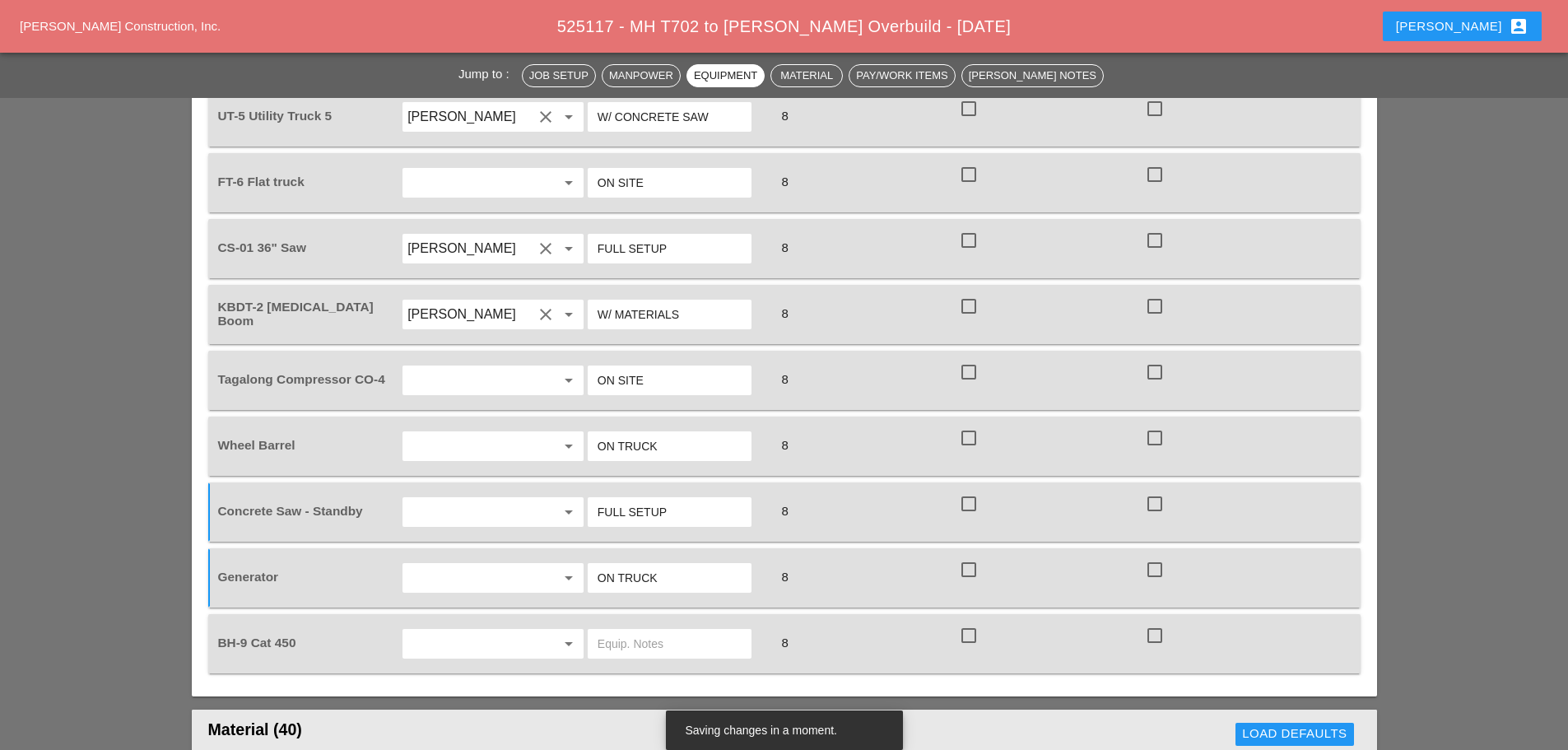
click at [634, 631] on input "text" at bounding box center [669, 644] width 144 height 26
type input "ON SITE"
click at [457, 433] on input "text" at bounding box center [470, 446] width 125 height 26
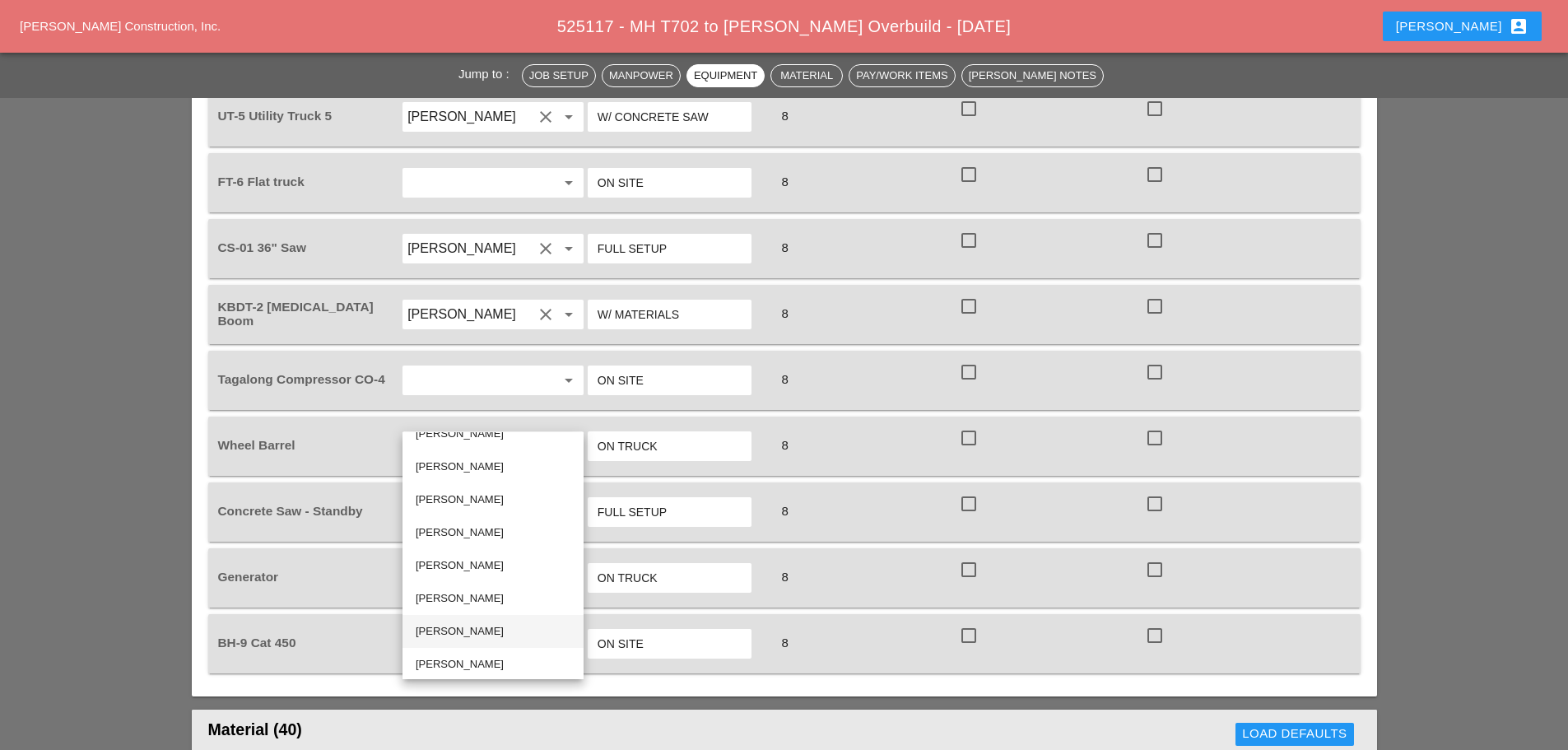
scroll to position [23, 0]
drag, startPoint x: 471, startPoint y: 657, endPoint x: 470, endPoint y: 528, distance: 129.0
click at [472, 652] on div "[PERSON_NAME]" at bounding box center [493, 660] width 155 height 20
type input "[PERSON_NAME]"
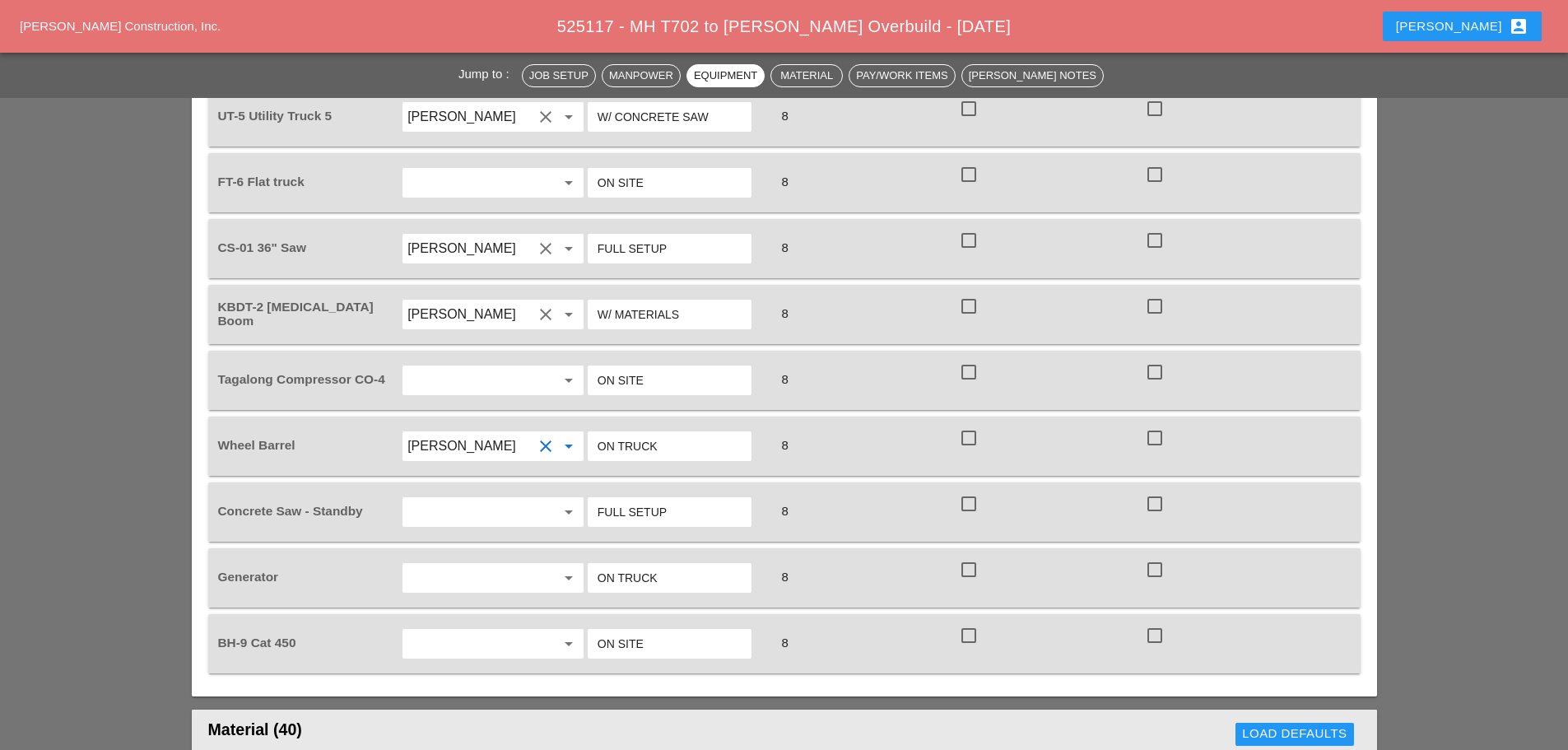
click at [459, 499] on input "text" at bounding box center [470, 511] width 125 height 26
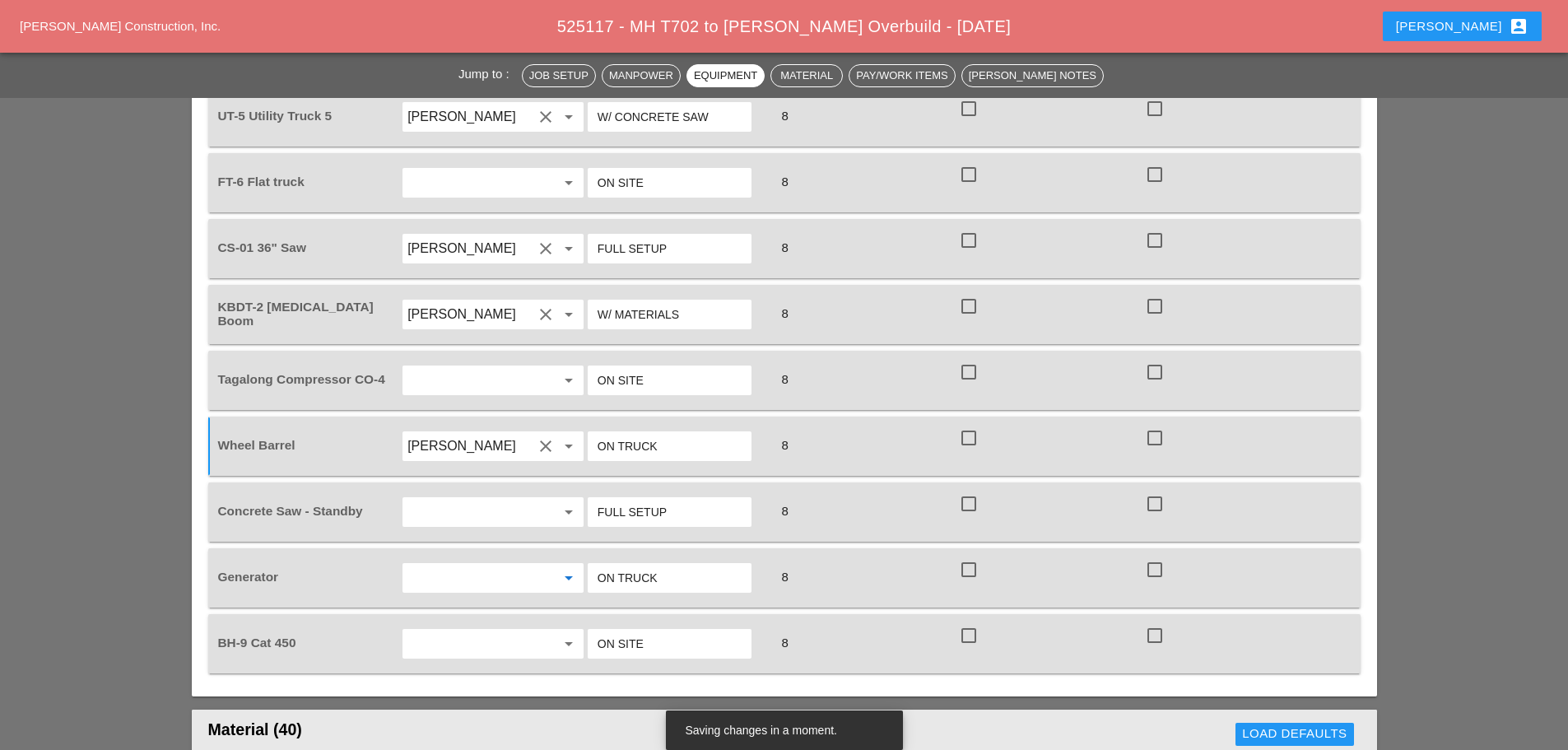
click at [445, 565] on input "text" at bounding box center [470, 578] width 125 height 26
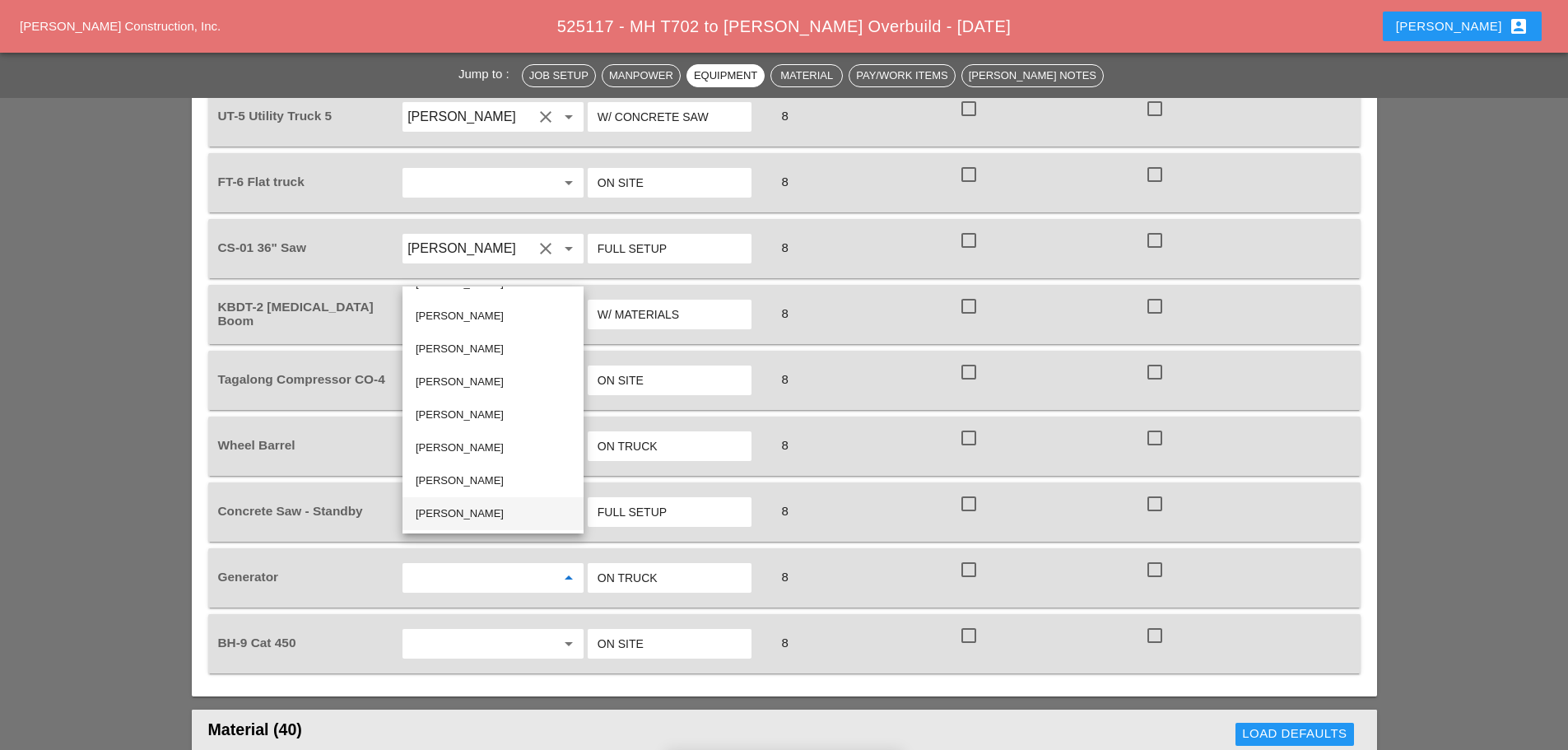
click at [470, 507] on div "[PERSON_NAME]" at bounding box center [493, 514] width 155 height 20
type input "[PERSON_NAME]"
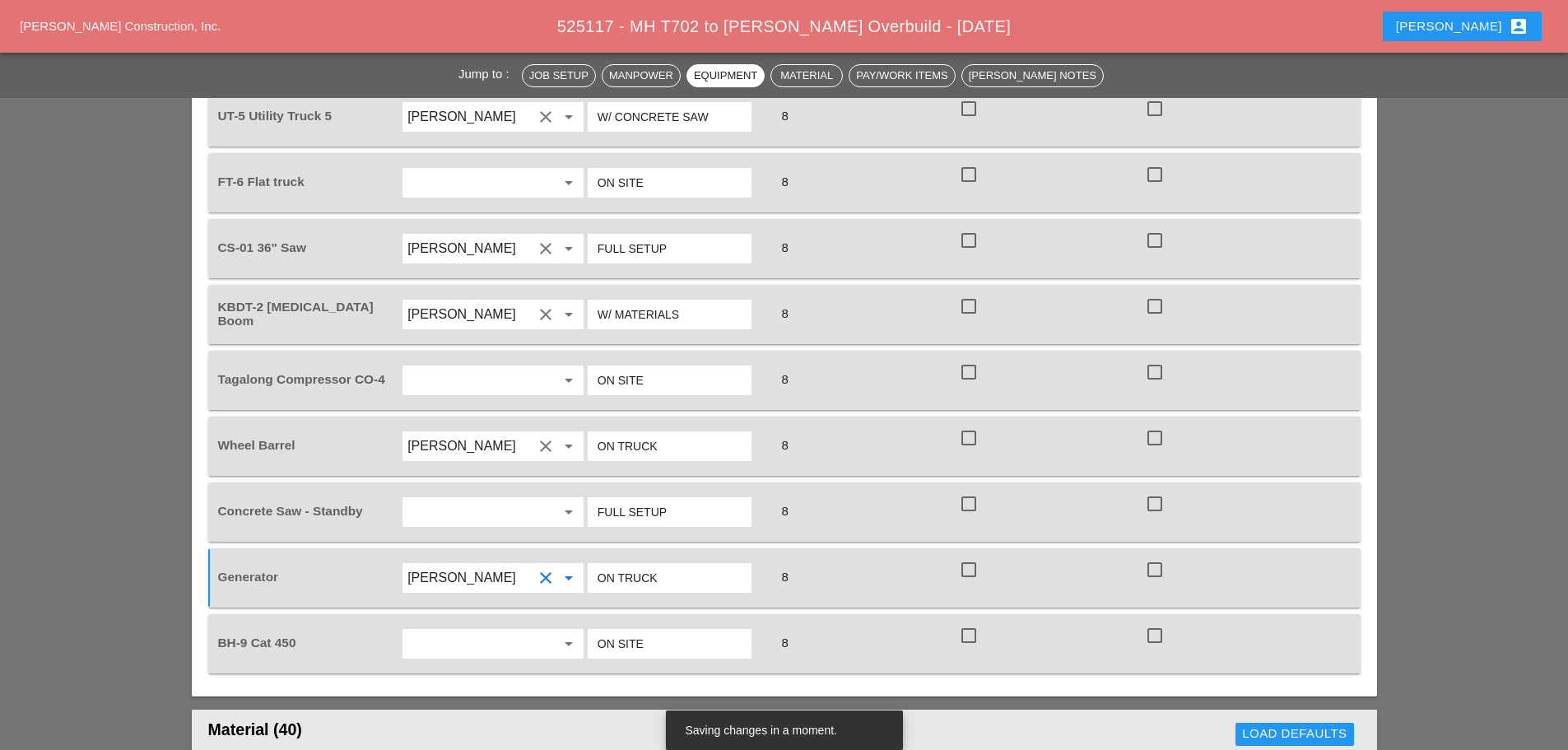
click at [469, 631] on input "text" at bounding box center [470, 644] width 125 height 26
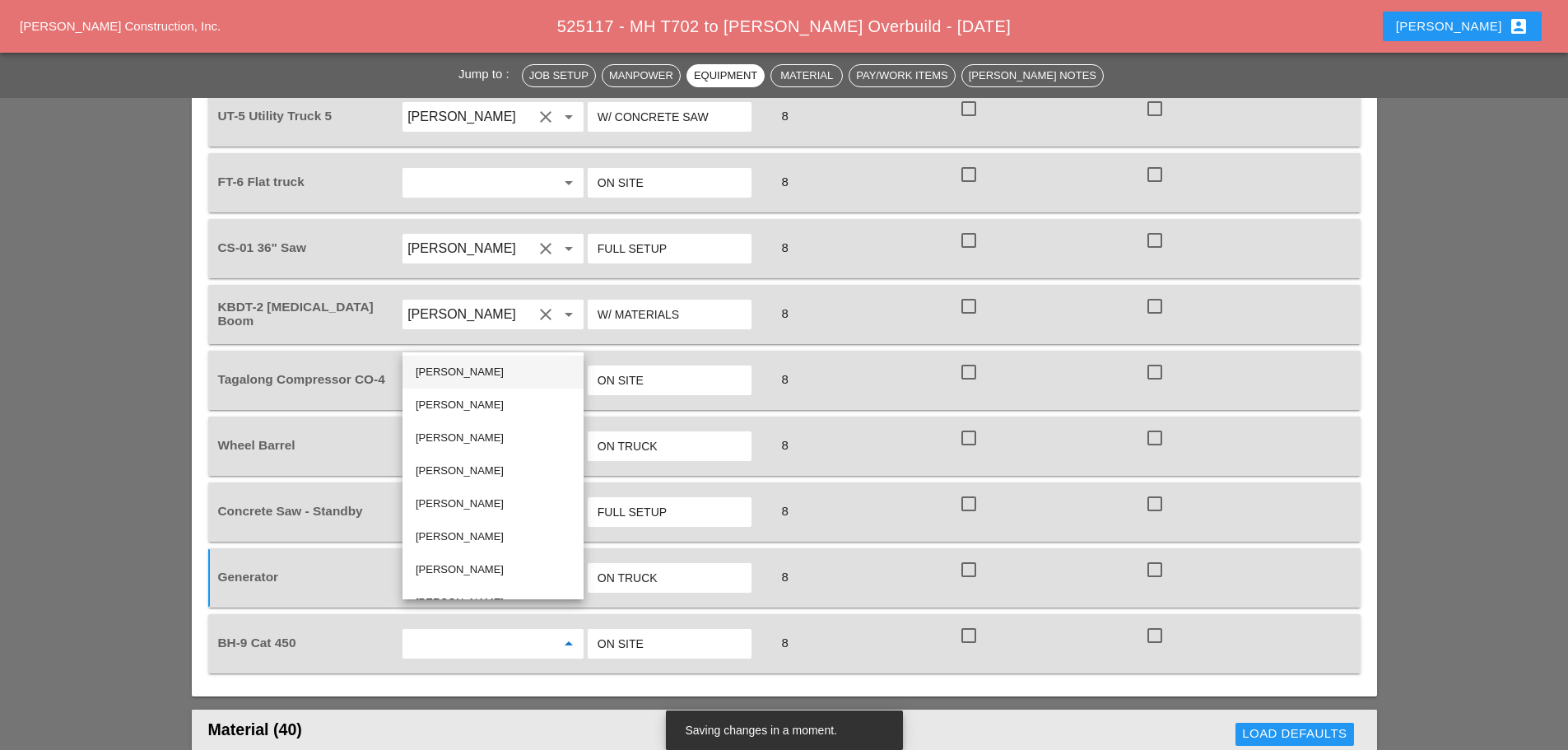
click at [462, 373] on div "[PERSON_NAME]" at bounding box center [493, 373] width 155 height 20
type input "[PERSON_NAME]"
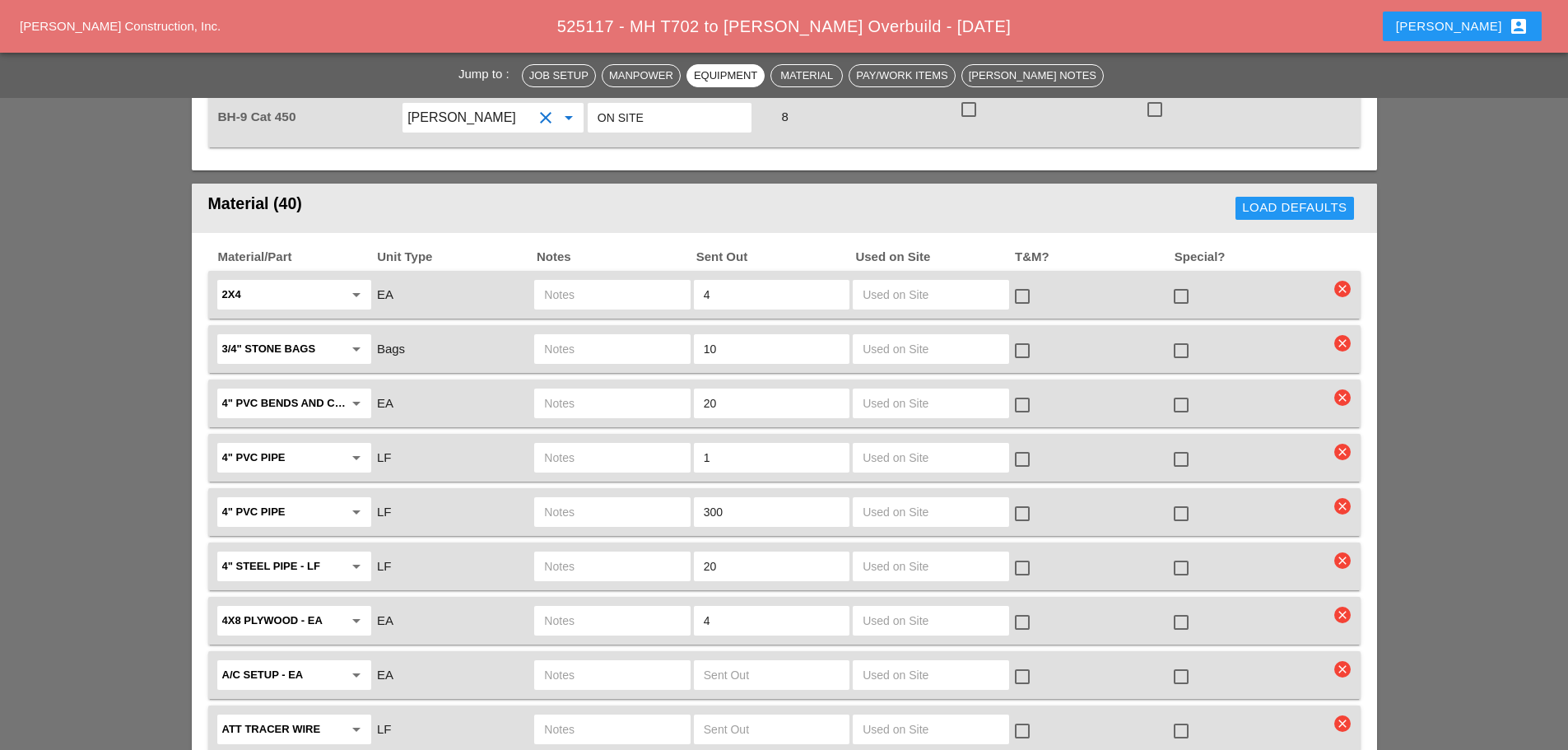
scroll to position [2141, 0]
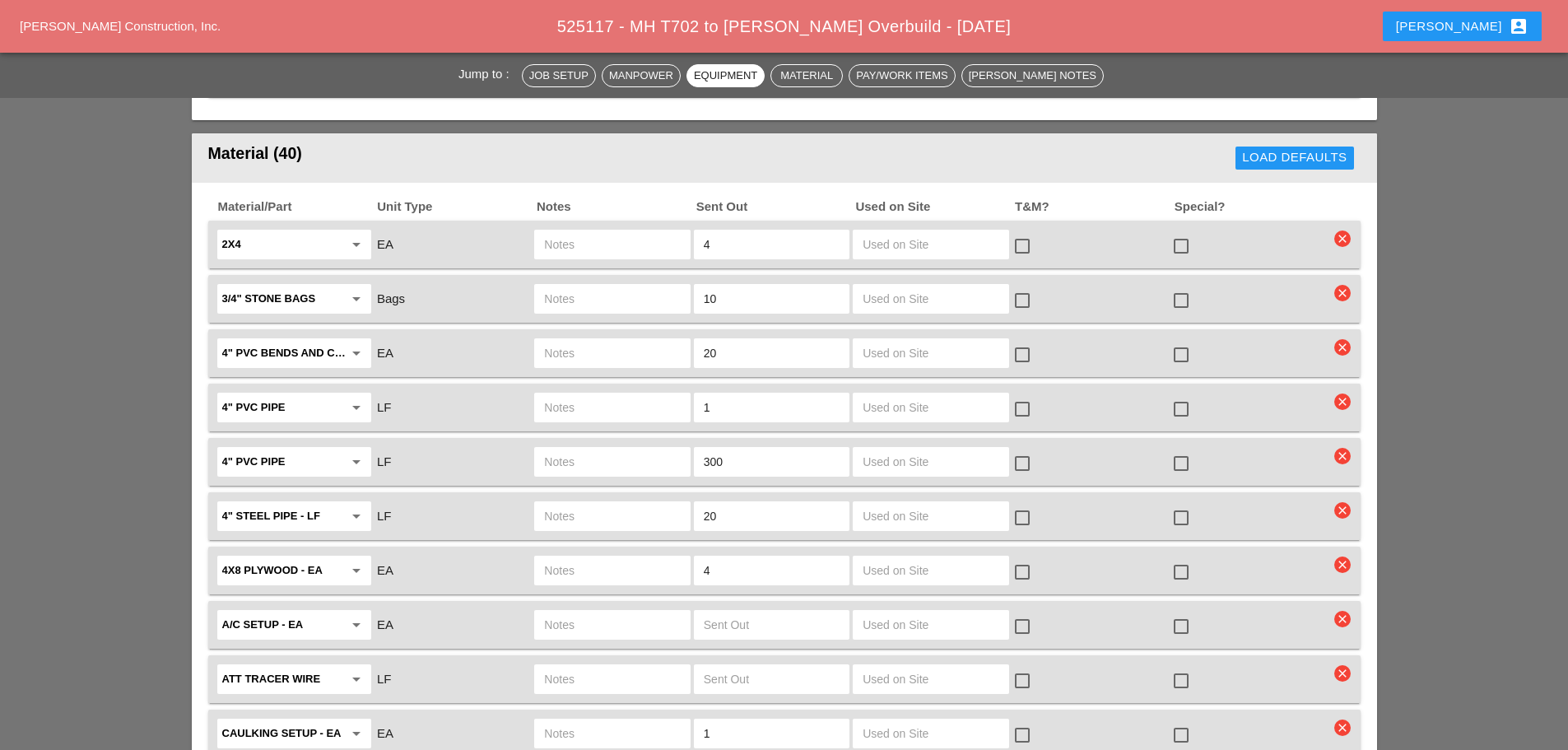
click at [569, 449] on input "text" at bounding box center [612, 462] width 136 height 26
type input "FULL SKID ON KBDT 2"
click at [1019, 450] on div at bounding box center [1022, 463] width 28 height 28
checkbox input "true"
click at [661, 340] on input "text" at bounding box center [612, 353] width 136 height 26
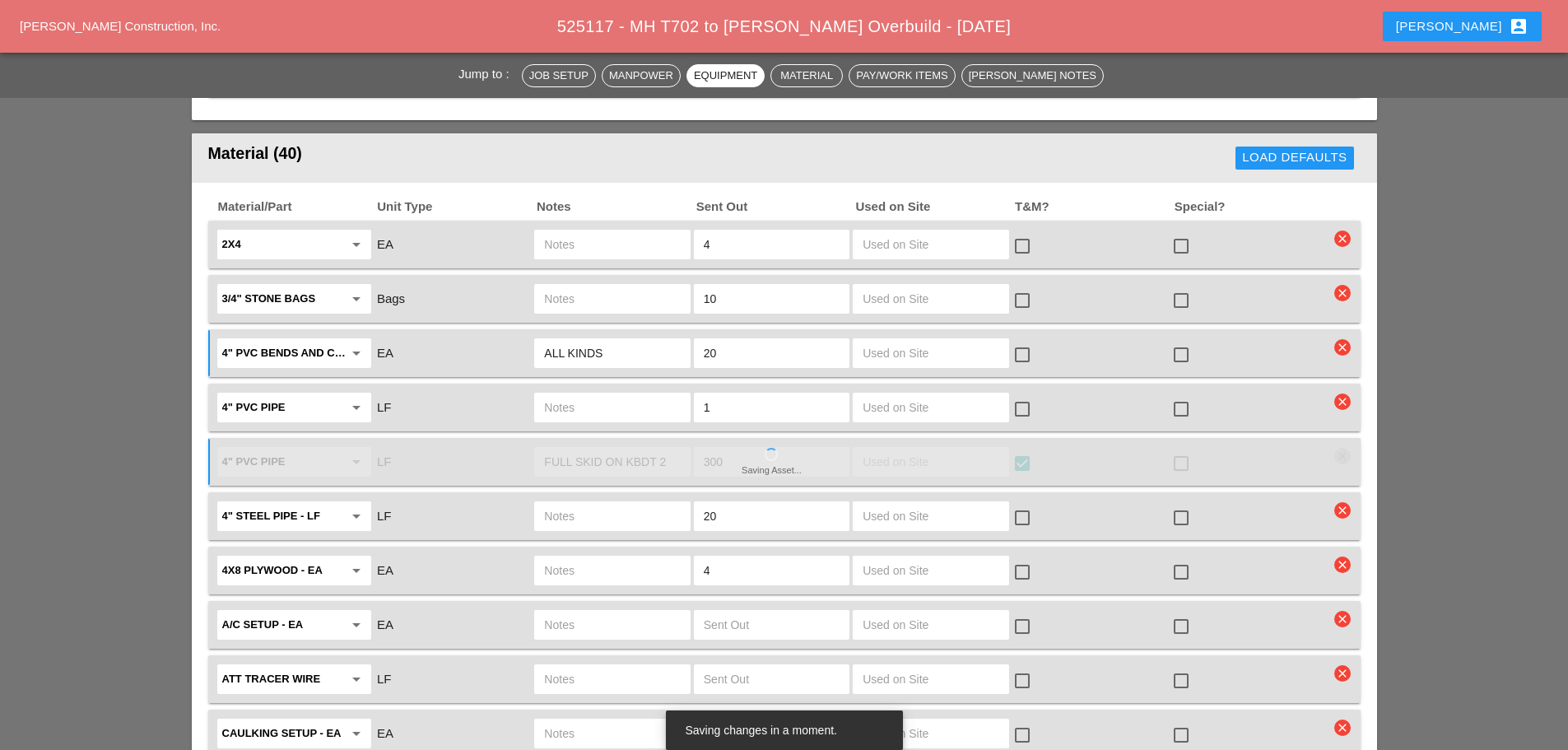
type input "ALL KINDS"
click at [766, 340] on input "20" at bounding box center [772, 353] width 136 height 26
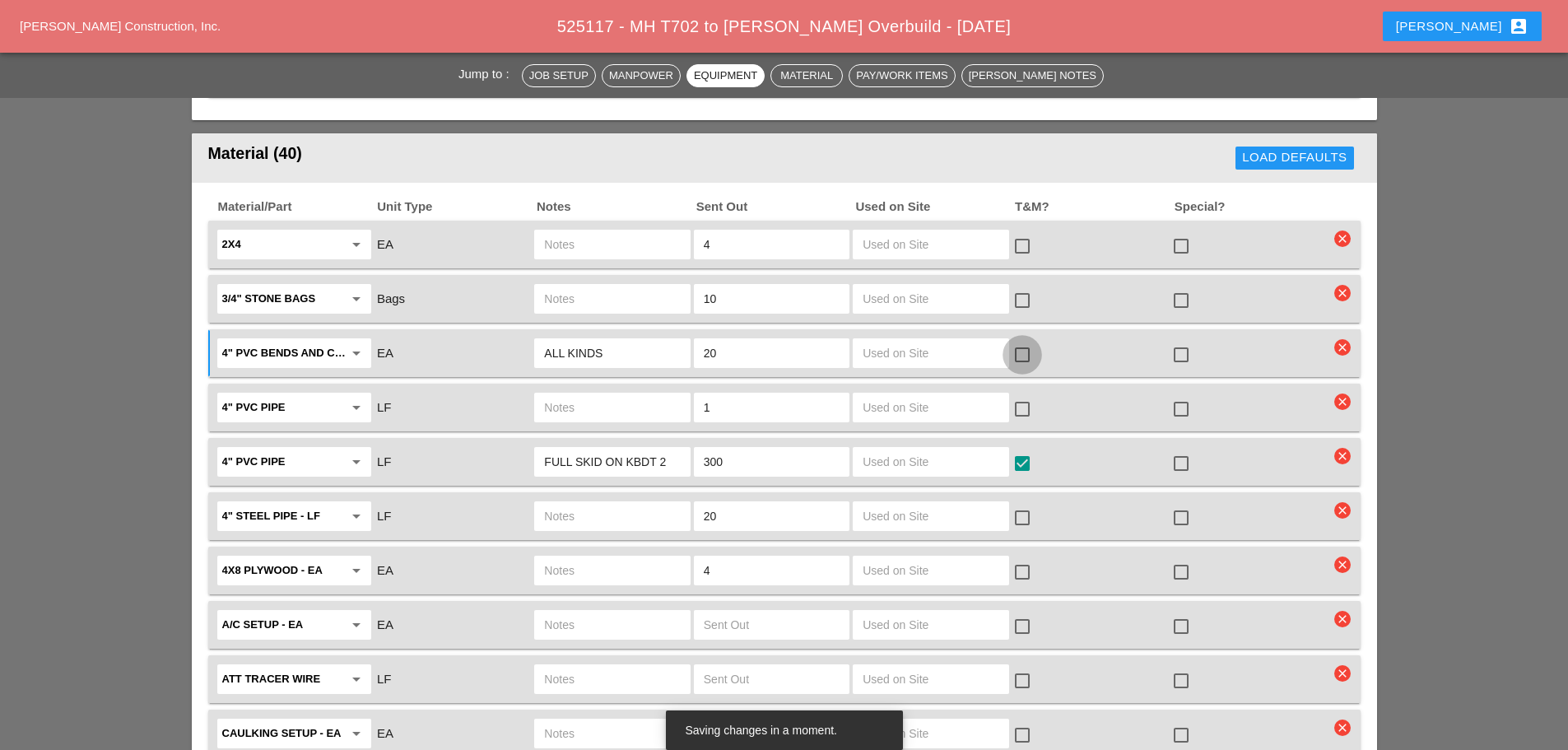
click at [1031, 341] on div at bounding box center [1022, 355] width 28 height 28
checkbox input "true"
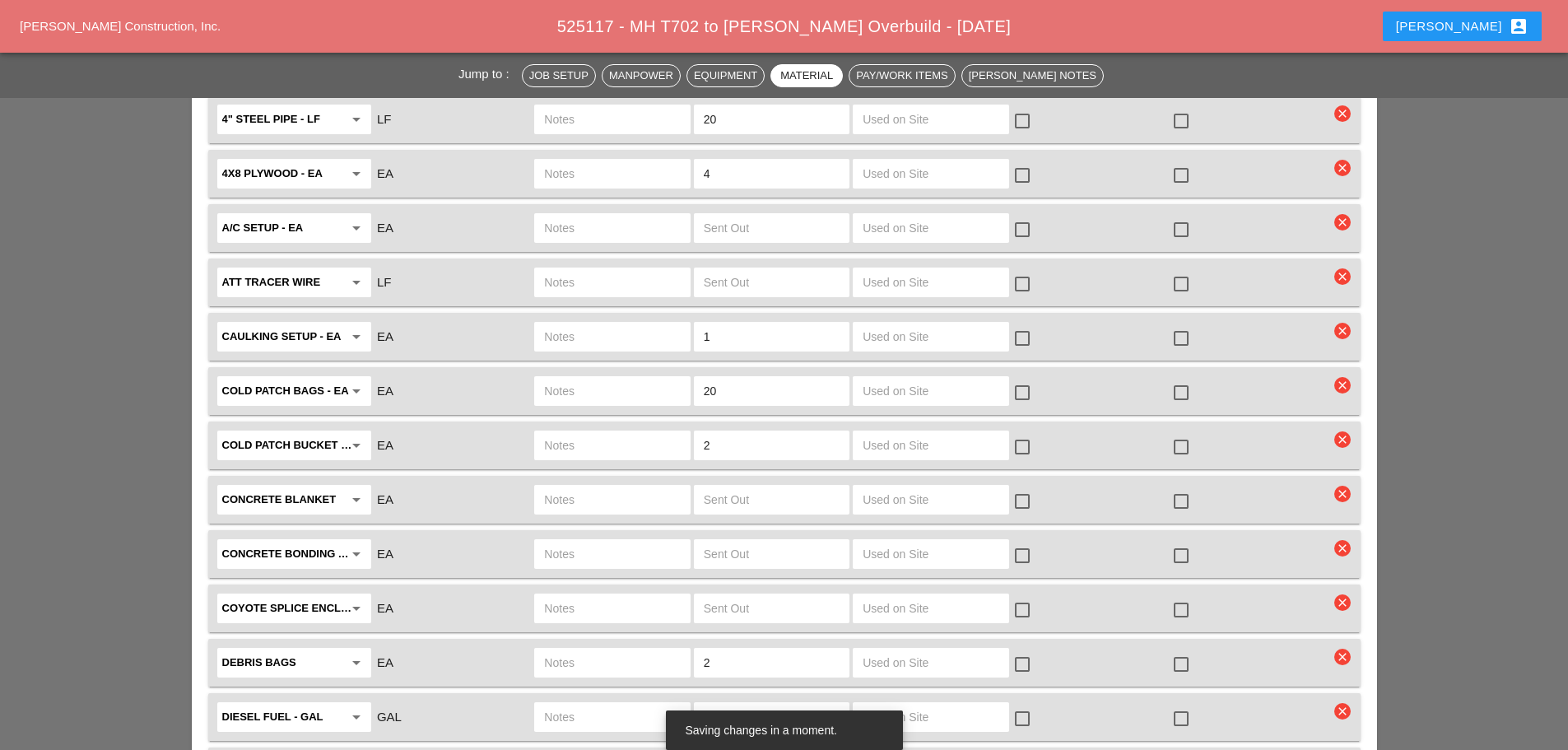
scroll to position [2553, 0]
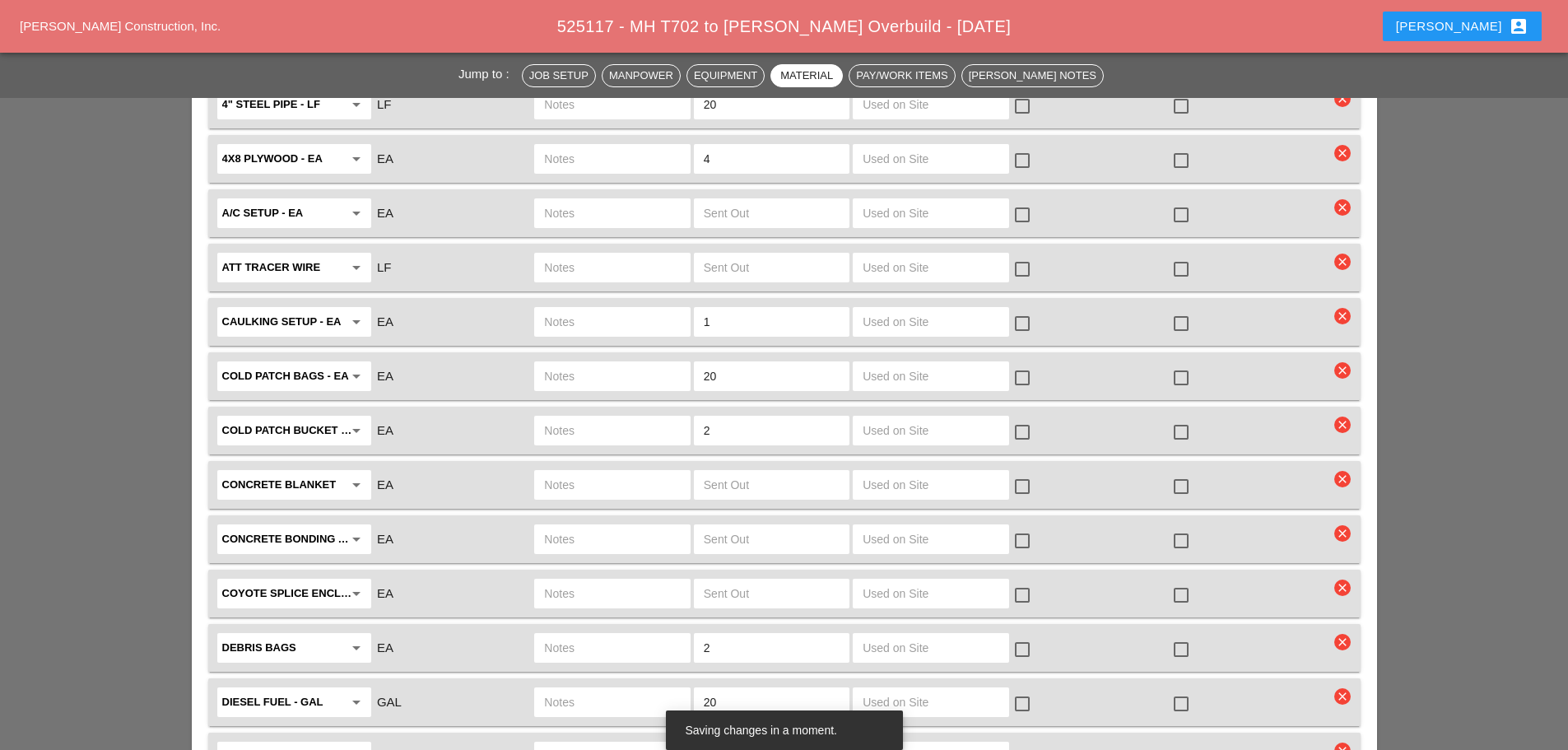
click at [667, 417] on input "text" at bounding box center [612, 430] width 136 height 26
type input "1 FULL BAG COLD PATCH"
click at [719, 417] on input "2" at bounding box center [772, 430] width 136 height 26
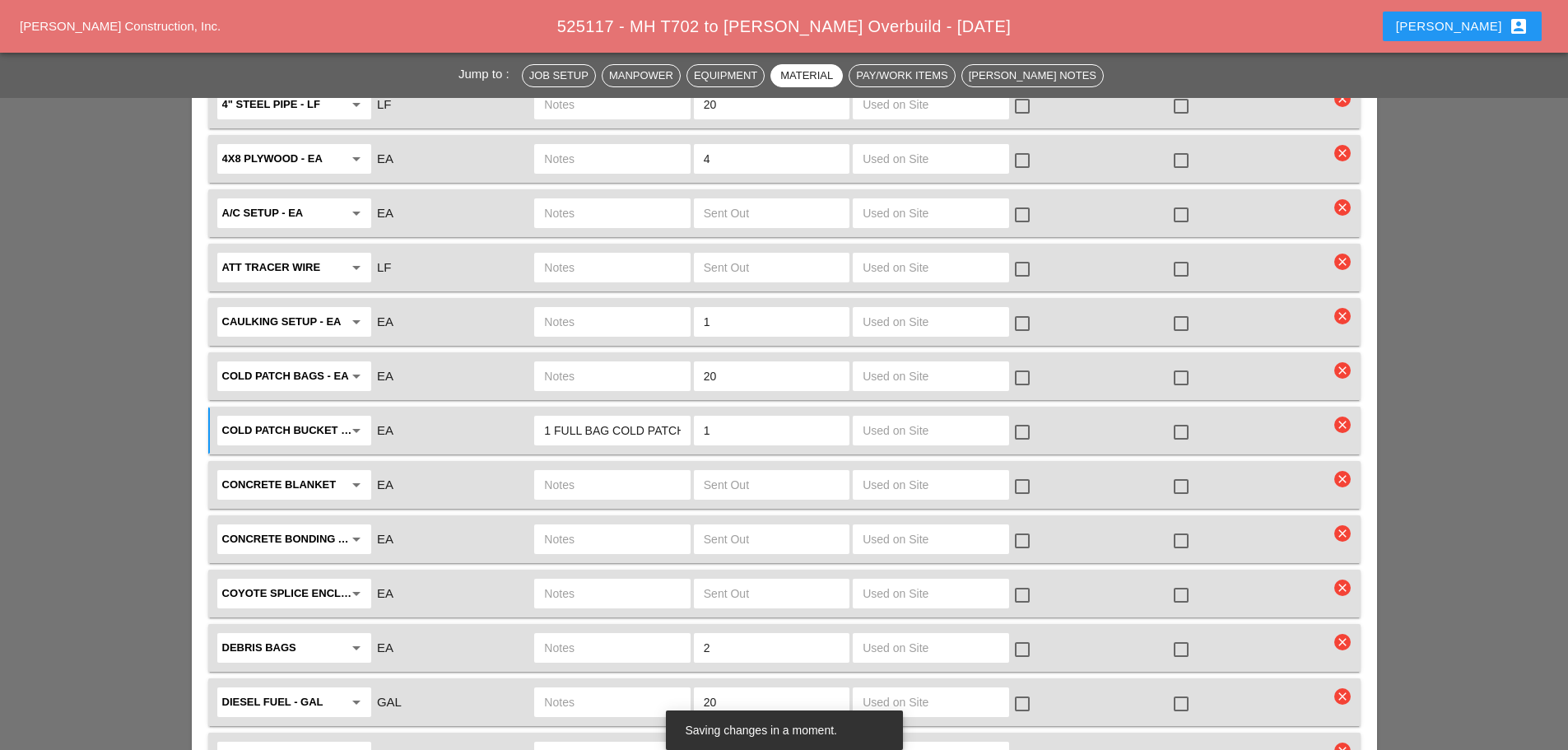
type input "1"
click at [1185, 418] on div at bounding box center [1181, 432] width 28 height 28
checkbox input "true"
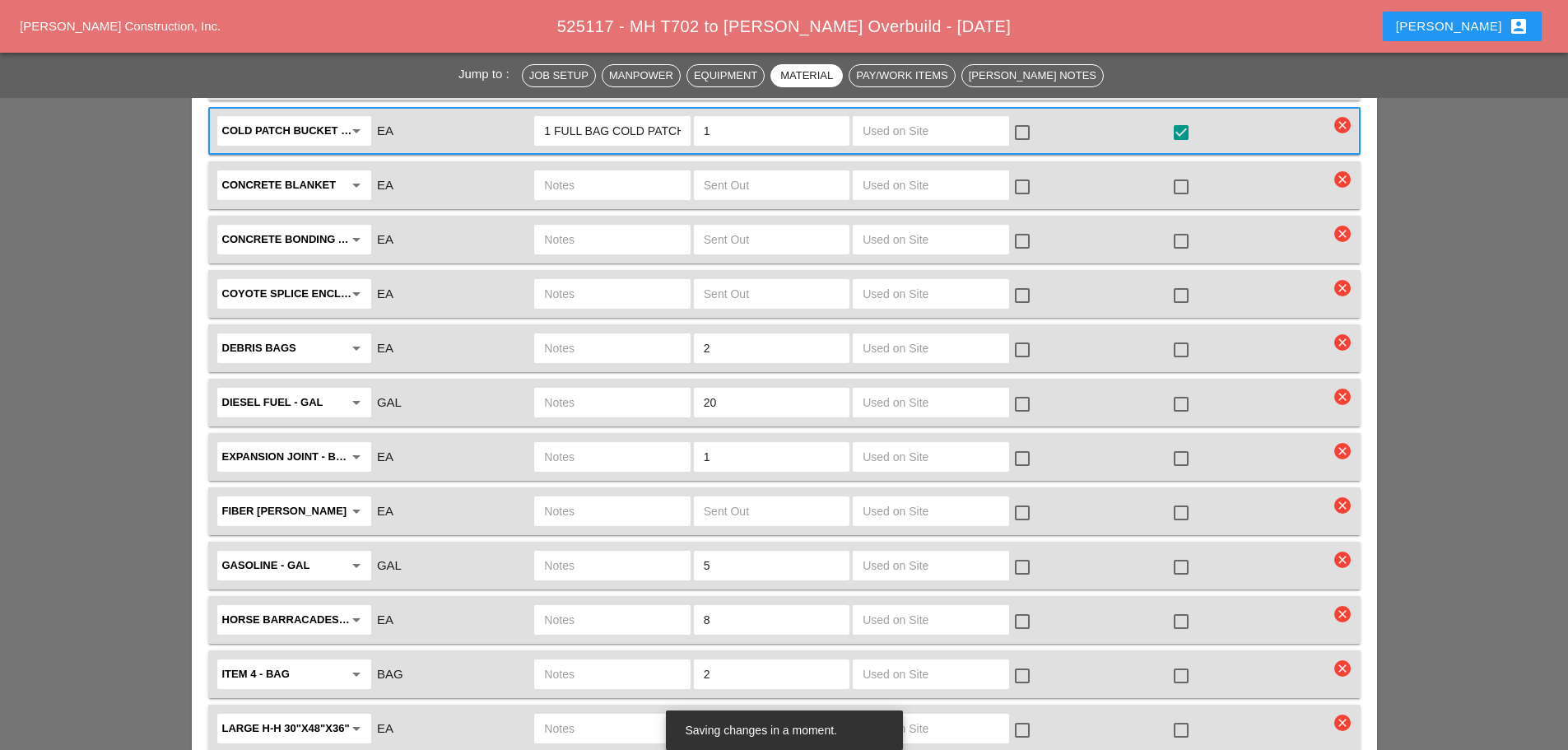
scroll to position [2883, 0]
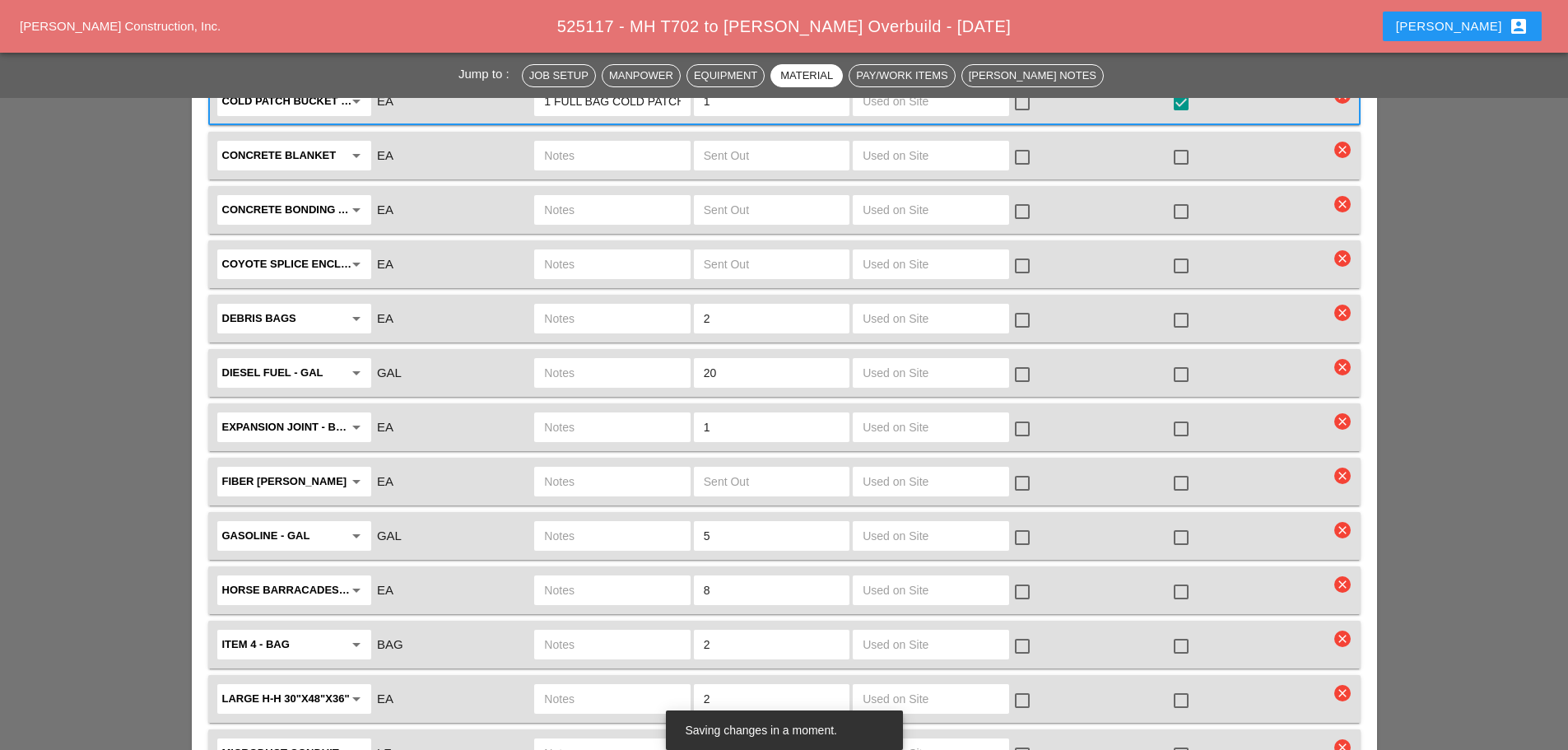
click at [731, 632] on input "2" at bounding box center [772, 645] width 136 height 26
type input "0"
click at [1181, 524] on div at bounding box center [1181, 538] width 28 height 28
checkbox input "true"
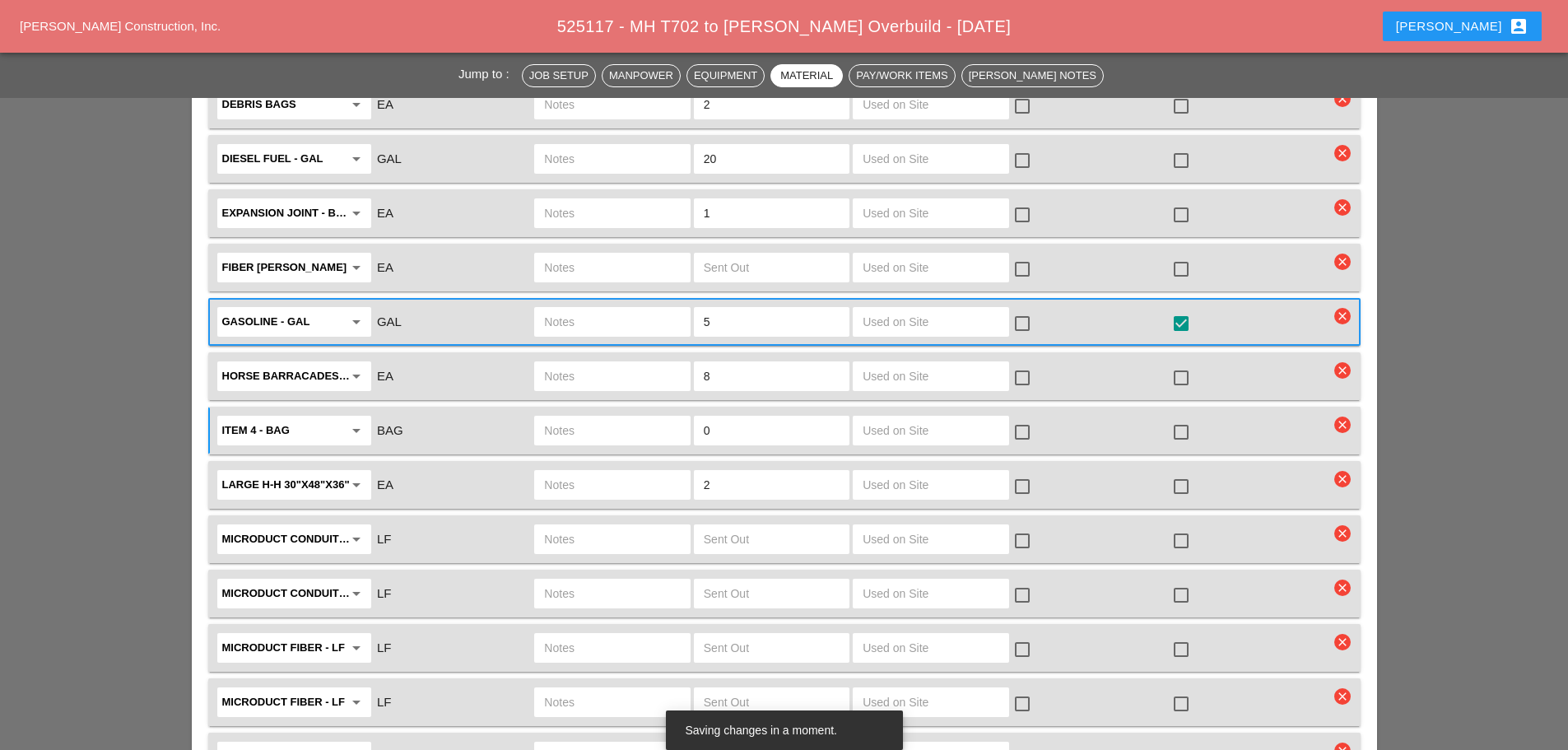
scroll to position [3212, 0]
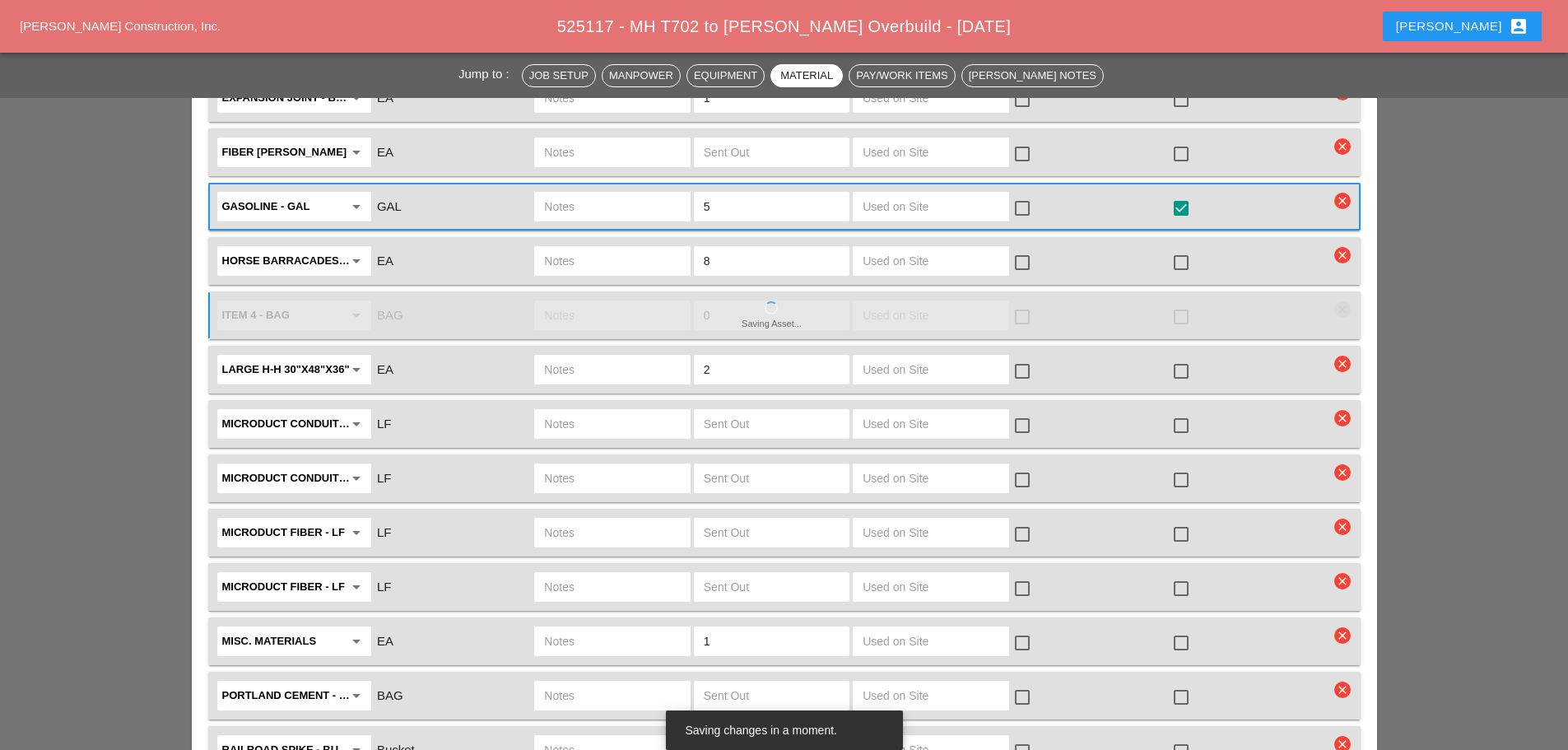
click at [657, 356] on input "text" at bounding box center [612, 369] width 136 height 26
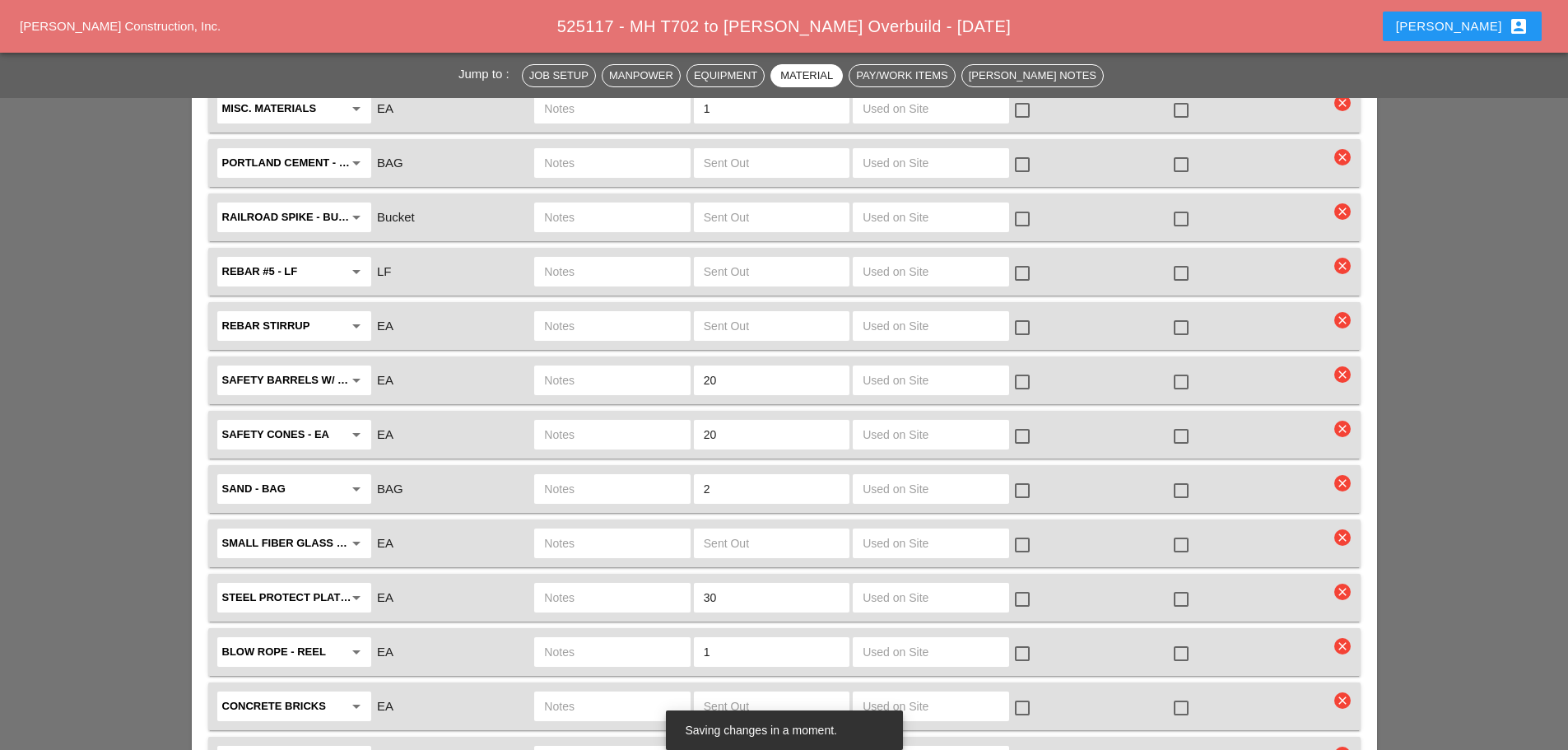
scroll to position [3789, 0]
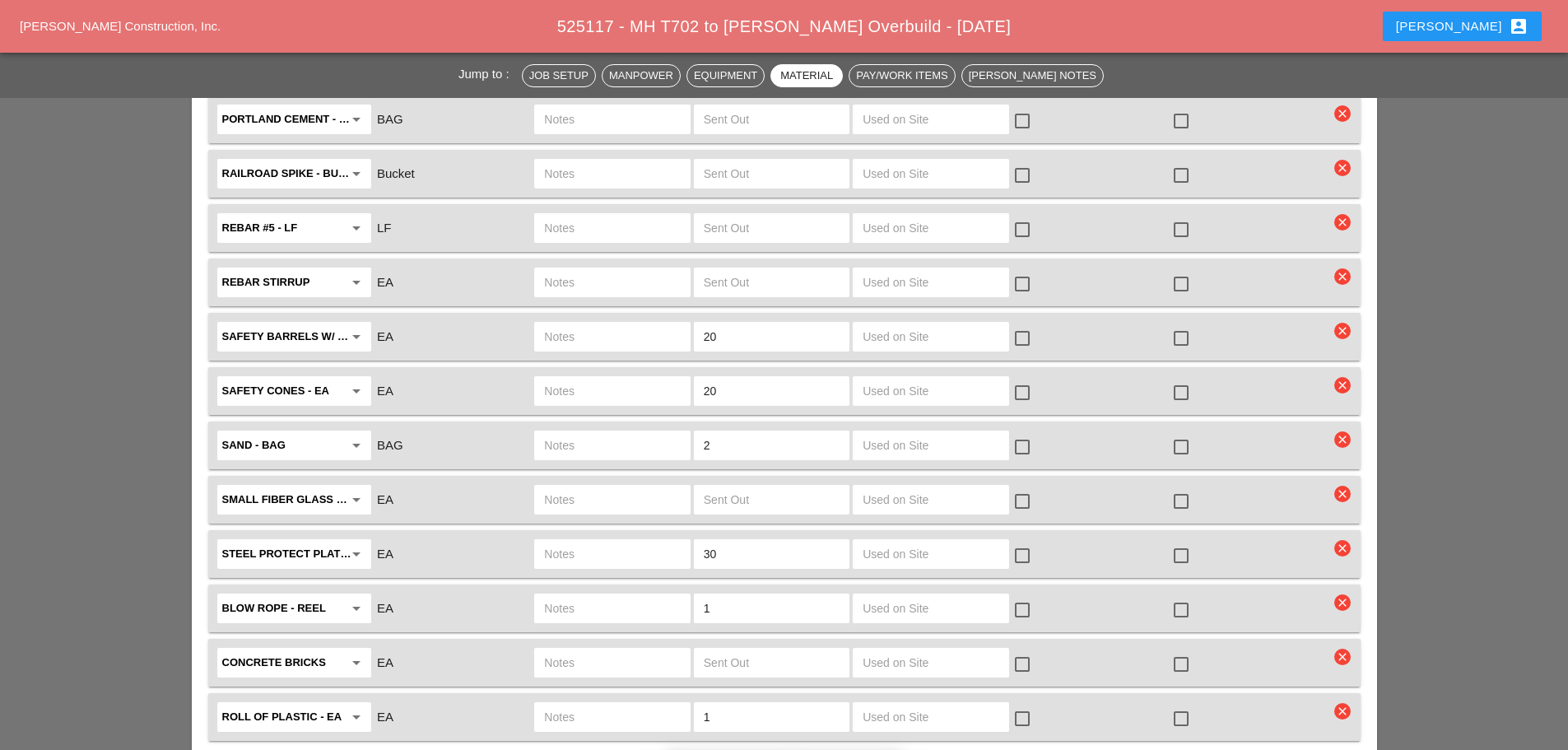
type input "ON SITE"
click at [609, 541] on input "text" at bounding box center [612, 554] width 136 height 26
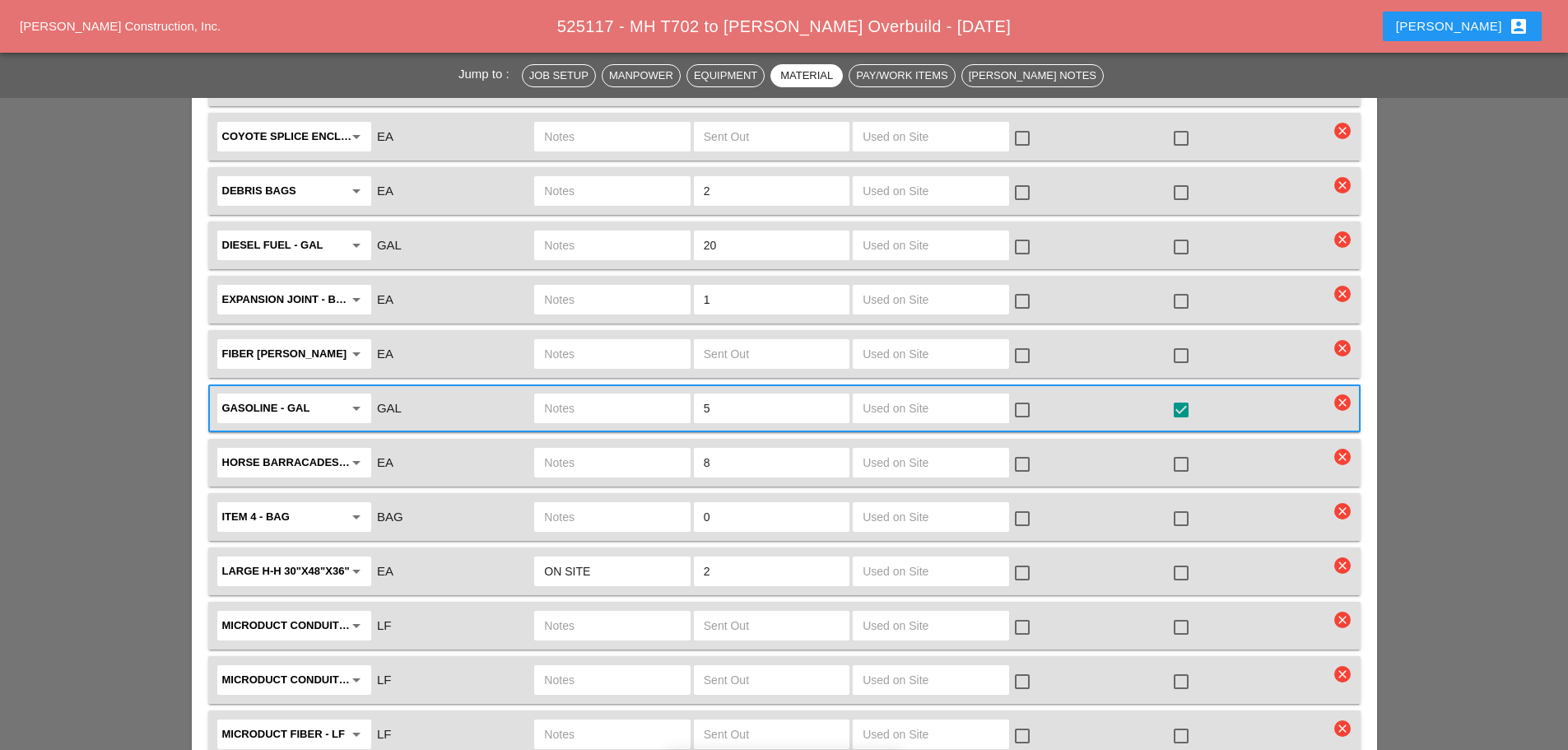
scroll to position [2800, 0]
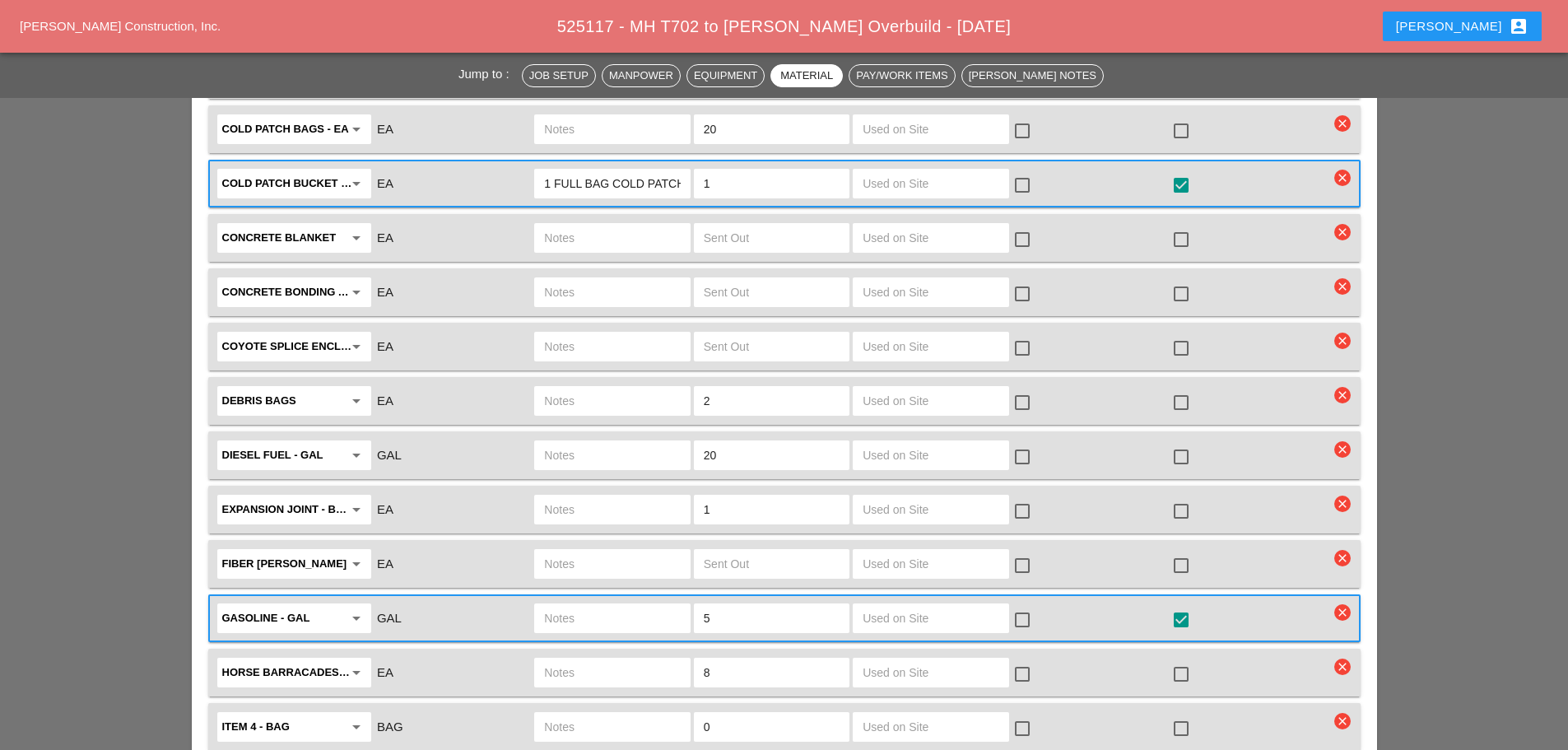
type input "ON SITE"
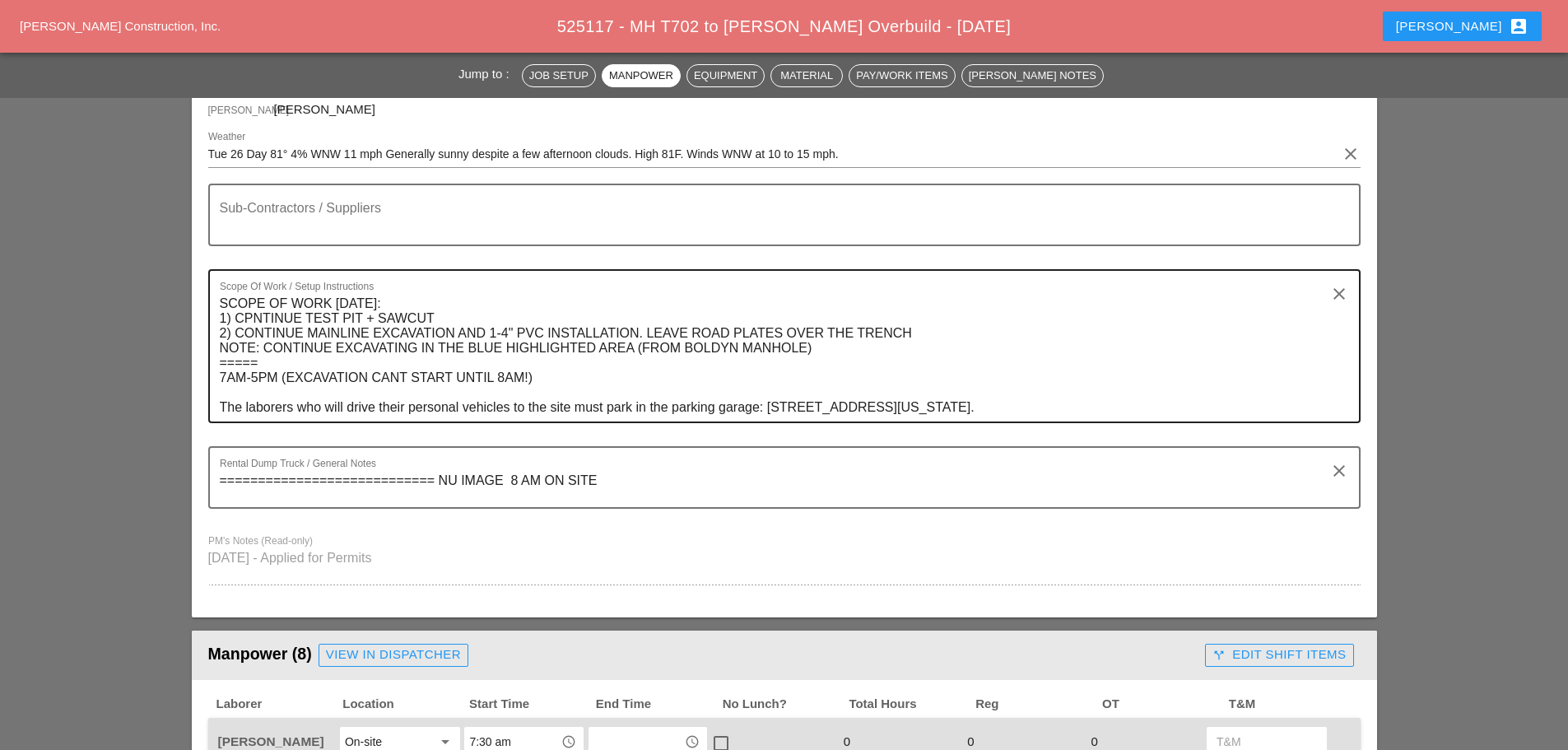
scroll to position [247, 0]
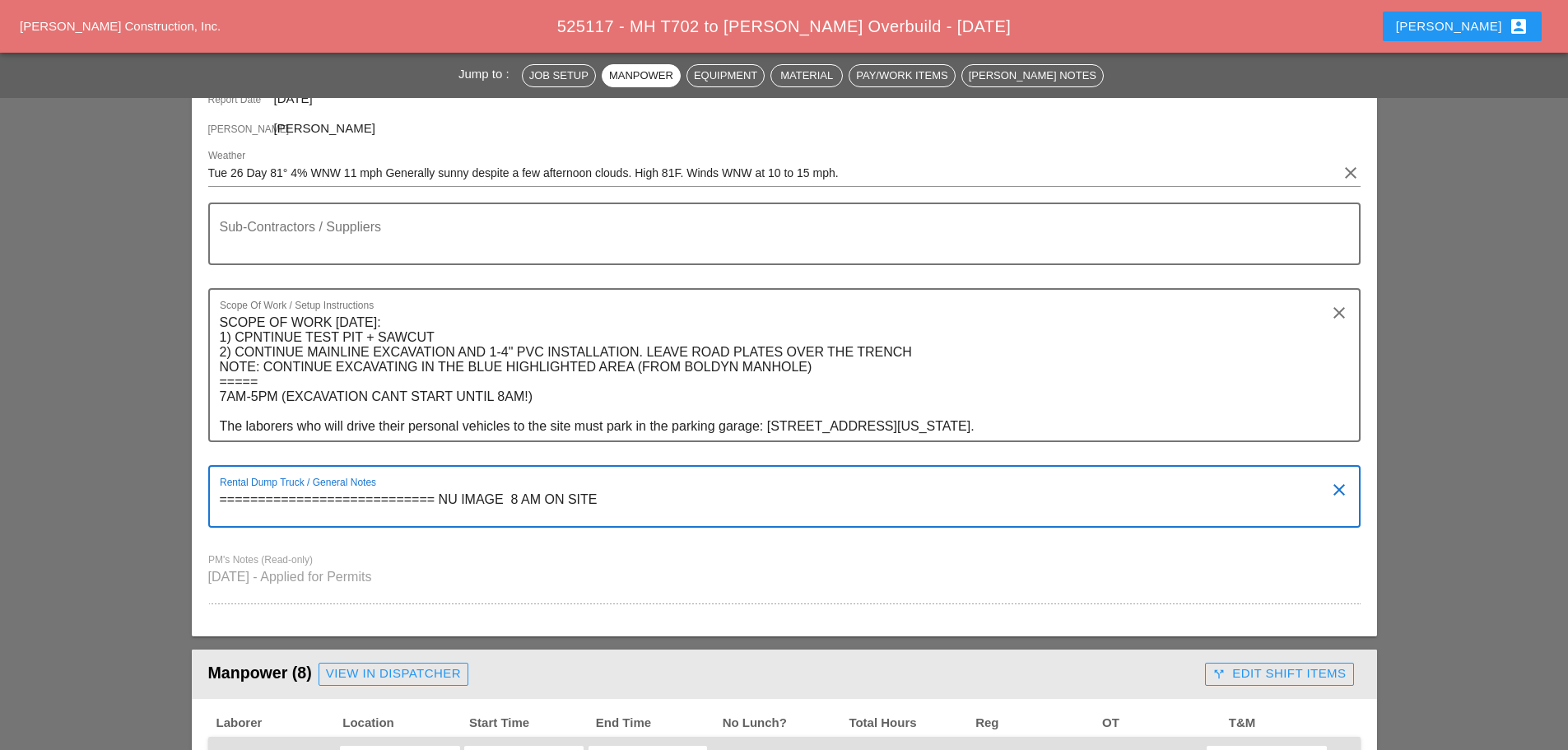
click at [623, 498] on textarea "============================ NU IMAGE 8 AM ON SITE" at bounding box center [778, 507] width 1117 height 40
click at [678, 493] on textarea "============================ NU IMAGE WILL GO PICK UP BINDER ON SITE 8 AM" at bounding box center [778, 507] width 1117 height 40
click at [946, 495] on textarea "============================ NU IMAGE WILL GO PICK UP BINDER AT RCA 6 AM ON SIT…" at bounding box center [778, 507] width 1117 height 40
click at [771, 497] on textarea "============================ NU IMAGE WILL GO PICK UP BINDER AT RCA 6 AM ON SITE" at bounding box center [778, 507] width 1117 height 40
click at [820, 506] on textarea "============================ NU IMAGE WILL GO PICK UP BINDER AT RCA 6 AM ON SITE" at bounding box center [778, 507] width 1117 height 40
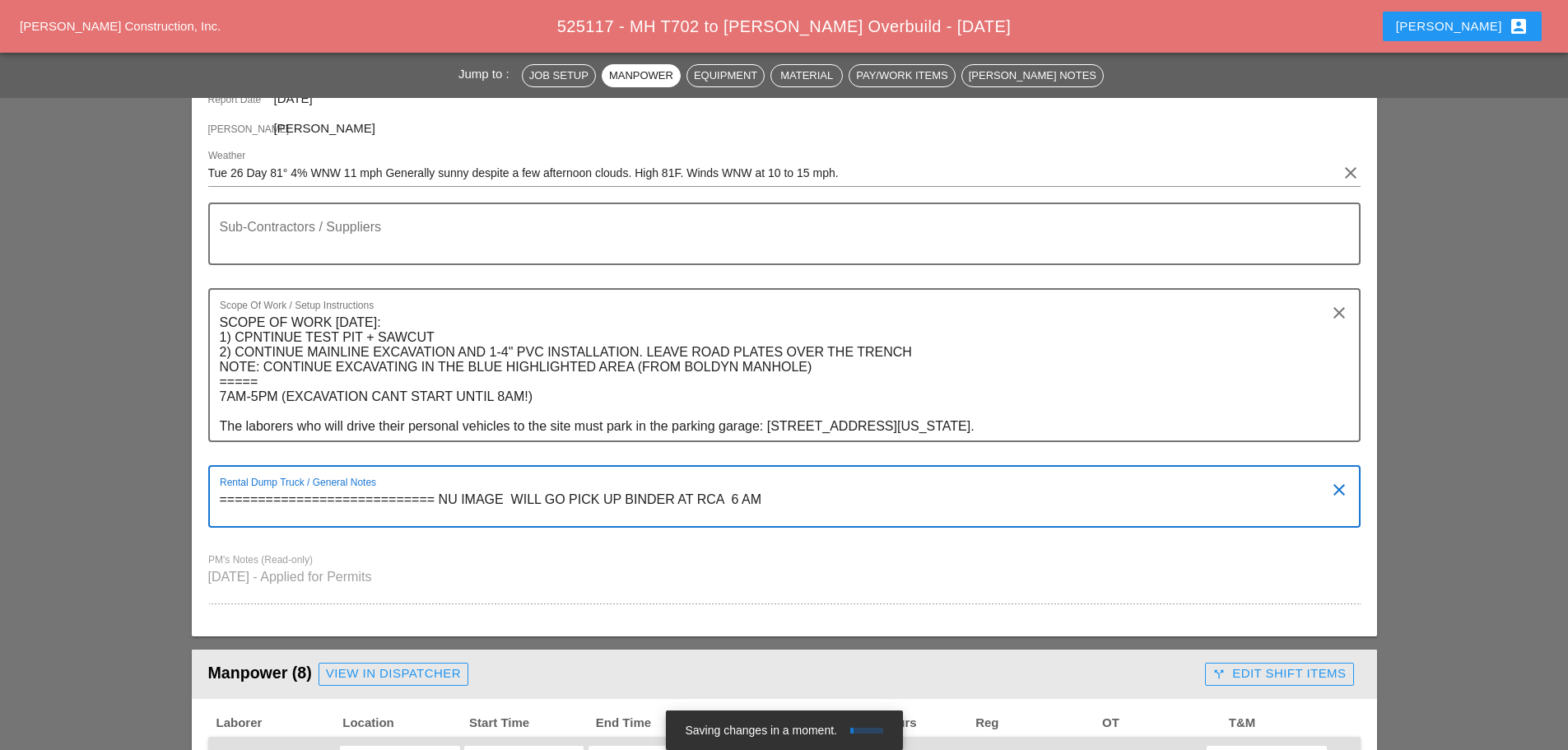
click at [624, 492] on textarea "============================ NU IMAGE WILL GO PICK UP BINDER AT RCA 6 AM" at bounding box center [778, 507] width 1117 height 40
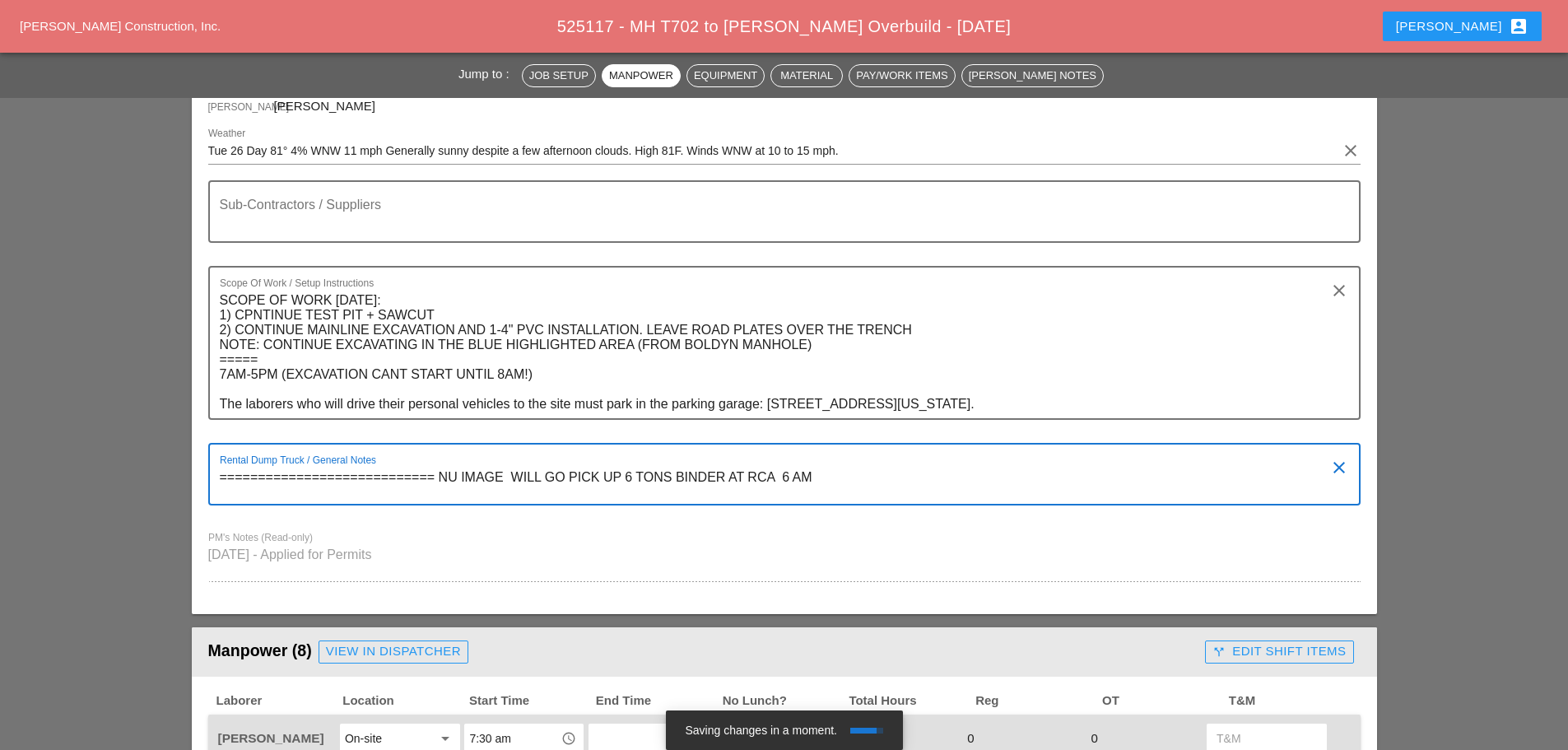
scroll to position [245, 0]
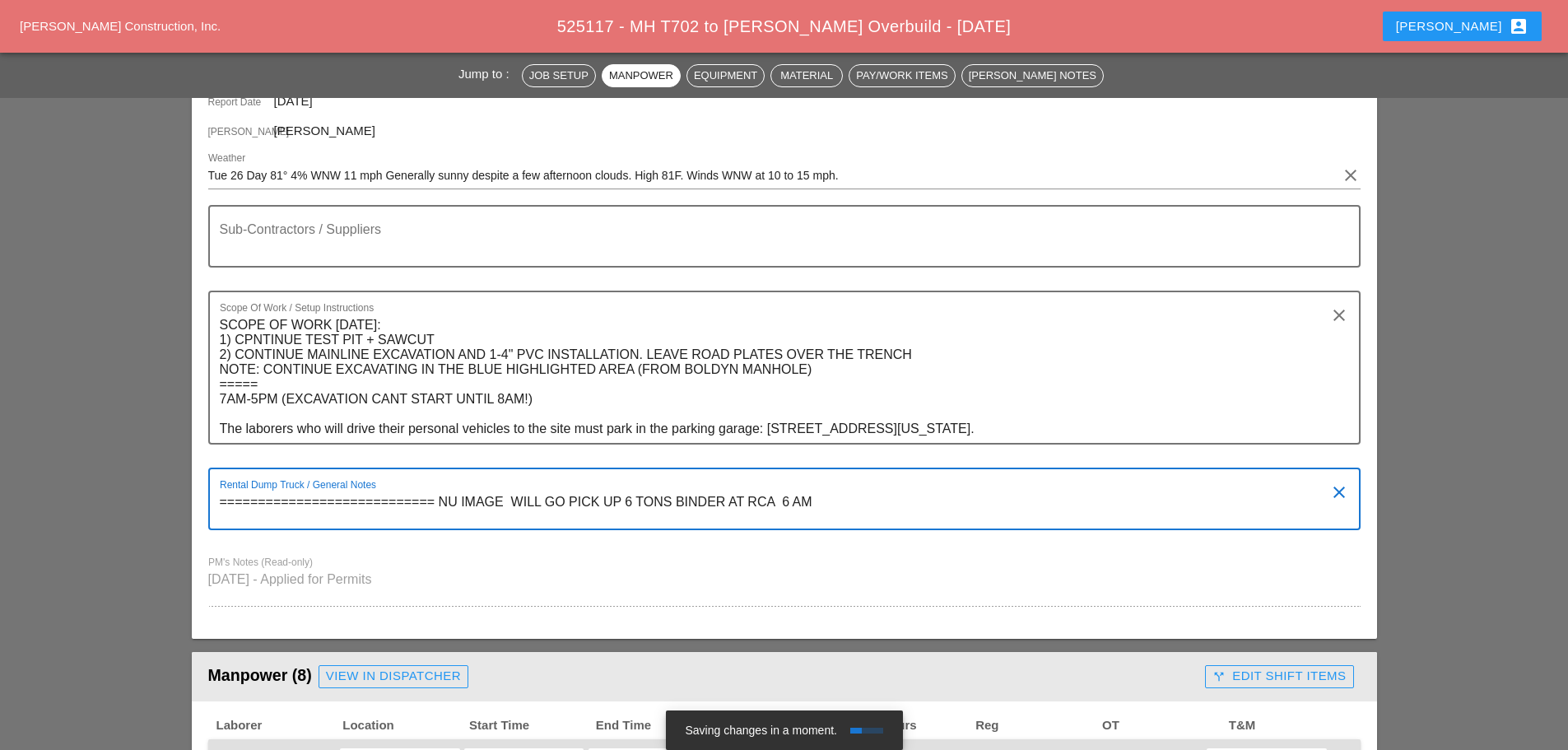
click at [822, 500] on textarea "============================ NU IMAGE WILL GO PICK UP 6 TONS BINDER AT RCA 6 AM" at bounding box center [778, 509] width 1117 height 40
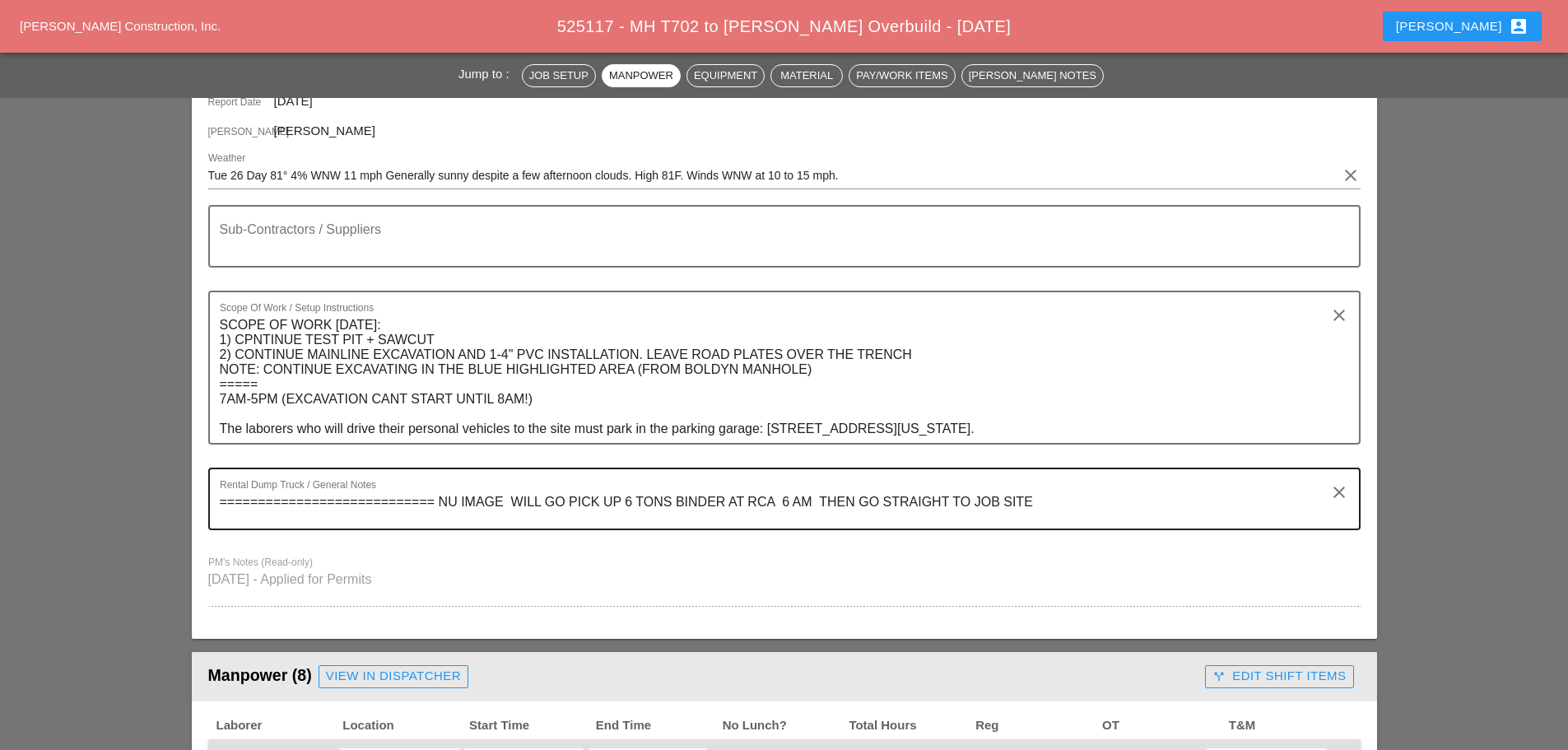
click at [508, 496] on textarea "============================ NU IMAGE WILL GO PICK UP 6 TONS BINDER AT RCA 6 AM…" at bounding box center [778, 509] width 1117 height 40
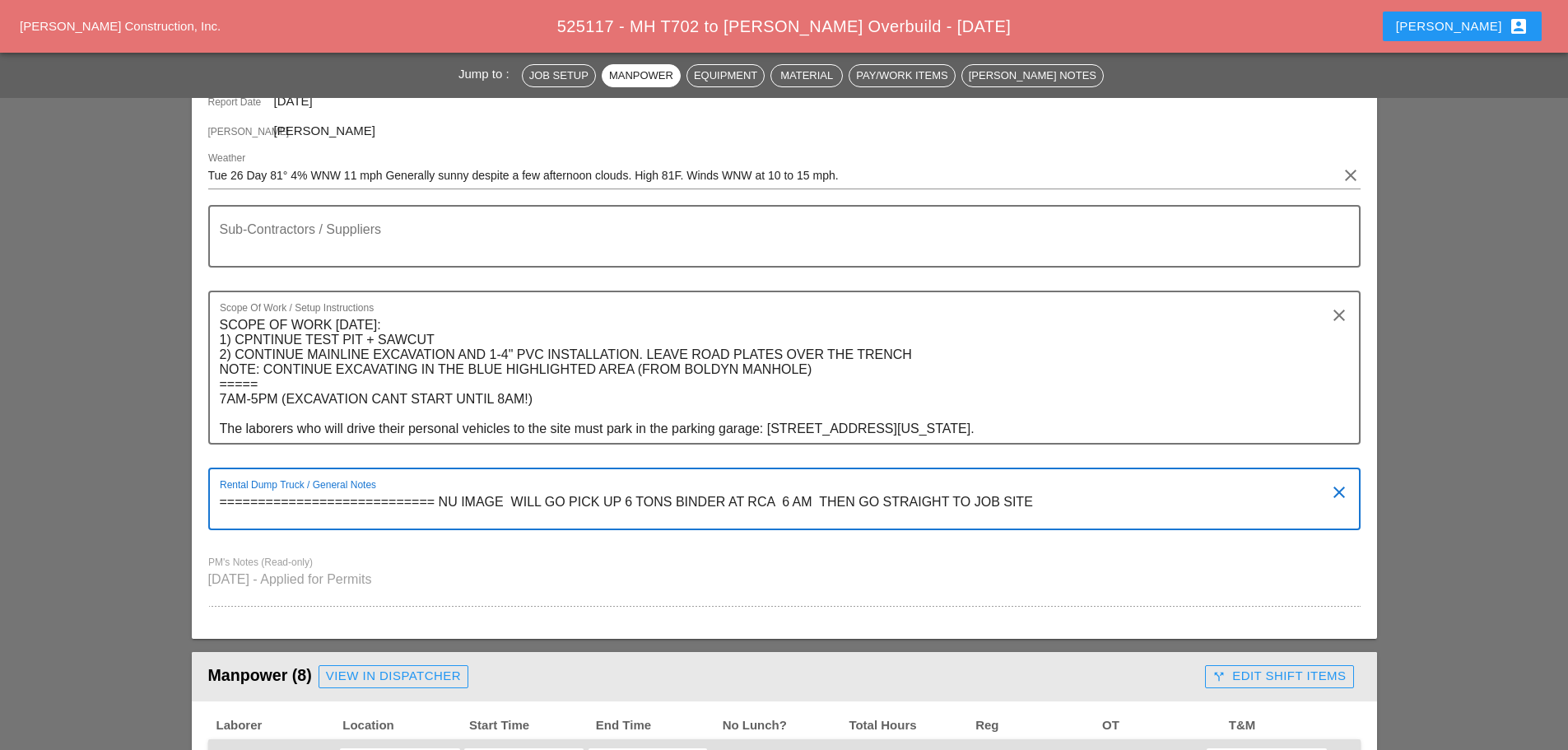
click at [510, 492] on textarea "============================ NU IMAGE WILL GO PICK UP 6 TONS BINDER AT RCA 6 AM…" at bounding box center [778, 509] width 1117 height 40
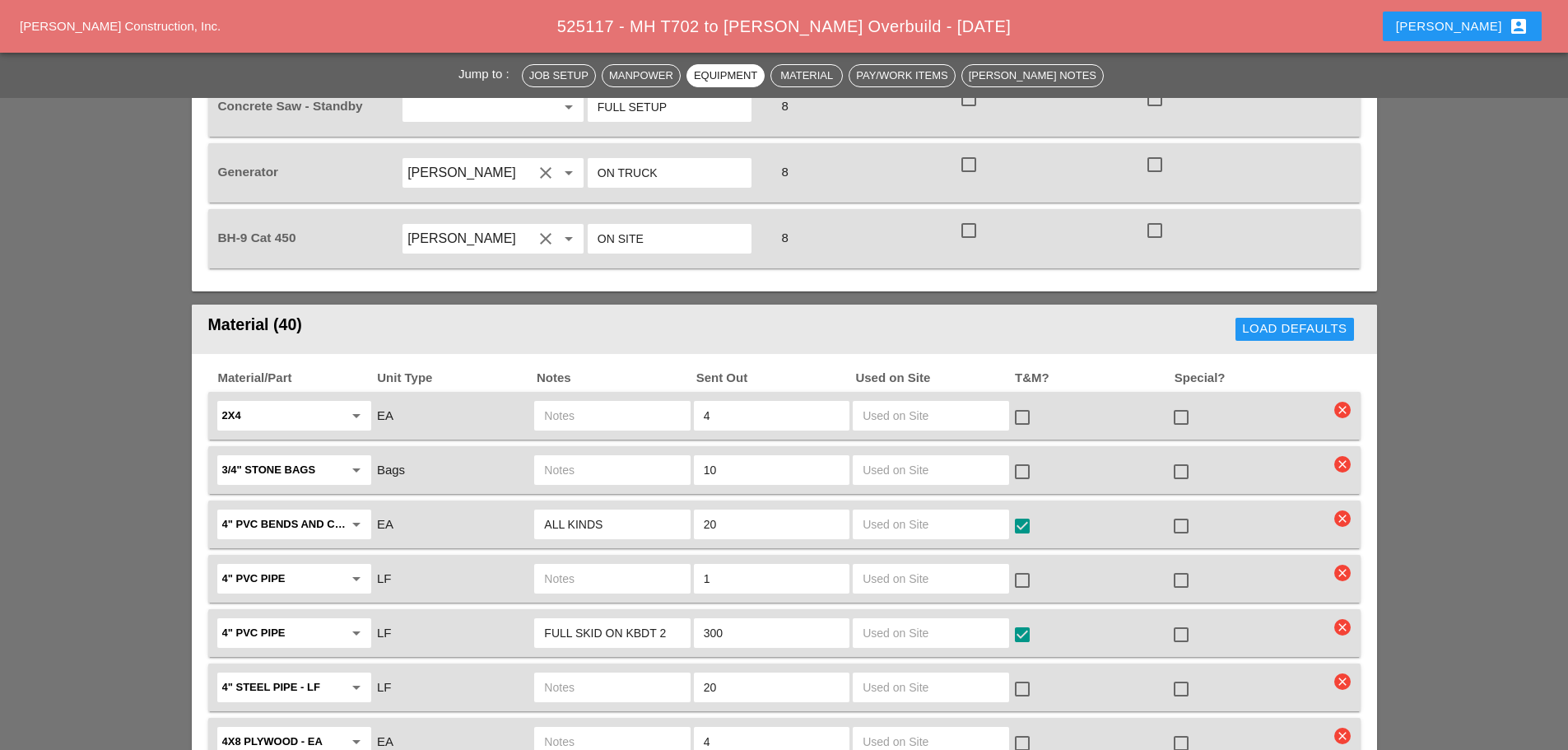
scroll to position [2059, 0]
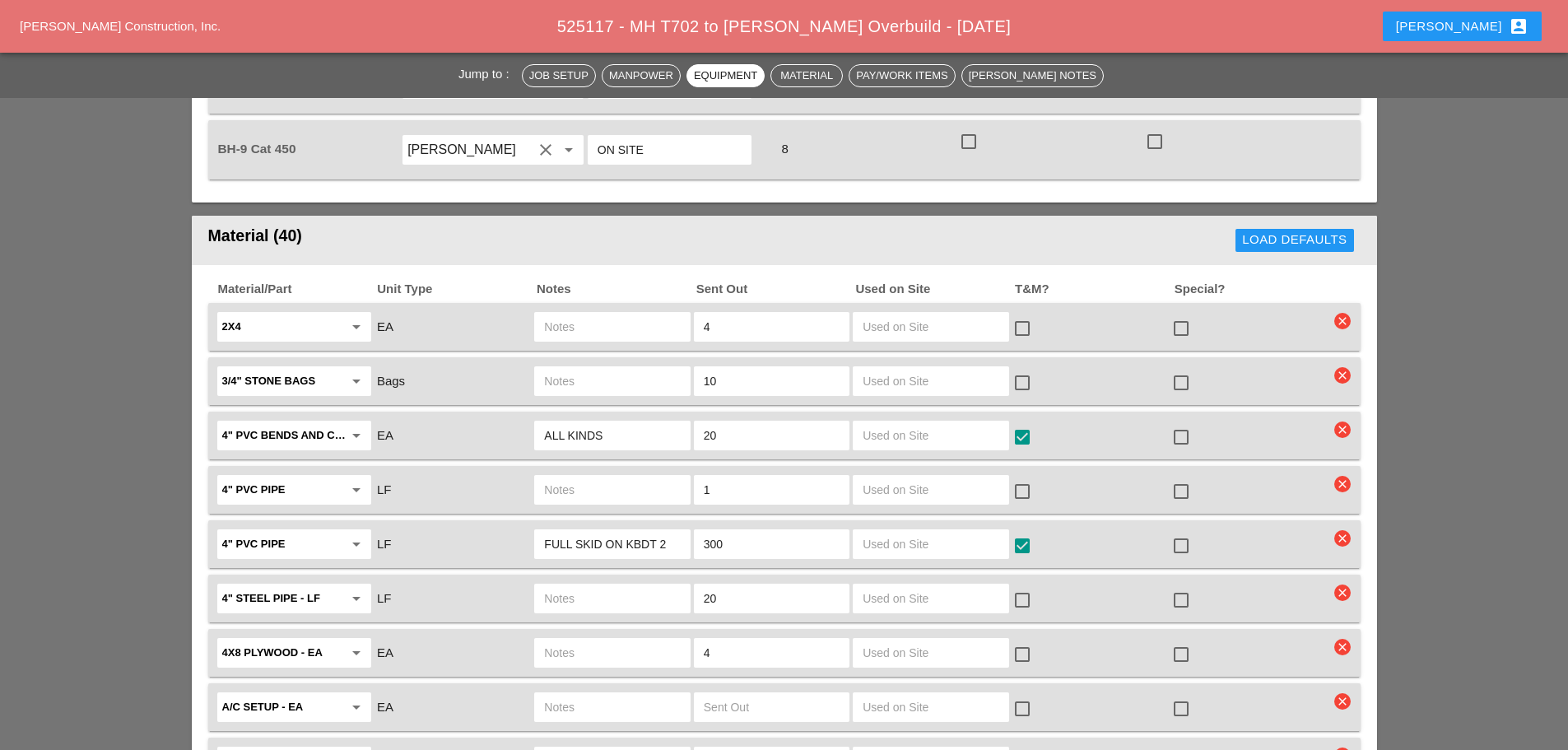
type textarea "============================ NU IMAGE WILL GO PICK UP 6 TONS BINDER AT RCA 6 AM…"
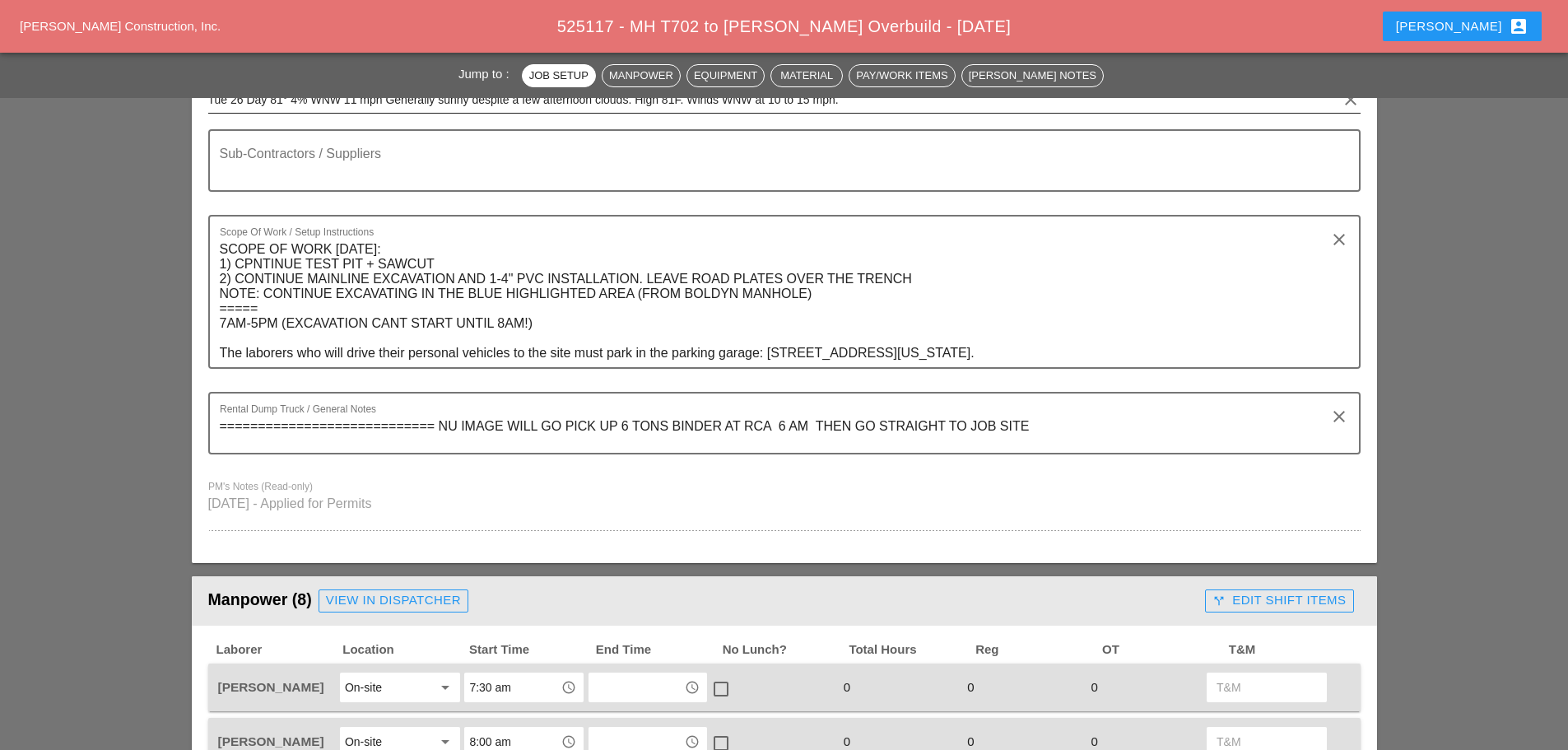
scroll to position [83, 0]
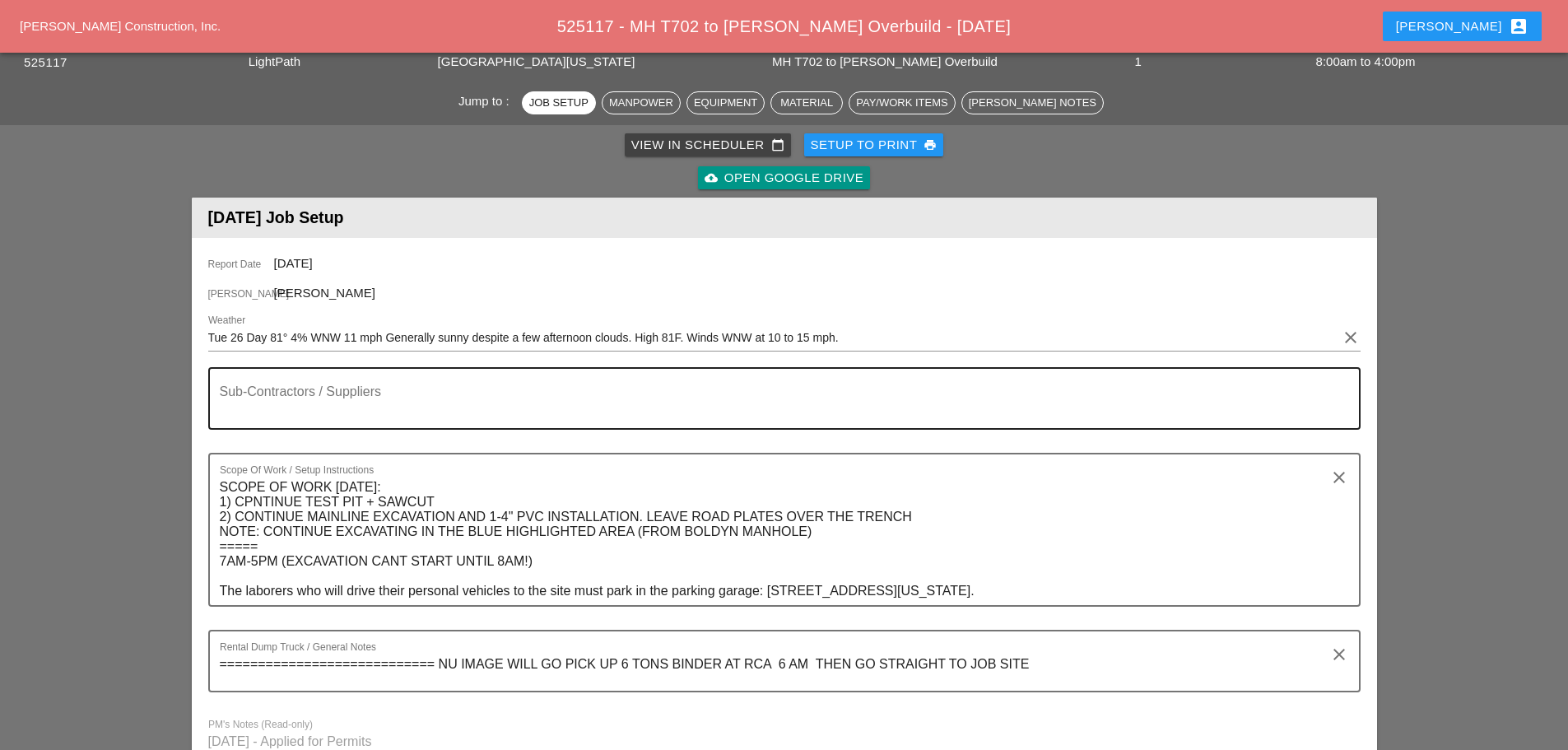
click at [225, 390] on textarea "Sub-Contractors / Suppliers" at bounding box center [778, 409] width 1117 height 40
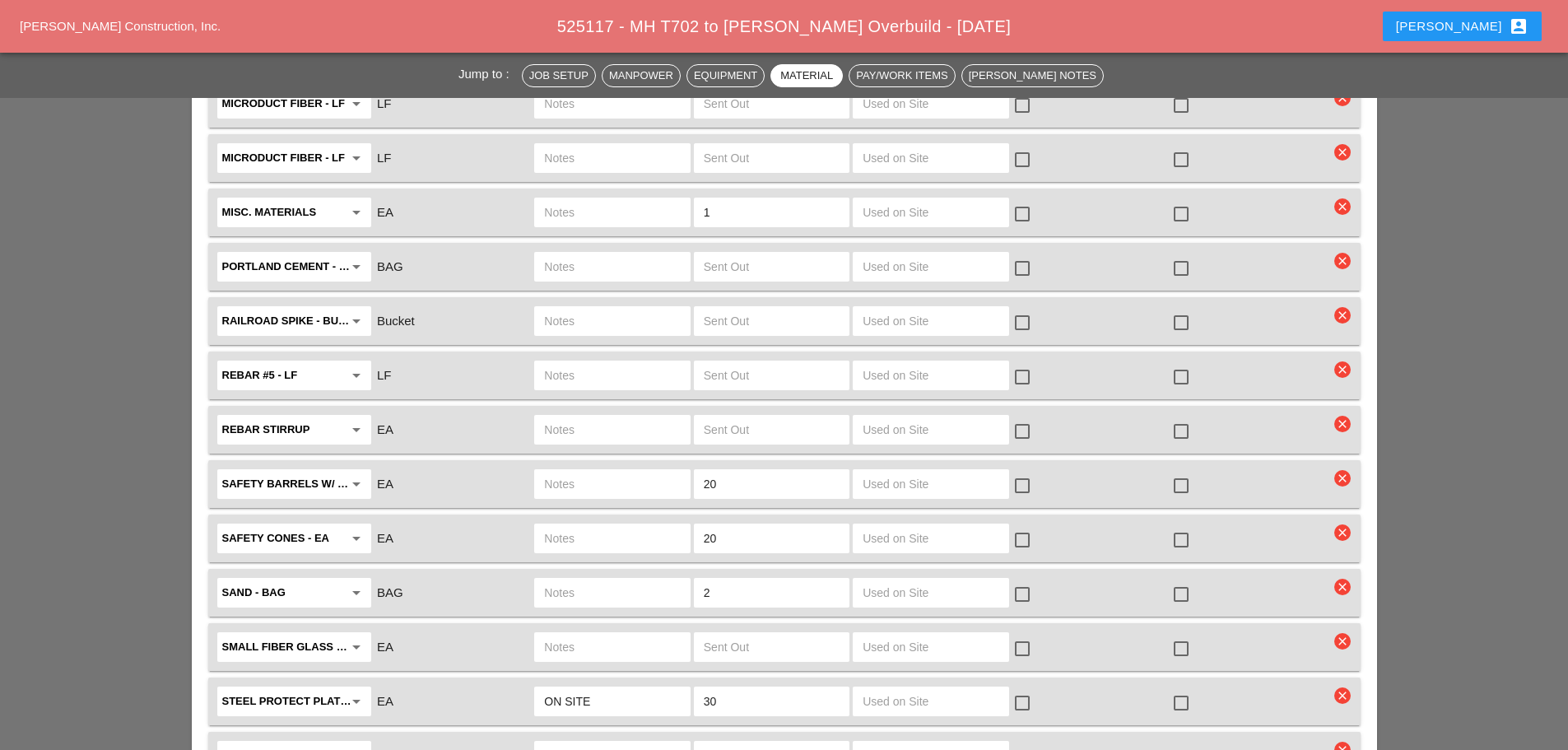
scroll to position [3624, 0]
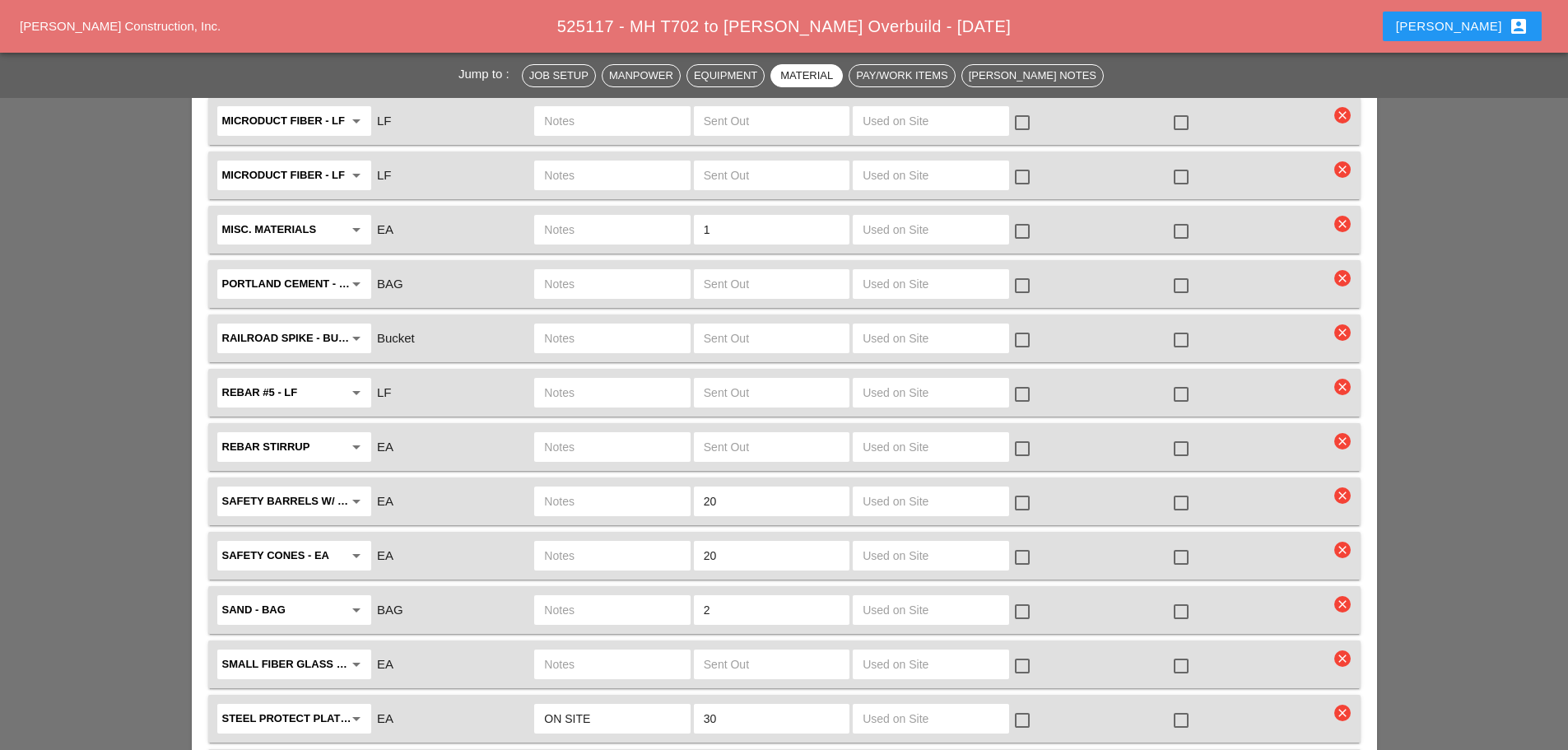
type textarea "======================none"
click at [761, 489] on input "20" at bounding box center [772, 502] width 136 height 26
type input "2"
type input "15"
click at [617, 489] on input "text" at bounding box center [612, 502] width 136 height 26
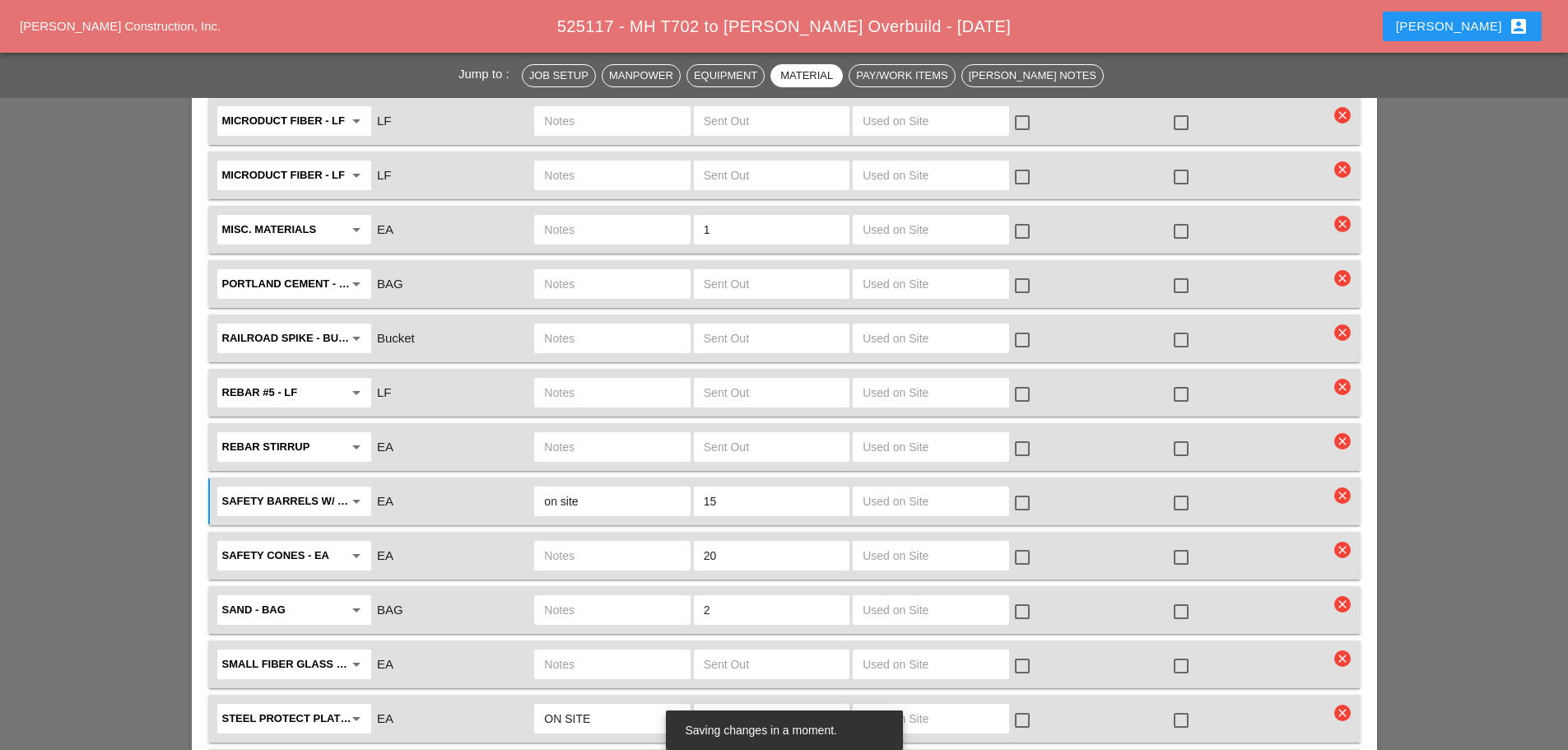
type input "on site"
click at [606, 543] on input "text" at bounding box center [612, 556] width 136 height 26
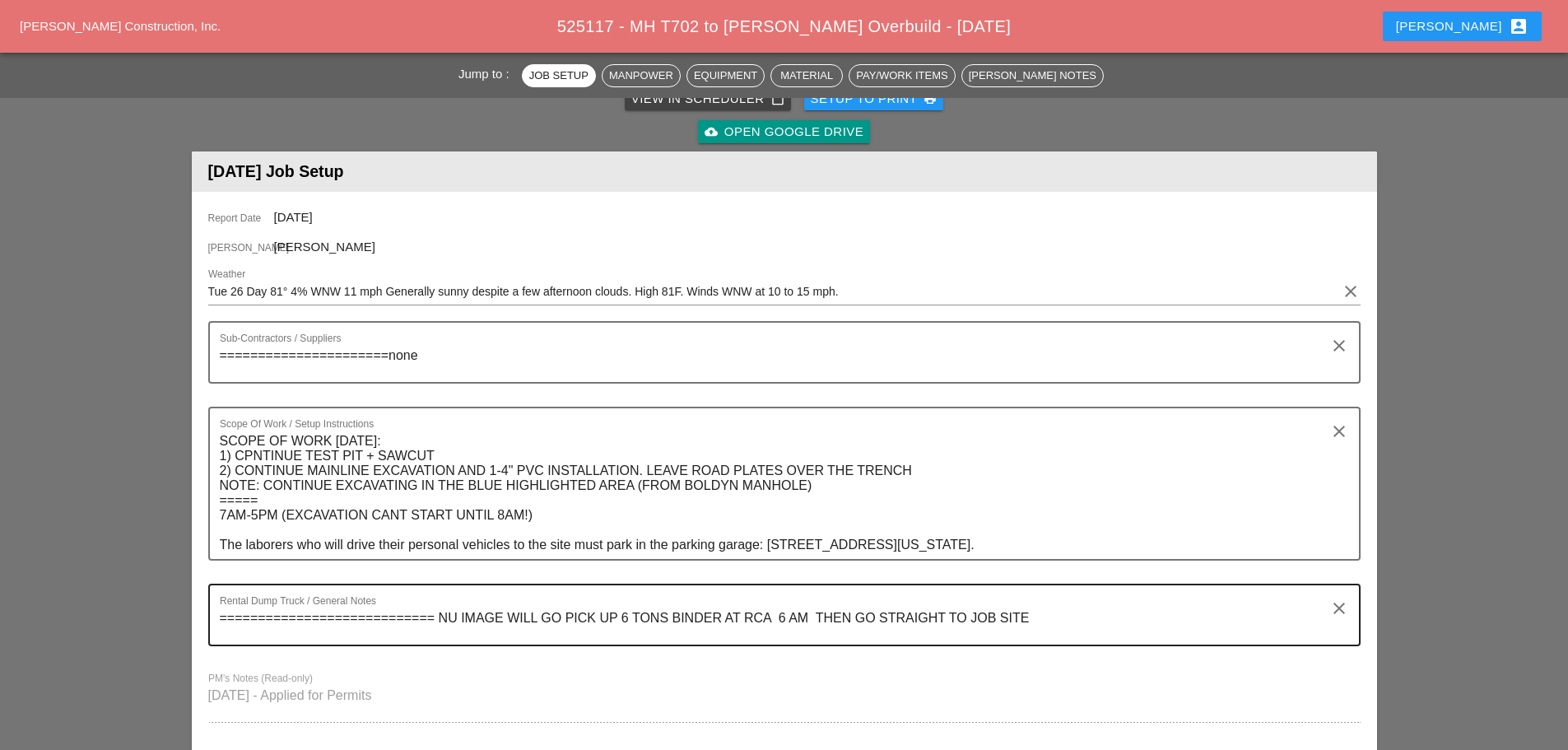
scroll to position [0, 0]
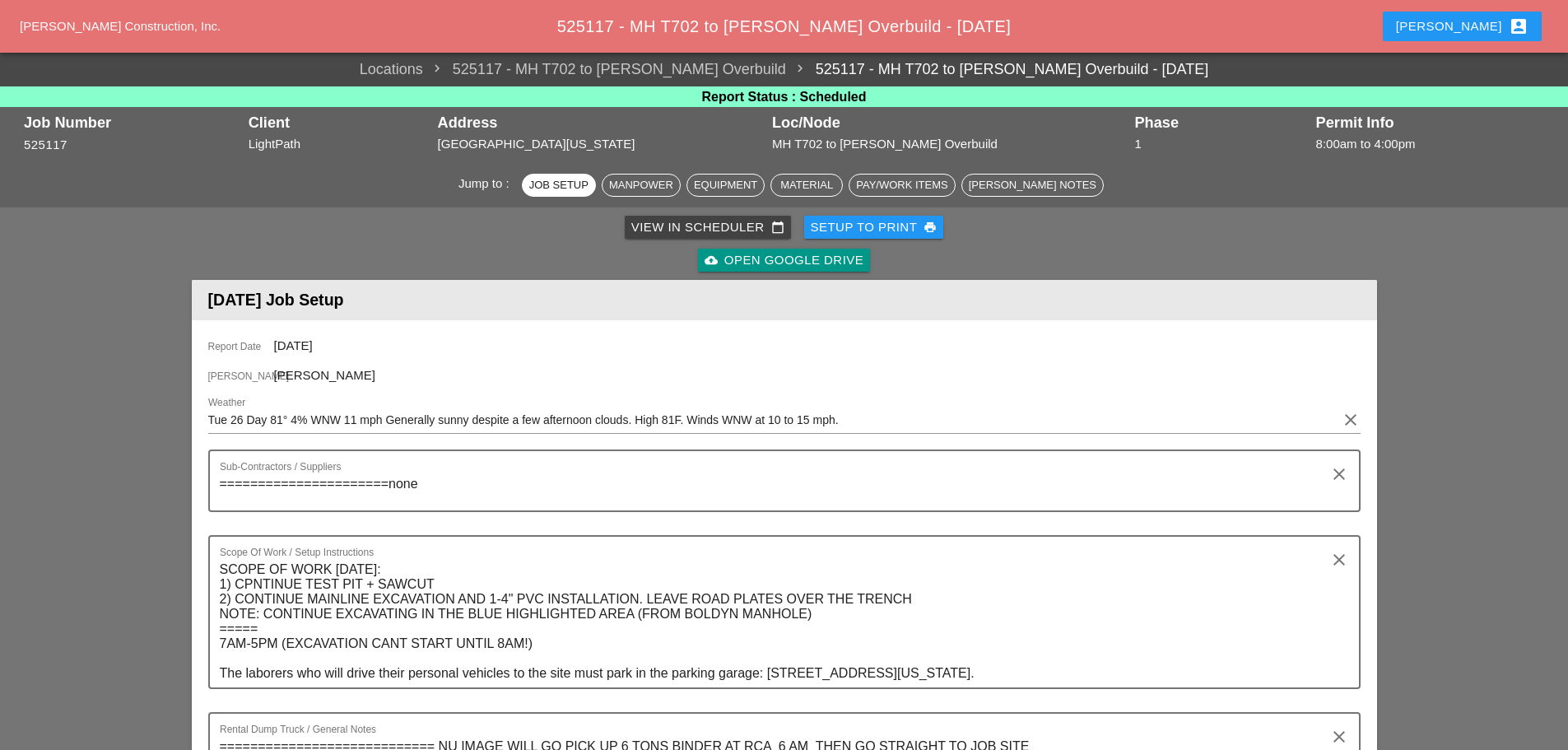
type input "on site"
click at [862, 220] on div "Setup to Print print" at bounding box center [875, 228] width 127 height 19
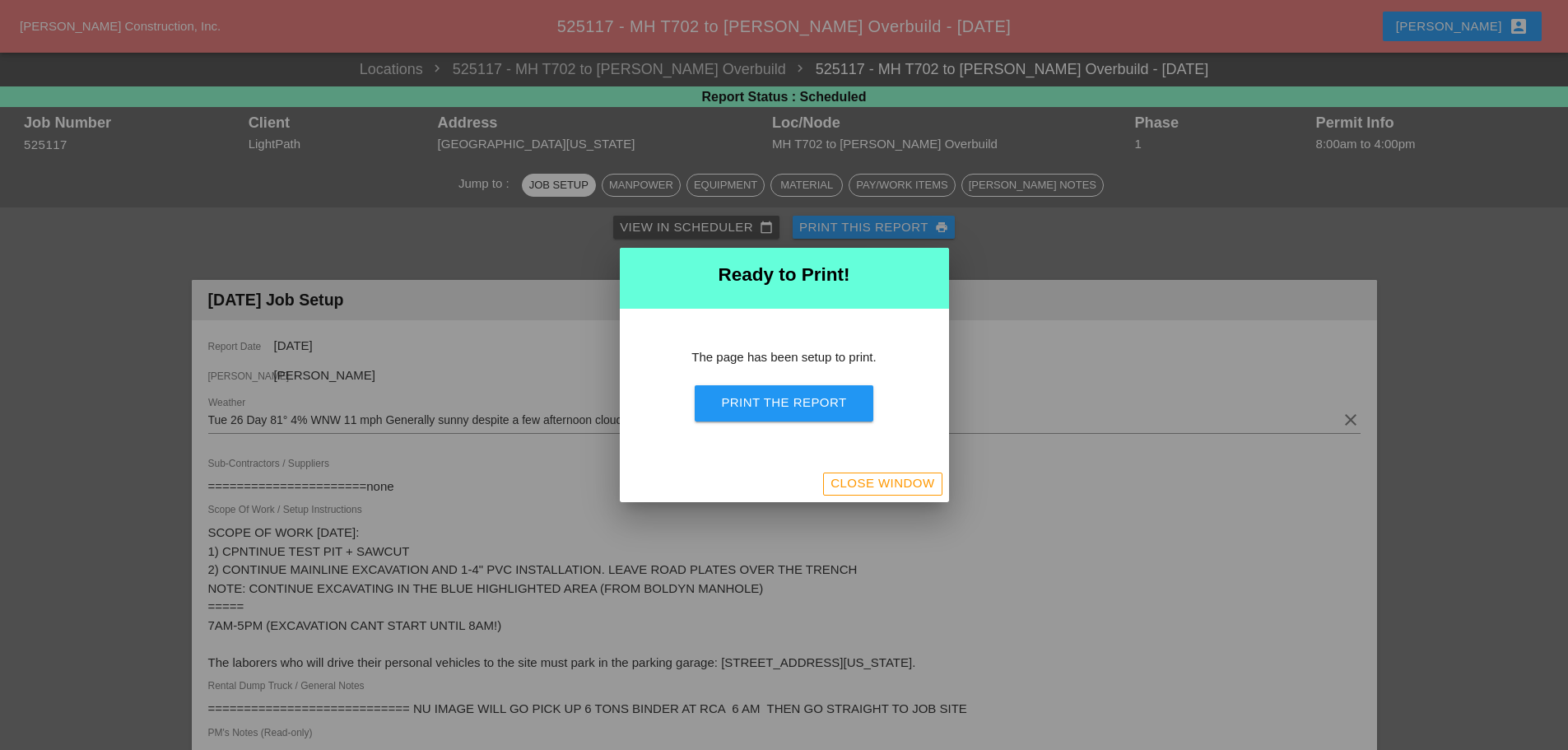
click at [782, 401] on div "Print the Report" at bounding box center [784, 403] width 125 height 19
click at [920, 488] on div "Close Window" at bounding box center [882, 483] width 103 height 19
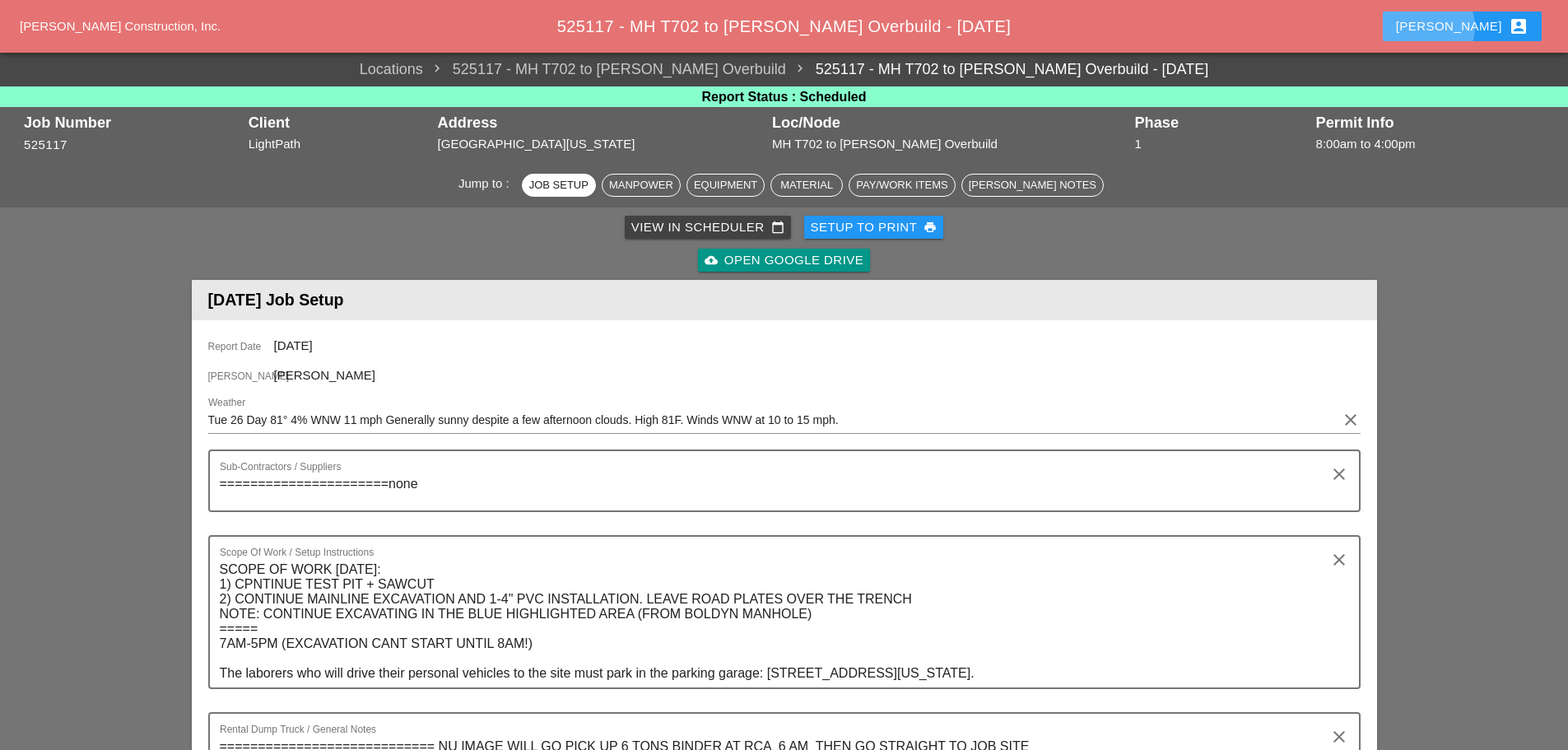
click at [1472, 14] on button "Enrico account_box" at bounding box center [1462, 26] width 159 height 30
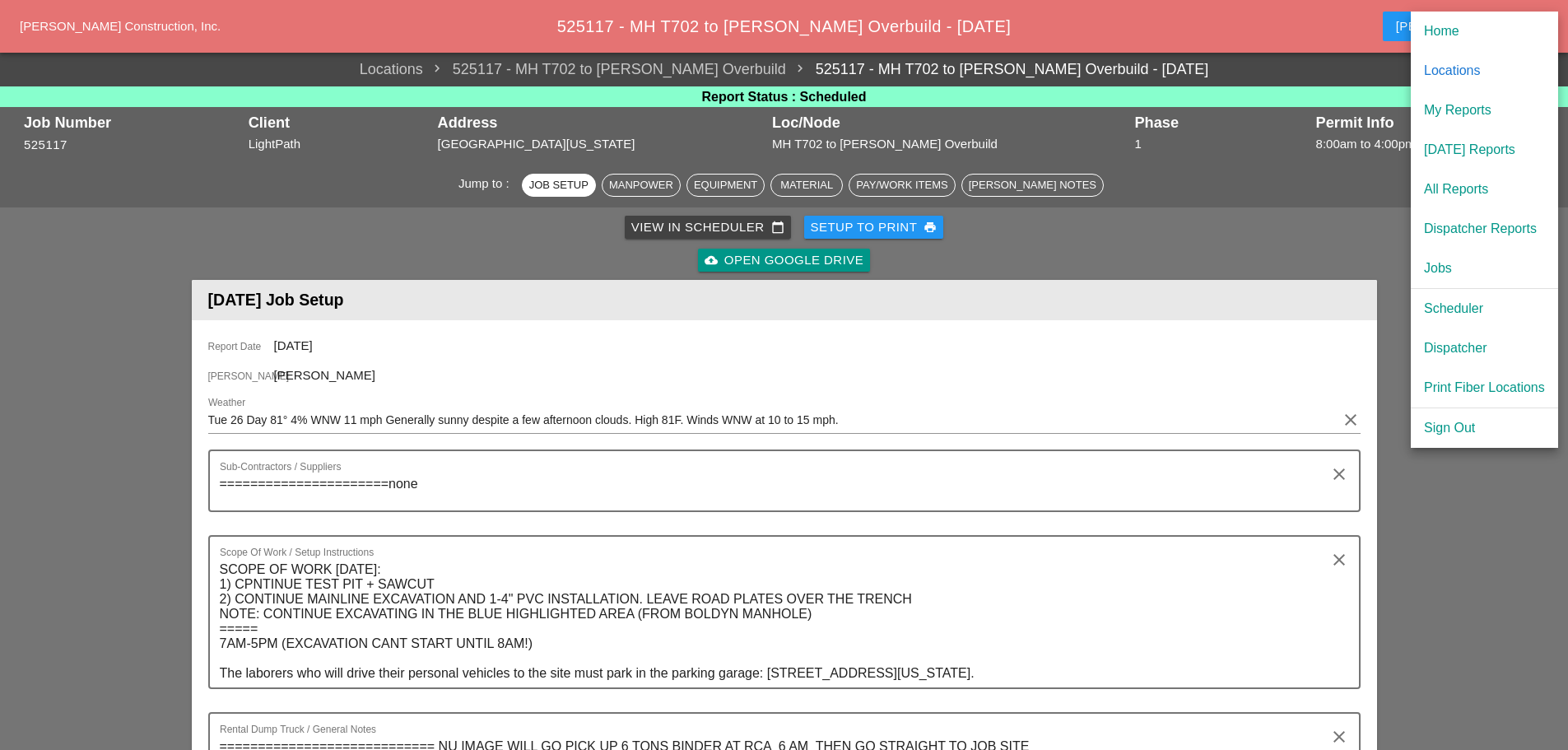
click at [1464, 348] on div "Dispatcher" at bounding box center [1485, 348] width 121 height 20
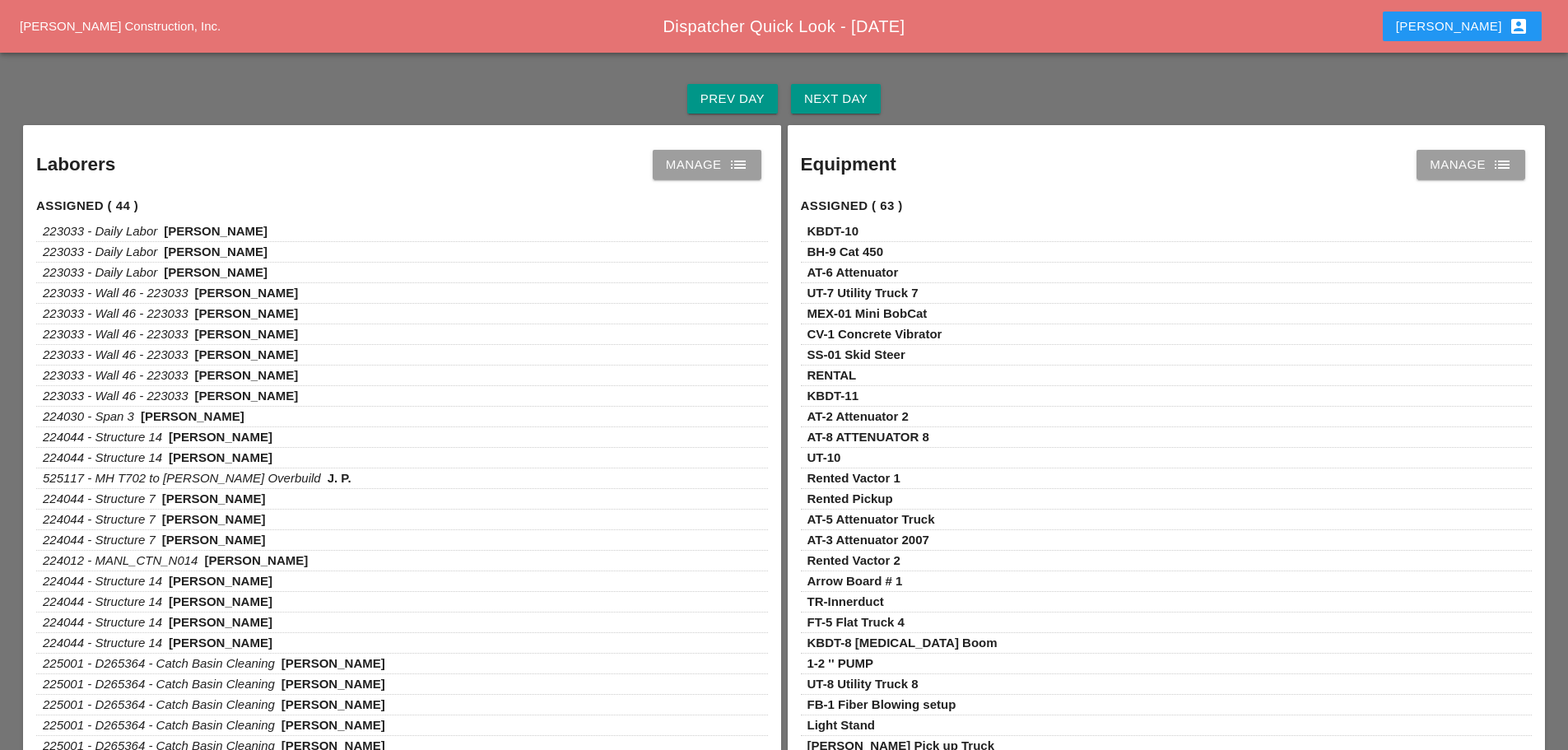
click at [724, 189] on div "Assigned ( 44 )" at bounding box center [402, 202] width 731 height 37
click at [732, 175] on link "Manage list" at bounding box center [707, 164] width 109 height 30
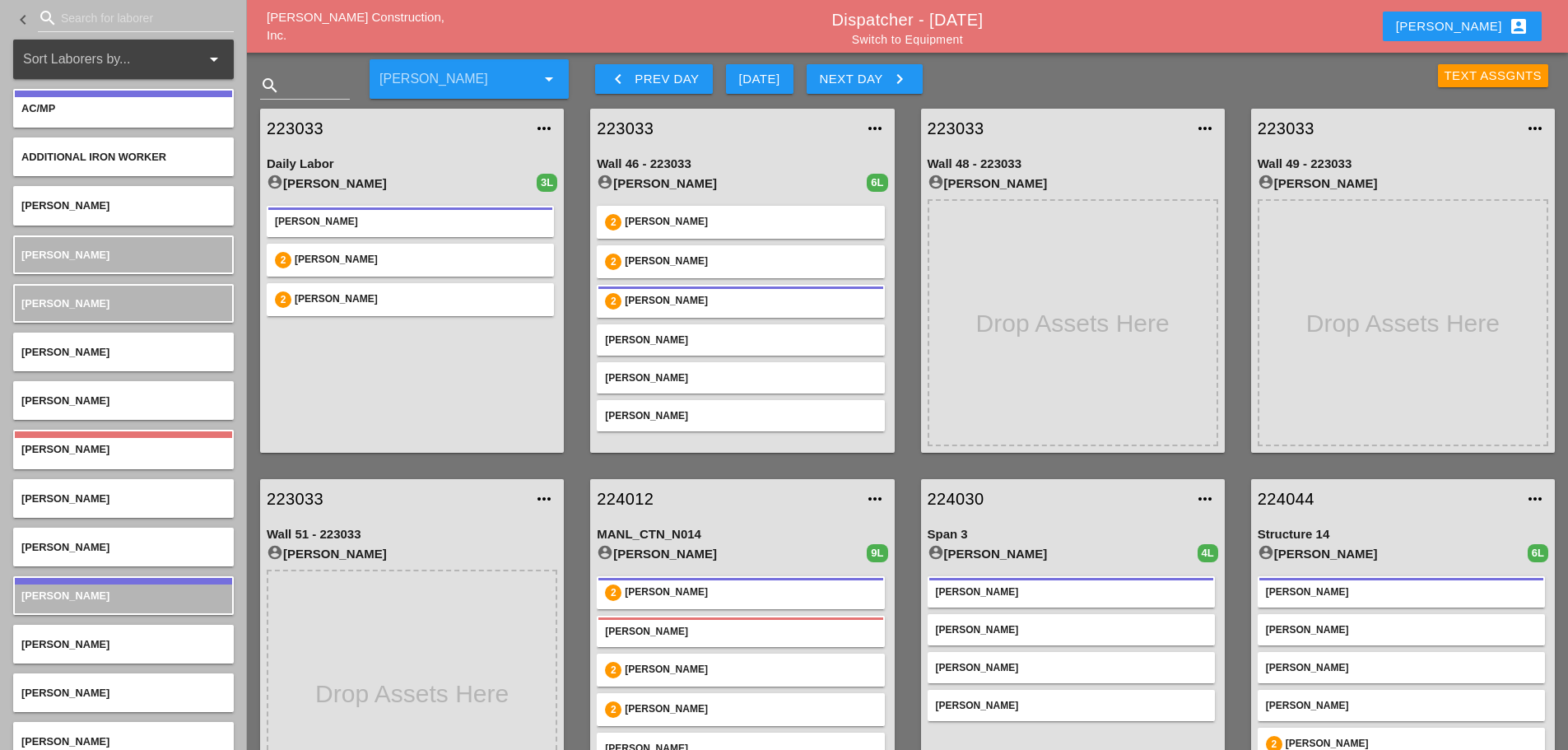
click at [898, 76] on icon "keyboard_arrow_right" at bounding box center [900, 79] width 20 height 20
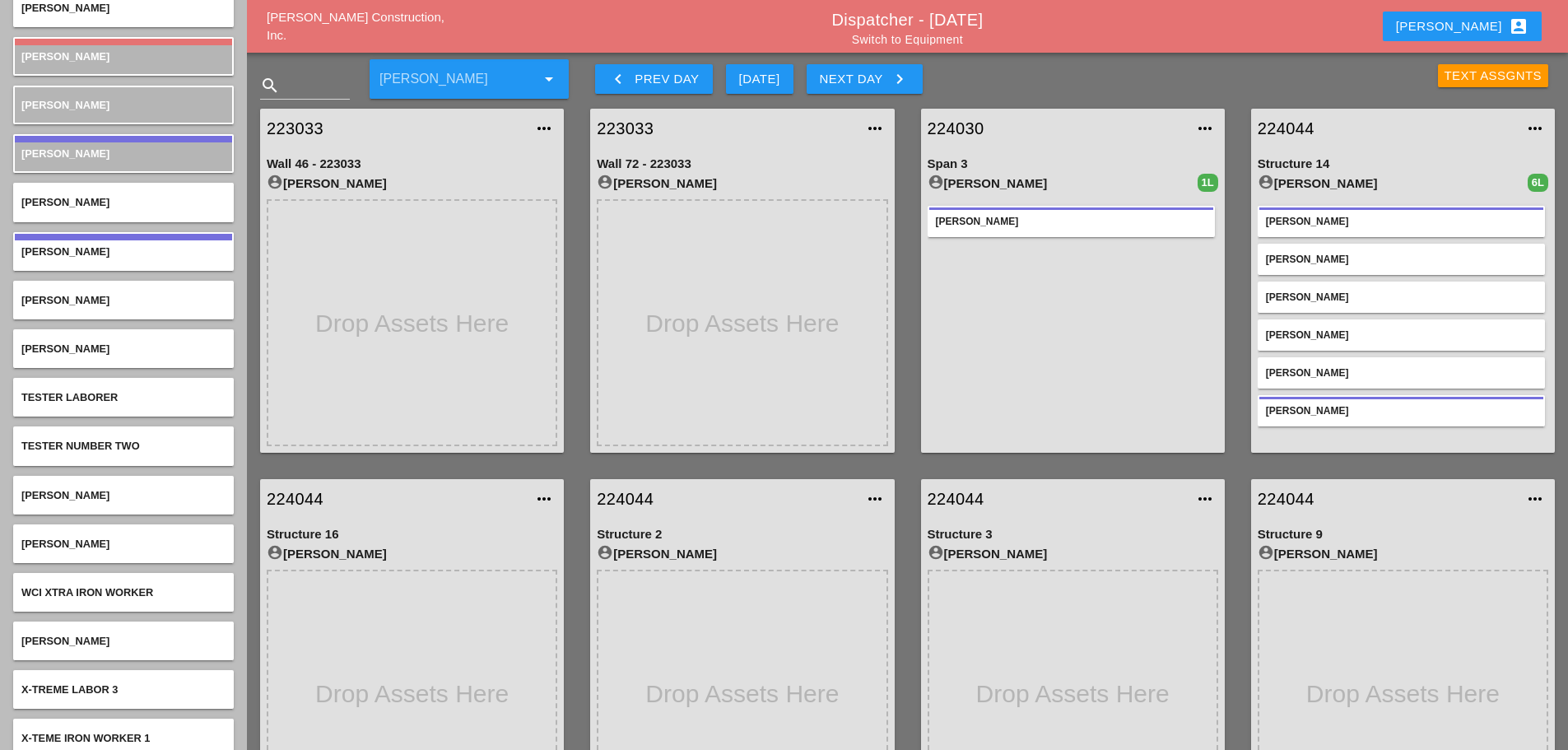
click at [625, 73] on icon "keyboard_arrow_left" at bounding box center [618, 79] width 20 height 20
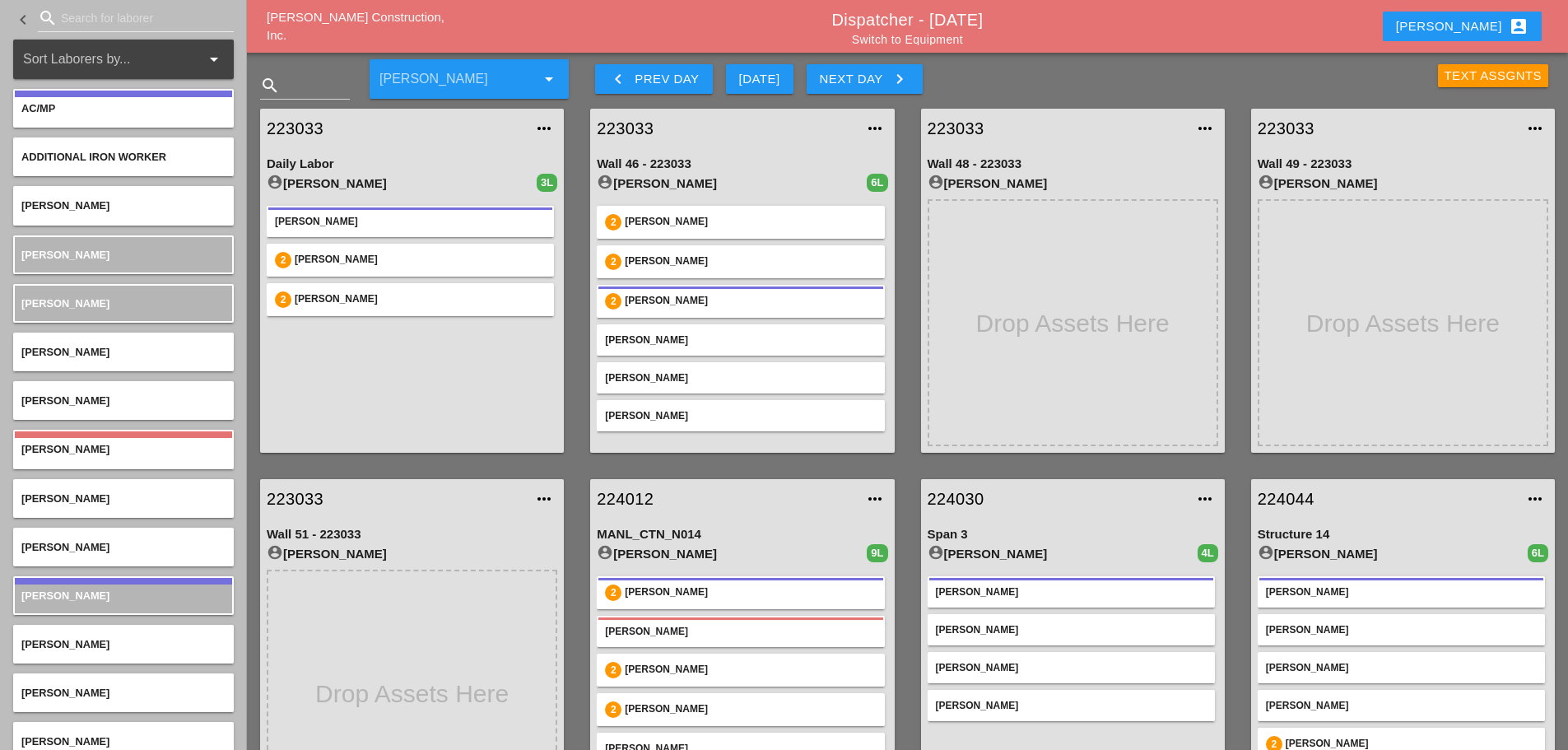
click at [899, 82] on icon "keyboard_arrow_right" at bounding box center [900, 79] width 20 height 20
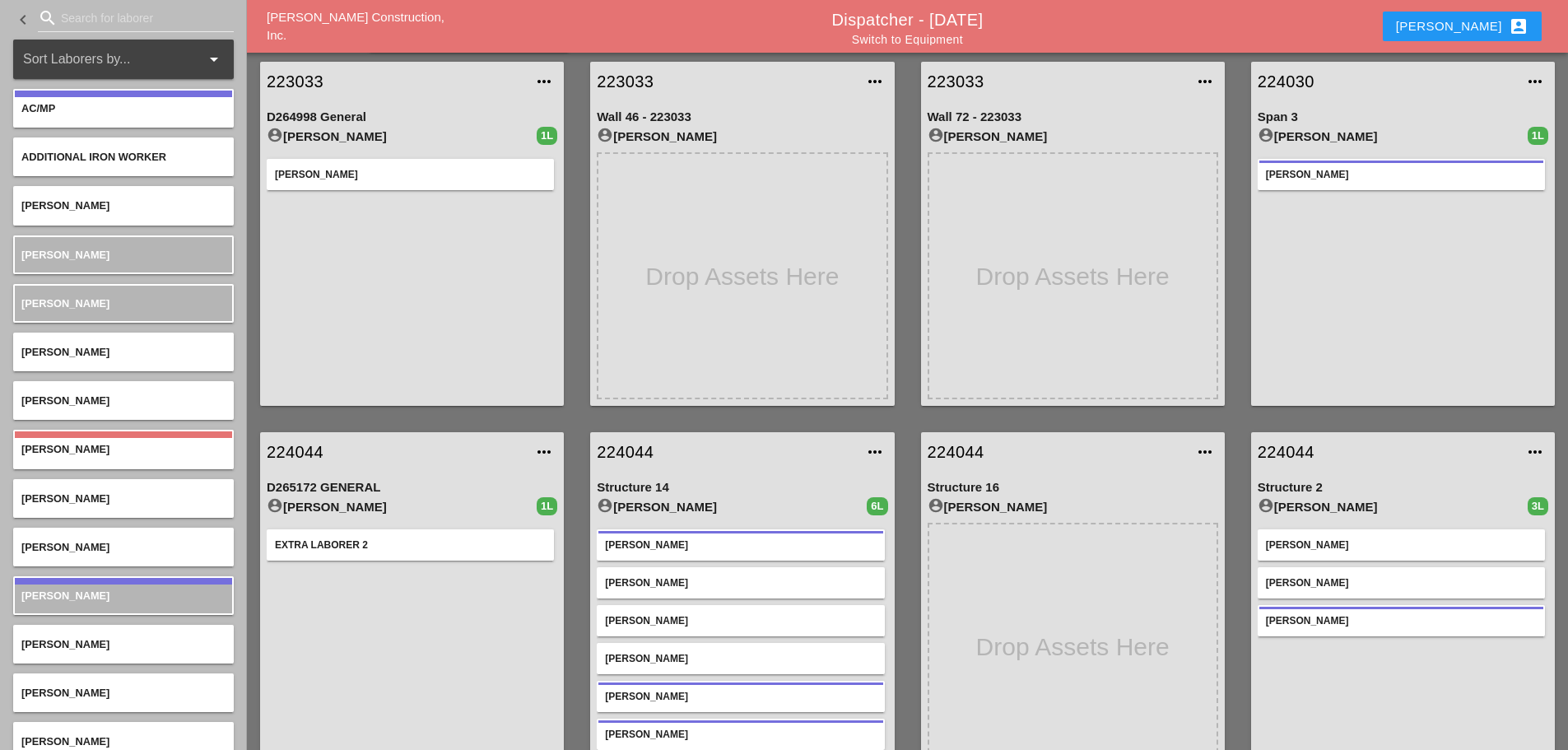
scroll to position [45, 0]
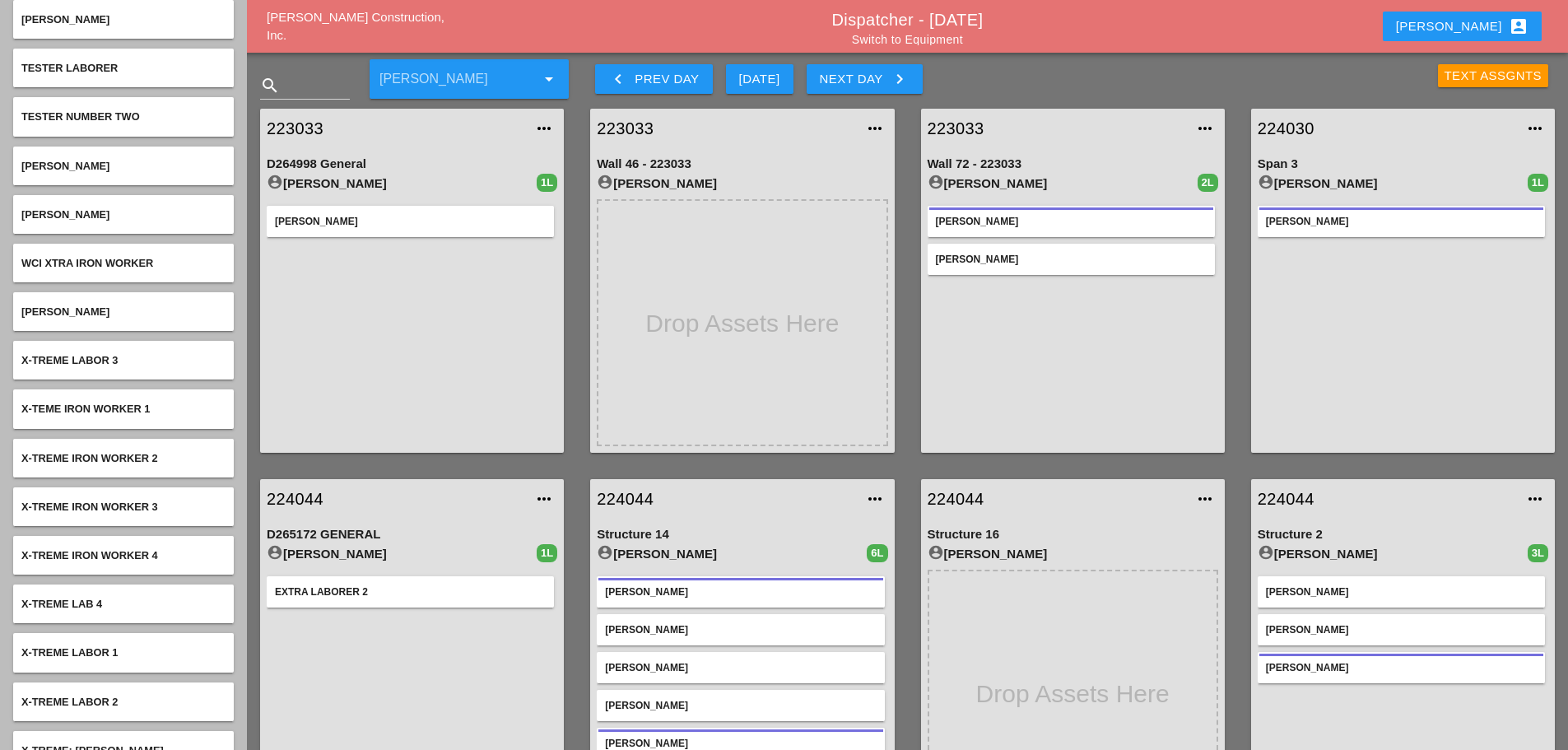
scroll to position [6570, 0]
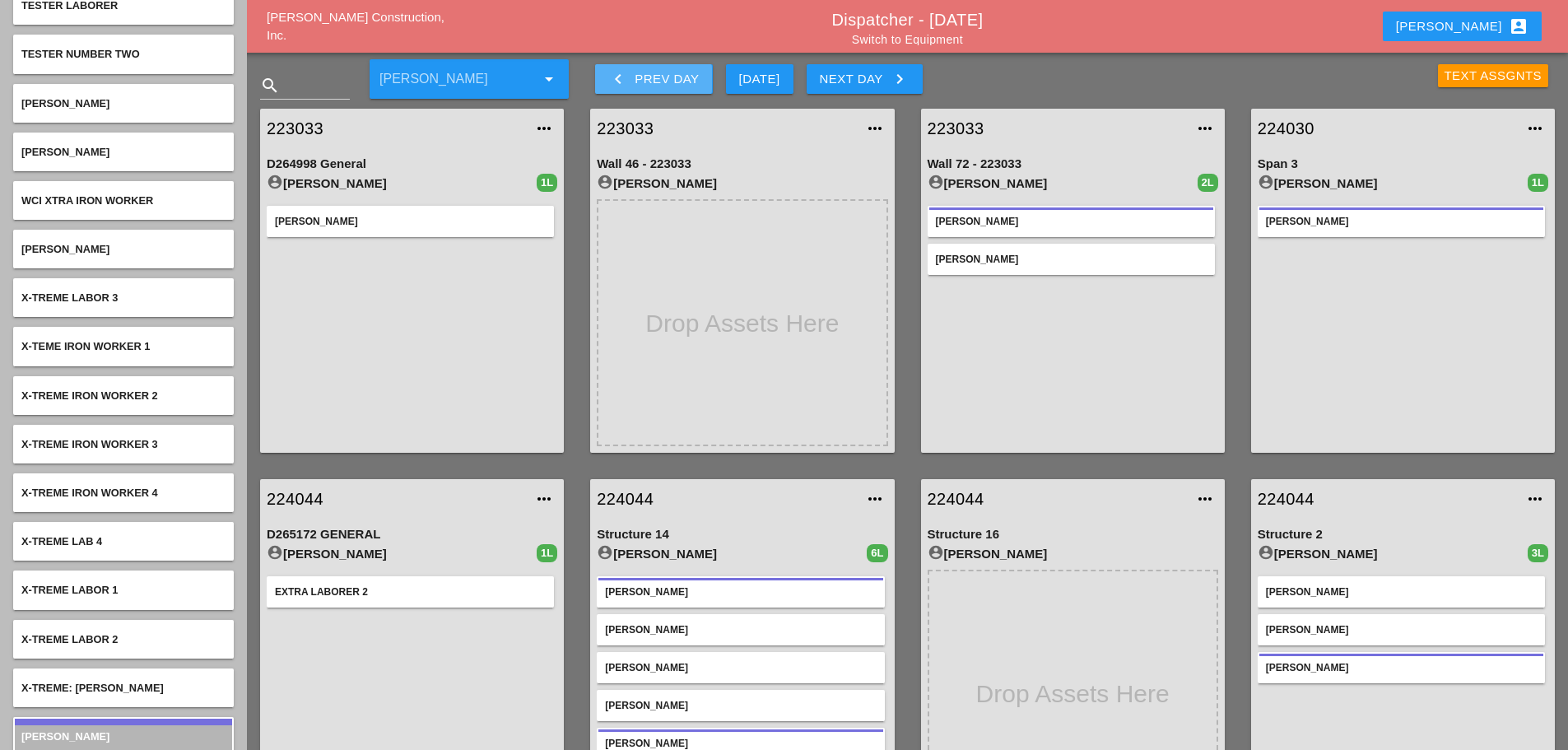
click at [632, 77] on div "keyboard_arrow_left Prev Day" at bounding box center [653, 79] width 91 height 20
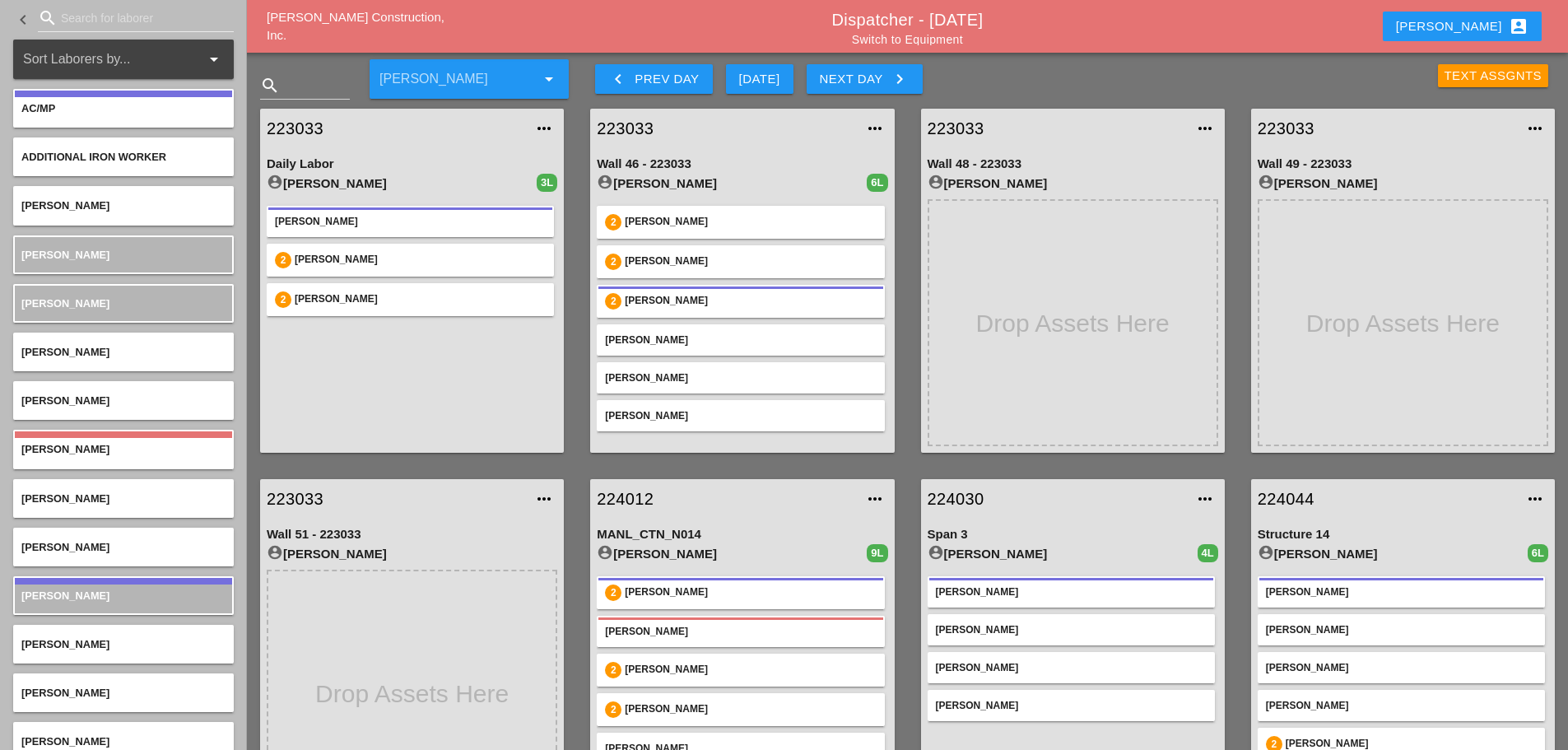
click at [1495, 75] on div "Text Assgnts" at bounding box center [1494, 76] width 98 height 19
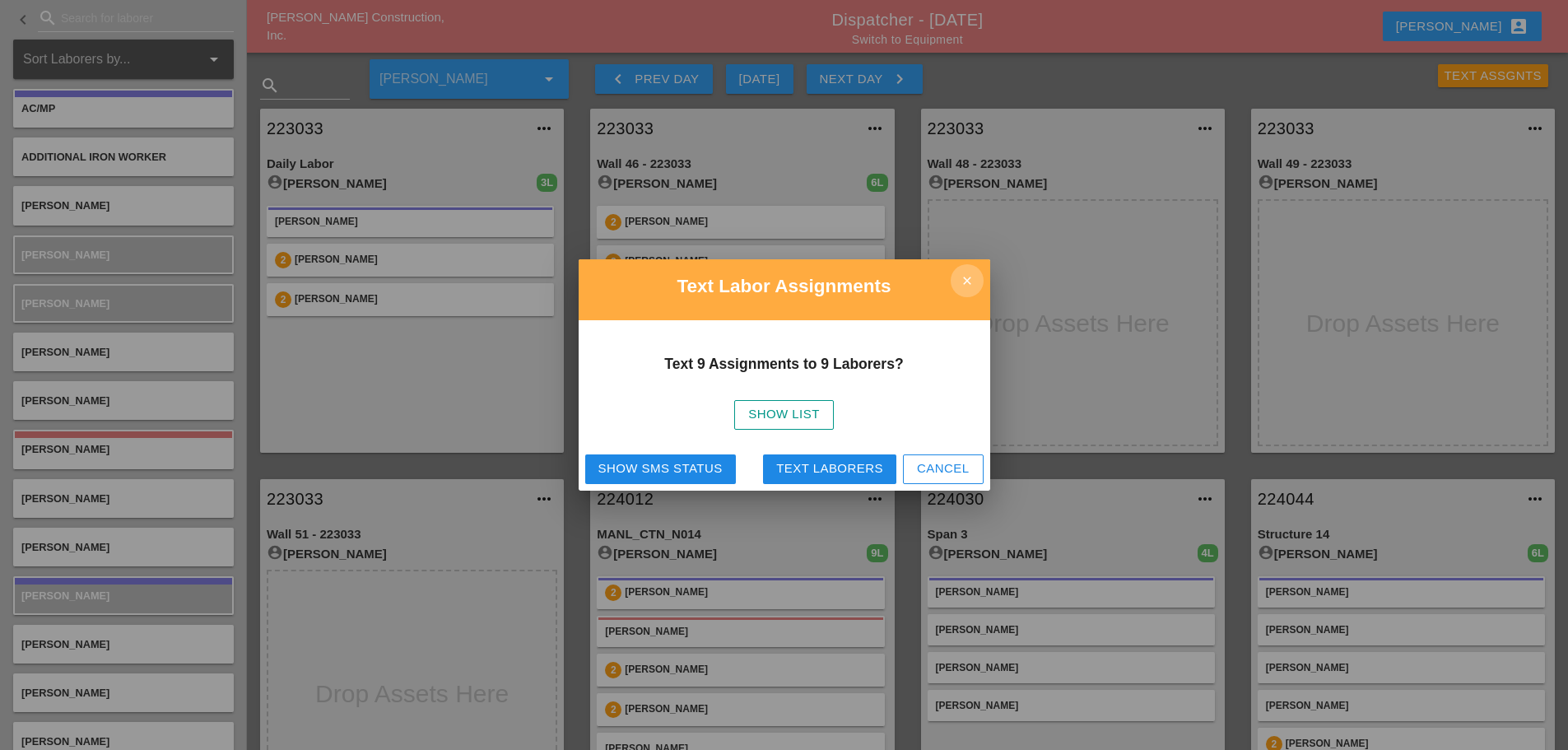
click at [965, 270] on icon "close" at bounding box center [967, 281] width 33 height 33
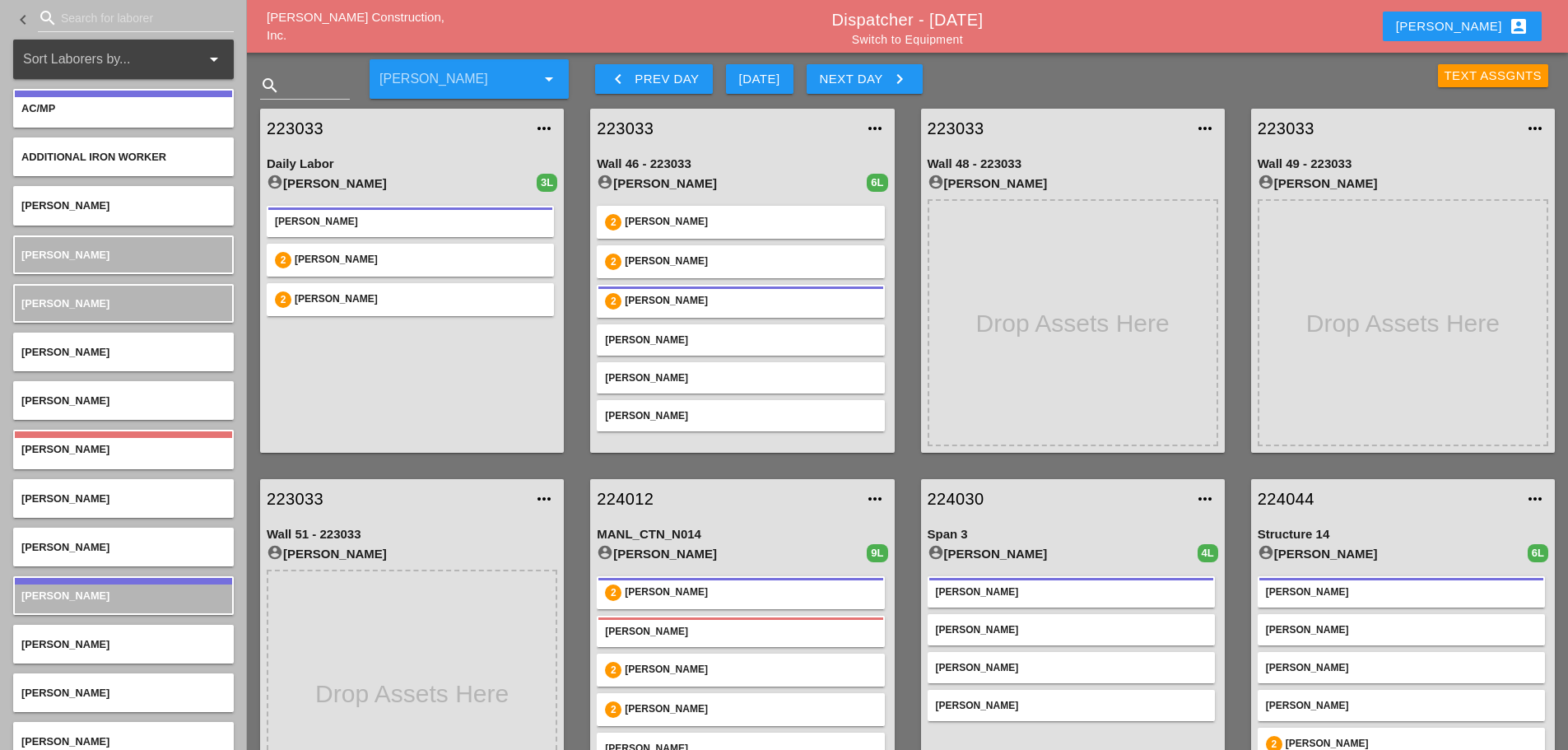
click at [1475, 76] on div "Text Assgnts" at bounding box center [1494, 76] width 98 height 19
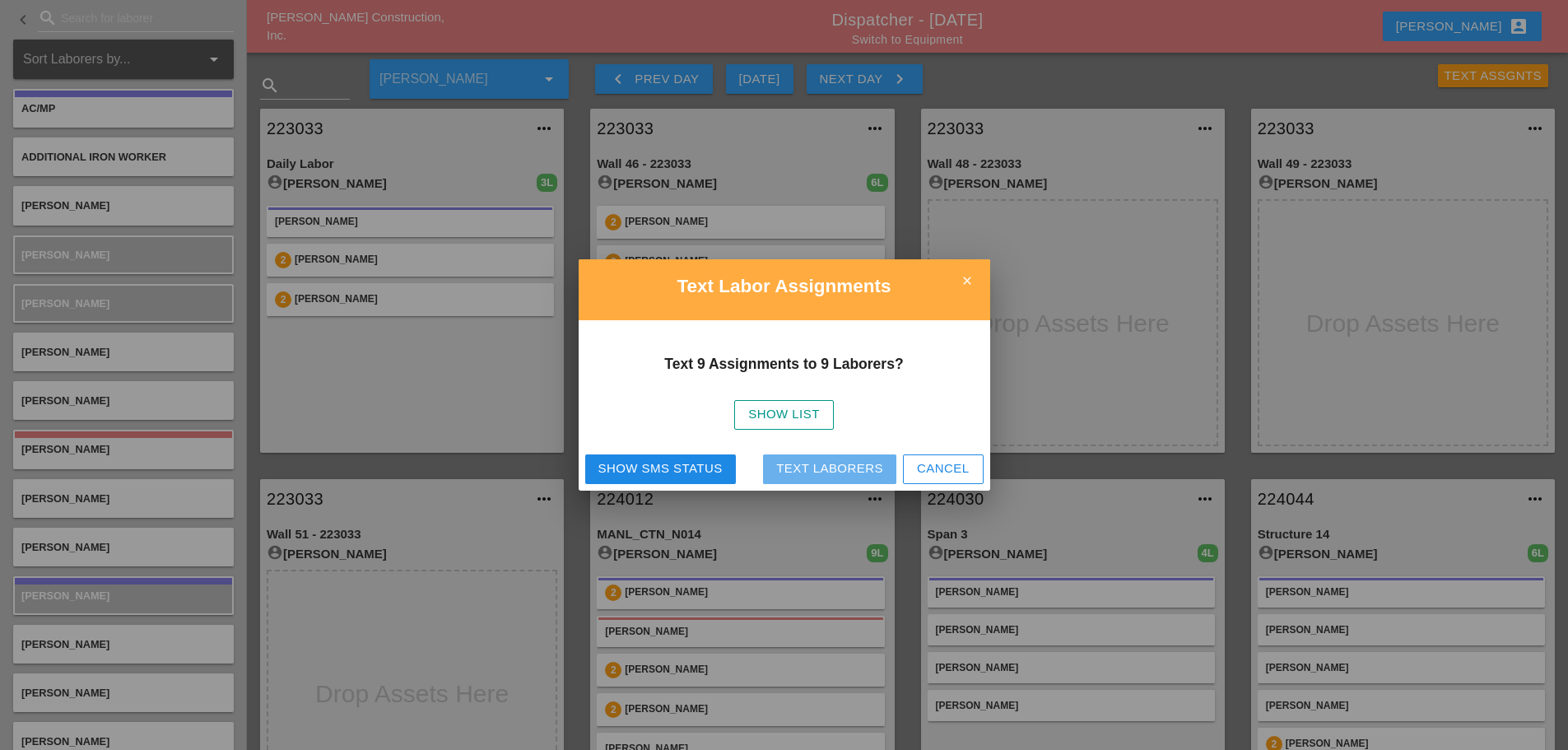
click at [802, 473] on div "Text Laborers" at bounding box center [829, 469] width 107 height 19
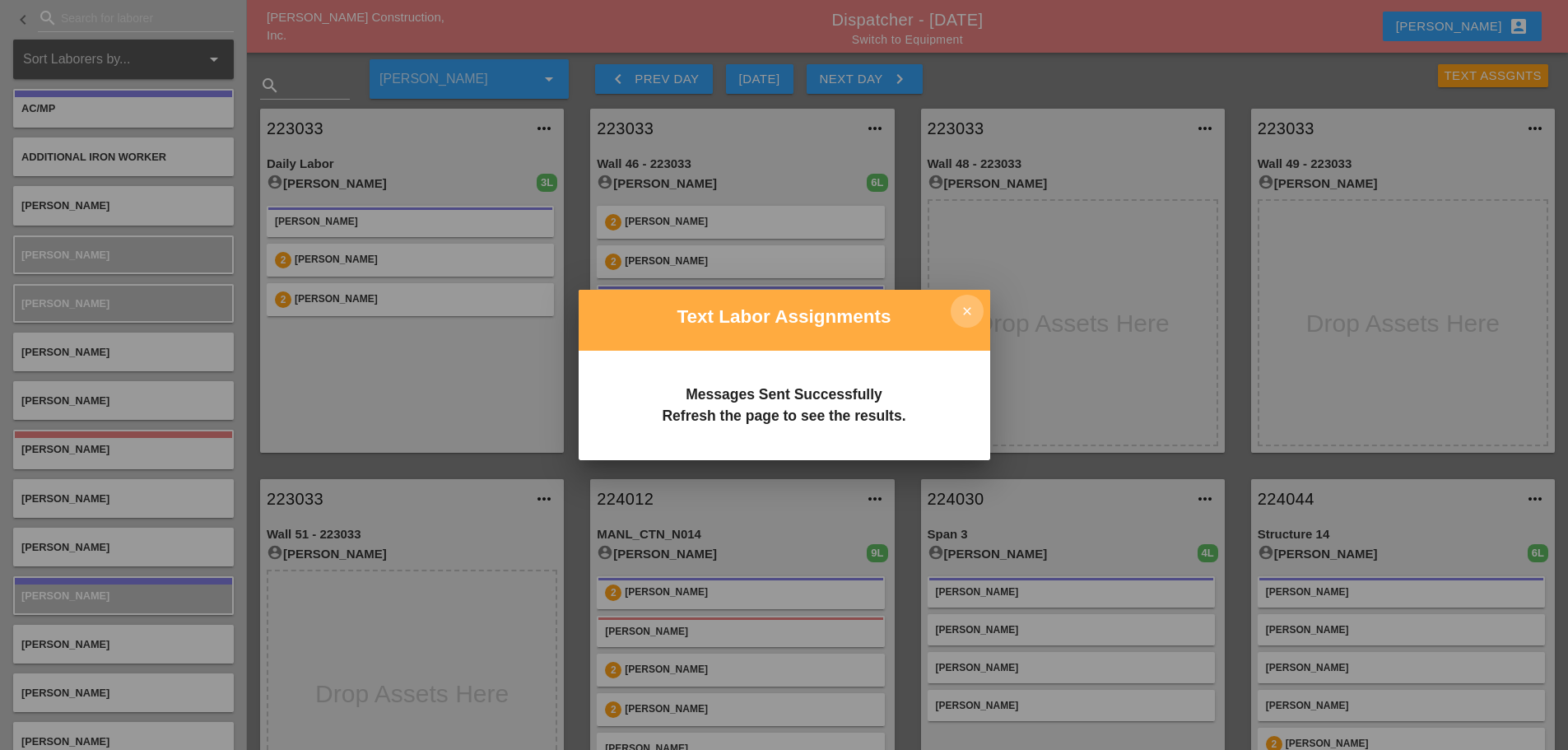
drag, startPoint x: 967, startPoint y: 303, endPoint x: 859, endPoint y: 120, distance: 212.5
click at [967, 302] on icon "close" at bounding box center [967, 311] width 33 height 33
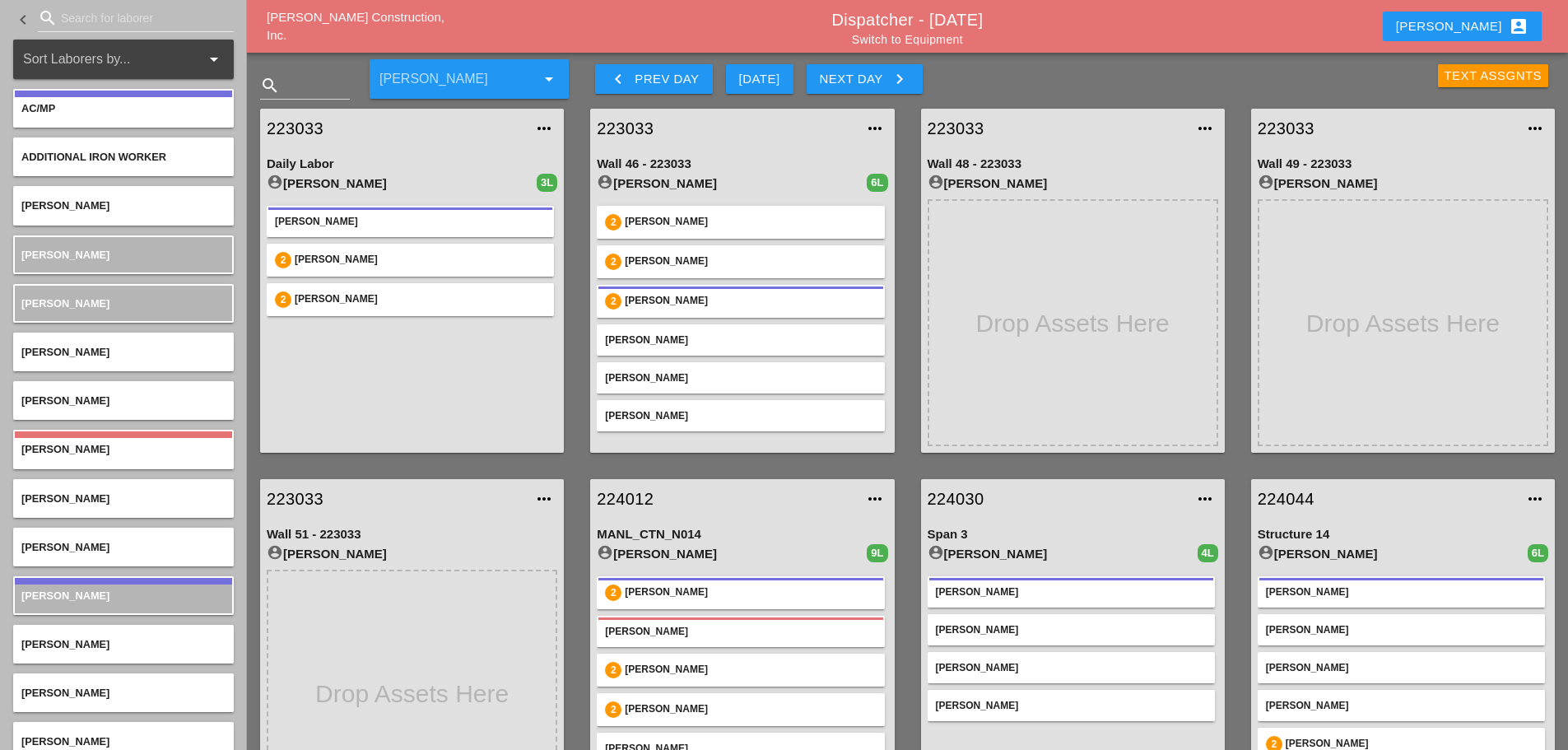
click at [1493, 76] on div "Text Assgnts" at bounding box center [1494, 76] width 98 height 19
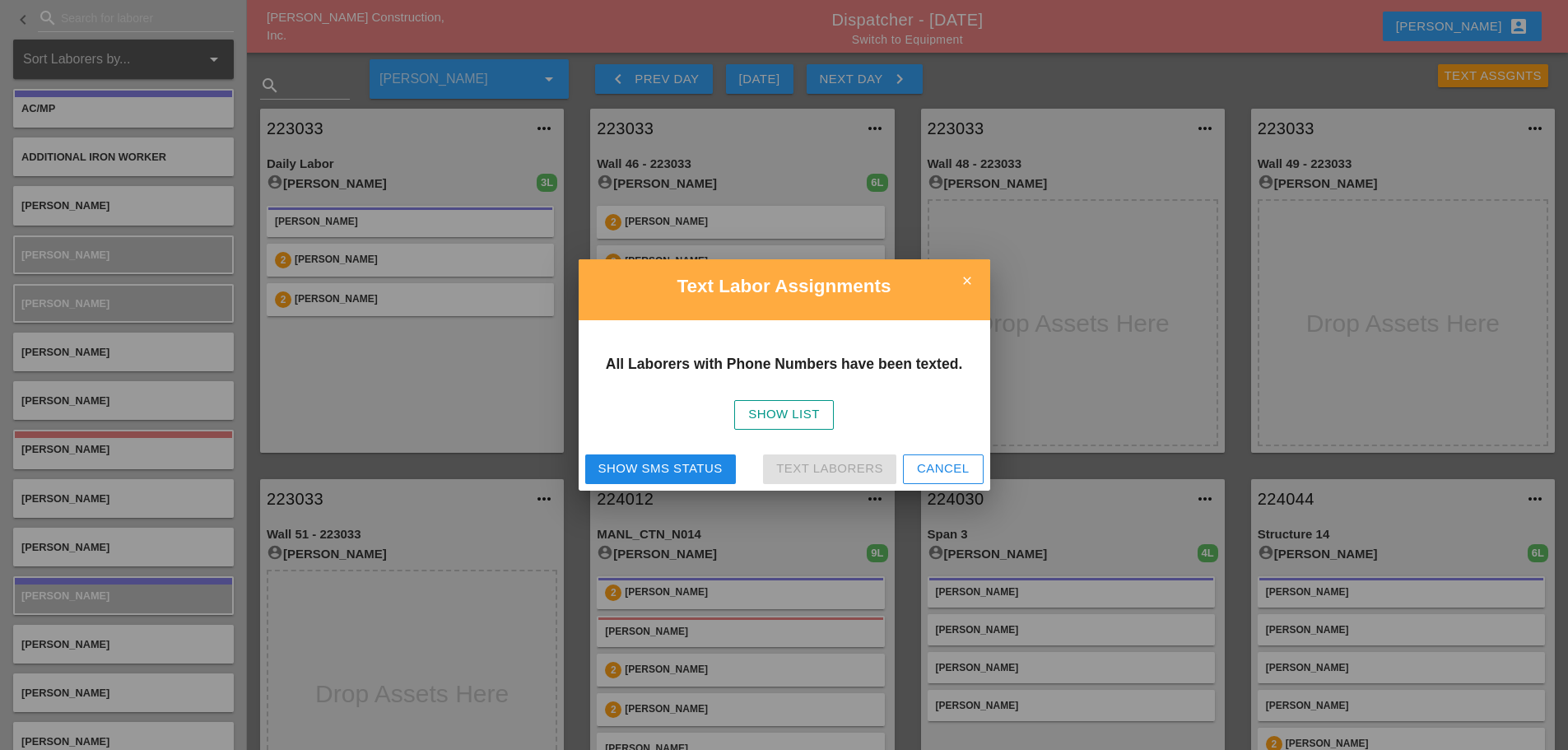
click at [634, 446] on div "All Laborers with Phone Numbers have been texted. Show List" at bounding box center [784, 384] width 411 height 127
drag, startPoint x: 628, startPoint y: 470, endPoint x: 635, endPoint y: 458, distance: 13.9
click at [628, 468] on div "Show SMS Status" at bounding box center [660, 469] width 124 height 19
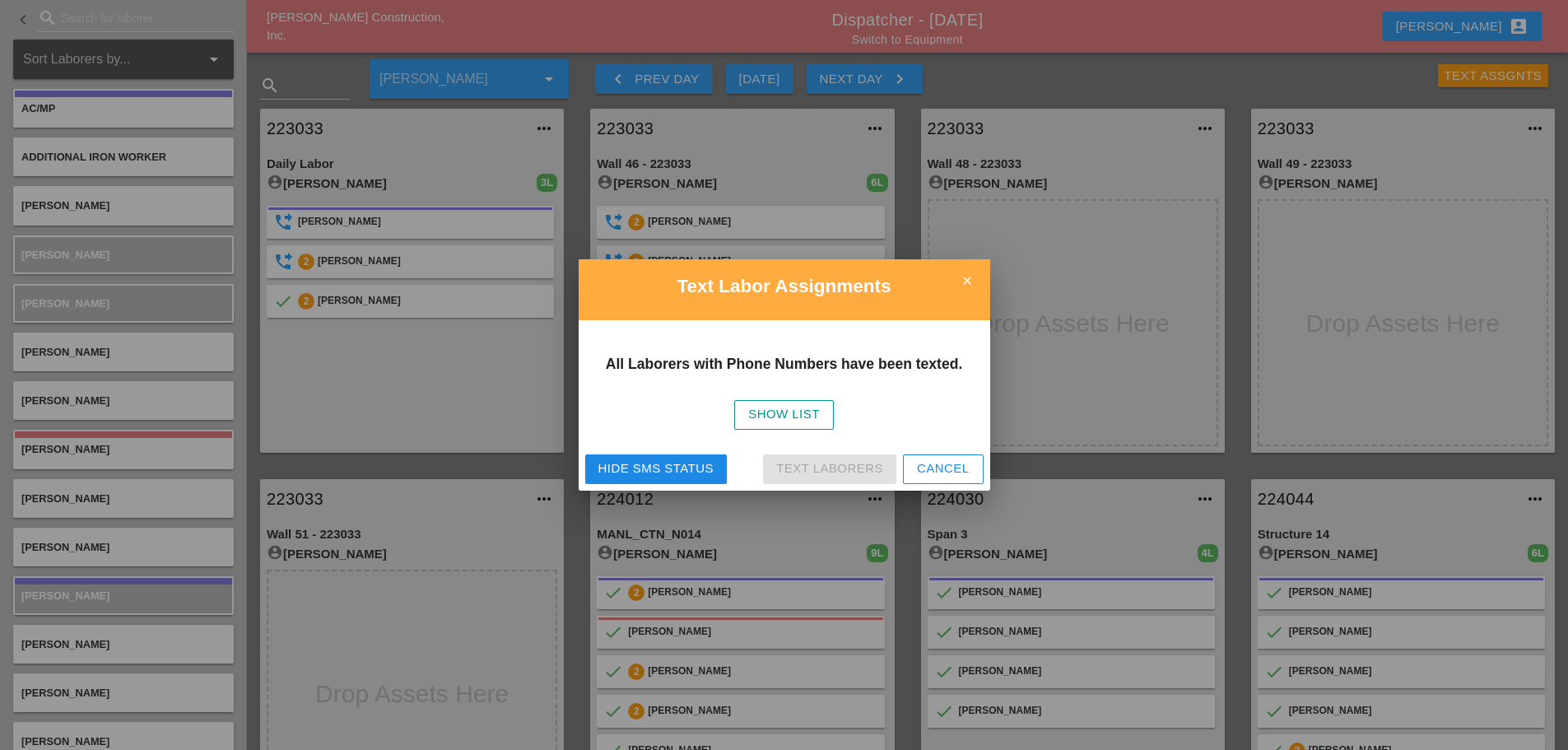
click at [973, 276] on icon "close" at bounding box center [967, 281] width 33 height 33
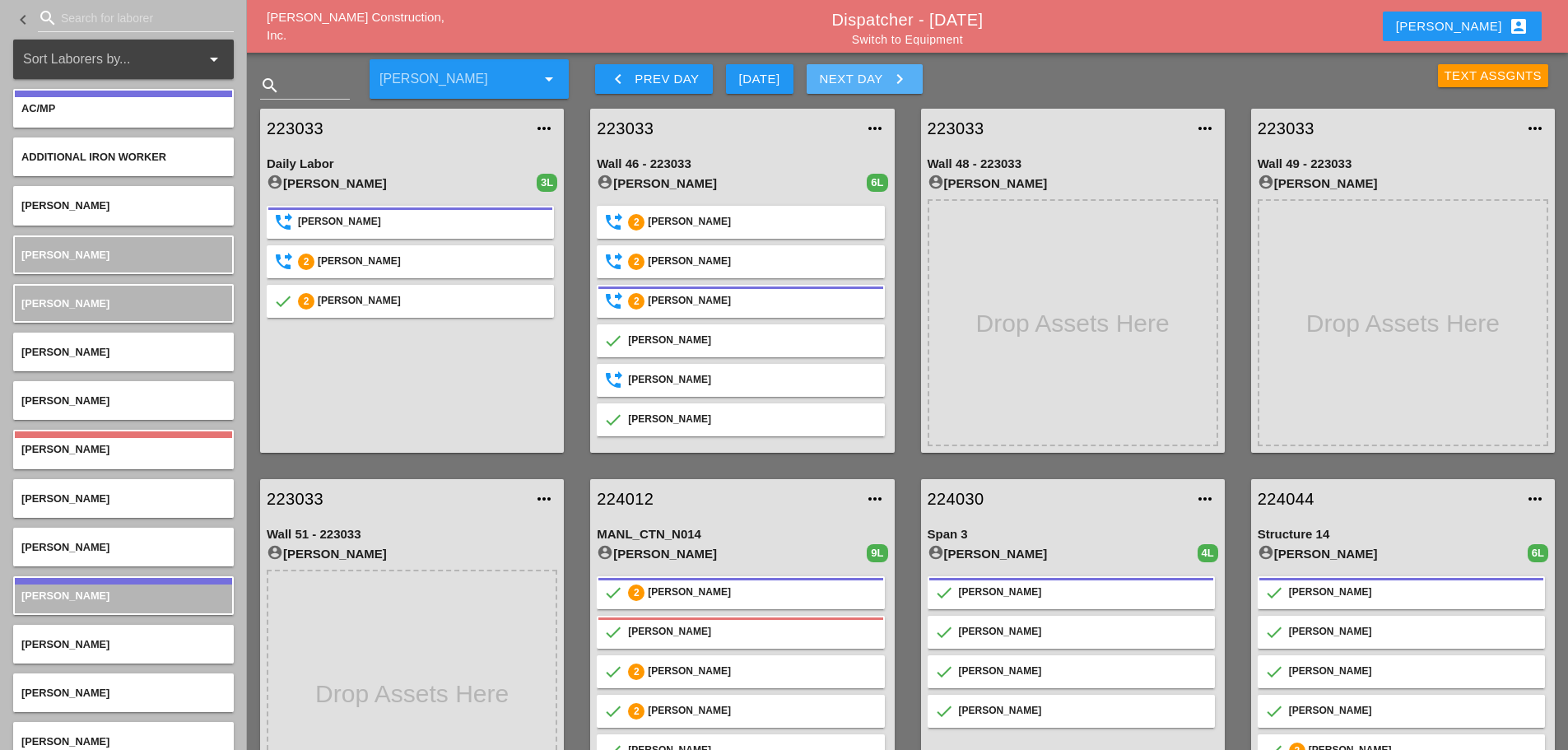
click at [896, 81] on icon "keyboard_arrow_right" at bounding box center [900, 79] width 20 height 20
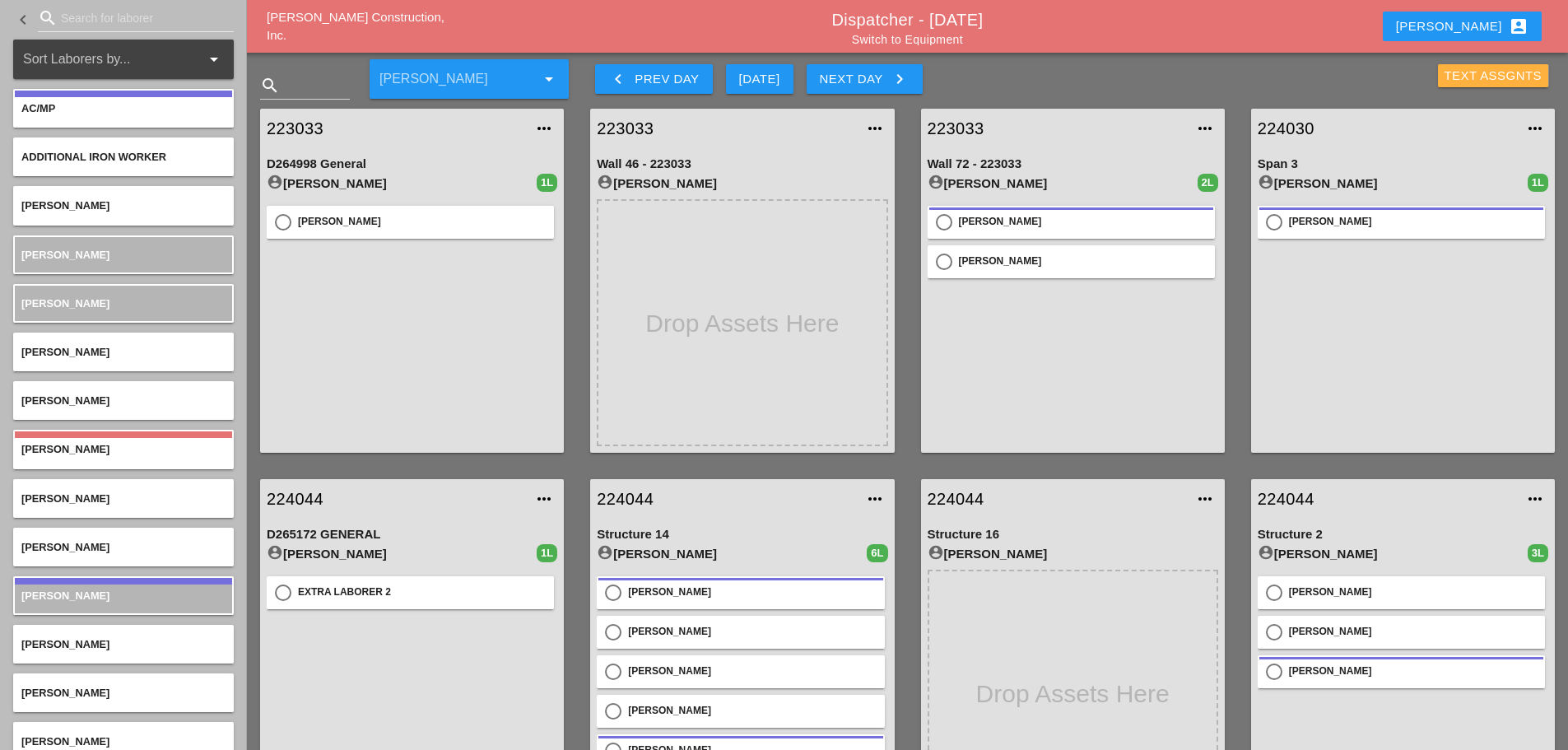
click at [1454, 75] on div "Text Assgnts" at bounding box center [1494, 76] width 98 height 19
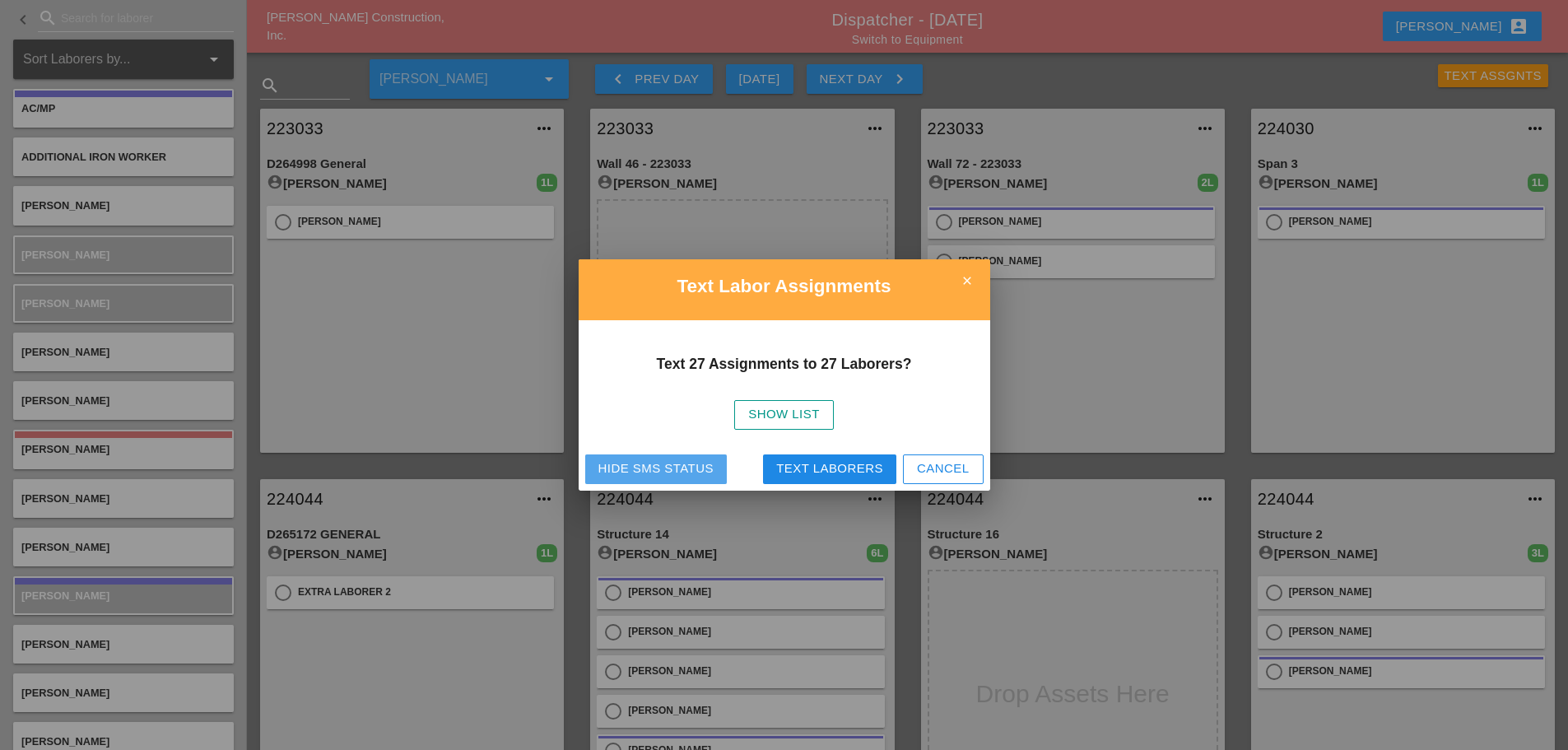
click at [604, 459] on button "Hide SMS Status" at bounding box center [656, 469] width 141 height 30
click at [955, 274] on icon "close" at bounding box center [967, 281] width 33 height 33
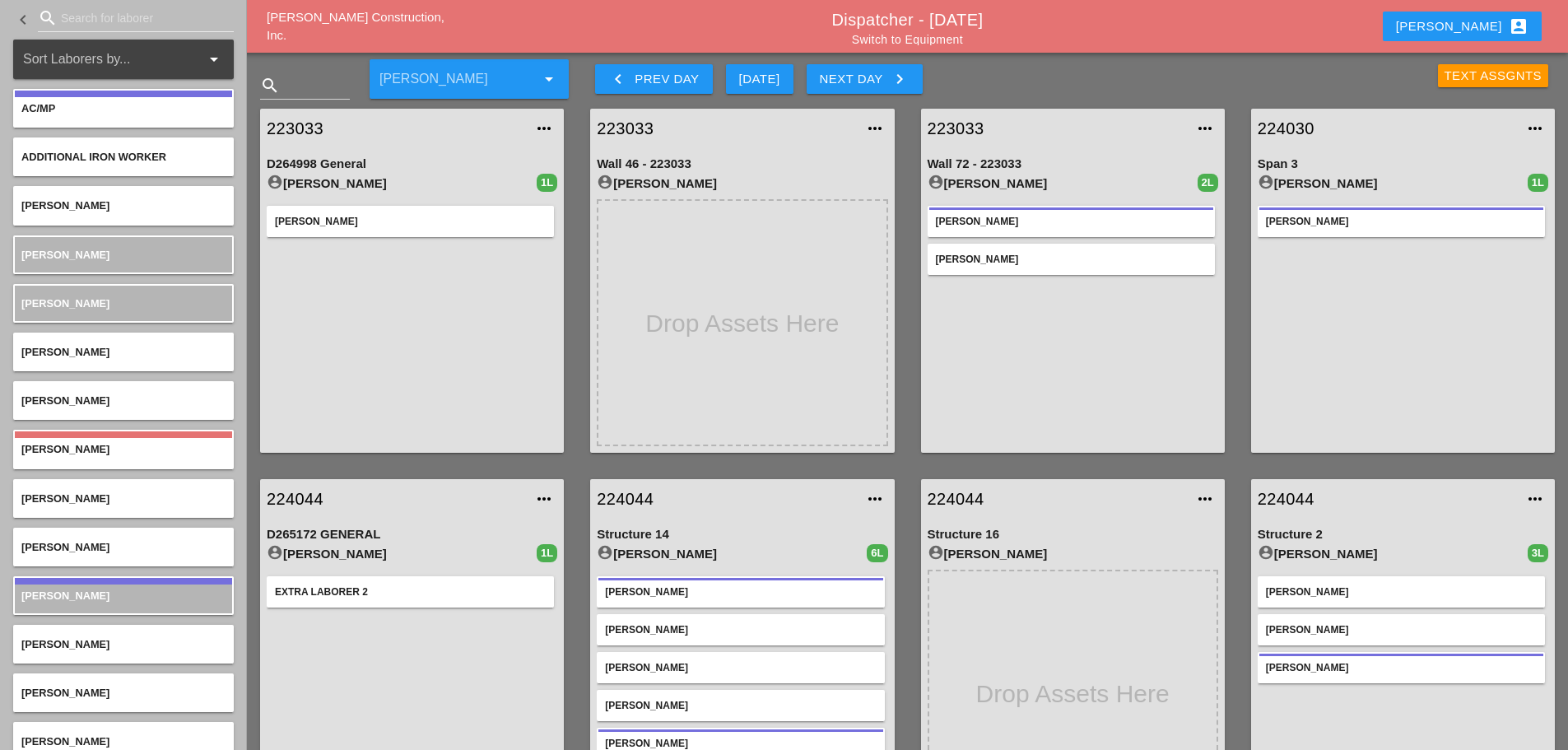
click at [615, 80] on icon "keyboard_arrow_left" at bounding box center [618, 79] width 20 height 20
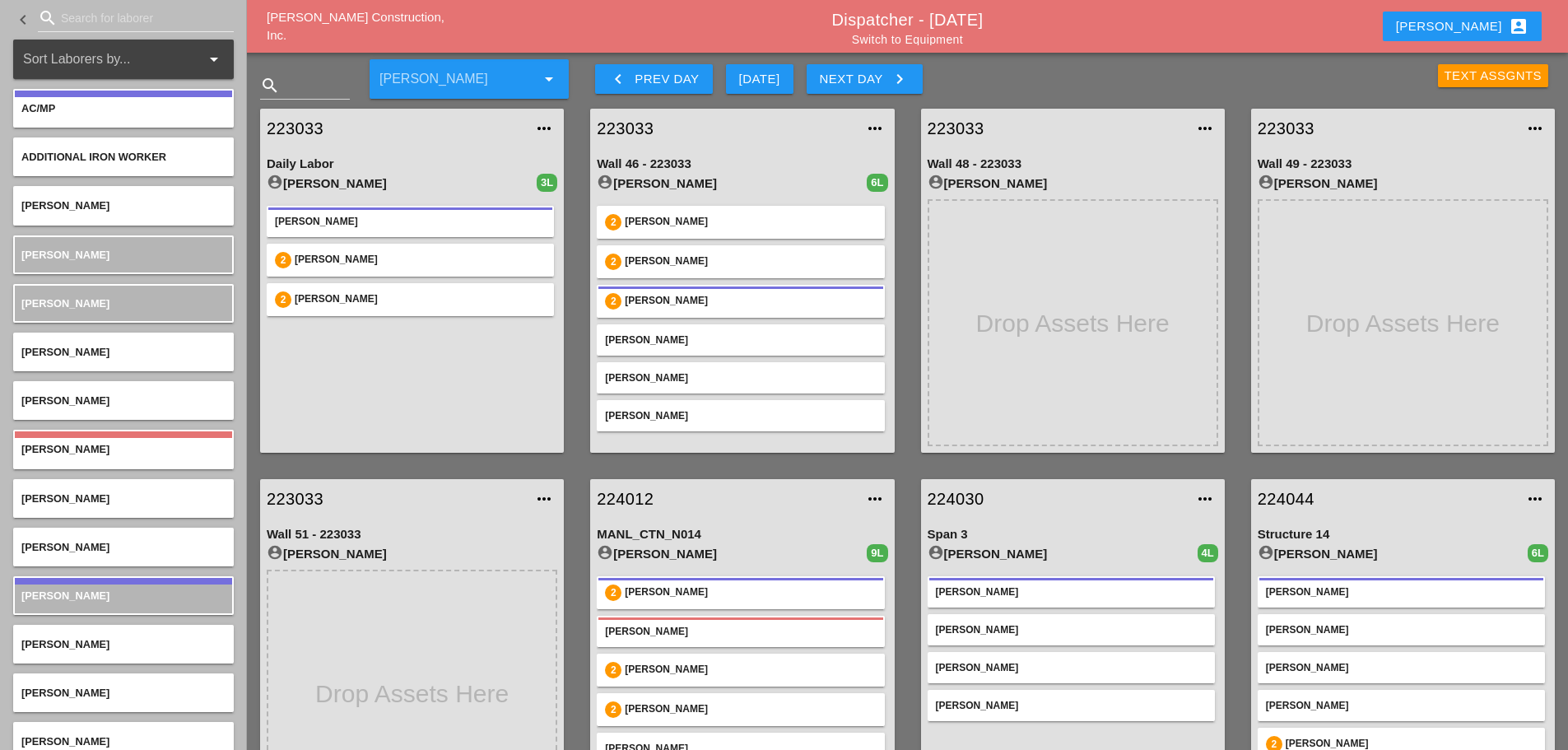
click at [1470, 32] on div "Enrico account_box" at bounding box center [1462, 26] width 132 height 20
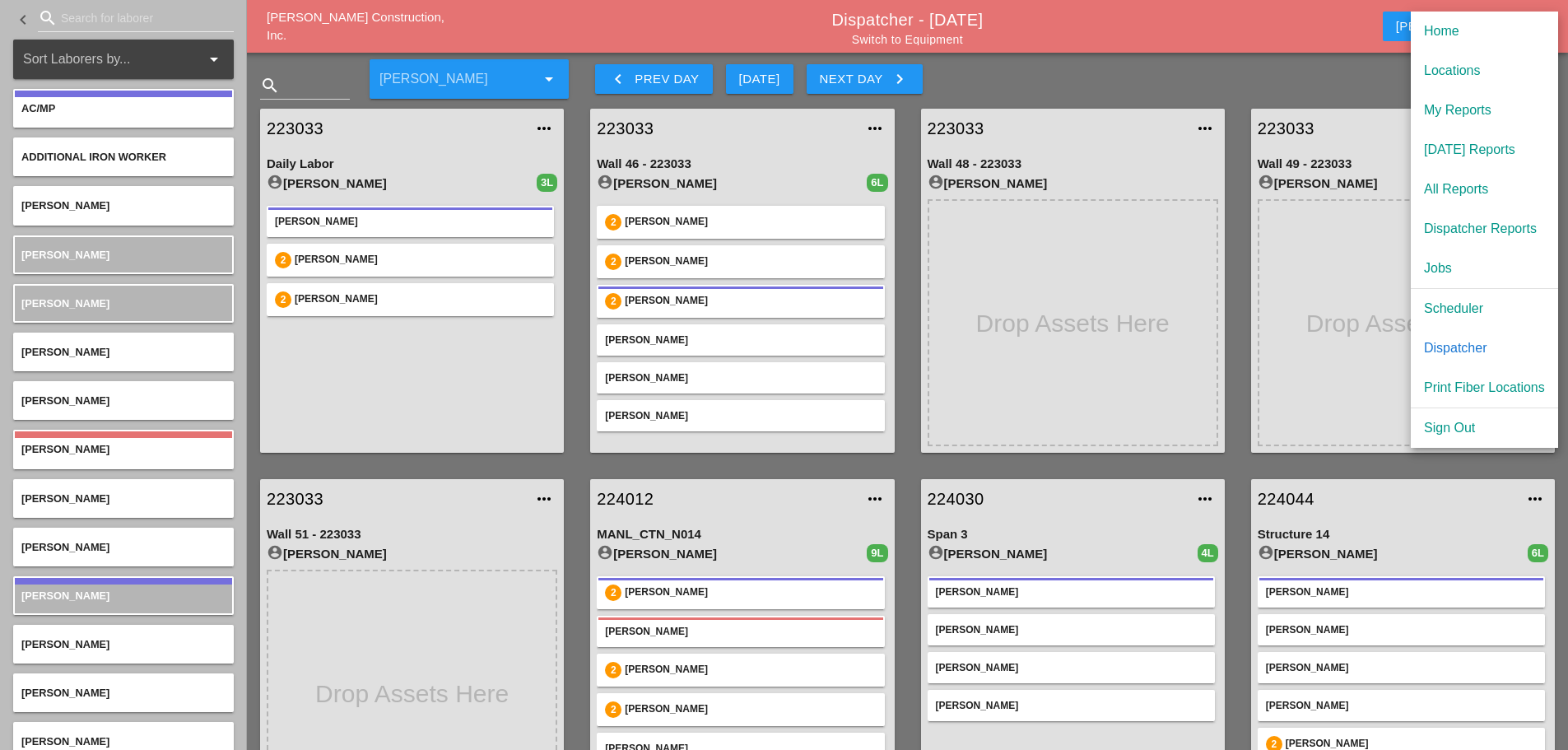
click at [1370, 84] on div "Text Assgnts" at bounding box center [1345, 73] width 438 height 49
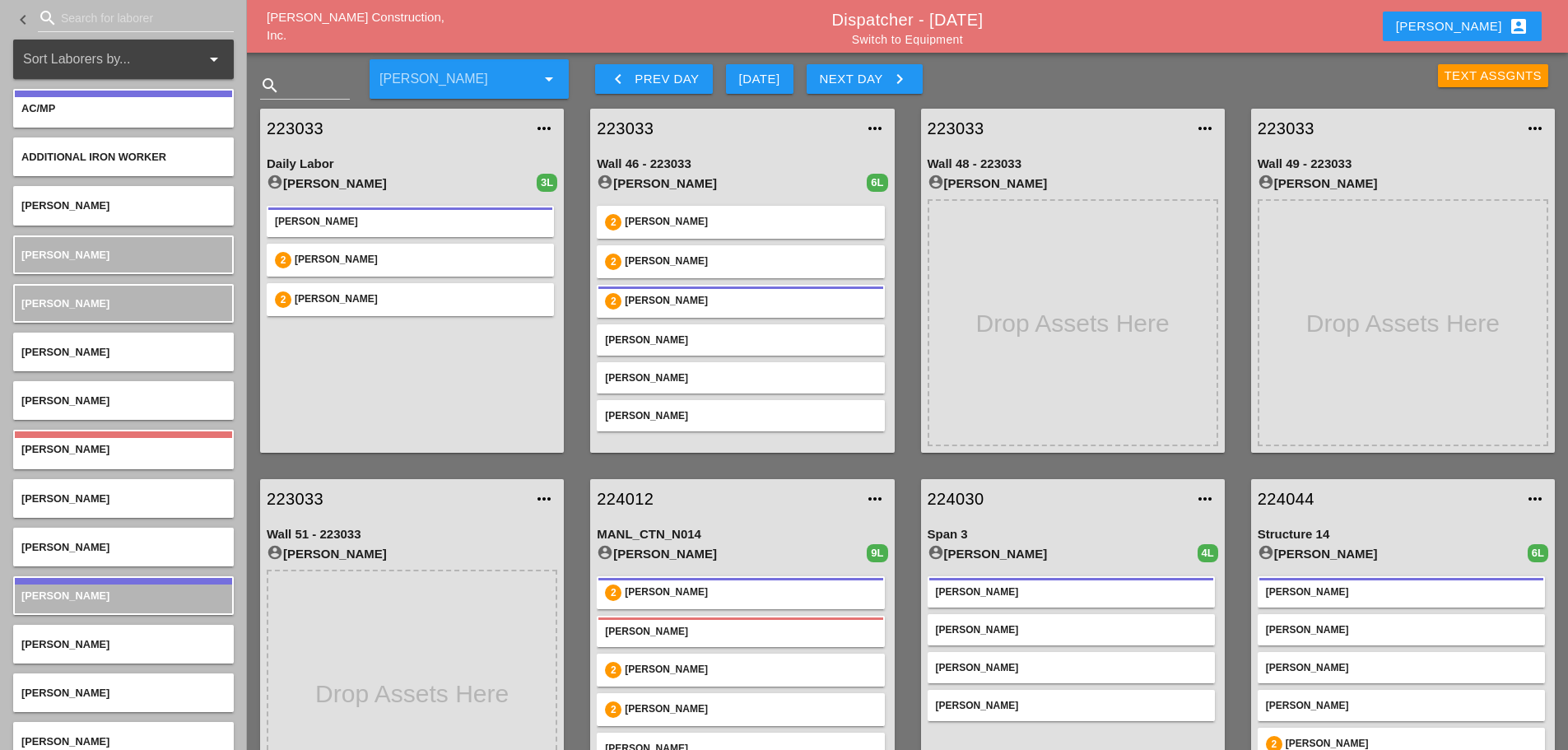
click at [905, 76] on icon "keyboard_arrow_right" at bounding box center [900, 79] width 20 height 20
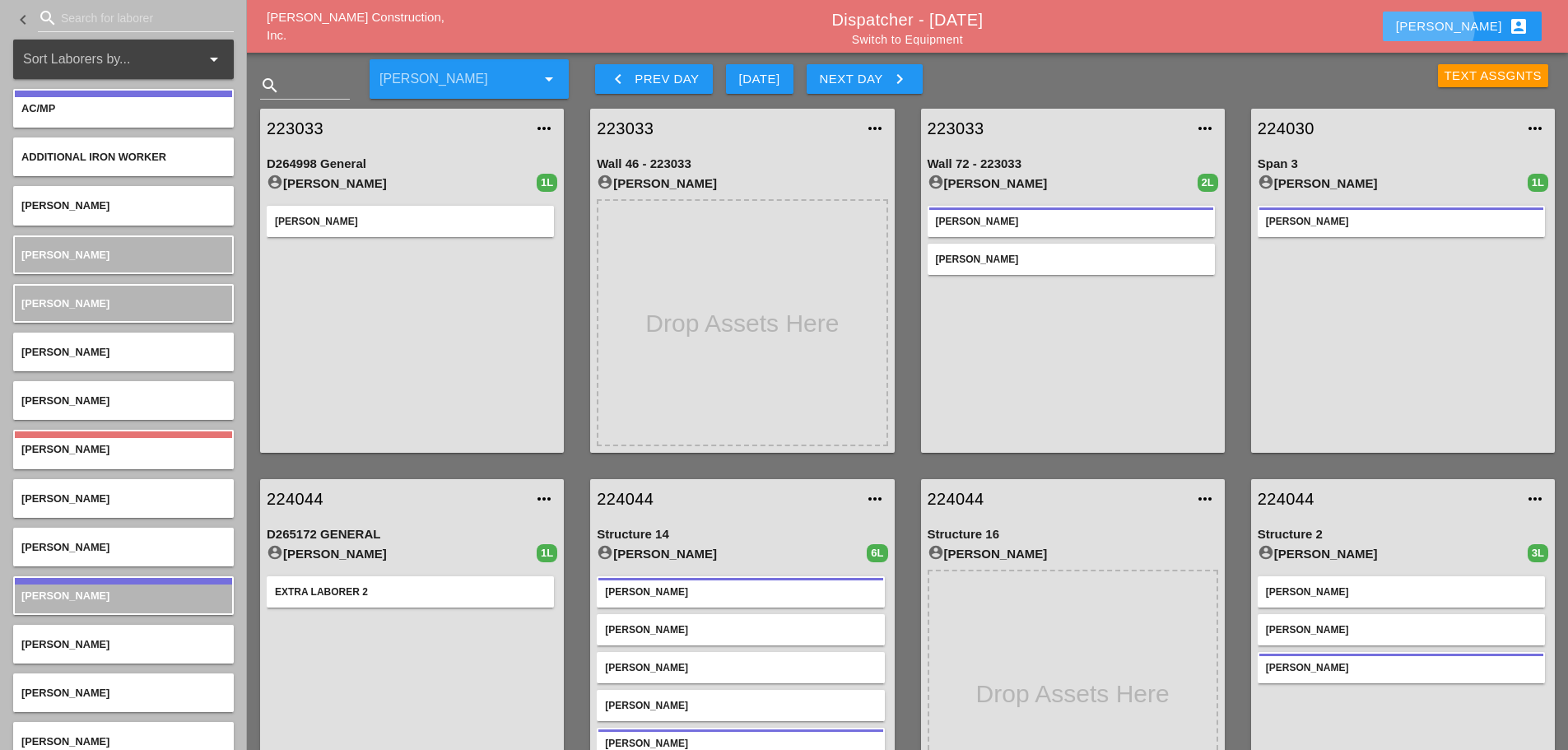
click at [1476, 24] on div "Enrico account_box" at bounding box center [1462, 26] width 132 height 20
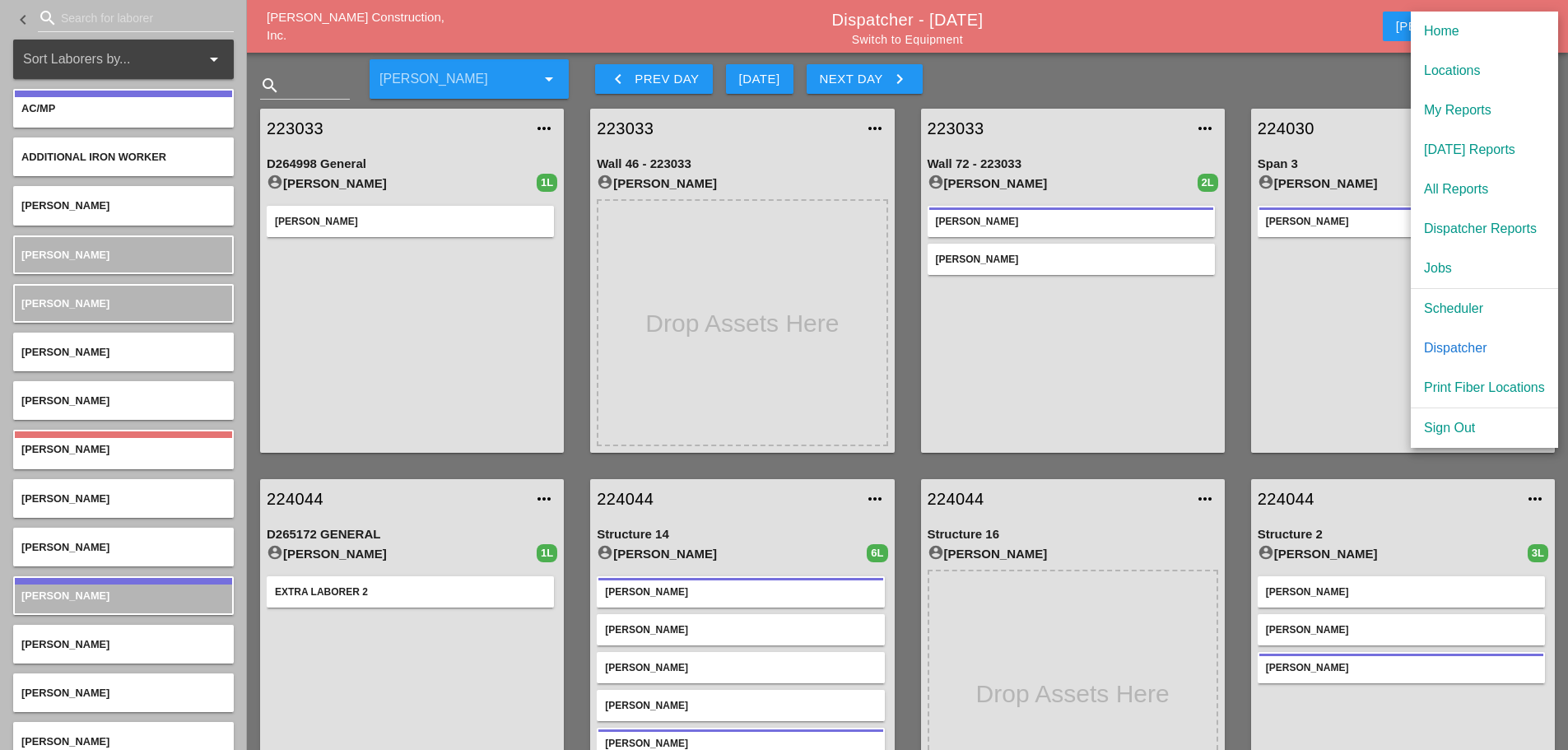
drag, startPoint x: 1450, startPoint y: 345, endPoint x: 1446, endPoint y: 319, distance: 26.3
click at [1450, 344] on div "Dispatcher" at bounding box center [1485, 348] width 121 height 20
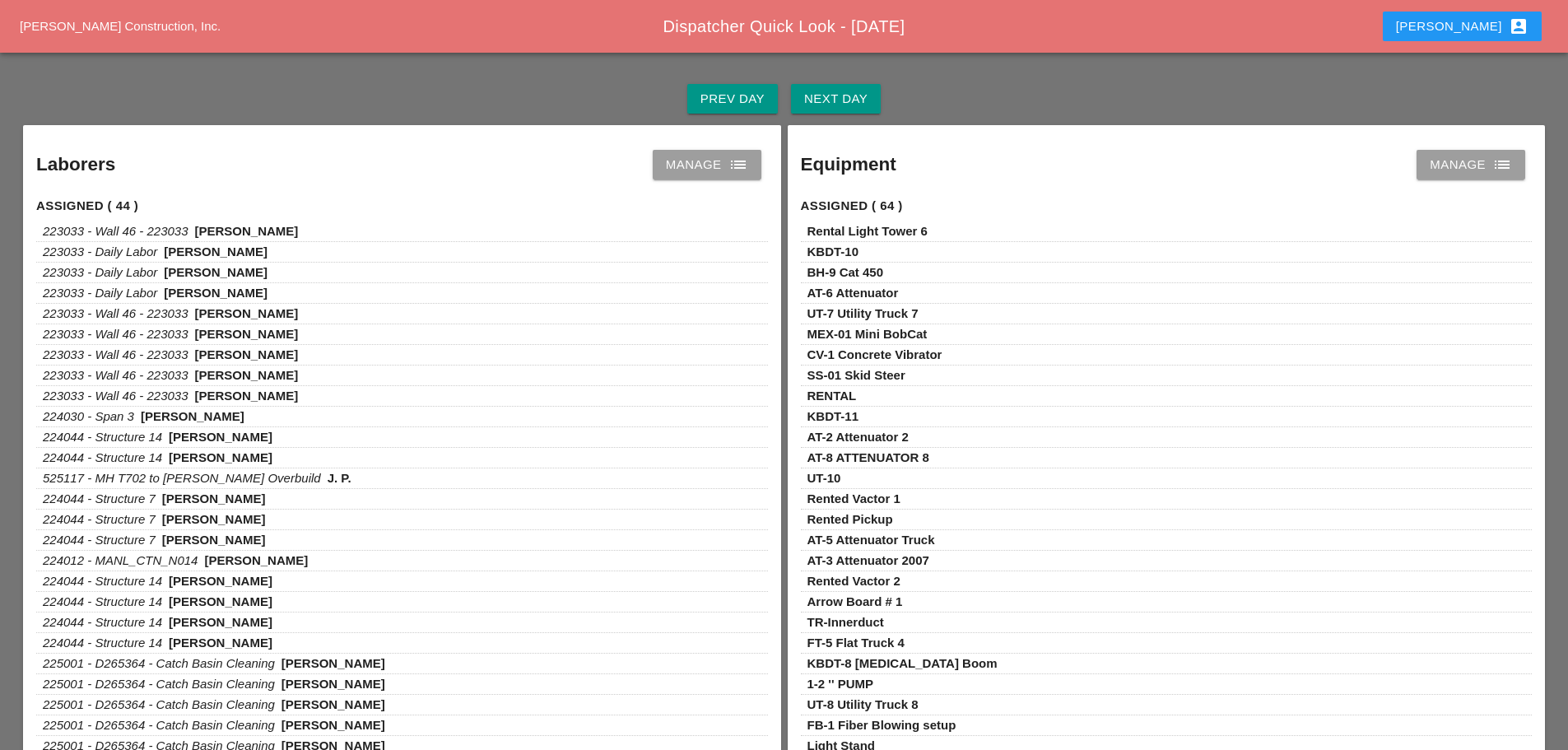
click at [818, 105] on div "Next Day" at bounding box center [836, 99] width 63 height 19
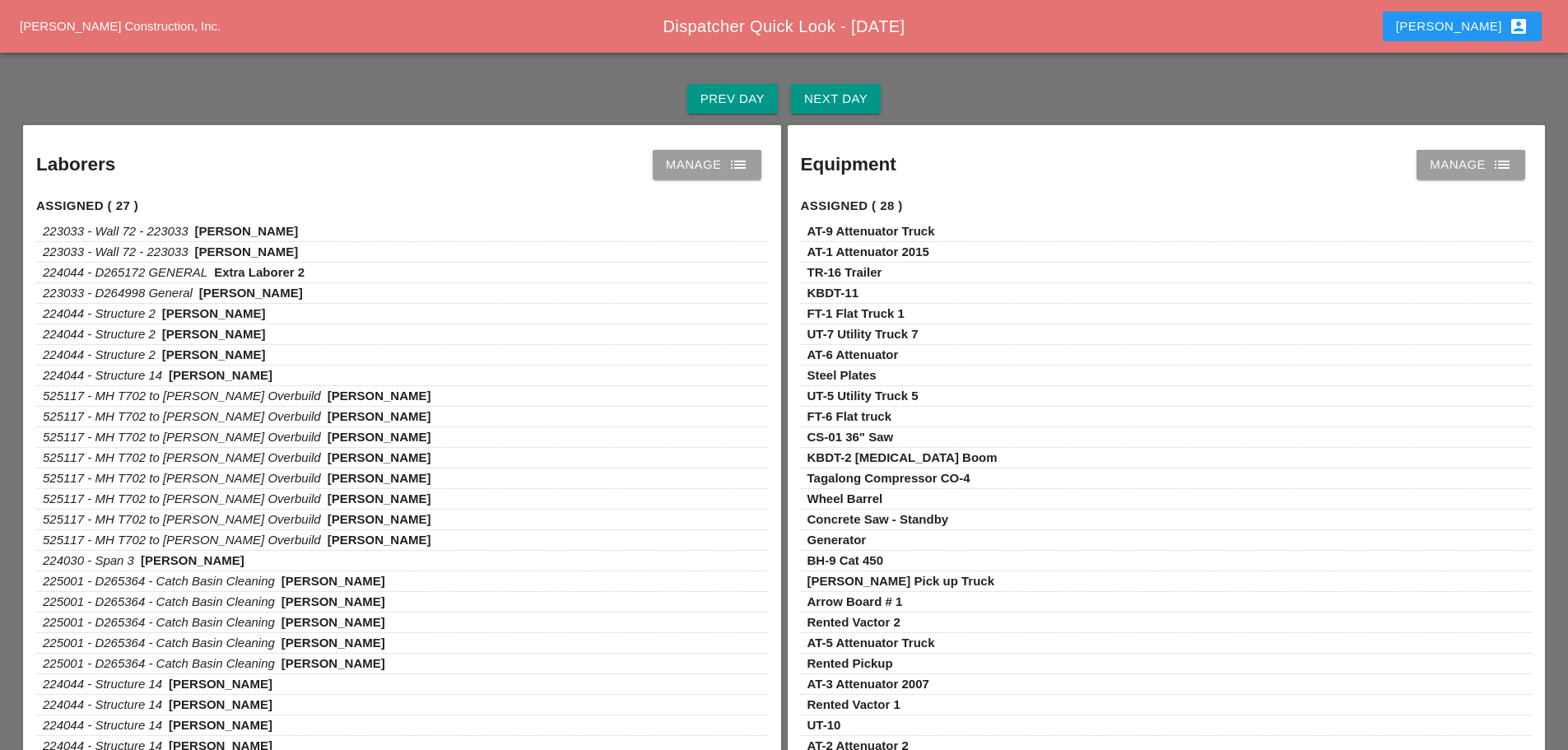
click at [751, 169] on link "Manage list" at bounding box center [707, 164] width 109 height 30
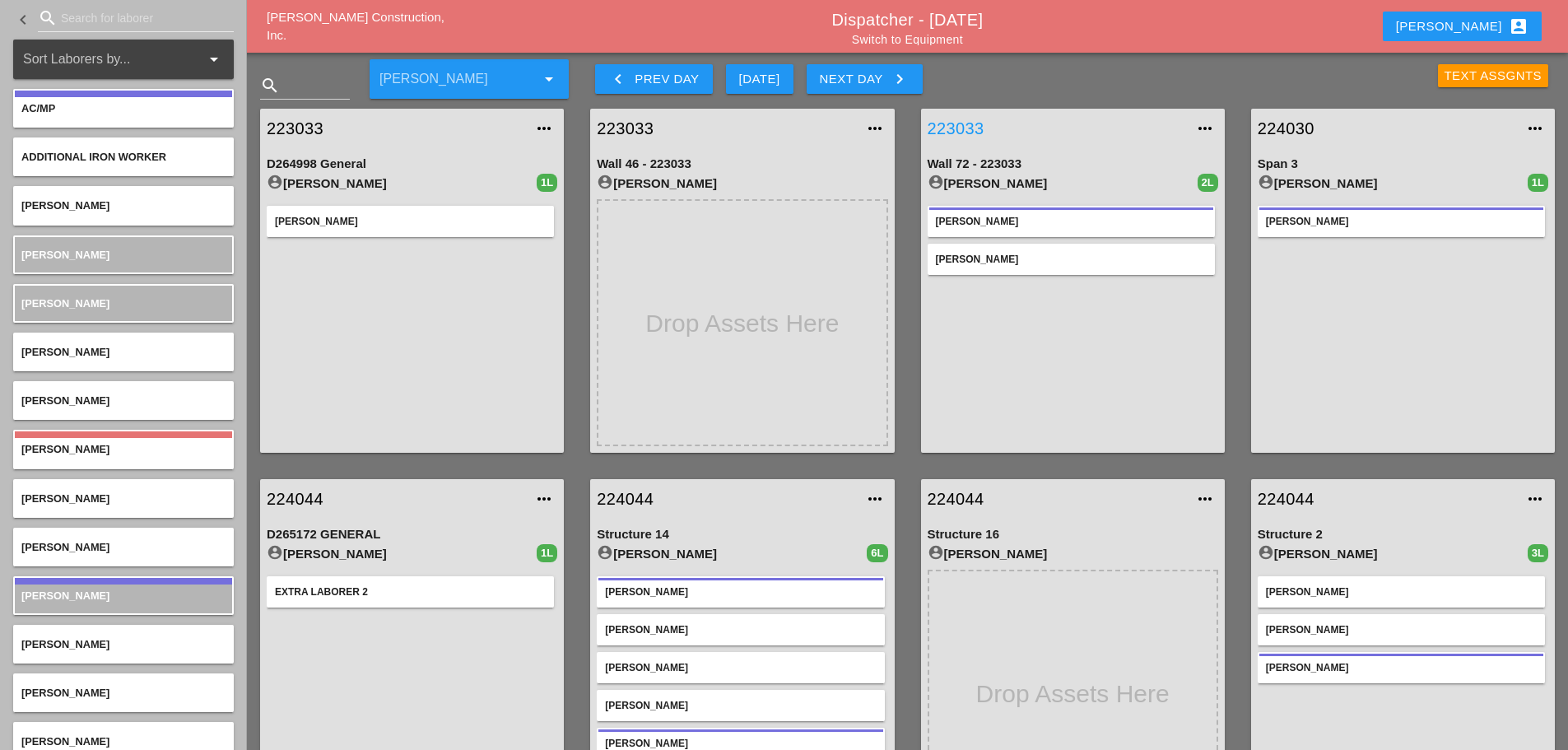
click at [971, 123] on link "223033" at bounding box center [1057, 128] width 257 height 24
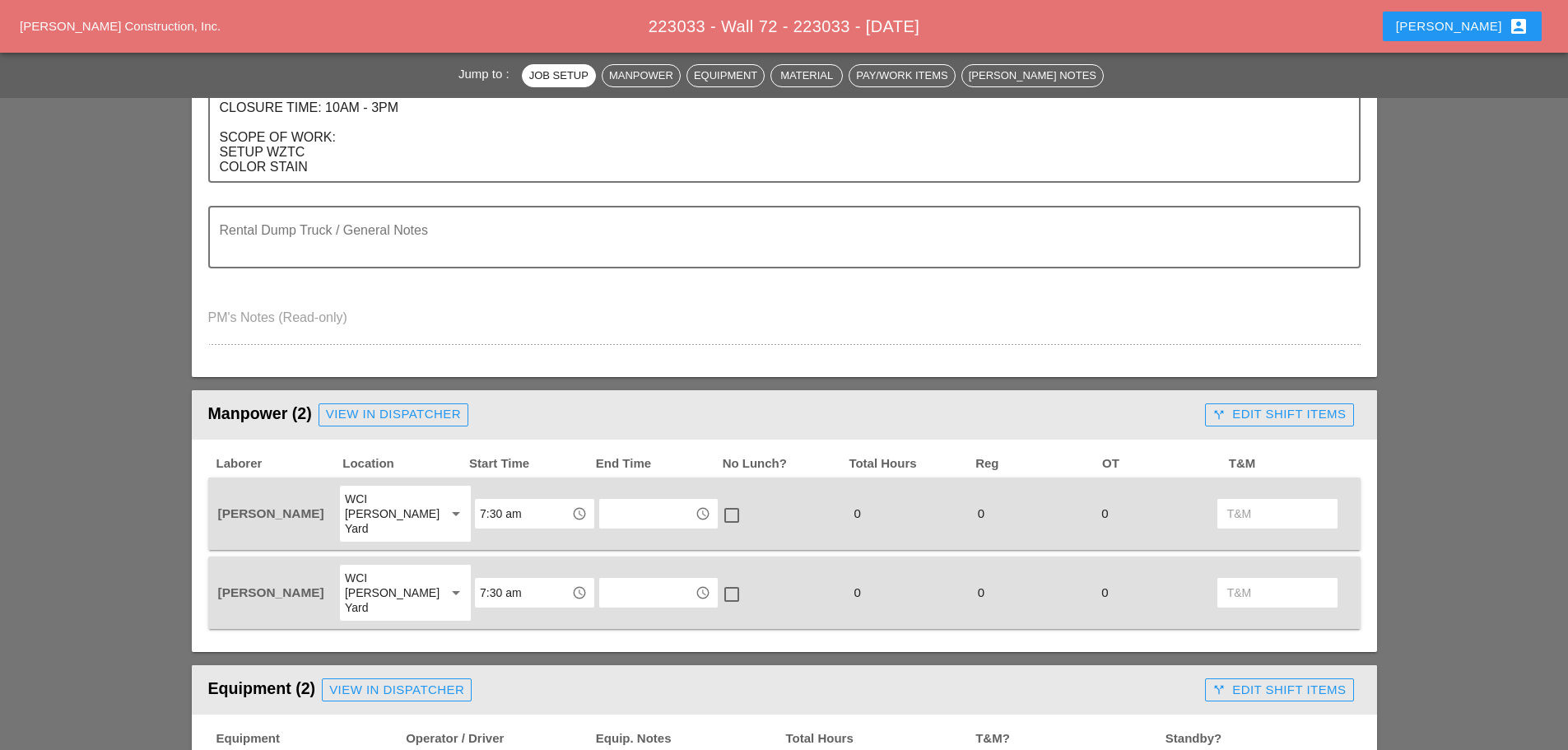
scroll to position [659, 0]
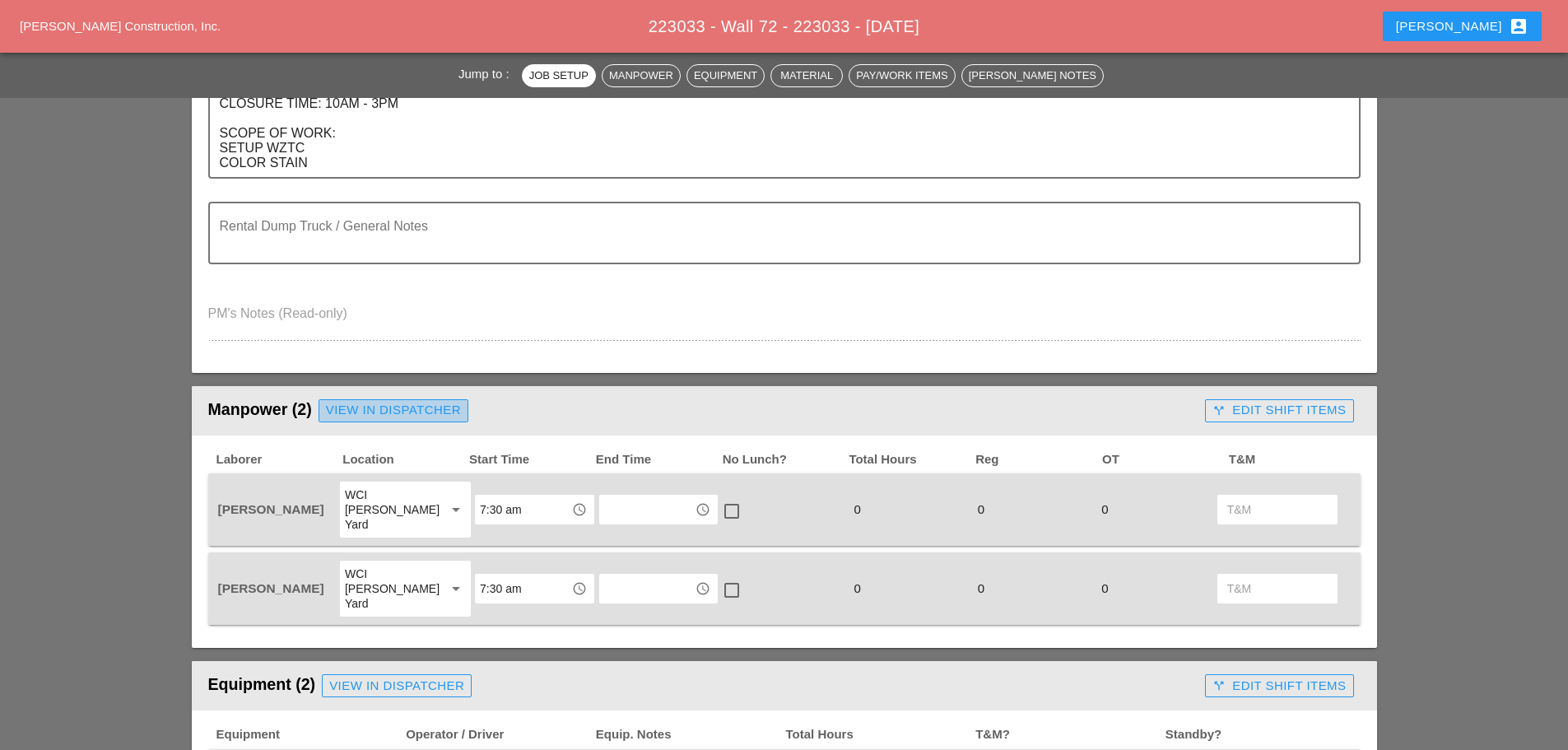
click at [439, 417] on div "View in Dispatcher" at bounding box center [393, 410] width 135 height 19
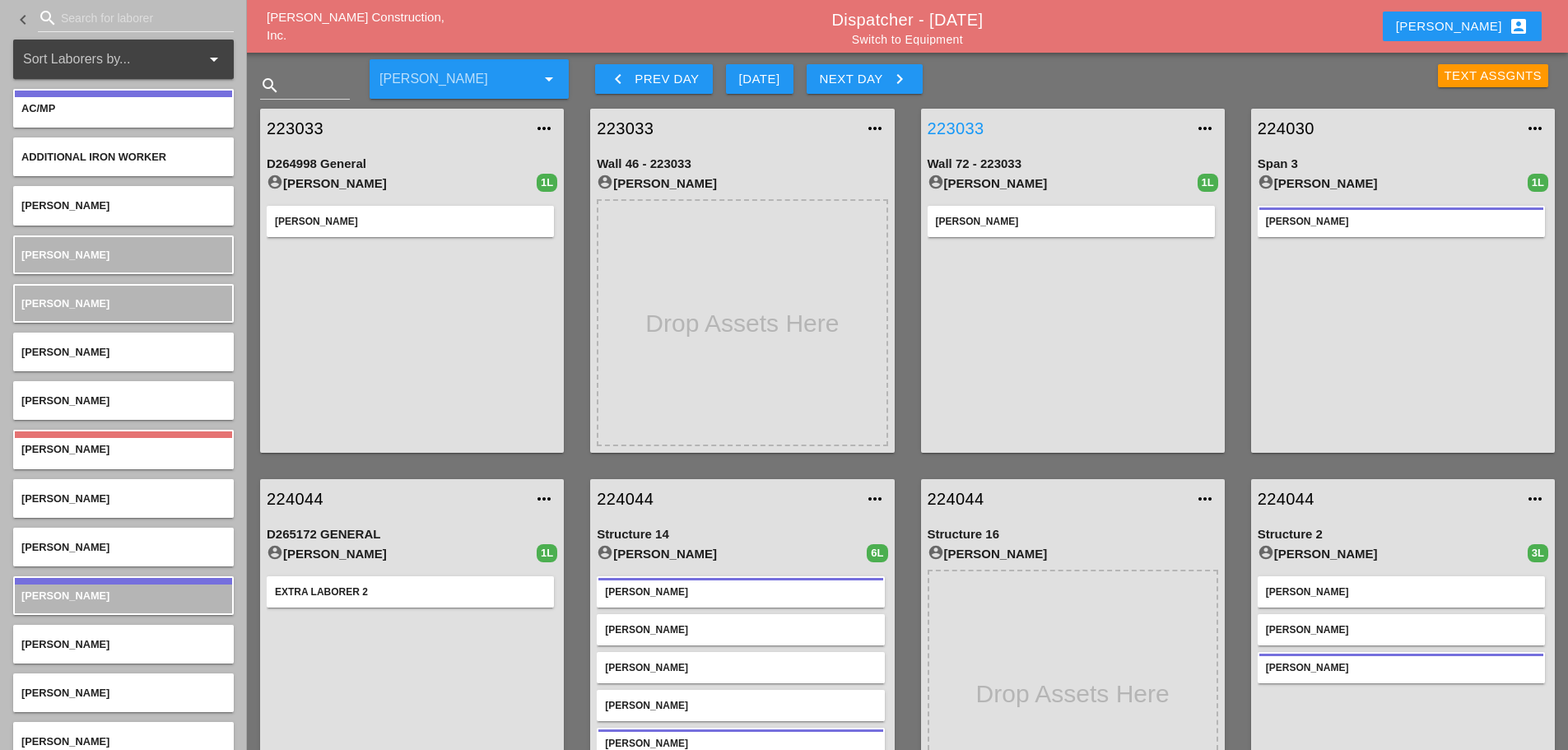
click at [967, 122] on link "223033" at bounding box center [1057, 128] width 257 height 24
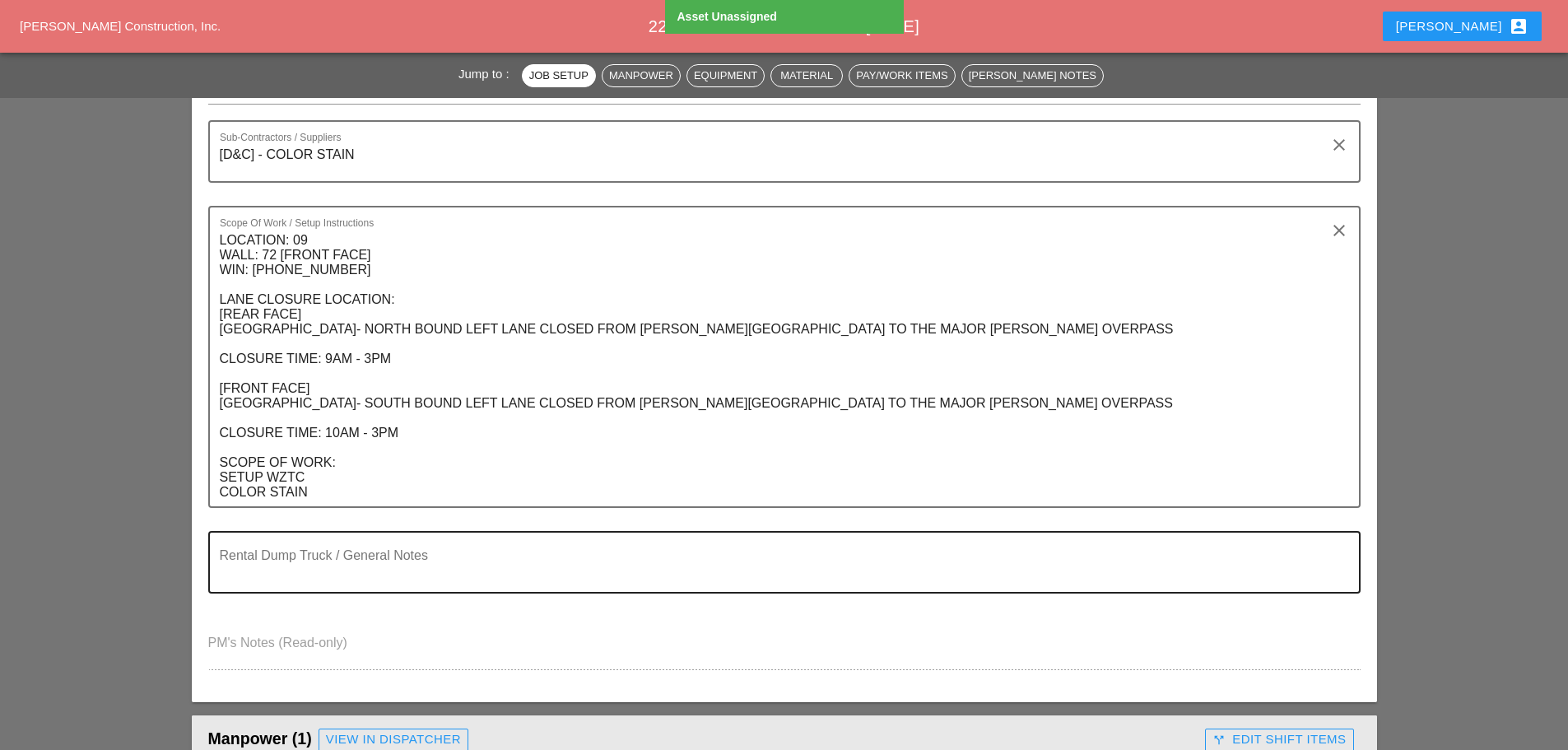
scroll to position [412, 0]
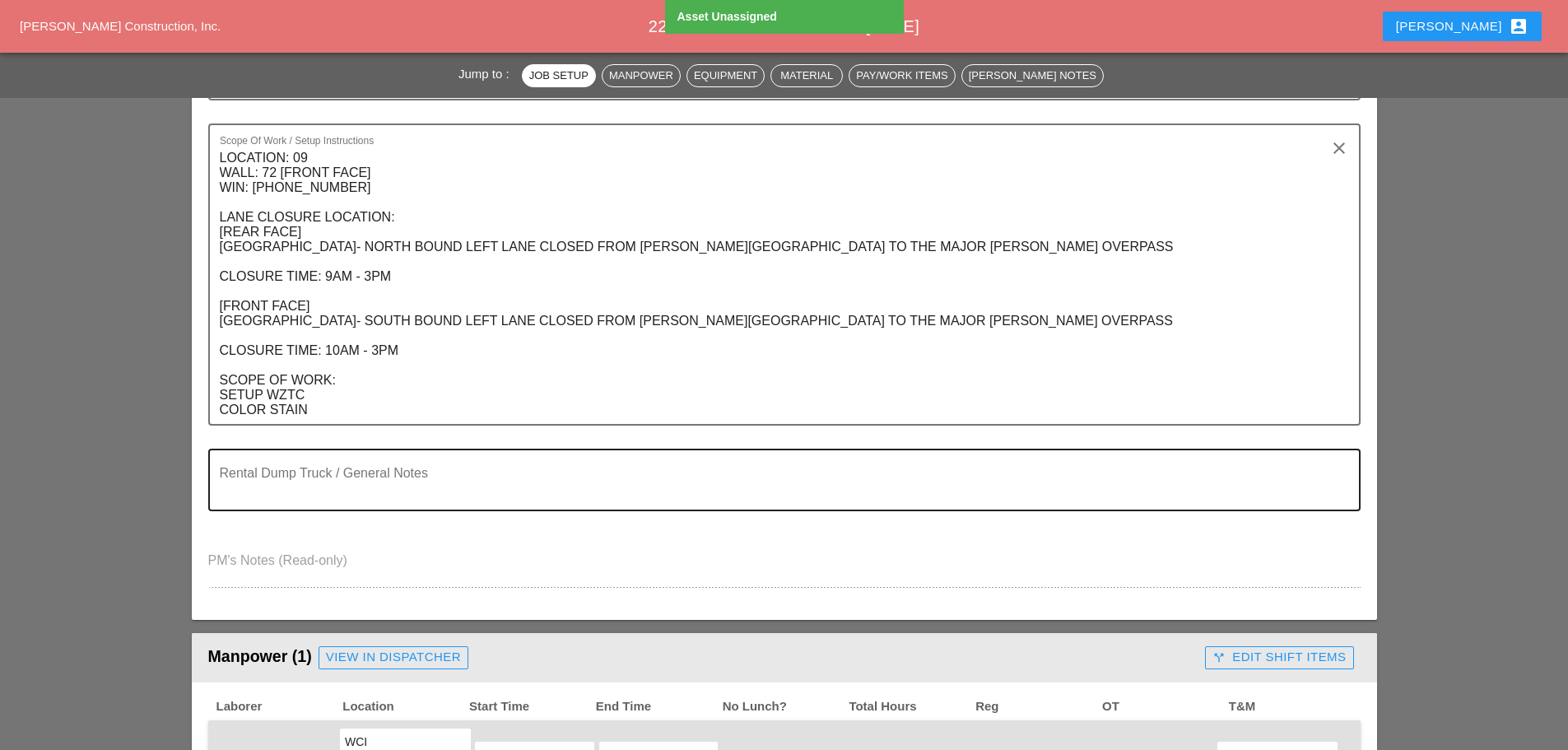
click at [315, 474] on textarea "Rental Dump Truck / General Notes" at bounding box center [778, 491] width 1117 height 40
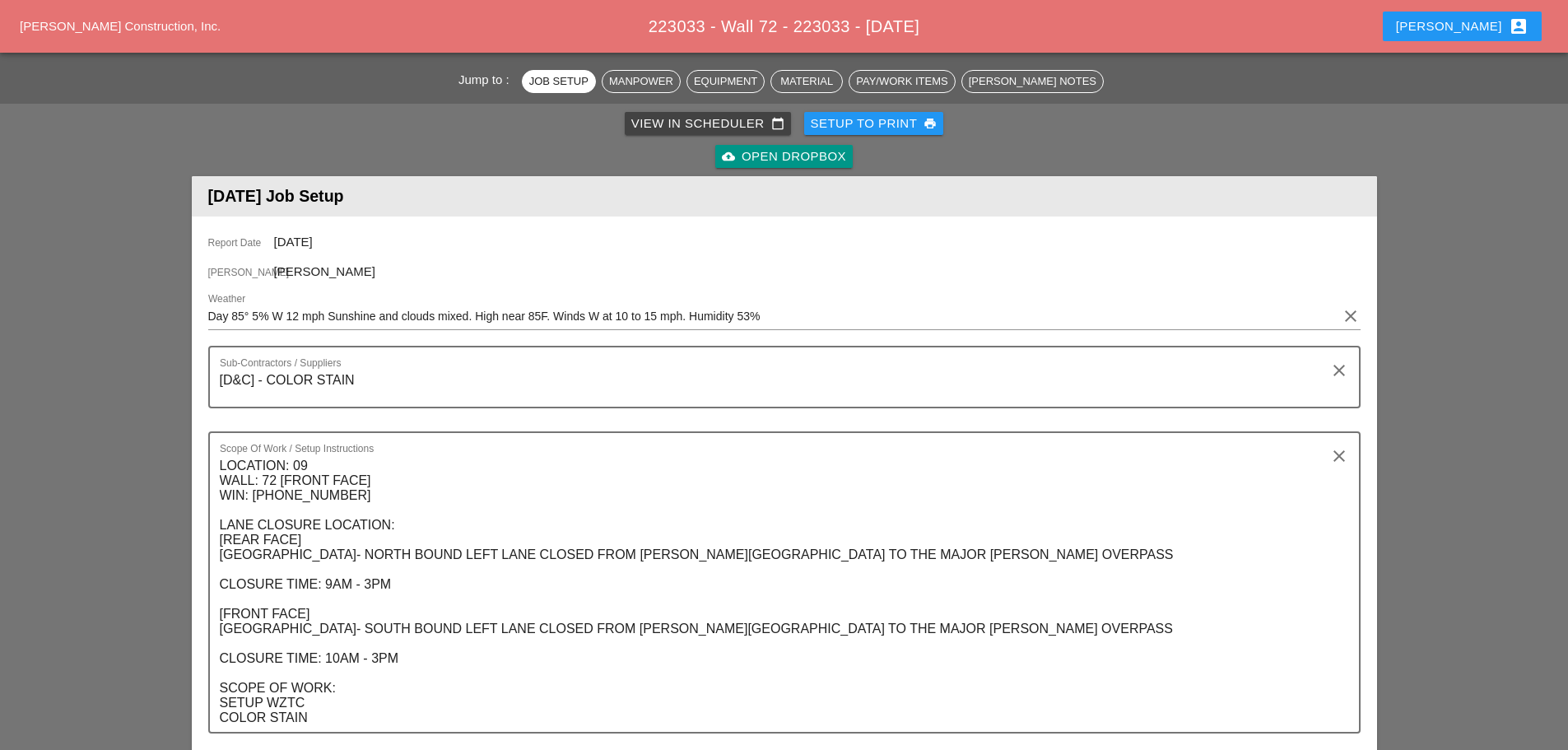
scroll to position [0, 0]
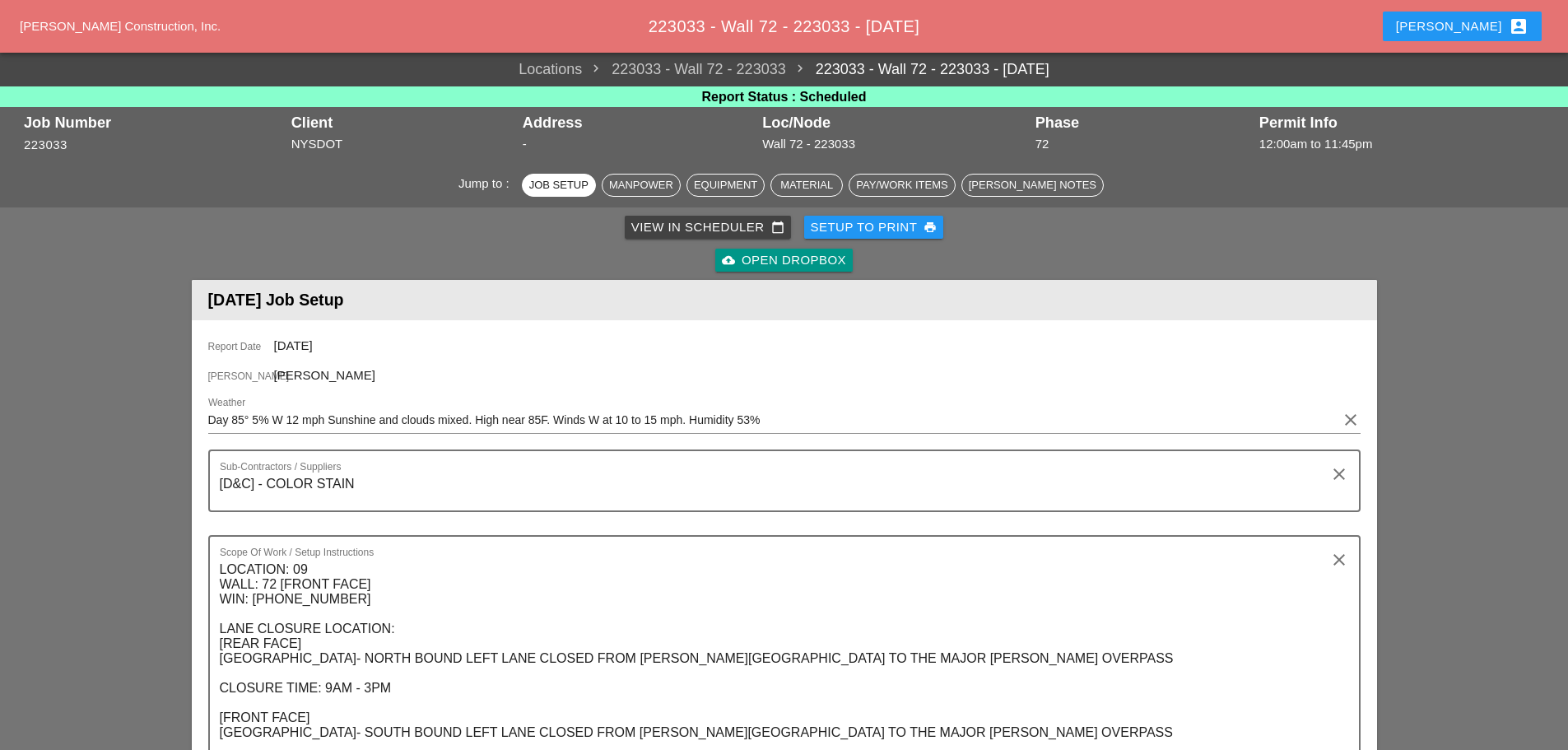
type textarea "---------------------------------------add RICK"
click at [1454, 21] on button "Enrico account_box" at bounding box center [1462, 26] width 159 height 30
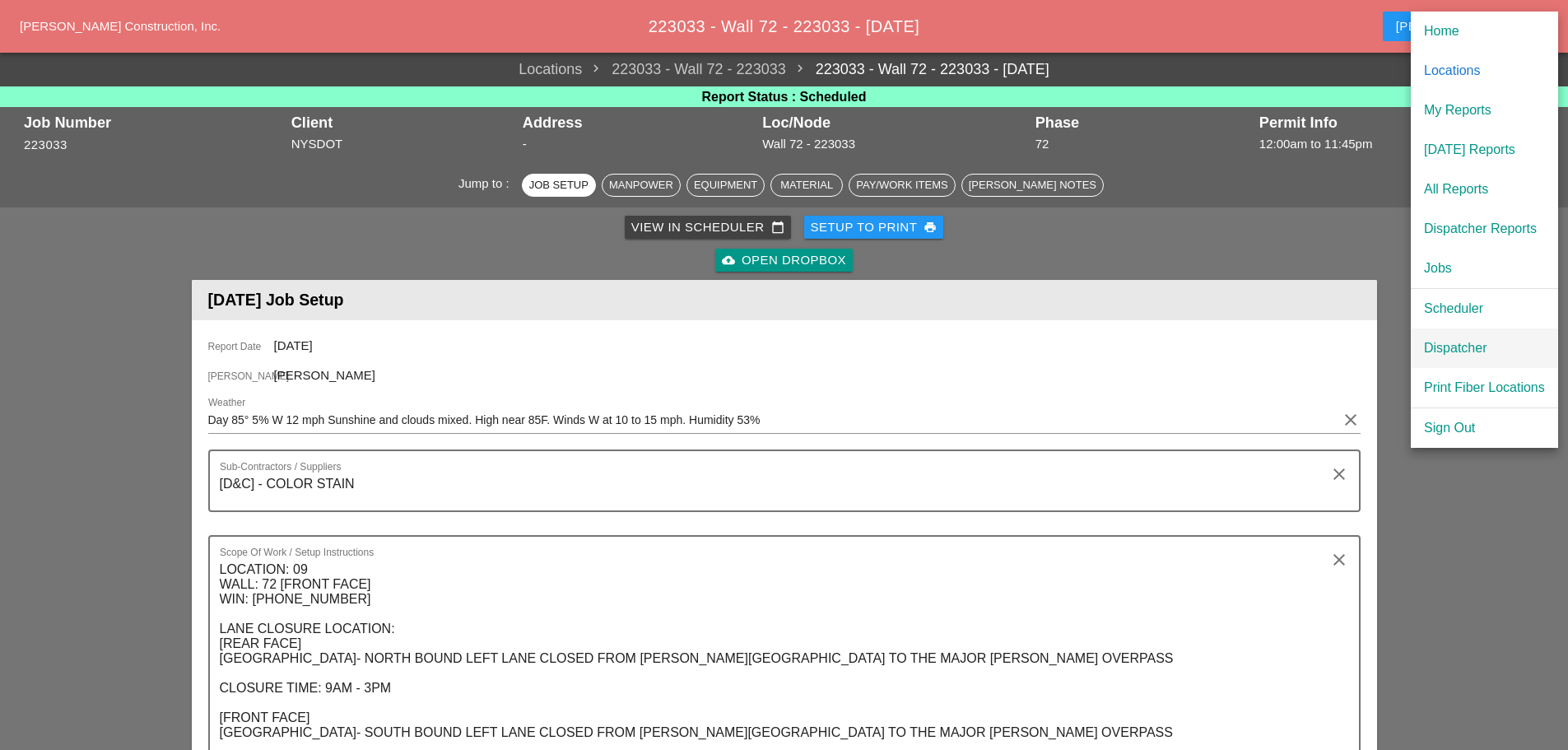
click at [1461, 346] on div "Dispatcher" at bounding box center [1485, 348] width 121 height 20
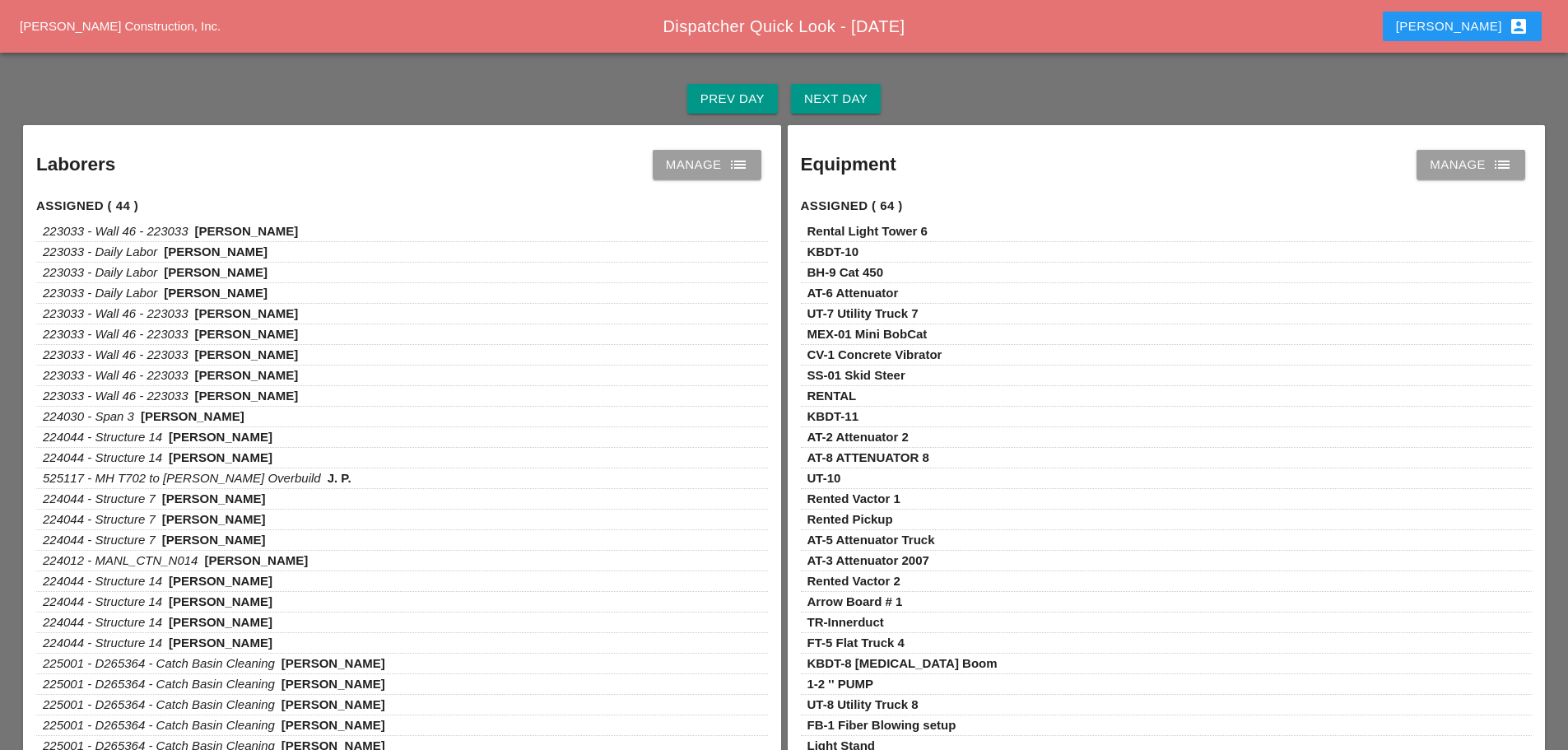
click at [854, 93] on div "Next Day" at bounding box center [836, 99] width 63 height 19
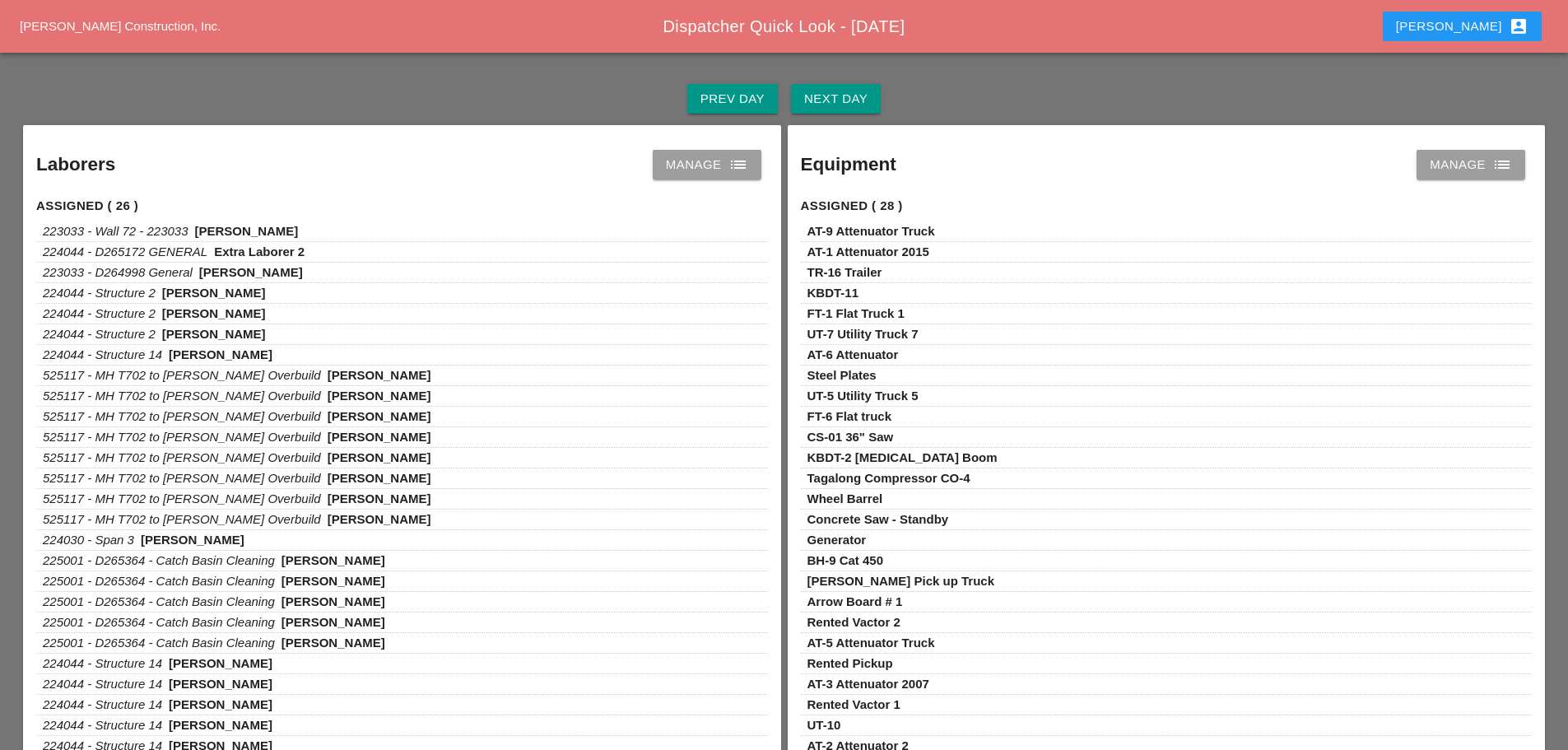
click at [723, 170] on div "Manage list" at bounding box center [707, 165] width 82 height 20
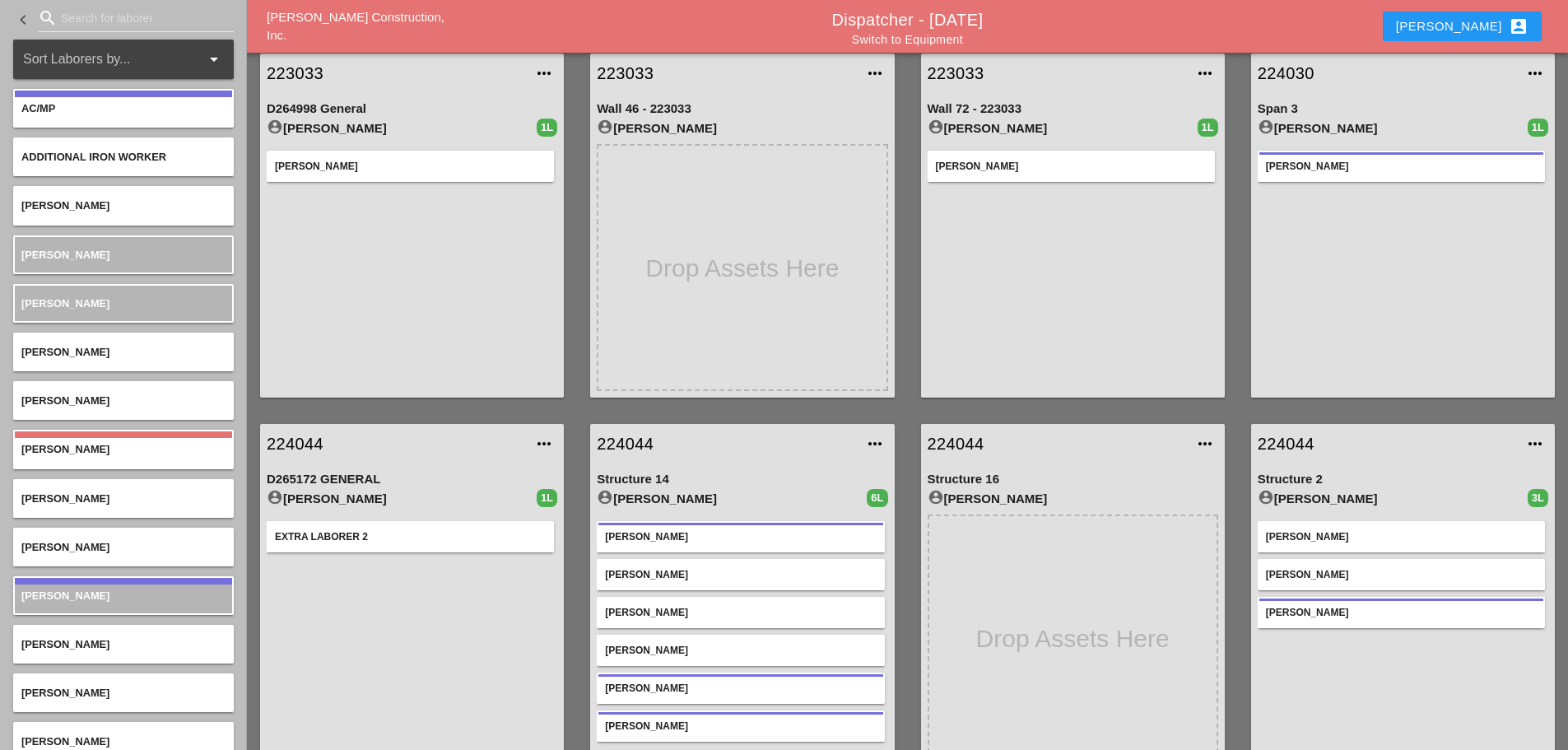
scroll to position [45, 0]
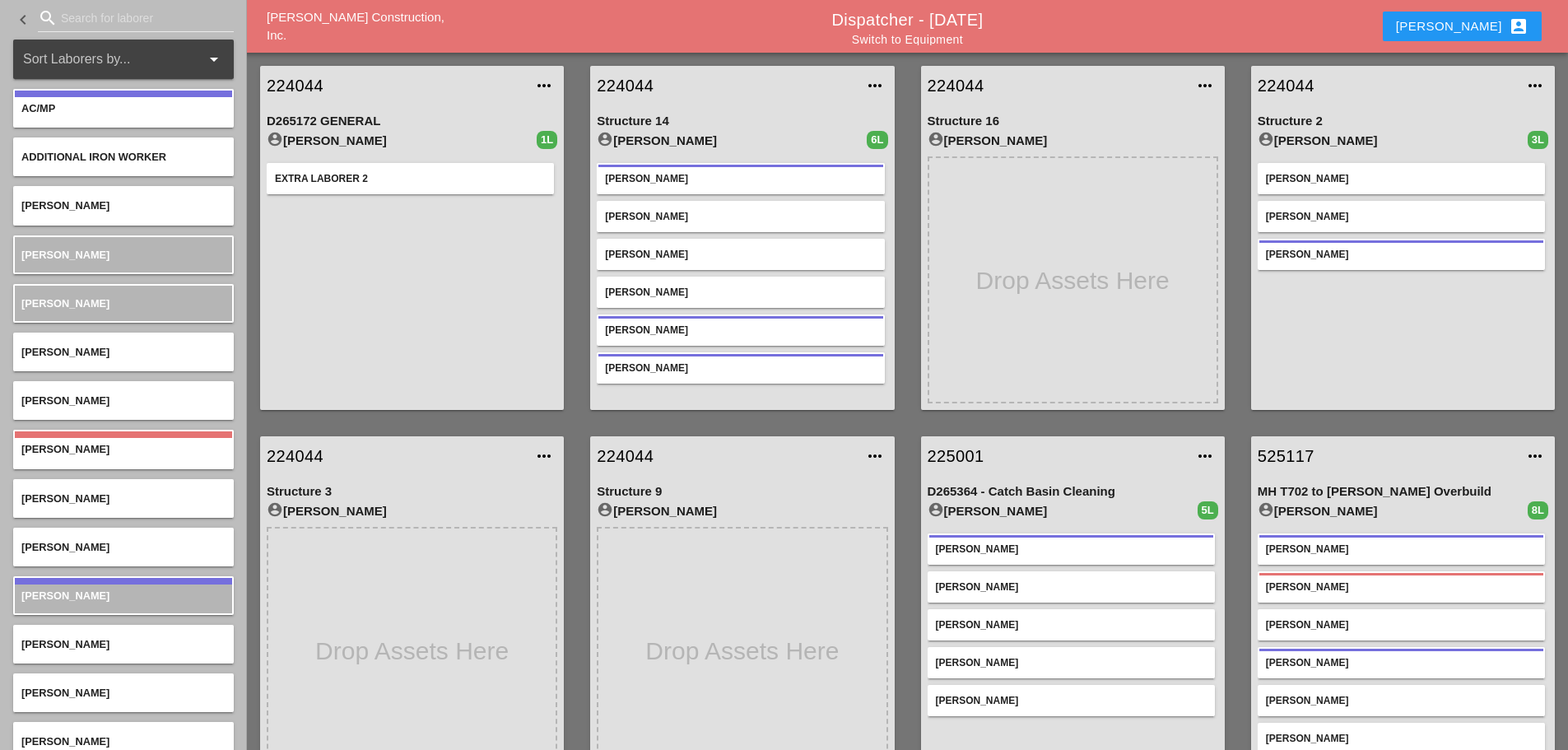
scroll to position [457, 0]
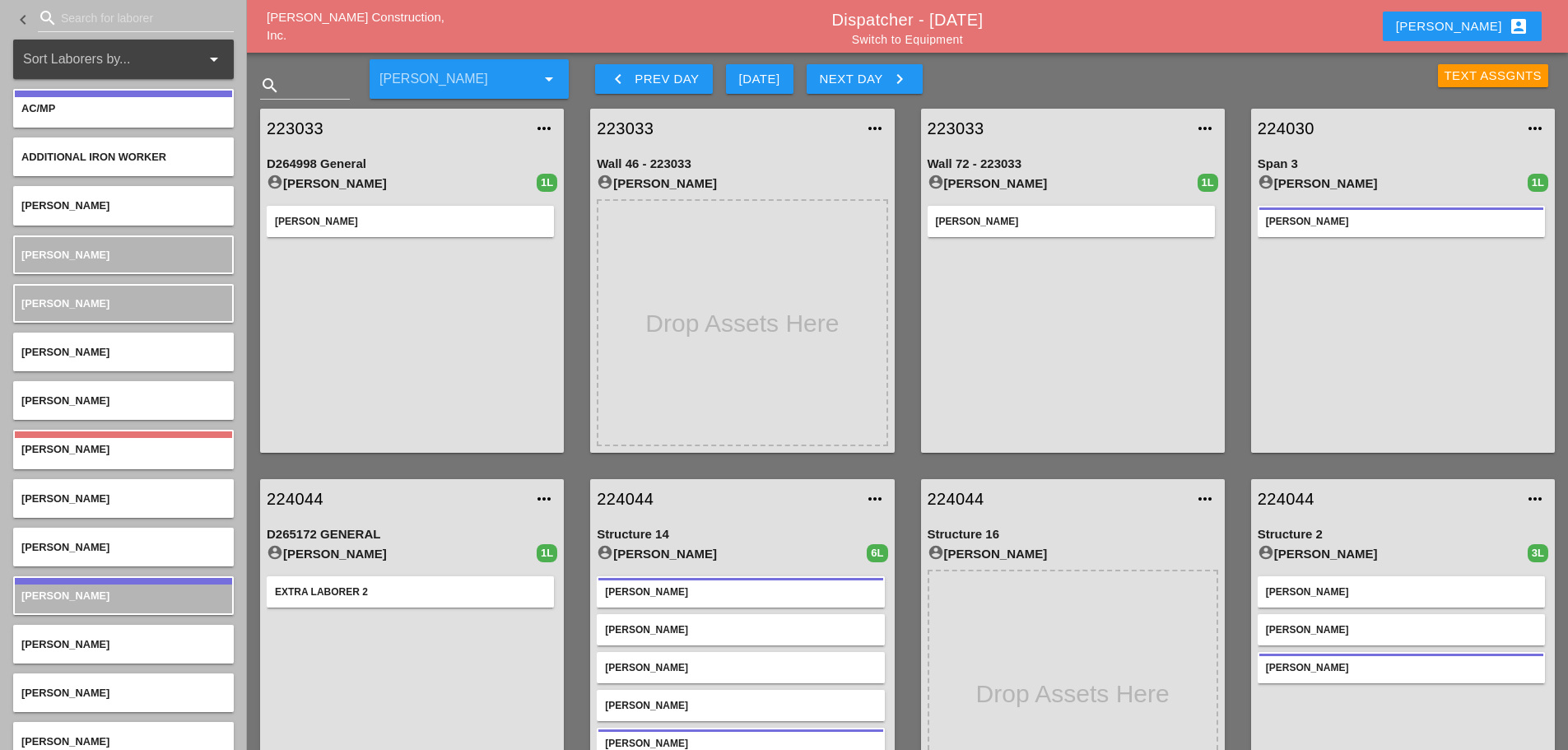
click at [1492, 73] on div "Text Assgnts" at bounding box center [1494, 76] width 98 height 19
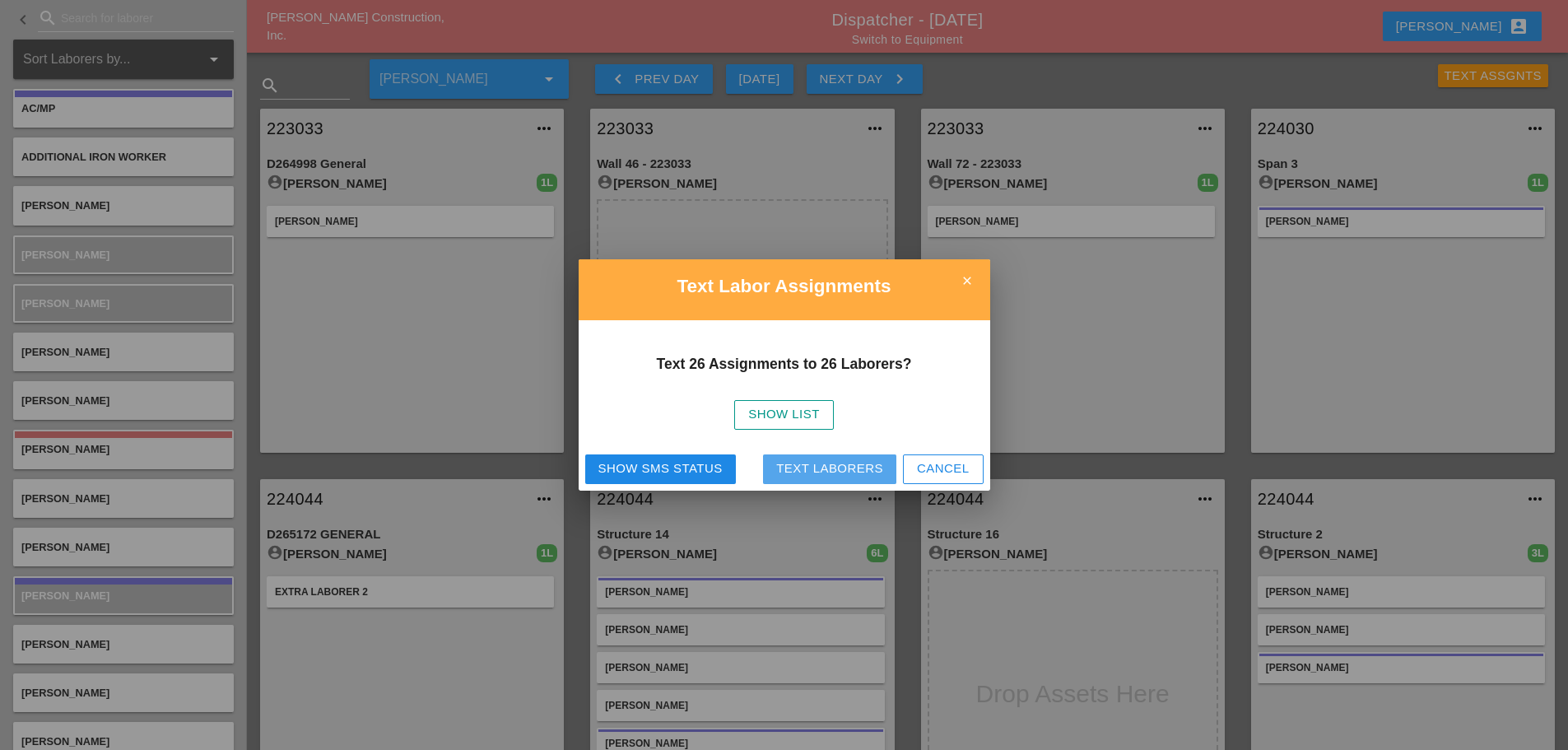
click at [820, 463] on div "Text Laborers" at bounding box center [829, 469] width 107 height 19
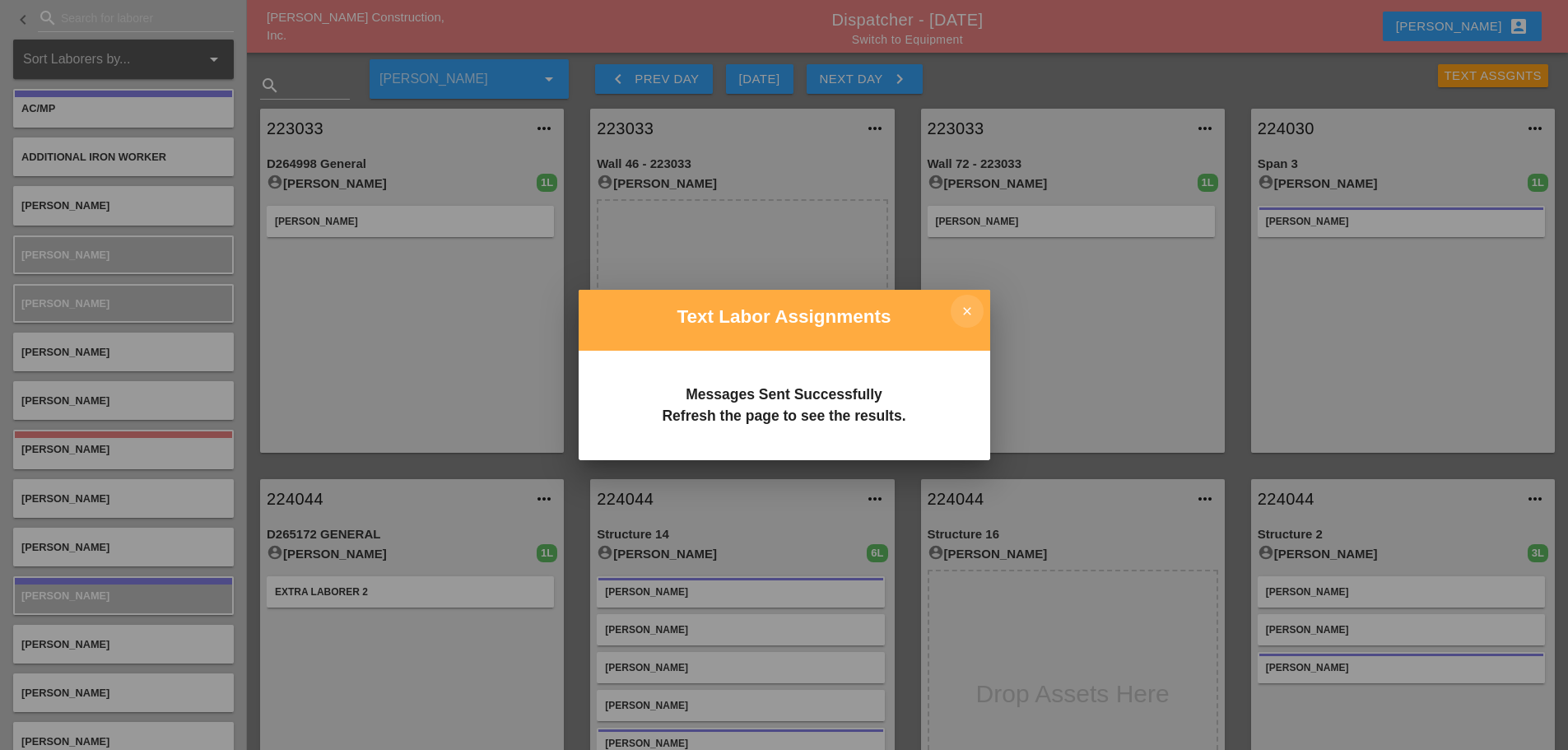
drag, startPoint x: 963, startPoint y: 306, endPoint x: 961, endPoint y: 287, distance: 19.1
click at [962, 297] on icon "close" at bounding box center [967, 311] width 33 height 33
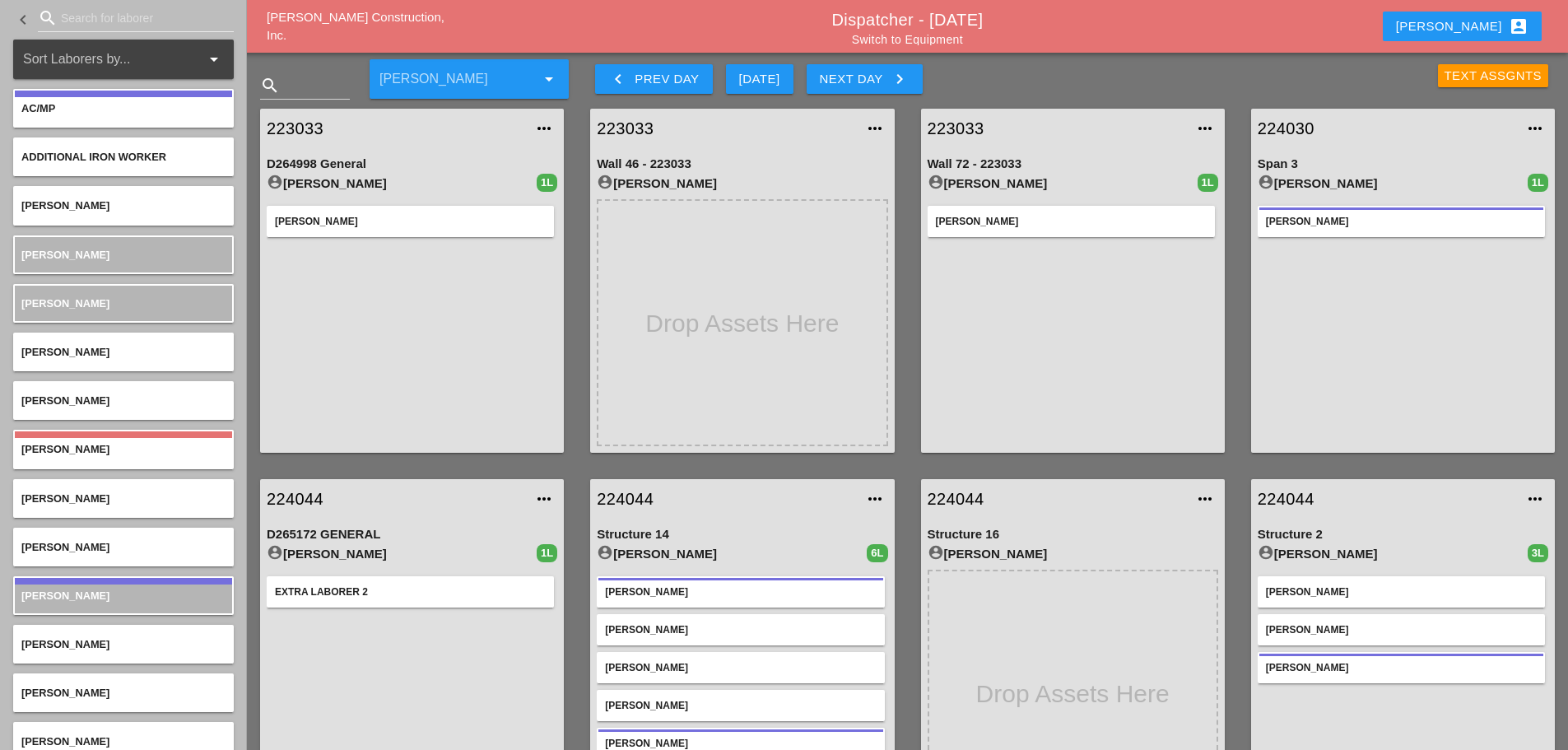
click at [1480, 82] on div "Text Assgnts" at bounding box center [1494, 76] width 98 height 19
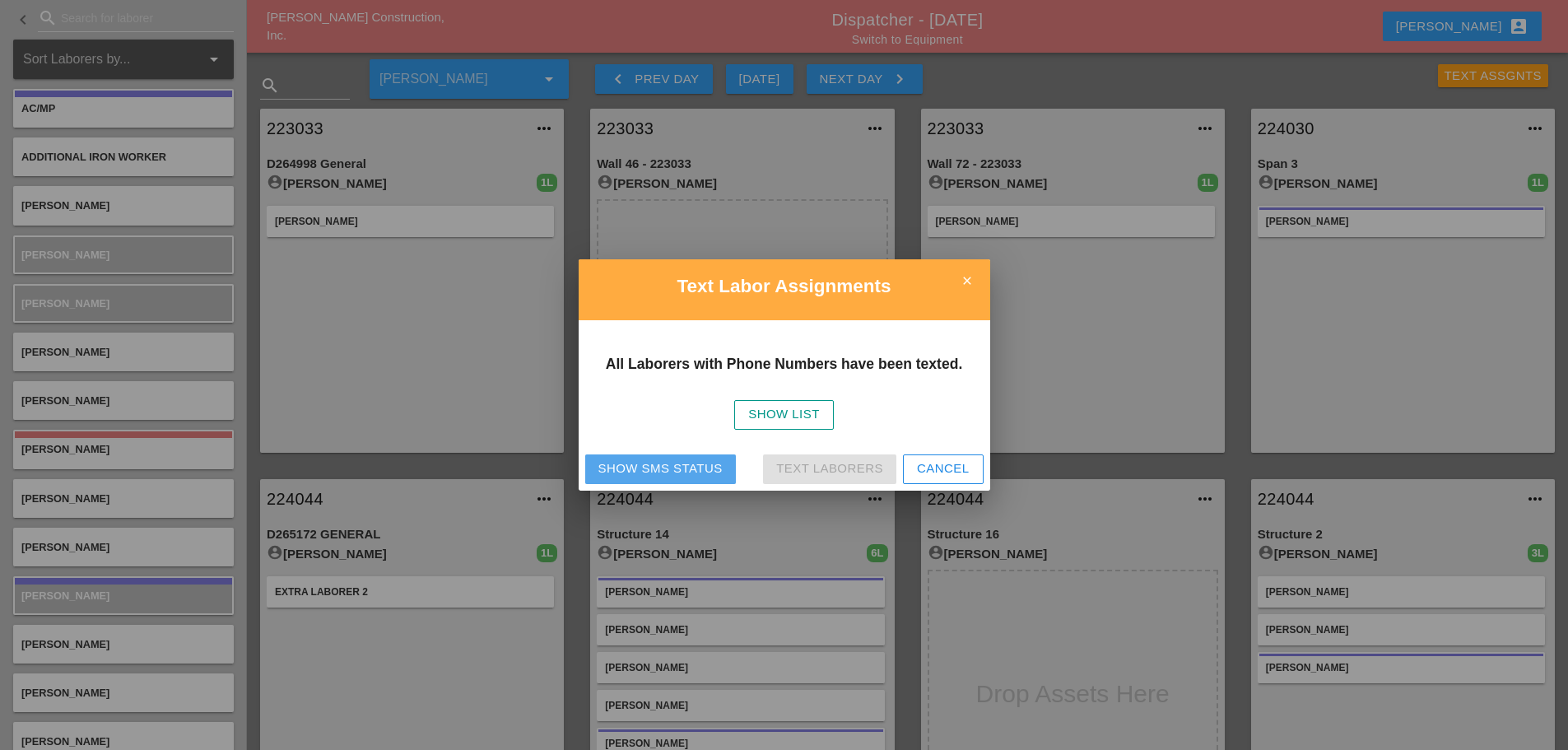
drag, startPoint x: 673, startPoint y: 461, endPoint x: 678, endPoint y: 453, distance: 9.4
click at [673, 459] on button "Show SMS Status" at bounding box center [661, 469] width 150 height 30
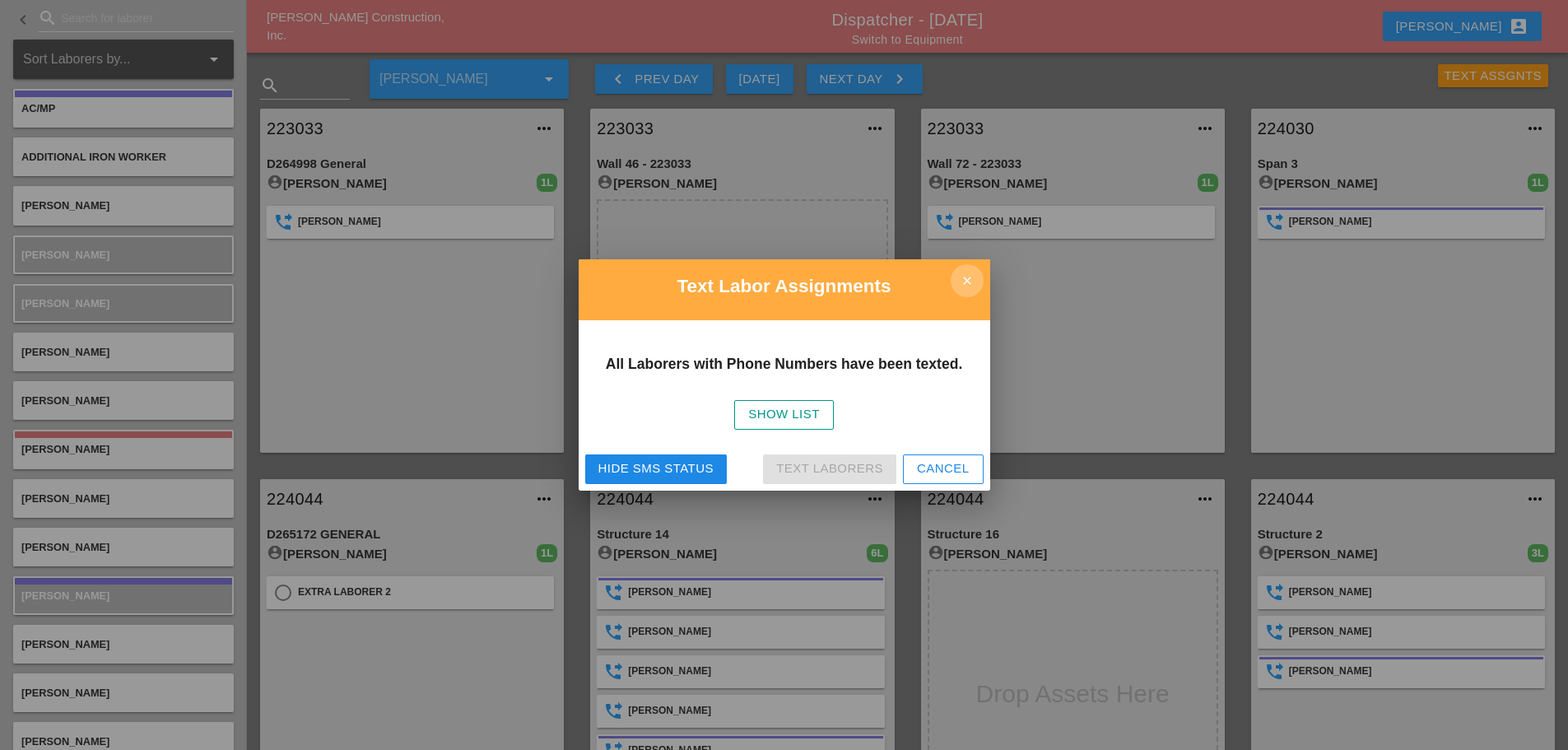
click at [975, 278] on icon "close" at bounding box center [967, 281] width 33 height 33
